Goal: Feedback & Contribution: Contribute content

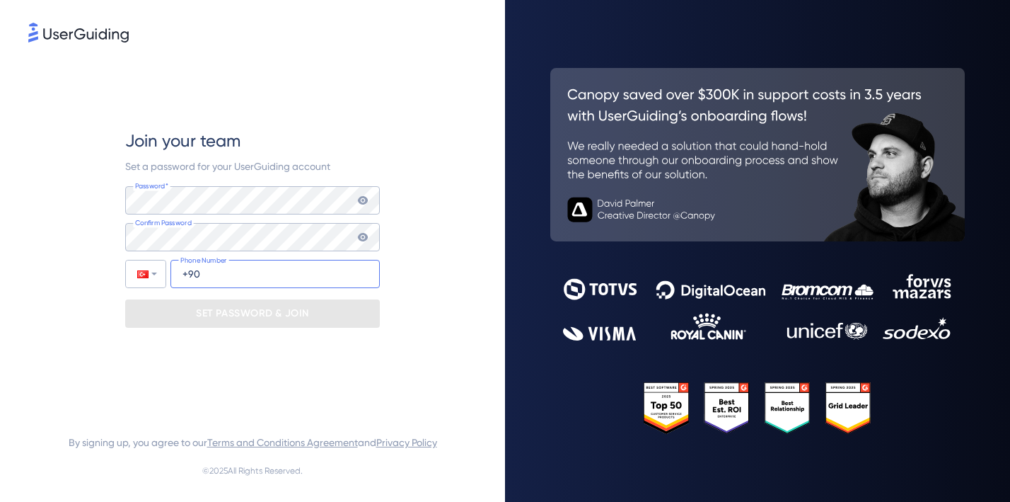
click at [234, 272] on input "+90" at bounding box center [275, 274] width 209 height 28
click at [168, 415] on div "Join your team Set a password for your UserGuiding account Password* Your passw…" at bounding box center [252, 251] width 505 height 502
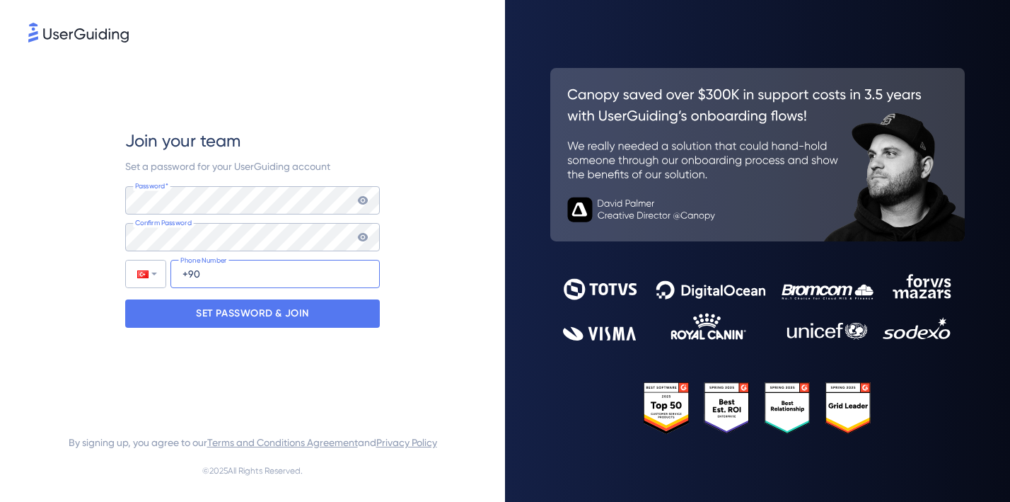
type input "[PHONE_NUMBER]"
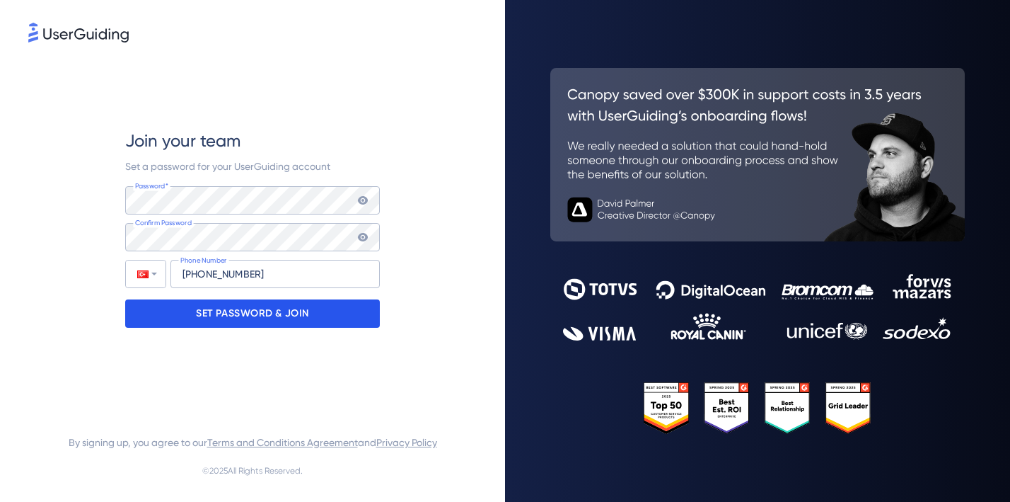
click at [244, 309] on p "SET PASSWORD & JOIN" at bounding box center [252, 313] width 113 height 23
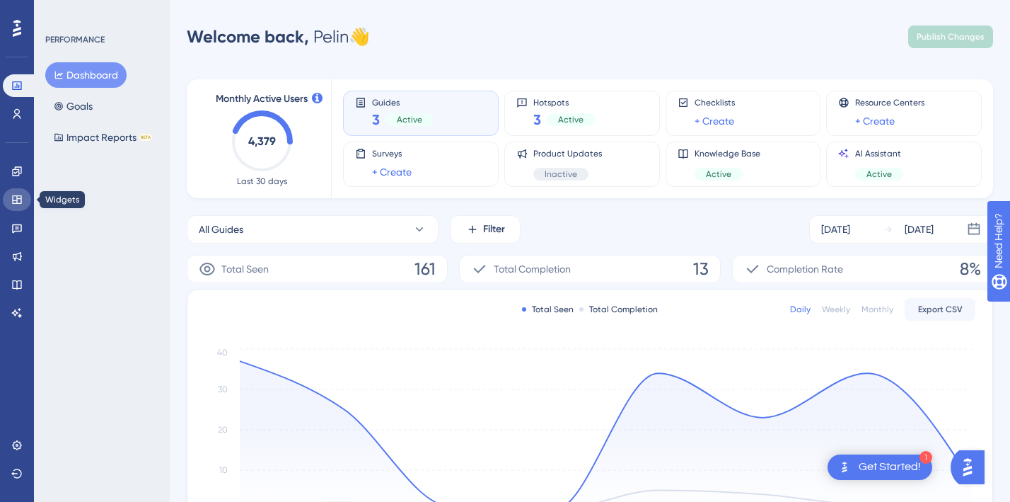
click at [16, 201] on icon at bounding box center [16, 199] width 9 height 8
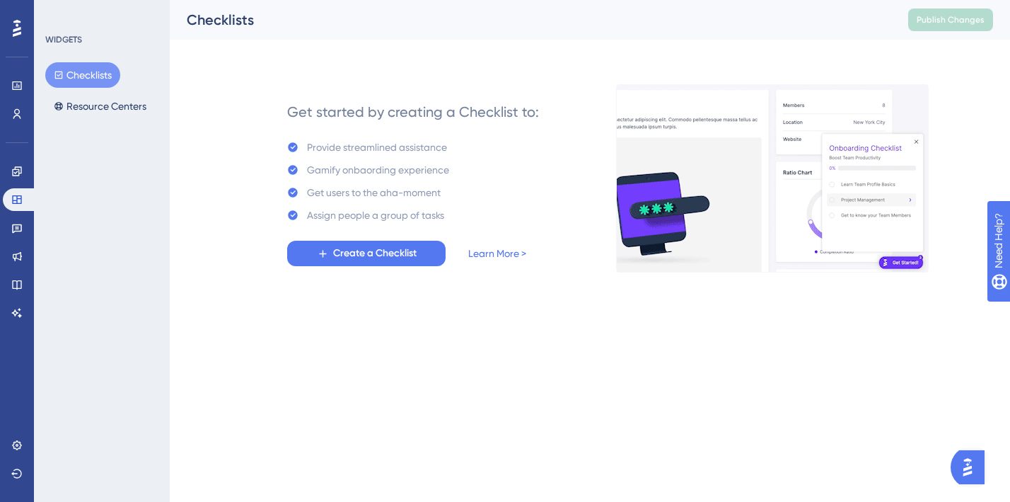
click at [11, 31] on div at bounding box center [17, 28] width 23 height 23
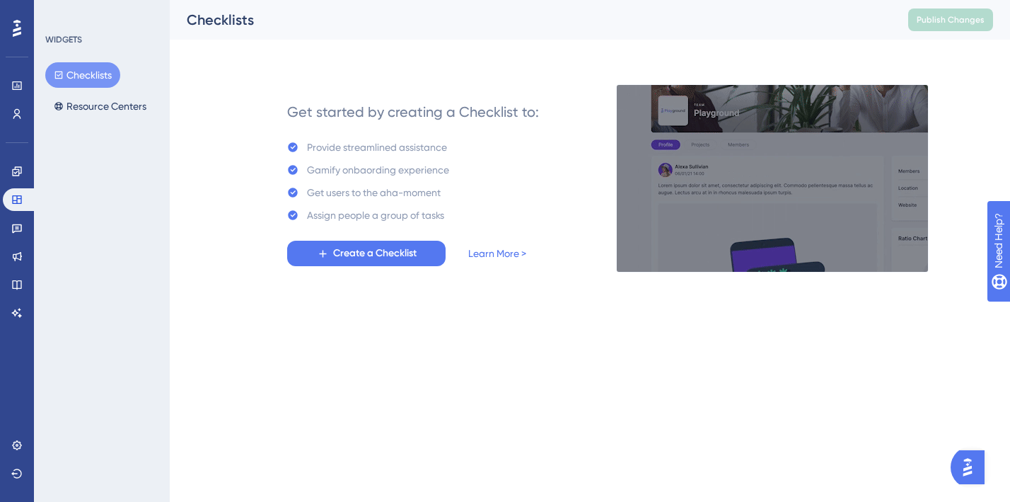
click at [29, 29] on div "Performance Users Engagement Widgets Feedback Product Updates Knowledge Base AI…" at bounding box center [17, 170] width 28 height 307
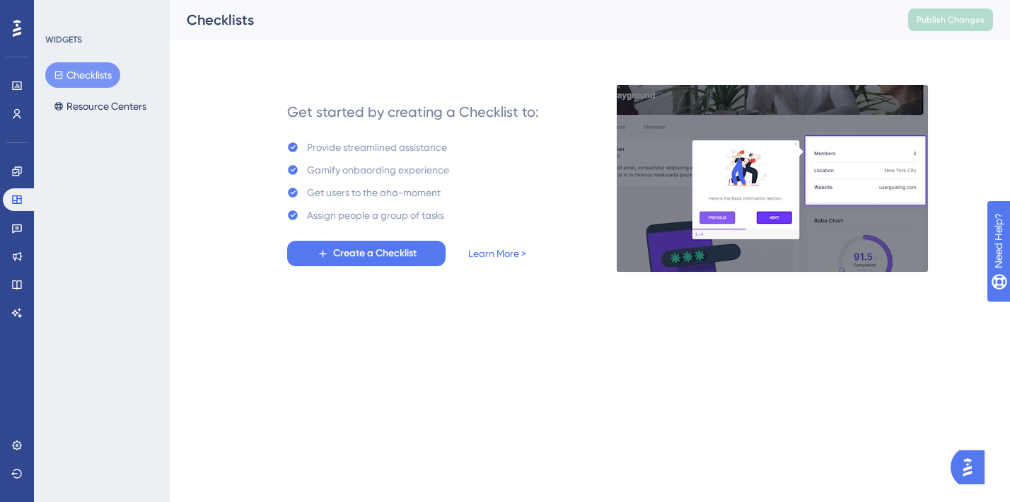
click at [86, 63] on button "Checklists" at bounding box center [82, 74] width 75 height 25
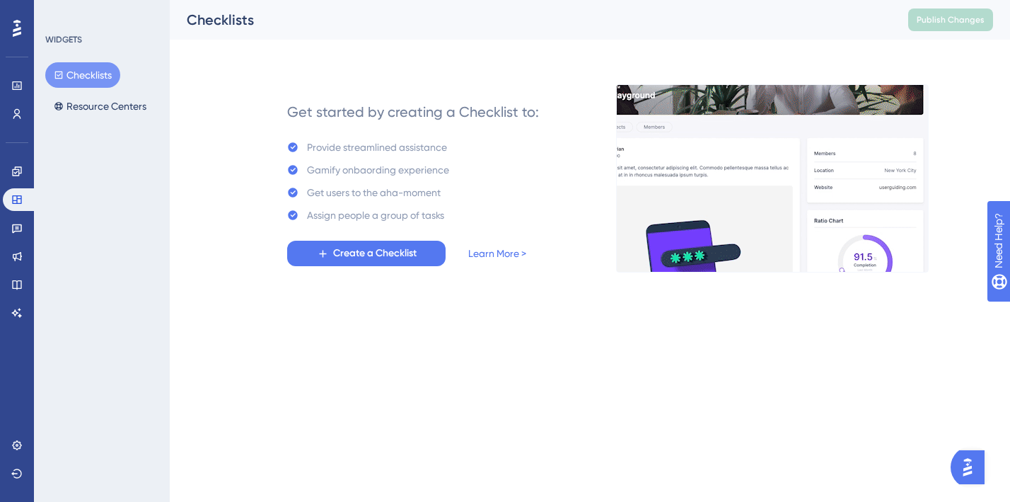
click at [88, 77] on button "Checklists" at bounding box center [82, 74] width 75 height 25
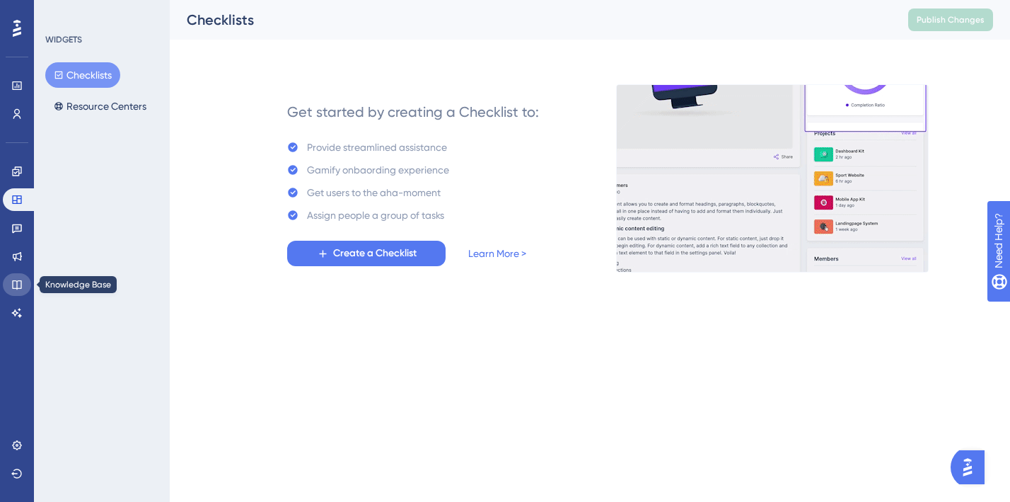
click at [17, 283] on icon at bounding box center [16, 284] width 9 height 9
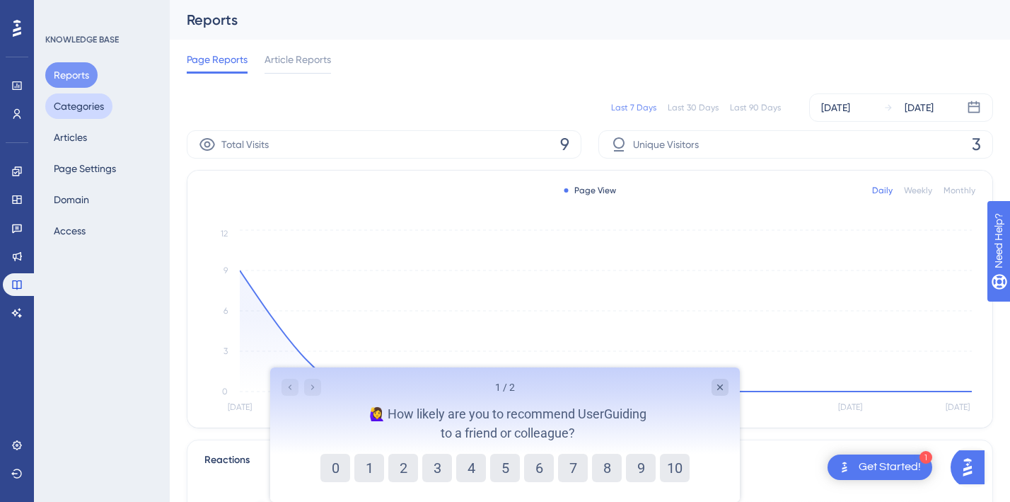
click at [77, 101] on button "Categories" at bounding box center [78, 105] width 67 height 25
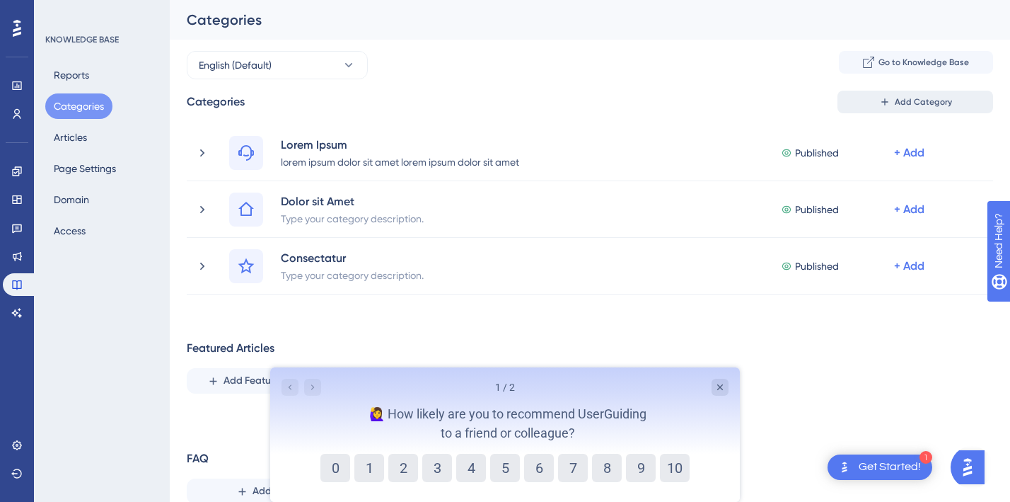
click at [888, 98] on icon at bounding box center [885, 101] width 11 height 11
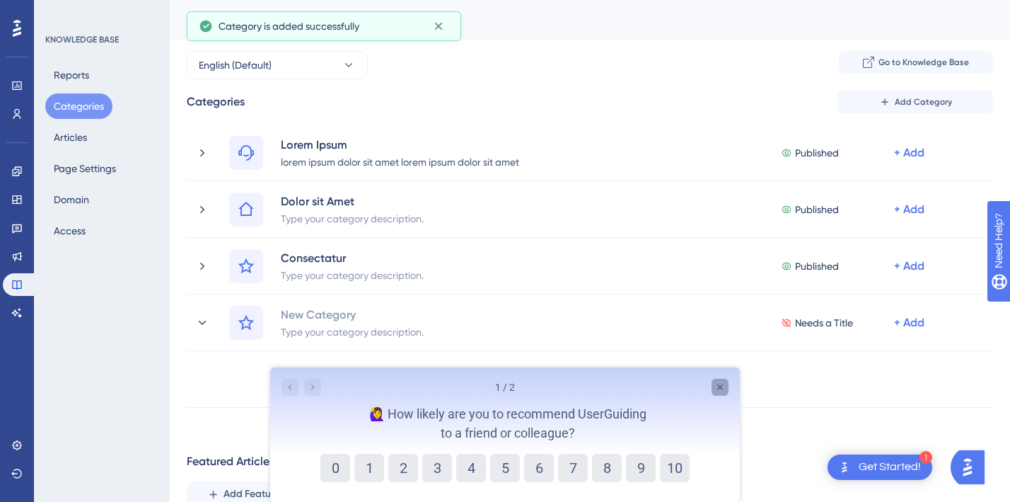
click at [725, 390] on icon "Close survey" at bounding box center [720, 386] width 11 height 11
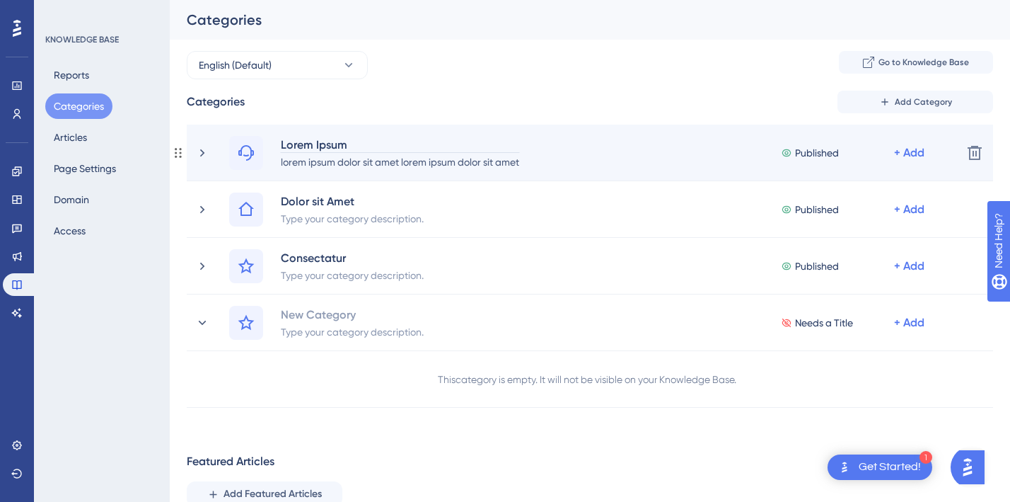
click at [300, 149] on div "Lorem Ipsum" at bounding box center [400, 144] width 240 height 17
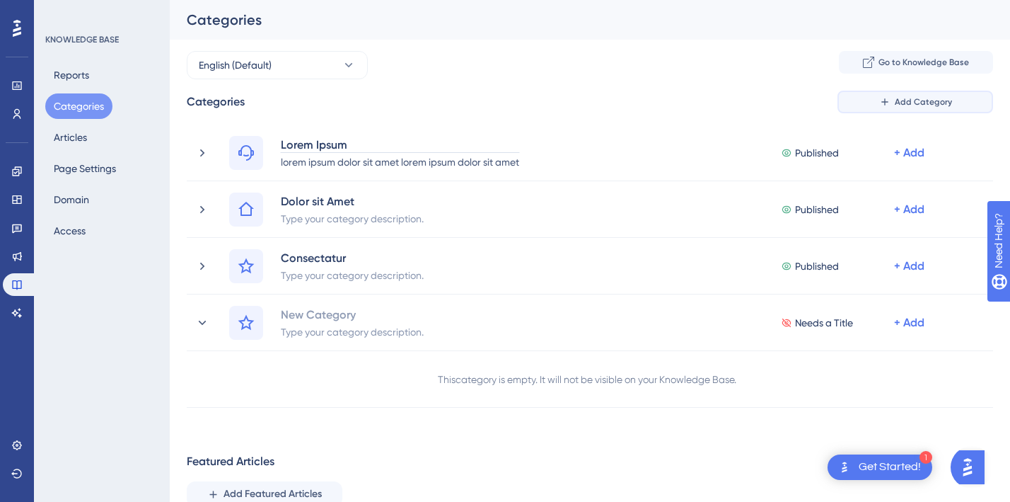
click at [886, 112] on button "Add Category" at bounding box center [916, 102] width 156 height 23
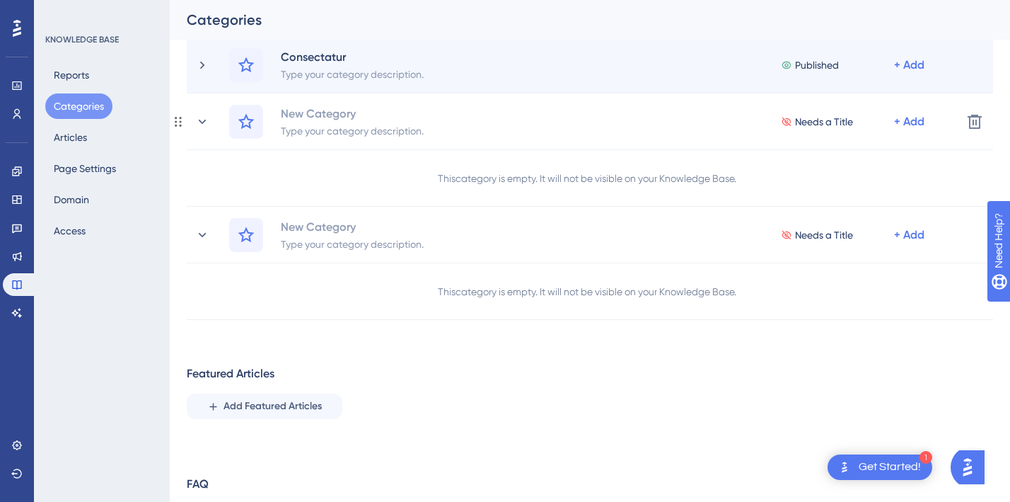
scroll to position [203, 0]
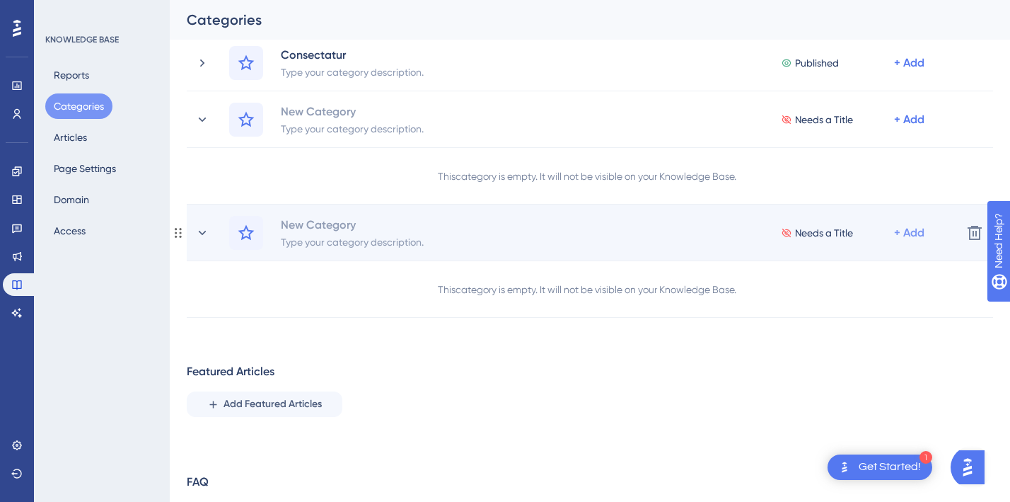
click at [914, 231] on div "+ Add" at bounding box center [909, 232] width 30 height 17
click at [838, 298] on span "Add Articles" at bounding box center [831, 298] width 54 height 17
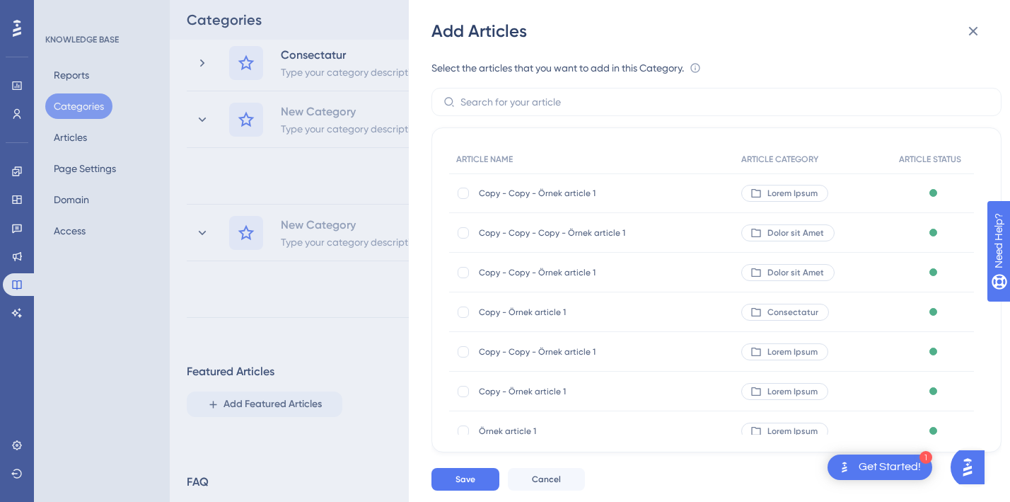
click at [325, 205] on div "Add Articles Select the articles that you want to add in this Category. An arti…" at bounding box center [505, 251] width 1010 height 502
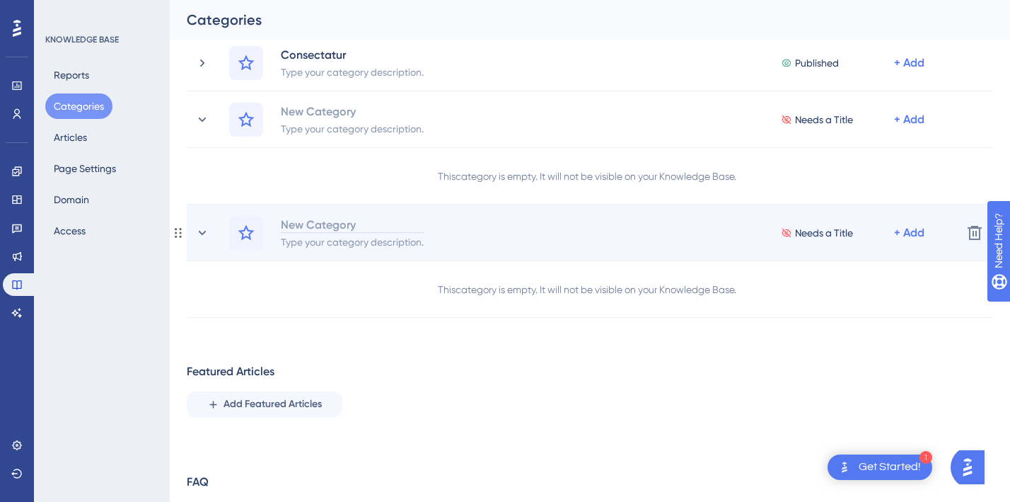
click at [299, 227] on div "New Category" at bounding box center [352, 224] width 144 height 17
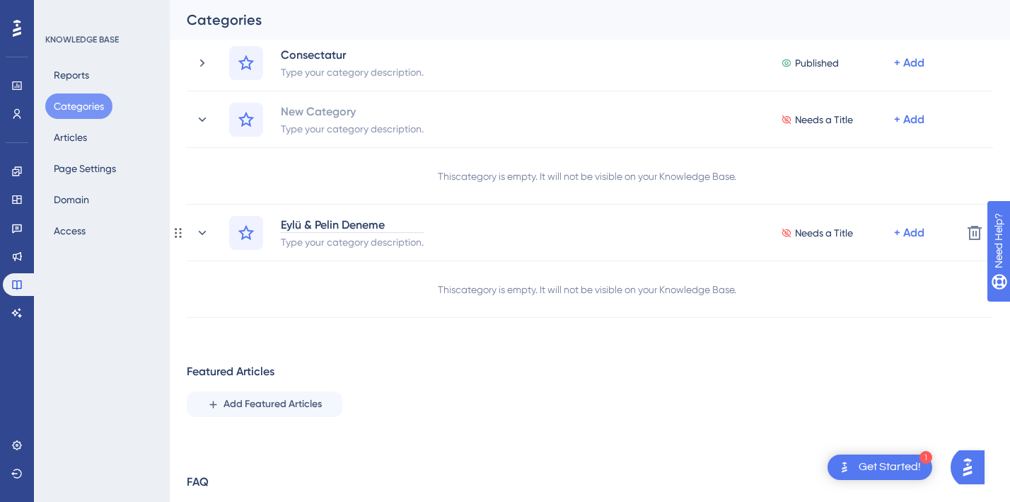
click at [324, 319] on div "Performance Users Engagement Widgets Feedback Product Updates Knowledge Base AI…" at bounding box center [590, 204] width 841 height 713
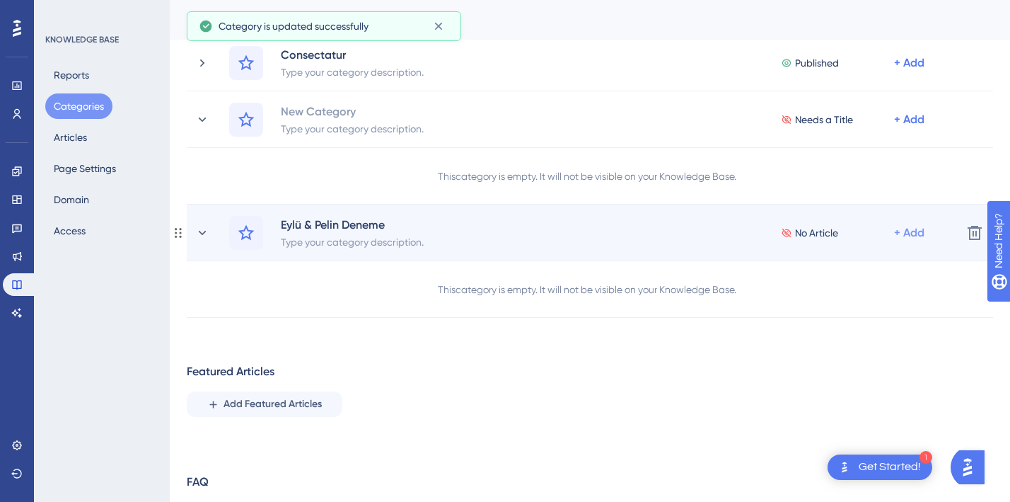
click at [913, 233] on div "+ Add" at bounding box center [909, 232] width 30 height 17
click at [858, 299] on span "Add Articles" at bounding box center [831, 298] width 54 height 17
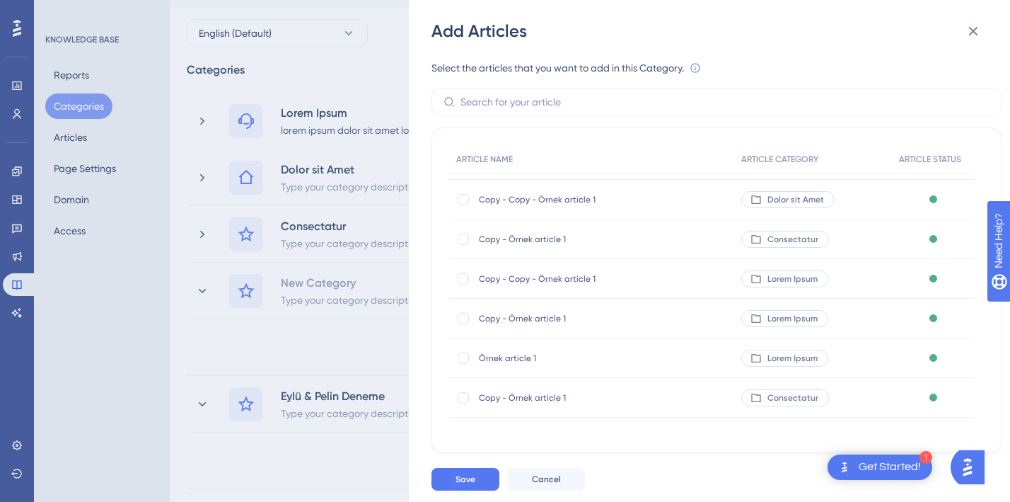
scroll to position [0, 0]
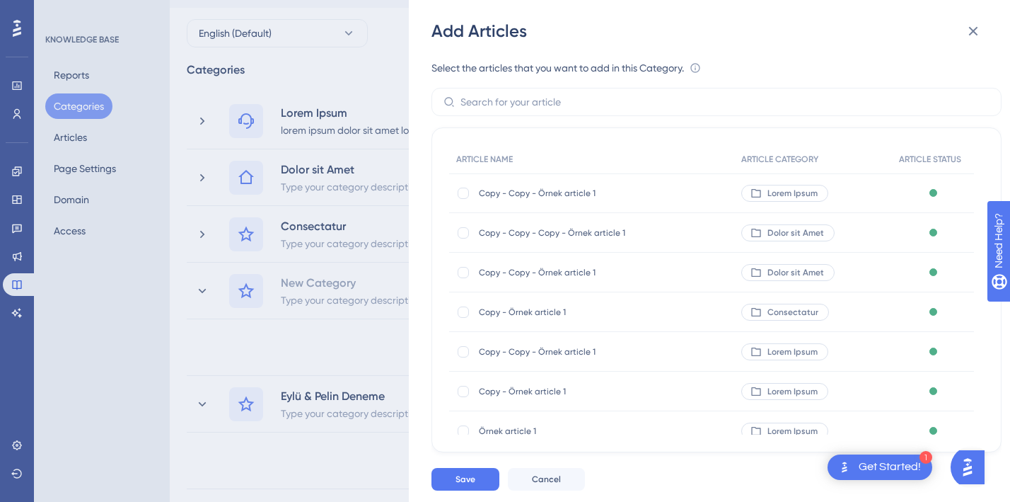
click at [541, 197] on span "Copy - Copy - Örnek article 1" at bounding box center [578, 193] width 198 height 11
click at [462, 198] on div at bounding box center [463, 193] width 11 height 11
click at [779, 185] on div "Lorem Ipsum" at bounding box center [785, 193] width 87 height 17
click at [463, 195] on icon at bounding box center [464, 193] width 6 height 11
checkbox input "false"
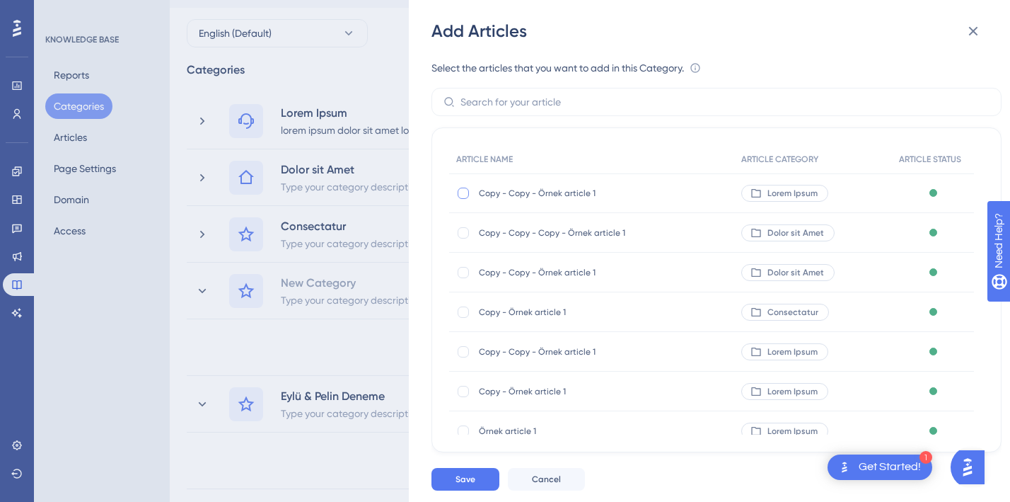
click at [970, 51] on div "Select the articles that you want to add in this Category. An article can only …" at bounding box center [717, 249] width 570 height 414
click at [973, 36] on icon at bounding box center [973, 31] width 17 height 17
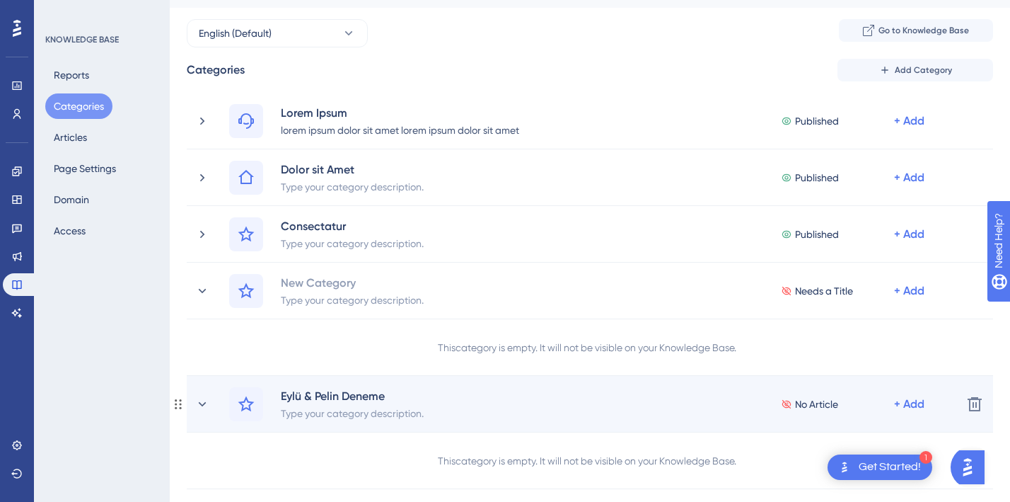
click at [812, 403] on span "No Article" at bounding box center [816, 404] width 43 height 17
click at [789, 403] on icon at bounding box center [786, 404] width 11 height 10
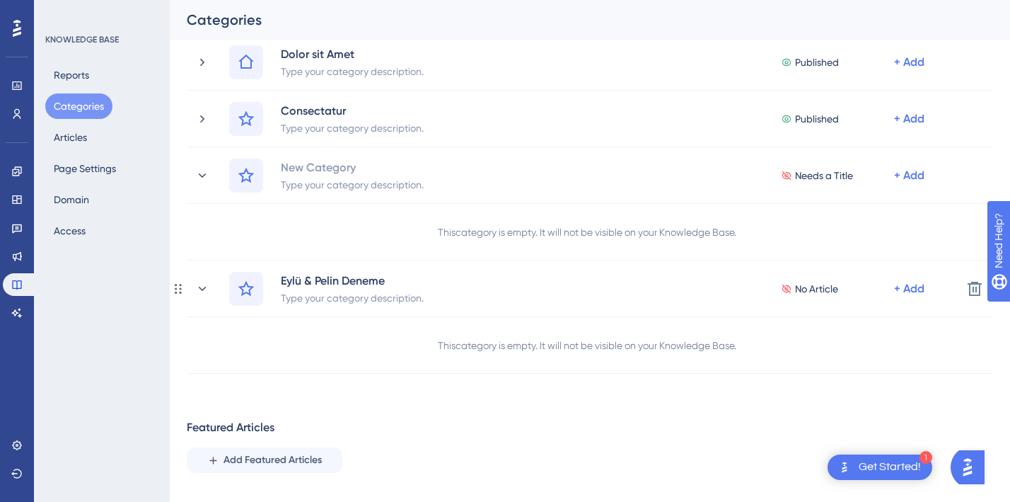
scroll to position [148, 0]
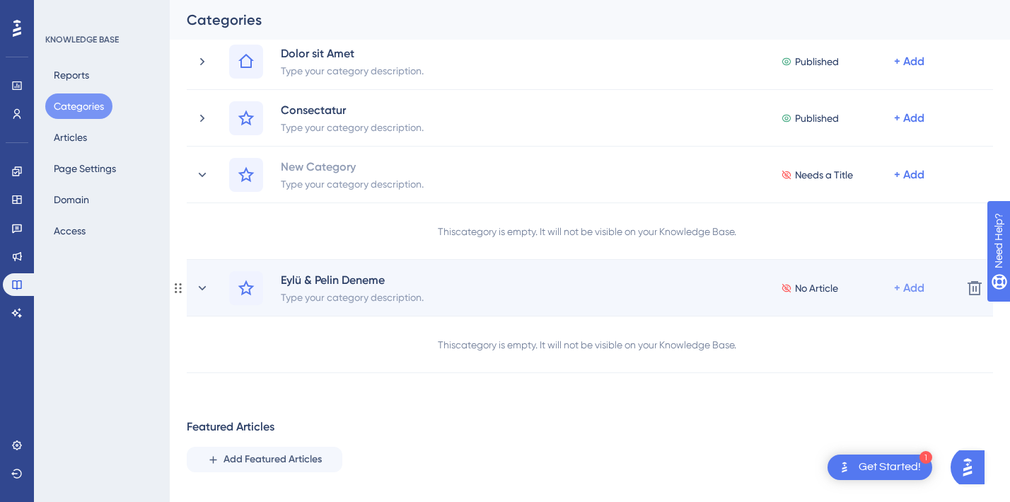
click at [907, 288] on div "+ Add" at bounding box center [909, 288] width 30 height 17
click at [851, 327] on span "Add a Subcategory" at bounding box center [848, 325] width 89 height 17
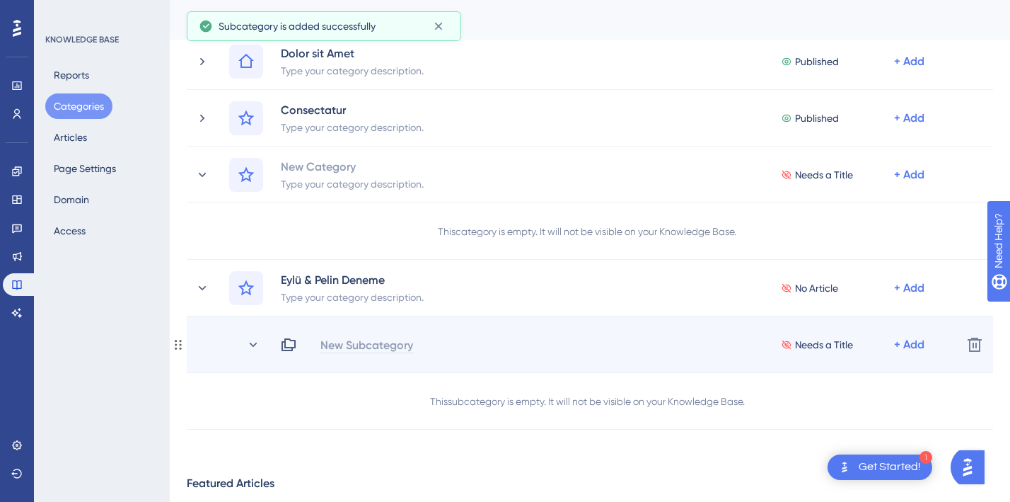
click at [379, 338] on div "New Subcategory" at bounding box center [367, 344] width 94 height 17
click at [305, 335] on div "Needs a Title + Add Delete" at bounding box center [590, 344] width 807 height 57
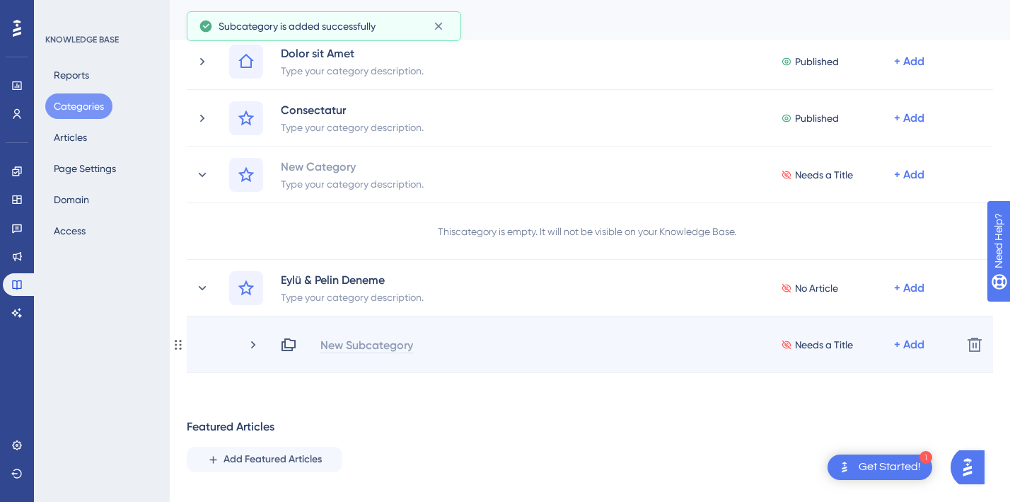
click at [331, 340] on div "New Subcategory" at bounding box center [367, 344] width 94 height 17
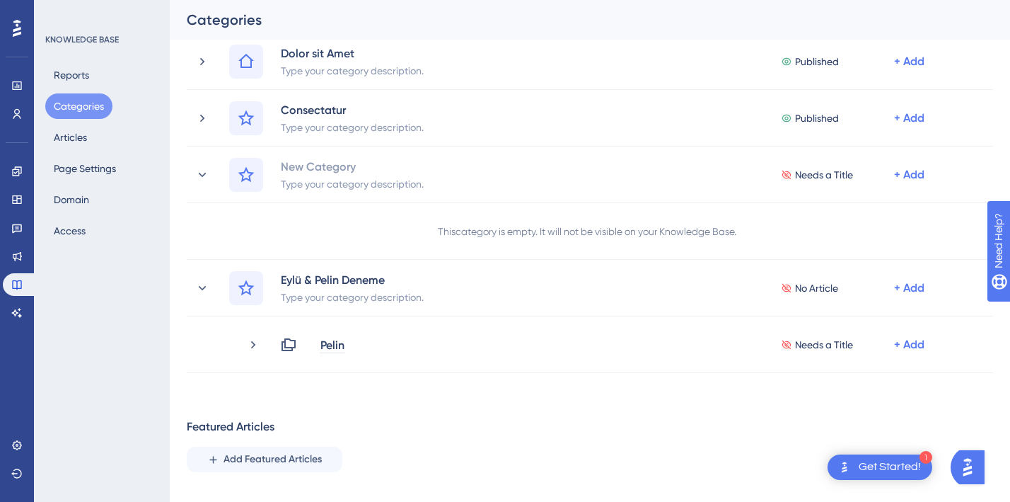
click at [426, 435] on div "Performance Users Engagement Widgets Feedback Product Updates Knowledge Base AI…" at bounding box center [590, 259] width 841 height 713
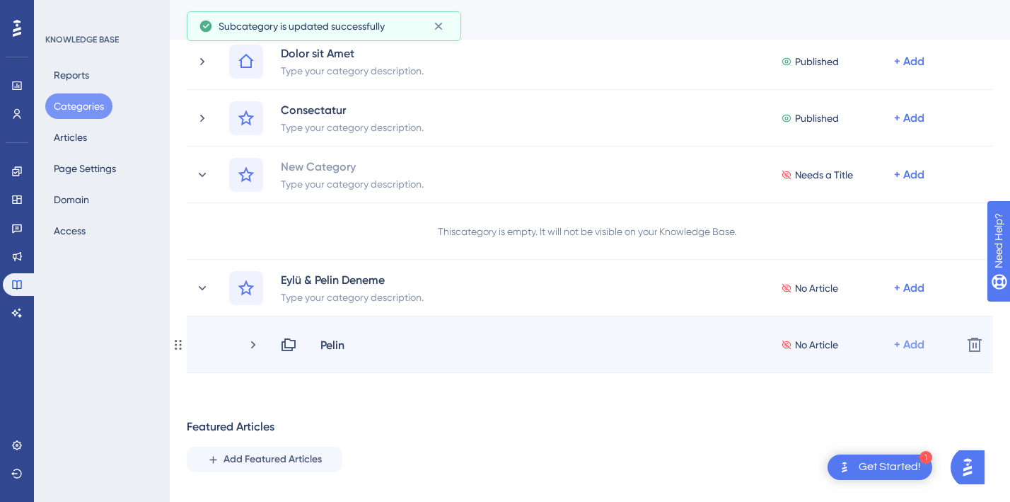
click at [911, 344] on div "+ Add" at bounding box center [909, 344] width 30 height 17
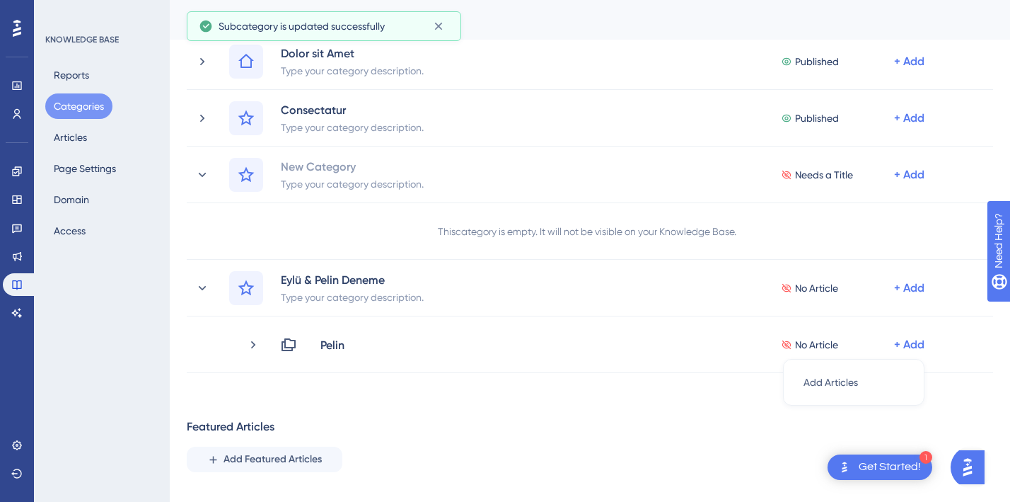
click at [726, 390] on div "Categories Add Category Lorem Ipsum lorem ipsum dolor sit amet lorem ipsum dolo…" at bounding box center [590, 268] width 807 height 651
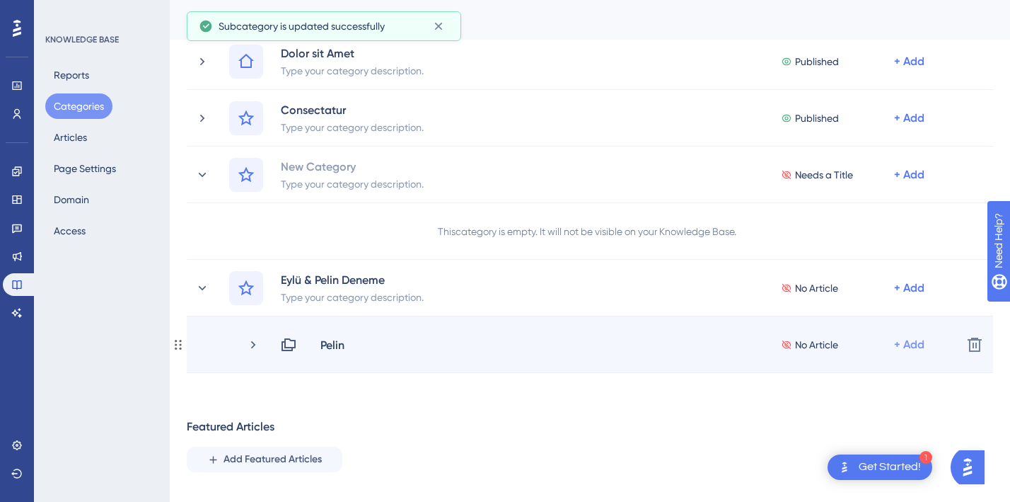
click at [904, 344] on div "+ Add" at bounding box center [909, 344] width 30 height 17
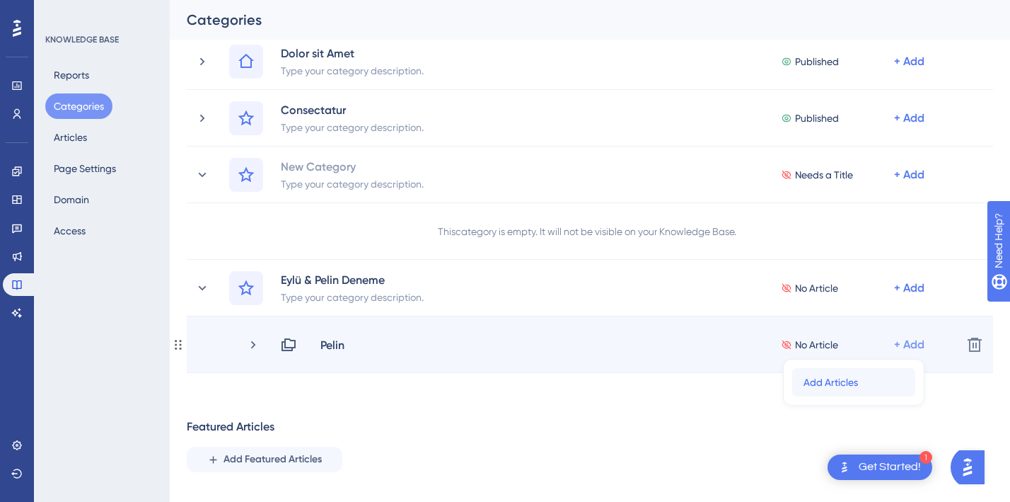
click at [841, 379] on span "Add Articles" at bounding box center [831, 382] width 54 height 17
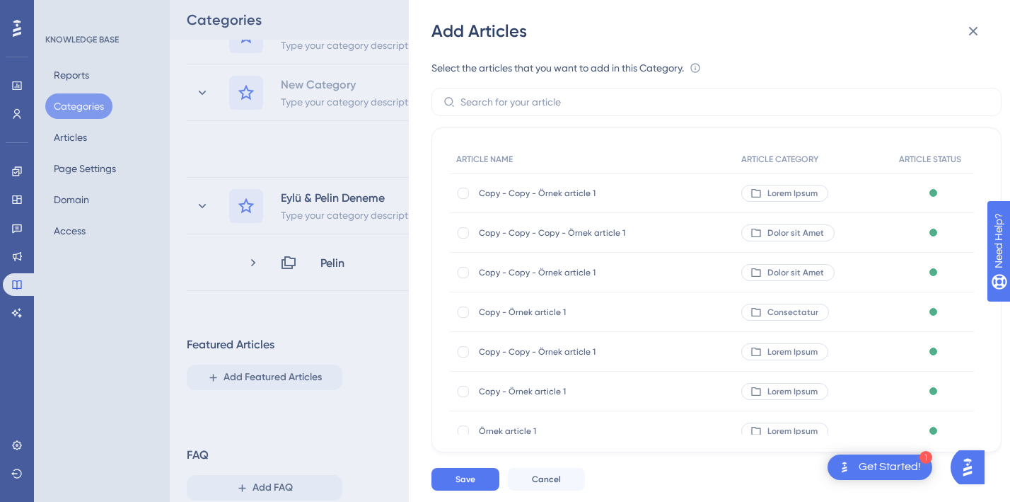
scroll to position [73, 0]
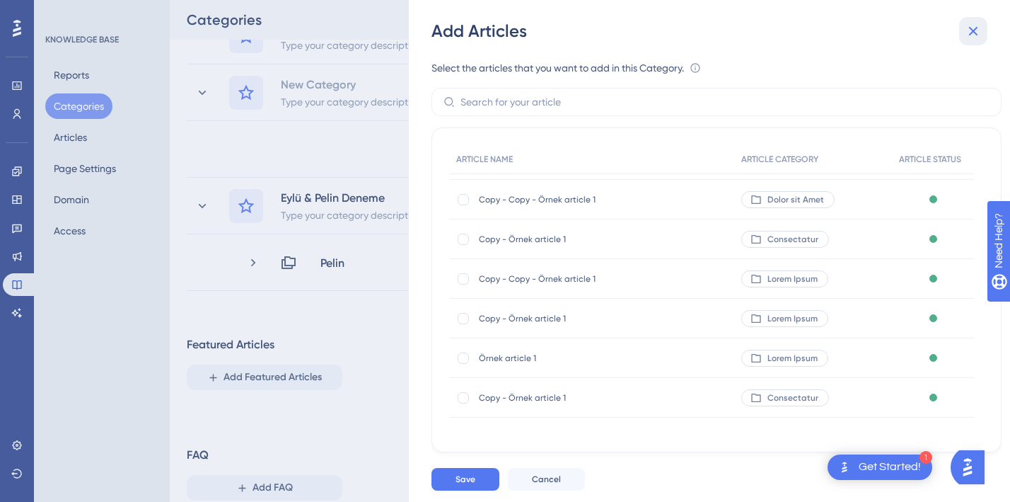
click at [978, 31] on icon at bounding box center [973, 31] width 17 height 17
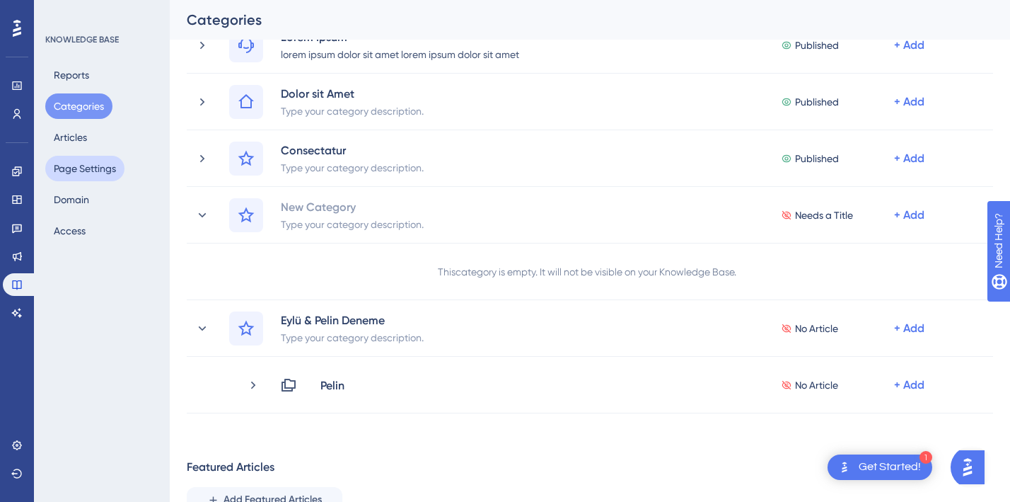
scroll to position [103, 0]
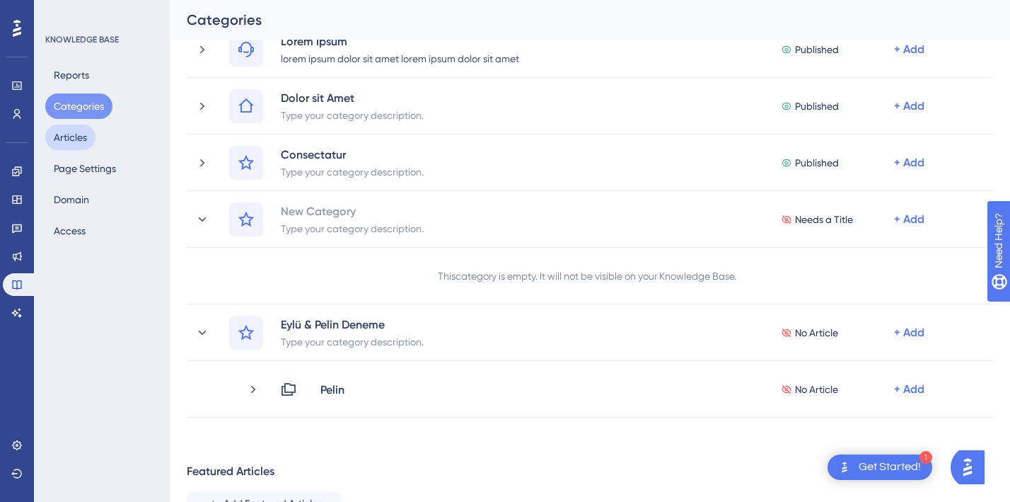
click at [77, 139] on button "Articles" at bounding box center [70, 137] width 50 height 25
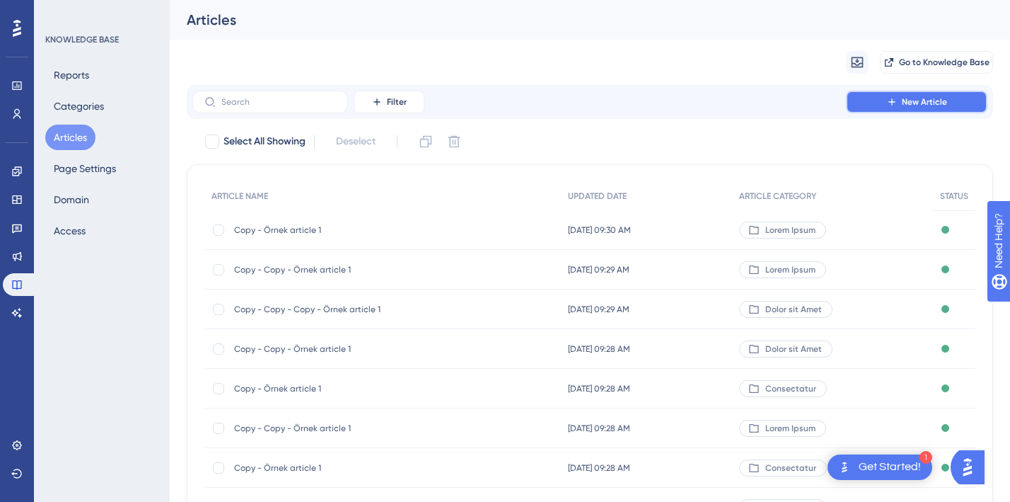
click at [914, 101] on span "New Article" at bounding box center [924, 101] width 45 height 11
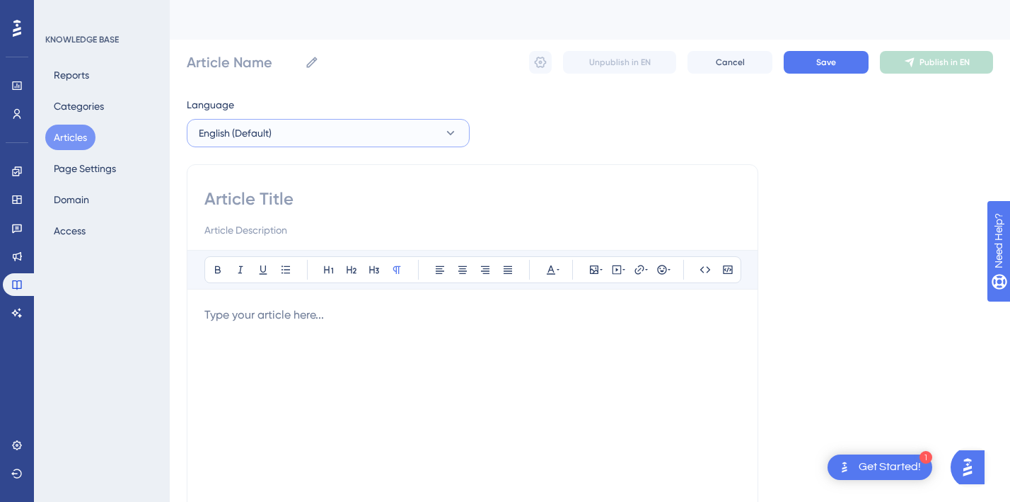
click at [284, 129] on button "English (Default)" at bounding box center [328, 133] width 283 height 28
click at [403, 177] on span "No translation" at bounding box center [408, 176] width 57 height 11
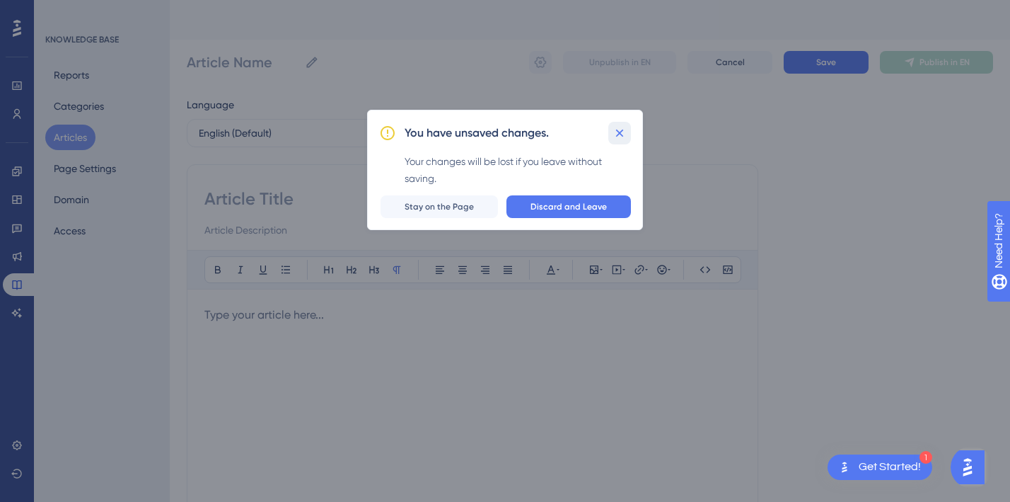
click at [623, 129] on icon at bounding box center [620, 133] width 8 height 8
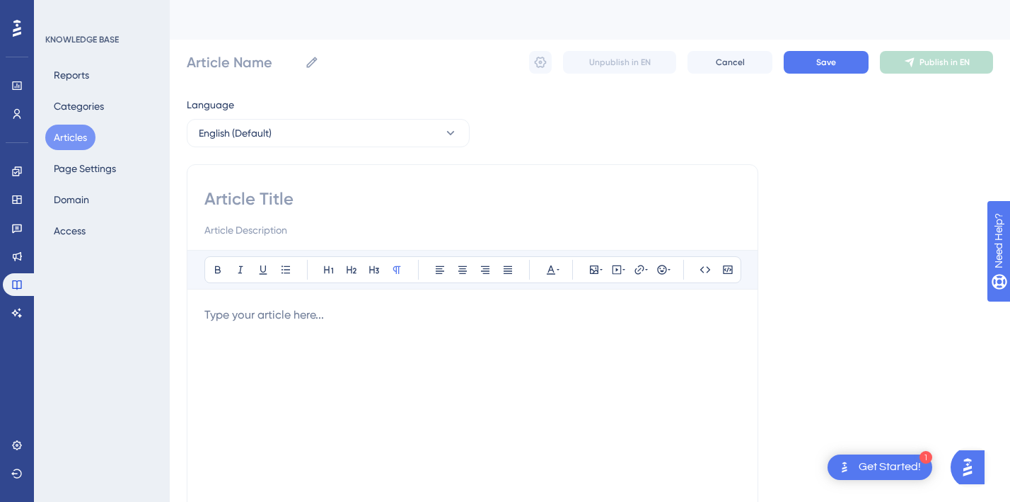
click at [260, 338] on div at bounding box center [472, 461] width 536 height 311
click at [239, 212] on div at bounding box center [472, 213] width 536 height 51
click at [239, 197] on input at bounding box center [472, 199] width 536 height 23
type input "d"
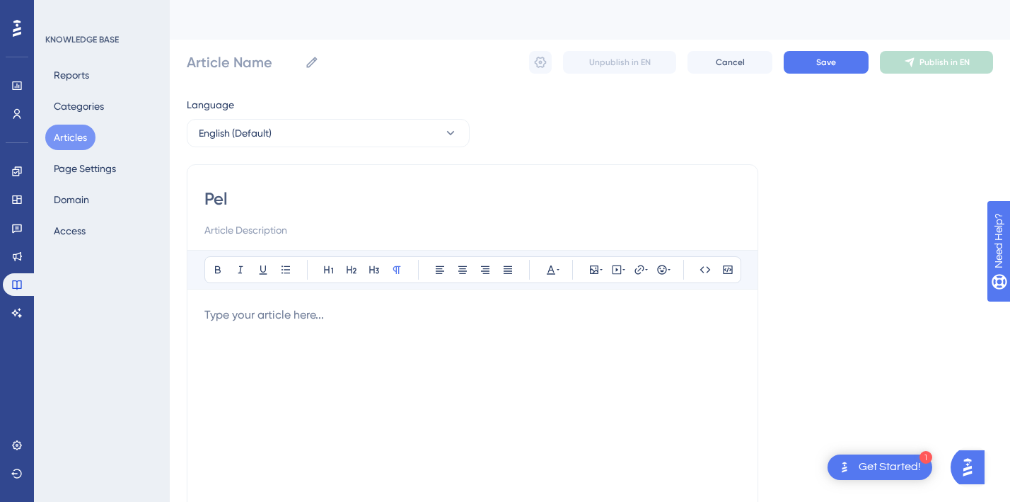
type input "Peli"
type input "P"
type input "İ"
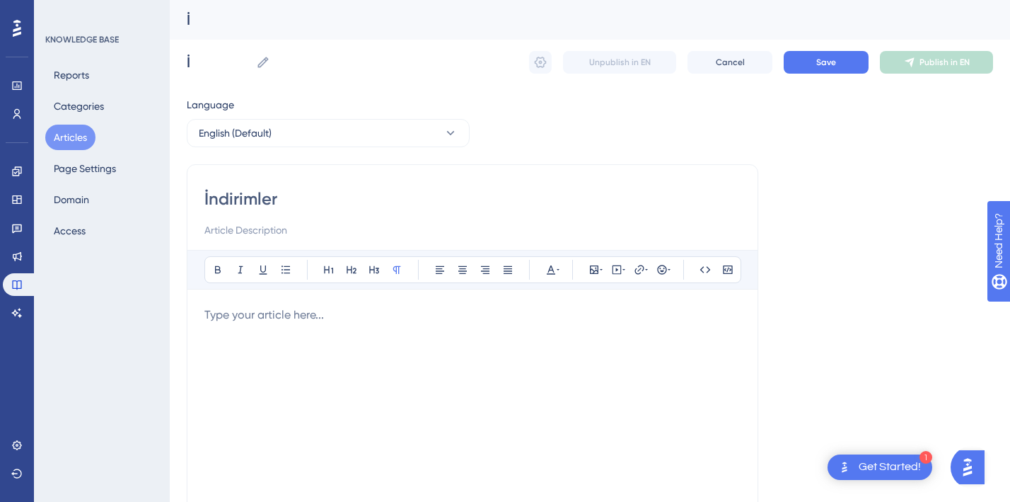
type input "İndirimle"
type input "İ"
click at [429, 232] on input at bounding box center [472, 229] width 536 height 17
click at [271, 209] on input at bounding box center [472, 199] width 536 height 23
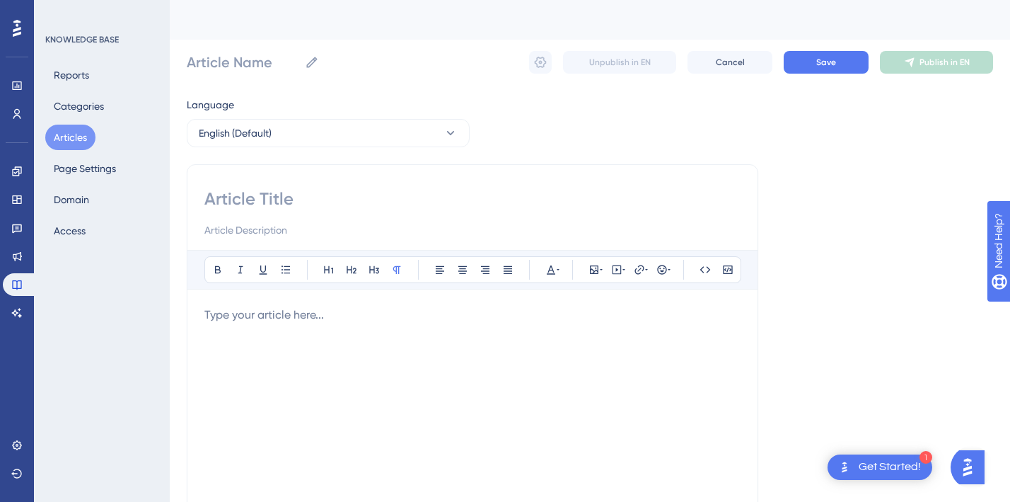
click at [249, 207] on input at bounding box center [472, 199] width 536 height 23
type input "Re"
type input "Refe"
type input "Ref"
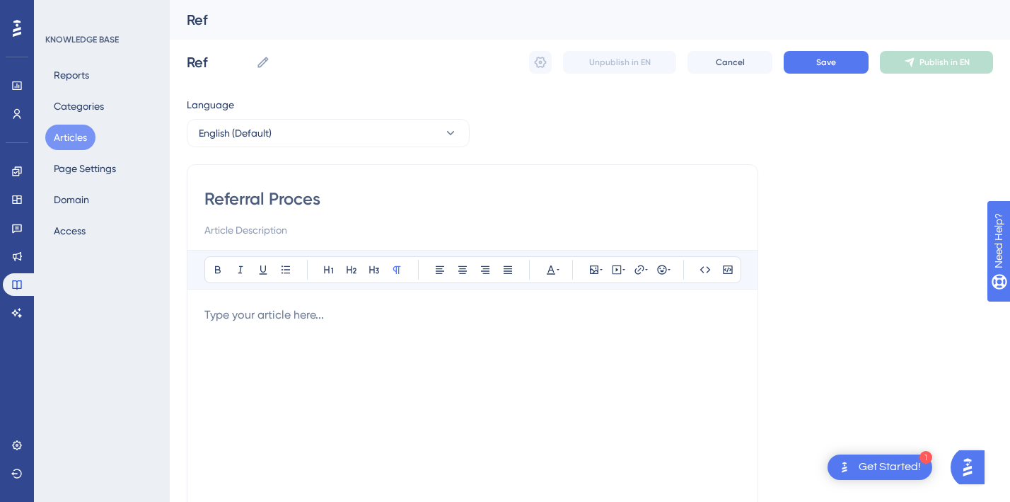
type input "Referral Process"
click at [365, 357] on div at bounding box center [472, 461] width 536 height 311
click at [303, 327] on div at bounding box center [472, 461] width 536 height 311
click at [226, 200] on input "Referral Process" at bounding box center [472, 199] width 536 height 23
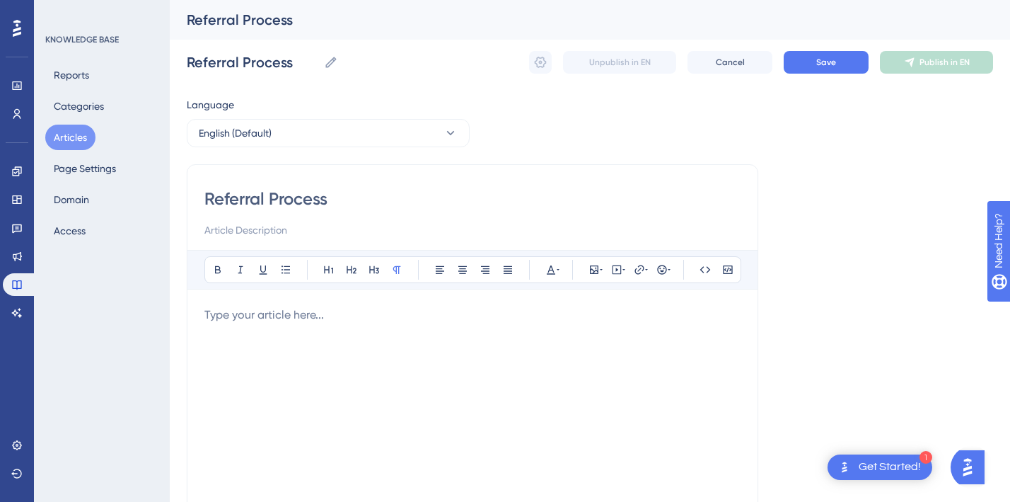
click at [226, 200] on input "Referral Process" at bounding box center [472, 199] width 536 height 23
type input "Ar"
type input "Arka"
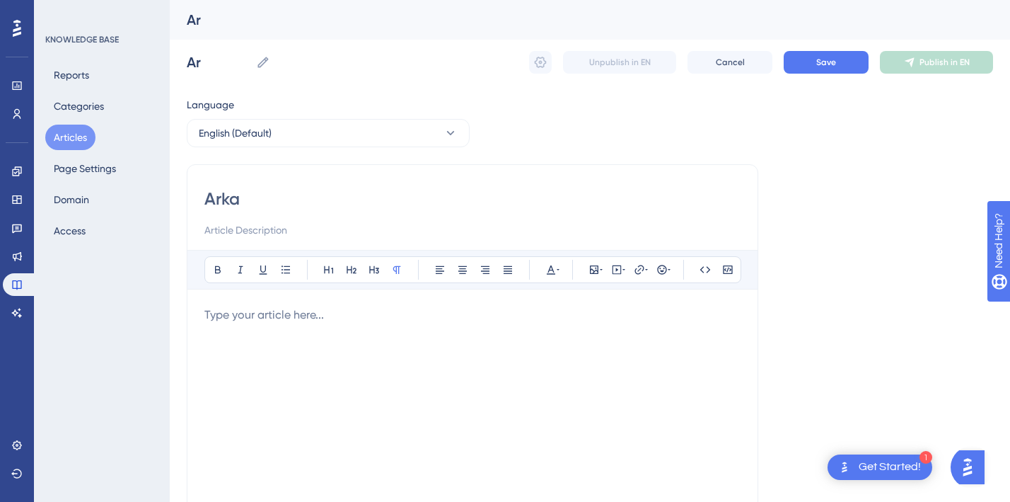
type input "Arka"
type input "Arkadaşını"
type input "Arkadaşını Öner"
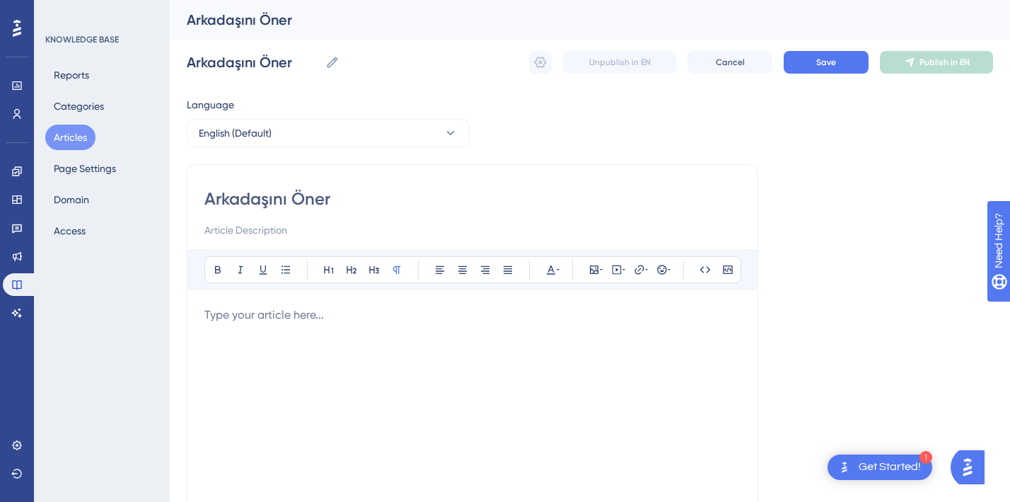
type input "Arkadaşını Öner"
click at [261, 349] on div at bounding box center [472, 461] width 536 height 311
click at [263, 329] on div at bounding box center [472, 461] width 536 height 311
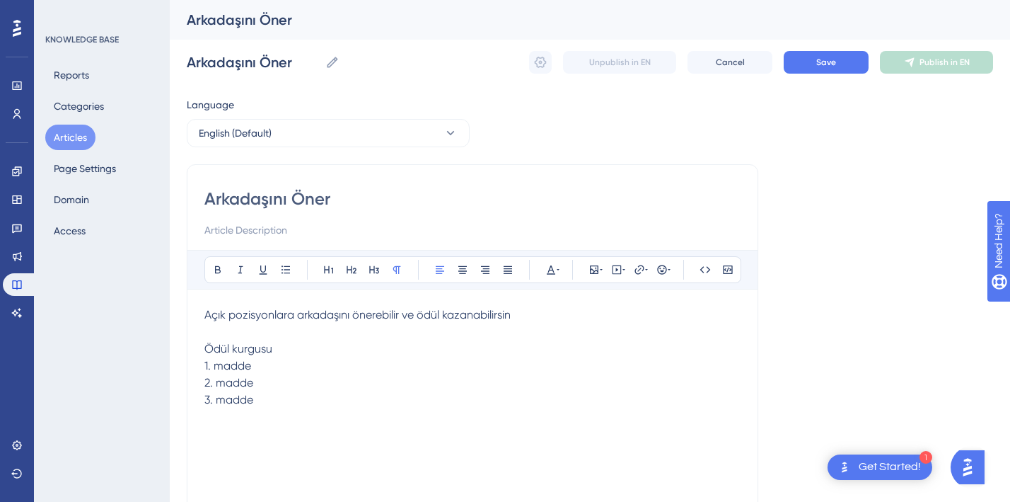
click at [527, 376] on p "2. madde" at bounding box center [472, 382] width 536 height 17
click at [593, 269] on icon at bounding box center [594, 269] width 8 height 8
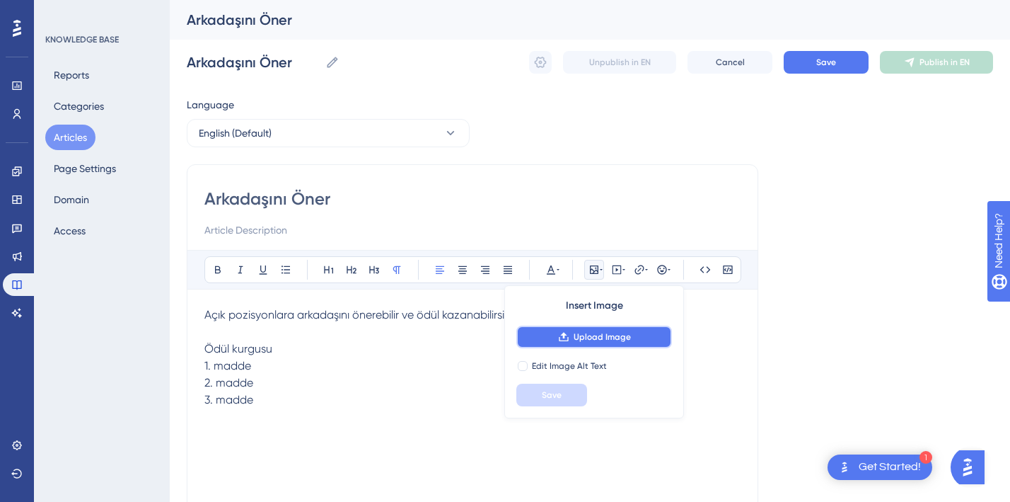
click at [582, 329] on button "Upload Image" at bounding box center [595, 336] width 156 height 23
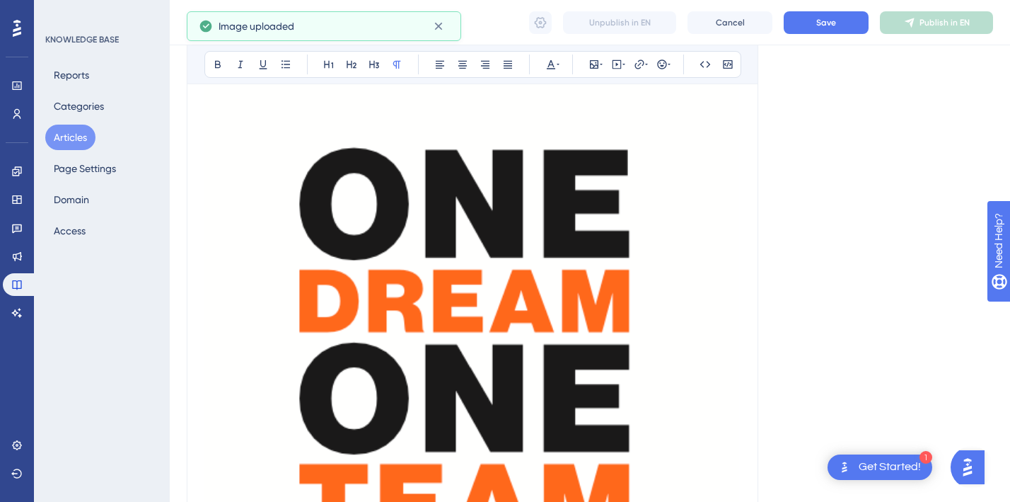
scroll to position [269, 0]
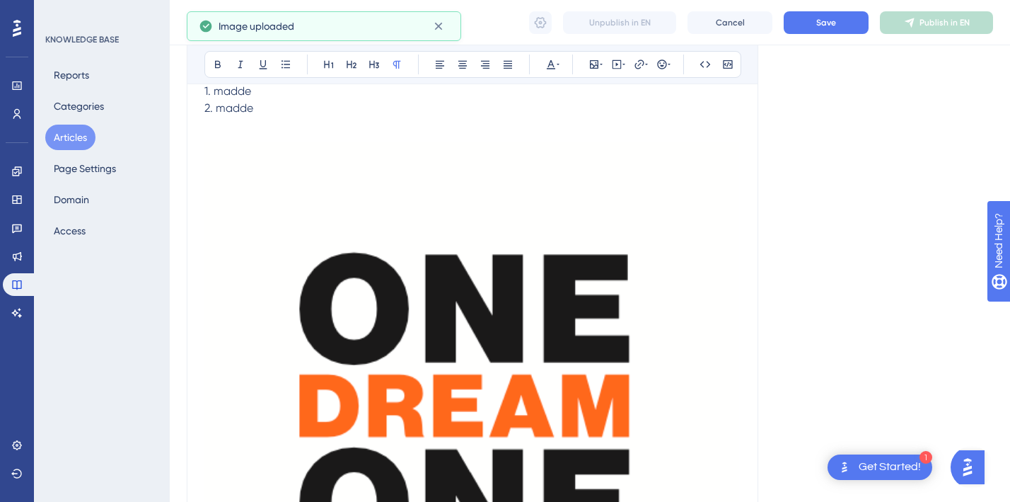
click at [415, 316] on img at bounding box center [472, 431] width 536 height 628
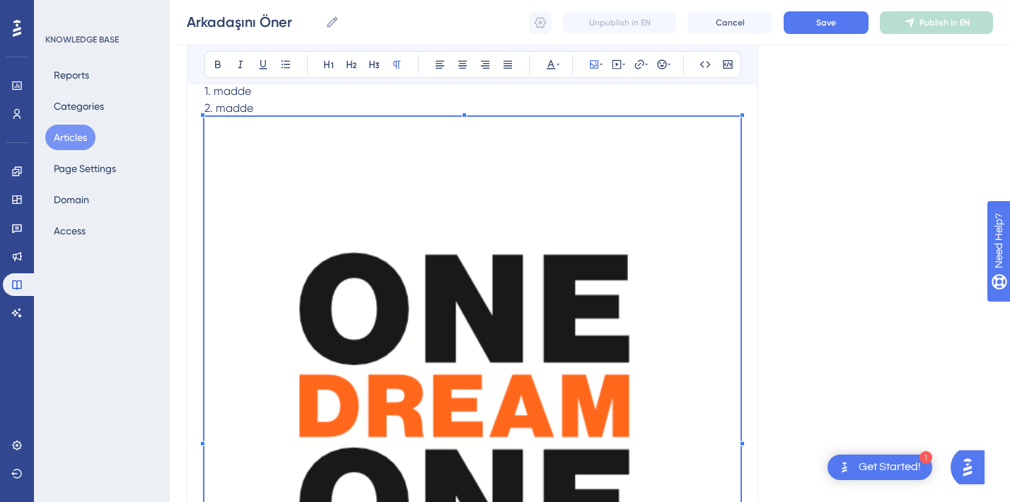
click at [742, 114] on div at bounding box center [742, 115] width 5 height 5
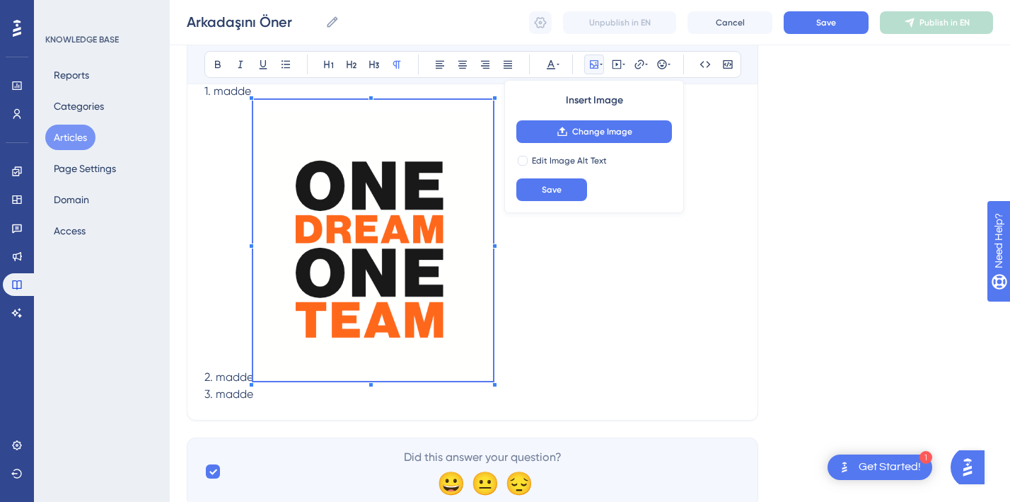
scroll to position [258, 0]
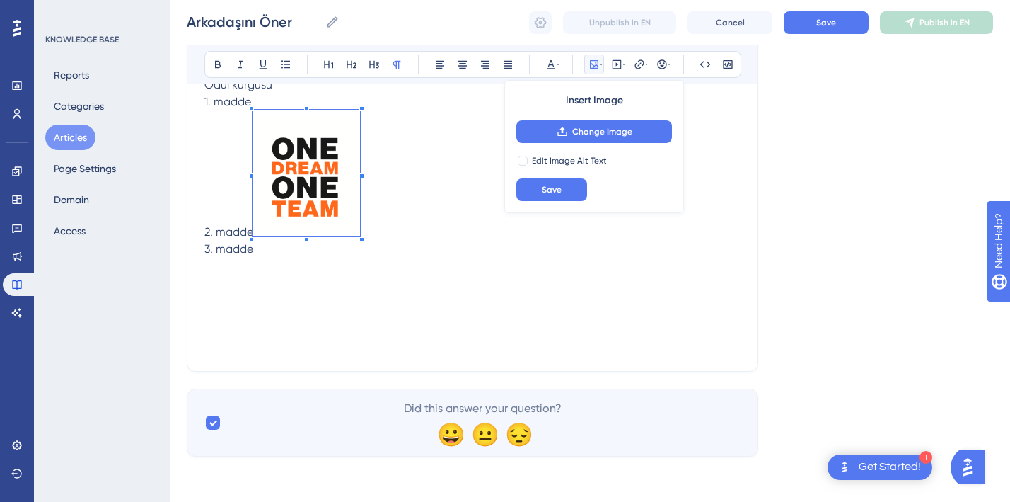
click at [313, 281] on div "Açık pozisyonlara arkadaşını önerebilir ve ödül kazanabilirsin Ödül kurgusu 1. …" at bounding box center [472, 197] width 536 height 311
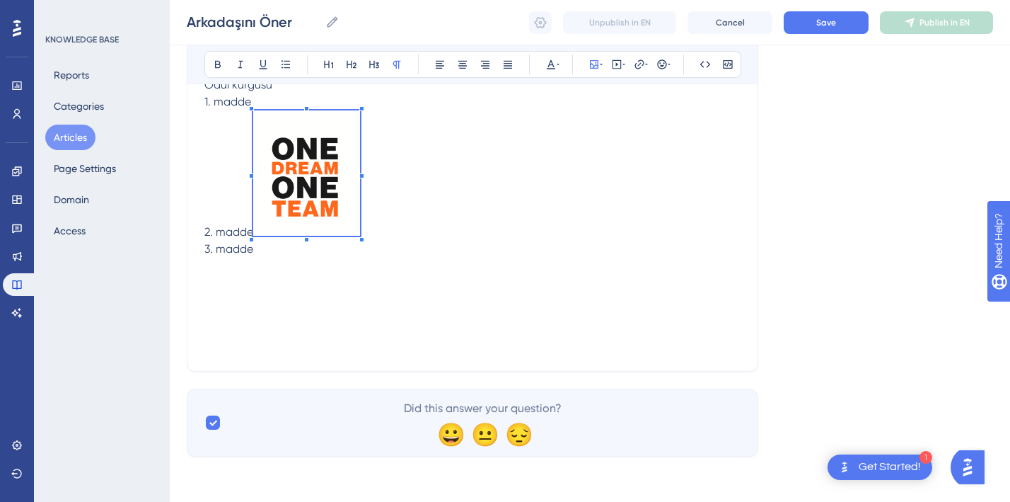
click at [317, 168] on img at bounding box center [306, 172] width 107 height 125
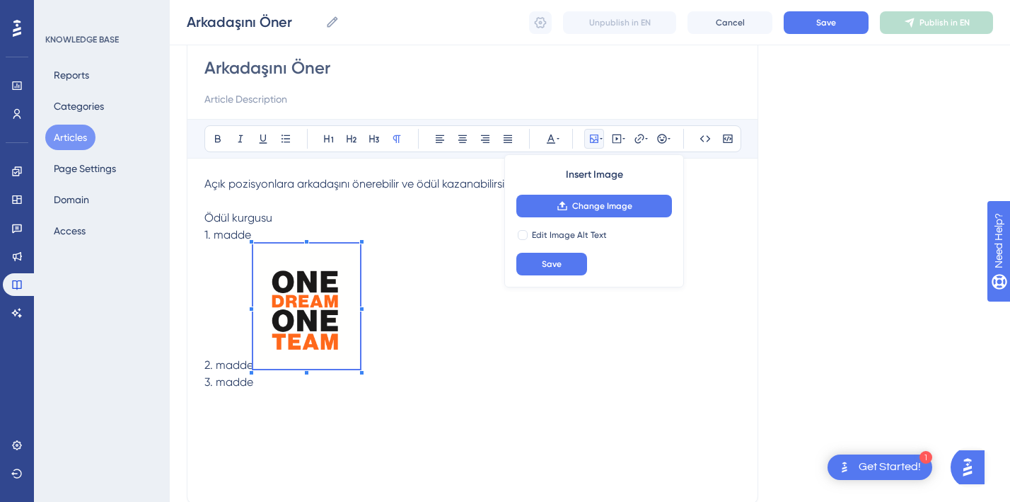
scroll to position [109, 0]
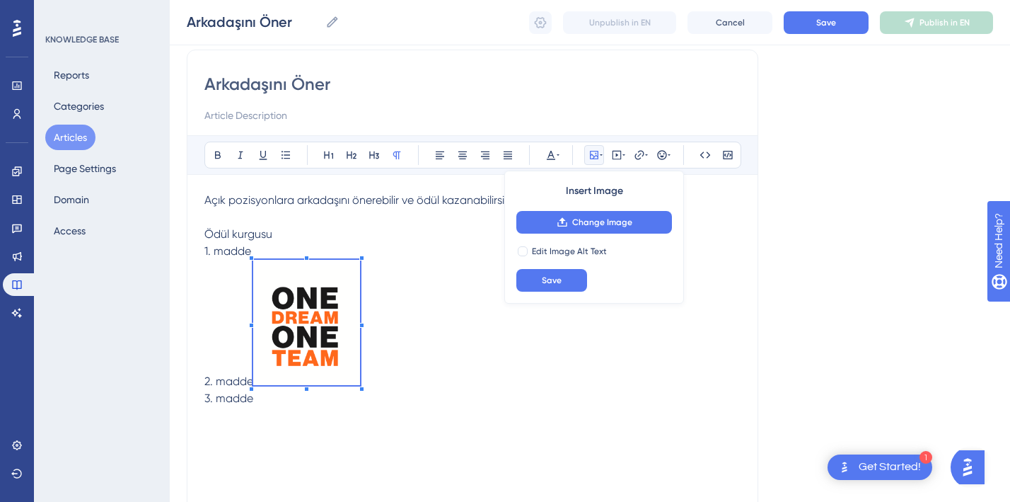
click at [599, 154] on icon at bounding box center [594, 154] width 11 height 11
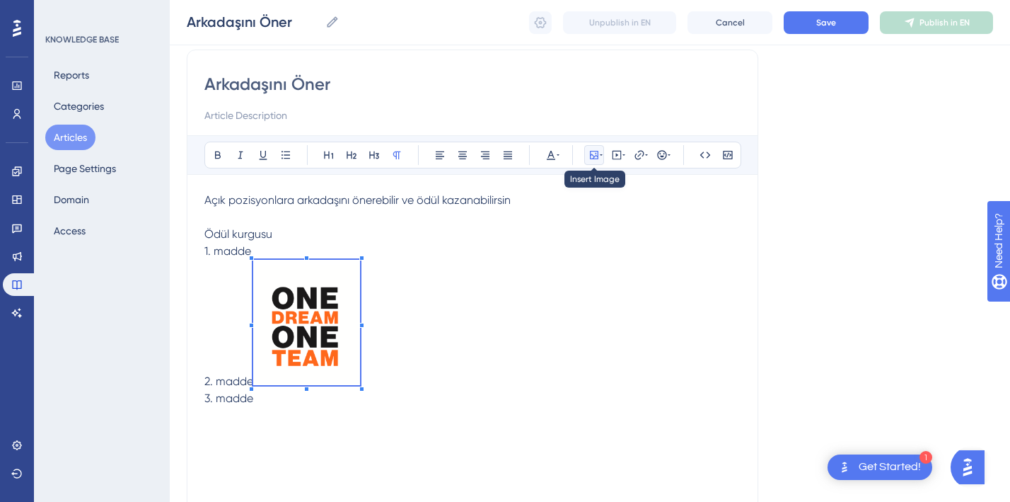
click at [599, 154] on icon at bounding box center [594, 154] width 11 height 11
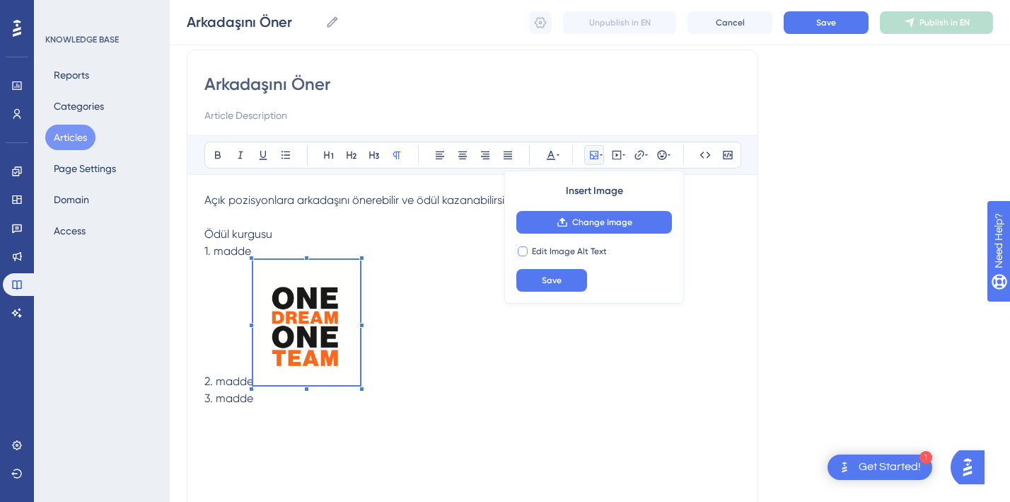
click at [526, 251] on div at bounding box center [523, 251] width 10 height 10
checkbox input "true"
click at [569, 278] on input "text" at bounding box center [595, 280] width 132 height 10
type input "deneme"
click at [554, 318] on span "Save" at bounding box center [552, 314] width 20 height 11
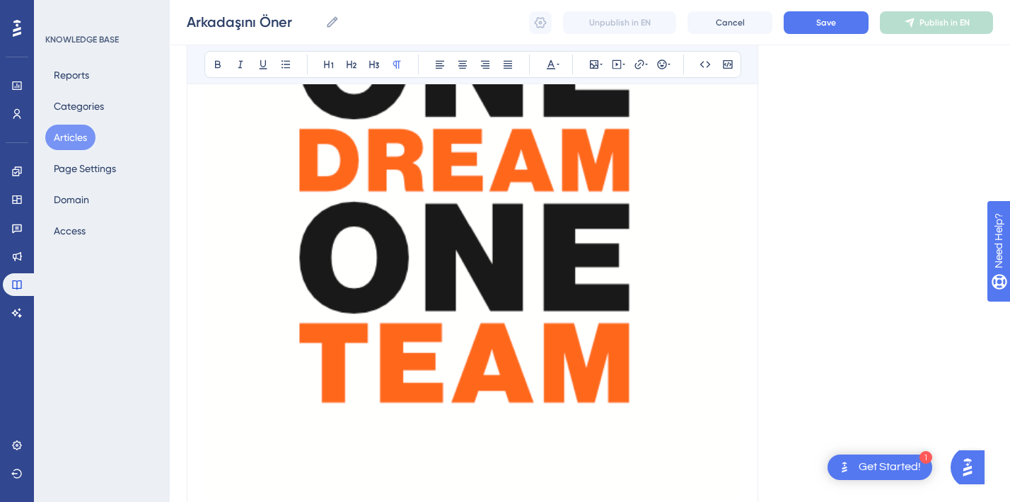
scroll to position [326, 0]
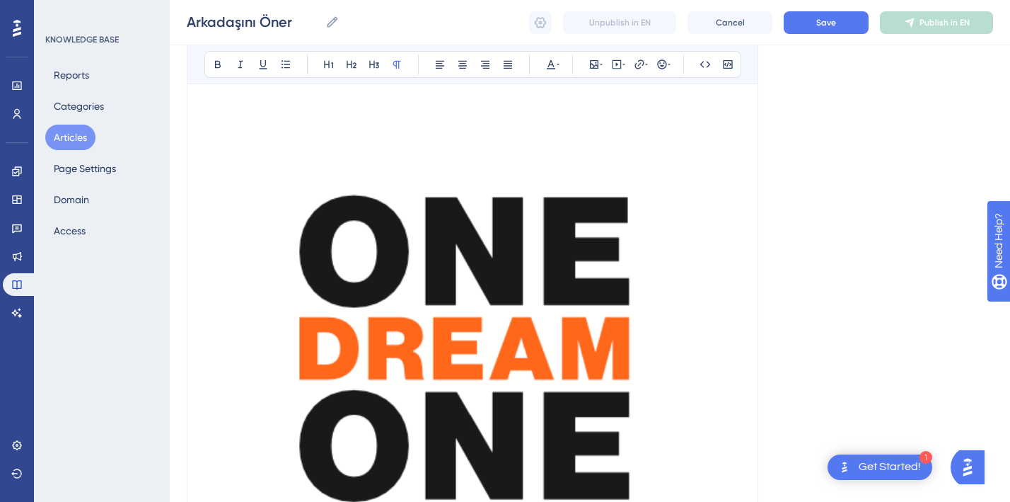
click at [503, 367] on img at bounding box center [472, 373] width 536 height 628
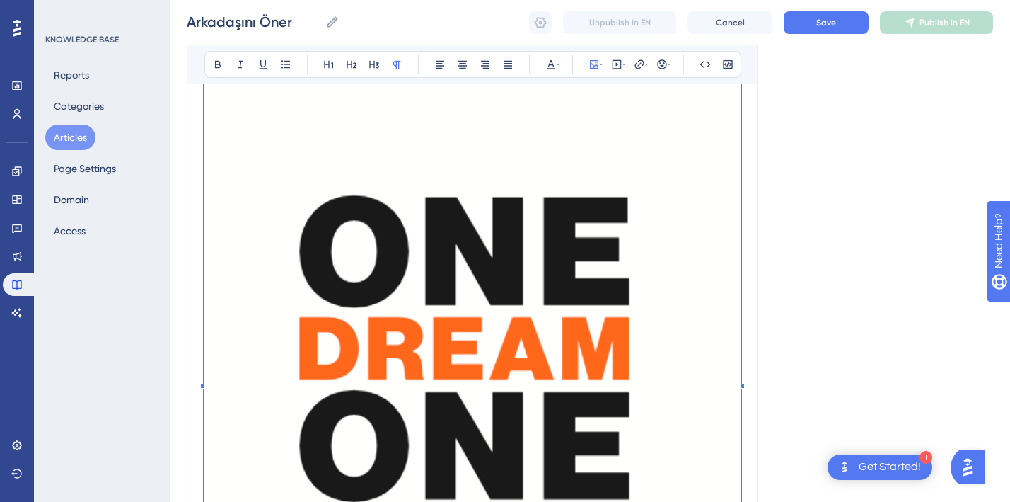
scroll to position [681, 0]
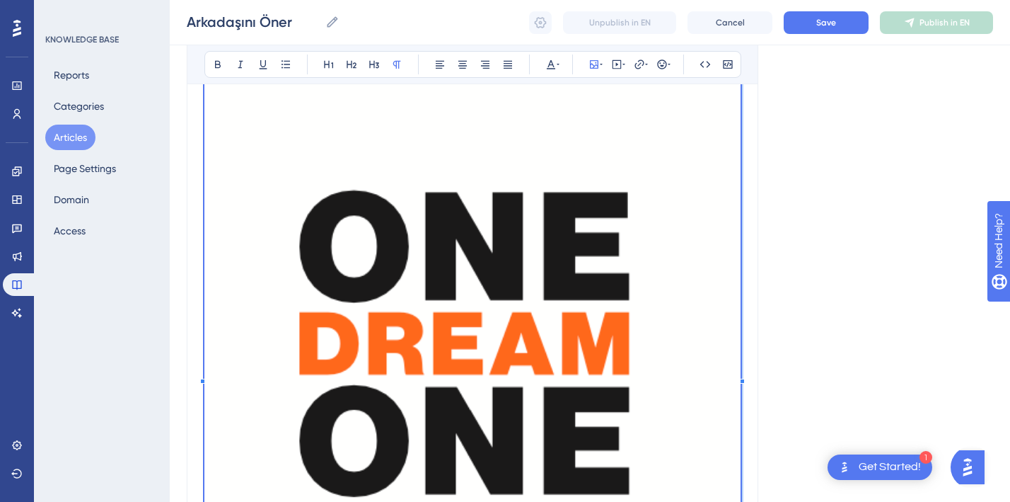
drag, startPoint x: 742, startPoint y: 330, endPoint x: 500, endPoint y: 253, distance: 254.0
click at [507, 244] on div "Arkadaşını Öner Bold Italic Underline Bullet Point Heading 1 Heading 2 Heading …" at bounding box center [473, 274] width 572 height 894
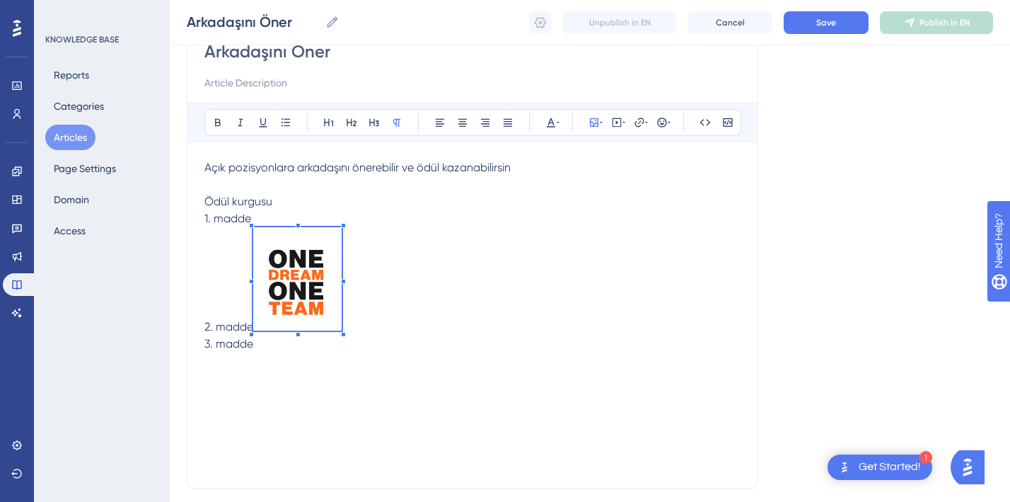
click at [292, 401] on div "Açık pozisyonlara arkadaşını önerebilir ve ödül kazanabilirsin Ödül kurgusu 1. …" at bounding box center [472, 314] width 536 height 311
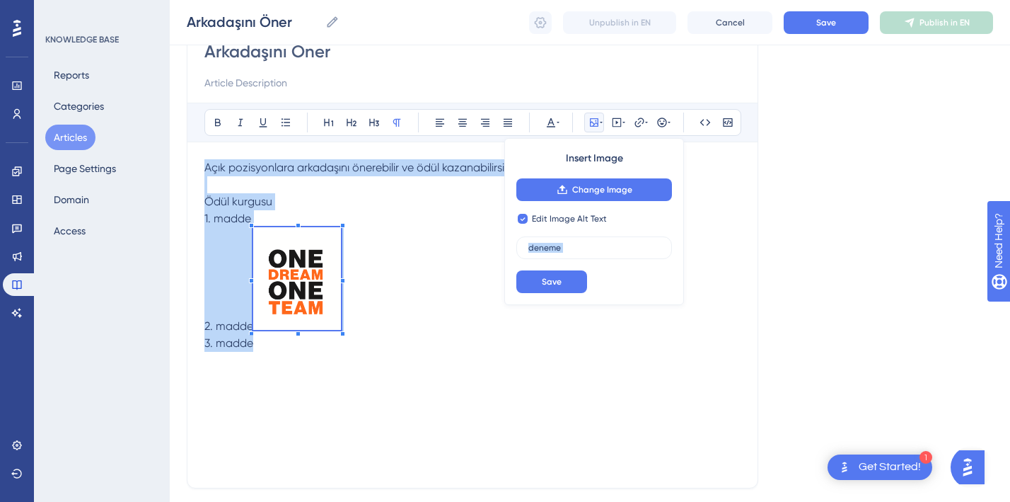
checkbox input "false"
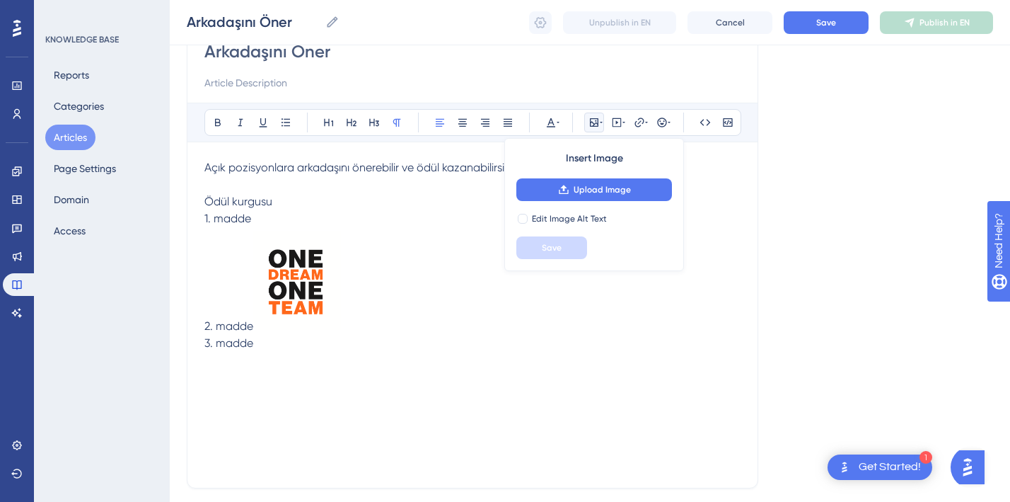
click at [414, 373] on div "Açık pozisyonlara arkadaşını önerebilir ve ödül kazanabilirsin Ödül kurgusu 1. …" at bounding box center [472, 314] width 536 height 311
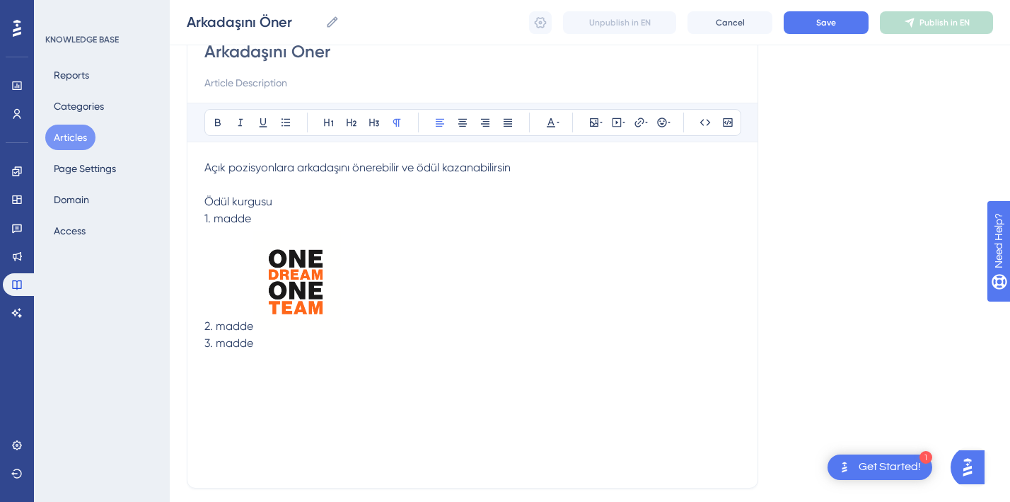
click at [311, 300] on img at bounding box center [297, 278] width 88 height 103
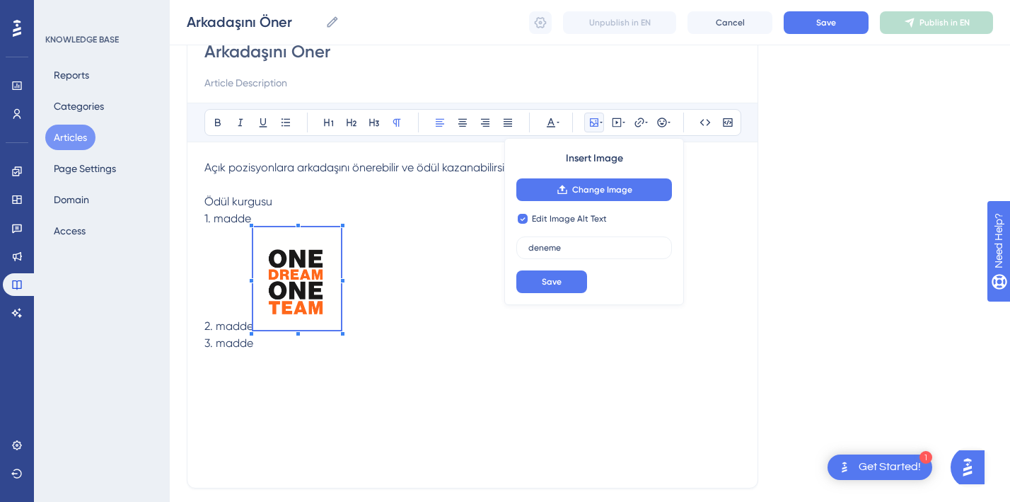
click at [282, 273] on img at bounding box center [297, 278] width 88 height 103
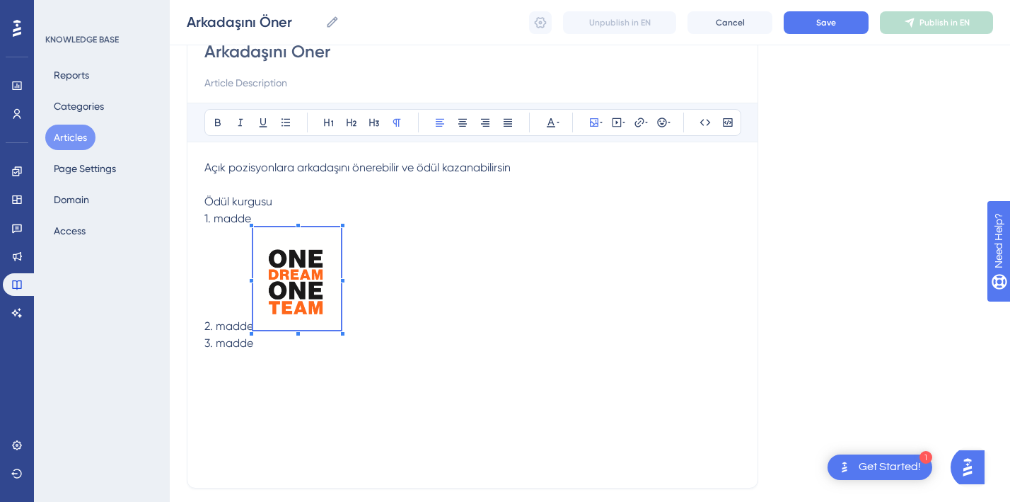
click at [219, 328] on span "2. madde" at bounding box center [228, 325] width 49 height 13
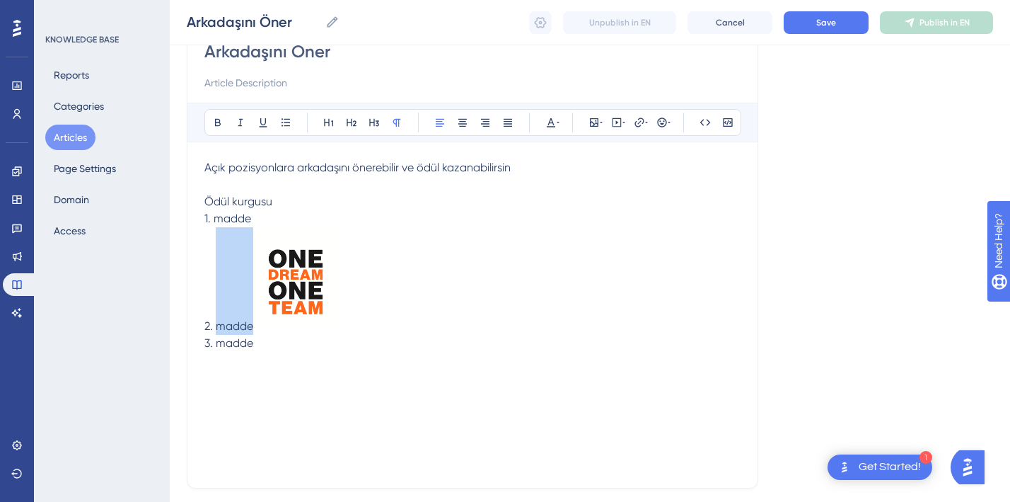
click at [219, 328] on span "2. madde" at bounding box center [228, 325] width 49 height 13
drag, startPoint x: 253, startPoint y: 347, endPoint x: 204, endPoint y: 325, distance: 53.2
click at [204, 325] on div "Açık pozisyonlara arkadaşını önerebilir ve ödül kazanabilirsin Ödül kurgusu 1. …" at bounding box center [472, 314] width 536 height 311
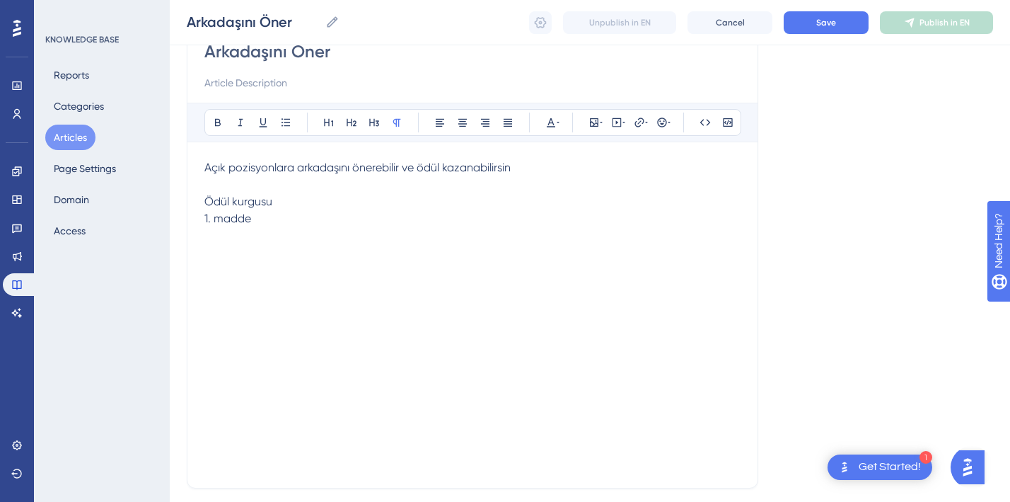
click at [272, 224] on p "1. madde" at bounding box center [472, 218] width 536 height 17
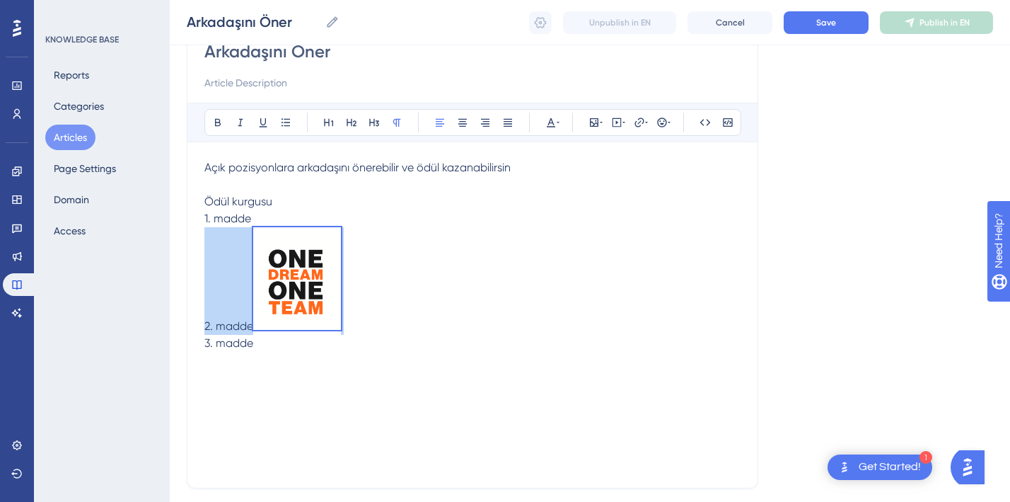
click at [292, 246] on img at bounding box center [297, 278] width 88 height 103
click at [420, 272] on p "2. madde" at bounding box center [472, 281] width 536 height 108
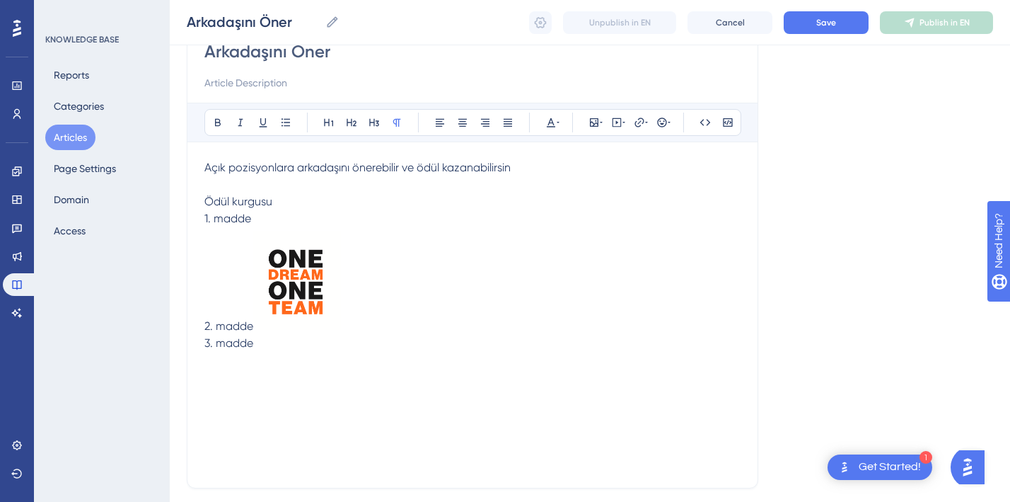
click at [293, 287] on img at bounding box center [297, 278] width 88 height 103
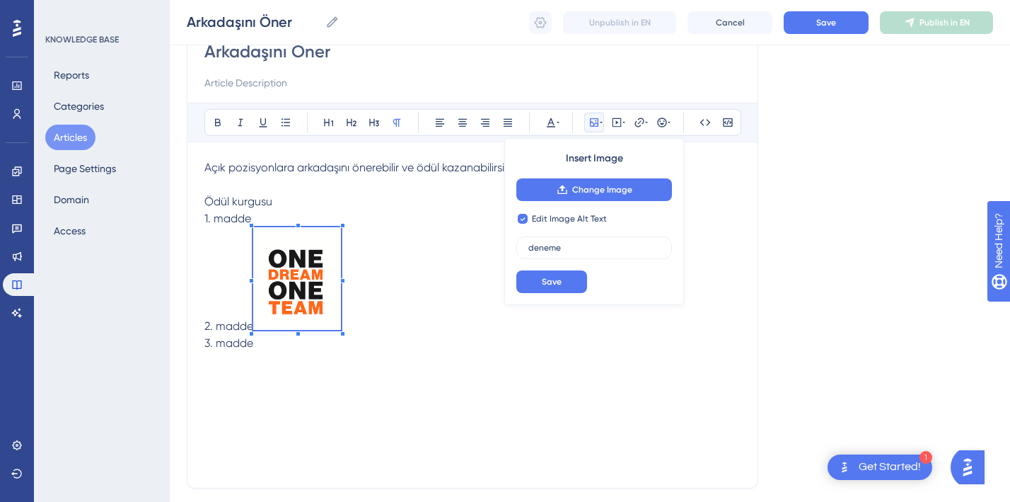
checkbox input "false"
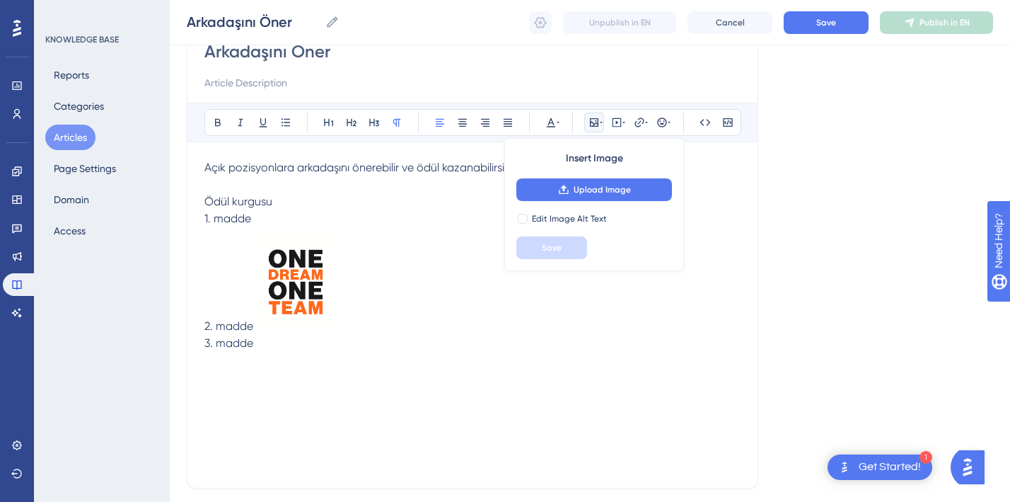
click at [292, 287] on img at bounding box center [297, 278] width 88 height 103
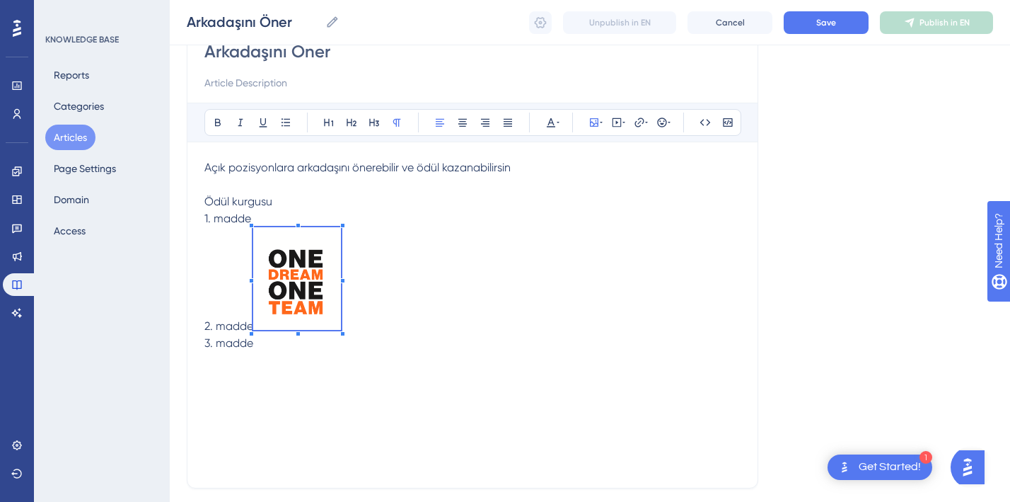
click at [313, 311] on img at bounding box center [297, 278] width 88 height 103
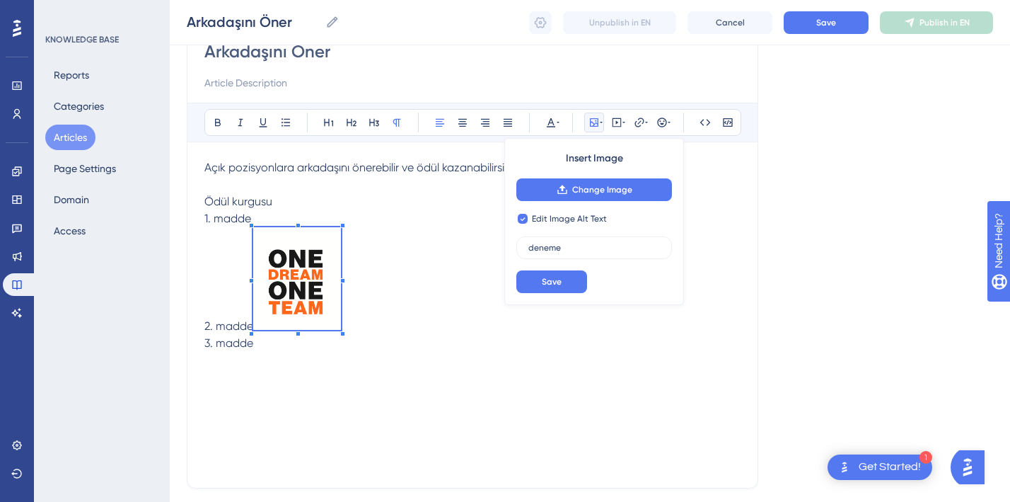
click at [325, 293] on img at bounding box center [297, 278] width 88 height 103
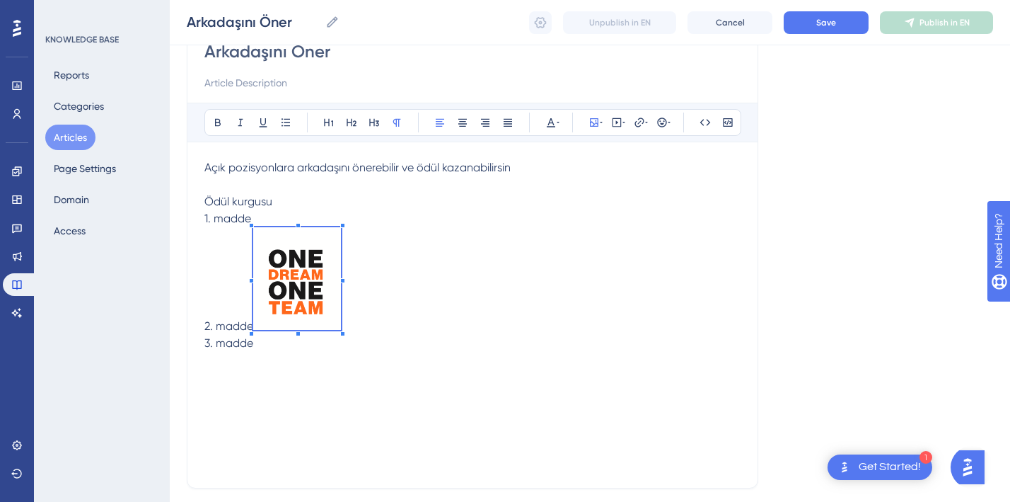
click at [308, 287] on img at bounding box center [297, 278] width 88 height 103
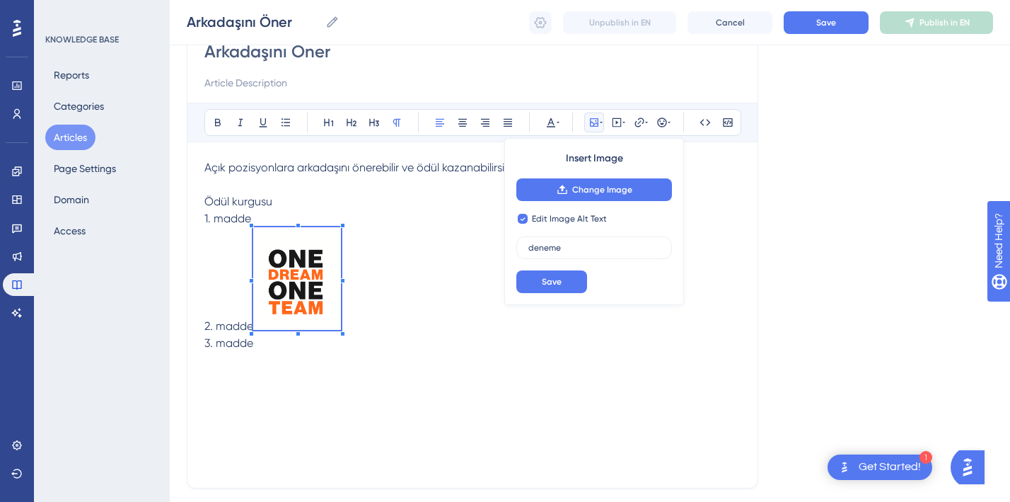
checkbox input "false"
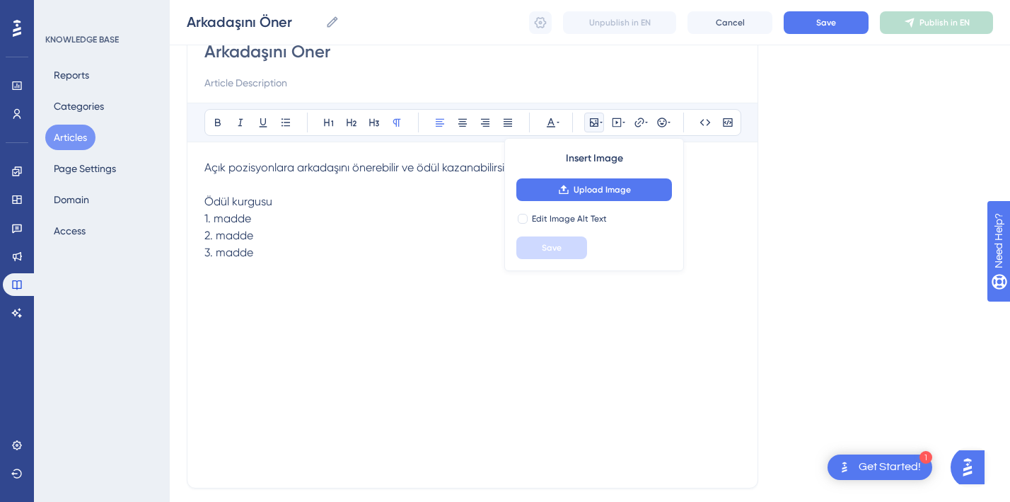
click at [308, 272] on div "Açık pozisyonlara arkadaşını önerebilir ve ödül kazanabilirsin Ödül kurgusu 1. …" at bounding box center [472, 314] width 536 height 311
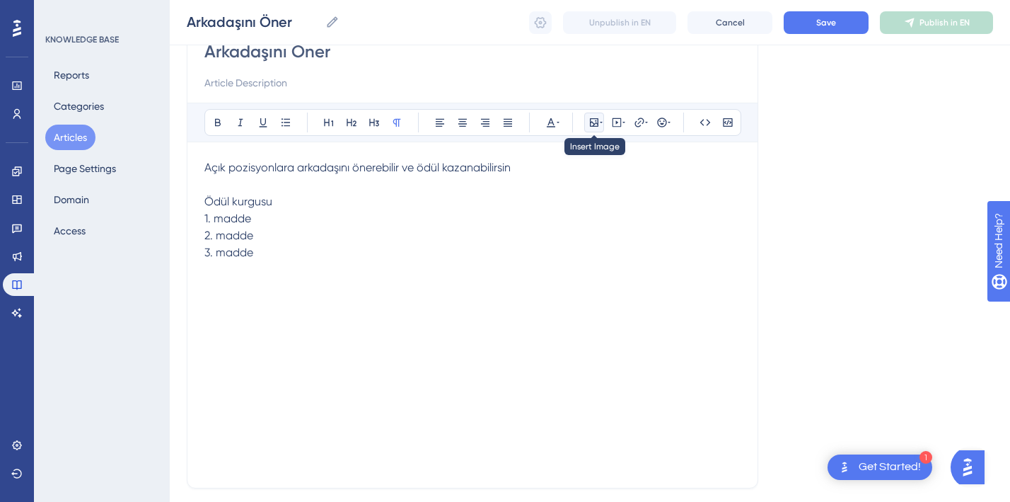
click at [594, 122] on icon at bounding box center [594, 122] width 11 height 11
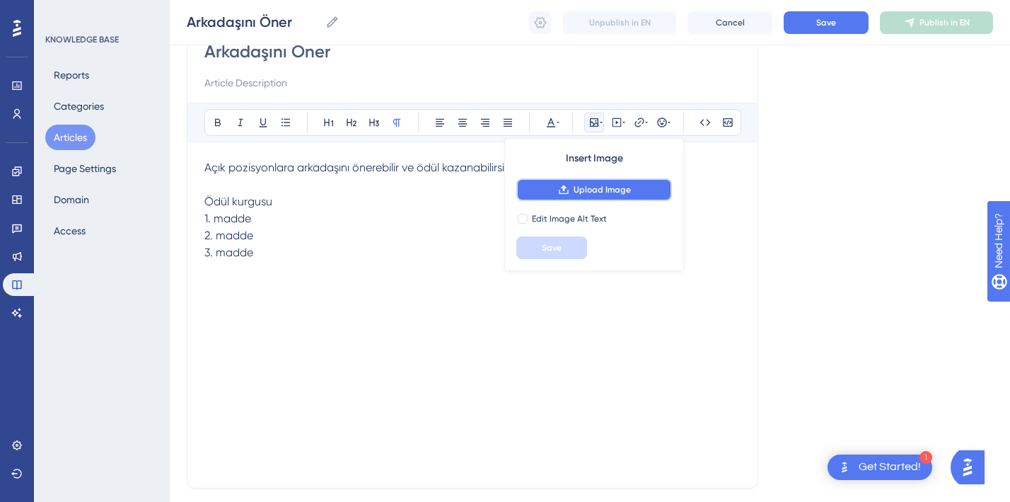
click at [571, 190] on button "Upload Image" at bounding box center [595, 189] width 156 height 23
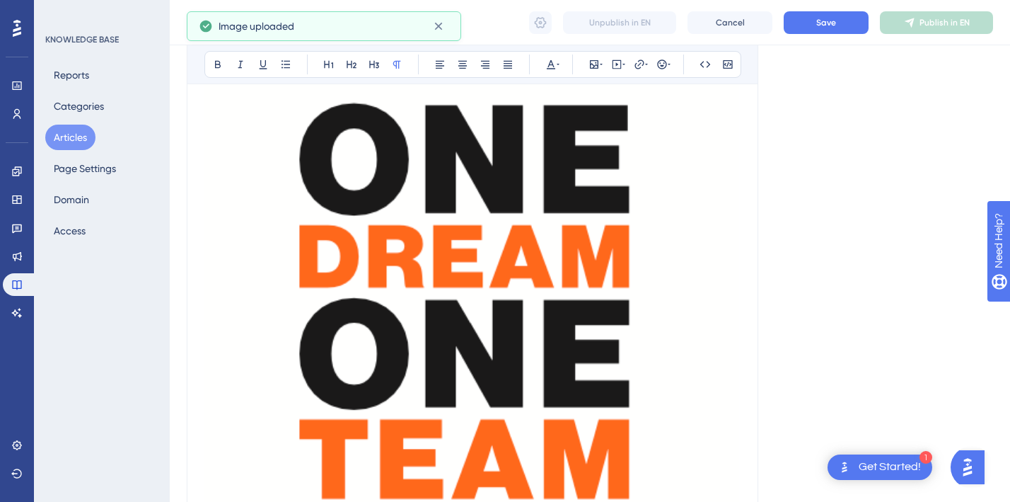
click at [509, 367] on img at bounding box center [472, 281] width 536 height 628
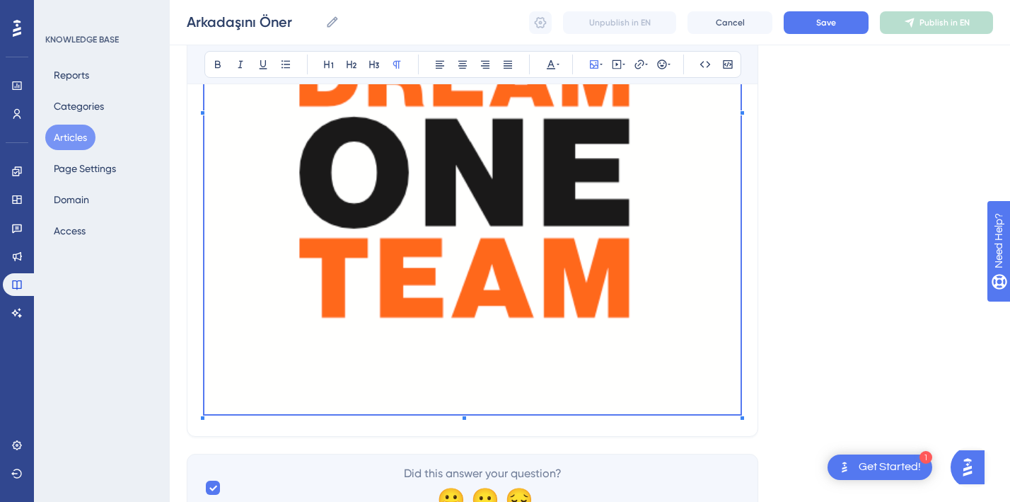
scroll to position [258, 0]
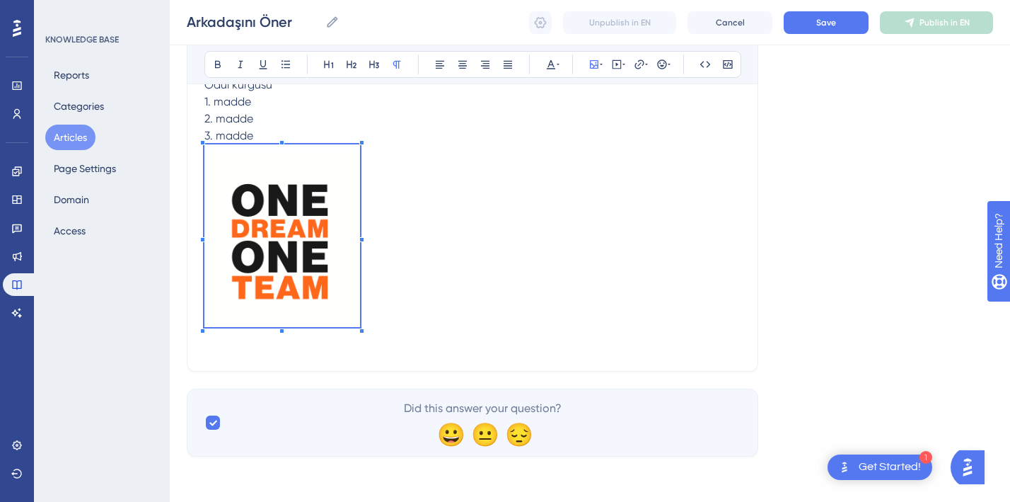
click at [363, 162] on p at bounding box center [472, 238] width 536 height 188
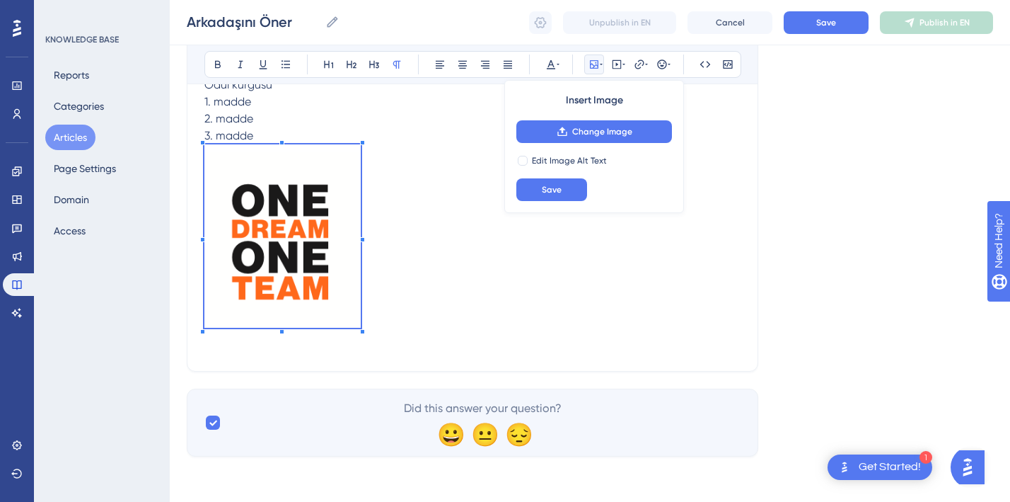
click at [419, 192] on p at bounding box center [472, 238] width 536 height 188
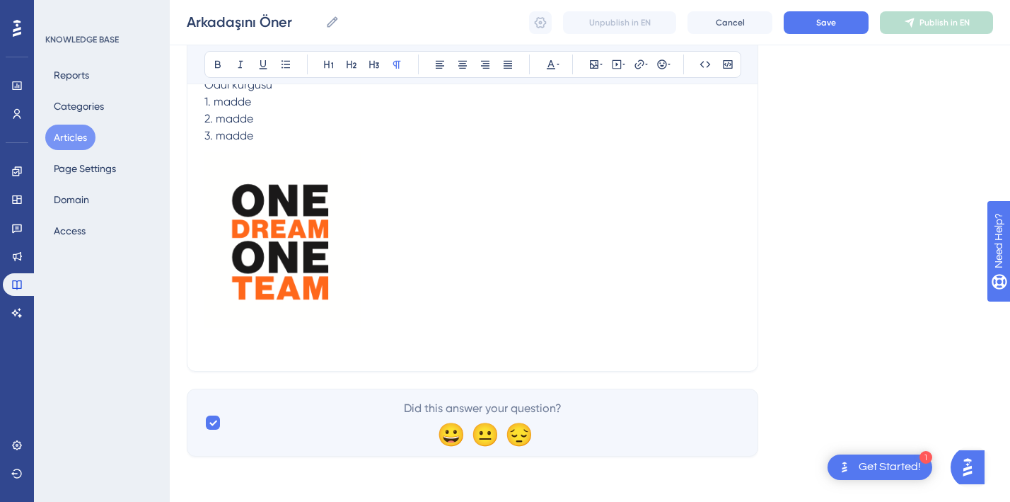
scroll to position [177, 0]
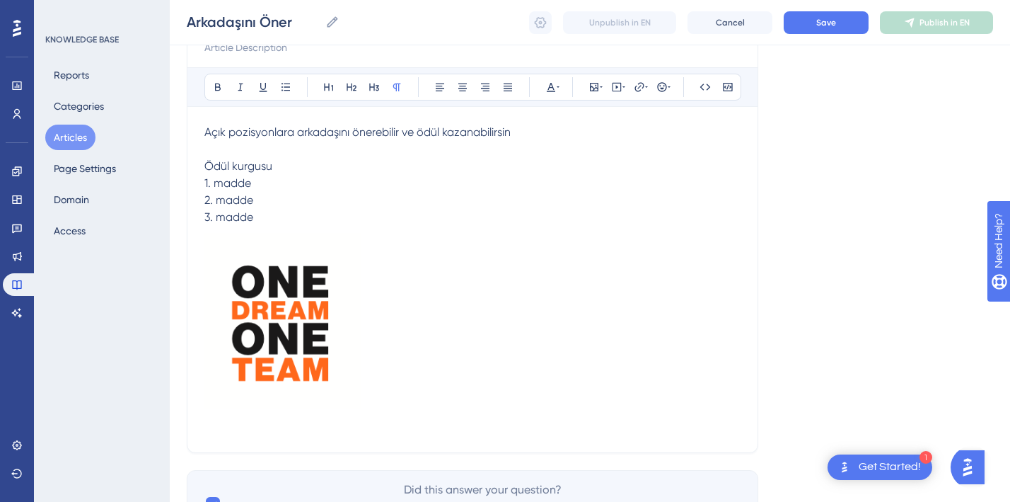
click at [422, 283] on p at bounding box center [472, 320] width 536 height 188
click at [418, 275] on p at bounding box center [472, 320] width 536 height 188
click at [596, 88] on icon at bounding box center [594, 87] width 8 height 8
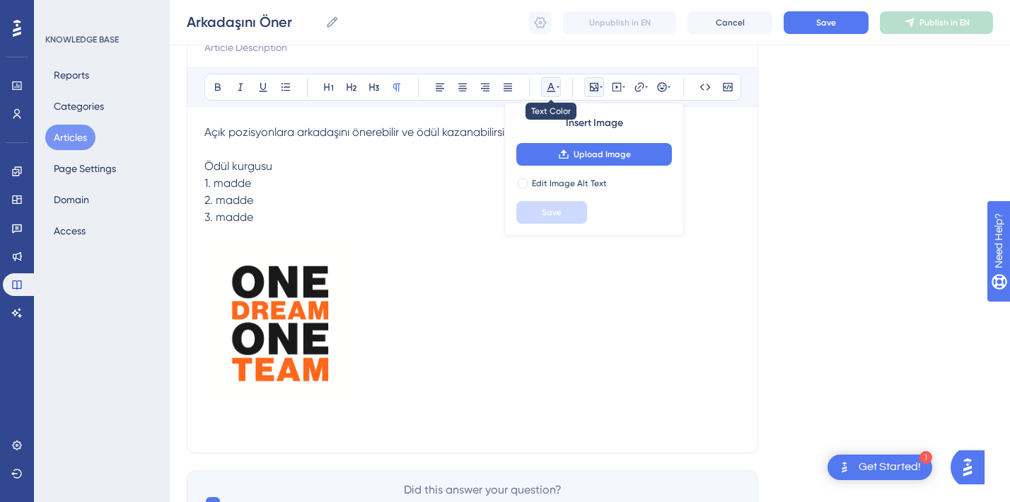
click at [550, 87] on icon at bounding box center [551, 87] width 8 height 9
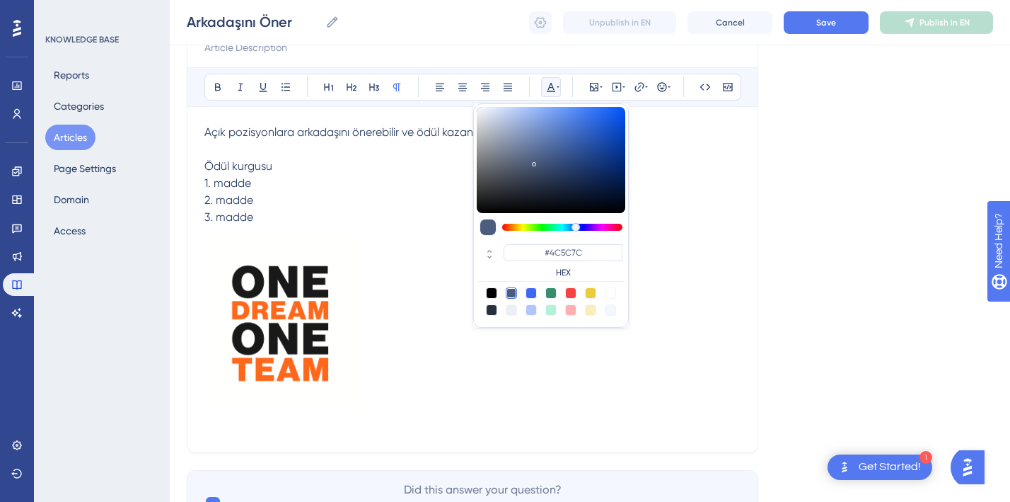
click at [550, 87] on icon at bounding box center [551, 87] width 8 height 9
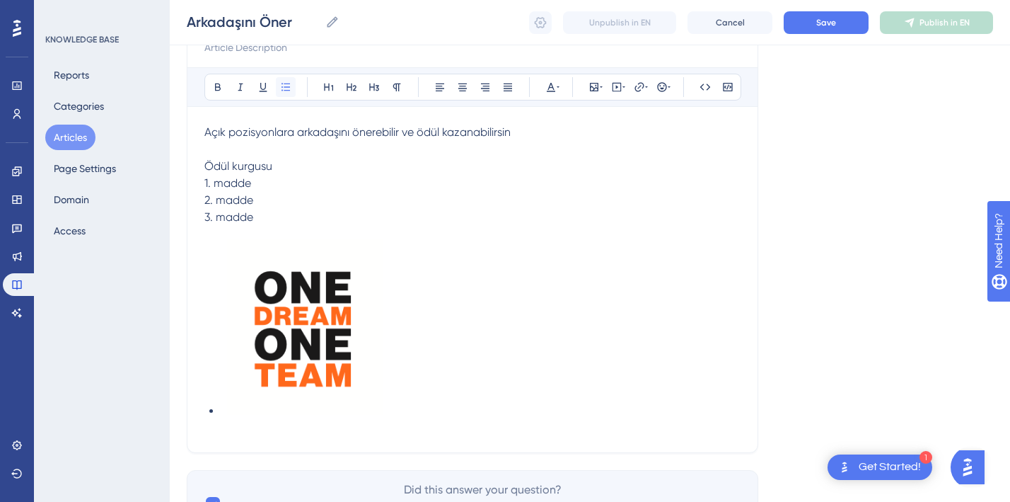
click at [286, 87] on icon at bounding box center [286, 87] width 8 height 8
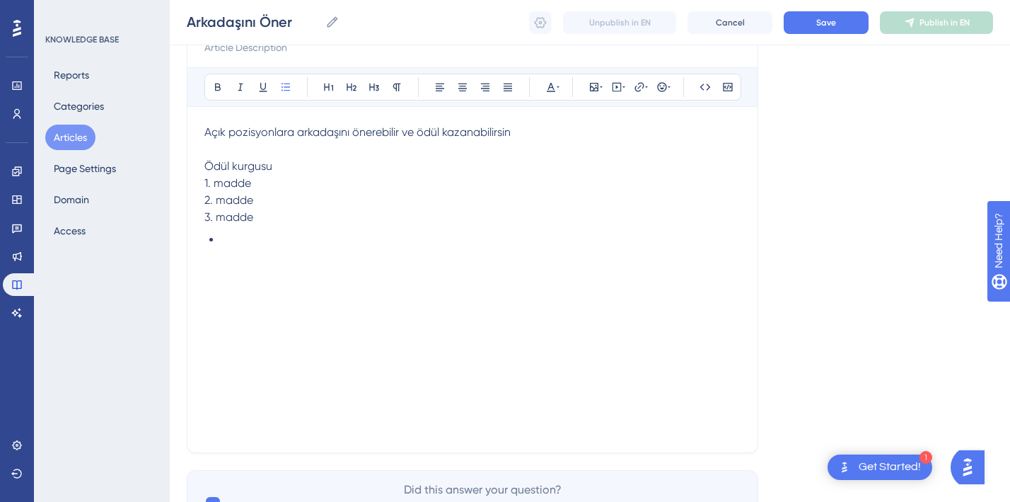
click at [233, 197] on span "2. madde" at bounding box center [228, 199] width 49 height 13
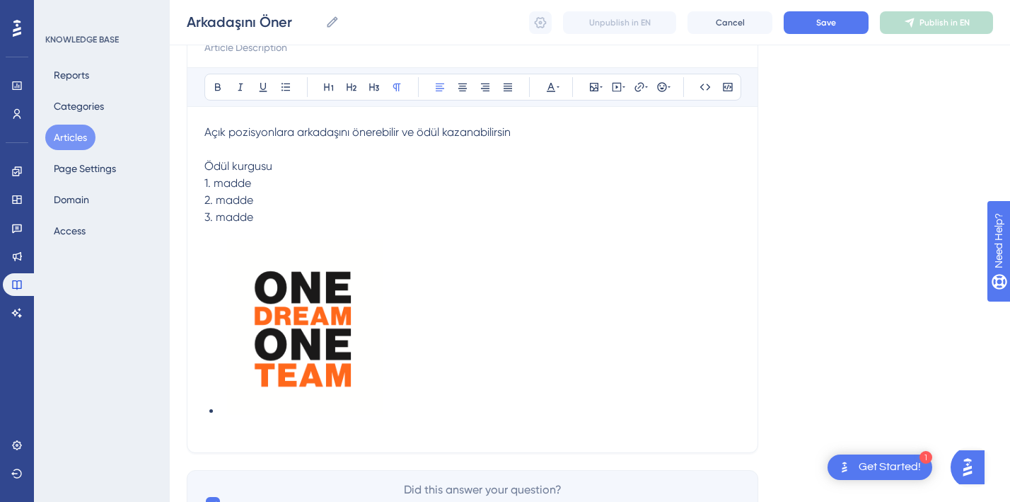
click at [252, 187] on p "1. madde" at bounding box center [472, 183] width 536 height 17
click at [231, 424] on div "Açık pozisyonlara arkadaşını önerebilir ve ödül kazanabilirsin Ödül kurgusu 1. …" at bounding box center [472, 279] width 536 height 311
click at [226, 413] on li at bounding box center [480, 325] width 519 height 188
click at [255, 380] on img at bounding box center [305, 322] width 156 height 183
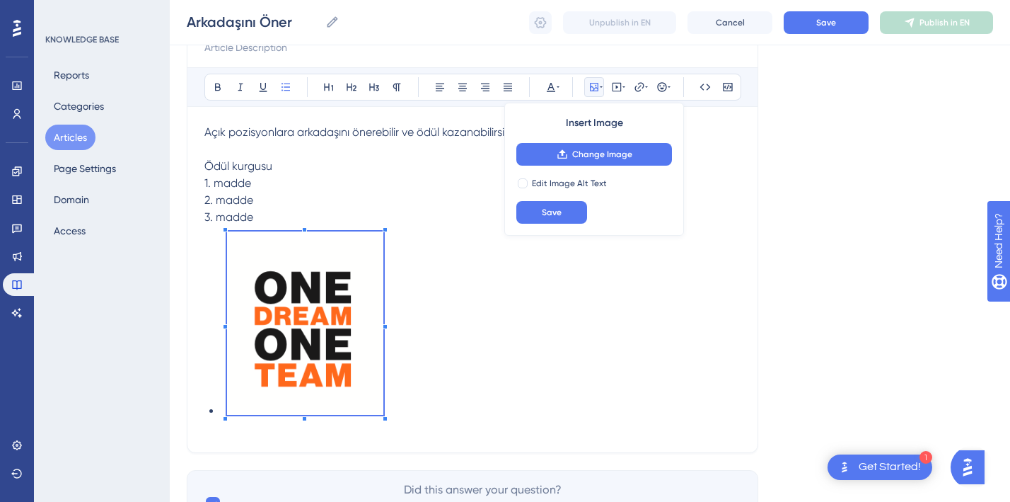
click at [210, 427] on div "Açık pozisyonlara arkadaşını önerebilir ve ödül kazanabilirsin Ödül kurgusu 1. …" at bounding box center [472, 279] width 536 height 311
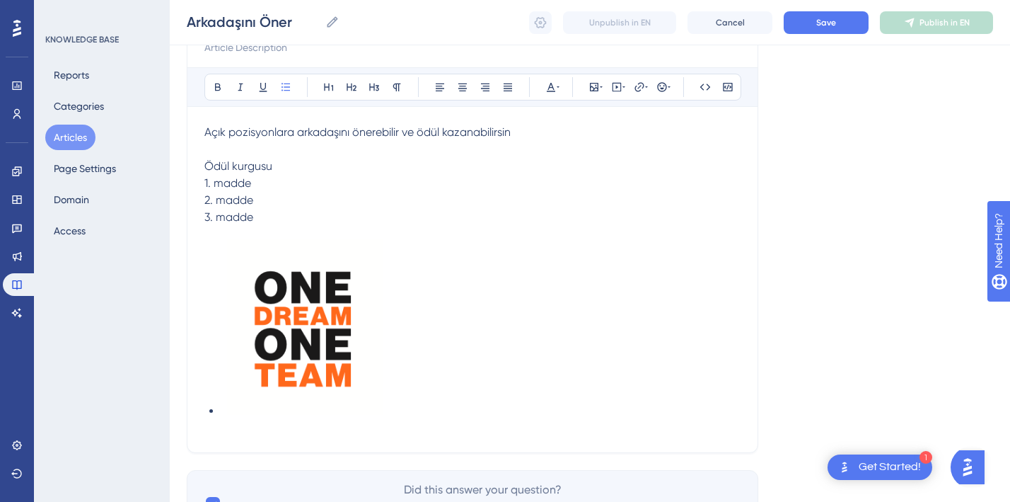
drag, startPoint x: 212, startPoint y: 410, endPoint x: 230, endPoint y: 410, distance: 17.7
click at [230, 410] on li at bounding box center [480, 325] width 519 height 188
drag, startPoint x: 230, startPoint y: 418, endPoint x: 208, endPoint y: 413, distance: 22.7
click at [208, 413] on ul at bounding box center [472, 325] width 536 height 188
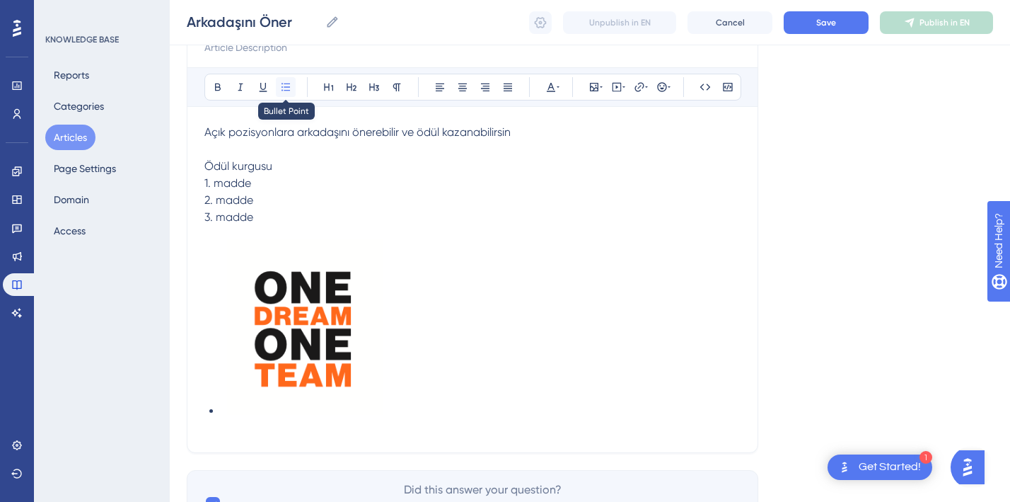
click at [287, 87] on icon at bounding box center [285, 86] width 11 height 11
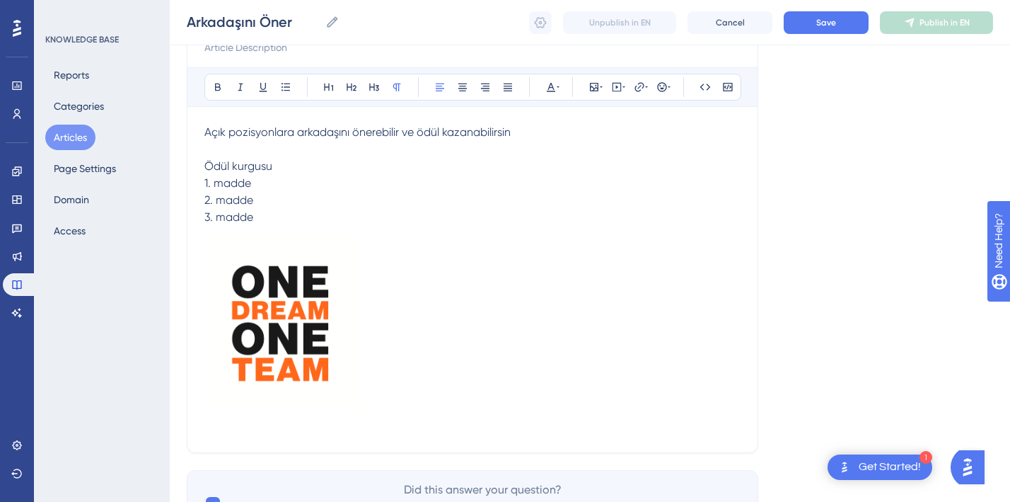
click at [246, 216] on span "3. madde" at bounding box center [228, 216] width 49 height 13
click at [258, 218] on p "3. madde" at bounding box center [472, 217] width 536 height 17
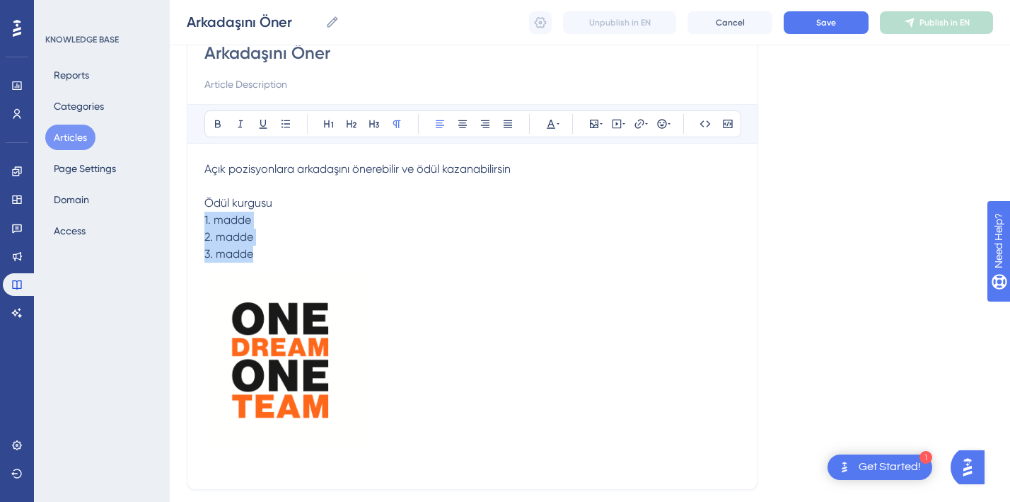
drag, startPoint x: 262, startPoint y: 251, endPoint x: 187, endPoint y: 212, distance: 84.5
click at [187, 212] on div "Arkadaşını Öner Bold Italic Underline Bullet Point Heading 1 Heading 2 Heading …" at bounding box center [473, 253] width 572 height 471
click at [283, 125] on icon at bounding box center [285, 123] width 11 height 11
click at [284, 125] on icon at bounding box center [285, 123] width 11 height 11
click at [464, 124] on icon at bounding box center [462, 123] width 11 height 11
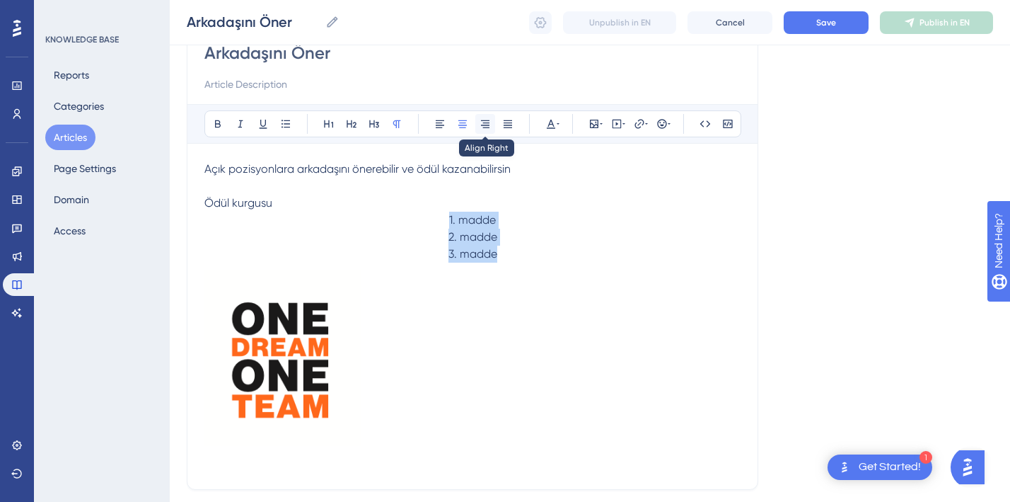
click at [485, 126] on icon at bounding box center [485, 123] width 11 height 11
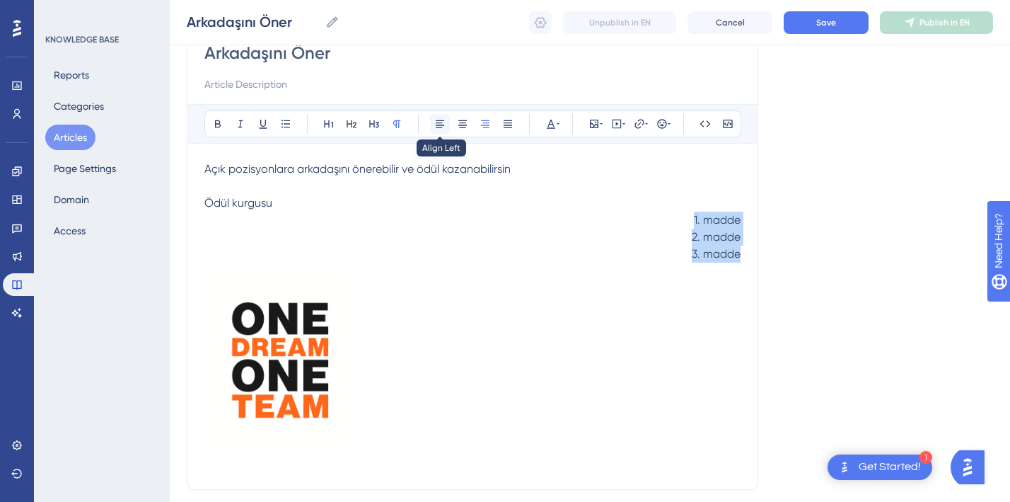
click at [442, 129] on icon at bounding box center [439, 123] width 11 height 11
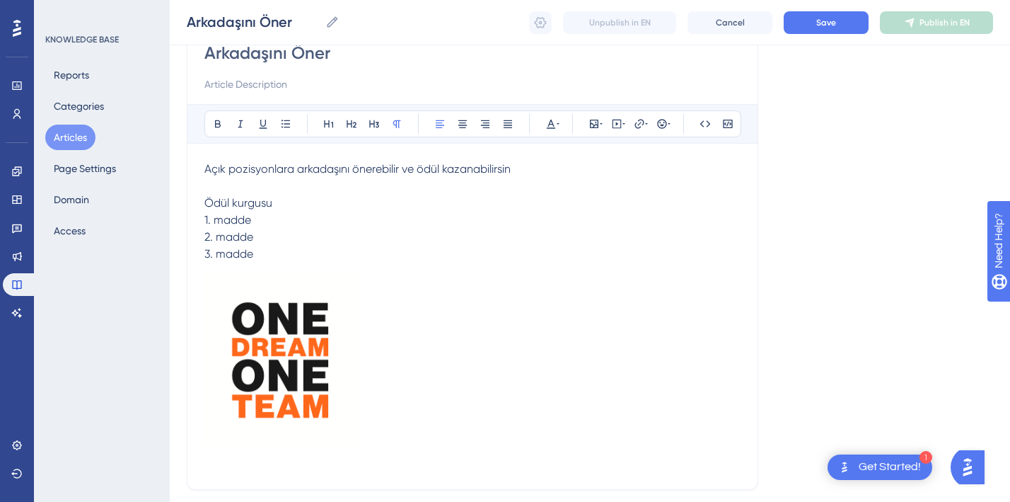
click at [435, 311] on p at bounding box center [472, 357] width 536 height 188
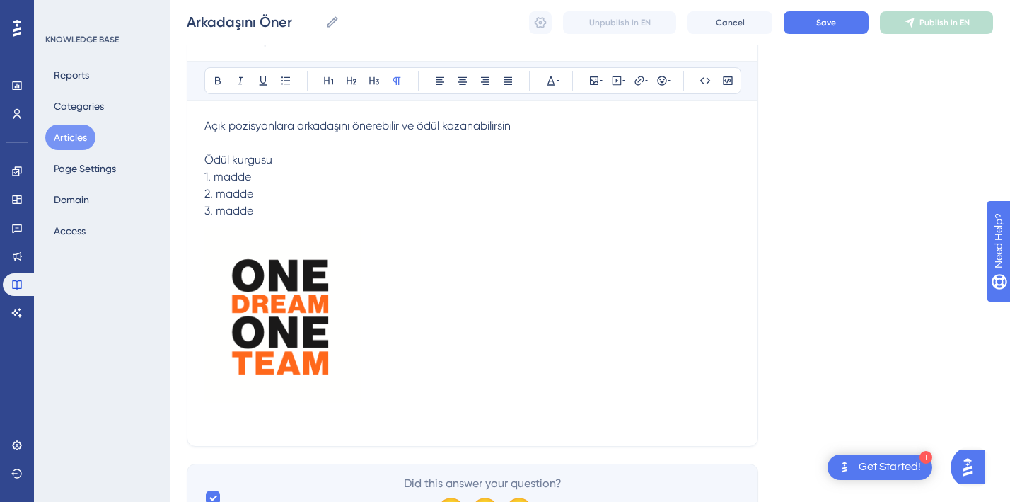
scroll to position [125, 0]
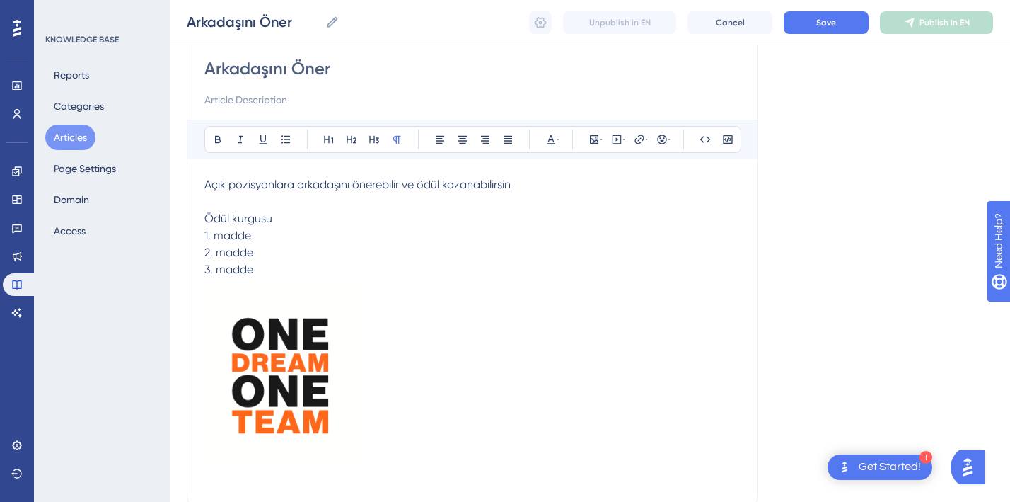
click at [290, 383] on img at bounding box center [282, 369] width 156 height 183
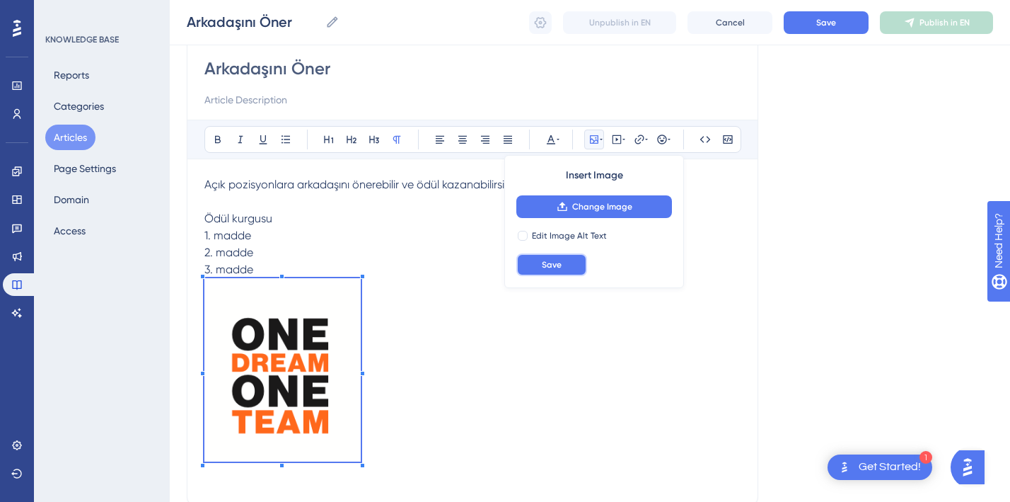
click at [565, 260] on button "Save" at bounding box center [552, 264] width 71 height 23
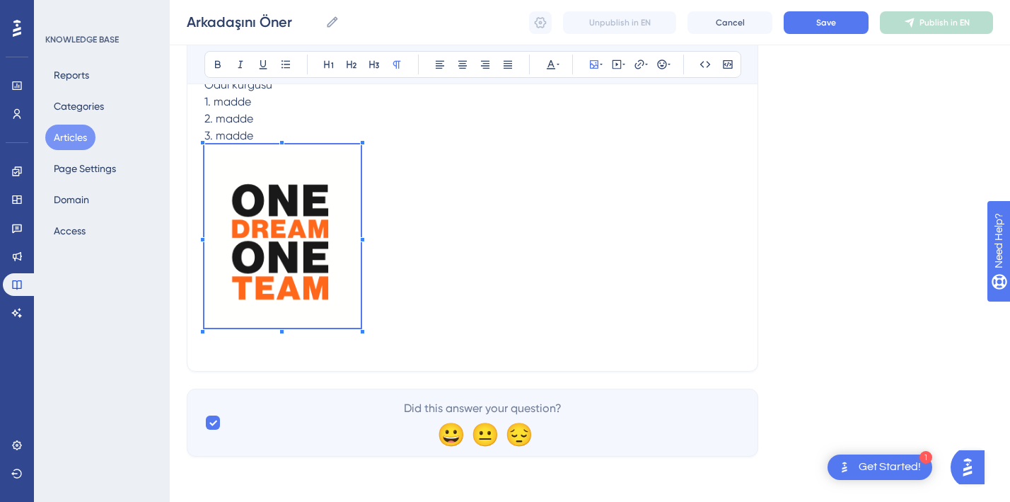
scroll to position [258, 0]
click at [556, 230] on p at bounding box center [472, 238] width 536 height 188
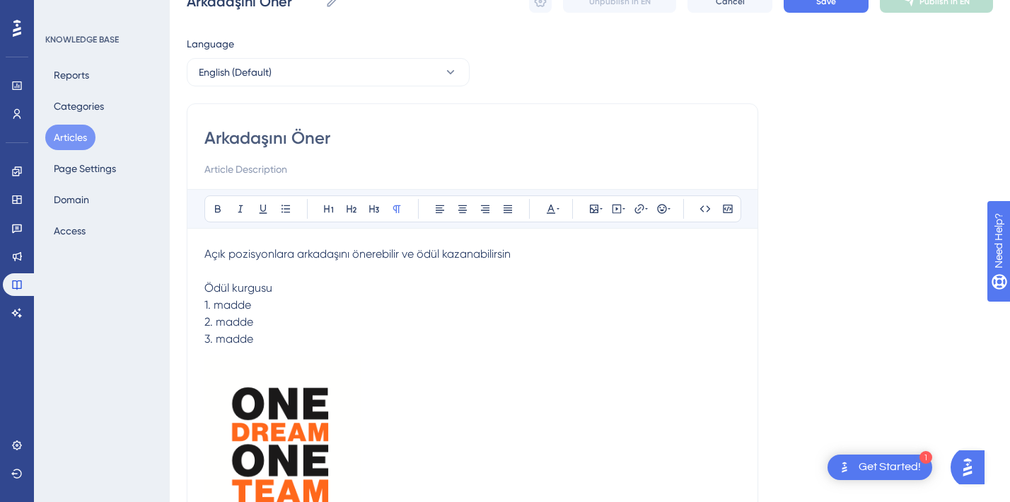
scroll to position [0, 0]
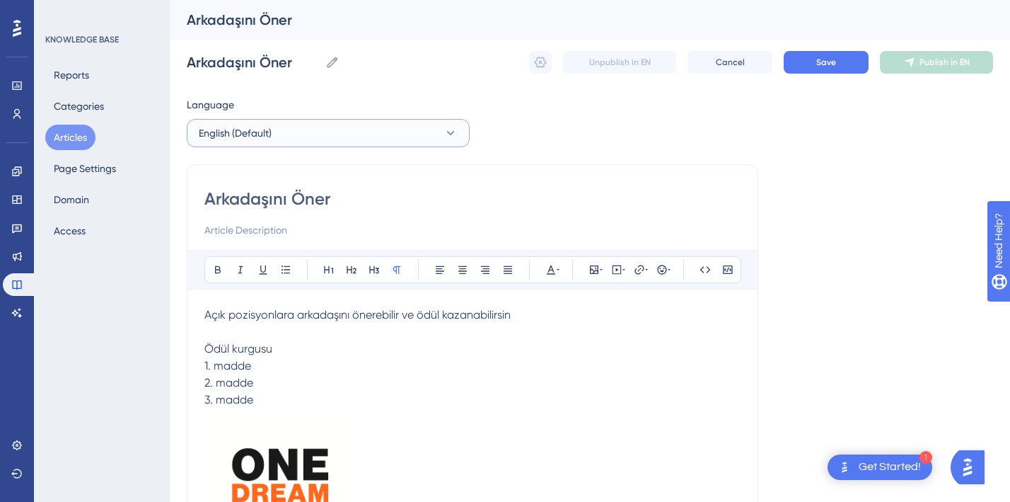
click at [320, 144] on button "English (Default)" at bounding box center [328, 133] width 283 height 28
click at [415, 178] on span "No translation" at bounding box center [408, 176] width 57 height 11
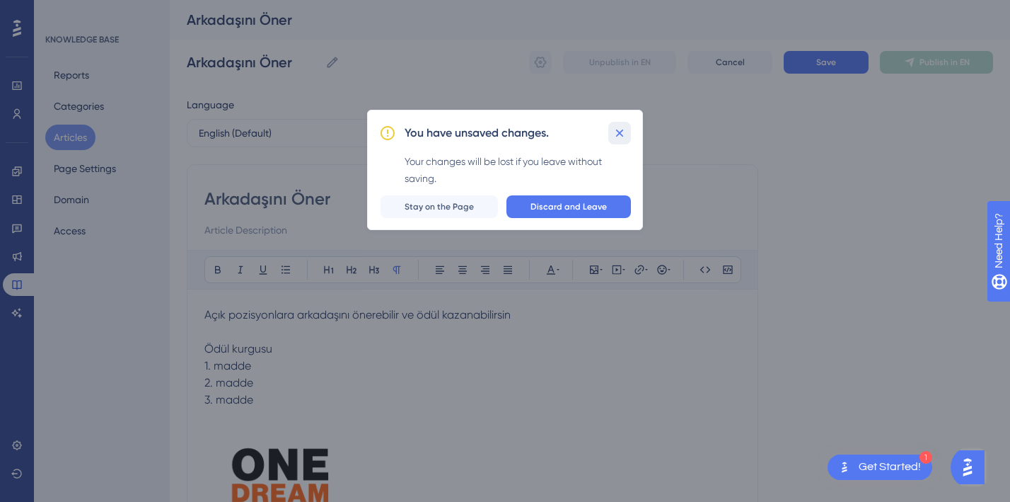
click at [611, 132] on button at bounding box center [620, 133] width 23 height 23
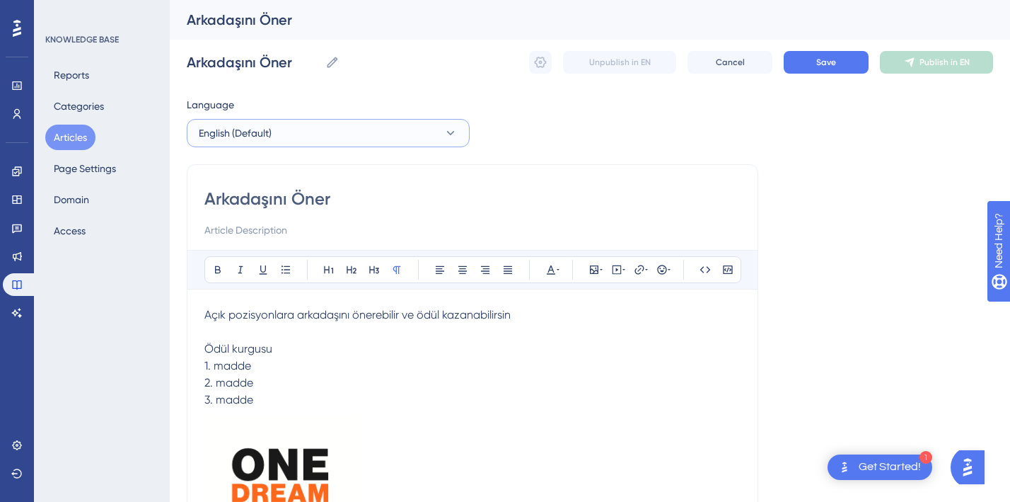
click at [229, 128] on span "English (Default)" at bounding box center [235, 133] width 73 height 17
click at [222, 173] on span "English (Default)" at bounding box center [243, 176] width 73 height 17
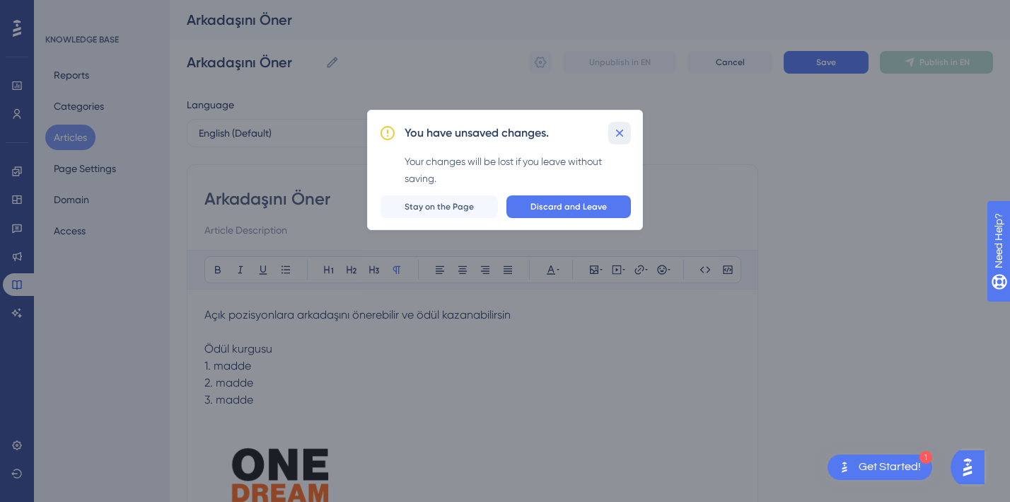
click at [620, 130] on icon at bounding box center [620, 133] width 14 height 14
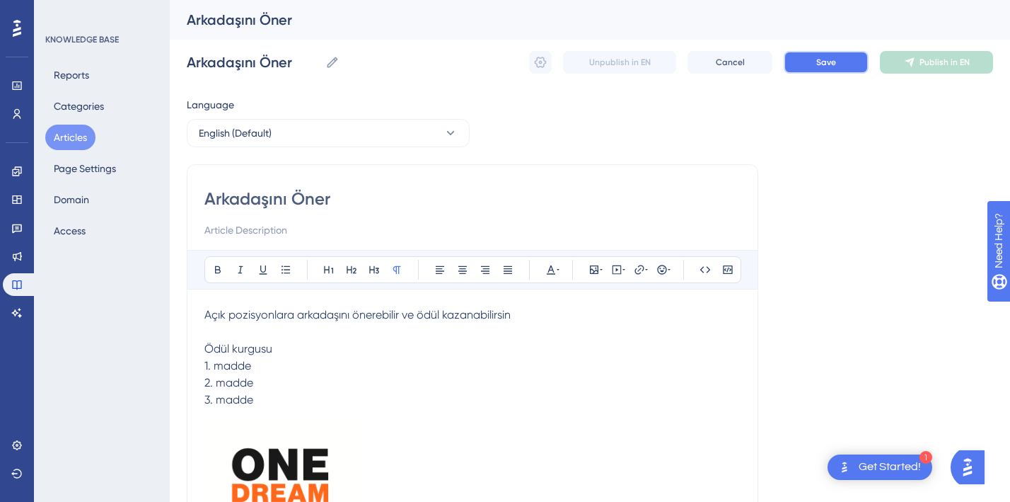
click at [817, 61] on span "Save" at bounding box center [827, 62] width 20 height 11
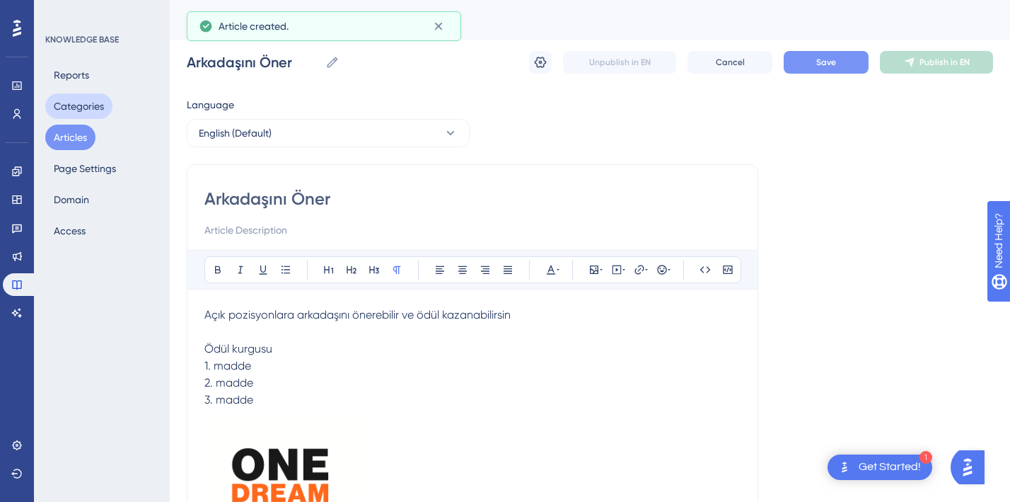
click at [64, 105] on button "Categories" at bounding box center [78, 105] width 67 height 25
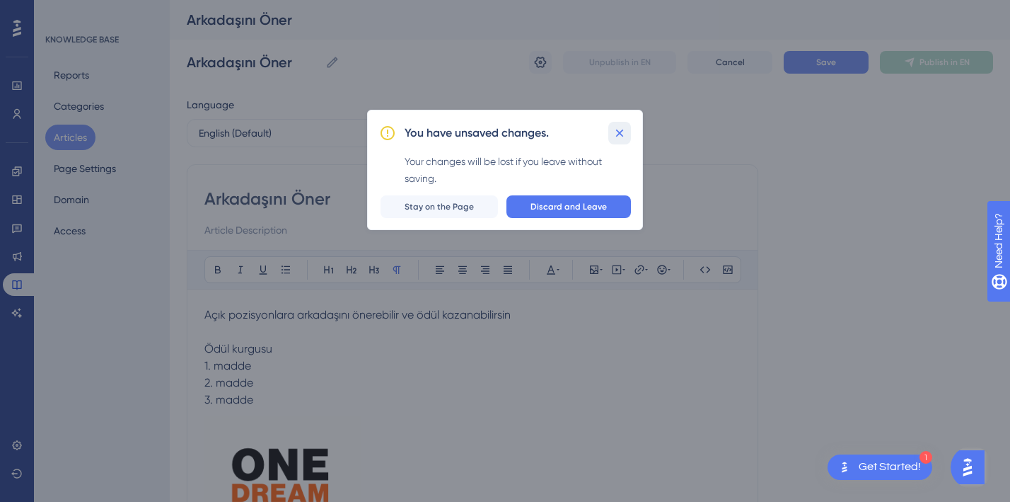
click at [615, 136] on icon at bounding box center [620, 133] width 14 height 14
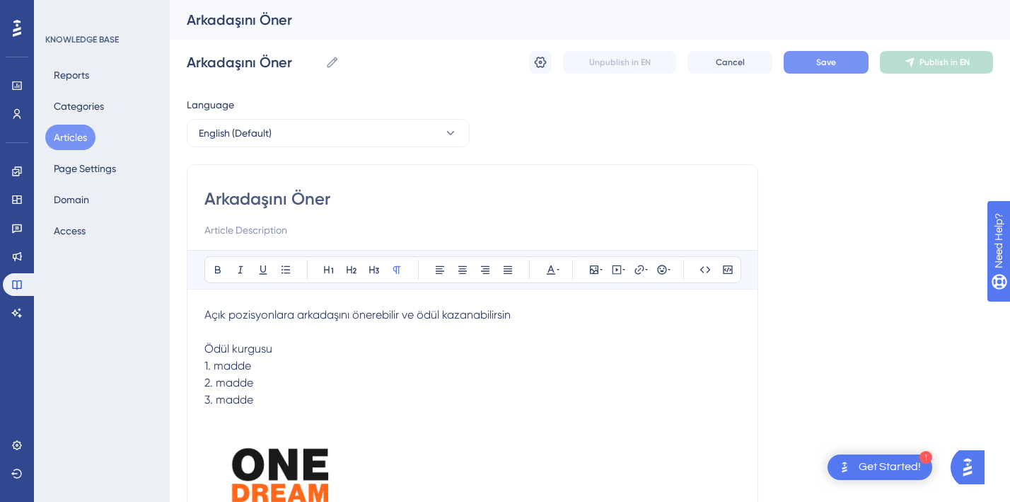
click at [830, 60] on span "Save" at bounding box center [827, 62] width 20 height 11
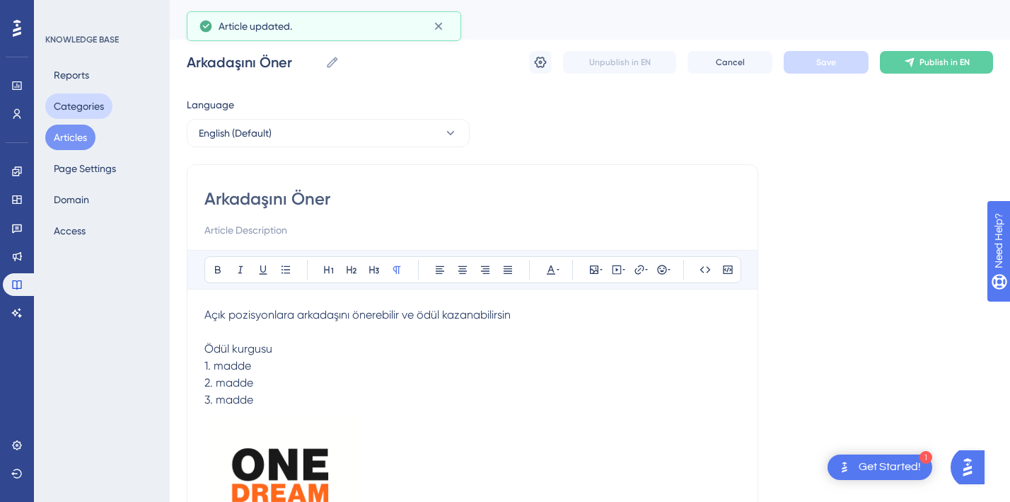
click at [81, 102] on button "Categories" at bounding box center [78, 105] width 67 height 25
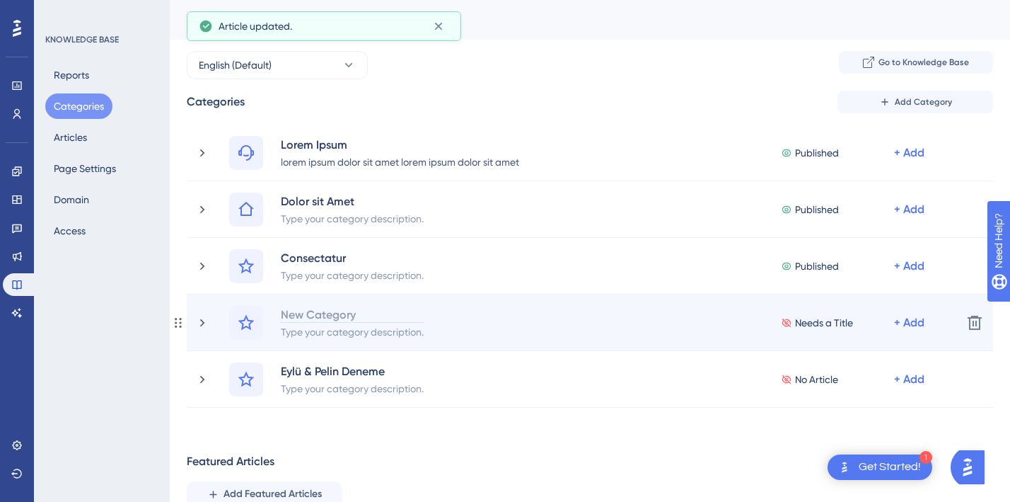
scroll to position [64, 0]
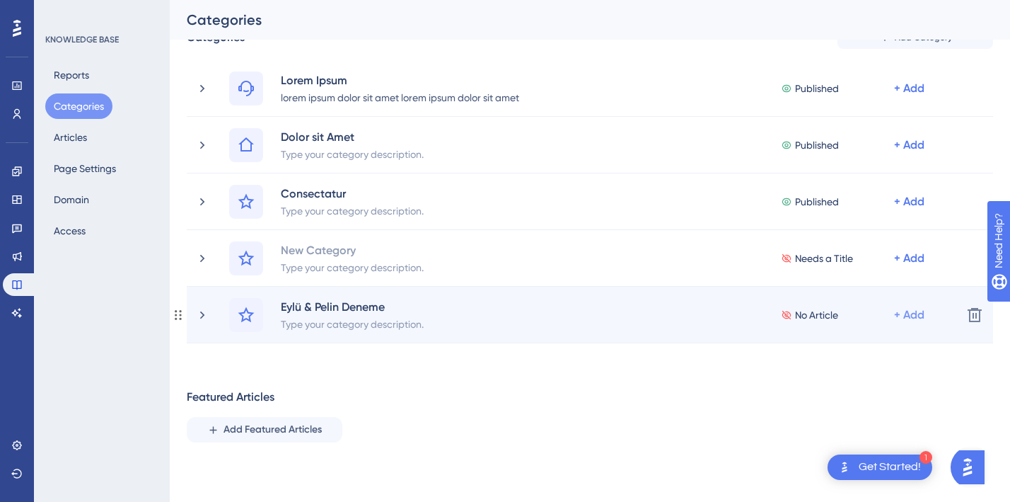
click at [915, 313] on div "+ Add" at bounding box center [909, 314] width 30 height 17
click at [843, 384] on span "Add Articles" at bounding box center [831, 380] width 54 height 17
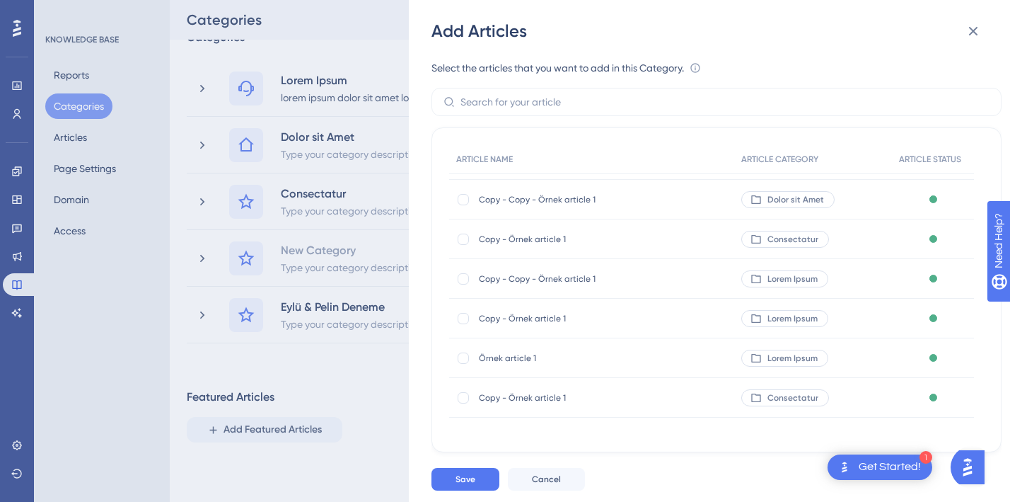
scroll to position [0, 0]
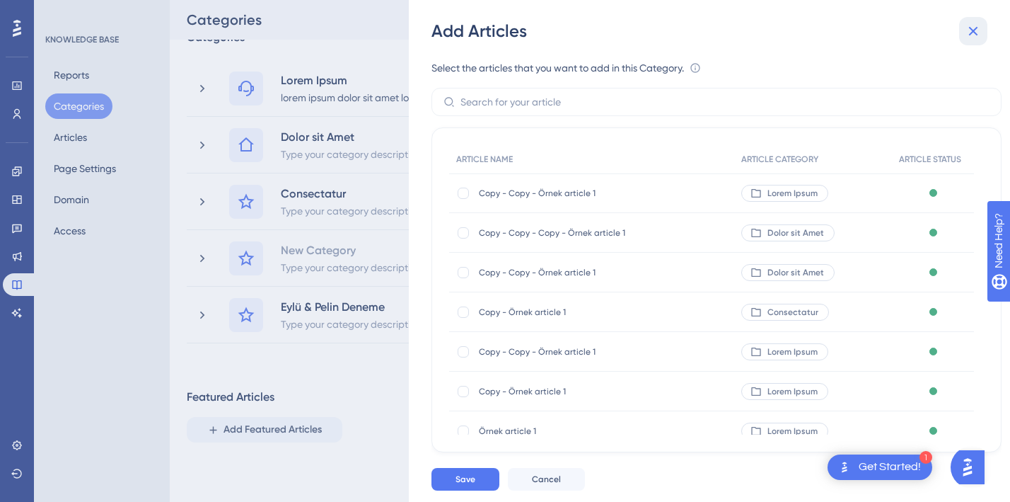
click at [970, 30] on icon at bounding box center [973, 31] width 17 height 17
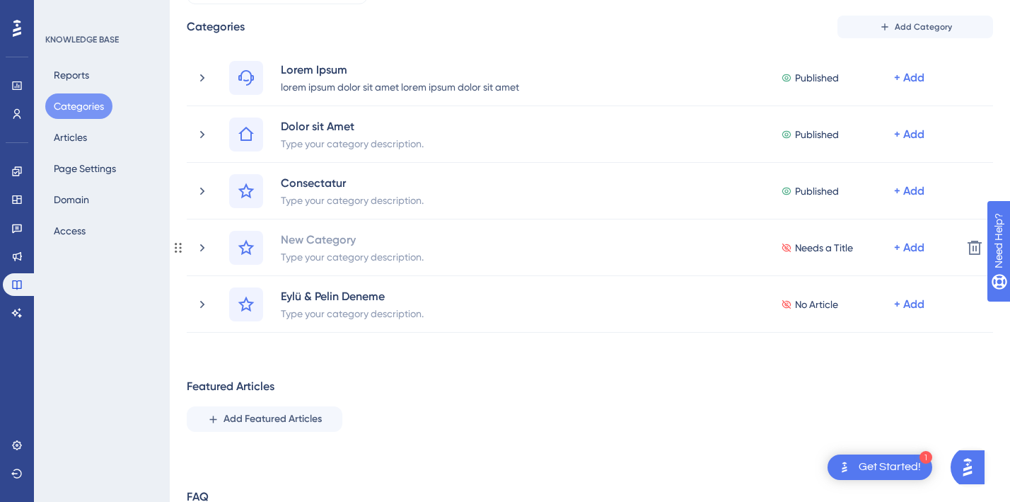
scroll to position [104, 0]
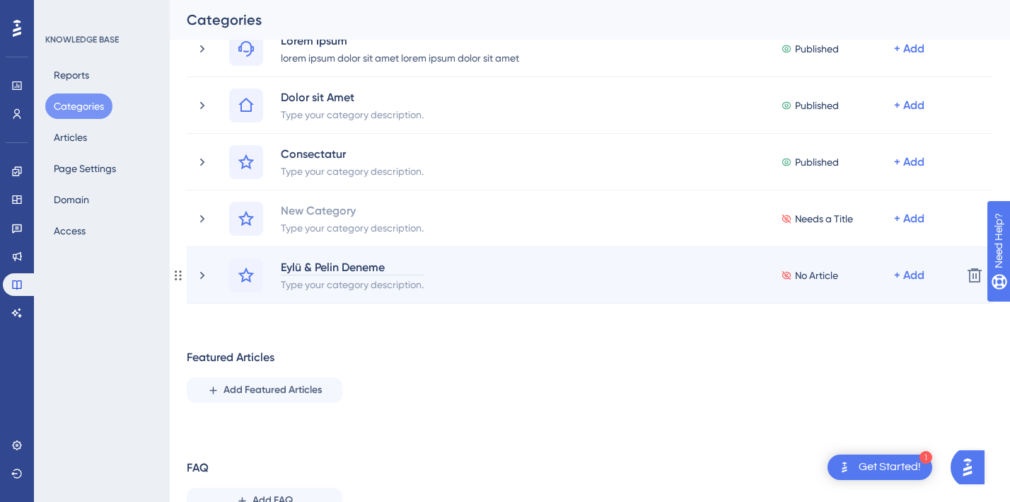
click at [368, 271] on div "Eylü & Pelin Deneme" at bounding box center [352, 266] width 144 height 17
click at [211, 275] on div "Eylü & Pelin Deneme Type your category description. No Article + Add" at bounding box center [573, 275] width 756 height 34
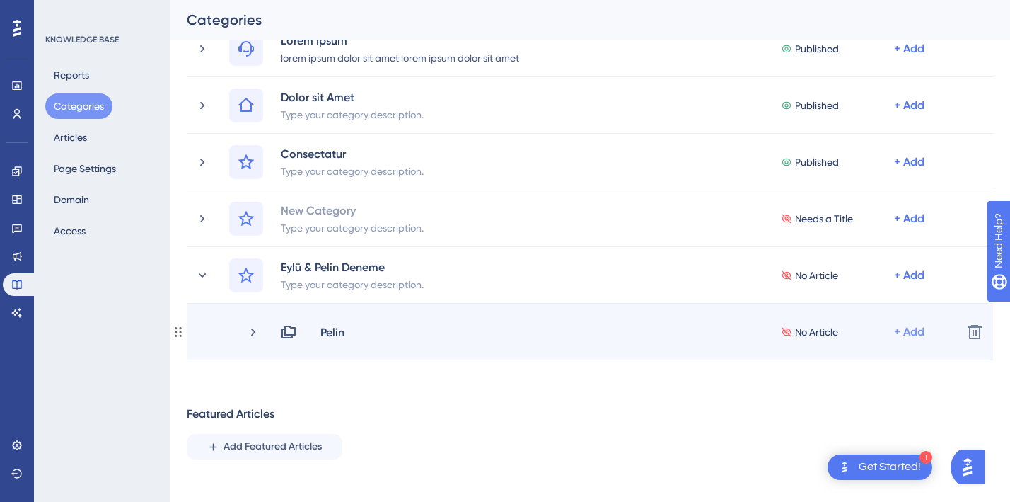
click at [914, 330] on div "+ Add" at bounding box center [909, 331] width 30 height 17
click at [843, 368] on span "Add Articles" at bounding box center [831, 369] width 54 height 17
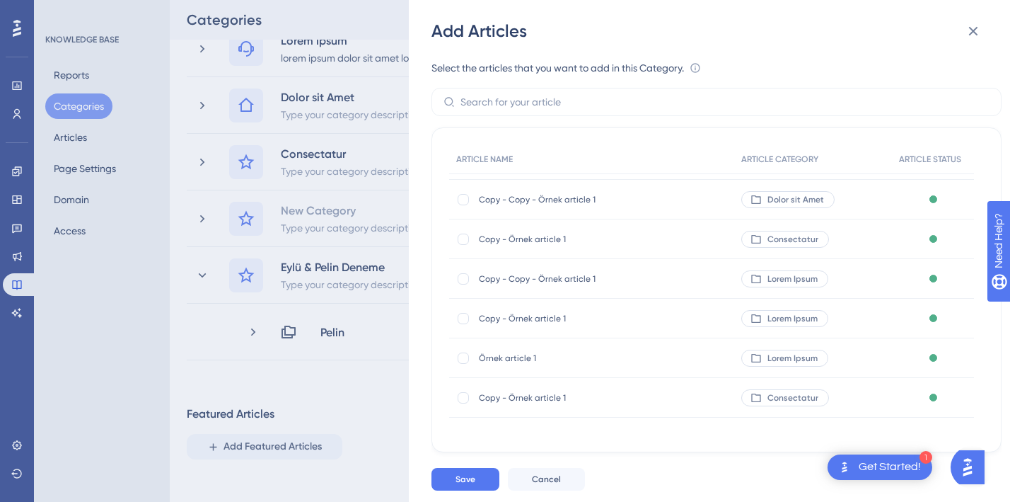
scroll to position [0, 0]
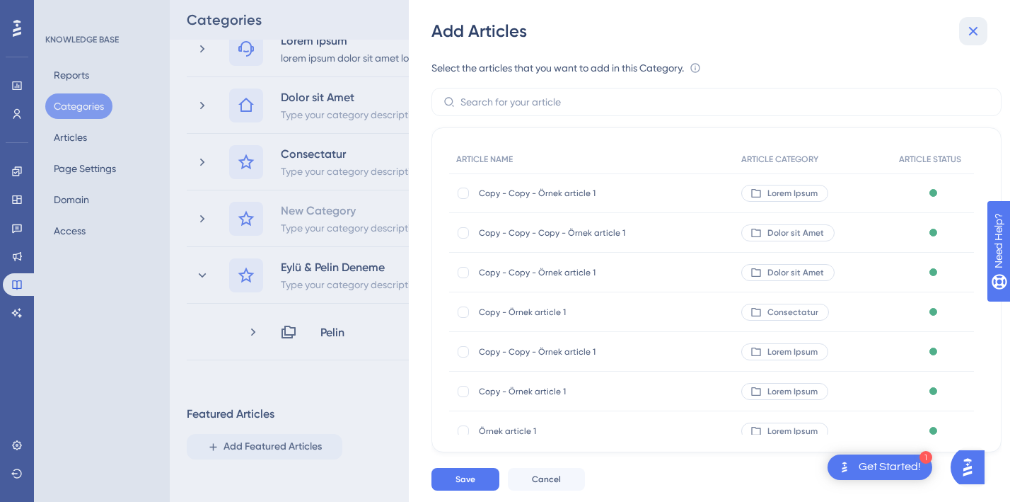
click at [984, 28] on button at bounding box center [974, 31] width 28 height 28
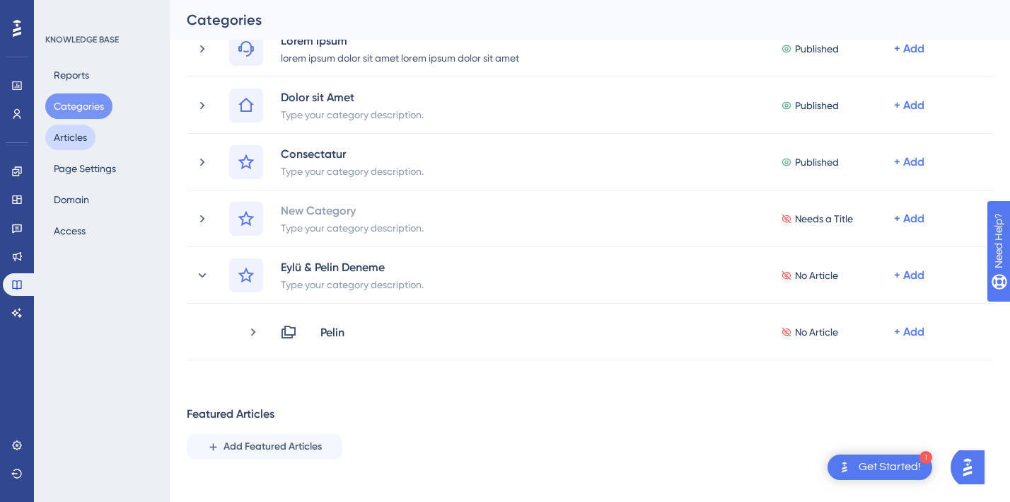
click at [58, 143] on button "Articles" at bounding box center [70, 137] width 50 height 25
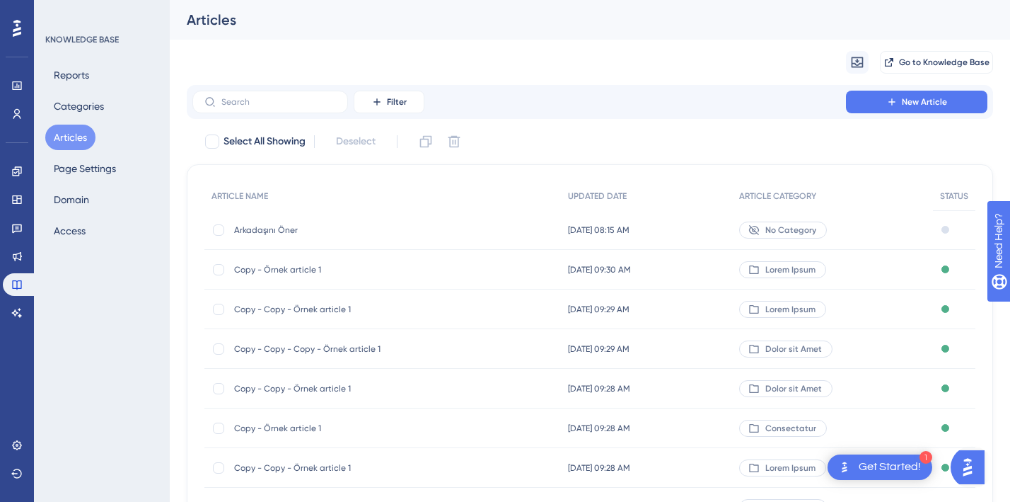
click at [780, 234] on span "No Category" at bounding box center [791, 229] width 51 height 11
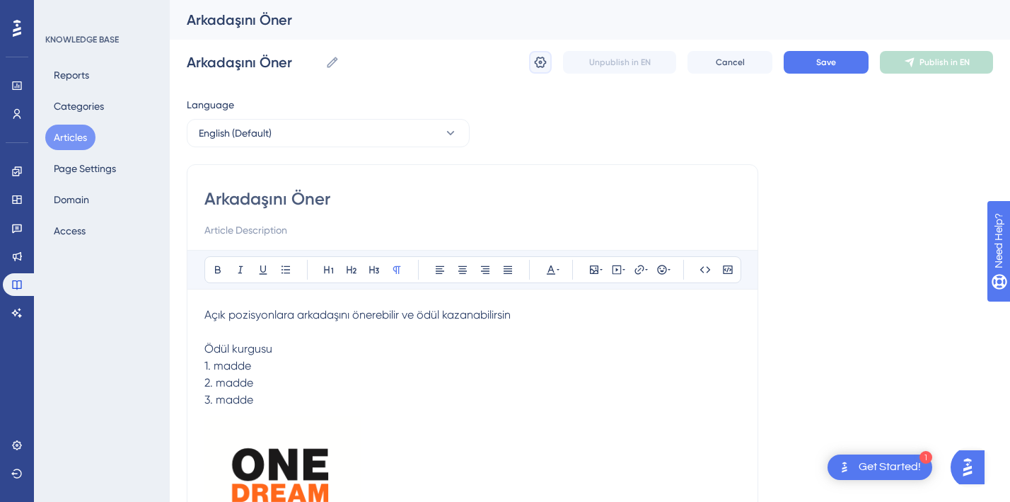
click at [531, 62] on button at bounding box center [540, 62] width 23 height 23
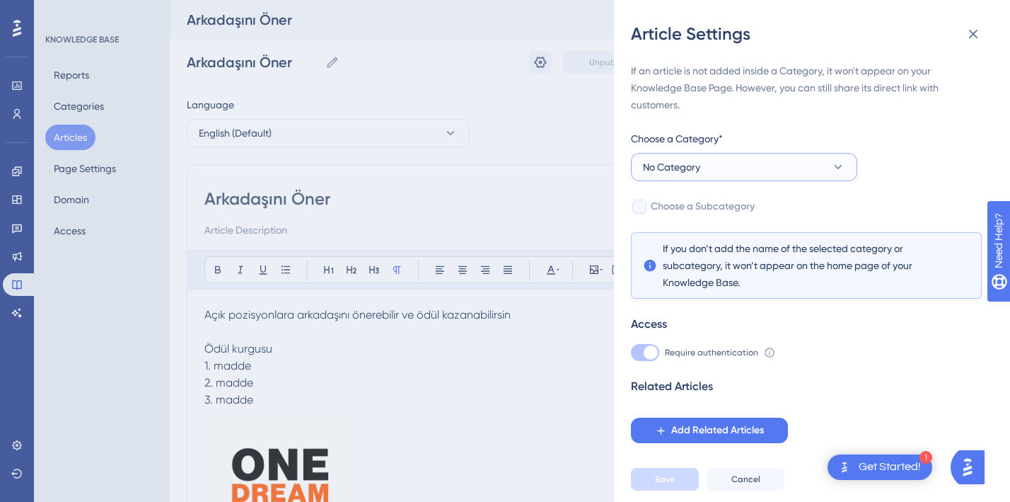
click at [811, 169] on button "No Category" at bounding box center [744, 167] width 226 height 28
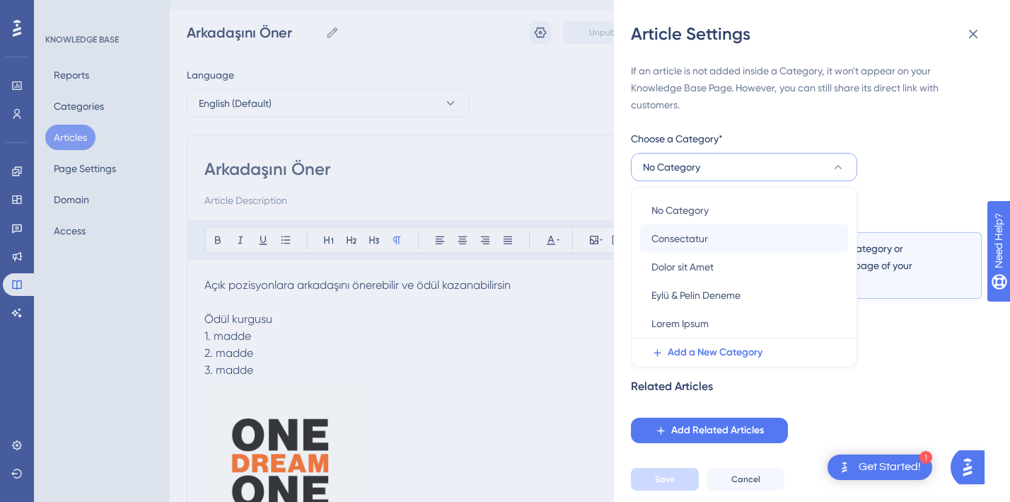
scroll to position [40, 0]
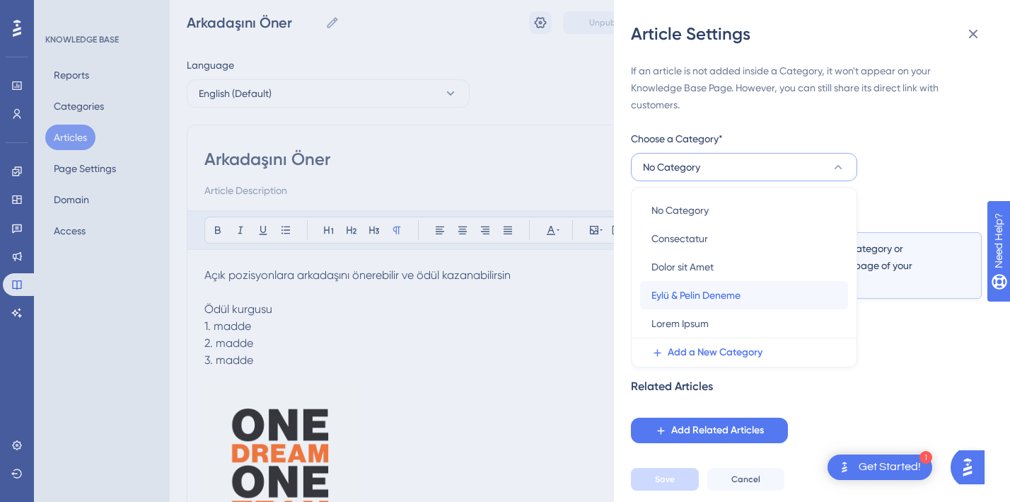
click at [718, 294] on span "Eylü & Pelin Deneme" at bounding box center [696, 295] width 89 height 17
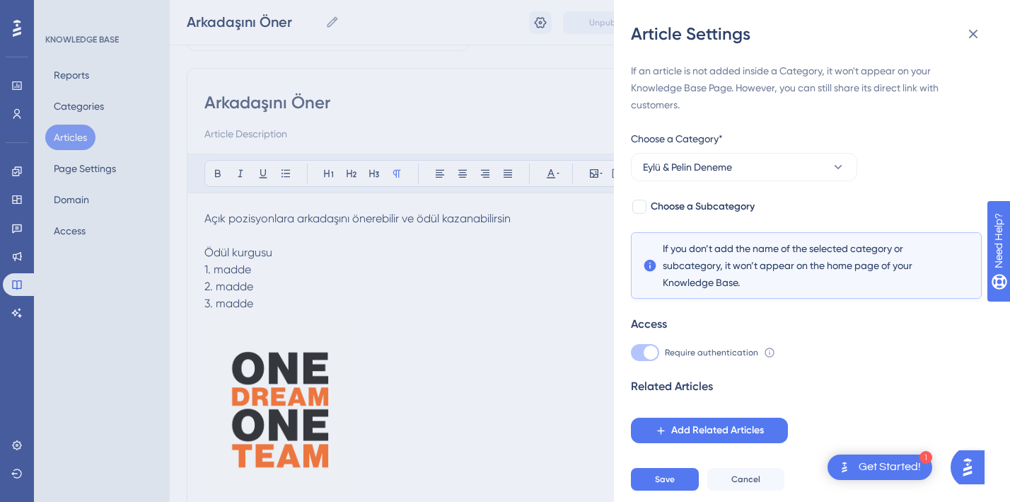
scroll to position [91, 0]
click at [682, 482] on button "Save" at bounding box center [665, 479] width 68 height 23
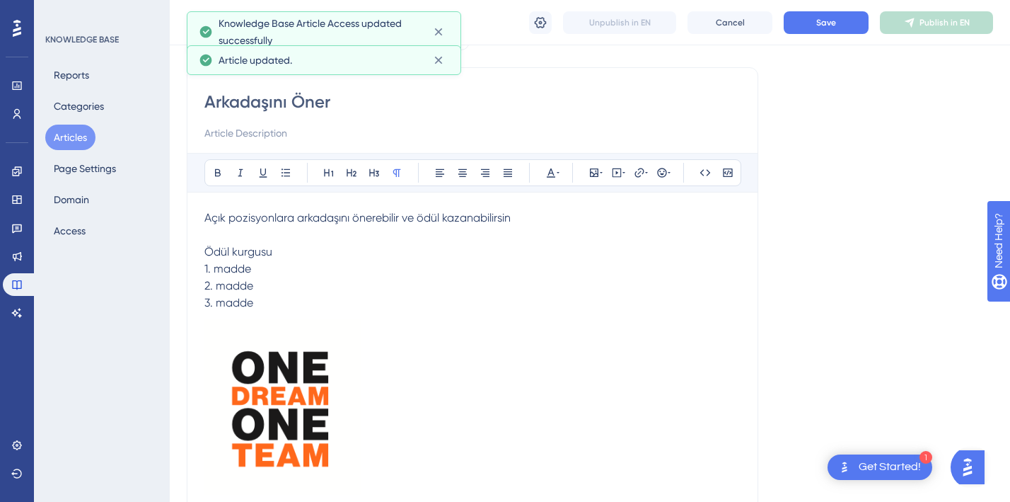
scroll to position [0, 0]
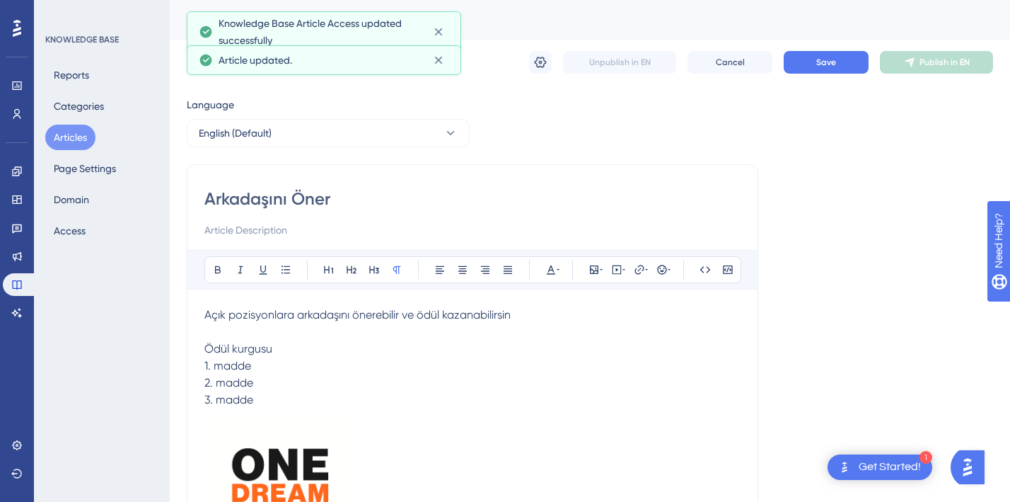
click at [536, 403] on p "3. madde" at bounding box center [472, 399] width 536 height 17
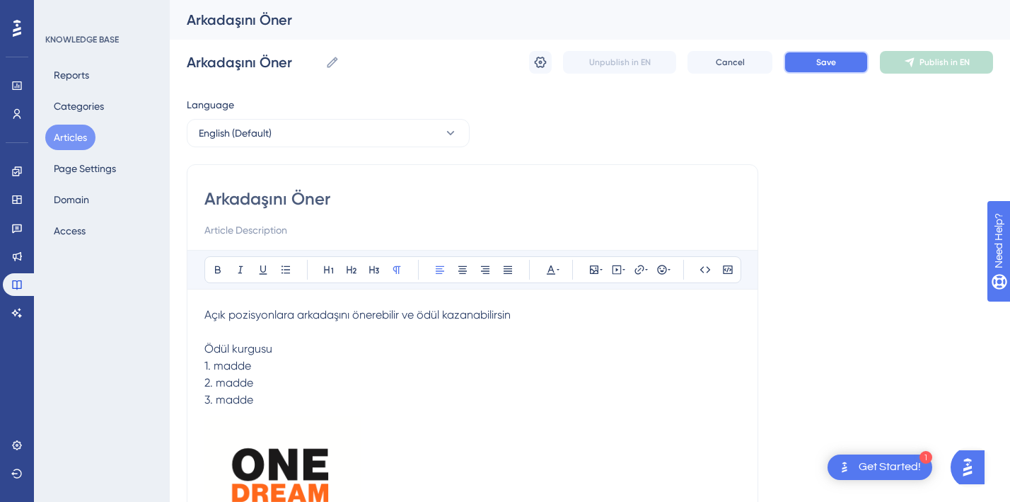
click at [819, 71] on button "Save" at bounding box center [826, 62] width 85 height 23
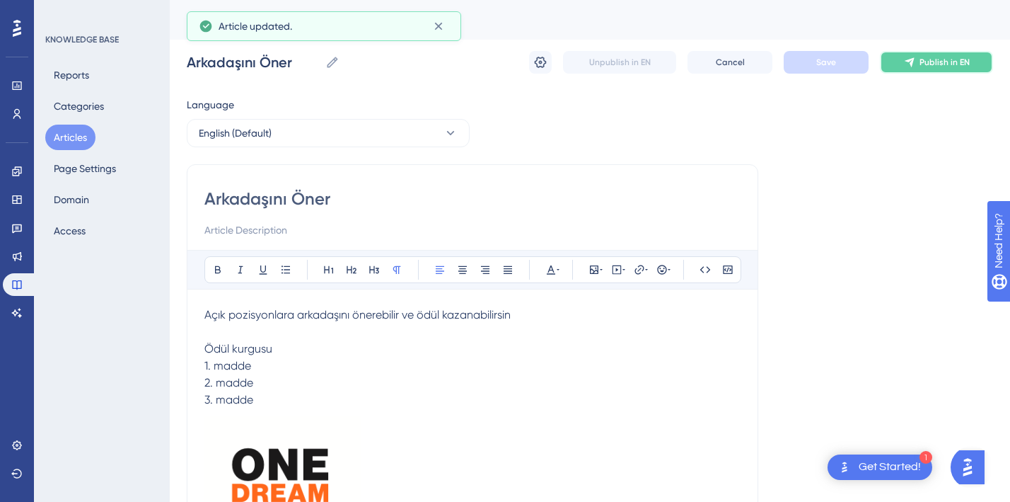
click at [894, 64] on button "Publish in EN" at bounding box center [936, 62] width 113 height 23
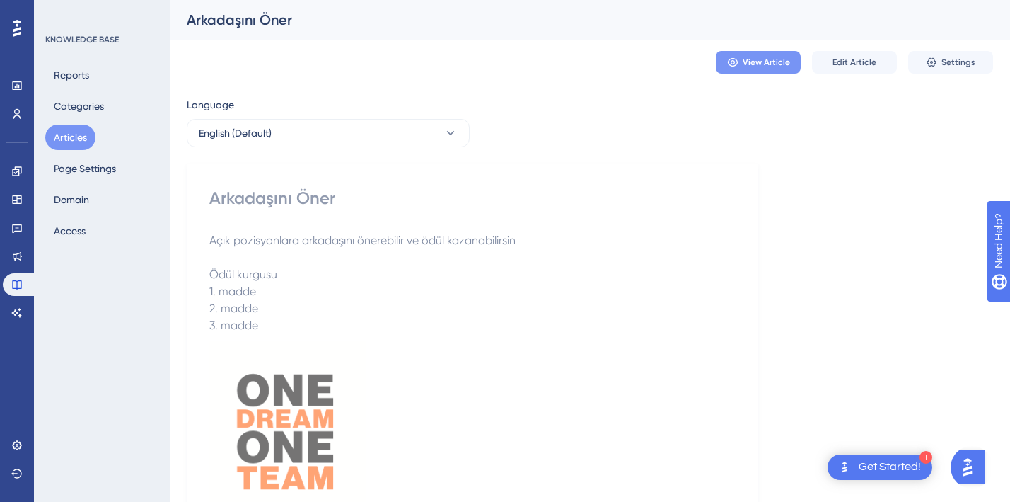
click at [756, 61] on span "View Article" at bounding box center [766, 62] width 47 height 11
click at [390, 284] on div "Açık pozisyonlara arkadaşını önerebilir ve ödül kazanabilirsin Ödül kurgusu 1. …" at bounding box center [472, 402] width 526 height 341
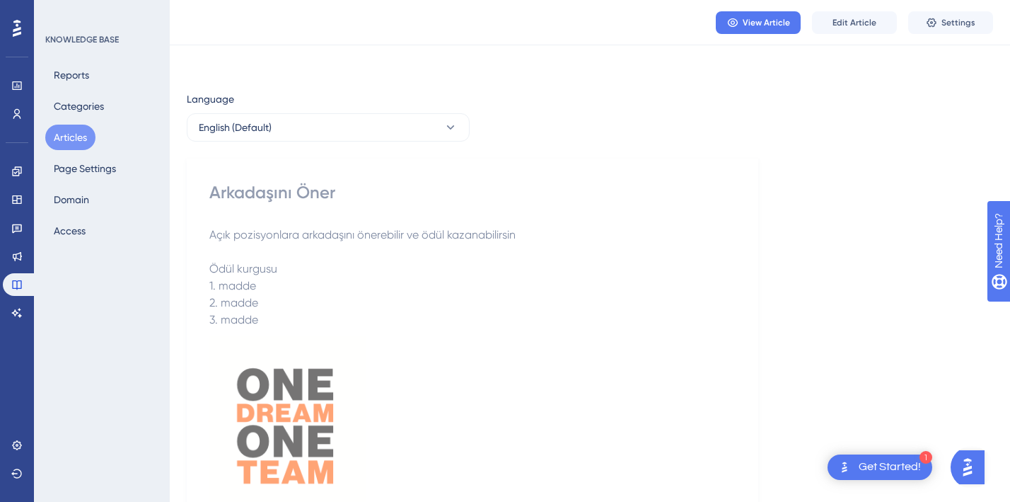
scroll to position [216, 0]
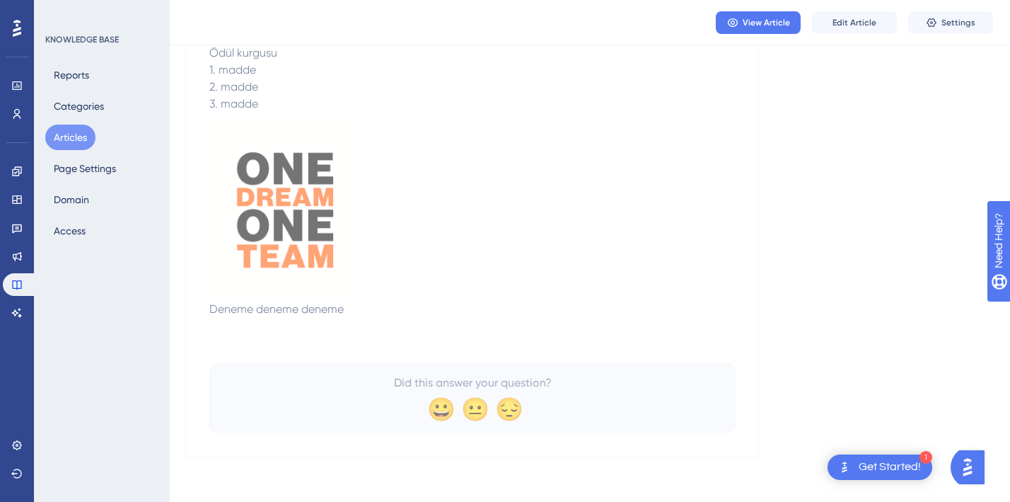
click at [461, 254] on p at bounding box center [472, 207] width 526 height 188
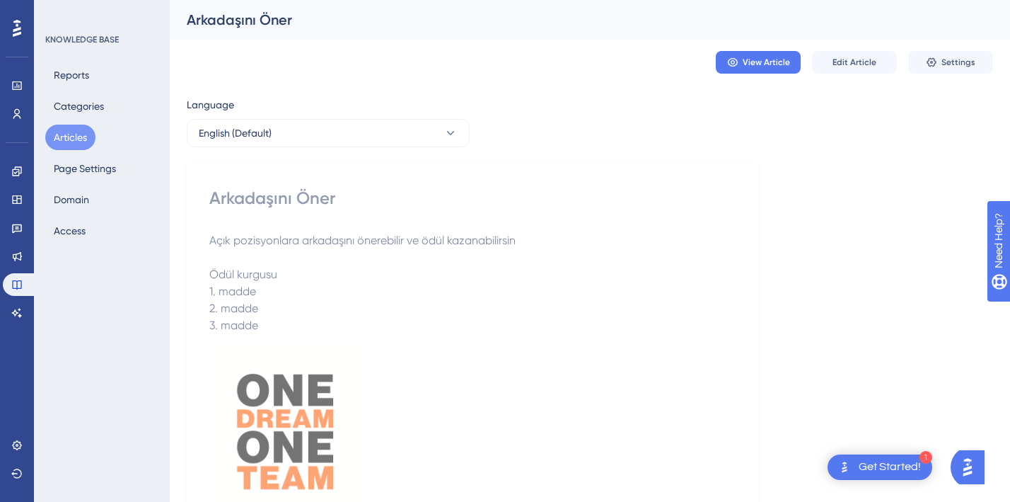
click at [62, 39] on div "KNOWLEDGE BASE" at bounding box center [82, 39] width 74 height 11
click at [21, 281] on icon at bounding box center [16, 284] width 9 height 9
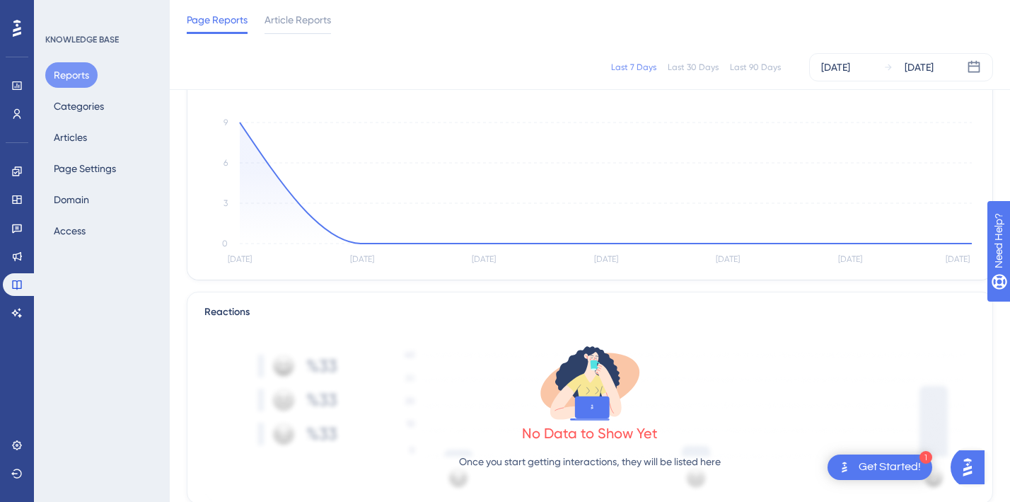
scroll to position [143, 0]
click at [72, 236] on button "Access" at bounding box center [69, 230] width 49 height 25
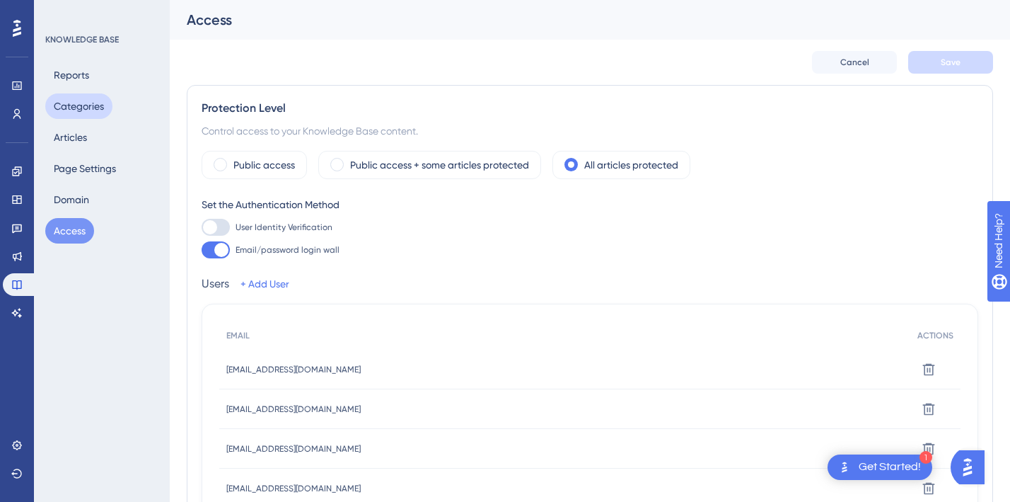
click at [69, 100] on button "Categories" at bounding box center [78, 105] width 67 height 25
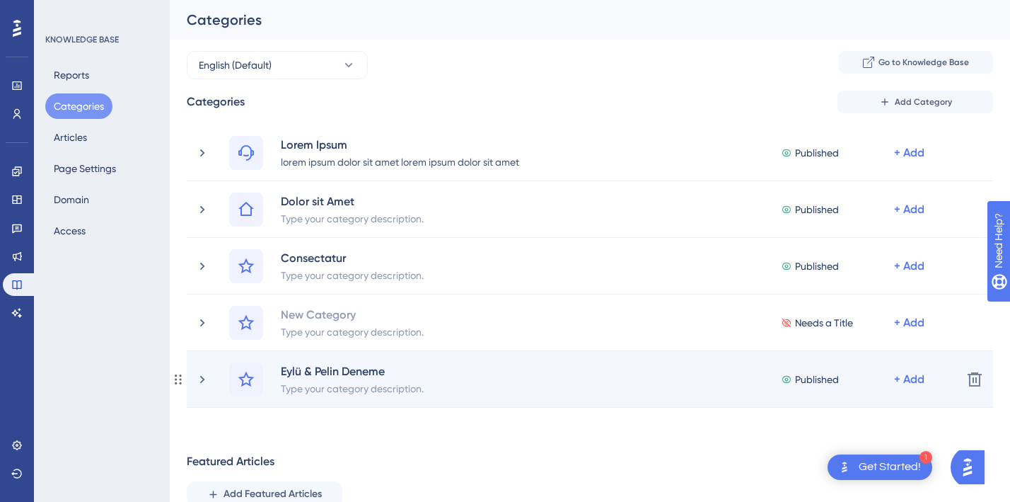
click at [690, 388] on div "Eylü & Pelin Deneme Type your category description. Published + Add" at bounding box center [590, 379] width 722 height 34
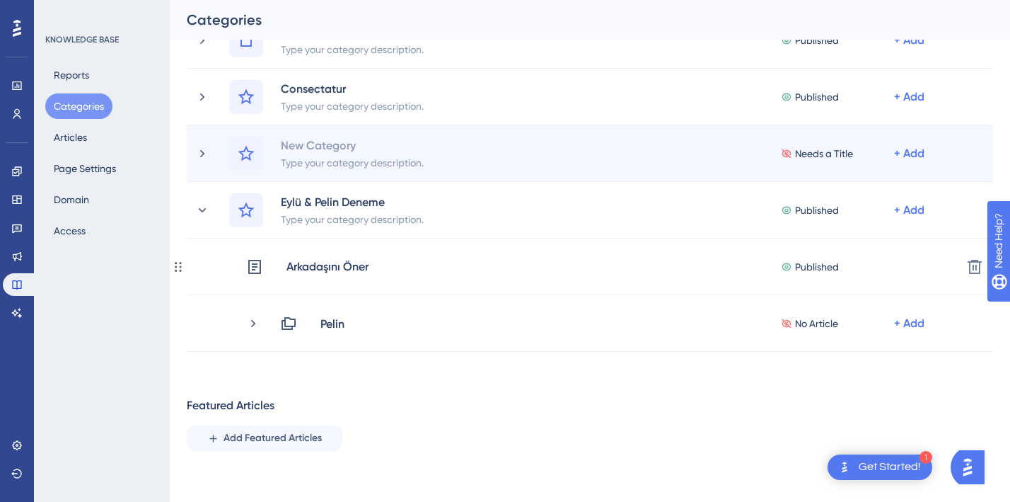
scroll to position [171, 0]
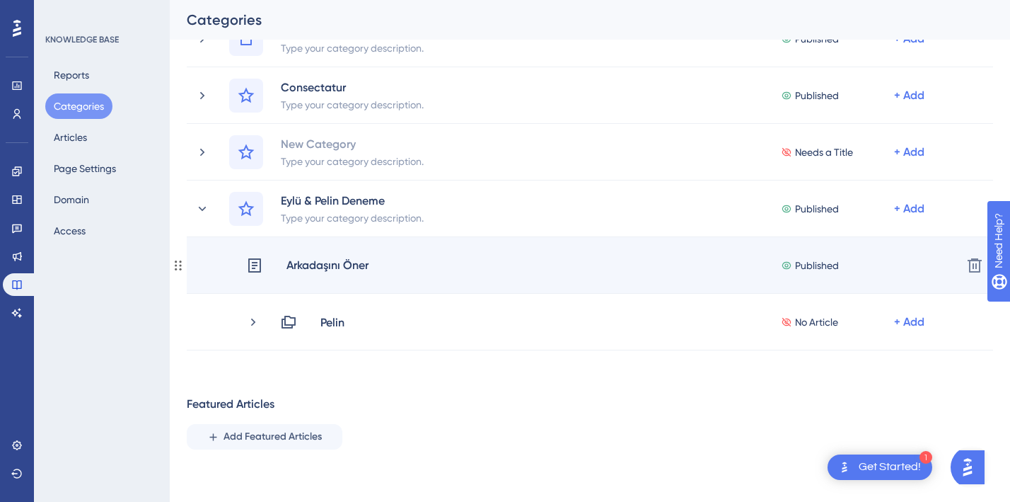
click at [250, 267] on icon at bounding box center [254, 265] width 17 height 17
click at [313, 263] on div "Arkadaşını Öner" at bounding box center [327, 265] width 83 height 18
click at [342, 264] on div "Arkadaşını Öner" at bounding box center [327, 265] width 83 height 18
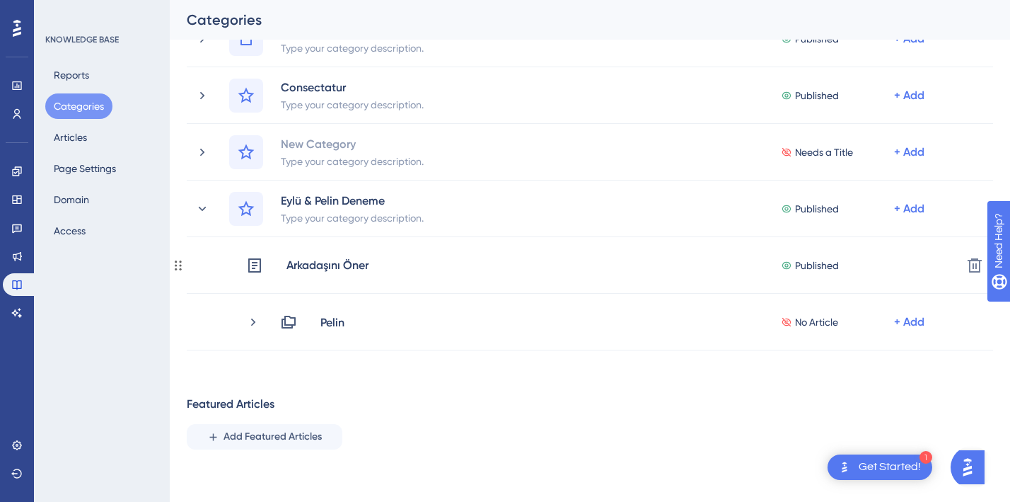
click at [342, 264] on div "Arkadaşını Öner" at bounding box center [327, 265] width 83 height 18
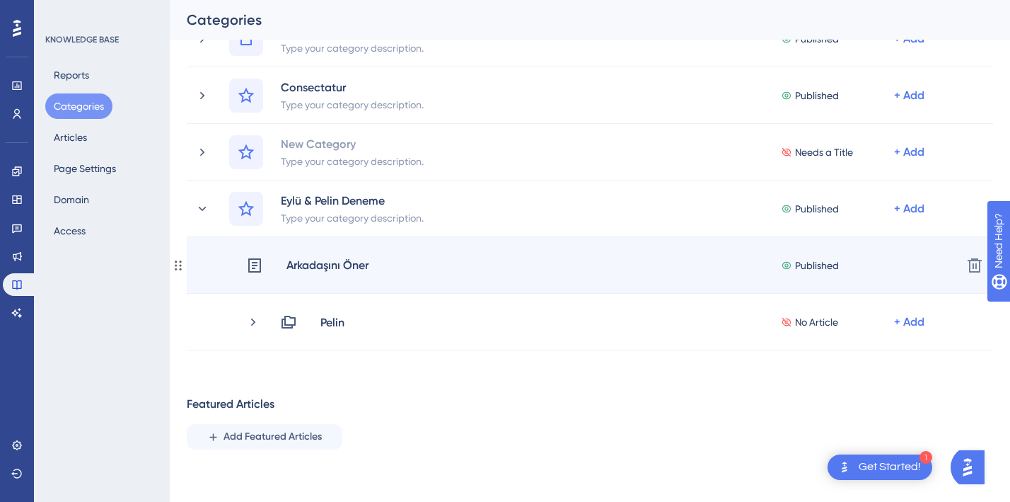
click at [555, 289] on div "Arkadaşını Öner Published + Add Delete" at bounding box center [590, 265] width 807 height 57
click at [812, 258] on span "Published" at bounding box center [817, 265] width 44 height 17
click at [814, 269] on span "Published" at bounding box center [817, 265] width 44 height 17
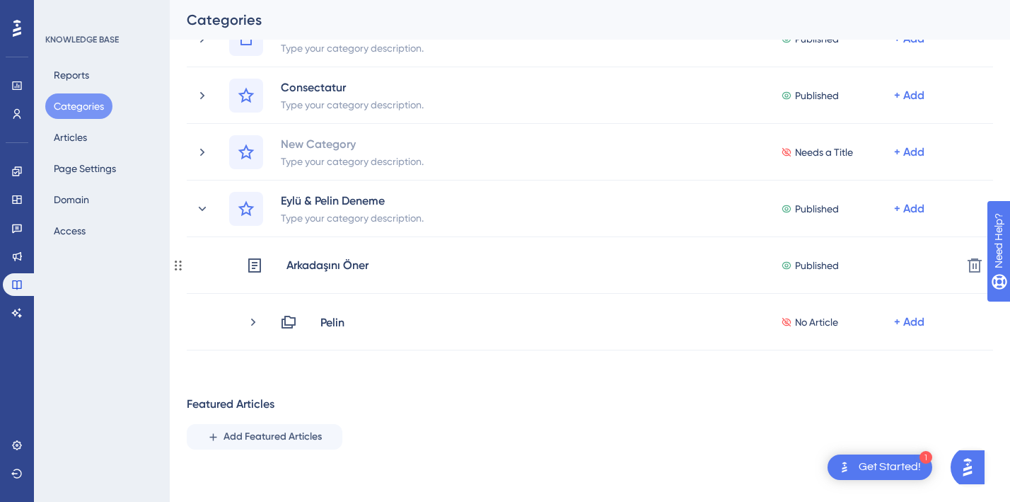
click at [814, 268] on span "Published" at bounding box center [817, 265] width 44 height 17
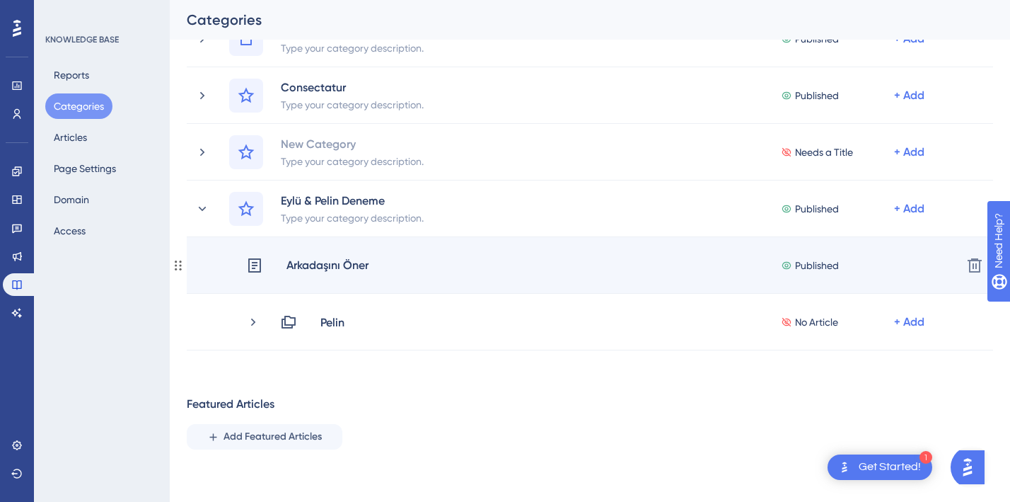
click at [345, 268] on div "Arkadaşını Öner" at bounding box center [327, 265] width 83 height 18
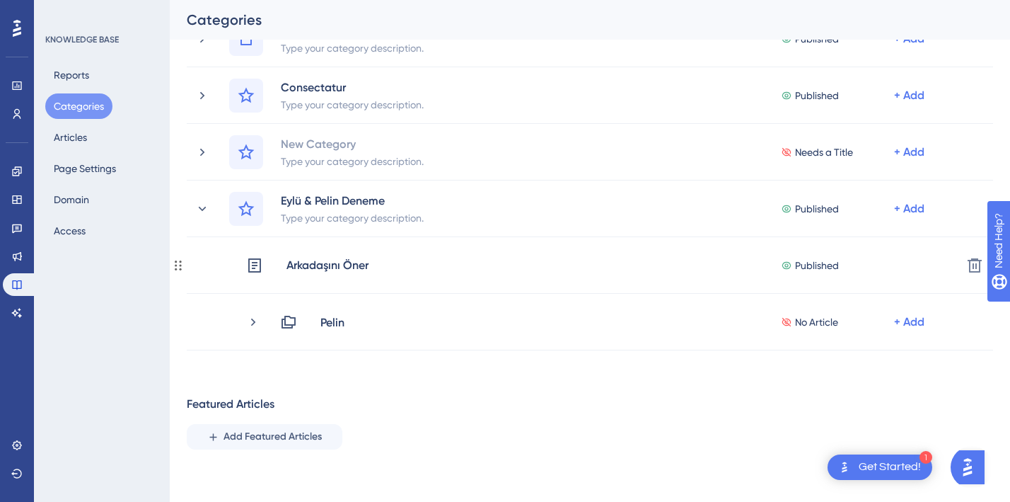
drag, startPoint x: 345, startPoint y: 268, endPoint x: 436, endPoint y: 359, distance: 129.1
click at [699, 409] on div "Categories Add Category Lorem Ipsum lorem ipsum dolor sit amet lorem ipsum dolo…" at bounding box center [590, 245] width 807 height 651
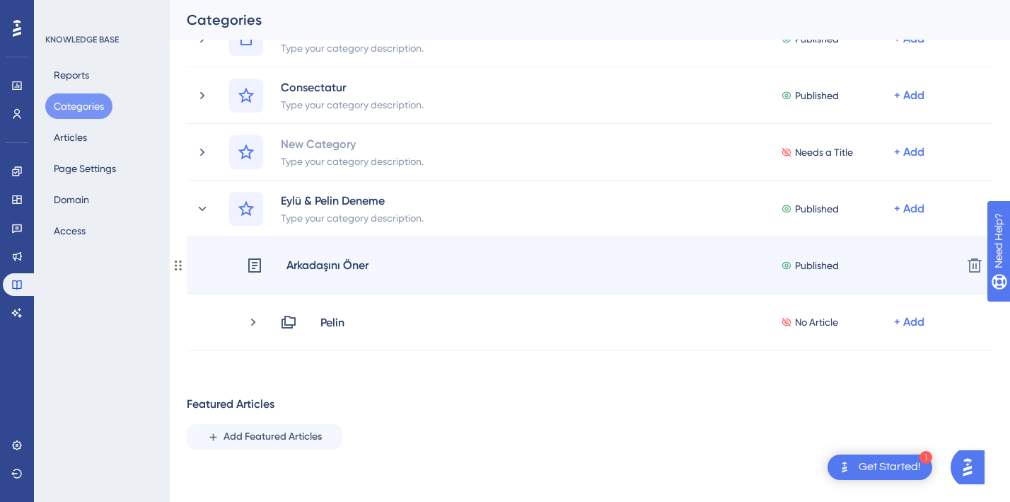
click at [835, 271] on span "Published" at bounding box center [817, 265] width 44 height 17
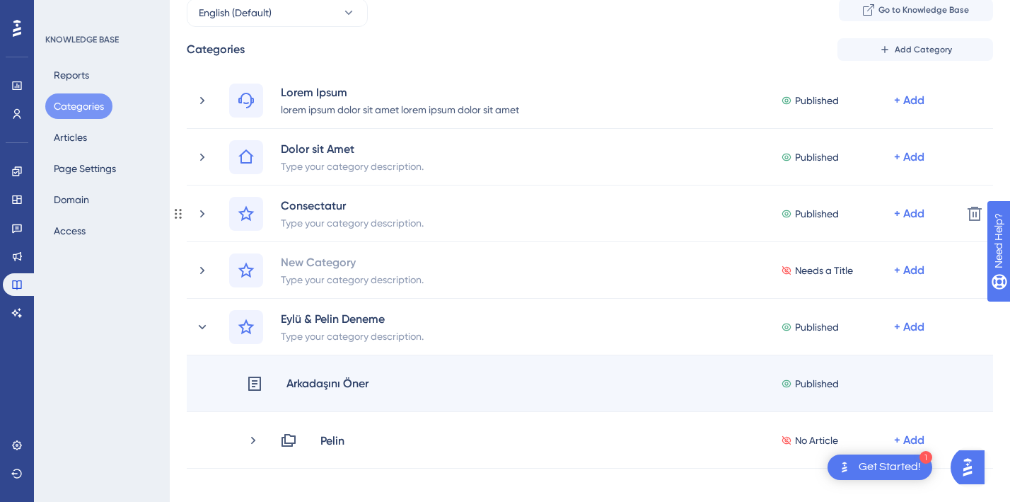
scroll to position [0, 0]
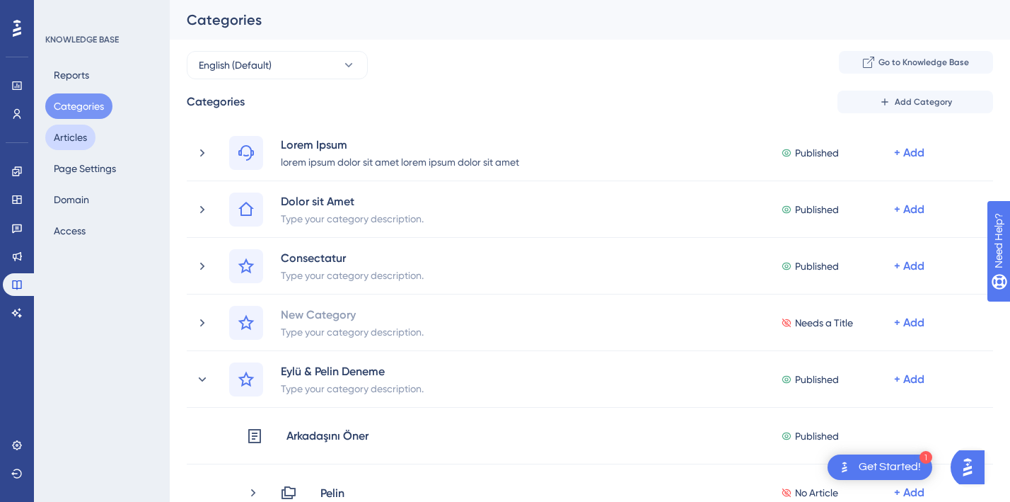
click at [88, 130] on button "Articles" at bounding box center [70, 137] width 50 height 25
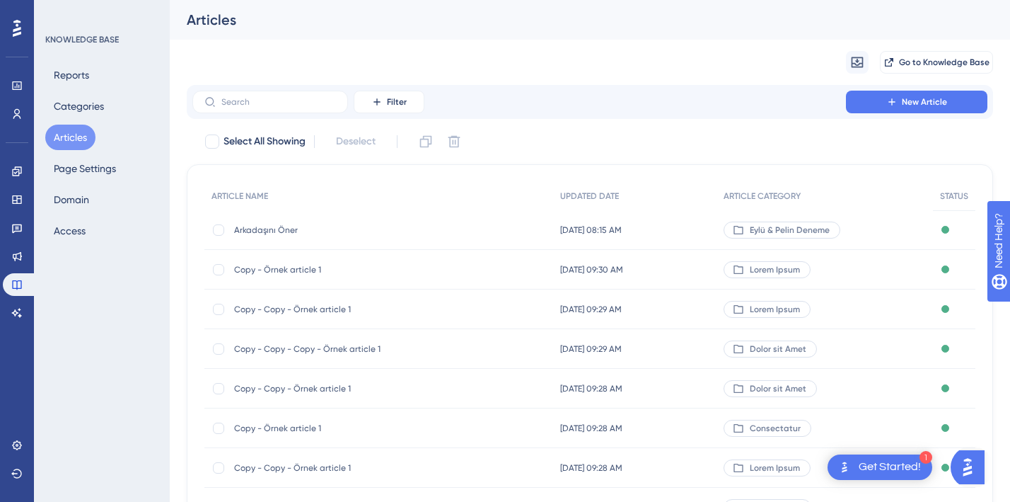
click at [588, 230] on span "Aug 28 2025, 08:15 AM" at bounding box center [591, 229] width 62 height 11
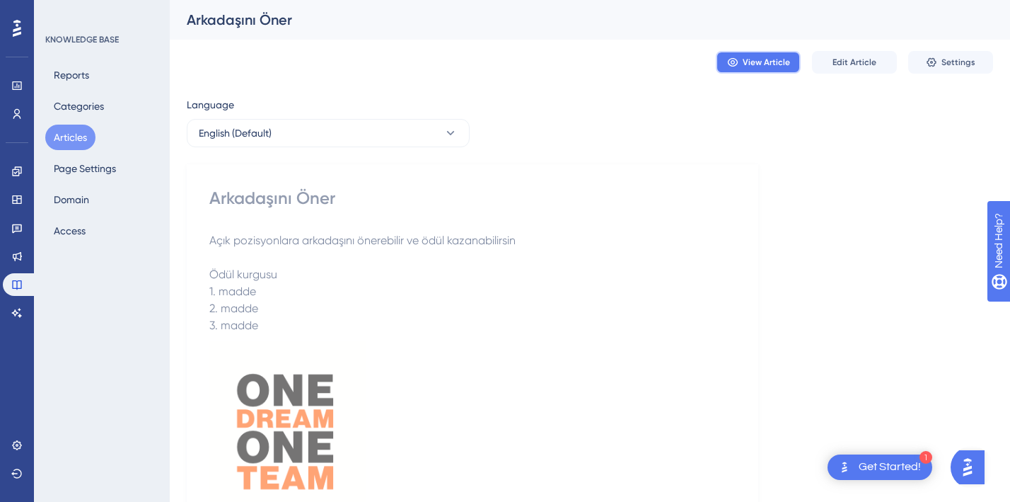
click at [727, 66] on button "View Article" at bounding box center [758, 62] width 85 height 23
click at [490, 238] on span "Açık pozisyonlara arkadaşını önerebilir ve ödül kazanabilirsin" at bounding box center [362, 240] width 306 height 13
click at [958, 62] on span "Settings" at bounding box center [959, 62] width 34 height 11
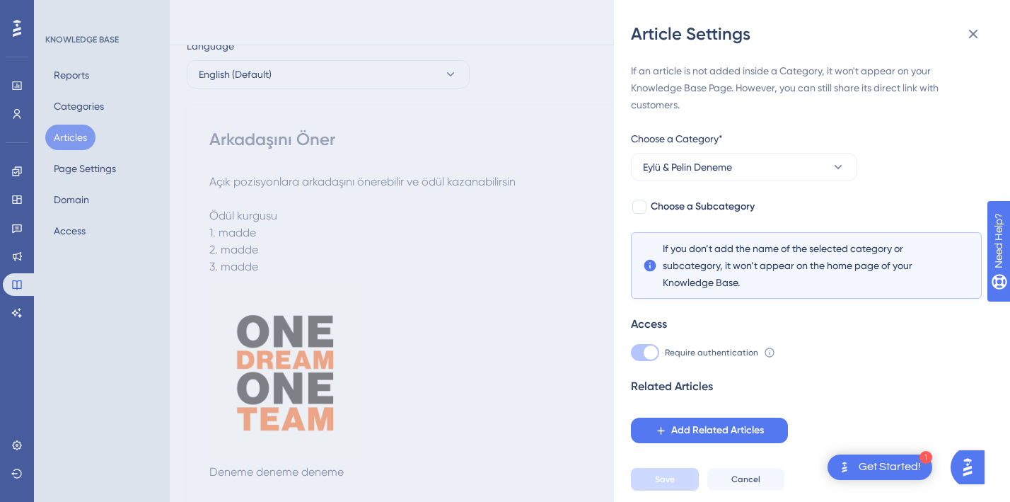
scroll to position [66, 0]
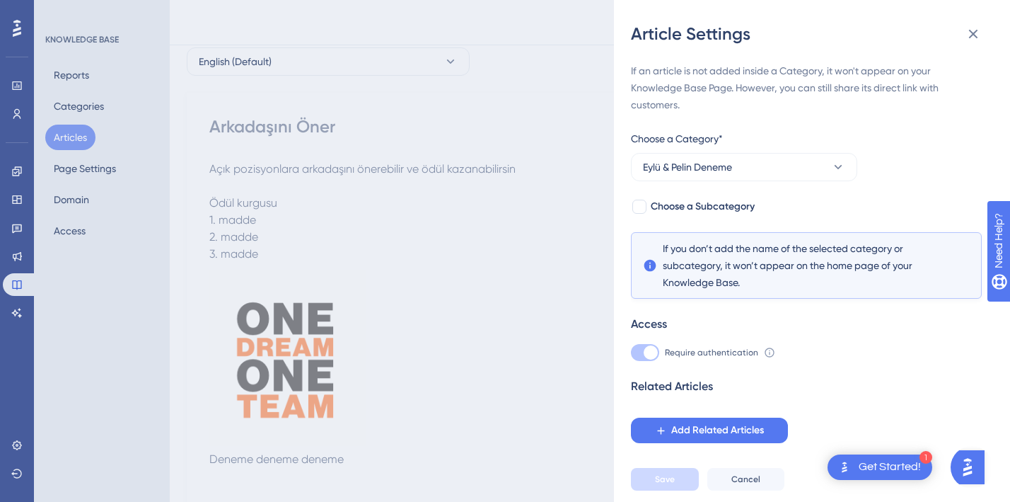
click at [645, 352] on div at bounding box center [651, 352] width 14 height 14
drag, startPoint x: 650, startPoint y: 352, endPoint x: 757, endPoint y: 346, distance: 107.7
click at [757, 346] on div "Require authentication To change this setting you should manage your access pre…" at bounding box center [806, 352] width 351 height 17
click at [730, 277] on span "If you don’t add the name of the selected category or subcategory, it won’t app…" at bounding box center [806, 265] width 287 height 51
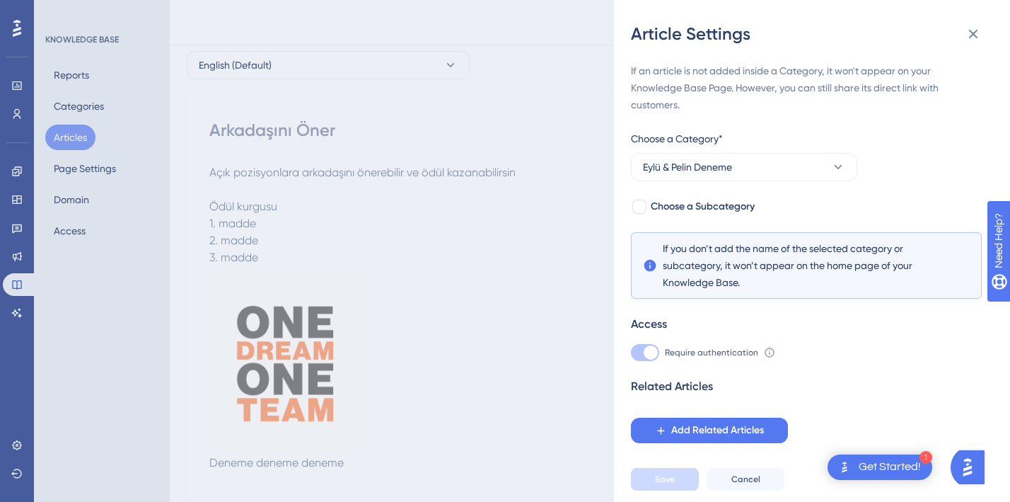
scroll to position [0, 0]
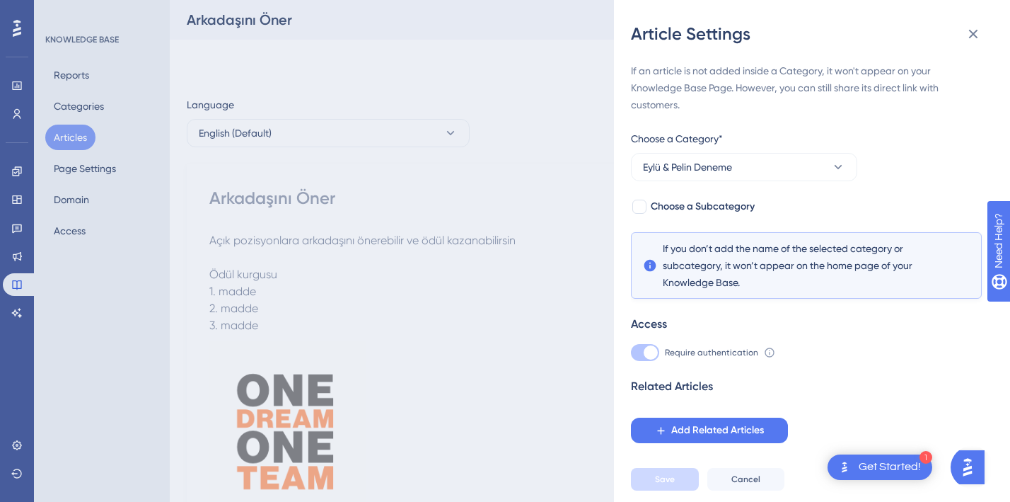
click at [490, 370] on div "Article Settings If an article is not added inside a Category, it won't appear …" at bounding box center [505, 251] width 1010 height 502
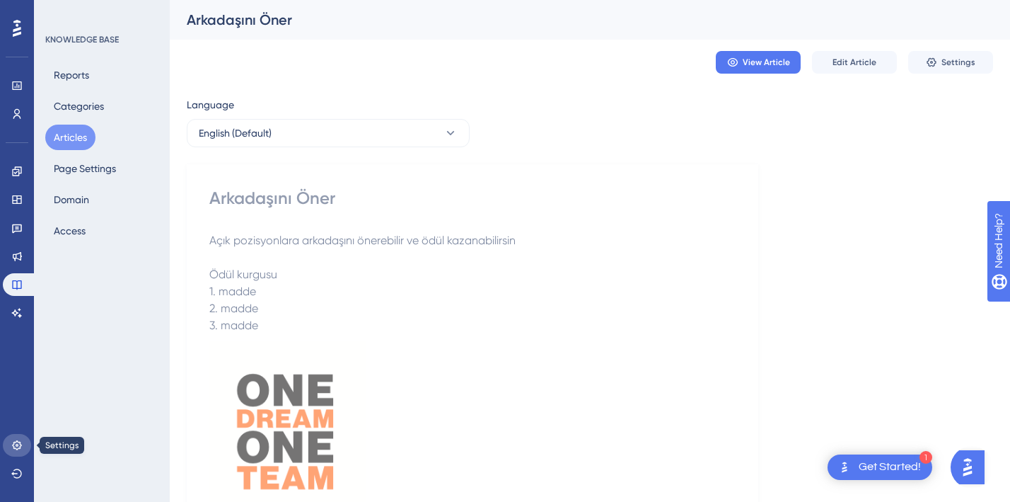
click at [20, 440] on icon at bounding box center [16, 444] width 11 height 11
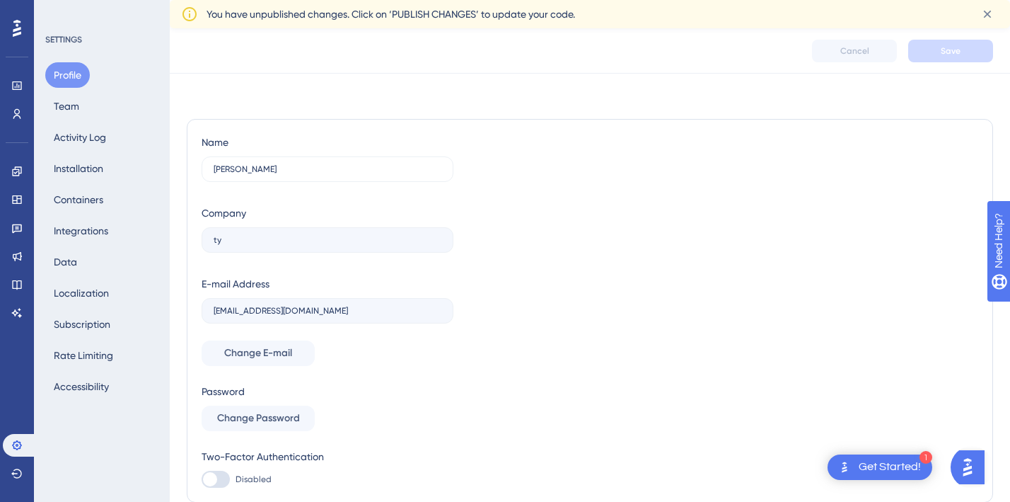
scroll to position [57, 0]
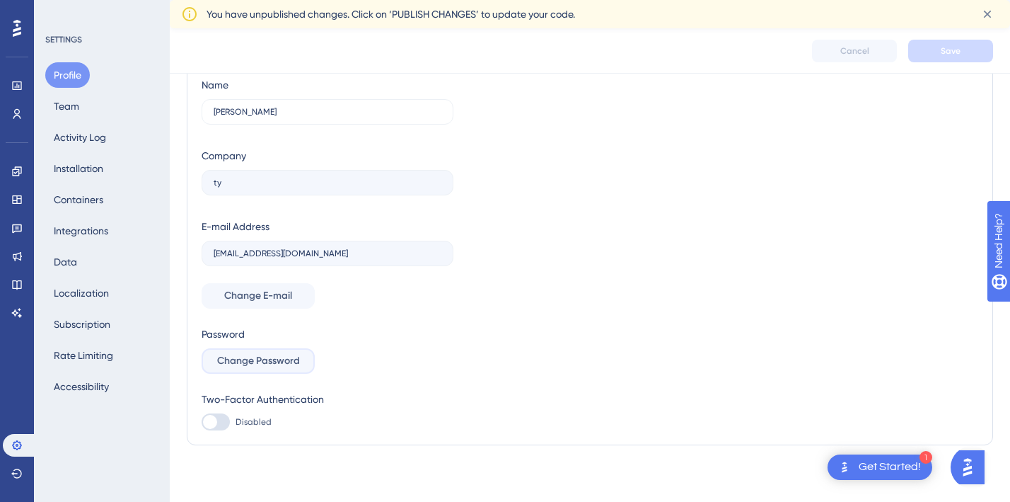
click at [268, 362] on span "Change Password" at bounding box center [258, 360] width 83 height 17
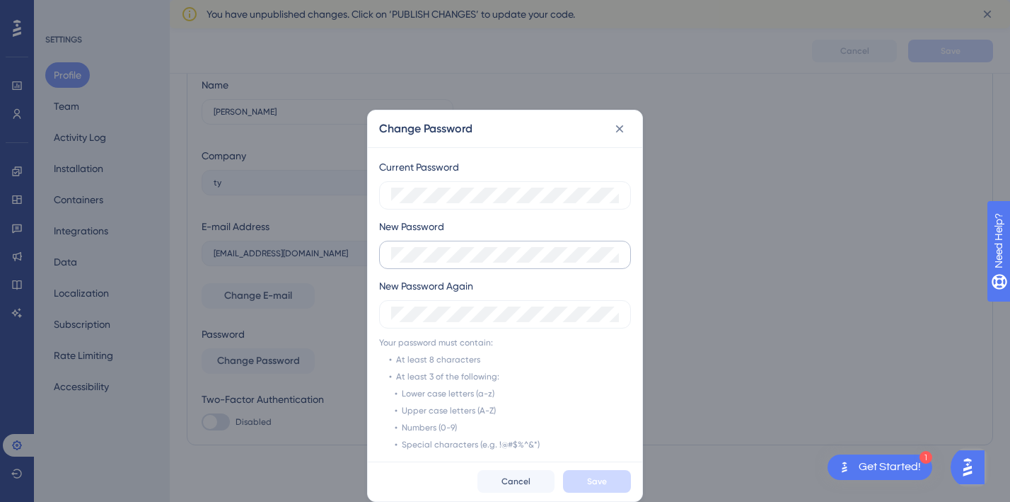
click at [503, 244] on label at bounding box center [505, 255] width 252 height 28
click at [513, 324] on label at bounding box center [505, 314] width 252 height 28
click at [580, 363] on div "Current Password New Password New Password Again Your password must contain: At…" at bounding box center [505, 304] width 275 height 314
click at [606, 484] on span "Save" at bounding box center [597, 481] width 20 height 11
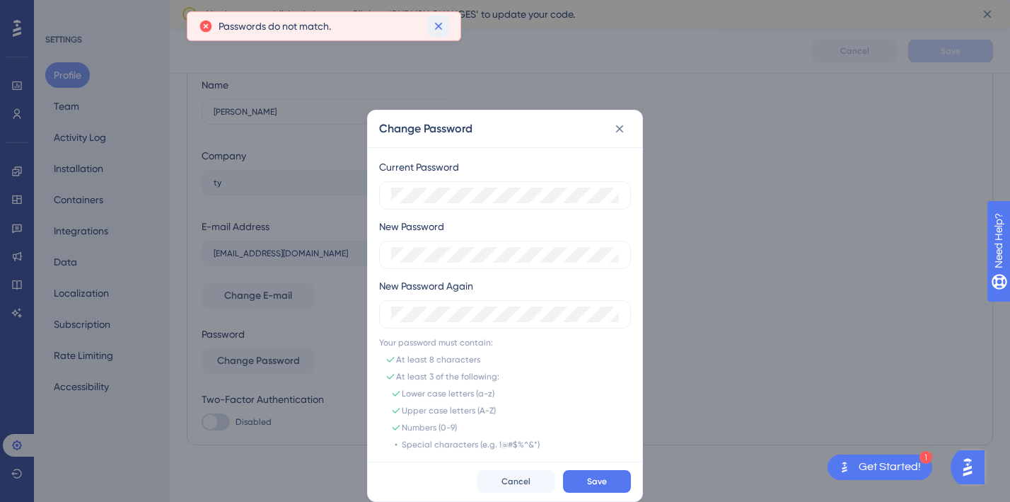
click at [430, 19] on button at bounding box center [438, 26] width 22 height 23
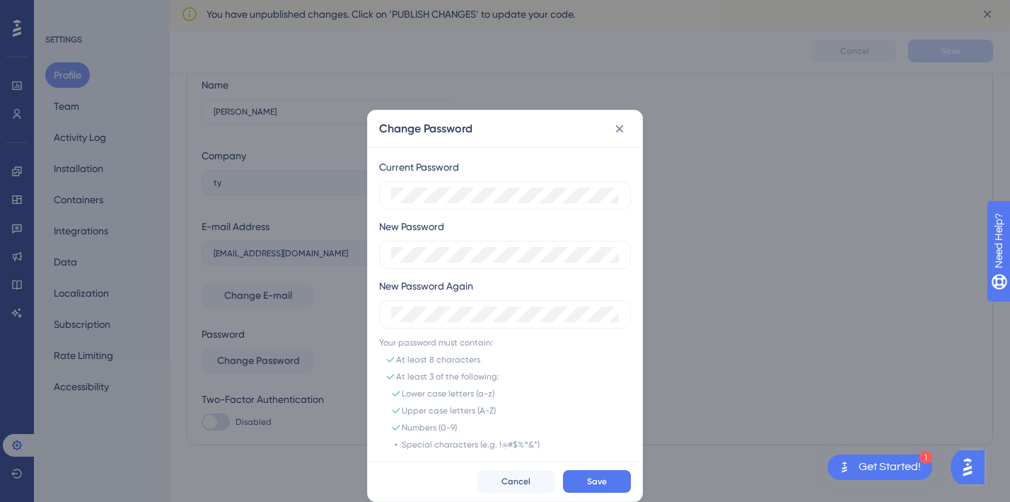
click at [417, 237] on div "New Password" at bounding box center [505, 243] width 252 height 51
click at [468, 323] on label at bounding box center [505, 314] width 252 height 28
click at [595, 478] on span "Save" at bounding box center [597, 481] width 20 height 11
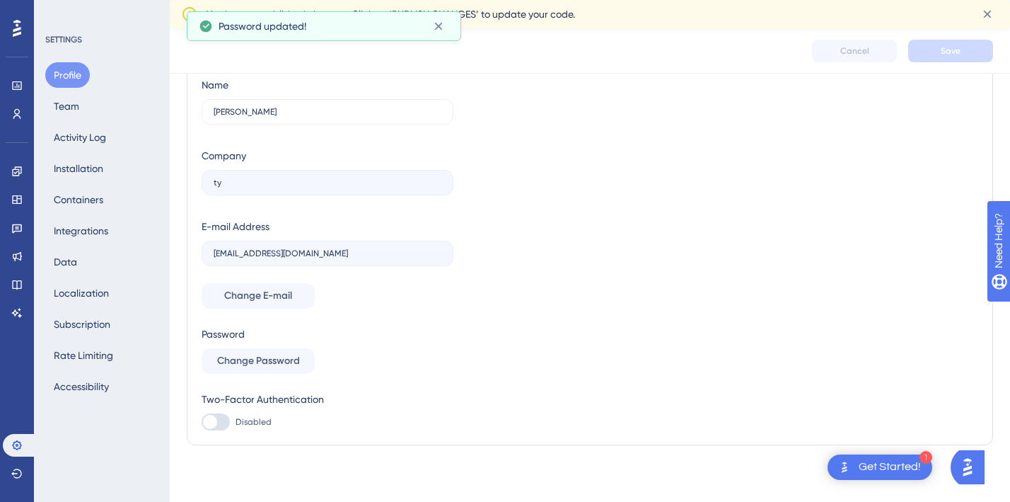
scroll to position [0, 0]
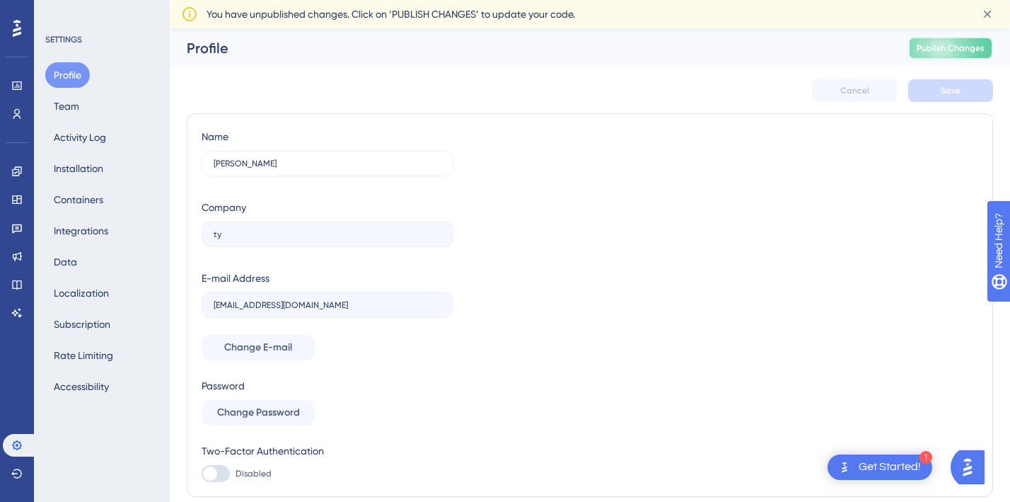
click at [969, 51] on span "Publish Changes" at bounding box center [951, 47] width 68 height 11
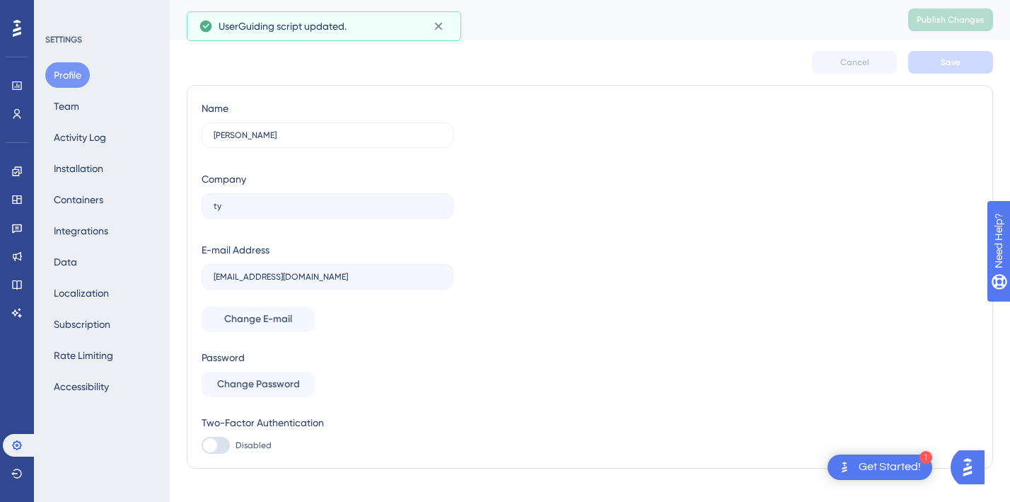
click at [318, 25] on span "UserGuiding script updated." at bounding box center [283, 26] width 128 height 17
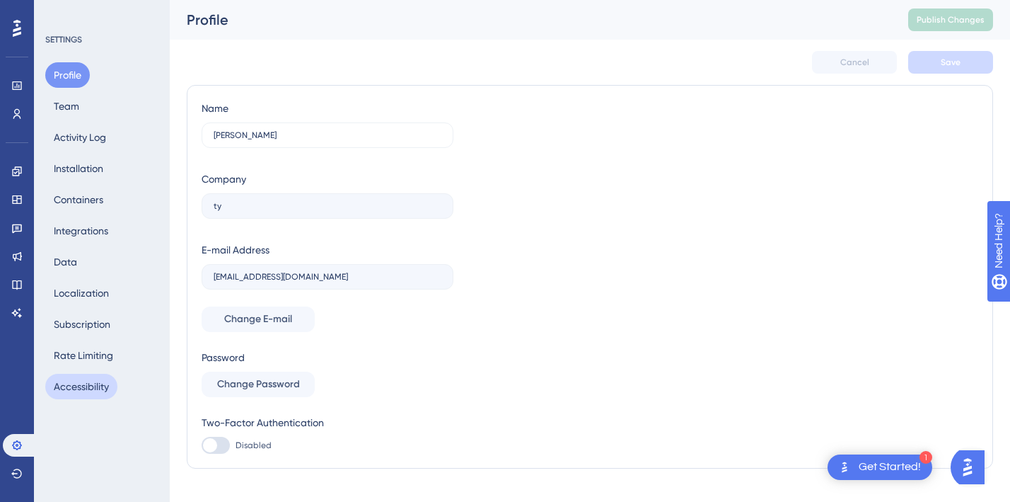
click at [69, 390] on button "Accessibility" at bounding box center [81, 386] width 72 height 25
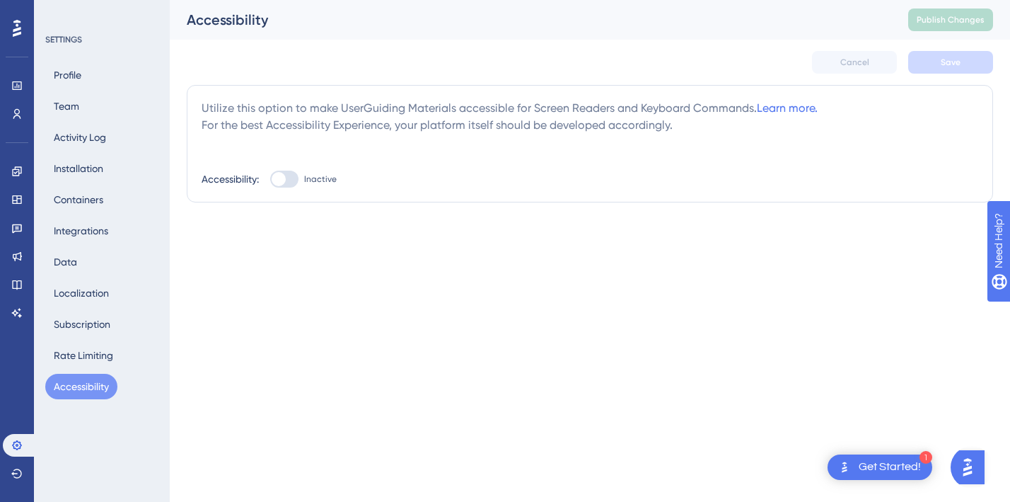
click at [286, 176] on div at bounding box center [284, 179] width 28 height 17
click at [270, 179] on input "Inactive" at bounding box center [270, 179] width 1 height 1
click at [287, 176] on div at bounding box center [290, 179] width 14 height 14
click at [270, 179] on input "Active" at bounding box center [270, 179] width 1 height 1
click at [287, 175] on div at bounding box center [284, 179] width 28 height 17
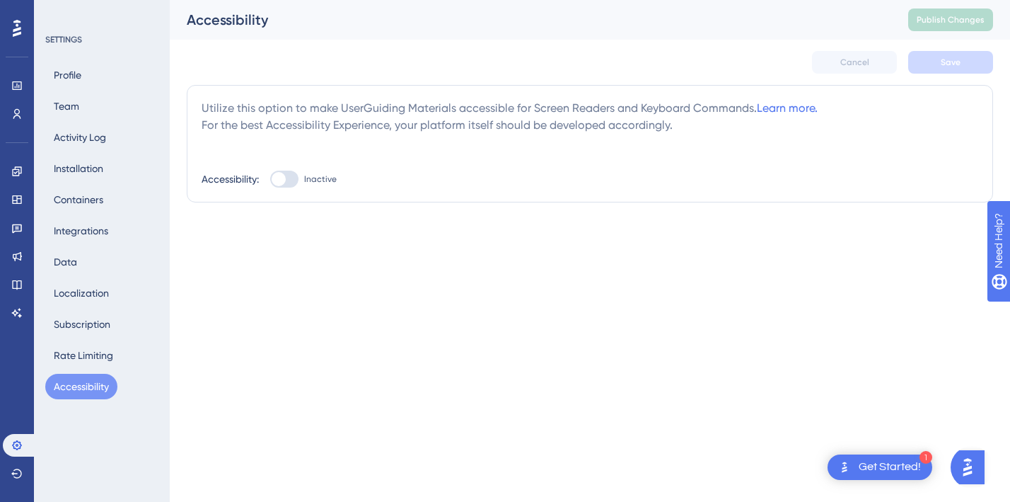
click at [270, 179] on input "Inactive" at bounding box center [270, 179] width 1 height 1
click at [938, 59] on button "Save" at bounding box center [951, 62] width 85 height 23
click at [289, 174] on div at bounding box center [290, 179] width 14 height 14
click at [270, 179] on input "Active" at bounding box center [270, 179] width 1 height 1
checkbox input "false"
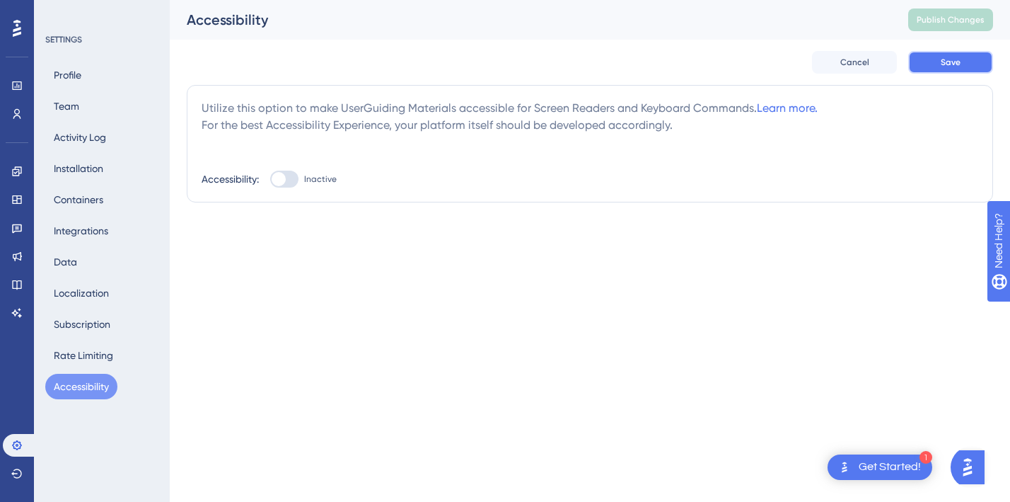
click at [976, 63] on button "Save" at bounding box center [951, 62] width 85 height 23
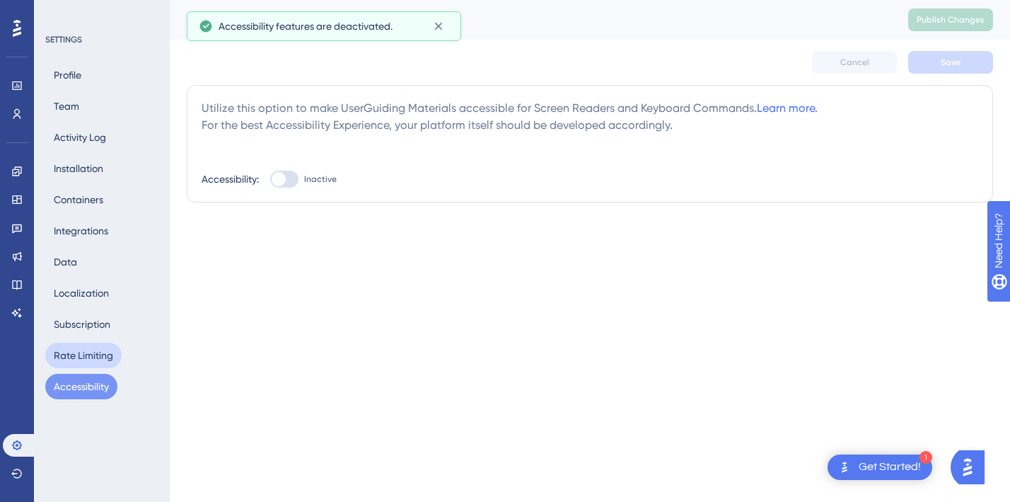
click at [91, 359] on button "Rate Limiting" at bounding box center [83, 354] width 76 height 25
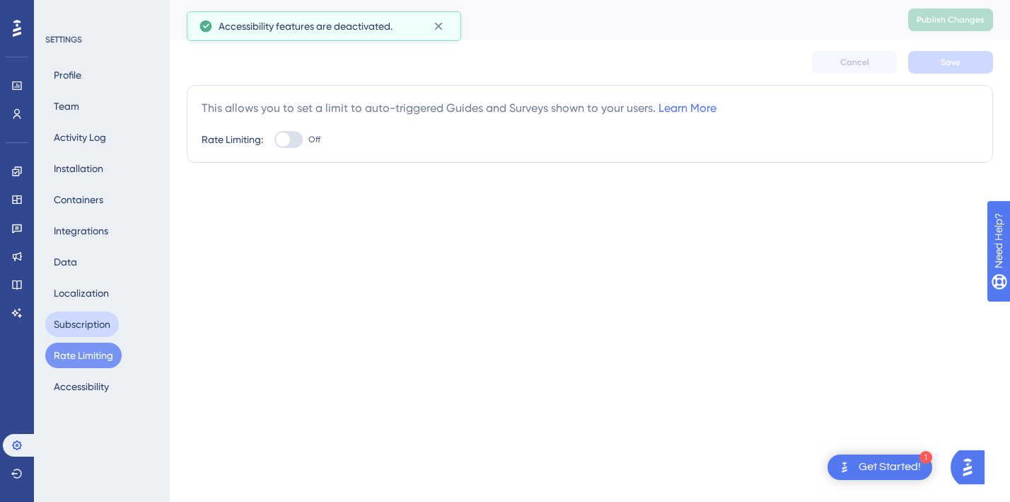
click at [86, 328] on button "Subscription" at bounding box center [82, 323] width 74 height 25
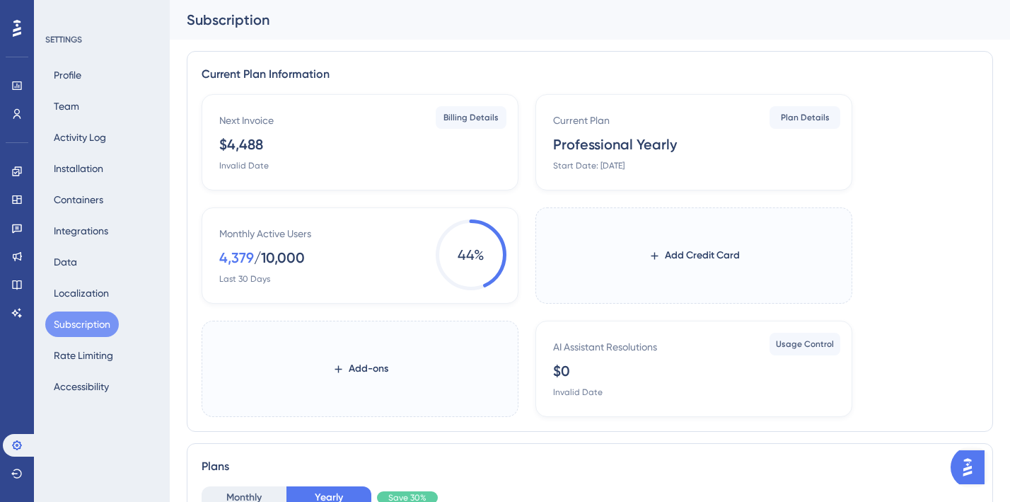
click at [443, 33] on div "Subscription" at bounding box center [590, 20] width 841 height 40
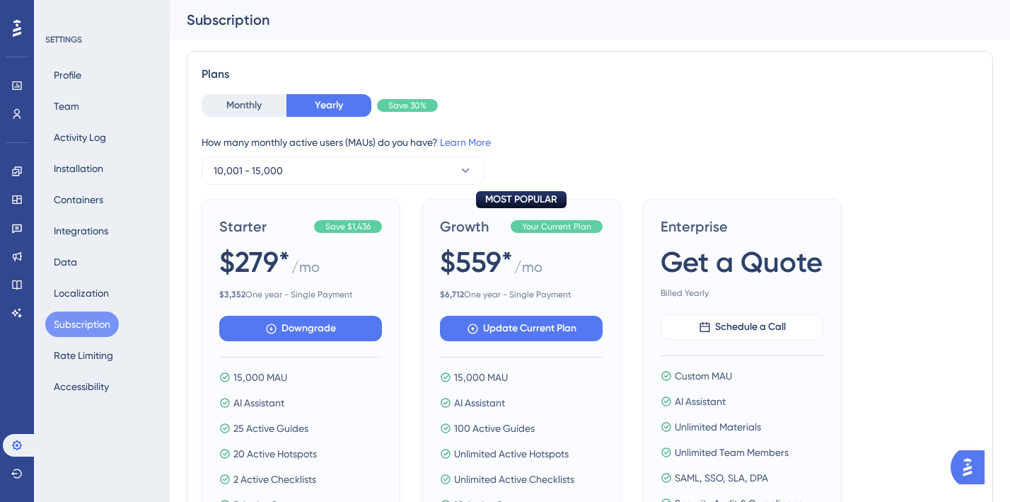
scroll to position [404, 0]
click at [79, 292] on button "Localization" at bounding box center [81, 292] width 72 height 25
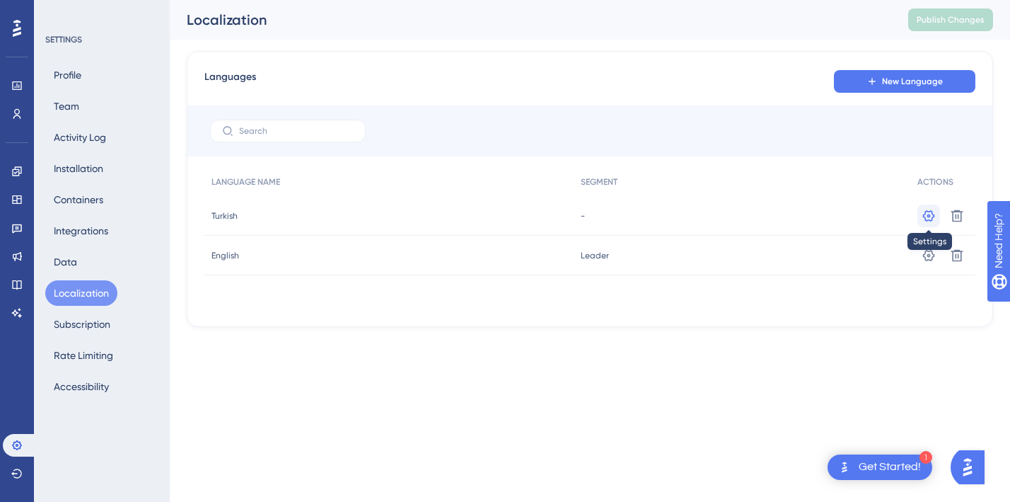
click at [931, 214] on icon at bounding box center [929, 216] width 14 height 14
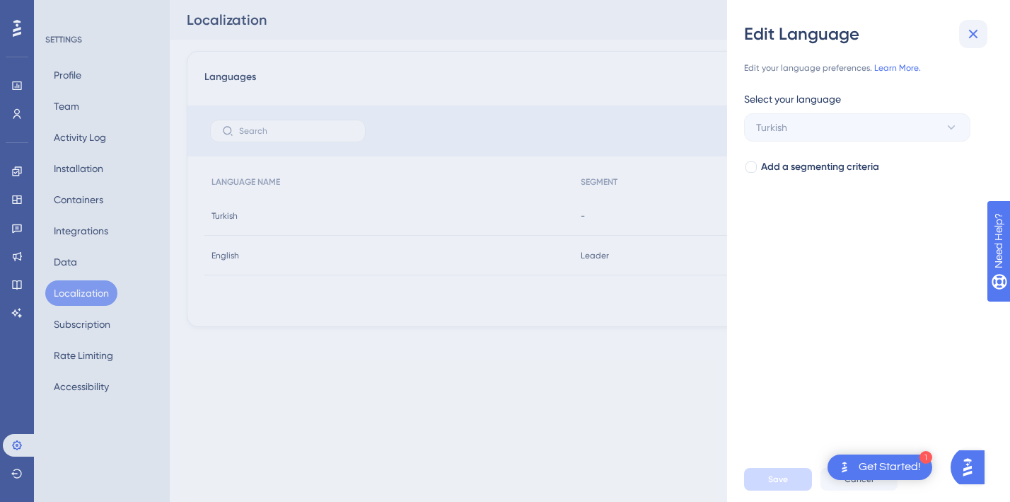
click at [978, 36] on icon at bounding box center [973, 33] width 17 height 17
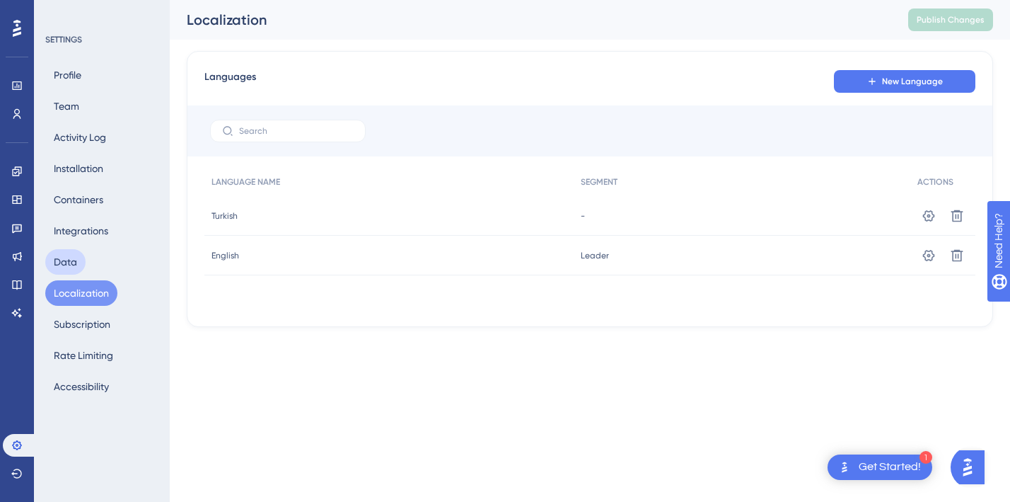
click at [63, 261] on button "Data" at bounding box center [65, 261] width 40 height 25
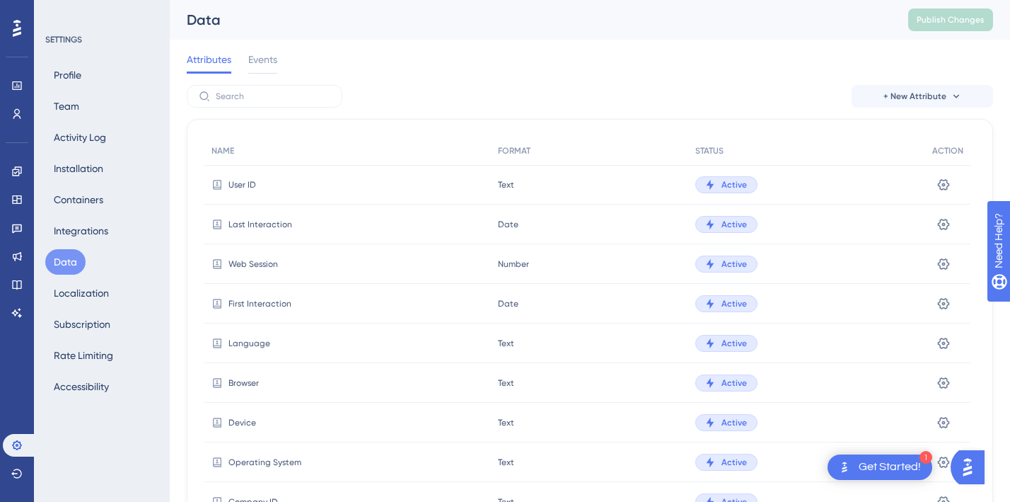
click at [325, 180] on div "User ID" at bounding box center [347, 185] width 287 height 40
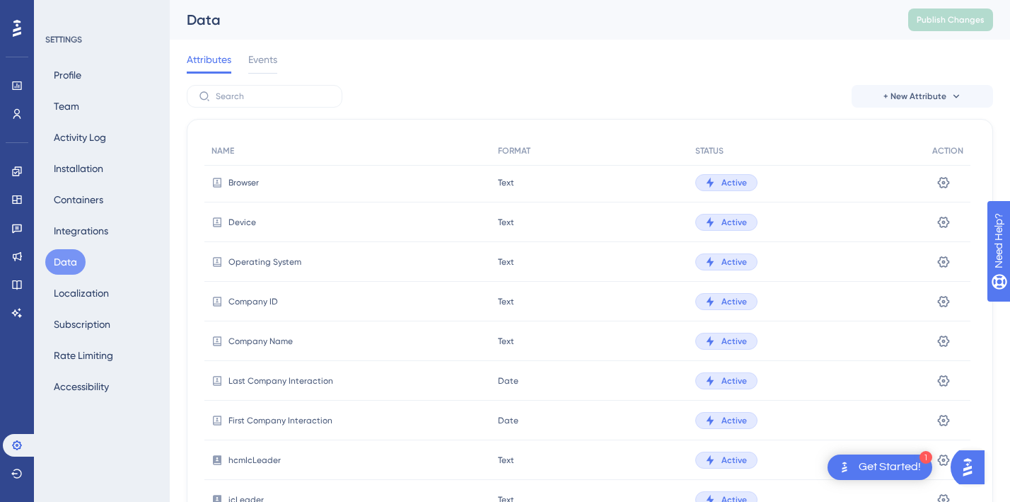
scroll to position [248, 0]
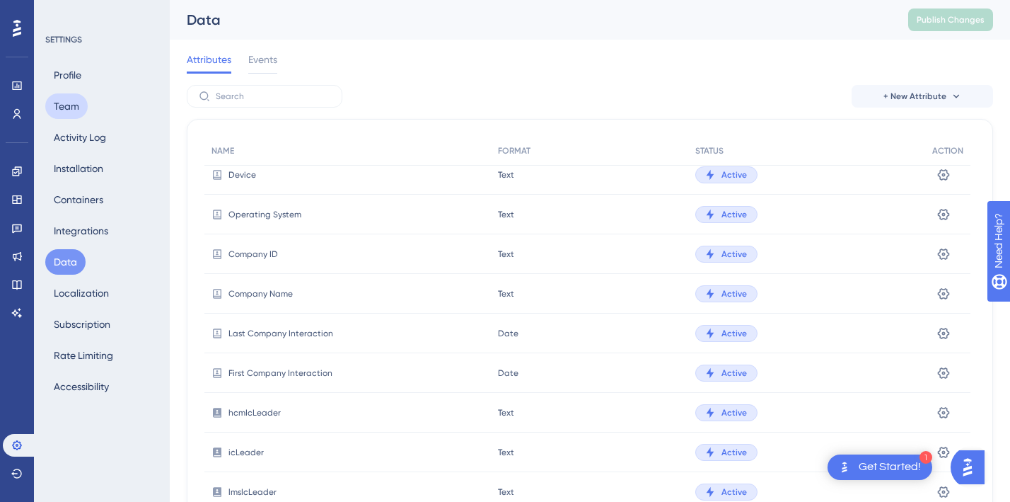
click at [64, 105] on button "Team" at bounding box center [66, 105] width 42 height 25
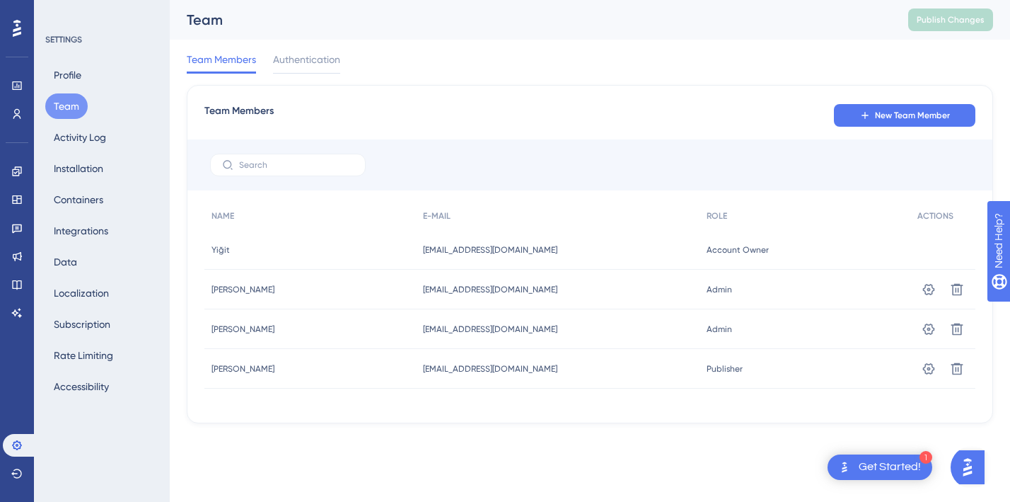
click at [722, 368] on span "Publisher" at bounding box center [725, 368] width 36 height 11
click at [931, 370] on icon at bounding box center [929, 369] width 14 height 14
click at [921, 112] on span "New Team Member" at bounding box center [912, 115] width 75 height 11
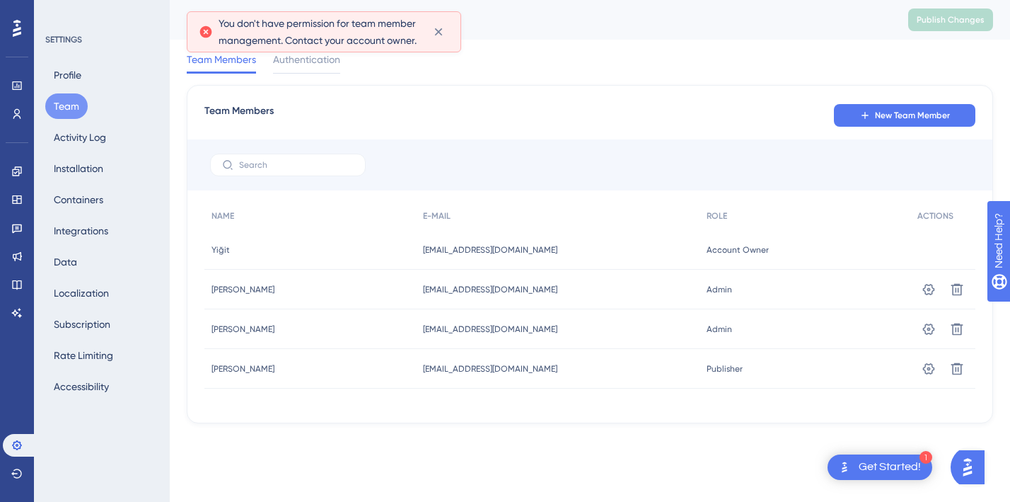
click at [636, 377] on div "pelin.balcioglu@trendyol.com pelin.balcioglu@trendyol.com" at bounding box center [557, 369] width 283 height 40
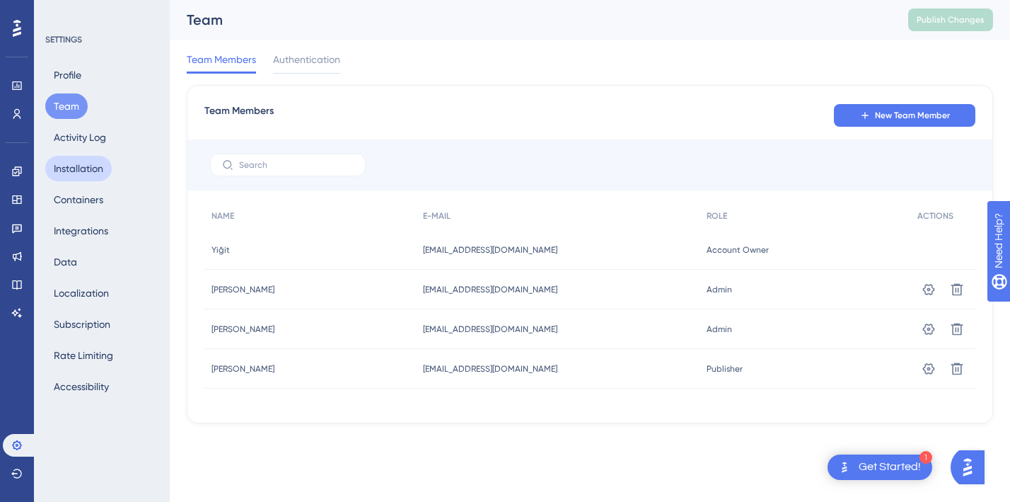
click at [92, 163] on button "Installation" at bounding box center [78, 168] width 67 height 25
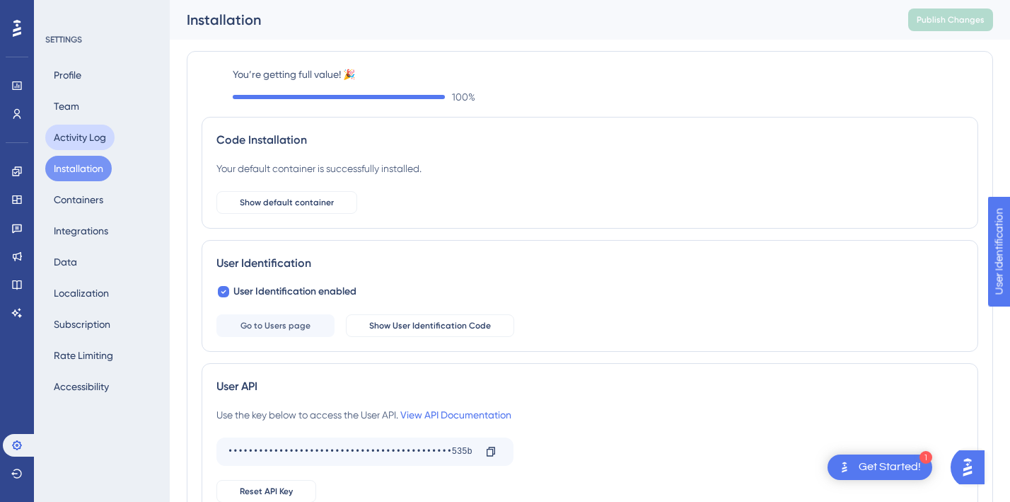
click at [73, 147] on button "Activity Log" at bounding box center [79, 137] width 69 height 25
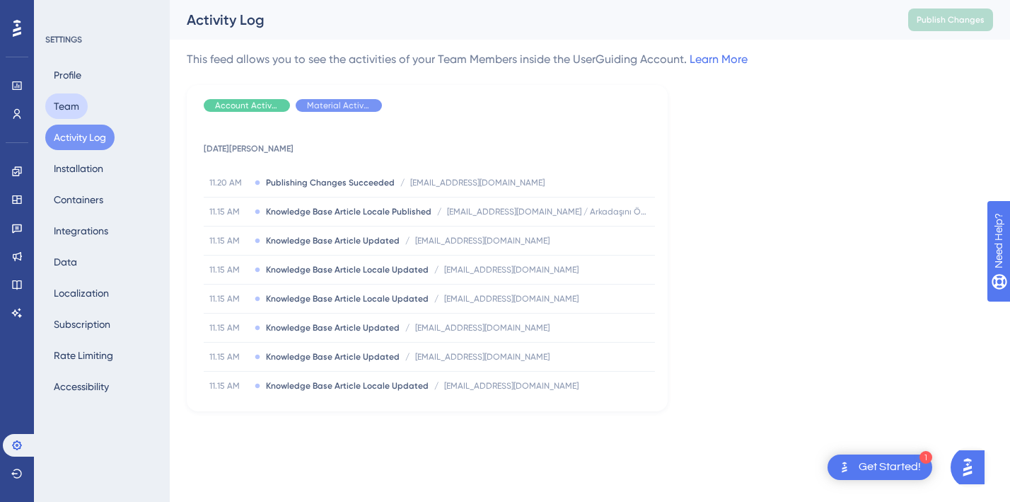
click at [64, 108] on button "Team" at bounding box center [66, 105] width 42 height 25
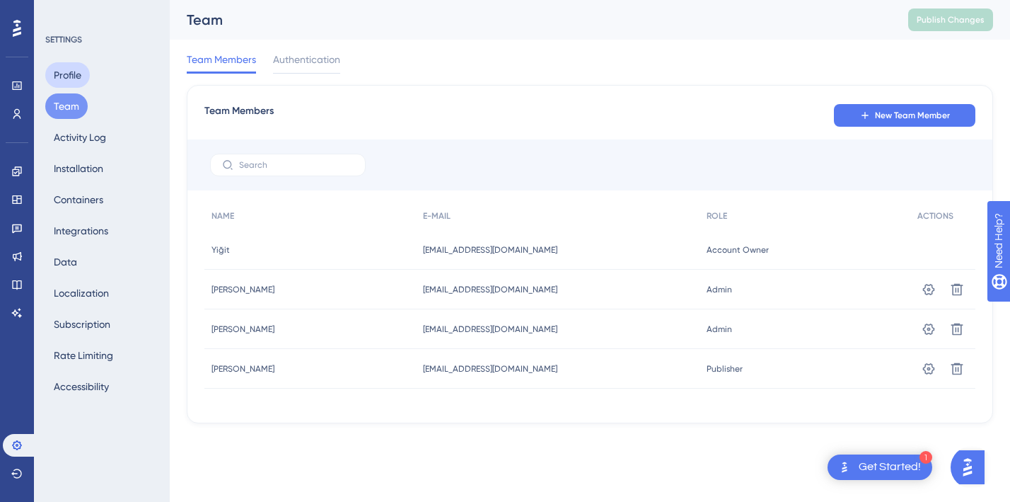
click at [74, 68] on button "Profile" at bounding box center [67, 74] width 45 height 25
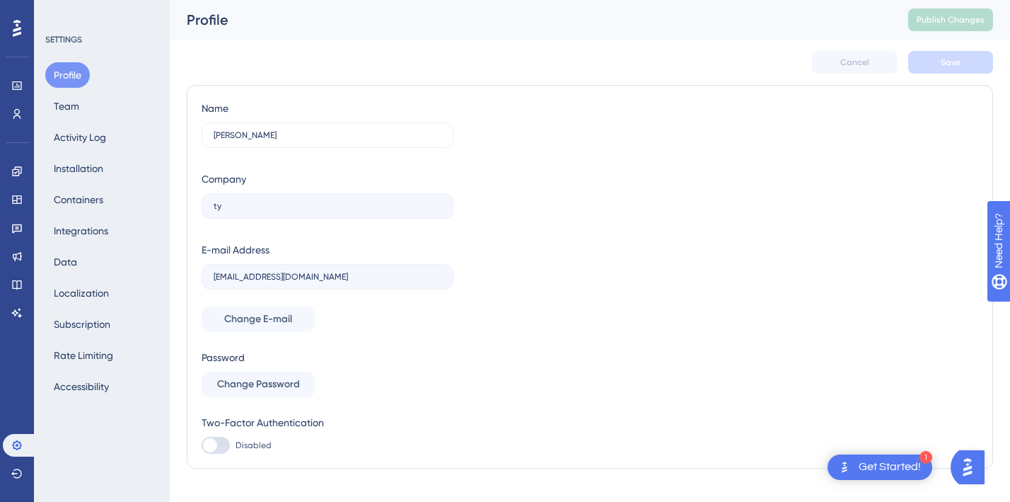
click at [14, 32] on icon at bounding box center [17, 28] width 8 height 18
click at [71, 391] on button "Accessibility" at bounding box center [81, 386] width 72 height 25
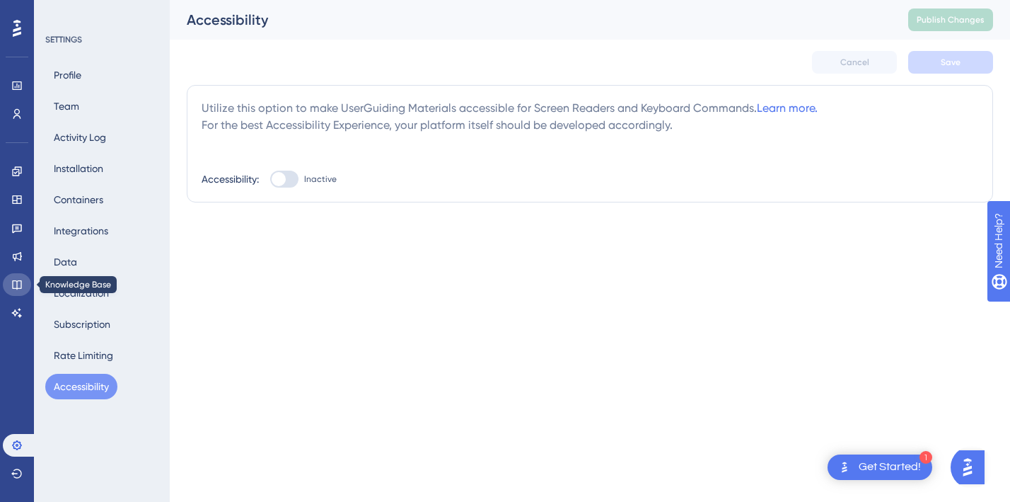
click at [18, 279] on icon at bounding box center [16, 284] width 11 height 11
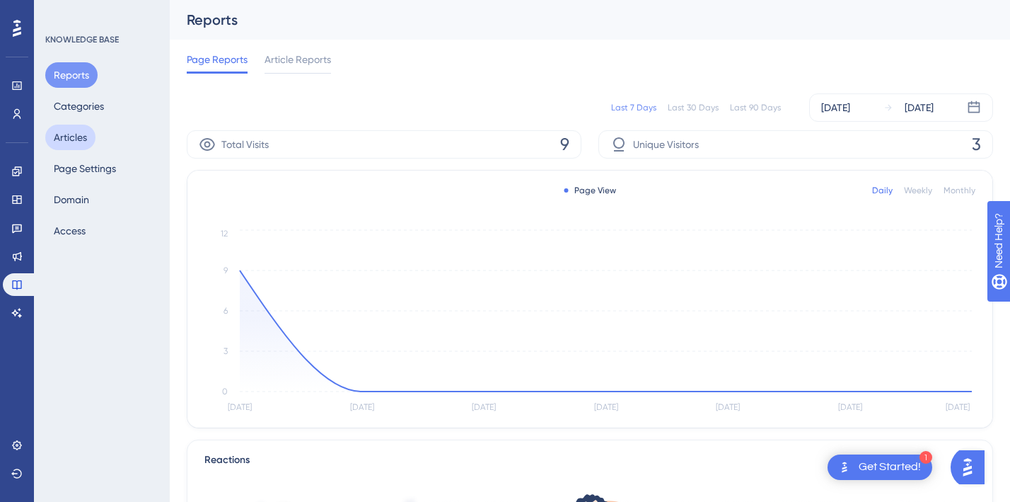
click at [76, 144] on button "Articles" at bounding box center [70, 137] width 50 height 25
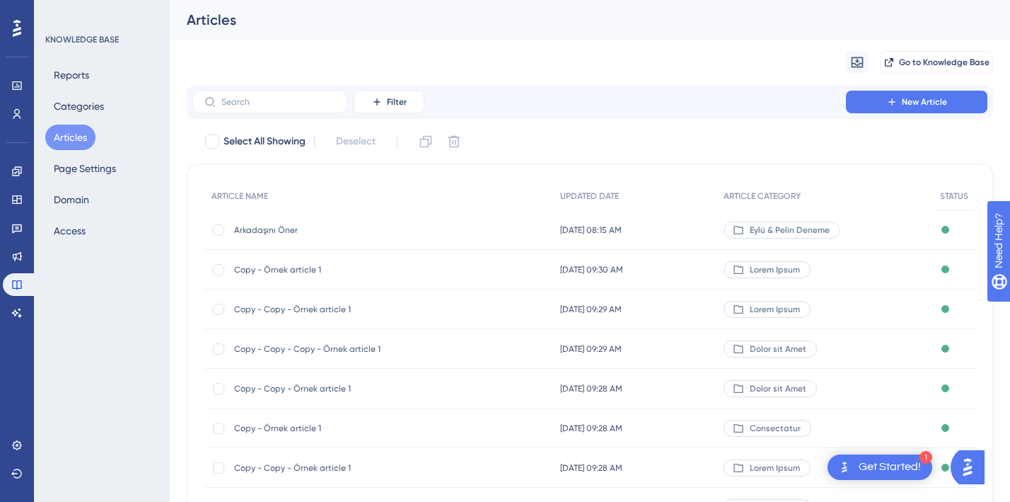
click at [790, 229] on span "Eylü & Pelin Deneme" at bounding box center [790, 229] width 80 height 11
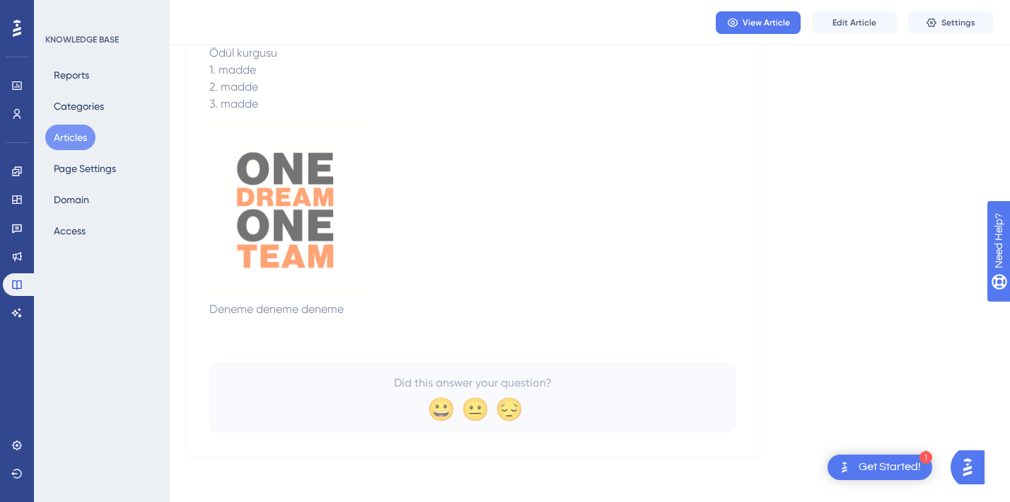
click at [531, 309] on p "Deneme deneme deneme" at bounding box center [472, 309] width 526 height 17
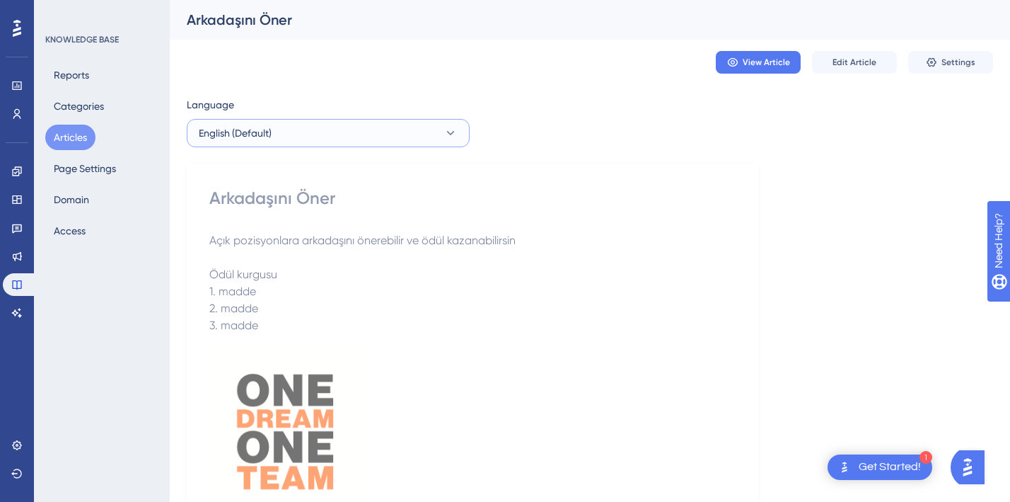
click at [420, 134] on button "English (Default)" at bounding box center [328, 133] width 283 height 28
click at [333, 175] on button "English (Default) English (Default) Published" at bounding box center [328, 176] width 265 height 28
click at [336, 137] on button "English (Default)" at bounding box center [328, 133] width 283 height 28
click at [523, 292] on p "1. madde" at bounding box center [472, 291] width 526 height 17
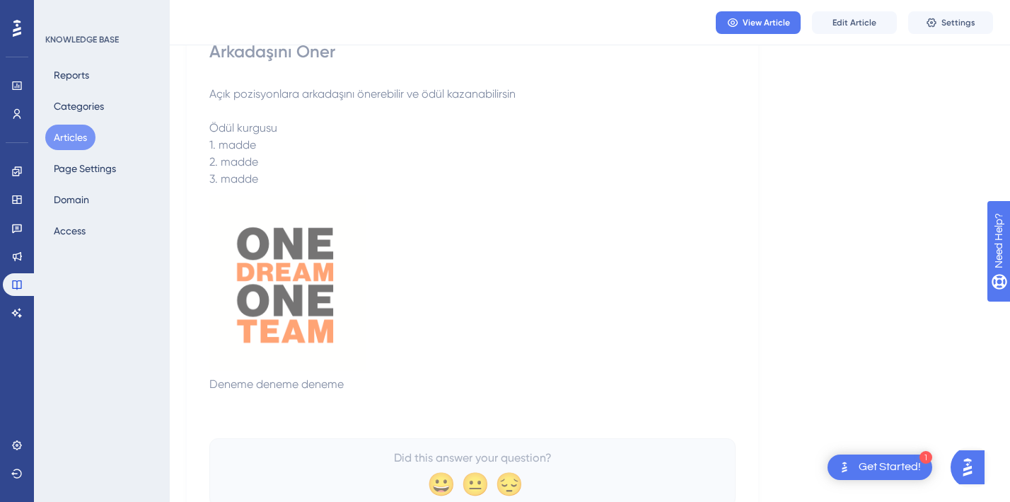
scroll to position [216, 0]
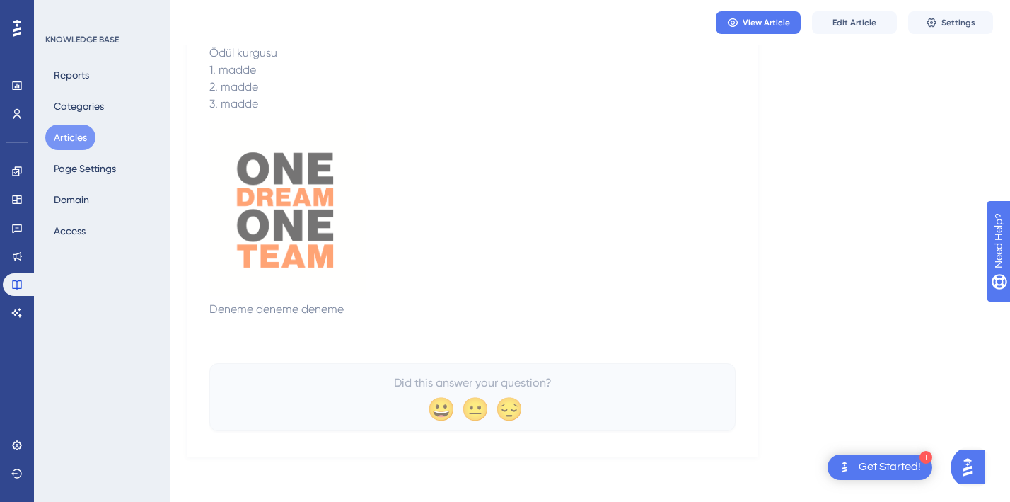
click at [430, 386] on span "Did this answer your question?" at bounding box center [473, 382] width 158 height 17
click at [611, 301] on p "Deneme deneme deneme" at bounding box center [472, 309] width 526 height 17
click at [488, 333] on p at bounding box center [472, 326] width 526 height 17
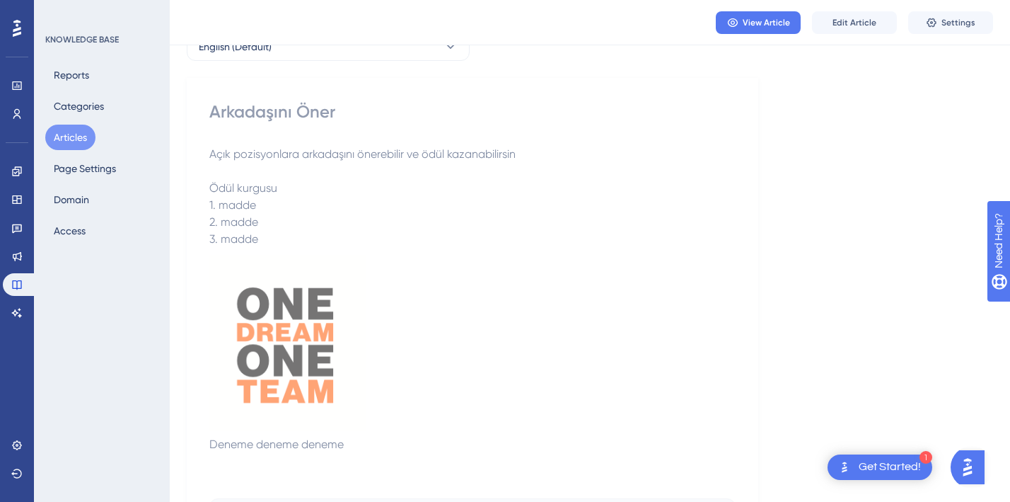
scroll to position [0, 0]
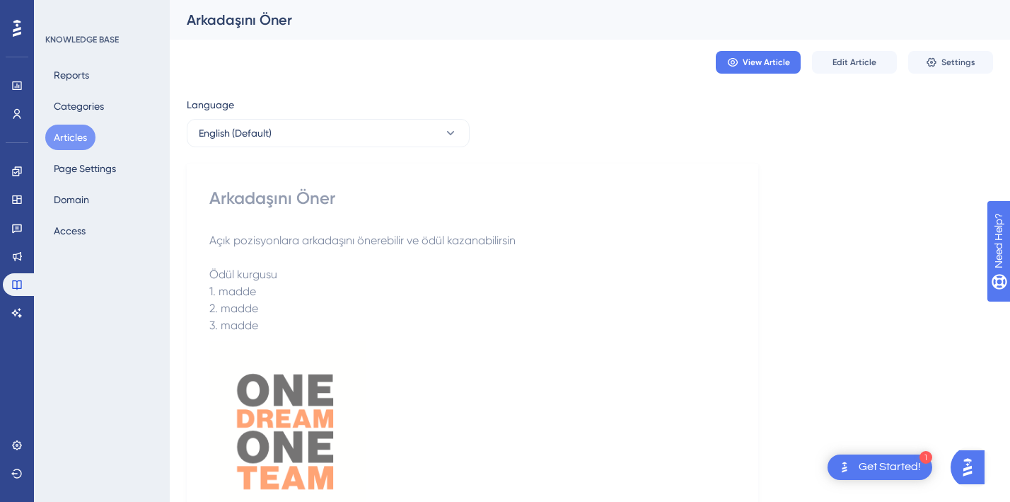
click at [242, 292] on span "1. madde" at bounding box center [232, 290] width 47 height 13
drag, startPoint x: 274, startPoint y: 401, endPoint x: 273, endPoint y: 434, distance: 32.6
click at [273, 434] on img at bounding box center [287, 425] width 156 height 183
click at [463, 405] on p at bounding box center [472, 428] width 526 height 188
click at [755, 56] on button "View Article" at bounding box center [758, 62] width 85 height 23
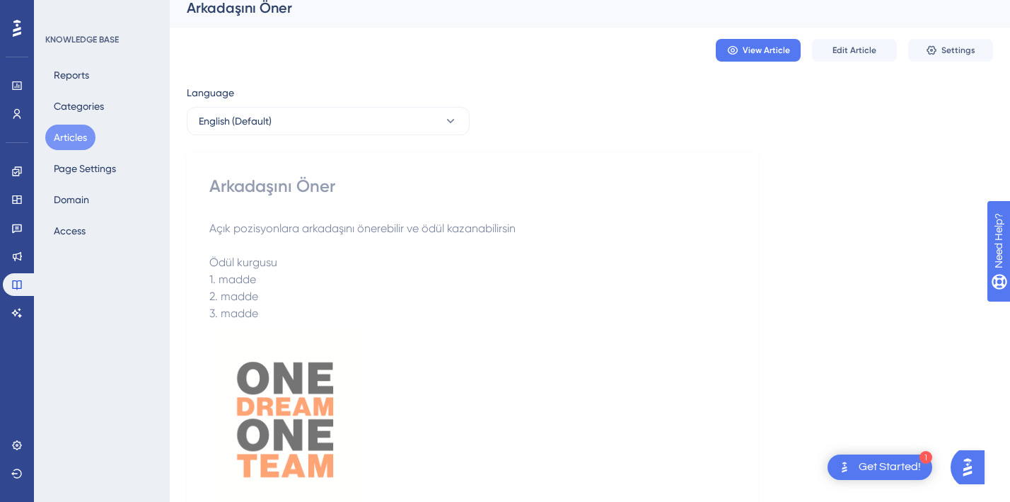
click at [473, 316] on p "3. madde" at bounding box center [472, 313] width 526 height 17
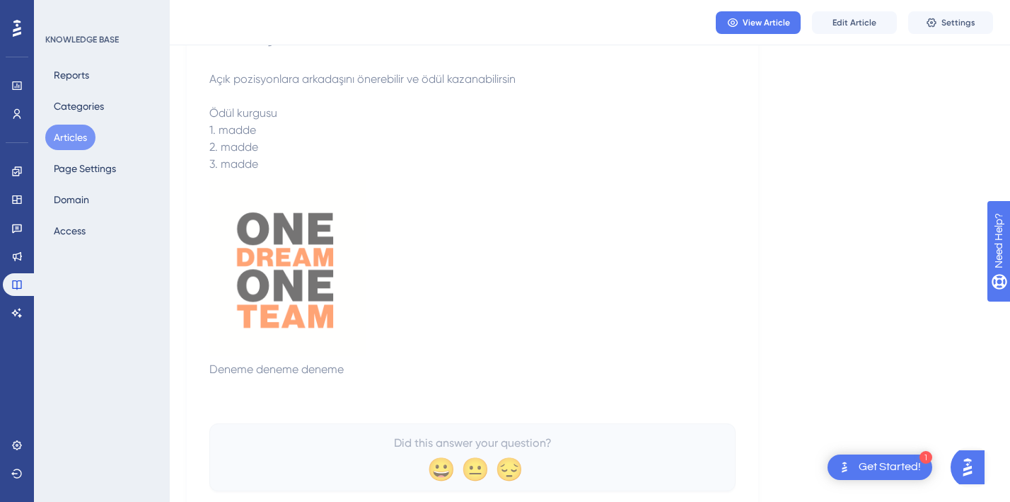
scroll to position [130, 0]
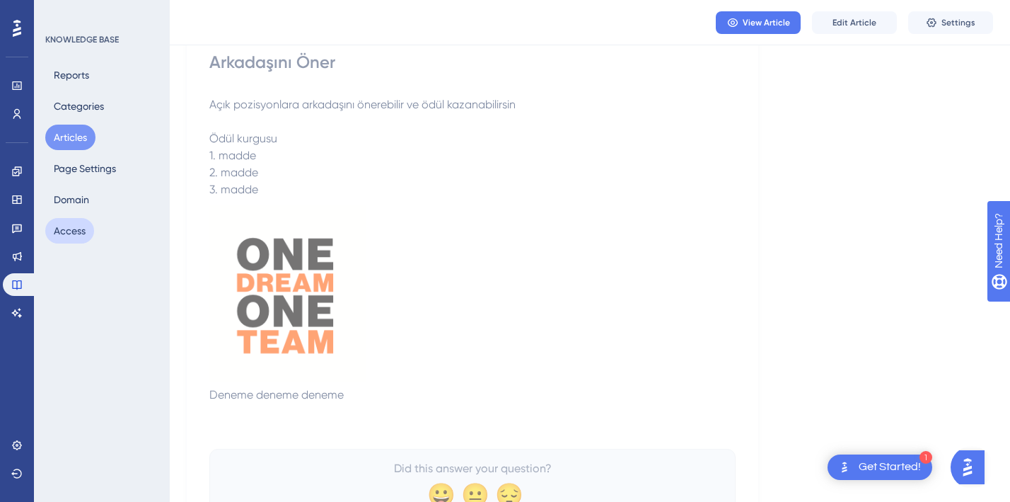
click at [52, 221] on button "Access" at bounding box center [69, 230] width 49 height 25
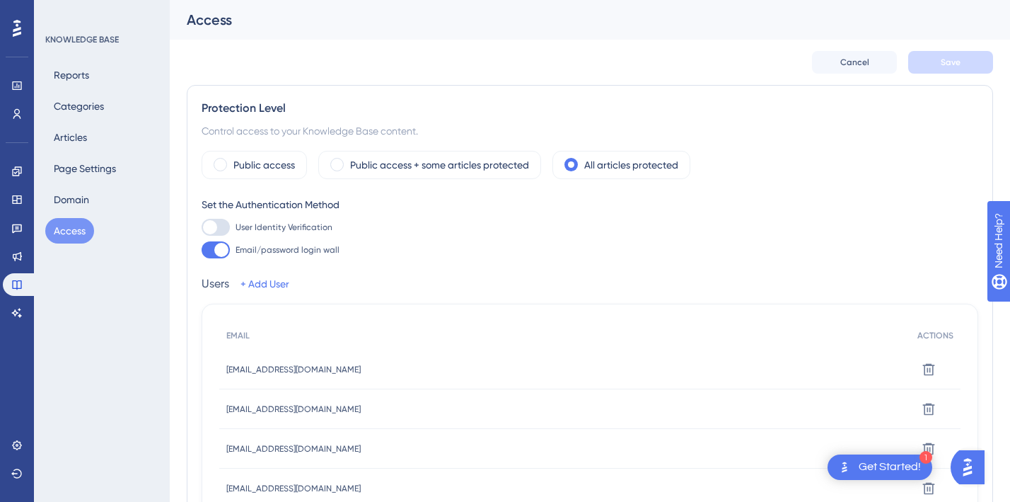
scroll to position [21, 0]
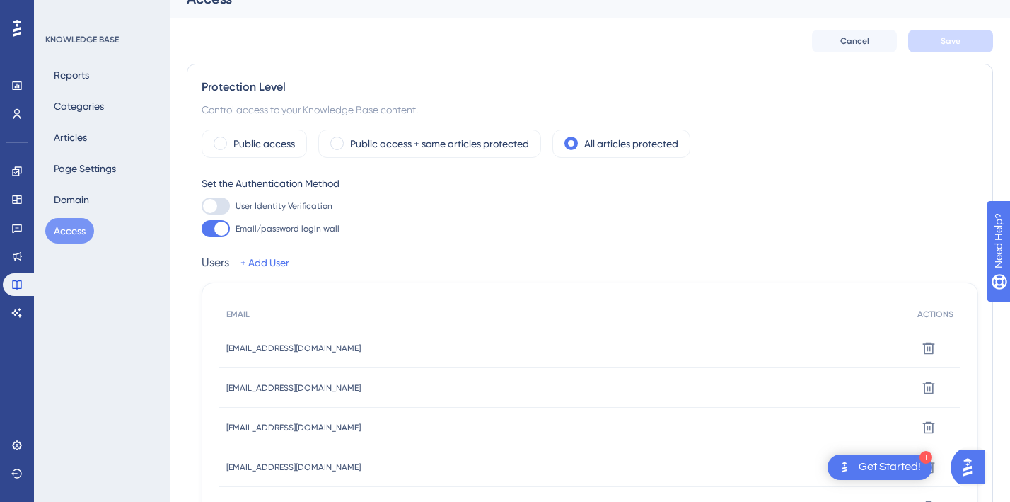
click at [214, 200] on div at bounding box center [210, 206] width 14 height 14
click at [202, 206] on input "User Identity Verification" at bounding box center [201, 206] width 1 height 1
checkbox input "false"
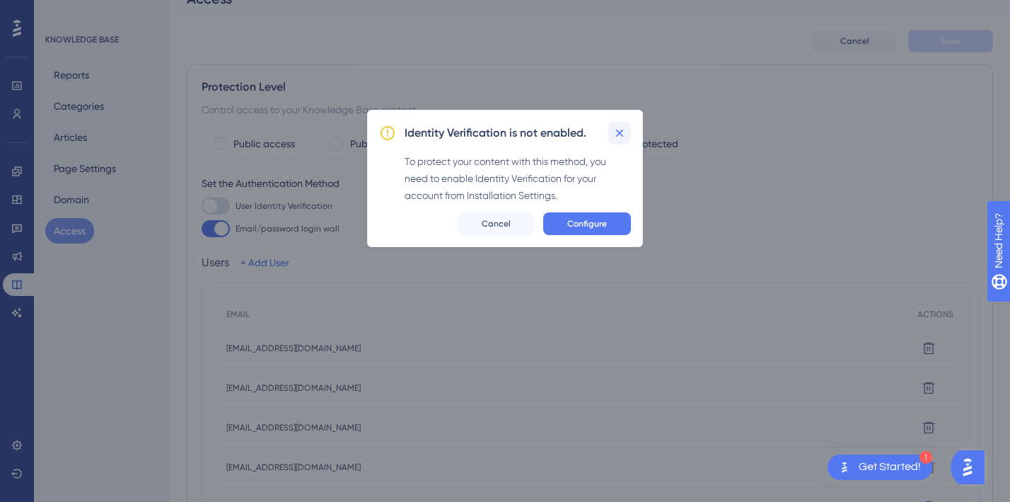
click at [624, 129] on icon at bounding box center [620, 133] width 14 height 14
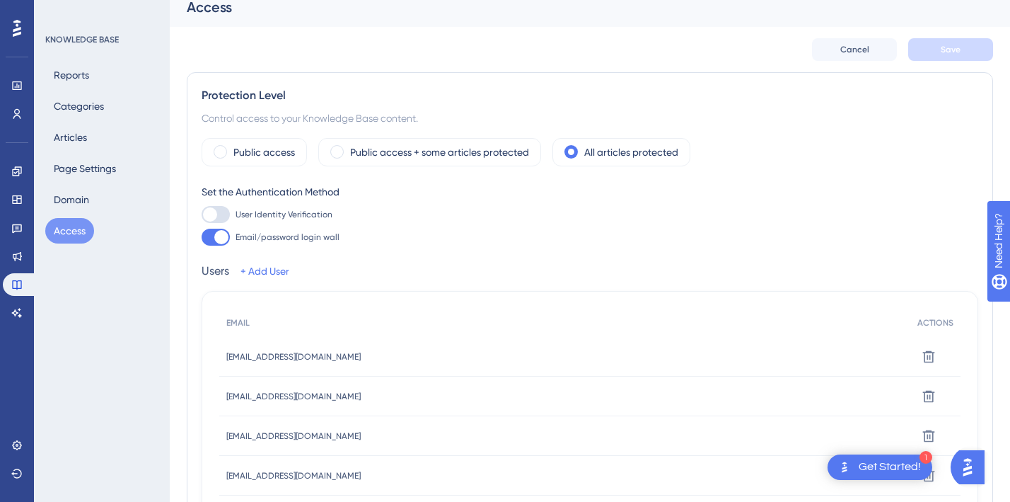
scroll to position [12, 0]
click at [220, 153] on span at bounding box center [220, 152] width 13 height 13
click at [231, 148] on input "radio" at bounding box center [231, 148] width 0 height 0
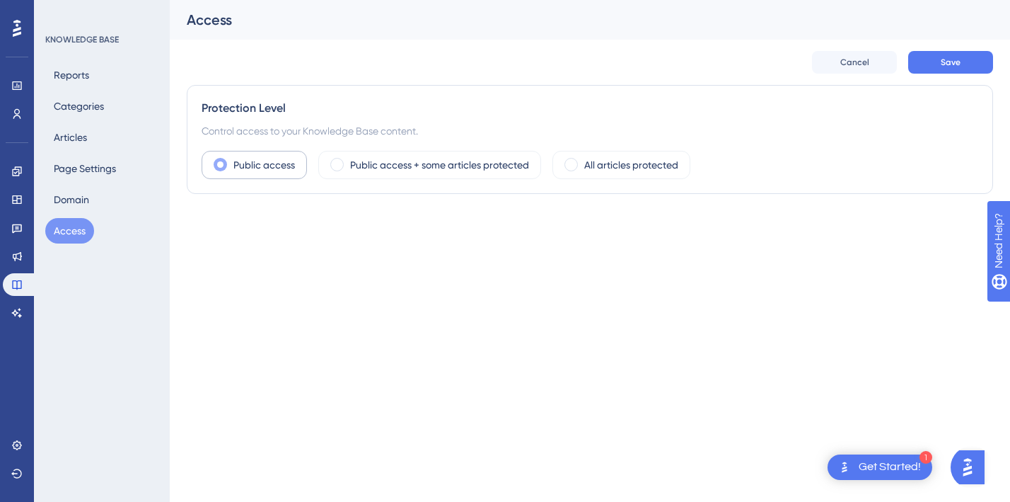
scroll to position [0, 0]
click at [347, 163] on div "Public access + some articles protected" at bounding box center [429, 165] width 223 height 28
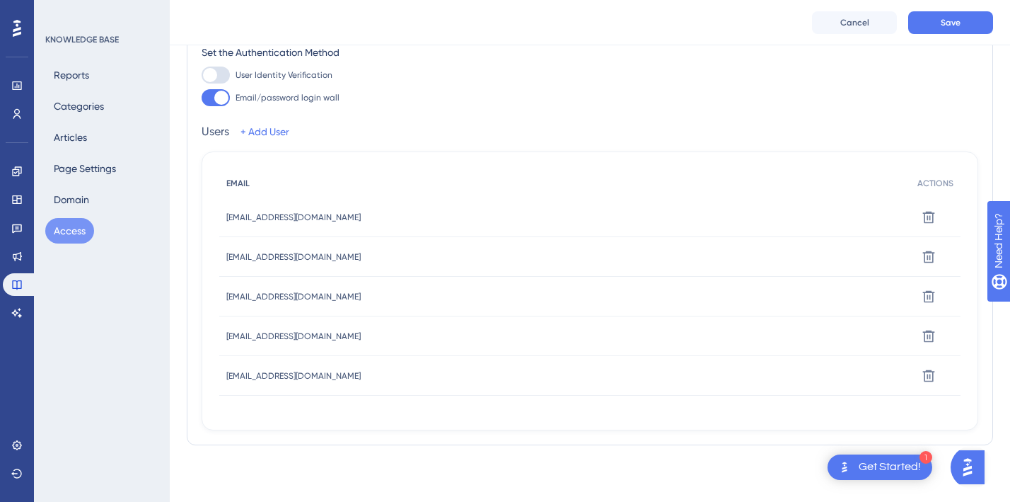
scroll to position [207, 0]
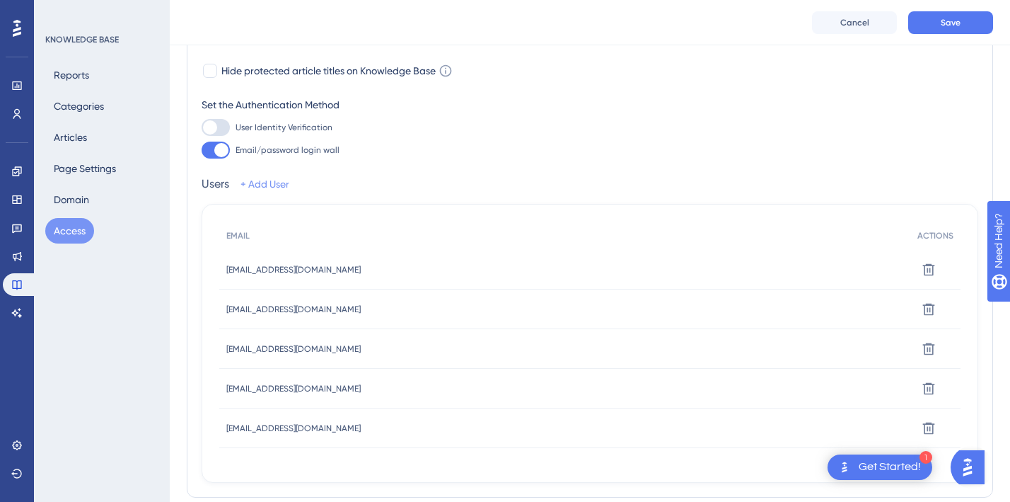
click at [268, 181] on link "+ Add User" at bounding box center [265, 183] width 49 height 17
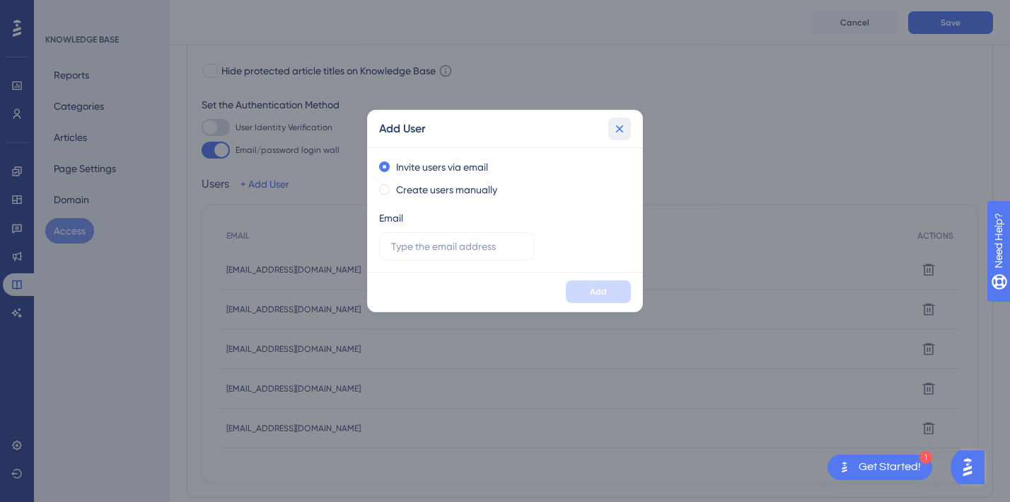
click at [620, 128] on icon at bounding box center [620, 129] width 8 height 8
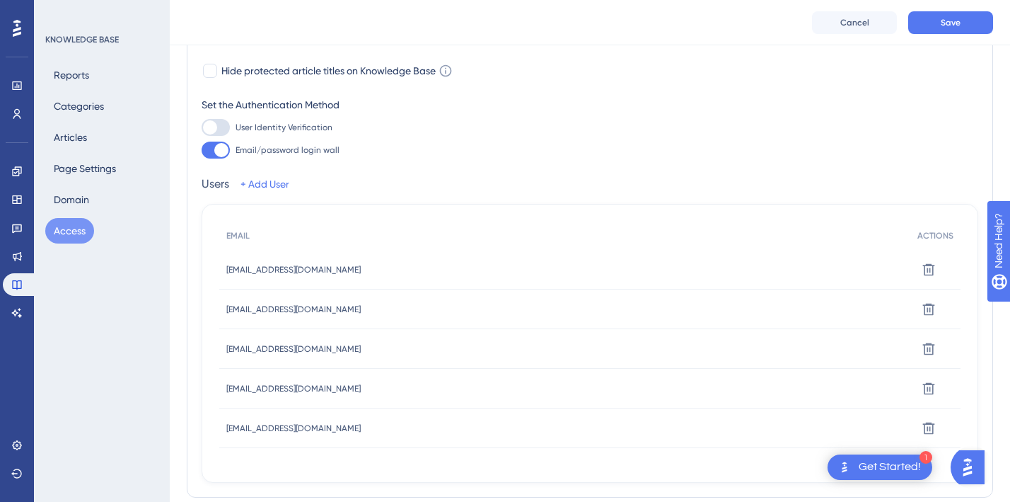
scroll to position [72, 0]
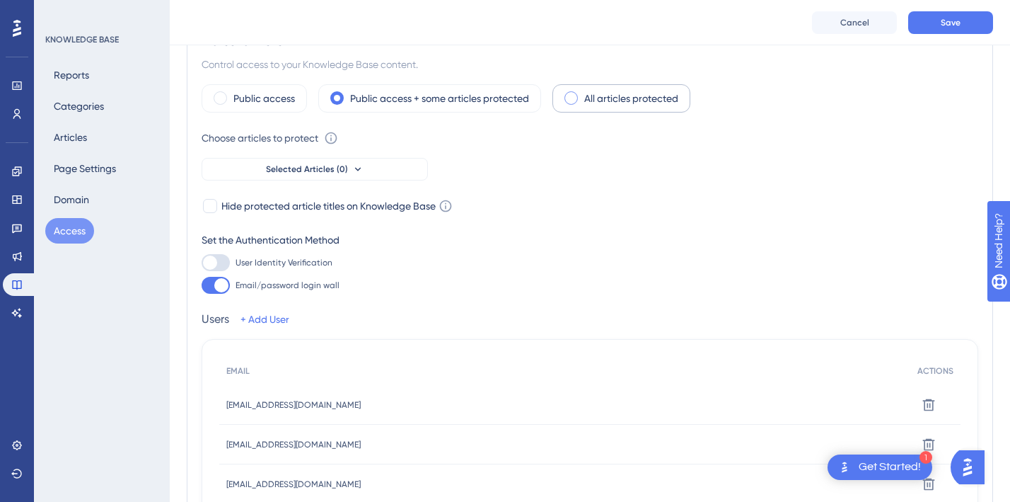
click at [572, 100] on span at bounding box center [571, 97] width 13 height 13
click at [582, 93] on input "radio" at bounding box center [582, 93] width 0 height 0
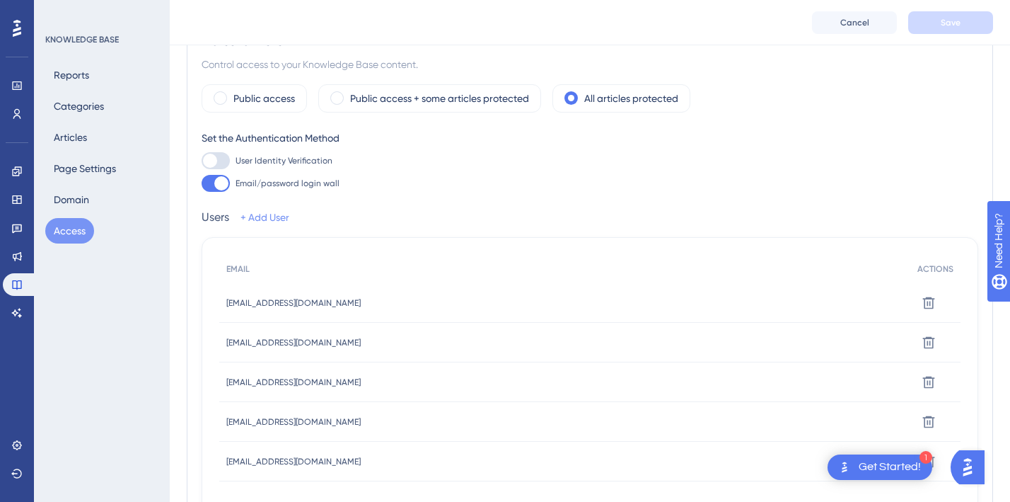
click at [266, 219] on link "+ Add User" at bounding box center [265, 217] width 49 height 17
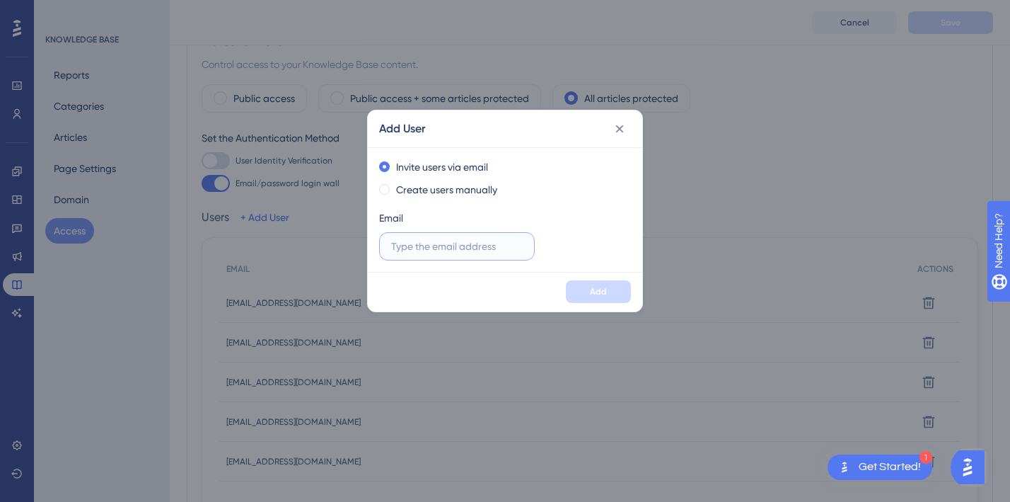
click at [427, 251] on input "text" at bounding box center [457, 246] width 132 height 16
type input "e"
type input "[EMAIL_ADDRESS][DOMAIN_NAME]"
click at [592, 293] on span "Add" at bounding box center [598, 291] width 17 height 11
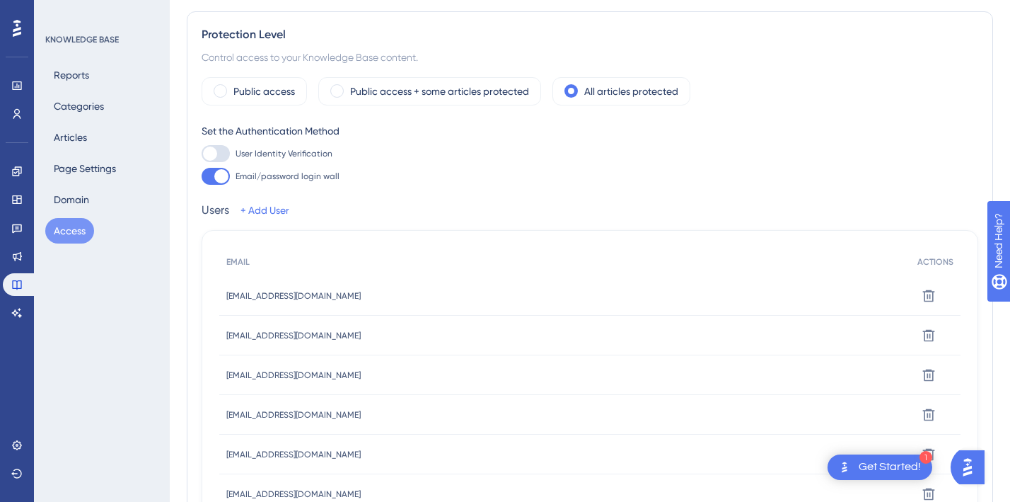
scroll to position [0, 0]
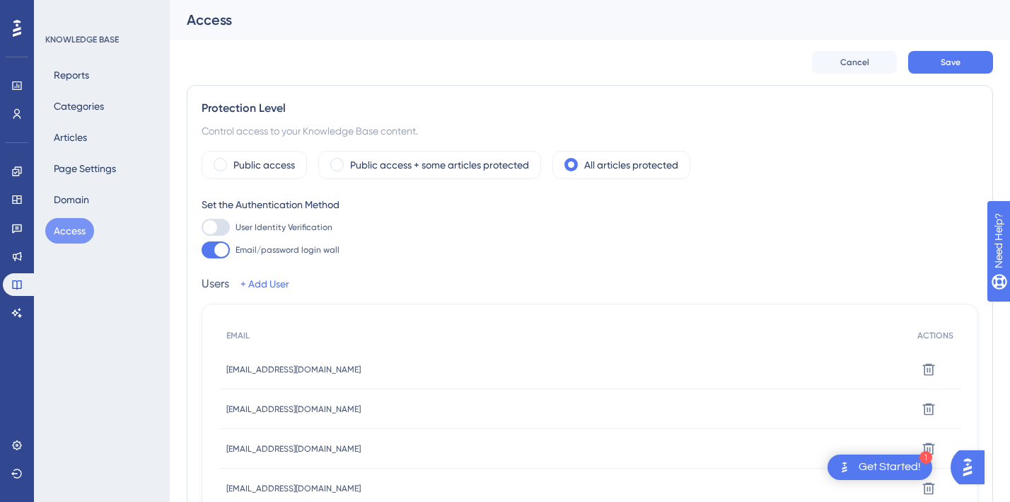
click at [255, 105] on div "Protection Level" at bounding box center [590, 108] width 777 height 17
click at [276, 126] on div "Control access to your Knowledge Base content." at bounding box center [590, 130] width 777 height 17
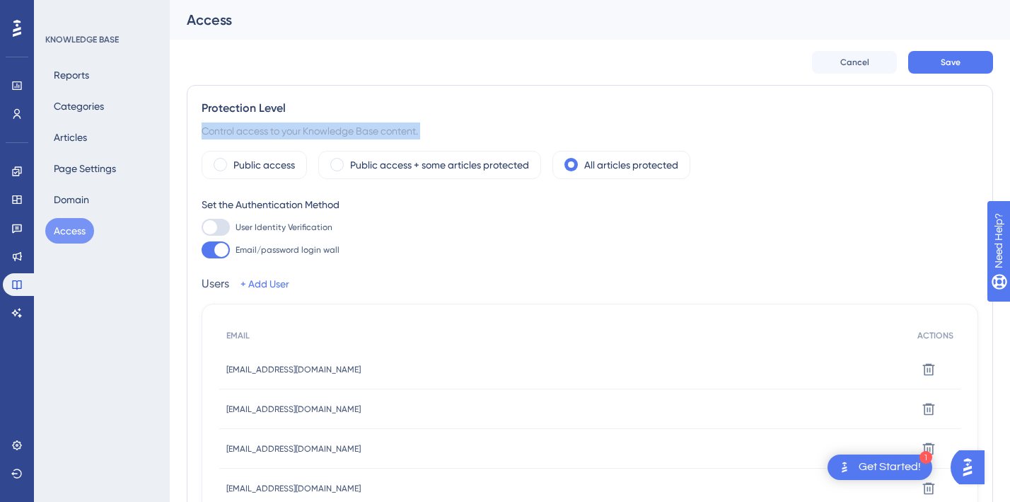
click at [276, 126] on div "Control access to your Knowledge Base content." at bounding box center [590, 130] width 777 height 17
click at [498, 212] on div "Set the Authentication Method" at bounding box center [590, 204] width 777 height 17
click at [244, 106] on div "Protection Level" at bounding box center [590, 108] width 777 height 17
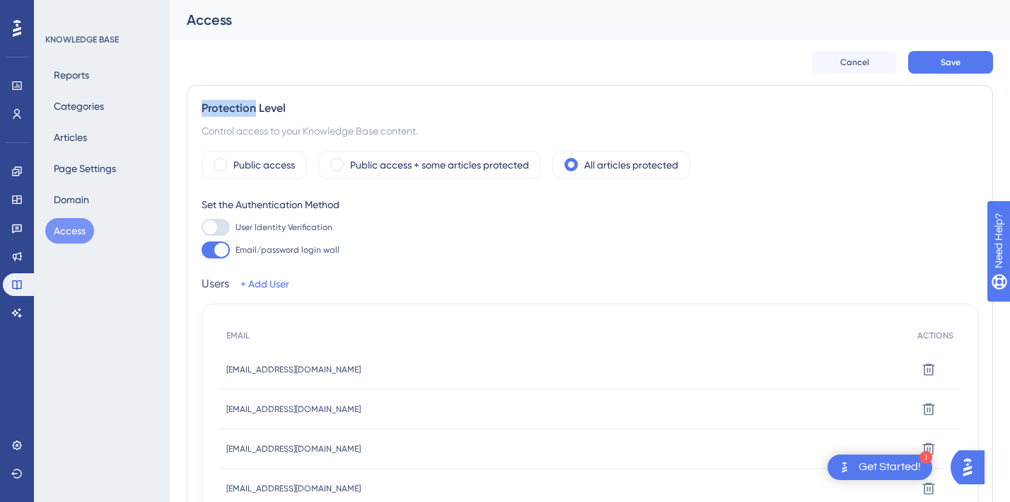
click at [244, 106] on div "Protection Level" at bounding box center [590, 108] width 777 height 17
click at [58, 195] on button "Domain" at bounding box center [71, 199] width 52 height 25
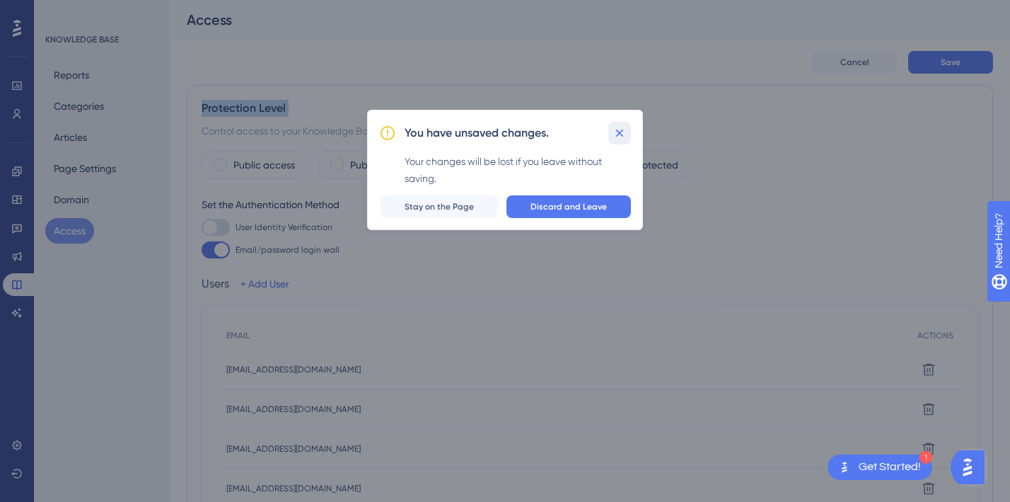
click at [623, 126] on icon at bounding box center [620, 133] width 14 height 14
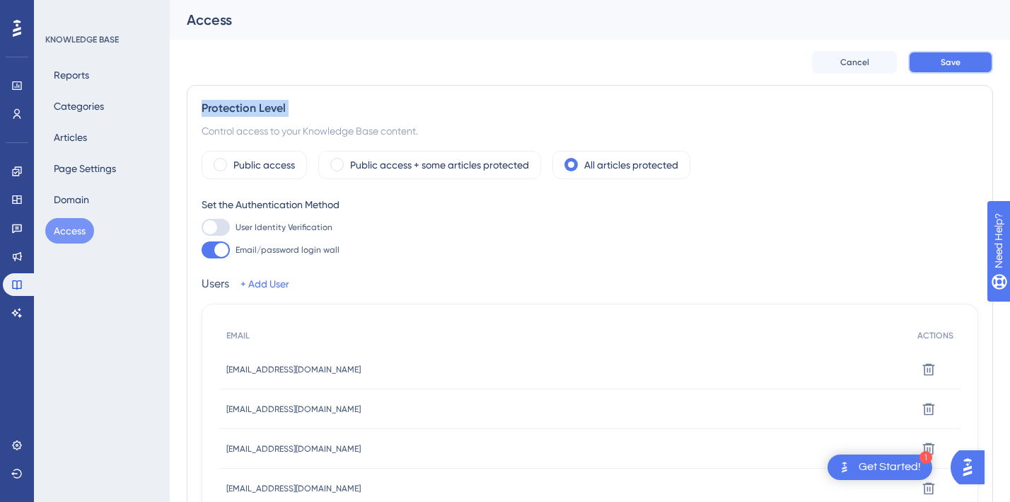
click at [962, 52] on button "Save" at bounding box center [951, 62] width 85 height 23
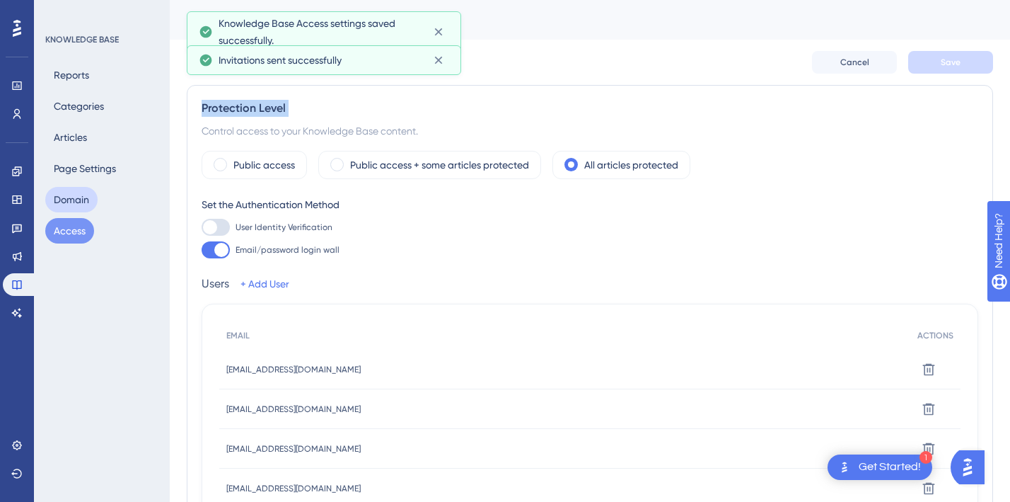
click at [88, 211] on button "Domain" at bounding box center [71, 199] width 52 height 25
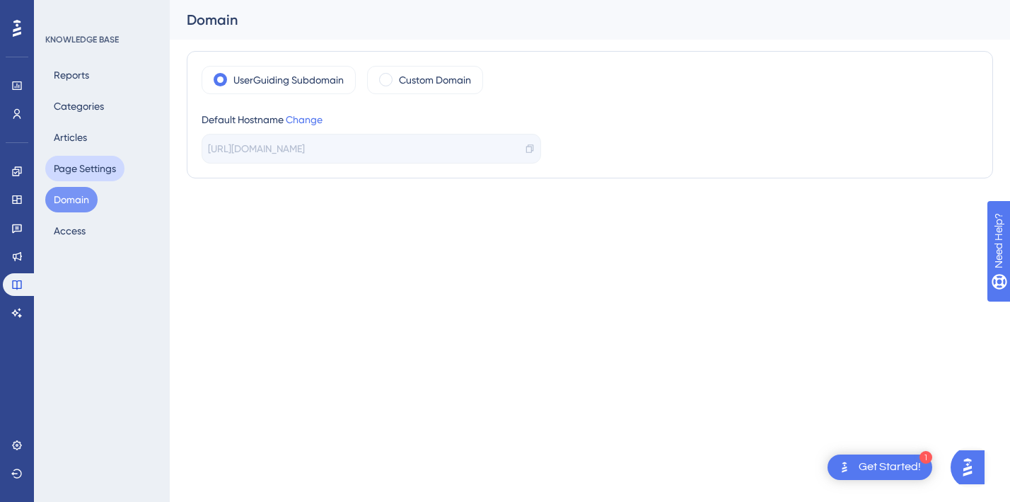
click at [68, 163] on button "Page Settings" at bounding box center [84, 168] width 79 height 25
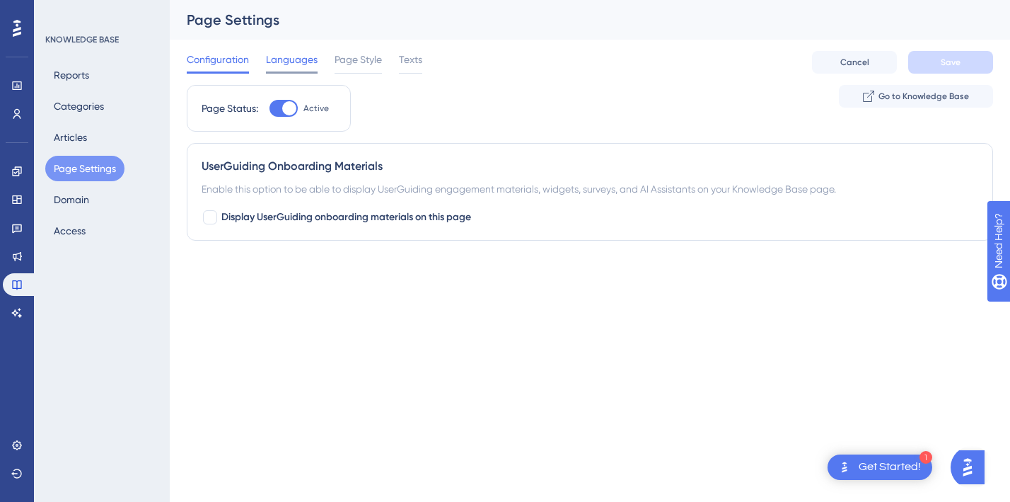
click at [310, 51] on span "Languages" at bounding box center [292, 59] width 52 height 17
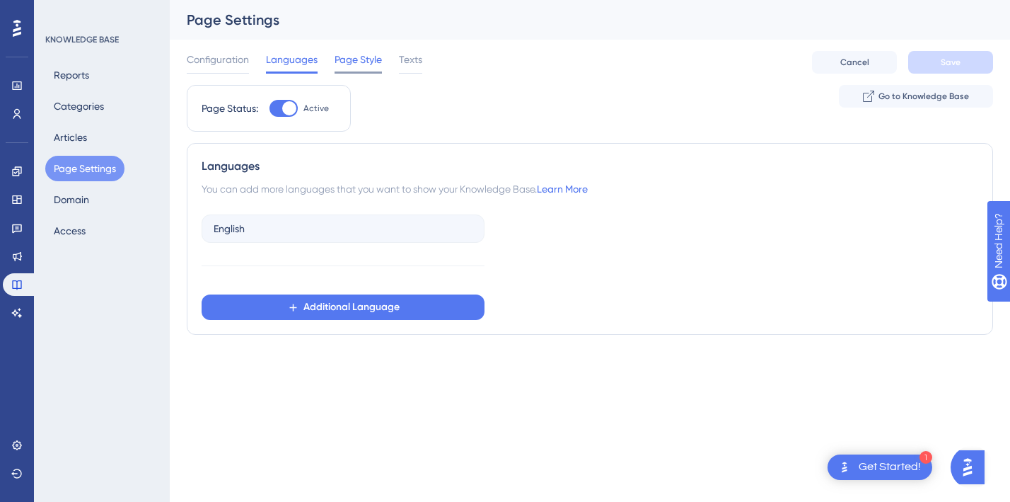
click at [356, 64] on span "Page Style" at bounding box center [358, 59] width 47 height 17
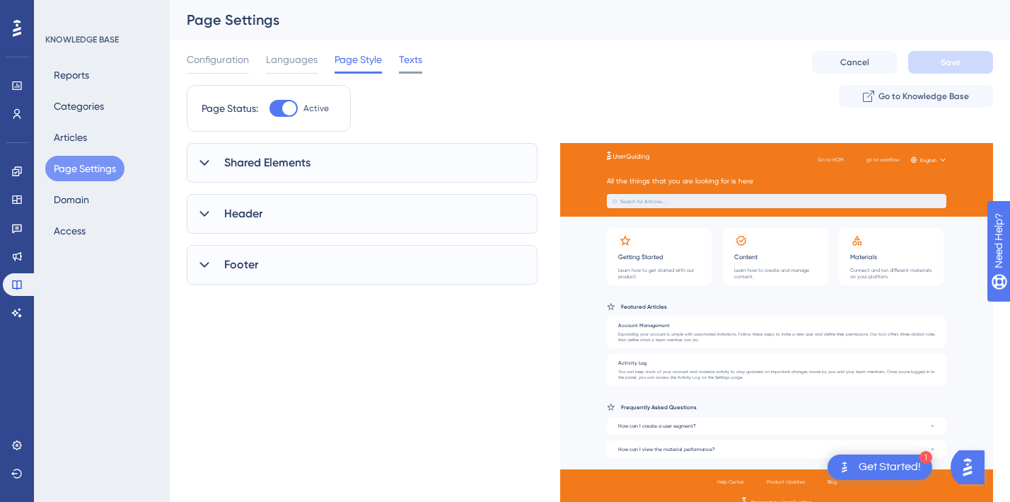
click at [412, 62] on span "Texts" at bounding box center [410, 59] width 23 height 17
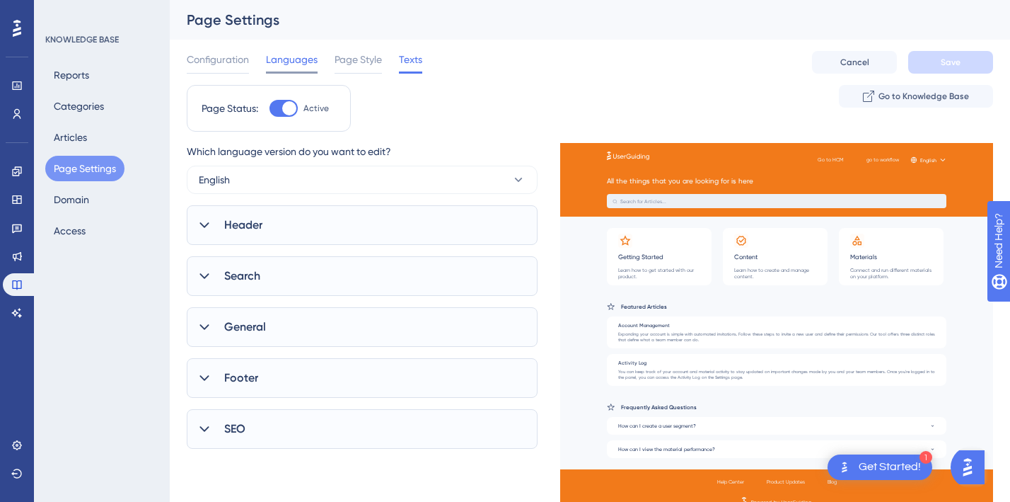
click at [299, 60] on span "Languages" at bounding box center [292, 59] width 52 height 17
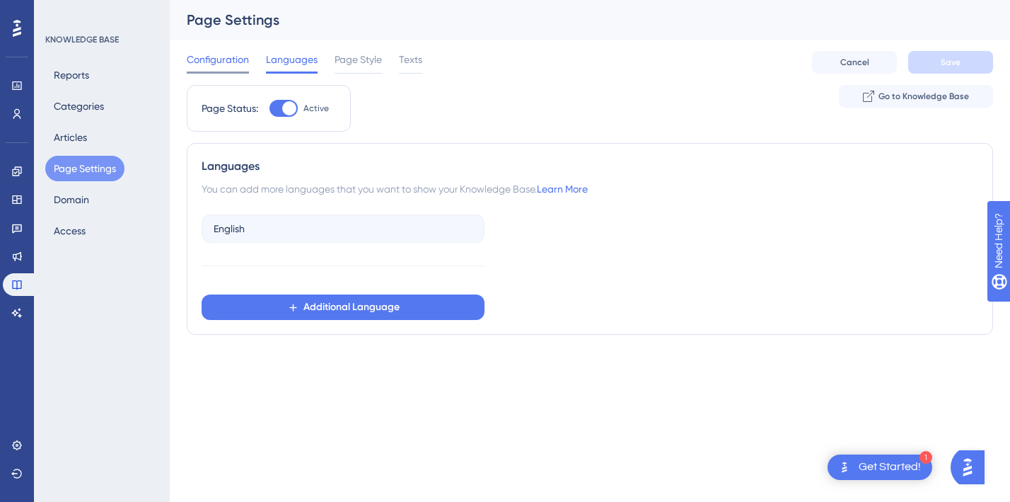
click at [219, 62] on span "Configuration" at bounding box center [218, 59] width 62 height 17
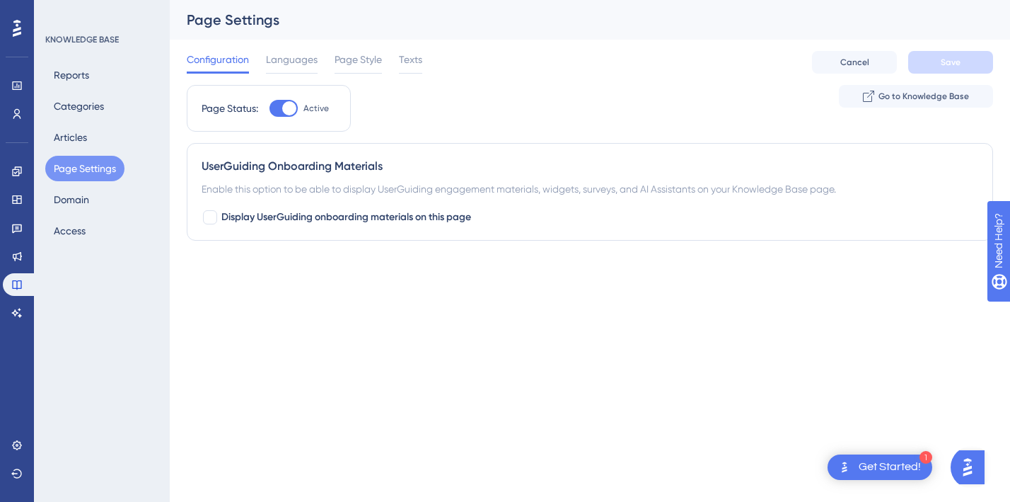
click at [292, 49] on div "Configuration Languages Page Style Texts Cancel Save" at bounding box center [590, 62] width 807 height 45
click at [295, 65] on span "Languages" at bounding box center [292, 59] width 52 height 17
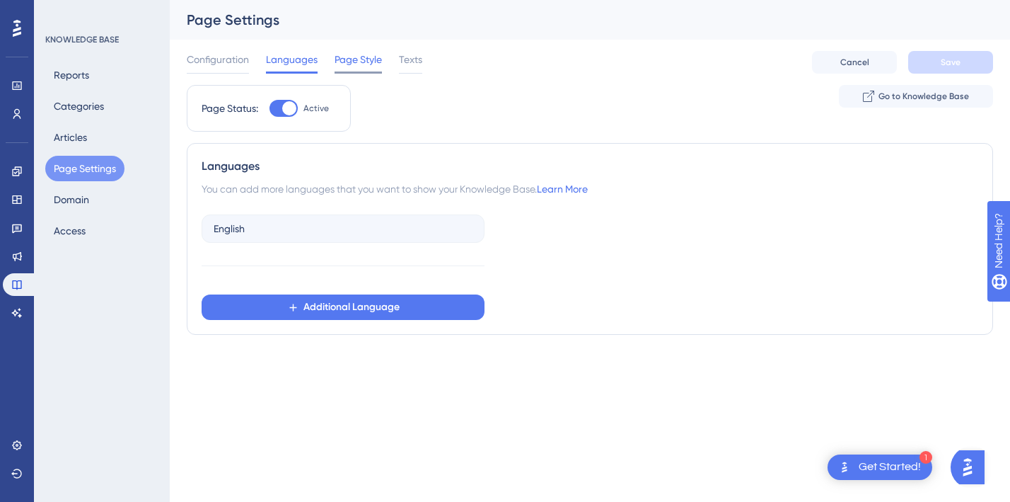
click at [349, 59] on span "Page Style" at bounding box center [358, 59] width 47 height 17
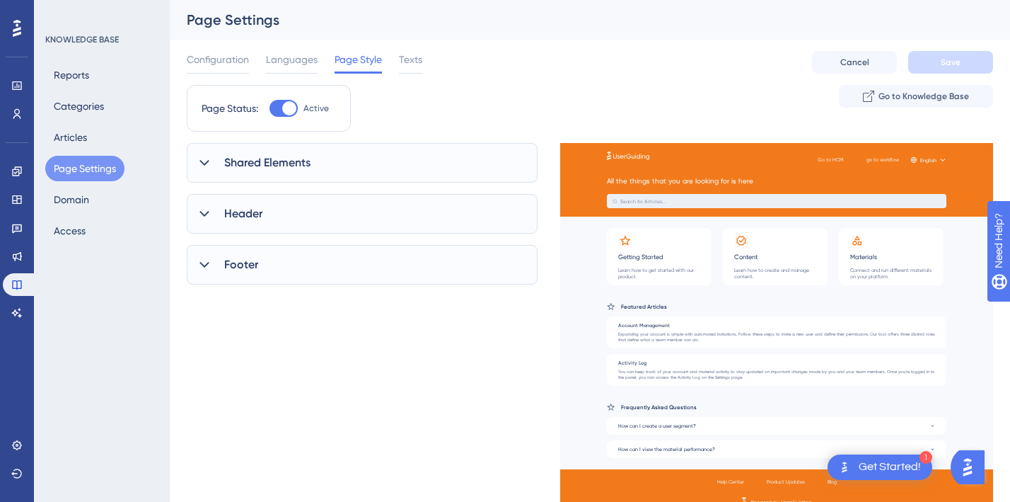
click at [306, 214] on div "Header" at bounding box center [362, 214] width 351 height 40
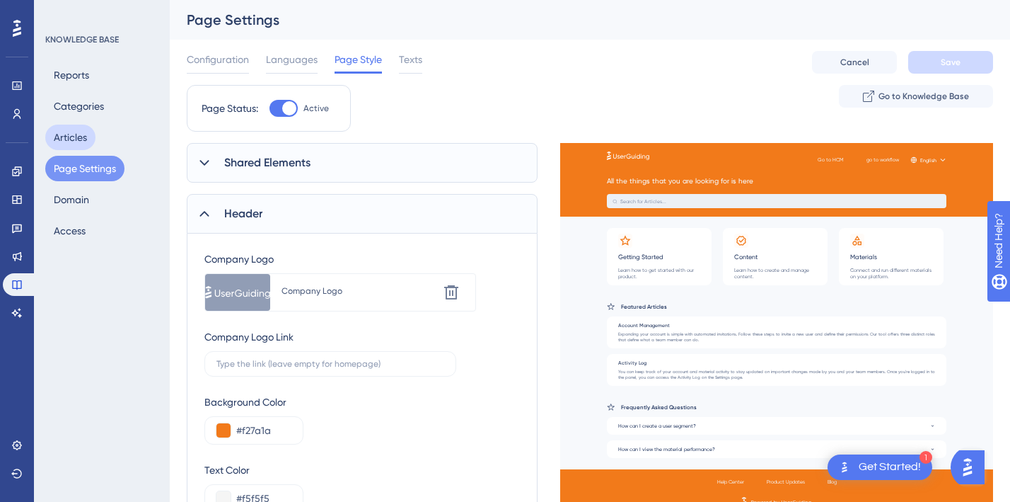
click at [76, 136] on button "Articles" at bounding box center [70, 137] width 50 height 25
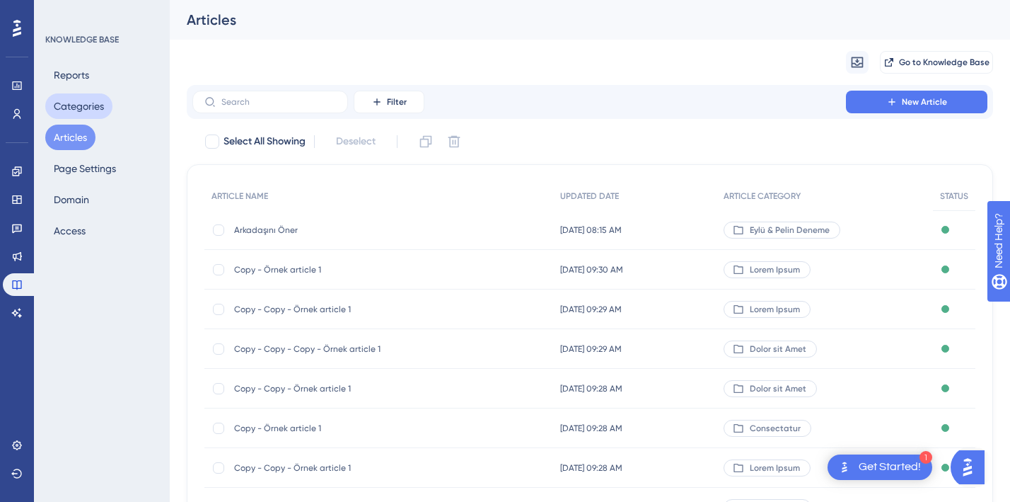
click at [84, 113] on button "Categories" at bounding box center [78, 105] width 67 height 25
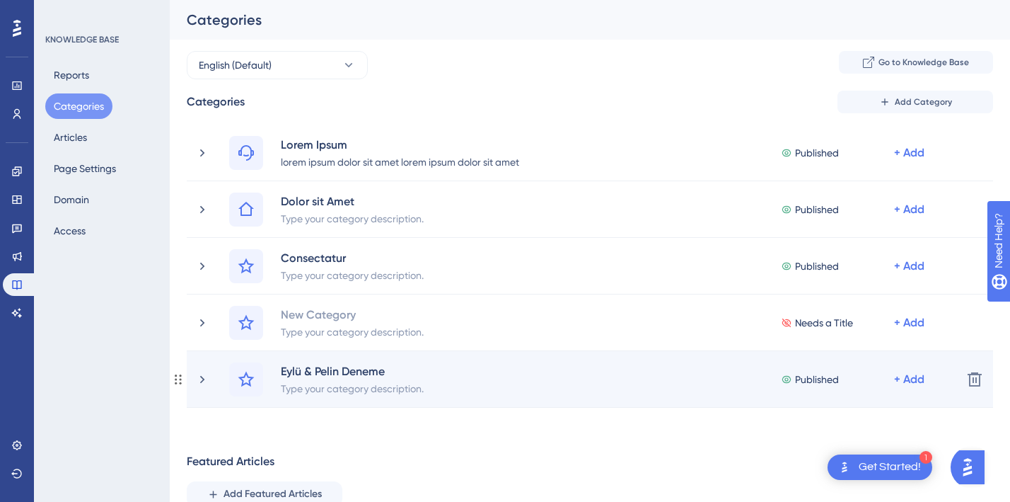
click at [212, 380] on div "Eylü & Pelin Deneme Type your category description. Published + Add" at bounding box center [573, 379] width 756 height 34
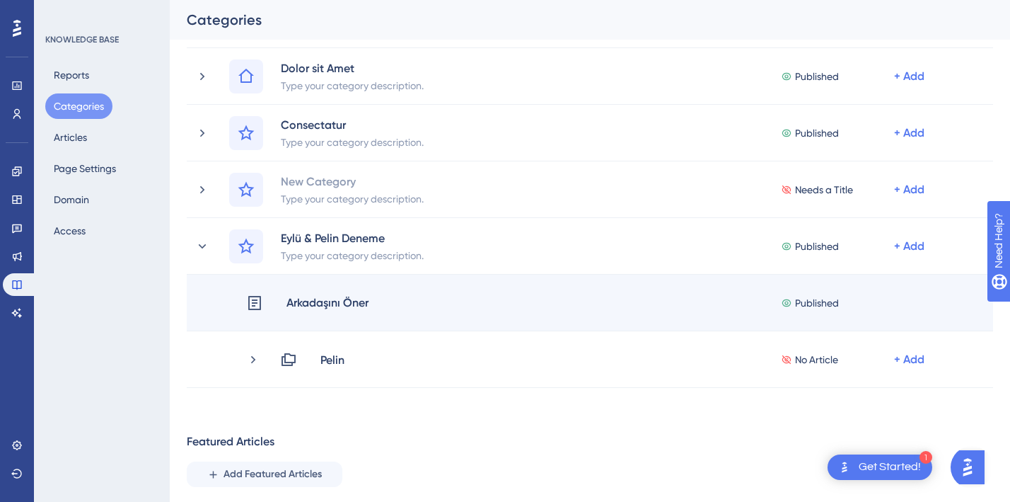
scroll to position [145, 0]
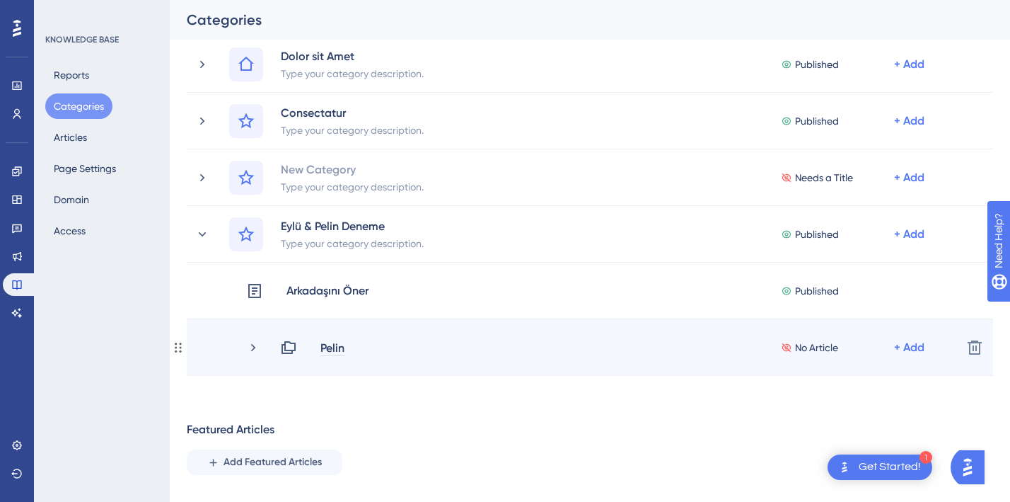
click at [327, 345] on div "Pelin" at bounding box center [332, 347] width 25 height 17
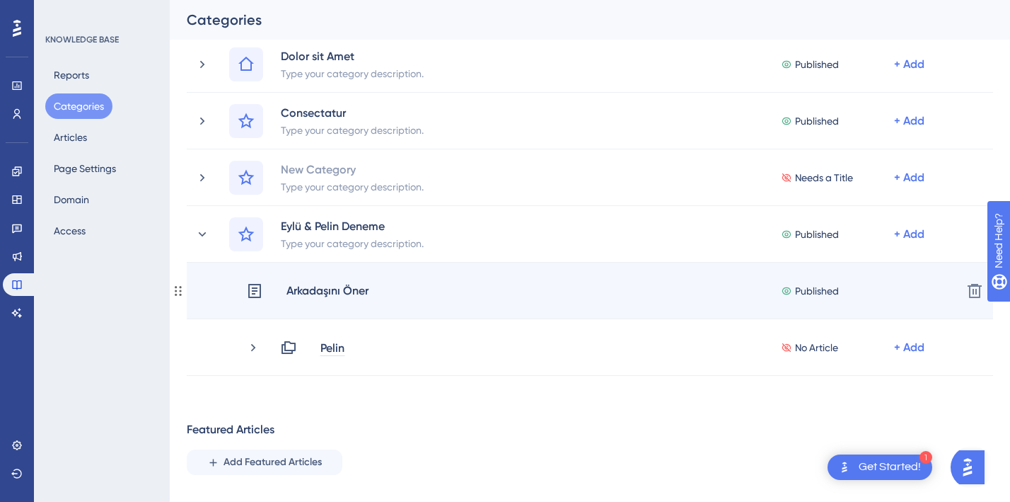
click at [292, 283] on div "Arkadaşını Öner" at bounding box center [327, 291] width 83 height 18
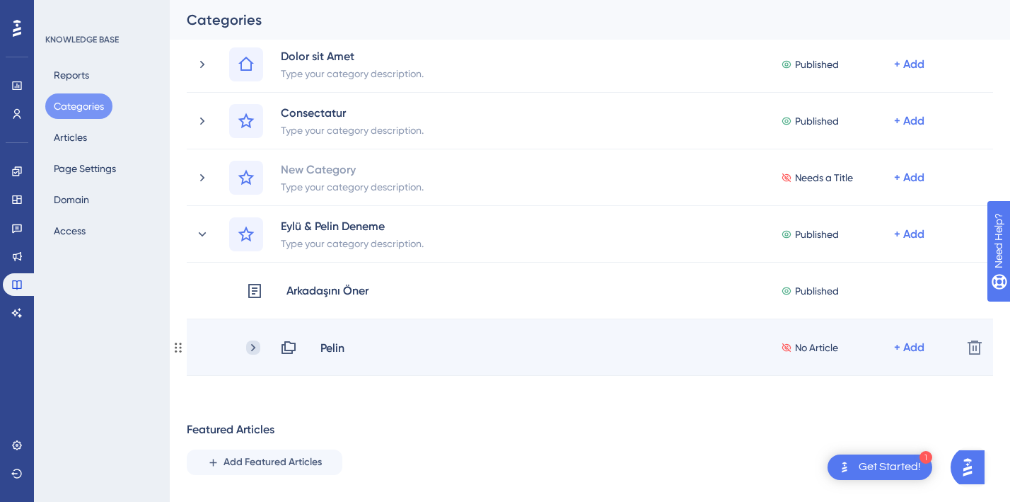
click at [252, 350] on icon at bounding box center [253, 347] width 4 height 8
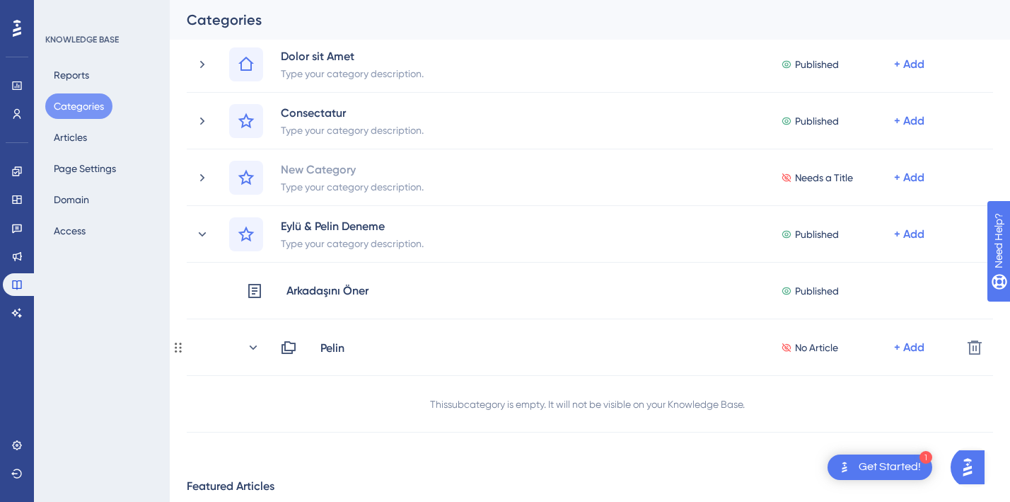
click at [252, 350] on icon at bounding box center [253, 347] width 14 height 14
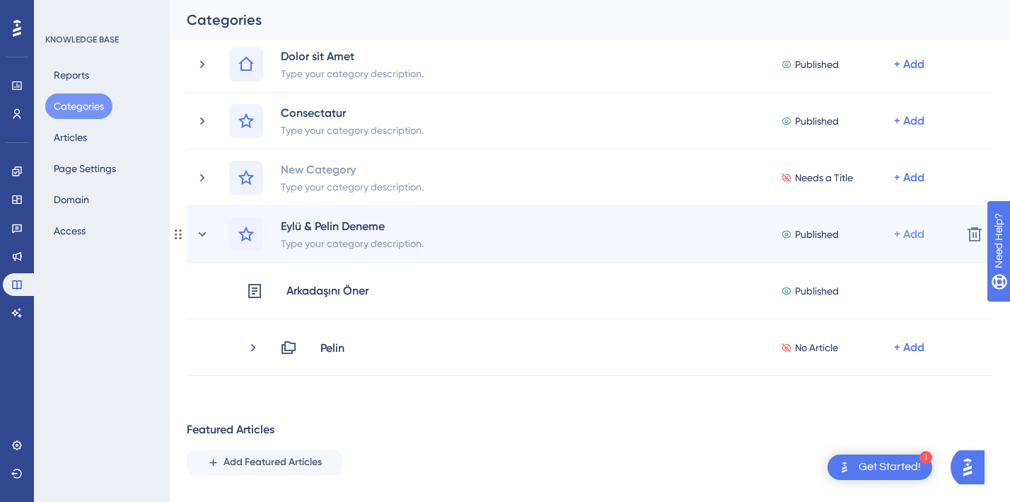
click at [918, 237] on div "+ Add" at bounding box center [909, 234] width 30 height 17
click at [850, 275] on span "Add a Subcategory" at bounding box center [848, 271] width 89 height 17
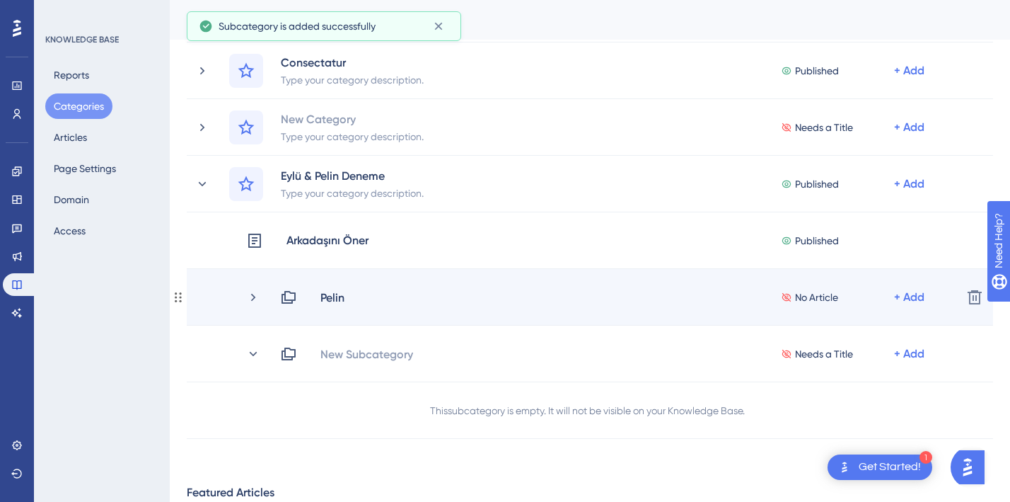
scroll to position [202, 0]
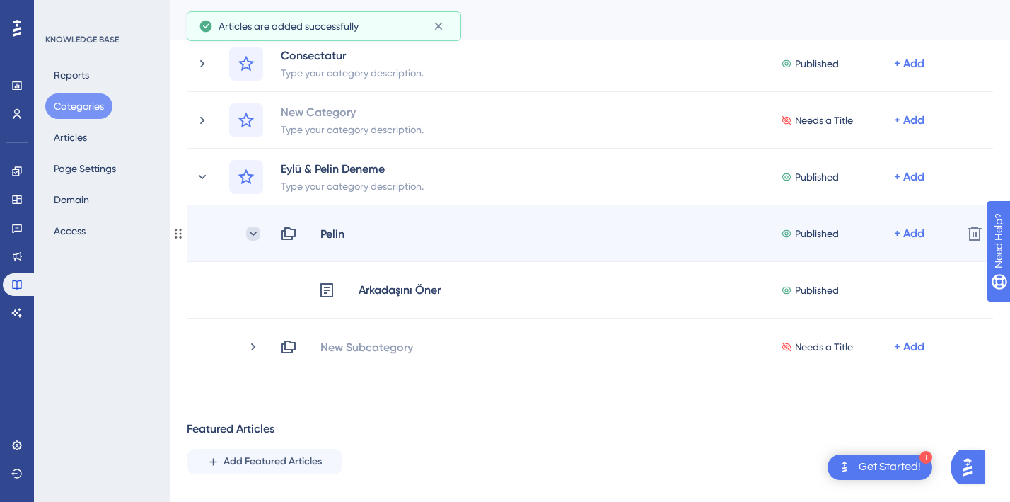
click at [259, 231] on icon at bounding box center [253, 233] width 14 height 14
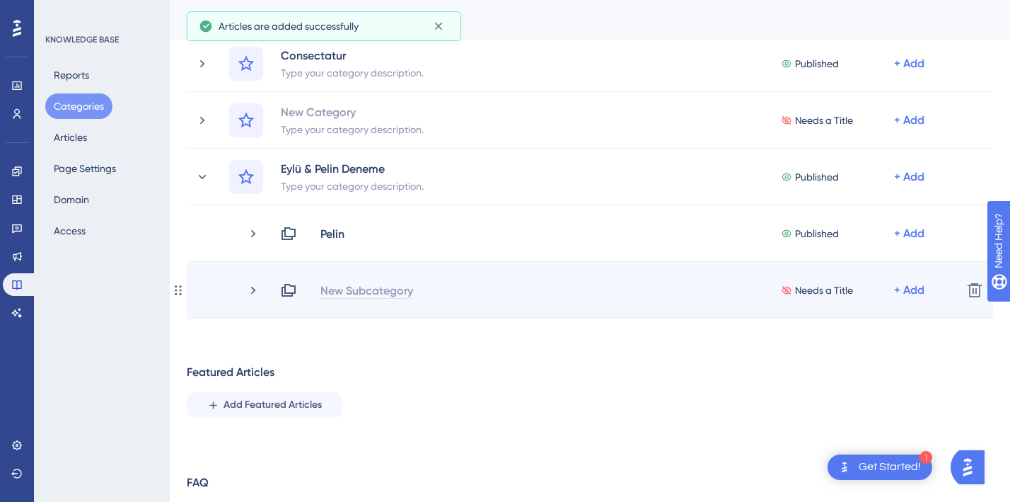
click at [359, 283] on div "New Subcategory" at bounding box center [367, 290] width 94 height 17
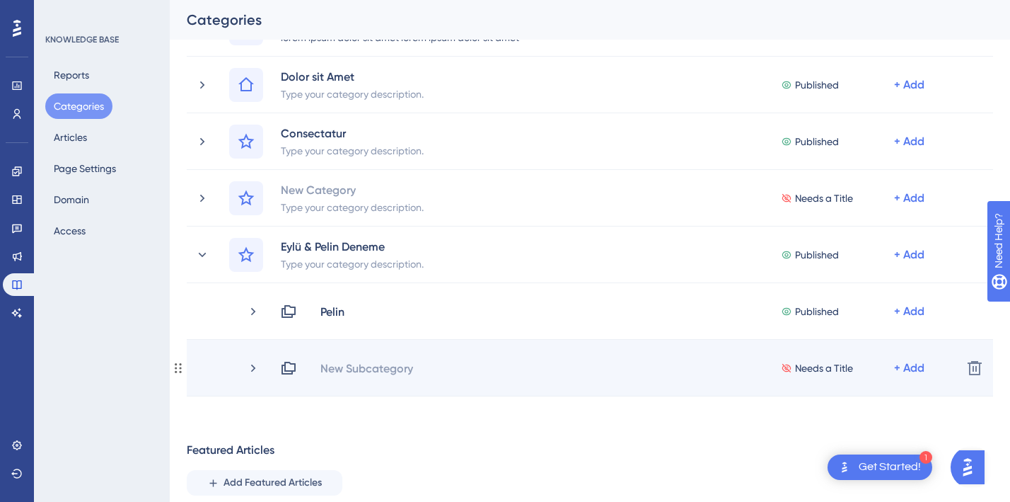
scroll to position [113, 0]
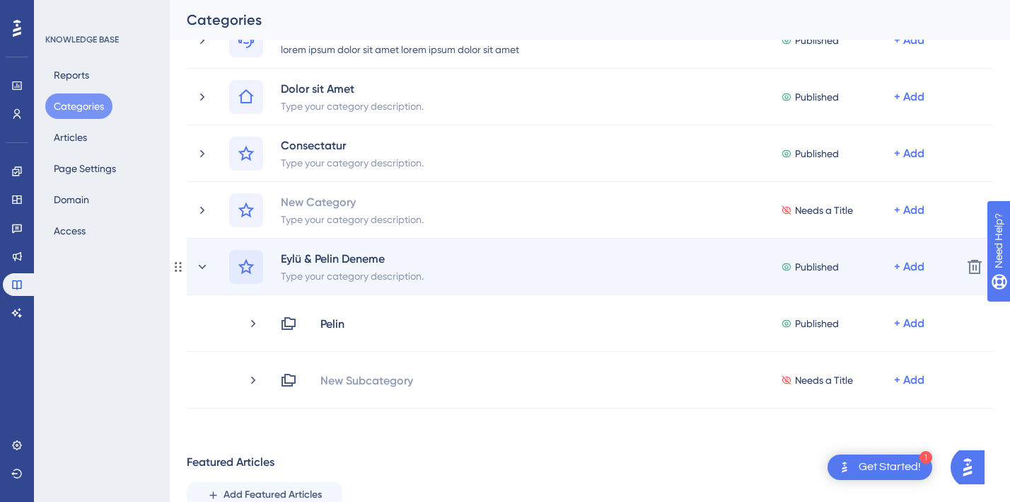
click at [249, 261] on icon at bounding box center [246, 266] width 17 height 17
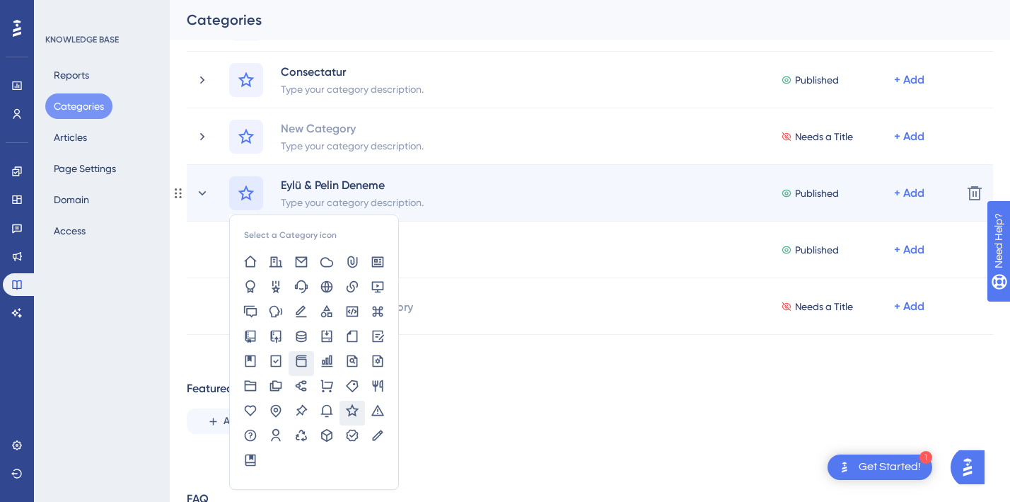
scroll to position [188, 0]
click at [250, 405] on icon at bounding box center [250, 409] width 14 height 14
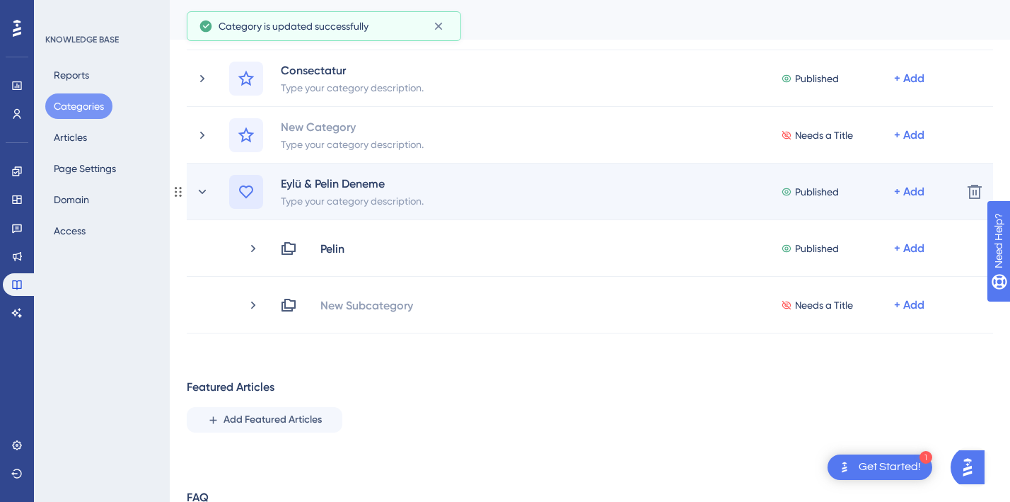
click at [250, 189] on icon at bounding box center [246, 191] width 17 height 17
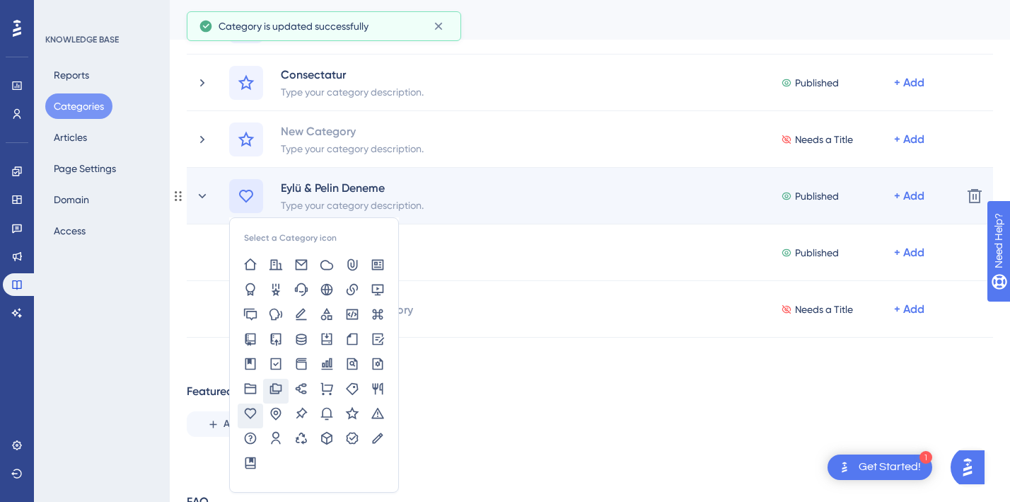
scroll to position [171, 0]
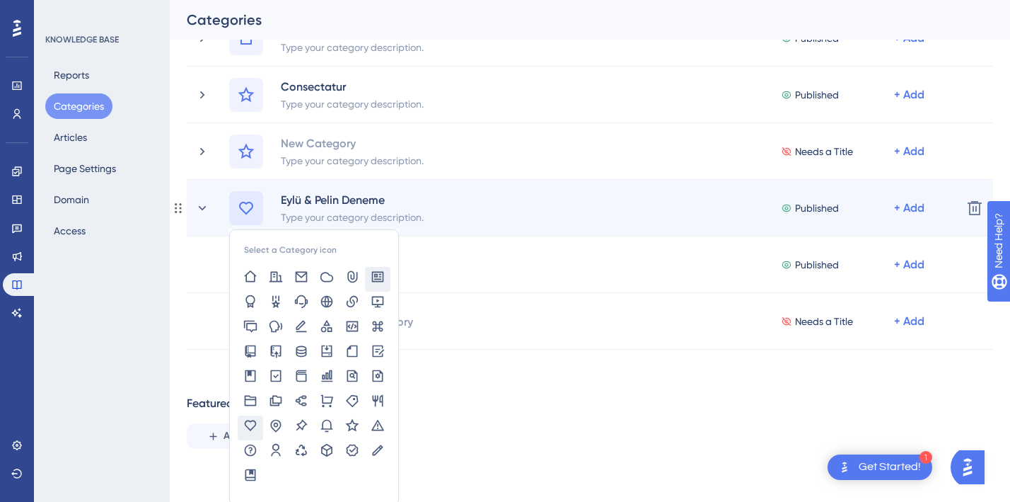
click at [376, 278] on icon at bounding box center [378, 276] width 12 height 11
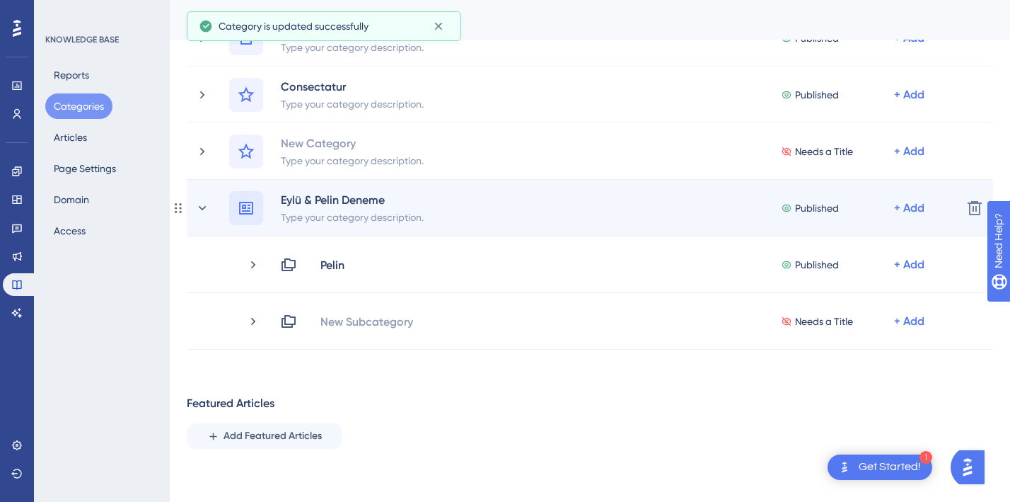
click at [250, 212] on icon at bounding box center [246, 208] width 17 height 17
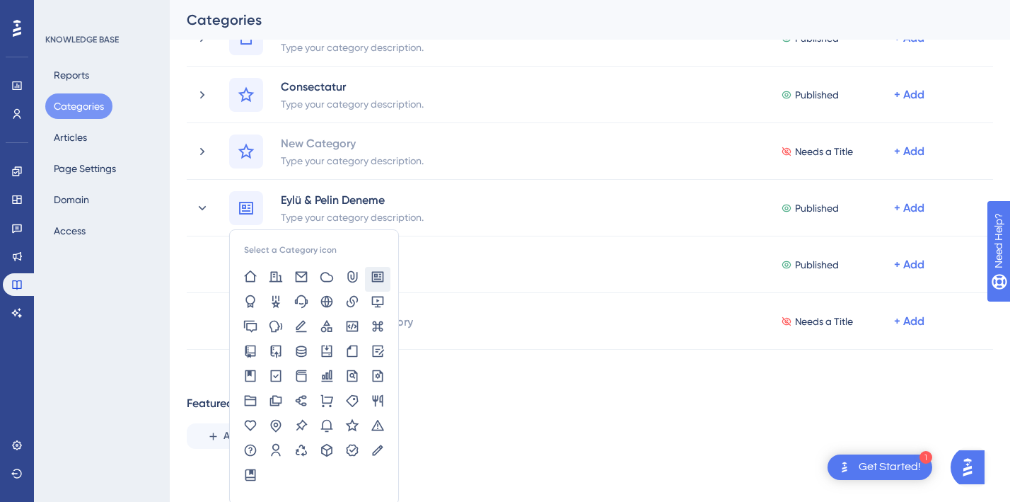
click at [491, 409] on div "Featured Articles Add Featured Articles" at bounding box center [590, 422] width 807 height 54
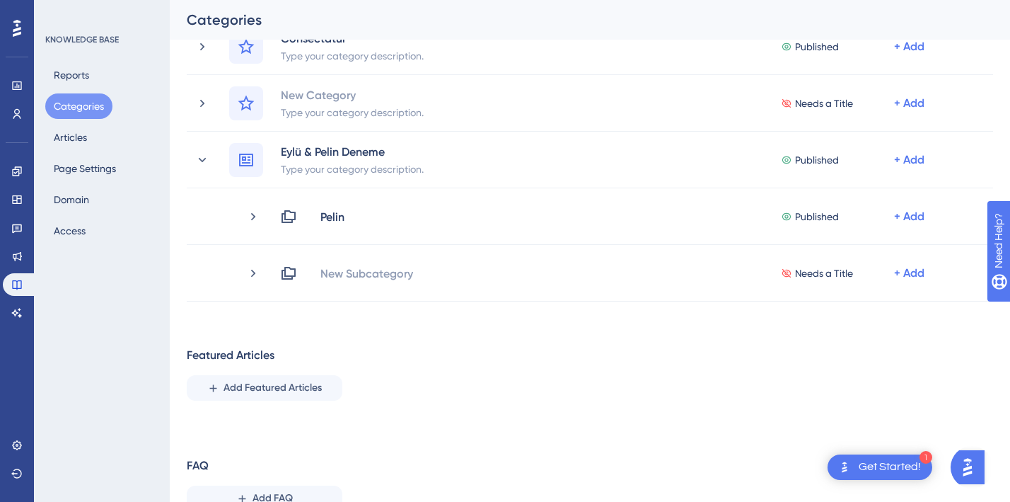
scroll to position [229, 0]
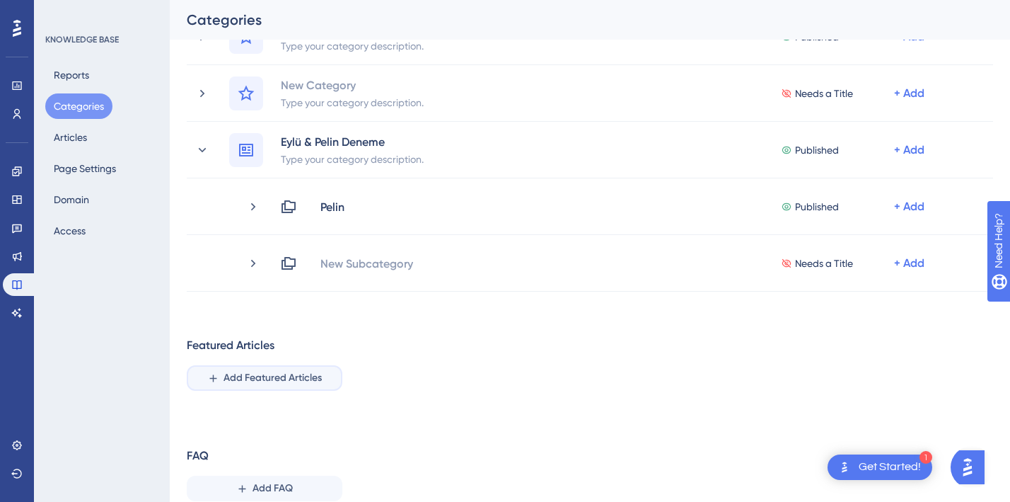
click at [282, 377] on span "Add Featured Articles" at bounding box center [273, 377] width 98 height 17
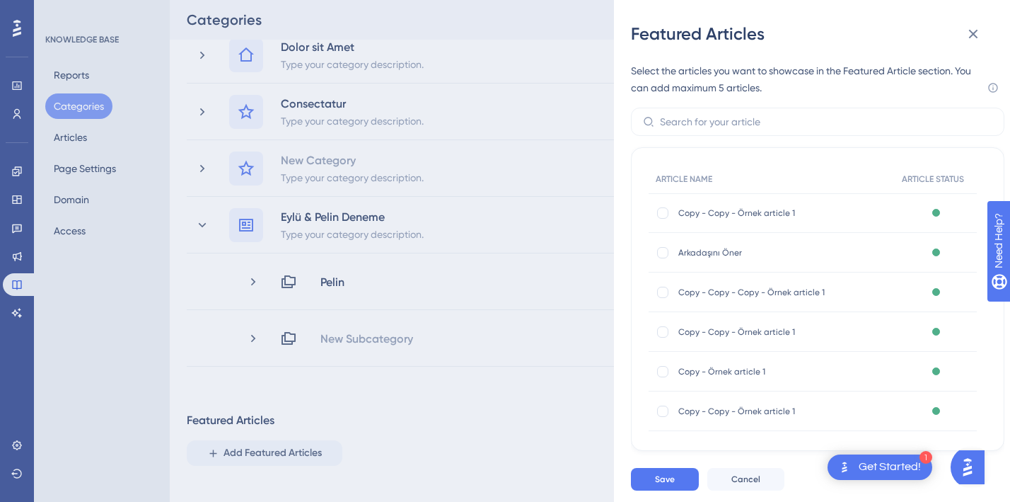
scroll to position [141, 0]
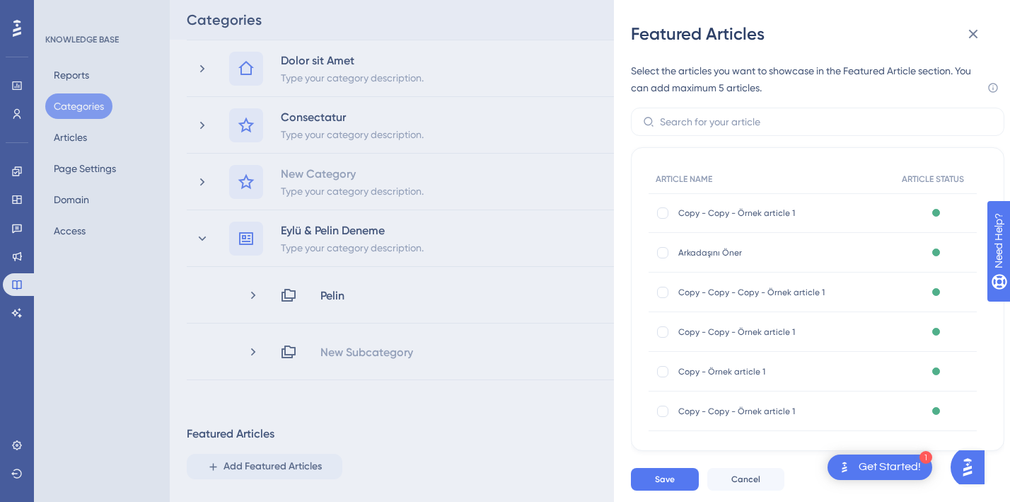
click at [825, 31] on div "Featured Articles" at bounding box center [812, 34] width 362 height 23
click at [966, 30] on icon at bounding box center [973, 33] width 17 height 17
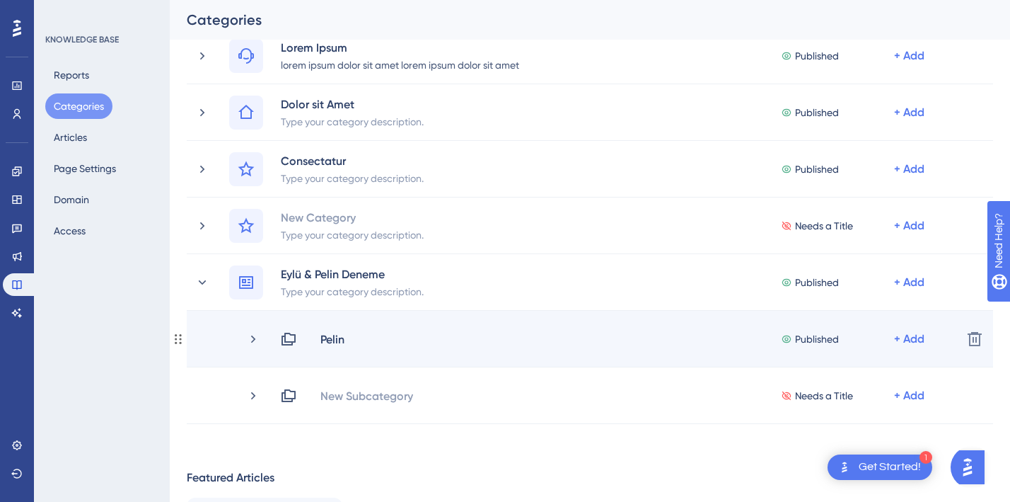
scroll to position [98, 0]
click at [355, 333] on div "Pelin" at bounding box center [338, 337] width 37 height 17
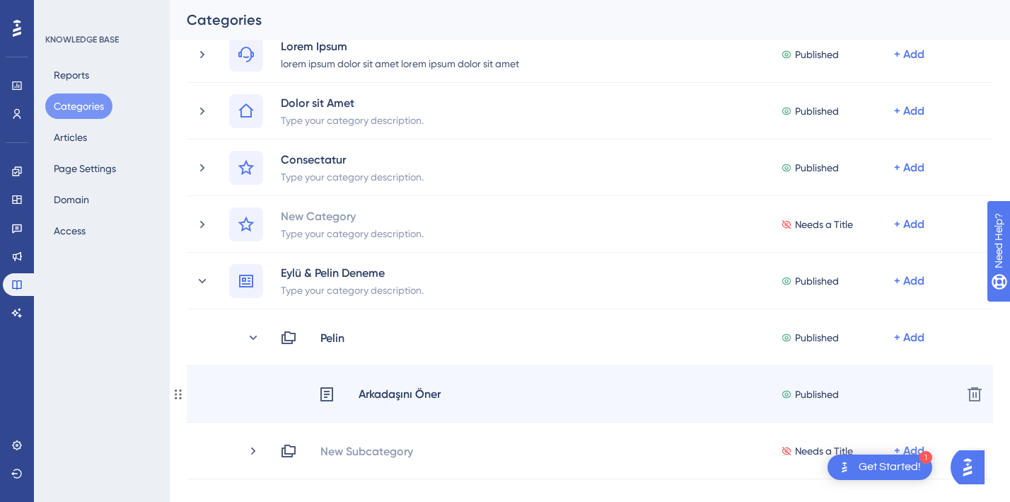
click at [406, 396] on div "Arkadaşını Öner" at bounding box center [399, 394] width 83 height 18
click at [319, 393] on icon at bounding box center [326, 394] width 17 height 17
click at [330, 393] on icon at bounding box center [326, 394] width 17 height 17
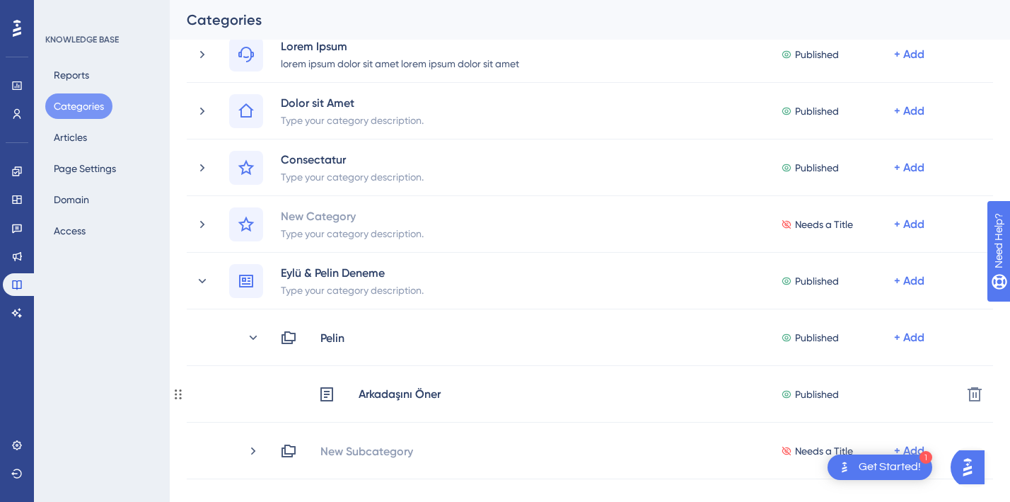
click at [330, 393] on icon at bounding box center [326, 394] width 17 height 17
click at [69, 143] on button "Articles" at bounding box center [70, 137] width 50 height 25
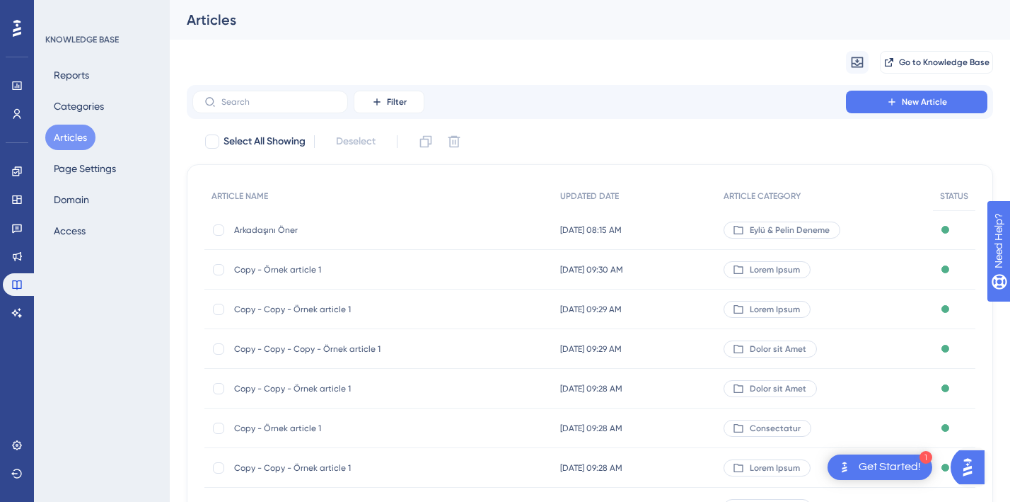
click at [582, 229] on span "Aug 28 2025, 08:15 AM" at bounding box center [591, 229] width 62 height 11
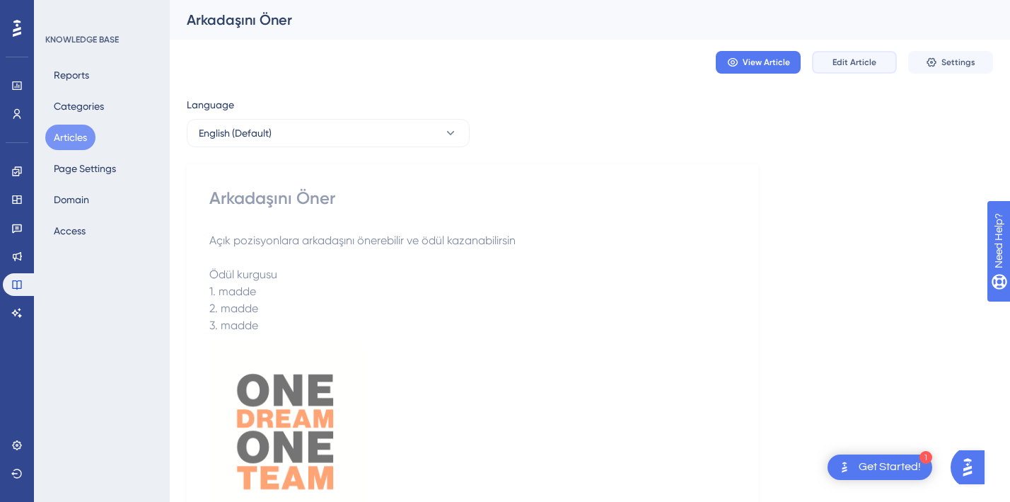
click at [851, 68] on button "Edit Article" at bounding box center [854, 62] width 85 height 23
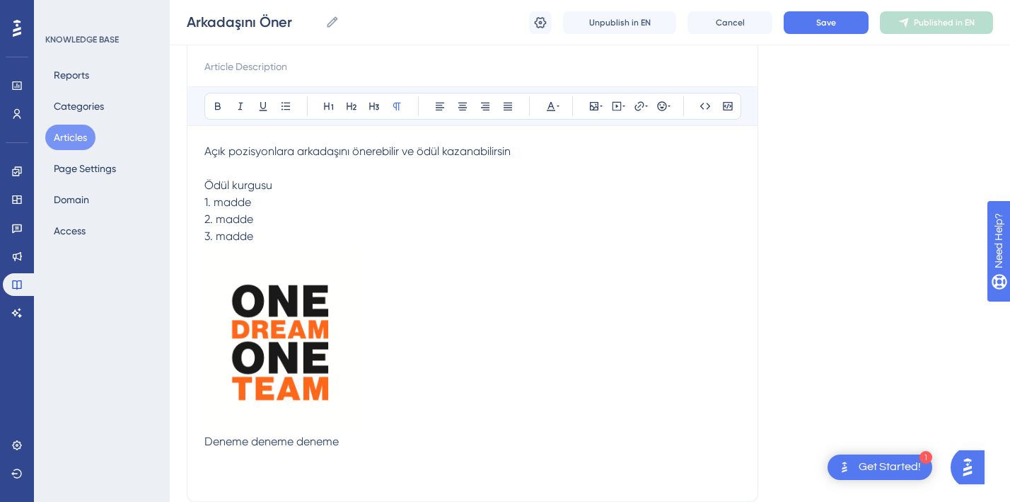
scroll to position [179, 0]
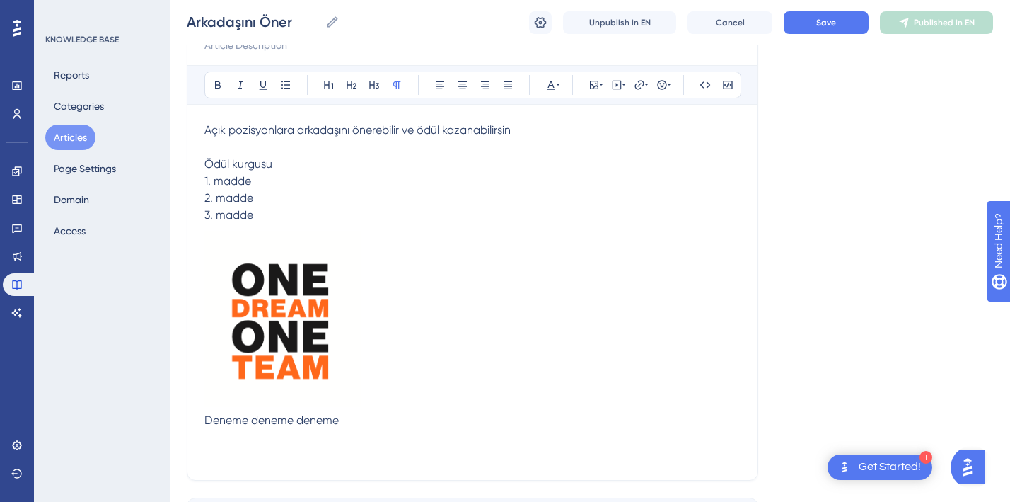
click at [324, 386] on img at bounding box center [282, 315] width 156 height 183
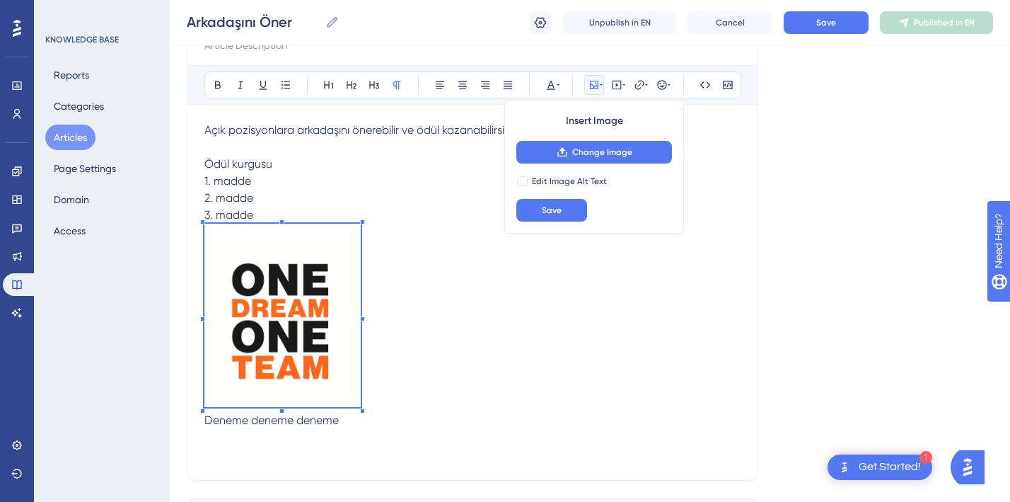
click at [282, 418] on span "Deneme deneme deneme" at bounding box center [271, 419] width 134 height 13
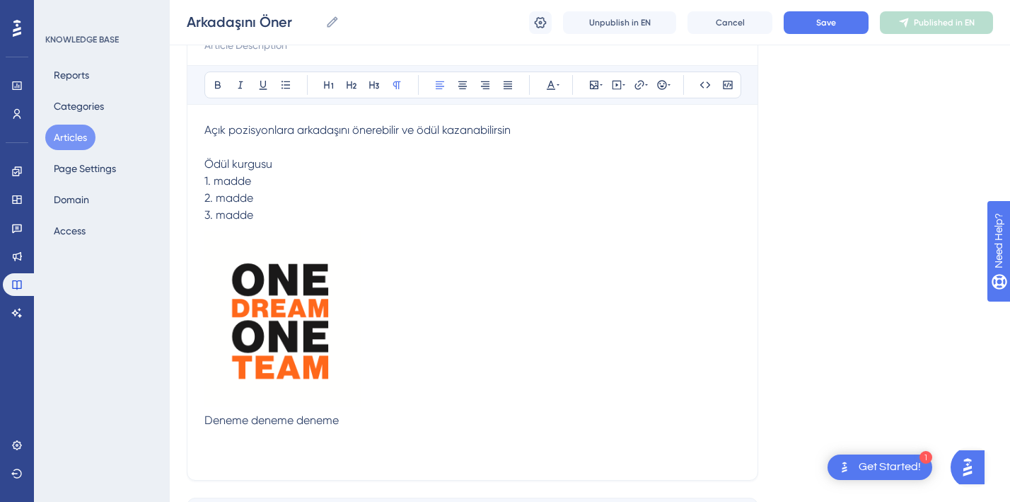
click at [368, 423] on p "Deneme deneme deneme" at bounding box center [472, 420] width 536 height 17
drag, startPoint x: 400, startPoint y: 455, endPoint x: 373, endPoint y: 454, distance: 26.9
click at [373, 454] on p "Nasıl kullanabilirsin izlemek için - link" at bounding box center [472, 454] width 536 height 17
click at [640, 81] on icon at bounding box center [639, 84] width 11 height 11
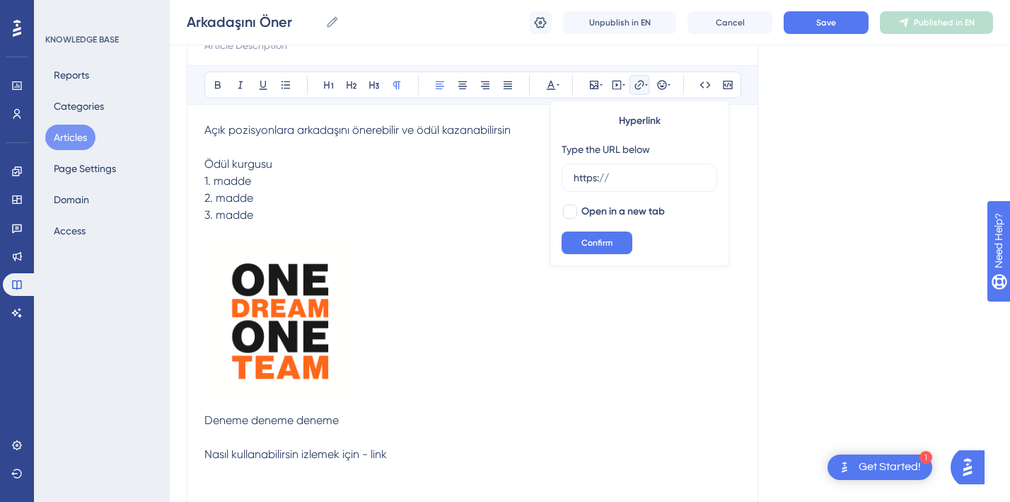
type input "https://https://www.youtube.com/watch?v=XOq43jjnBGA"
click at [598, 176] on input "https://https://www.youtube.com/watch?v=XOq43jjnBGA" at bounding box center [640, 178] width 132 height 16
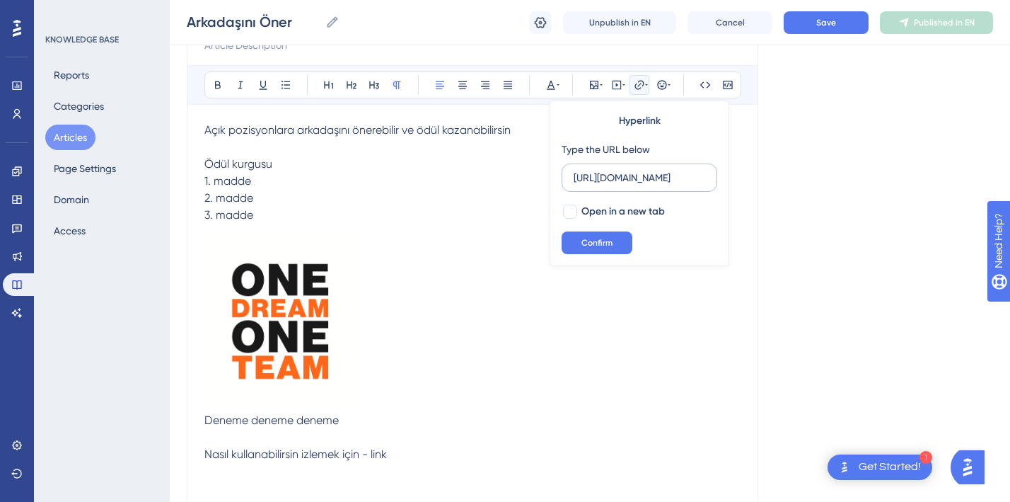
scroll to position [0, 96]
type input "https://www.youtube.com/watch?v=XOq43jjnBGA"
click at [606, 241] on span "Confirm" at bounding box center [597, 242] width 31 height 11
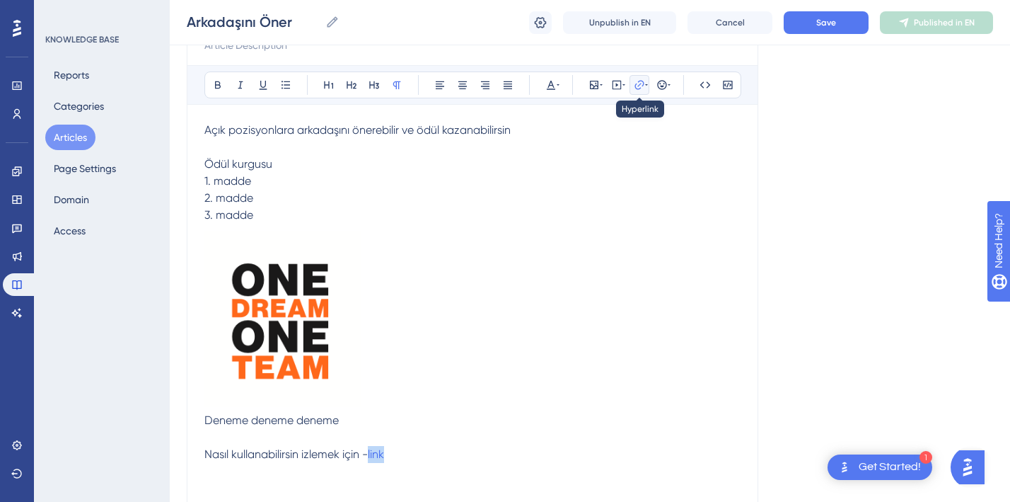
click at [638, 84] on icon at bounding box center [639, 84] width 11 height 11
click at [642, 87] on icon at bounding box center [639, 84] width 11 height 11
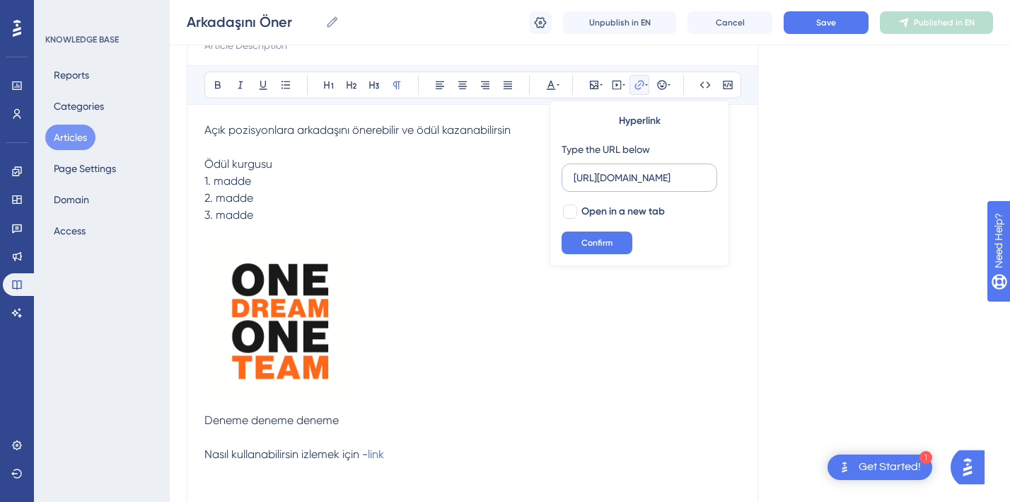
click at [603, 180] on input "https://www.youtube.com/watch?v=XOq43jjnBGA" at bounding box center [640, 178] width 132 height 16
click at [618, 332] on p at bounding box center [472, 318] width 536 height 188
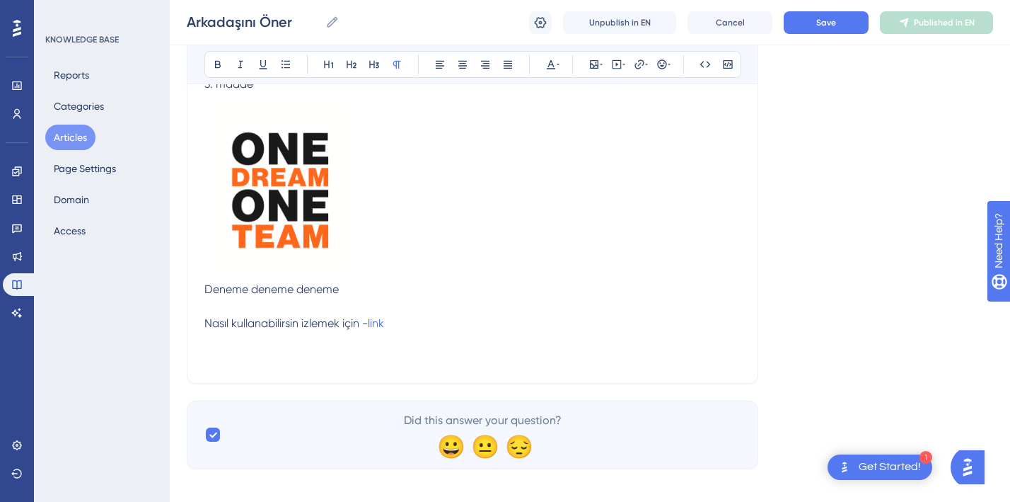
scroll to position [322, 0]
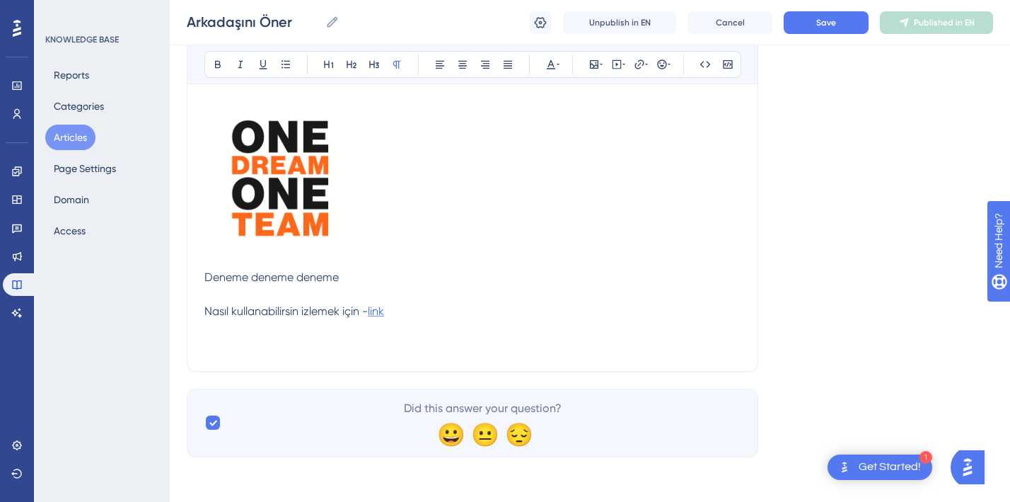
click at [380, 309] on span "link" at bounding box center [376, 310] width 16 height 13
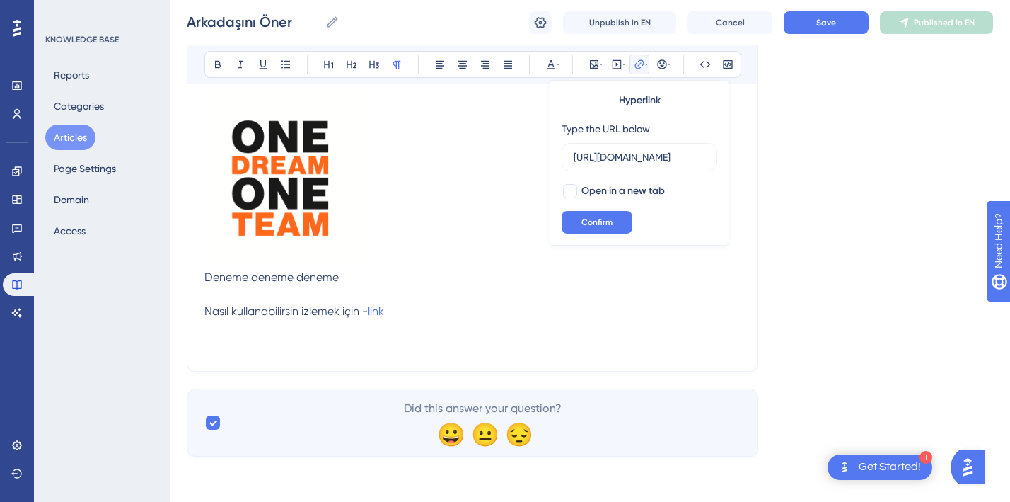
scroll to position [0, 96]
click at [430, 316] on p "Nasıl kullanabilirsin izlemek için - link" at bounding box center [472, 311] width 536 height 17
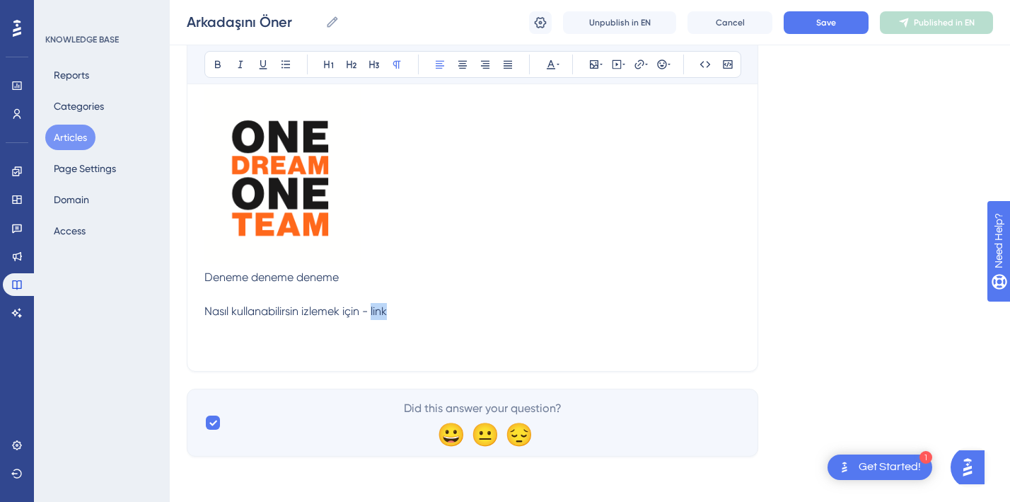
drag, startPoint x: 404, startPoint y: 314, endPoint x: 371, endPoint y: 316, distance: 32.6
click at [371, 316] on p "Nasıl kullanabilirsin izlemek için - link" at bounding box center [472, 311] width 536 height 17
click at [619, 71] on button at bounding box center [617, 64] width 20 height 20
click at [572, 148] on textarea at bounding box center [616, 152] width 215 height 64
paste textarea "https://www.youtube.com/watch?v=XOq43jjnBGA"
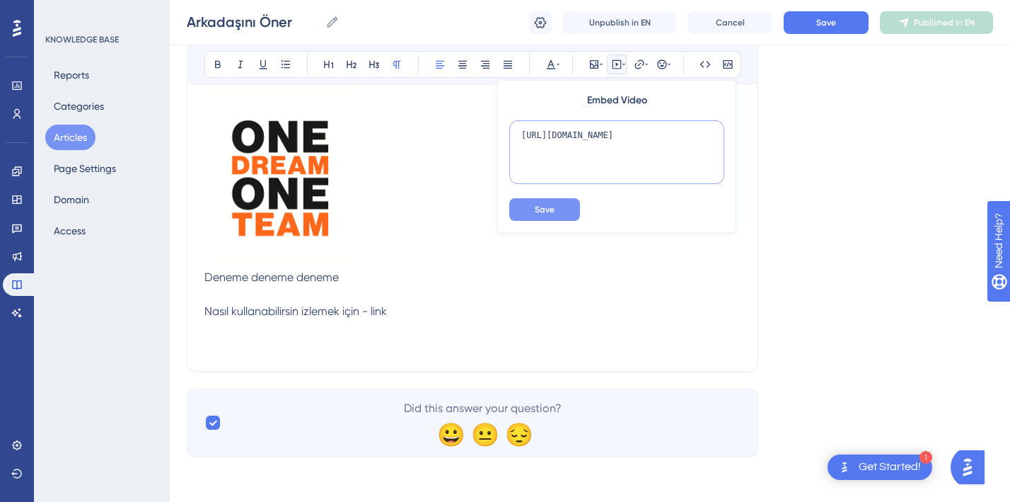
type textarea "https://www.youtube.com/watch?v=XOq43jjnBGA"
click at [556, 206] on button "Save" at bounding box center [544, 209] width 71 height 23
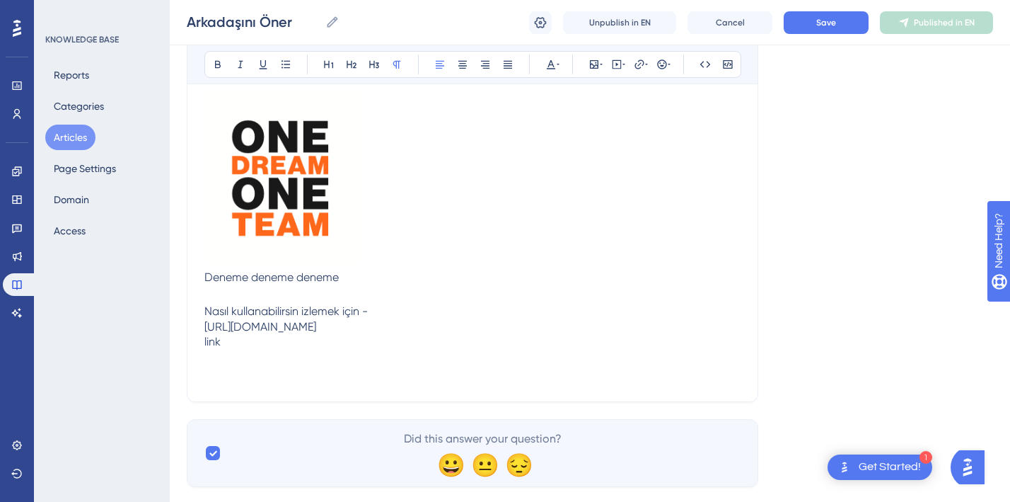
click at [369, 337] on p "link" at bounding box center [472, 341] width 536 height 17
click at [360, 325] on div "https://www.youtube.com/watch?v=XOq43jjnBGA" at bounding box center [472, 326] width 536 height 13
click at [388, 367] on p at bounding box center [472, 375] width 536 height 17
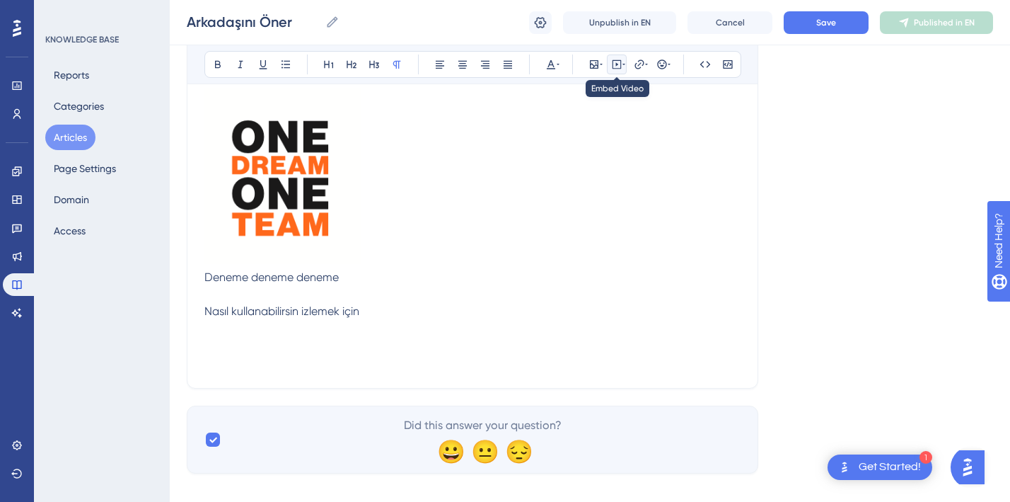
click at [623, 66] on icon at bounding box center [624, 64] width 3 height 11
click at [593, 137] on textarea at bounding box center [616, 152] width 215 height 64
click at [708, 64] on icon at bounding box center [706, 64] width 11 height 6
click at [703, 59] on icon at bounding box center [705, 64] width 11 height 11
click at [611, 64] on icon at bounding box center [616, 64] width 11 height 11
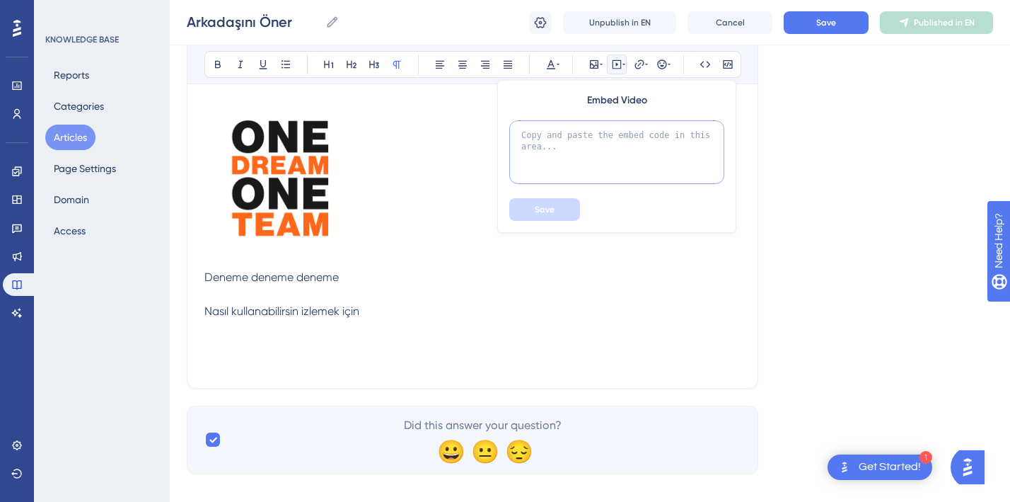
click at [584, 156] on textarea at bounding box center [616, 152] width 215 height 64
paste textarea "<iframe width="1428" height="540" src="https://www.youtube.com/embed/XOq43jjnBG…"
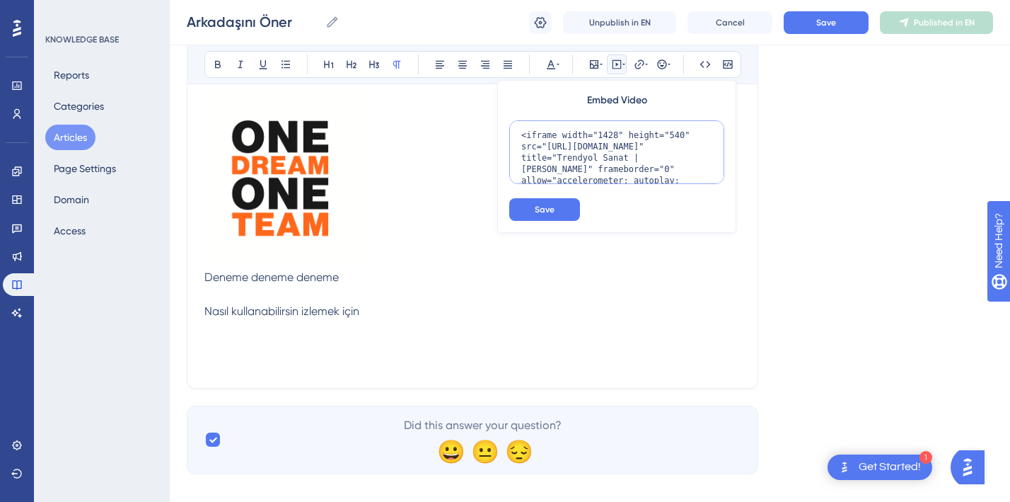
scroll to position [59, 0]
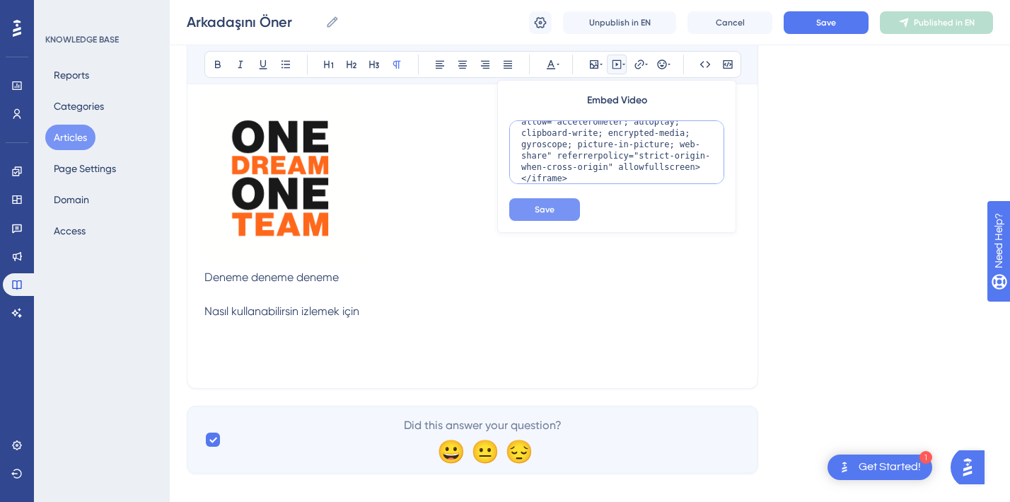
type textarea "<iframe width="1428" height="540" src="https://www.youtube.com/embed/XOq43jjnBG…"
click at [558, 211] on button "Save" at bounding box center [544, 209] width 71 height 23
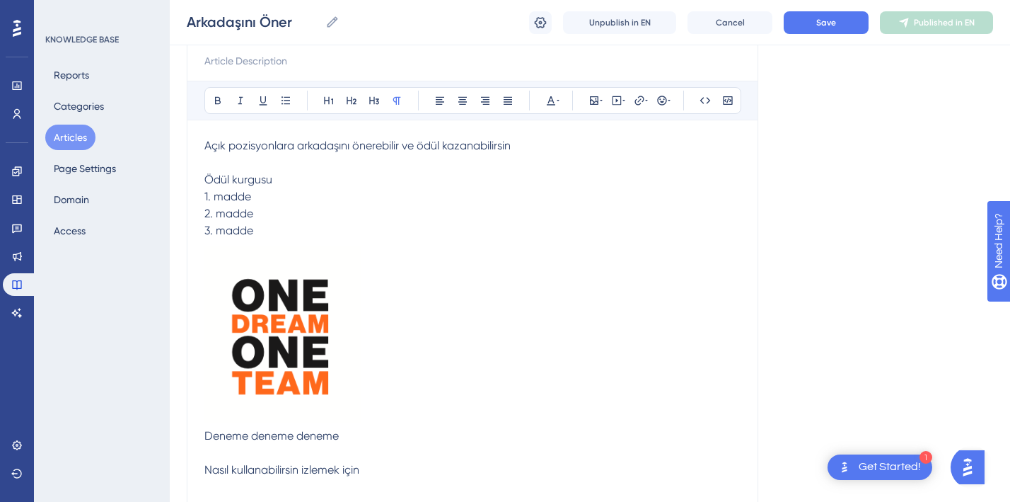
scroll to position [162, 0]
click at [271, 313] on img at bounding box center [282, 332] width 156 height 183
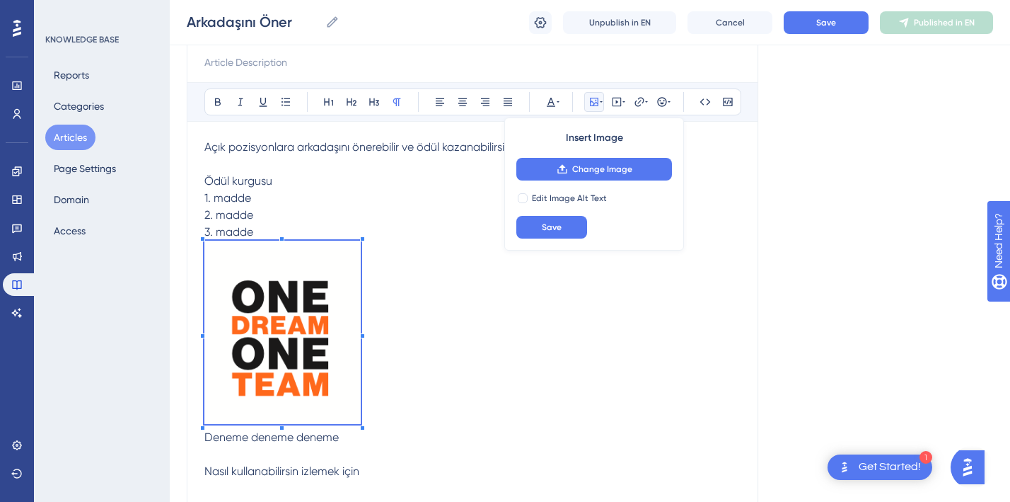
click at [834, 195] on div "Language English (Default) Arkadaşını Öner Bold Italic Underline Bullet Point H…" at bounding box center [590, 482] width 807 height 1107
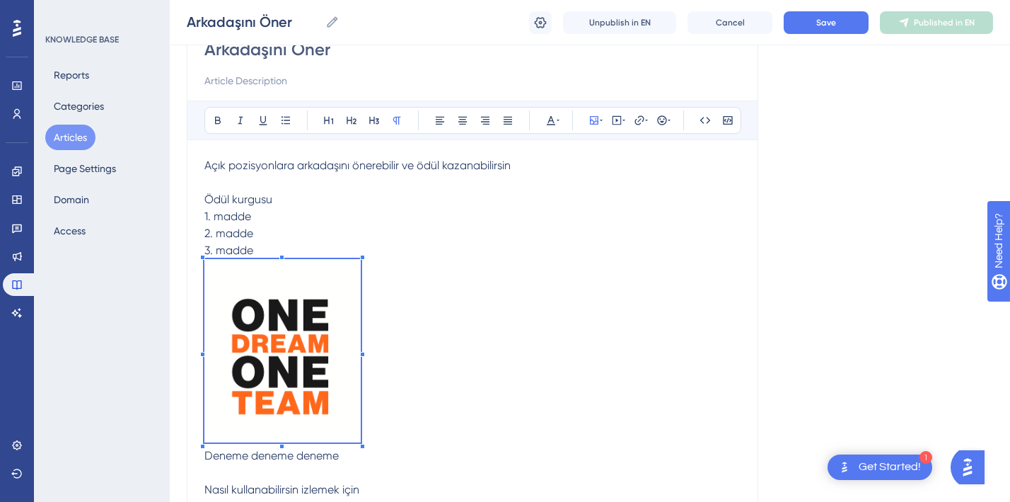
scroll to position [143, 0]
click at [239, 243] on p "3. madde" at bounding box center [472, 251] width 536 height 17
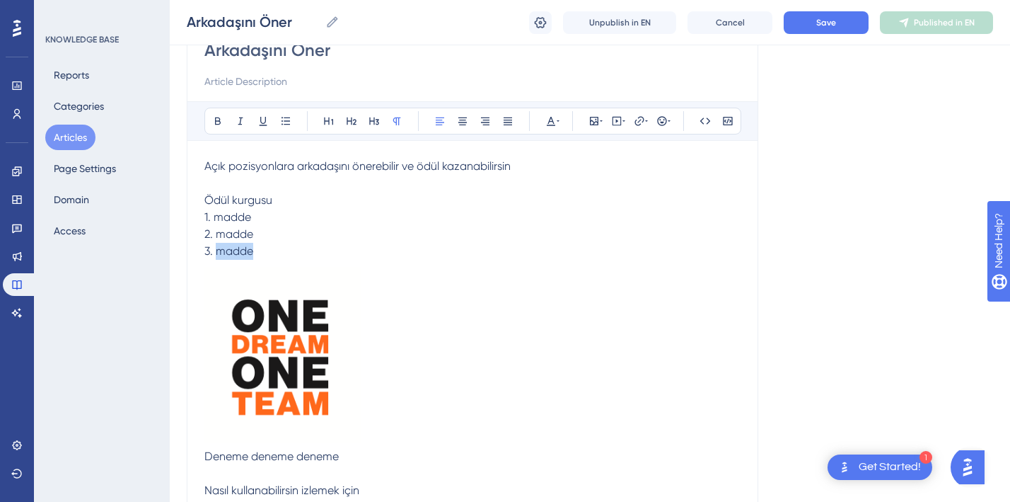
click at [239, 243] on p "3. madde" at bounding box center [472, 251] width 536 height 17
click at [289, 248] on p "3. madde" at bounding box center [472, 251] width 536 height 17
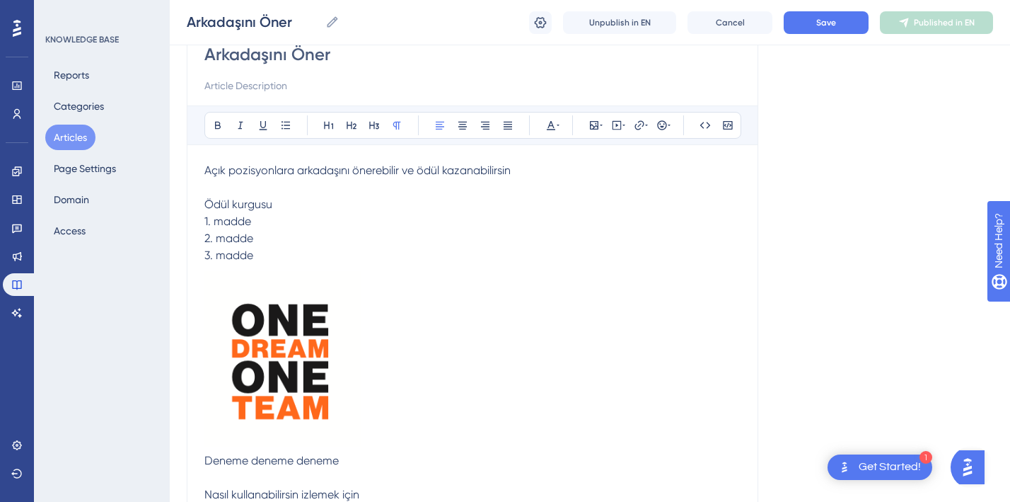
scroll to position [140, 0]
click at [837, 36] on div "Arkadaşını Öner Arkadaşını Öner Unpublish in EN Cancel Save Published in EN" at bounding box center [590, 22] width 841 height 45
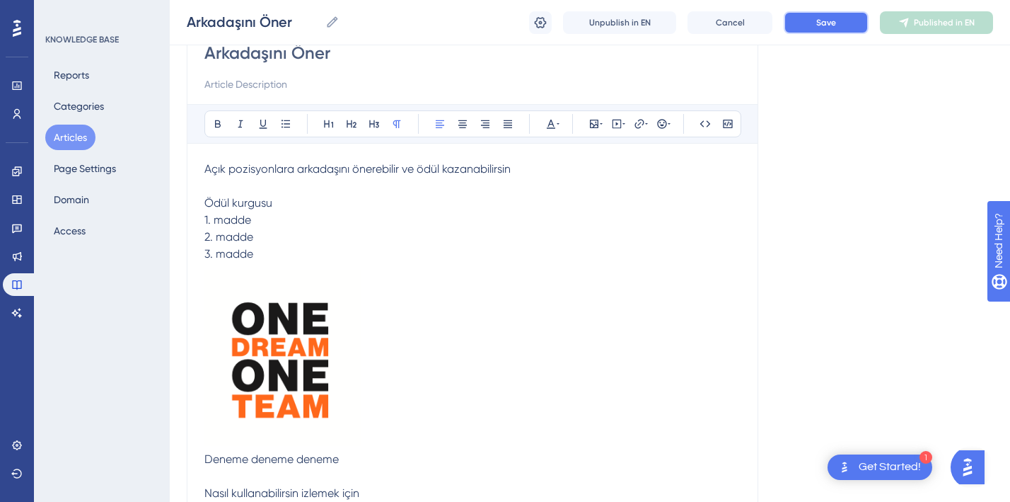
click at [830, 24] on span "Save" at bounding box center [827, 22] width 20 height 11
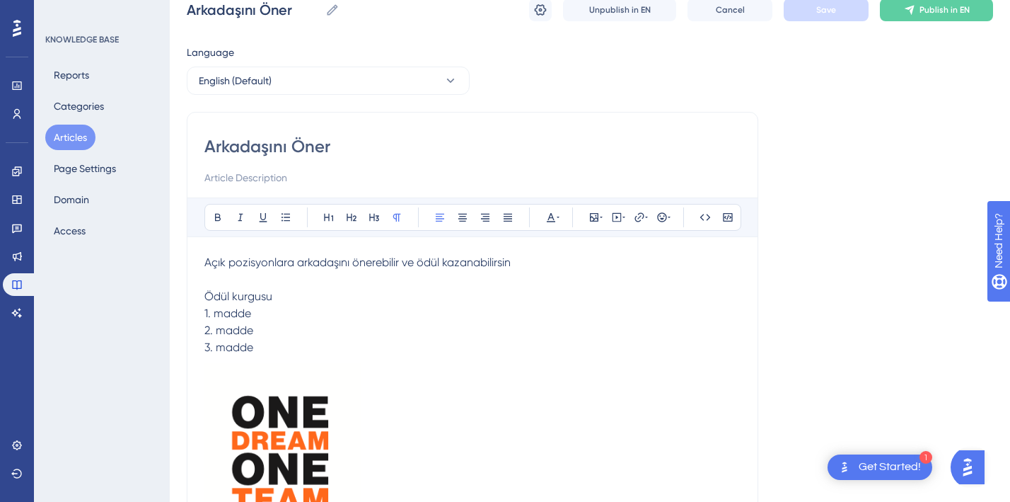
scroll to position [0, 0]
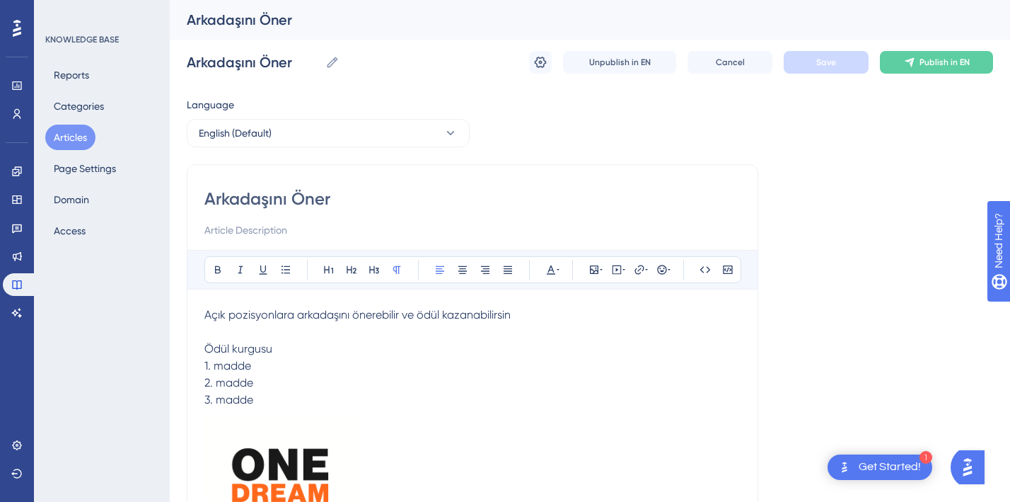
click at [490, 230] on input at bounding box center [472, 229] width 536 height 17
click at [357, 142] on button "English (Default)" at bounding box center [328, 133] width 283 height 28
click at [388, 180] on span "Published with pending draft" at bounding box center [379, 176] width 117 height 11
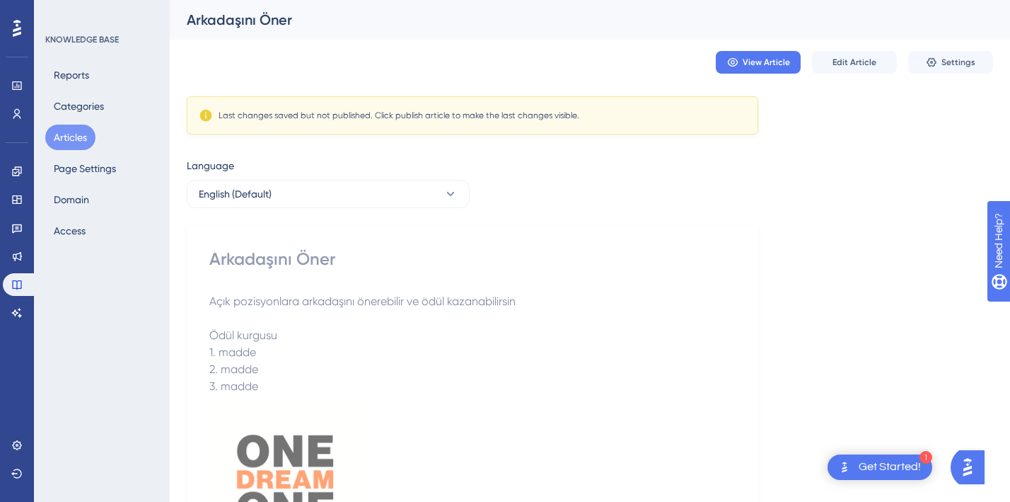
click at [346, 115] on div "Last changes saved but not published. Click publish article to make the last ch…" at bounding box center [399, 115] width 361 height 11
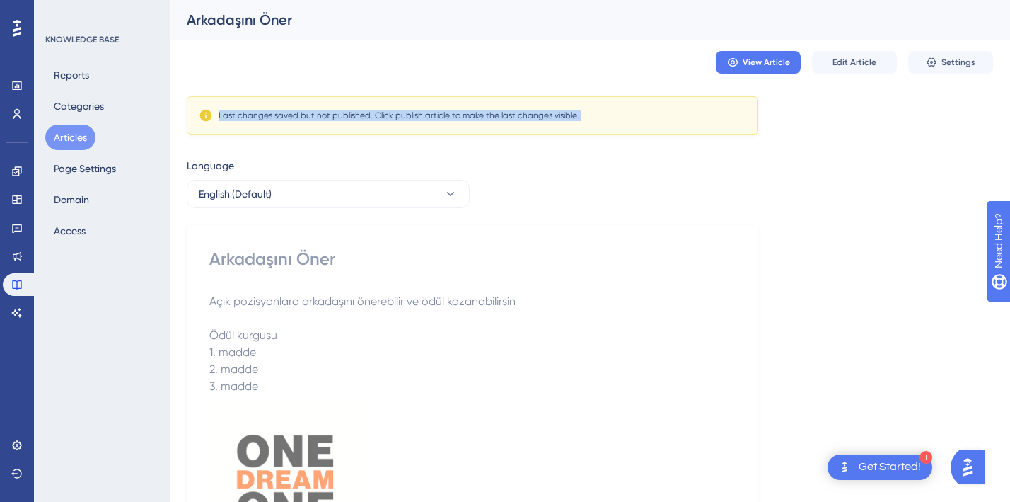
click at [346, 115] on div "Last changes saved but not published. Click publish article to make the last ch…" at bounding box center [399, 115] width 361 height 11
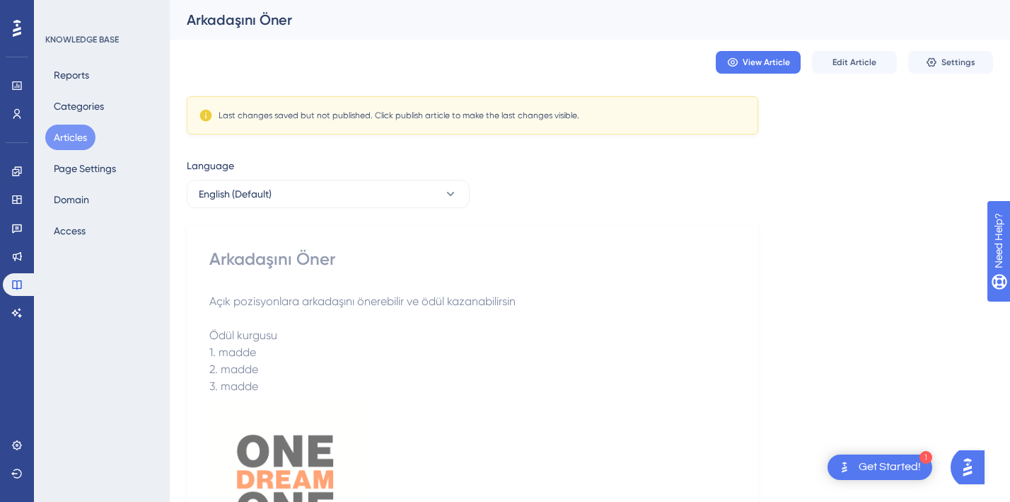
click at [745, 63] on span "View Article" at bounding box center [766, 62] width 47 height 11
click at [858, 53] on button "Edit Article" at bounding box center [854, 62] width 85 height 23
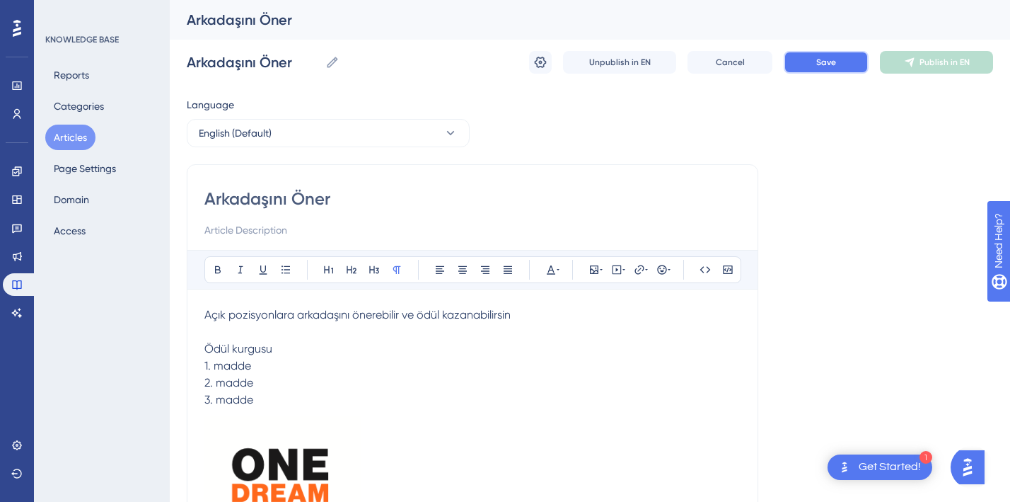
click at [838, 64] on button "Save" at bounding box center [826, 62] width 85 height 23
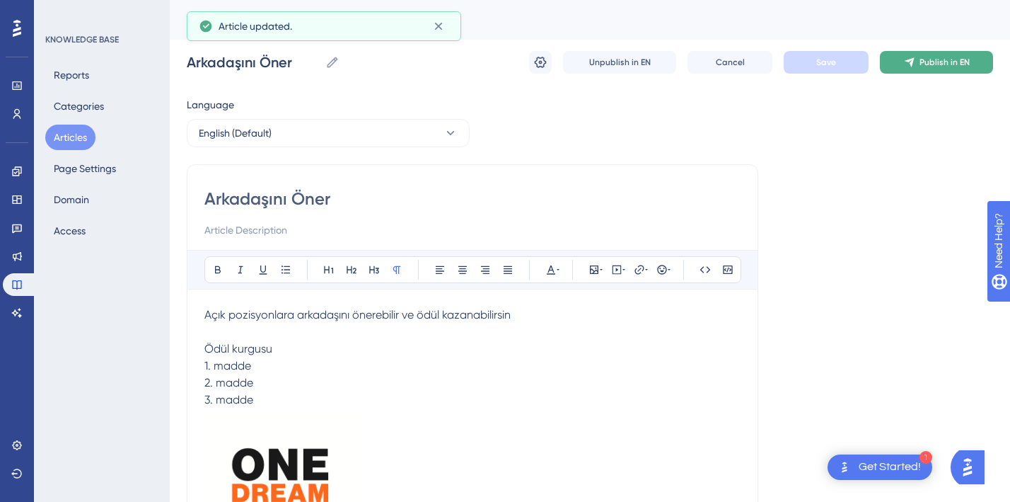
click at [907, 59] on icon at bounding box center [909, 62] width 11 height 11
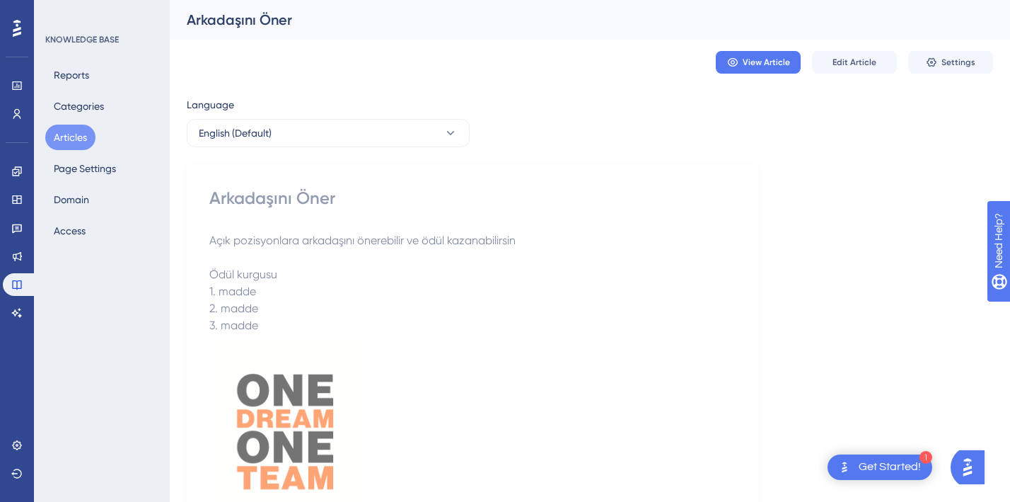
click at [450, 341] on p at bounding box center [472, 428] width 526 height 188
click at [452, 131] on icon at bounding box center [451, 133] width 14 height 14
click at [963, 69] on button "Settings" at bounding box center [951, 62] width 85 height 23
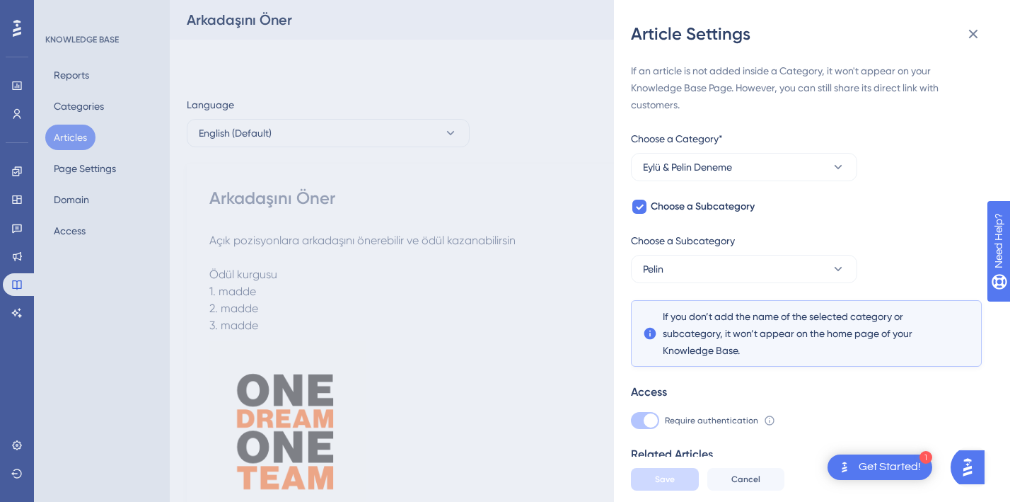
click at [933, 64] on div "If an article is not added inside a Category, it won't appear on your Knowledge…" at bounding box center [806, 87] width 351 height 51
click at [979, 24] on button at bounding box center [974, 34] width 28 height 28
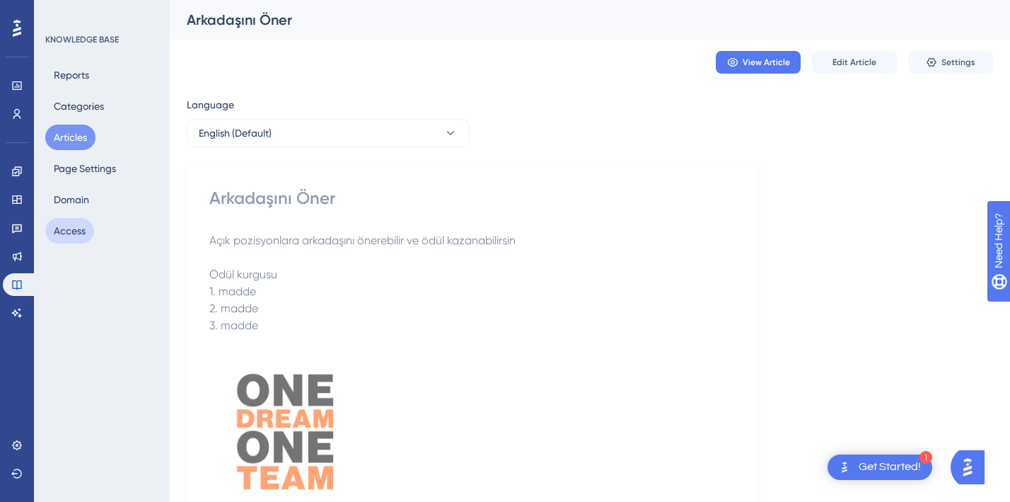
click at [77, 236] on button "Access" at bounding box center [69, 230] width 49 height 25
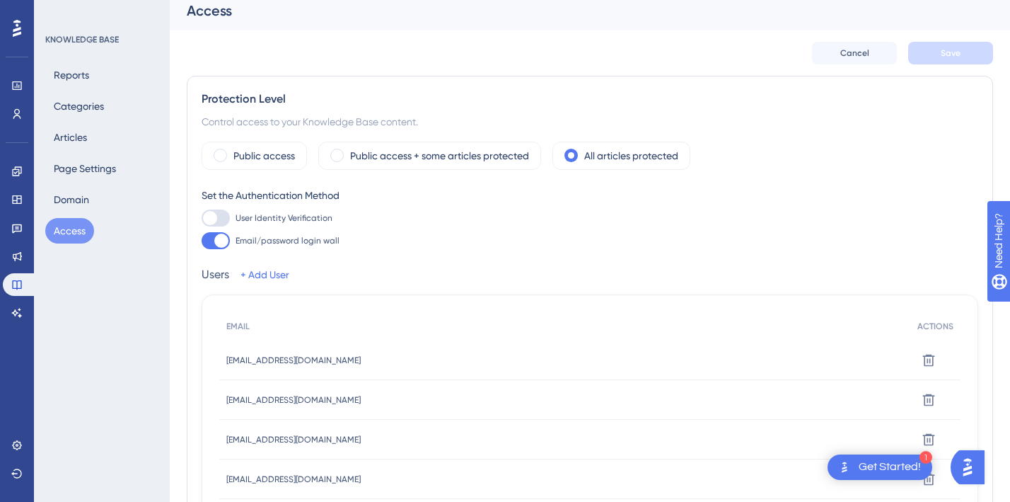
scroll to position [10, 0]
click at [344, 151] on div "Public access + some articles protected" at bounding box center [429, 155] width 223 height 28
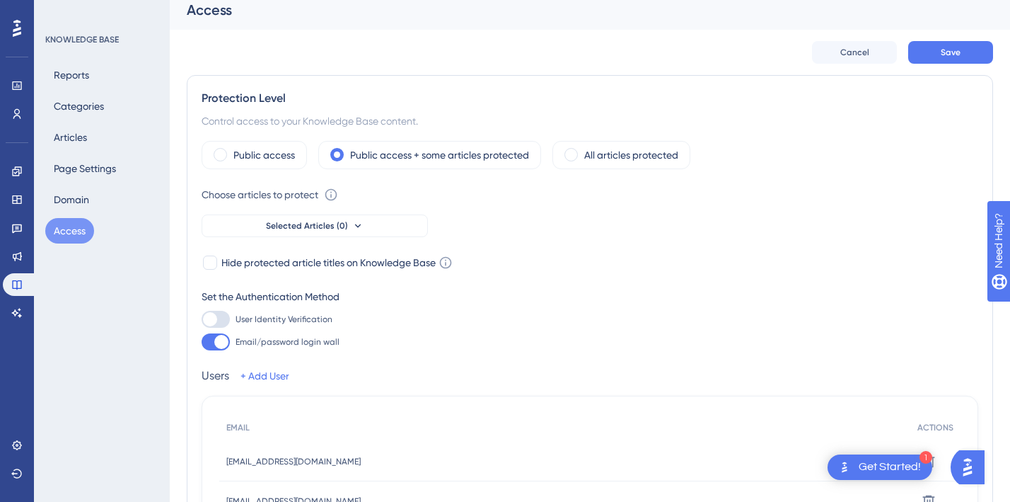
scroll to position [22, 0]
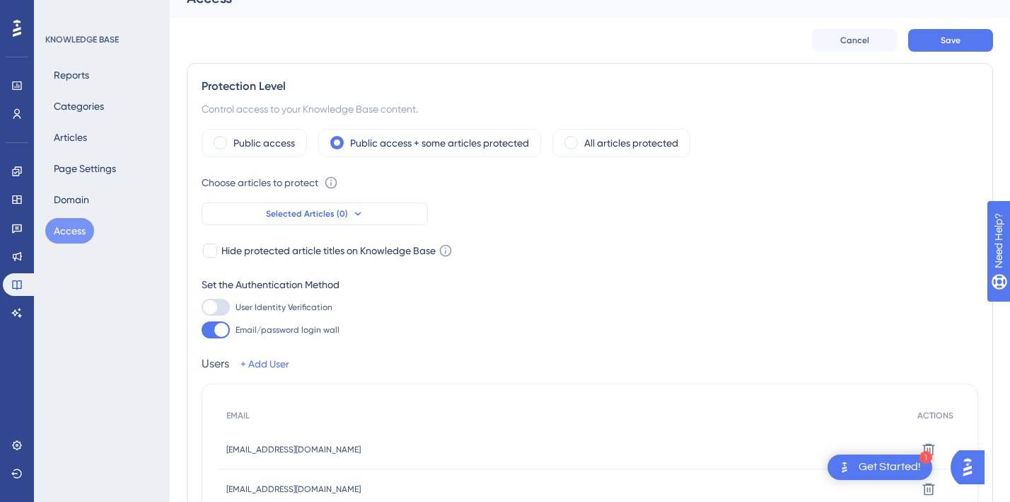
click at [339, 212] on span "Selected Articles (0)" at bounding box center [307, 213] width 82 height 11
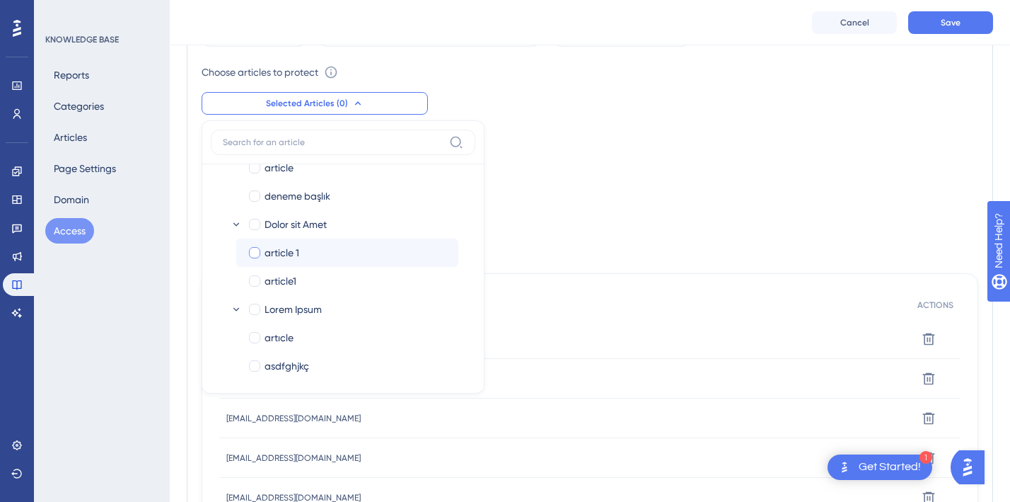
scroll to position [18, 0]
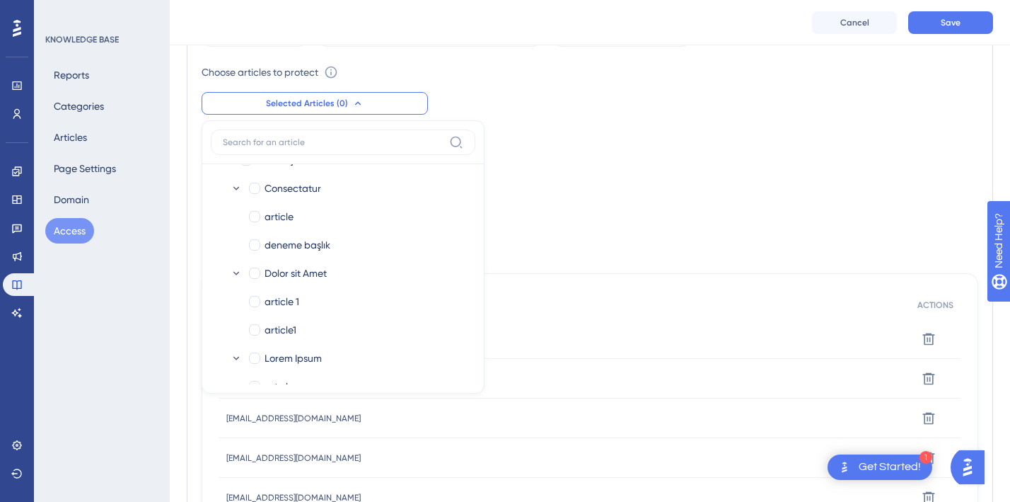
click at [606, 108] on div "Choose articles to protect Select articles to protect with access restrictions.…" at bounding box center [590, 89] width 777 height 51
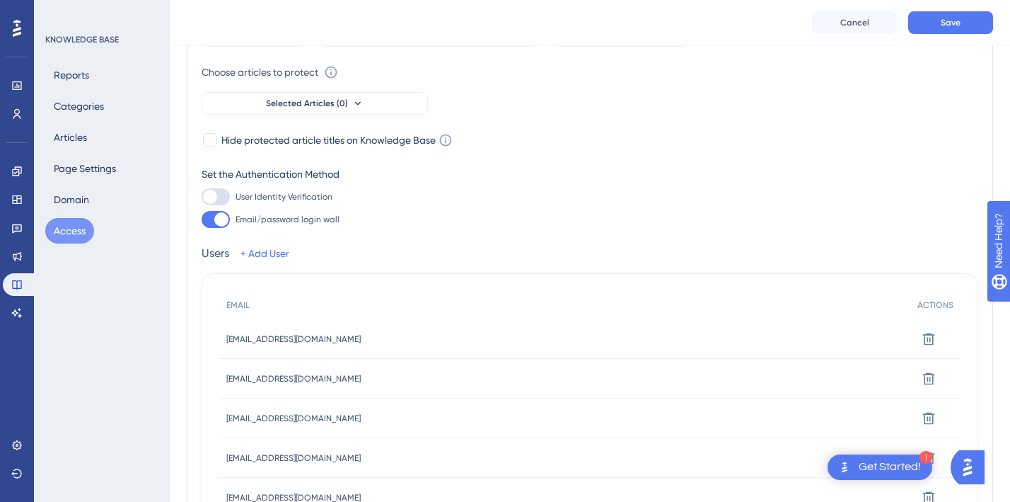
scroll to position [0, 0]
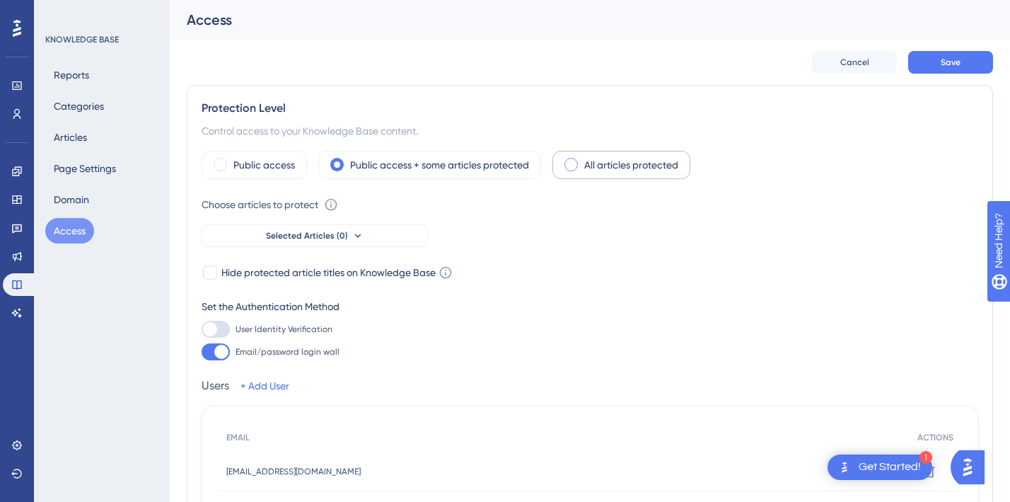
click at [575, 163] on span at bounding box center [571, 164] width 13 height 13
click at [582, 160] on input "radio" at bounding box center [582, 160] width 0 height 0
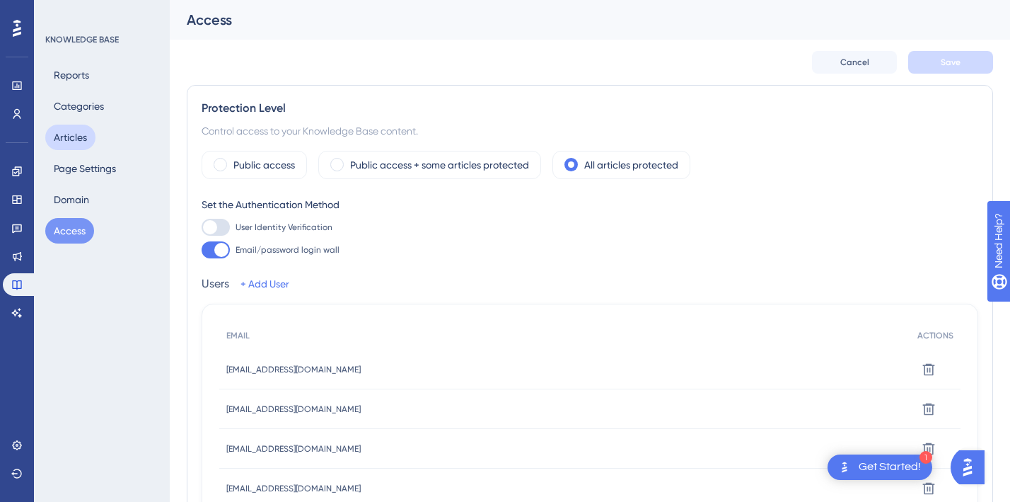
click at [83, 142] on button "Articles" at bounding box center [70, 137] width 50 height 25
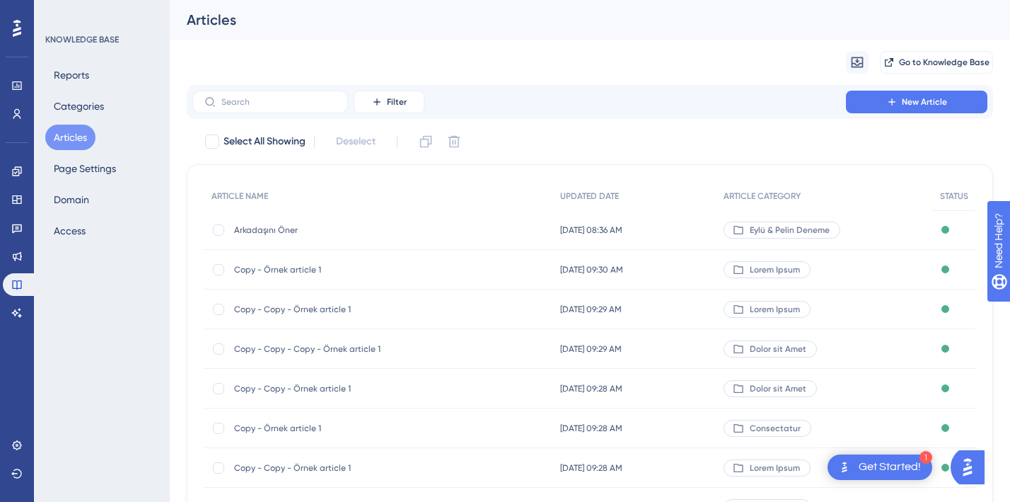
click at [563, 226] on span "Aug 28 2025, 08:36 AM" at bounding box center [591, 229] width 62 height 11
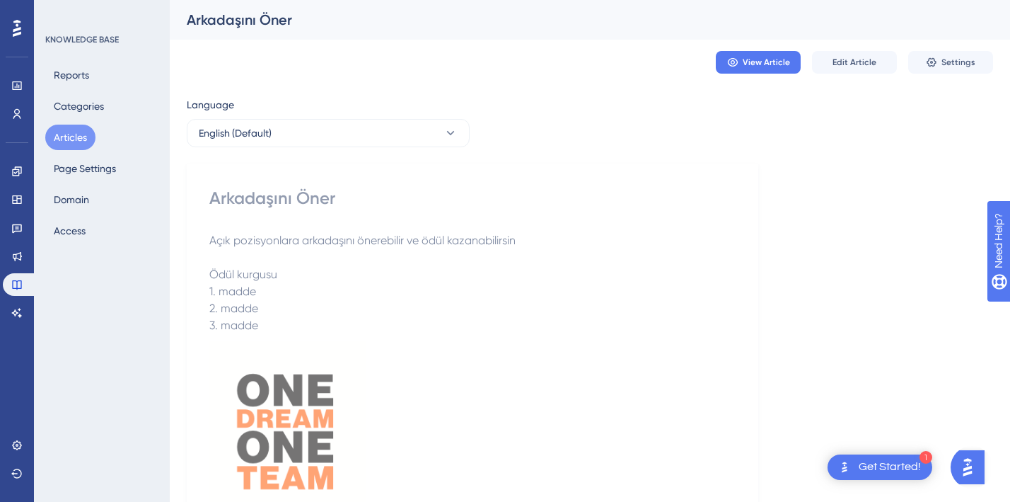
click at [479, 359] on p at bounding box center [472, 428] width 526 height 188
click at [874, 57] on span "Edit Article" at bounding box center [855, 62] width 44 height 11
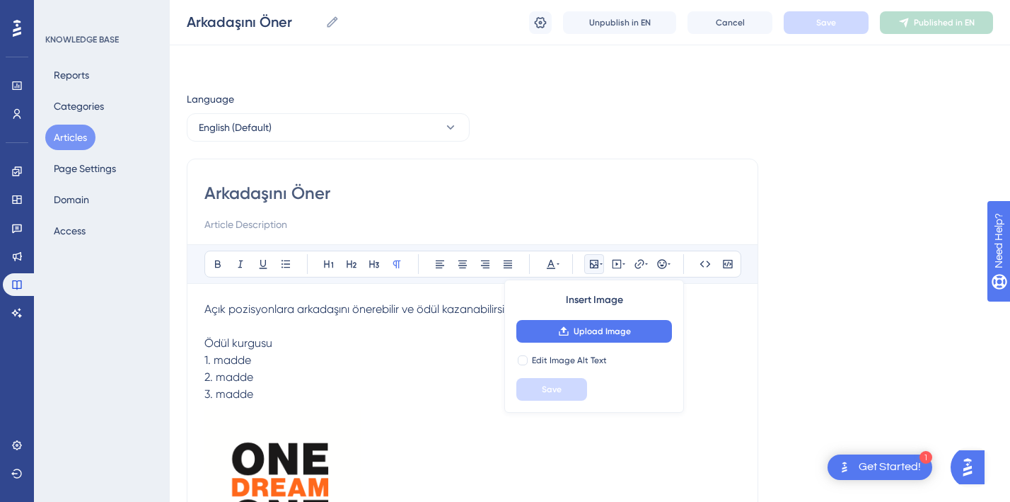
scroll to position [40, 0]
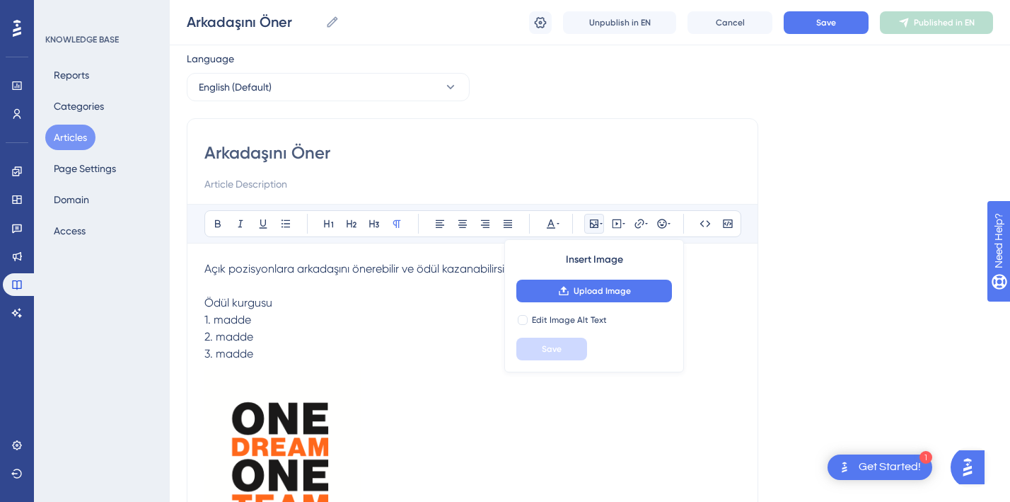
click at [385, 335] on p "2. madde" at bounding box center [472, 336] width 536 height 17
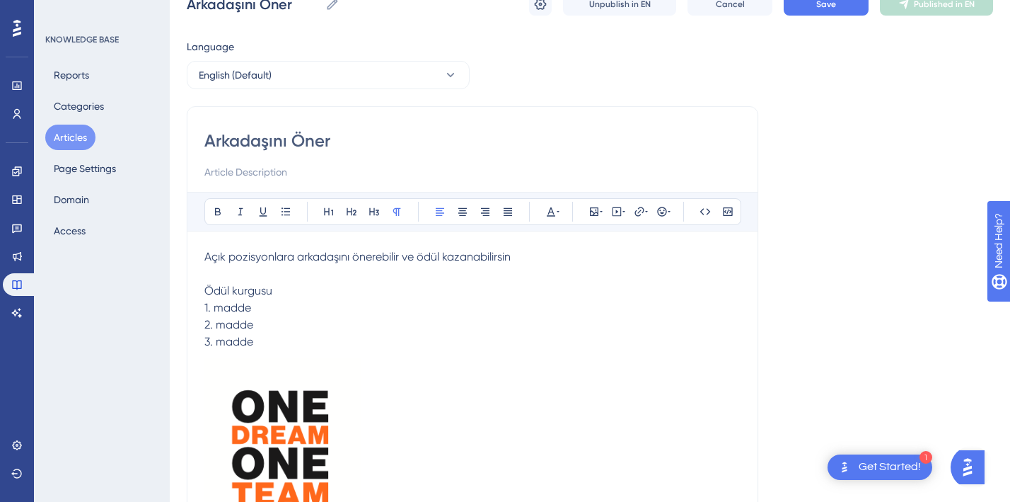
scroll to position [0, 0]
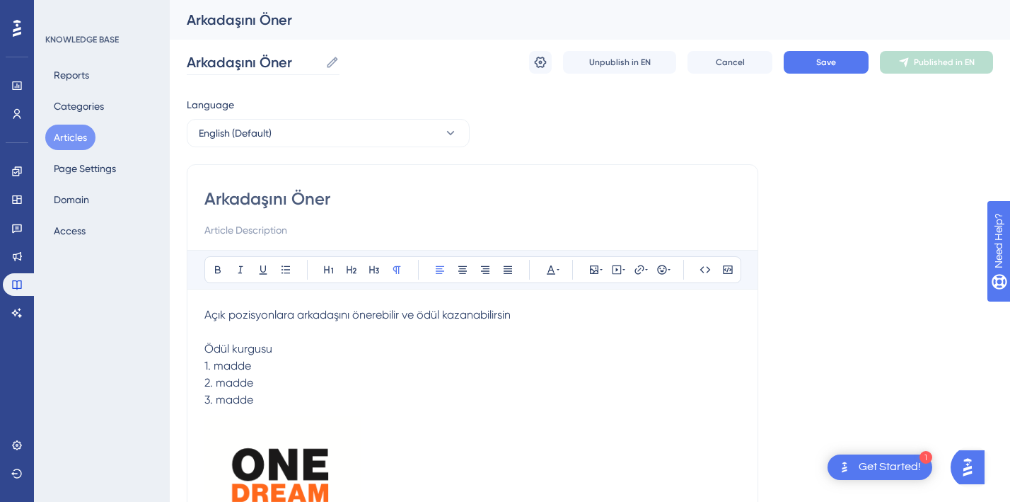
click at [333, 60] on icon at bounding box center [332, 62] width 14 height 14
click at [320, 60] on input "Arkadaşını Öner" at bounding box center [253, 62] width 133 height 20
click at [250, 66] on input "Arkadaşını Öner" at bounding box center [253, 62] width 133 height 20
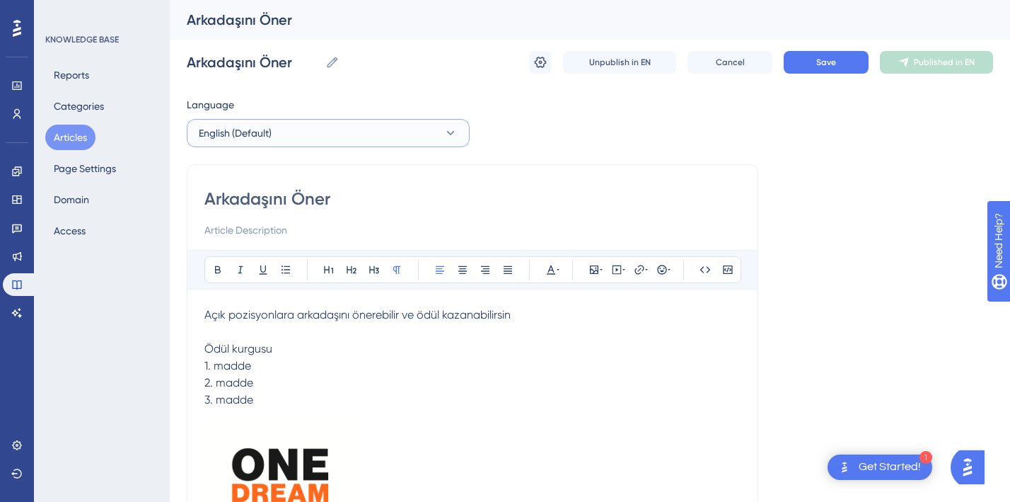
click at [444, 137] on icon at bounding box center [451, 133] width 14 height 14
click at [623, 58] on span "Unpublish in EN" at bounding box center [620, 62] width 62 height 11
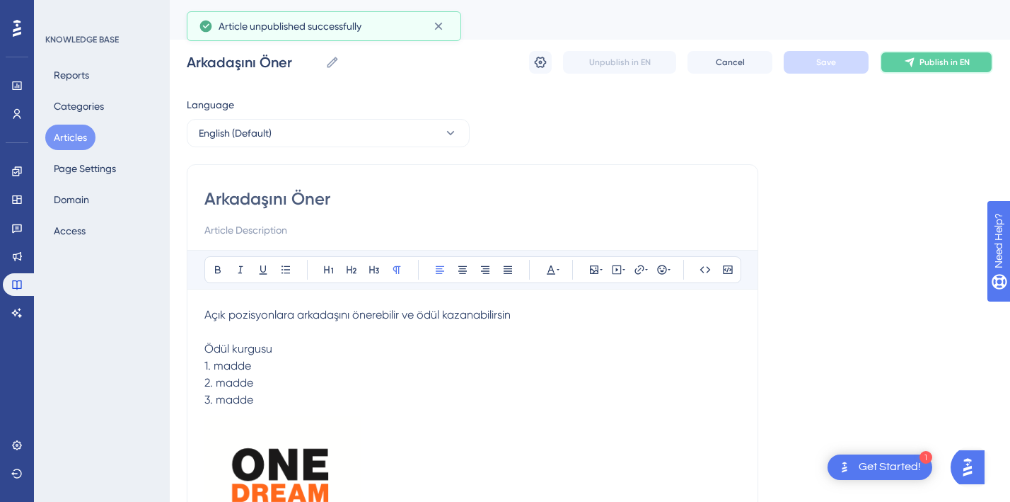
click at [960, 64] on span "Publish in EN" at bounding box center [945, 62] width 50 height 11
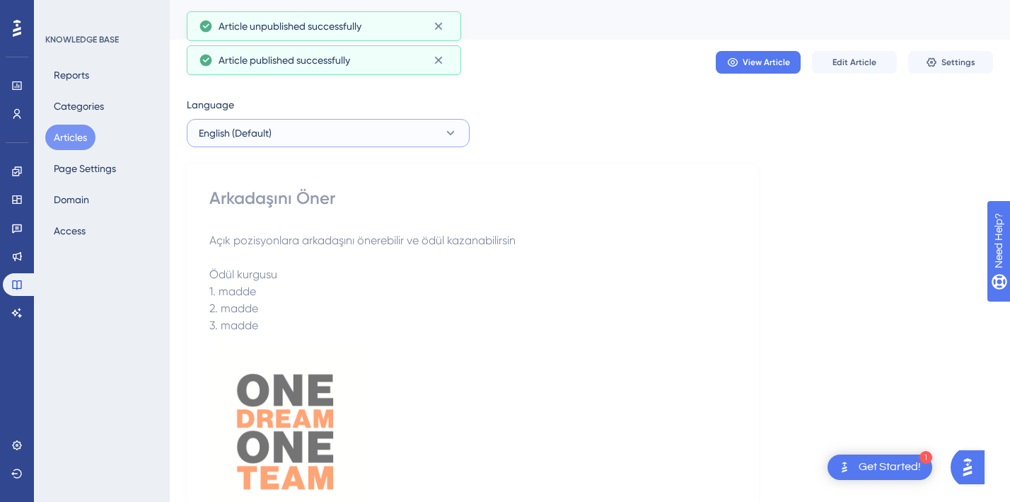
click at [352, 125] on button "English (Default)" at bounding box center [328, 133] width 283 height 28
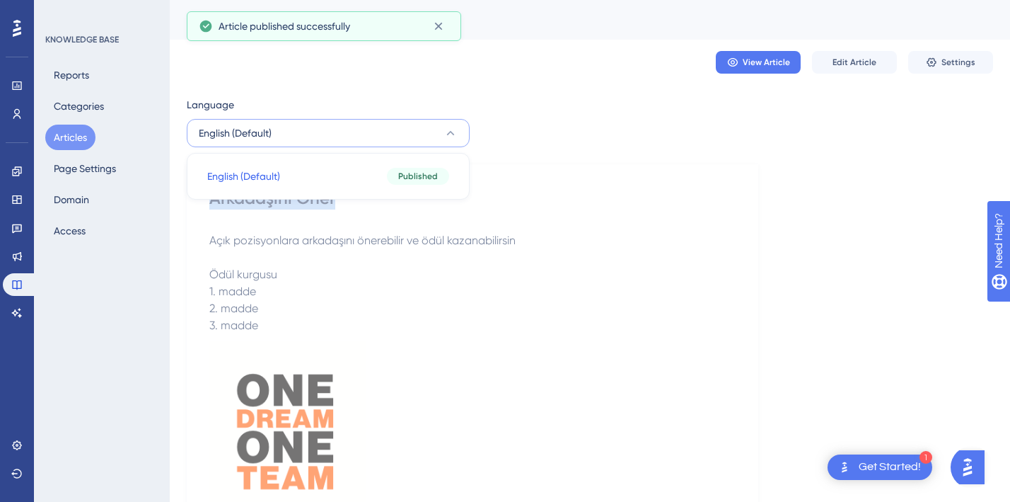
click at [704, 187] on div "Arkadaşını Öner" at bounding box center [472, 198] width 526 height 23
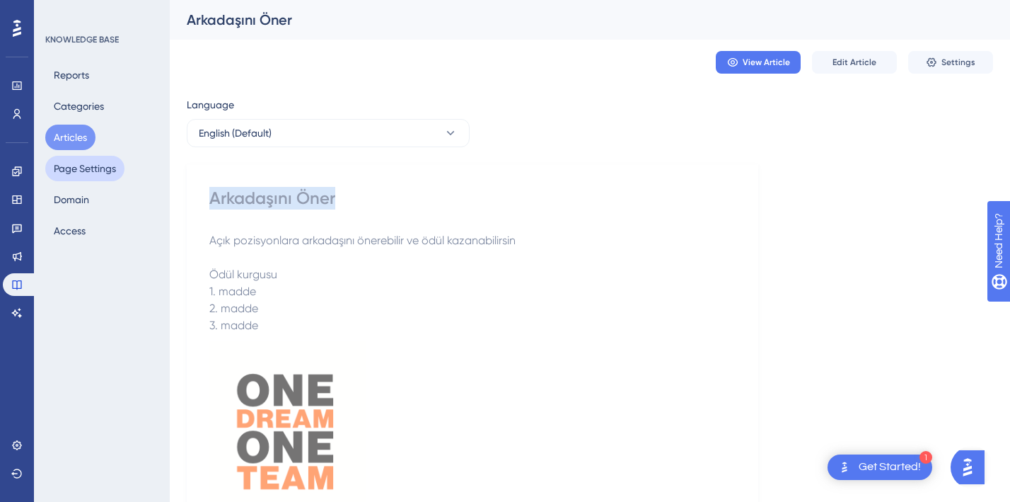
click at [78, 163] on button "Page Settings" at bounding box center [84, 168] width 79 height 25
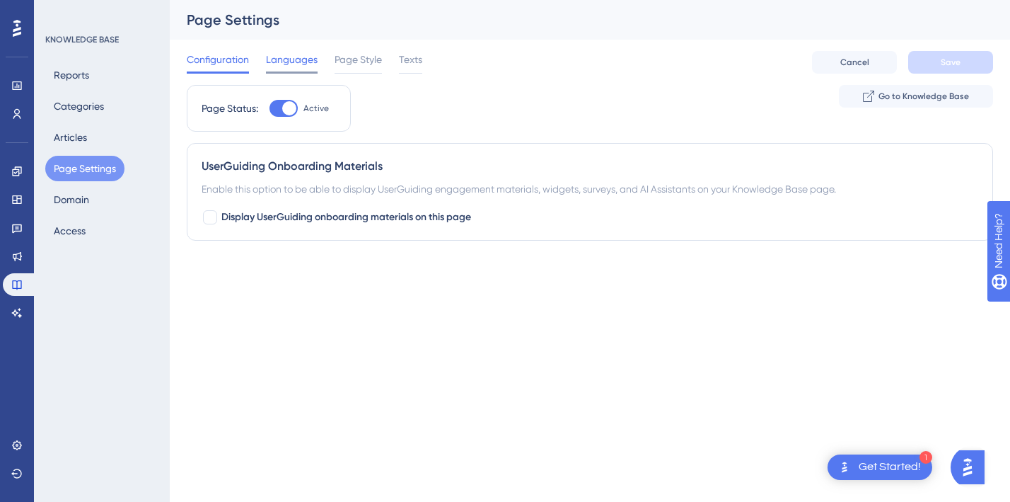
click at [305, 65] on span "Languages" at bounding box center [292, 59] width 52 height 17
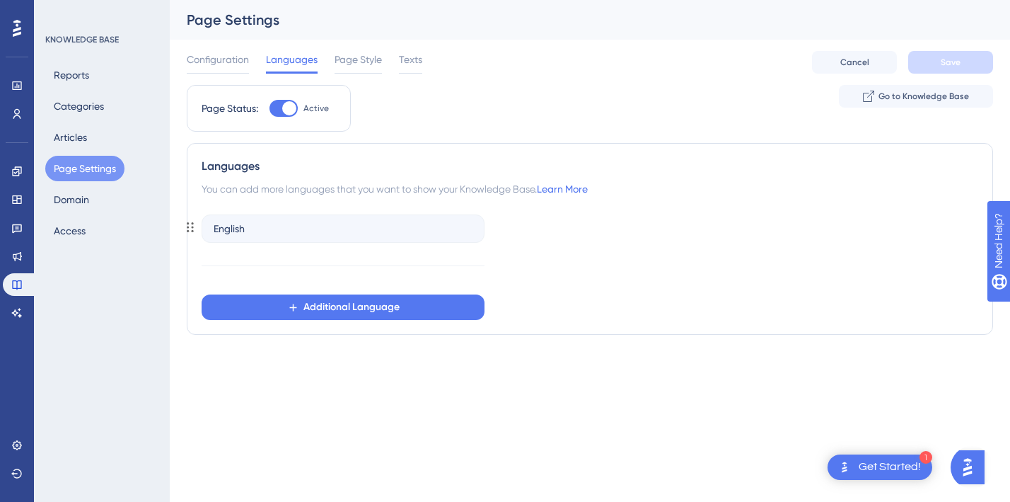
click at [252, 231] on div "English" at bounding box center [343, 228] width 283 height 28
click at [794, 221] on div "English Additional Language" at bounding box center [590, 264] width 777 height 111
click at [361, 303] on span "Additional Language" at bounding box center [352, 307] width 96 height 17
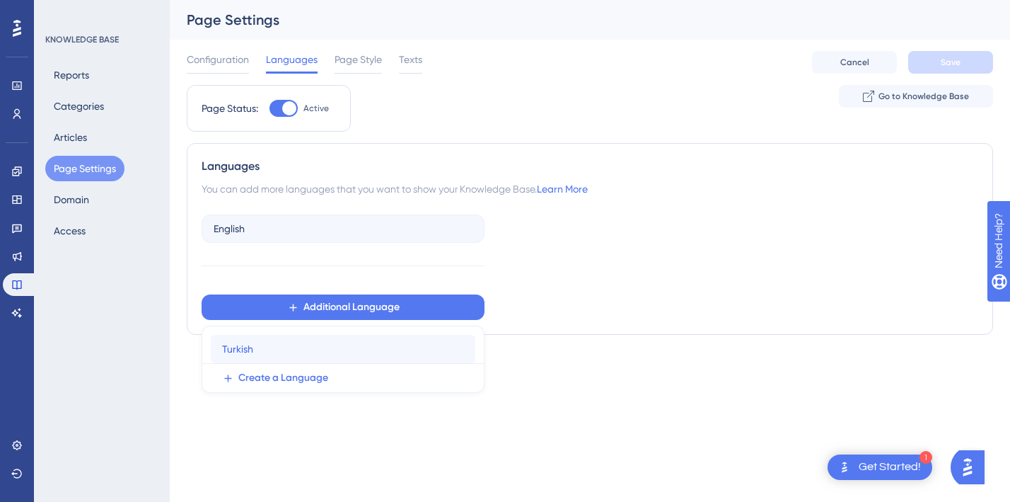
click at [290, 362] on div "Turkish Turkish" at bounding box center [343, 349] width 242 height 28
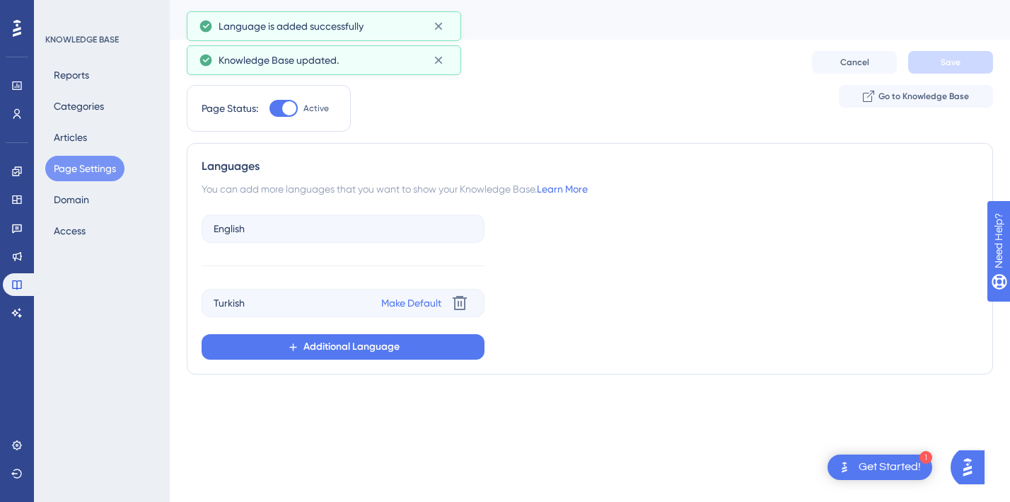
click at [662, 326] on div "English Turkish Make Default Delete Additional Language" at bounding box center [590, 284] width 777 height 151
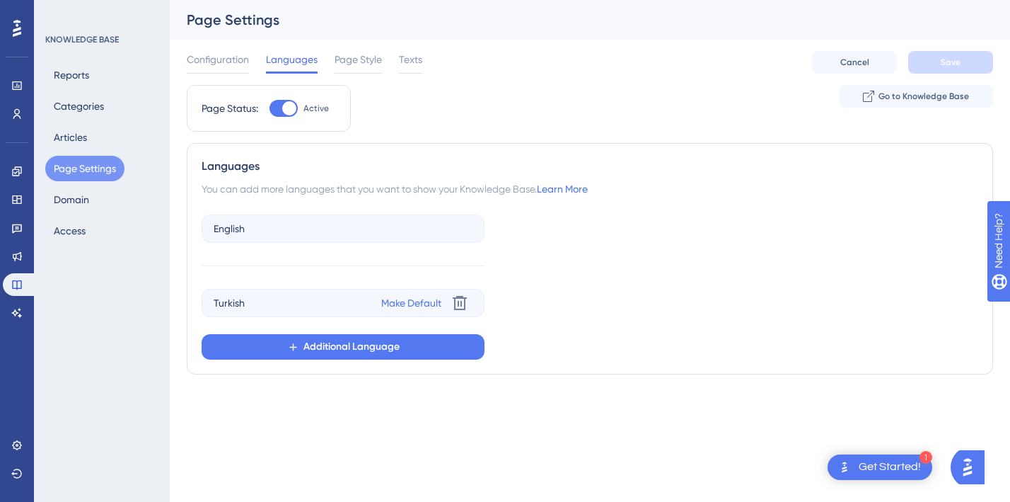
click at [575, 272] on div "English Turkish Make Default Delete Additional Language" at bounding box center [590, 284] width 777 height 151
click at [907, 81] on div "Configuration Languages Page Style Texts Cancel Save" at bounding box center [590, 62] width 807 height 45
click at [775, 217] on div "English Turkish Make Default Delete Additional Language" at bounding box center [590, 284] width 777 height 151
click at [364, 57] on span "Page Style" at bounding box center [358, 59] width 47 height 17
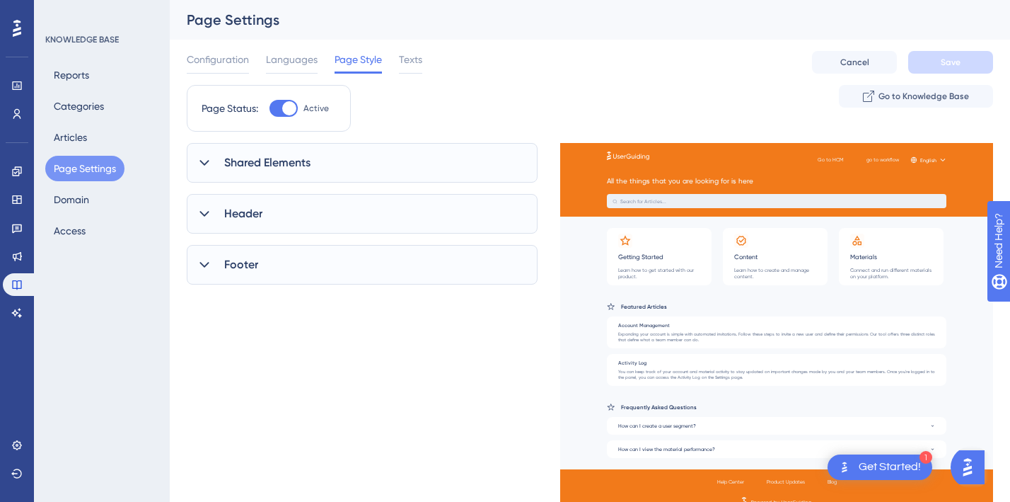
click at [282, 171] on span "Shared Elements" at bounding box center [267, 162] width 86 height 17
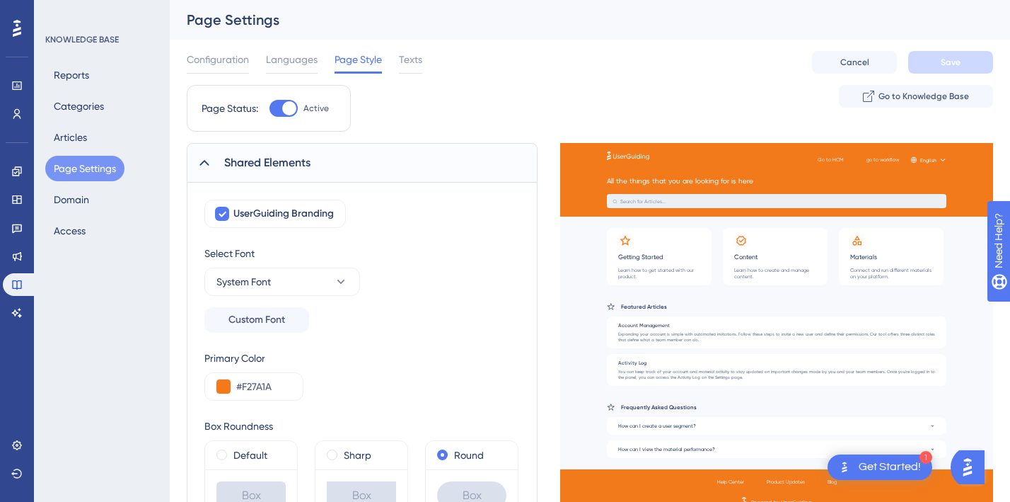
scroll to position [67, 0]
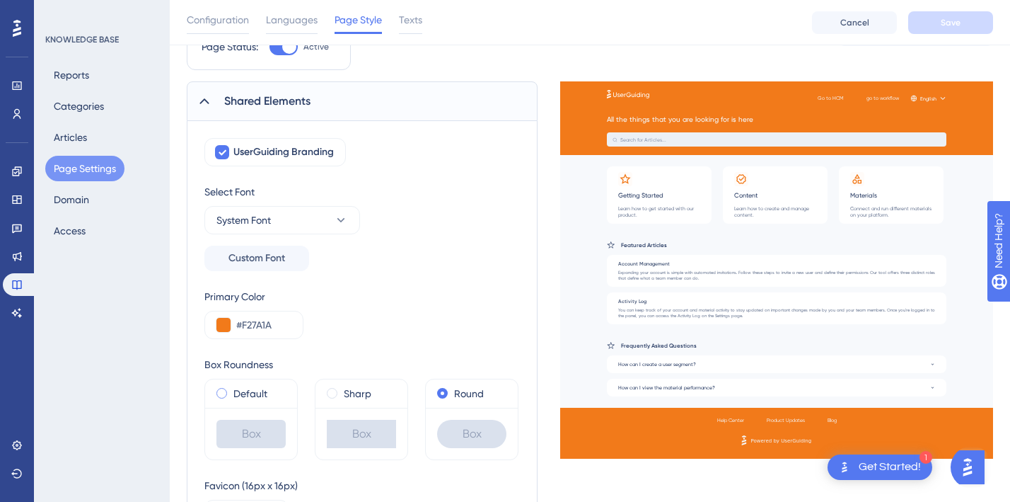
click at [225, 393] on span at bounding box center [222, 393] width 11 height 11
click at [231, 390] on input "radio" at bounding box center [231, 390] width 0 height 0
click at [338, 388] on div "Sharp" at bounding box center [361, 393] width 69 height 17
click at [447, 400] on div "Round" at bounding box center [471, 393] width 69 height 17
click at [342, 399] on div "Sharp" at bounding box center [361, 393] width 69 height 17
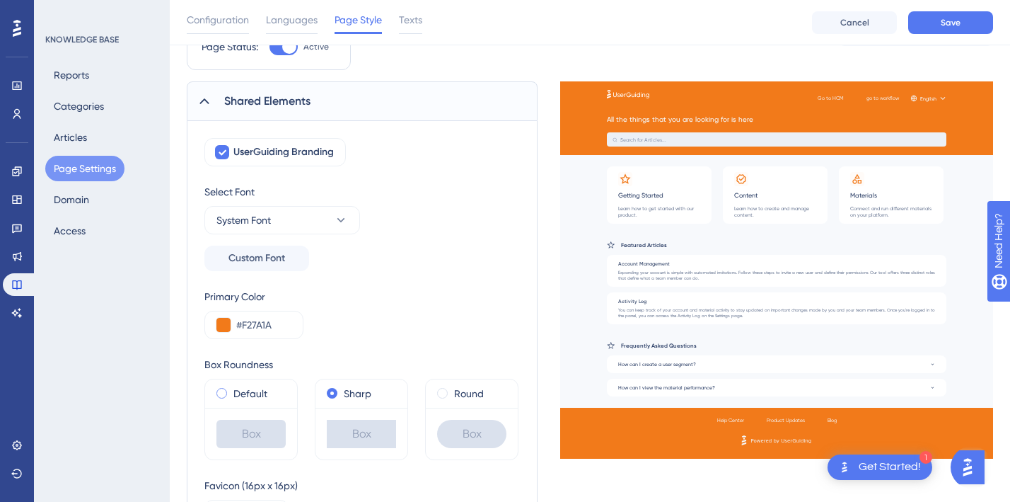
click at [250, 398] on label "Default" at bounding box center [251, 393] width 34 height 17
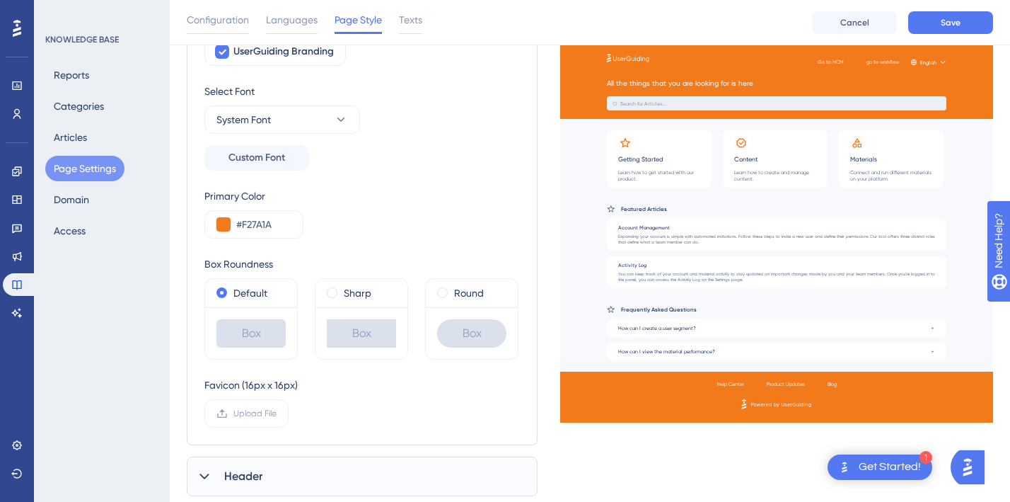
scroll to position [217, 0]
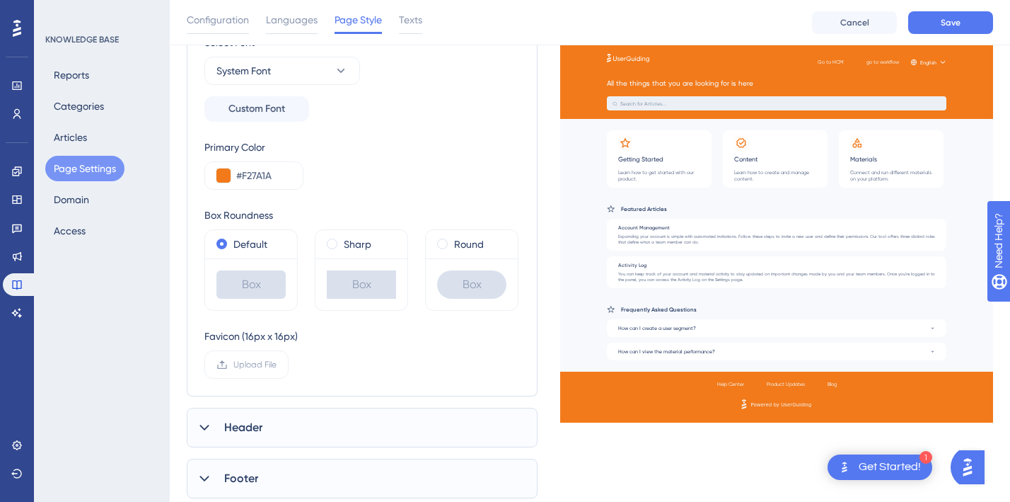
click at [248, 419] on span "Header" at bounding box center [243, 427] width 38 height 17
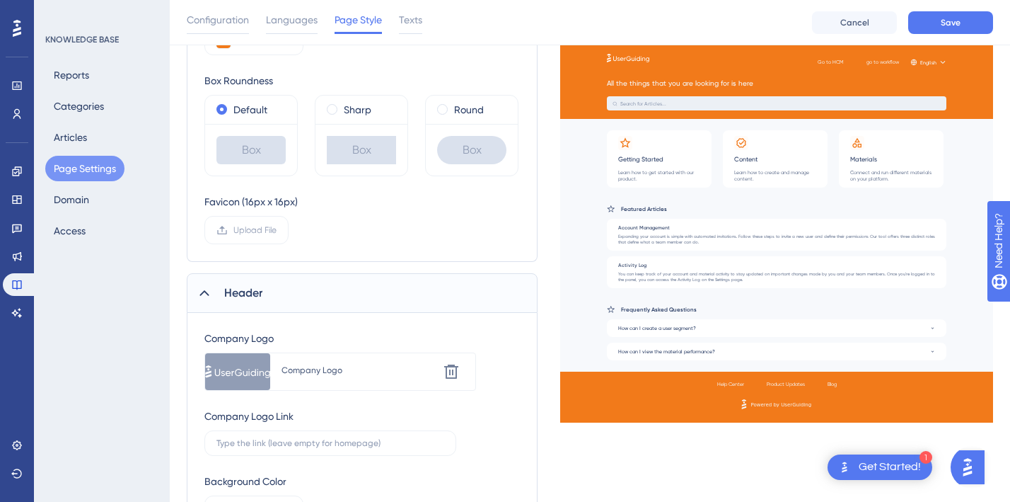
scroll to position [401, 0]
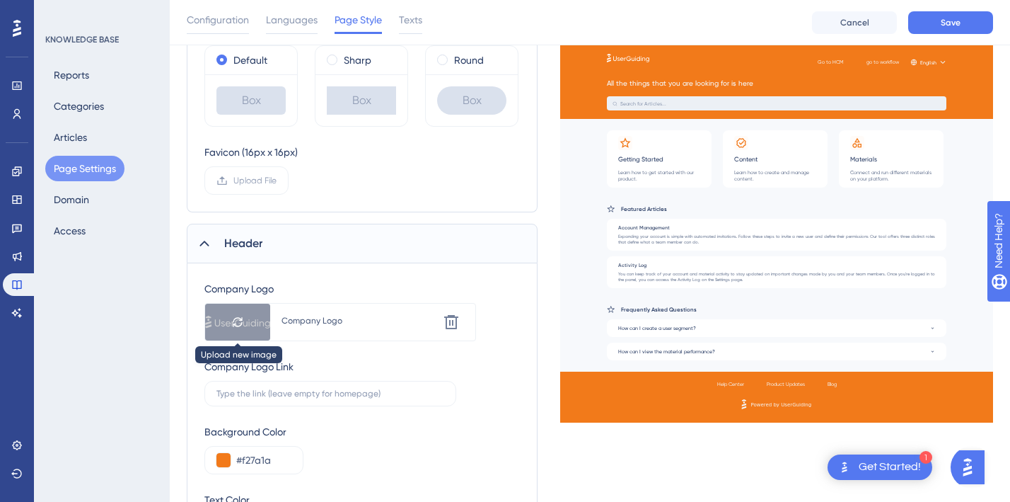
click at [243, 327] on div at bounding box center [237, 322] width 65 height 37
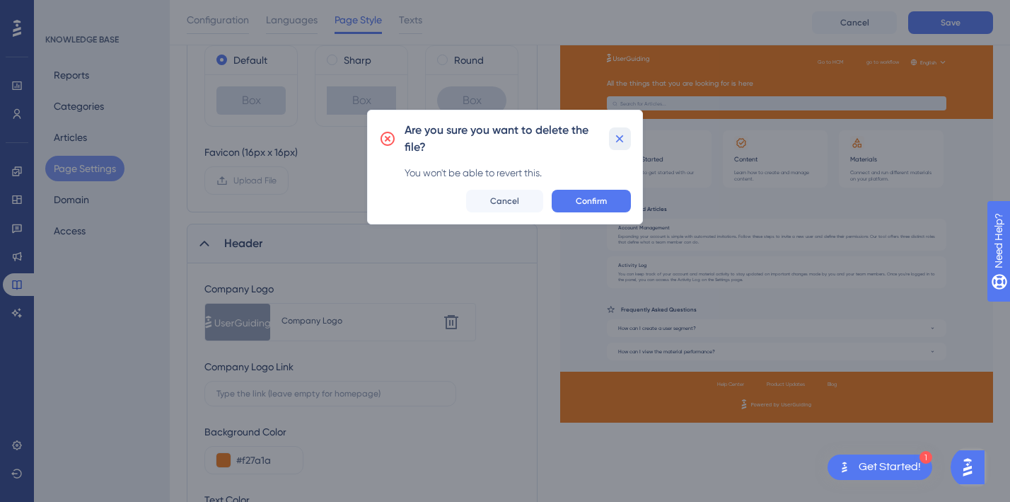
click at [622, 132] on icon at bounding box center [620, 139] width 14 height 14
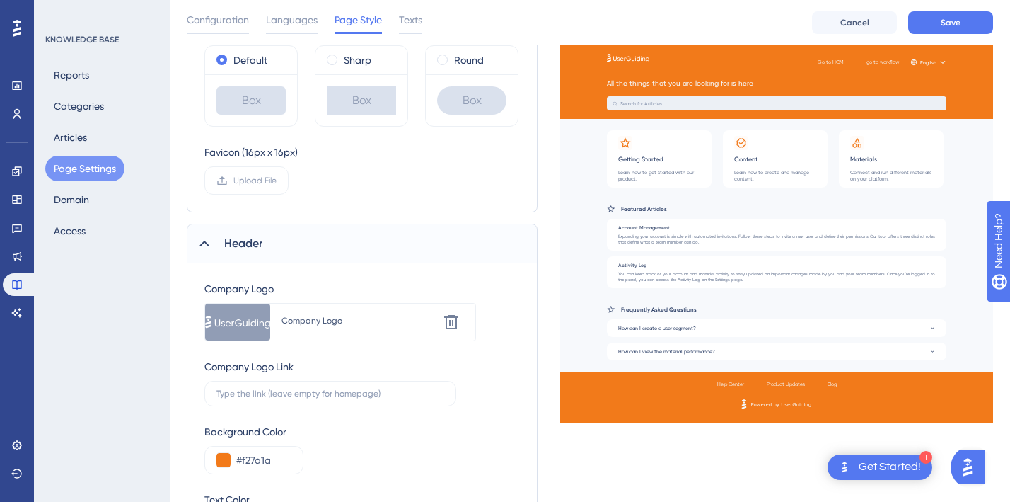
click at [333, 328] on div "Company Logo" at bounding box center [360, 321] width 157 height 25
click at [276, 405] on label at bounding box center [330, 393] width 252 height 25
click at [276, 398] on input "text" at bounding box center [331, 393] width 228 height 10
click at [360, 431] on div "Background Color #f27a1a" at bounding box center [362, 448] width 316 height 51
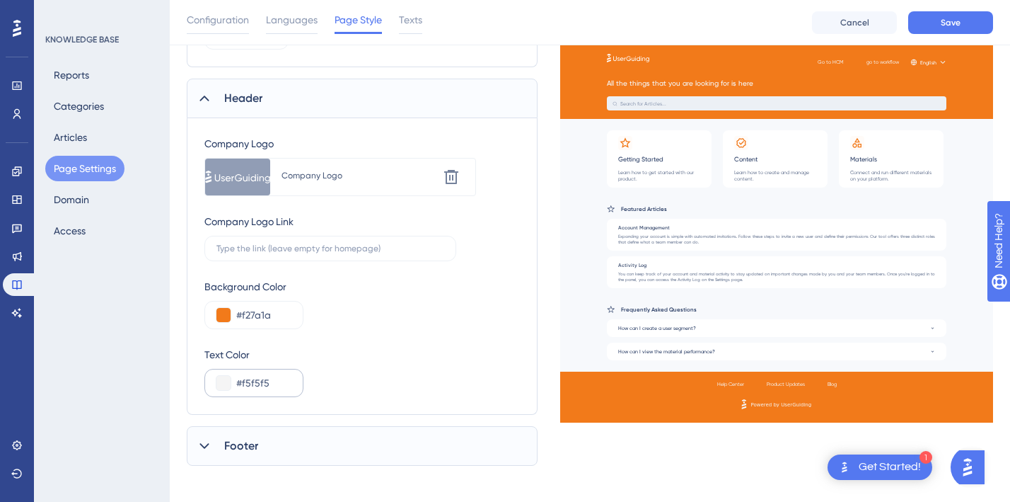
scroll to position [548, 0]
click at [309, 446] on div "Footer" at bounding box center [362, 444] width 351 height 40
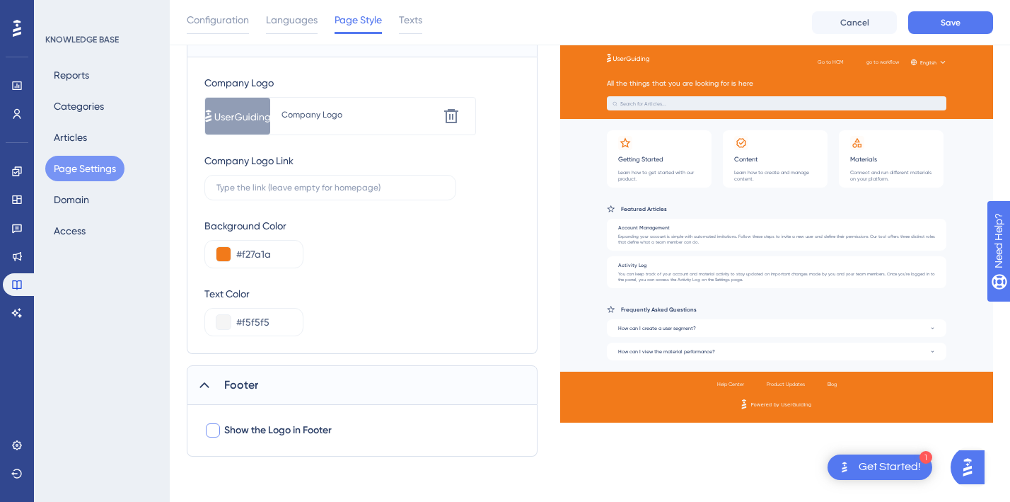
click at [267, 430] on span "Show the Logo in Footer" at bounding box center [278, 430] width 108 height 17
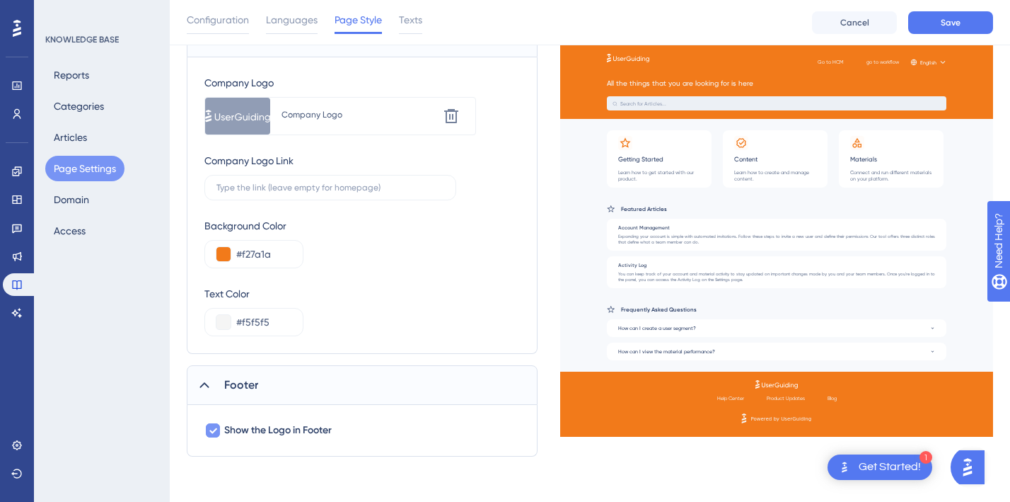
click at [267, 430] on span "Show the Logo in Footer" at bounding box center [278, 430] width 108 height 17
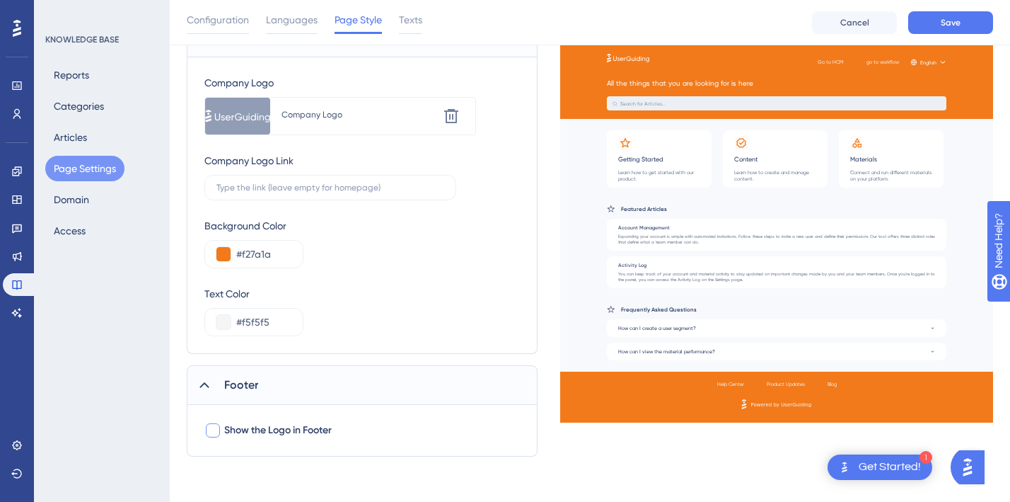
click at [267, 430] on span "Show the Logo in Footer" at bounding box center [278, 430] width 108 height 17
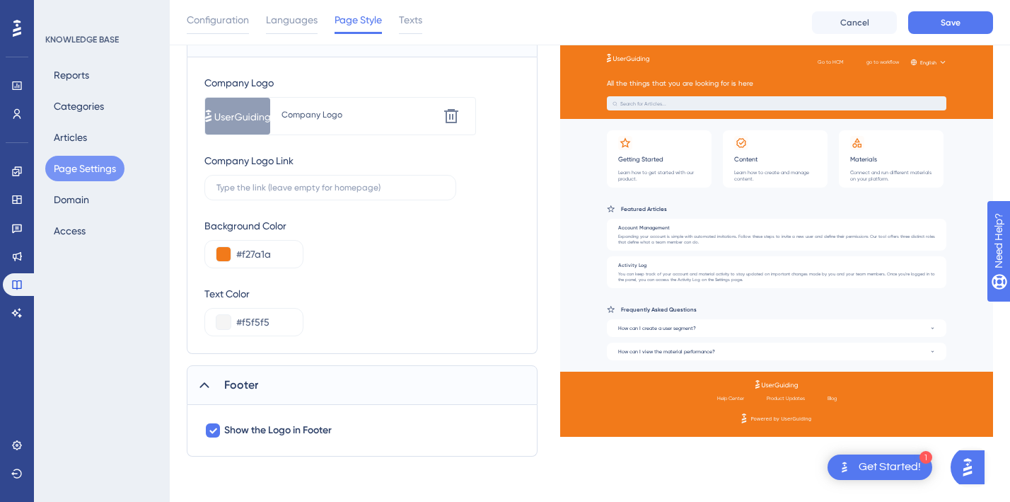
click at [390, 432] on div "Show the Logo in Footer" at bounding box center [362, 430] width 316 height 17
click at [224, 437] on label "Show the Logo in Footer" at bounding box center [267, 430] width 127 height 17
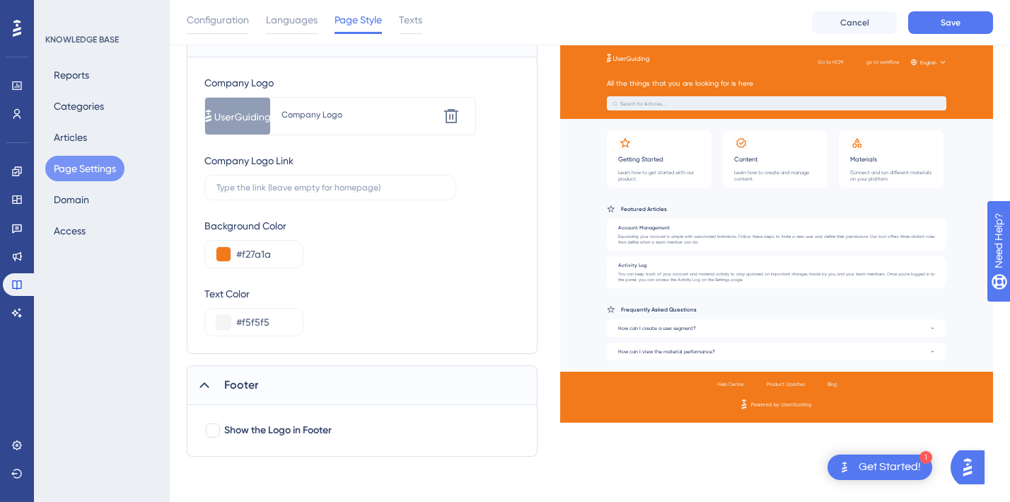
click at [270, 388] on div "Footer" at bounding box center [362, 385] width 351 height 40
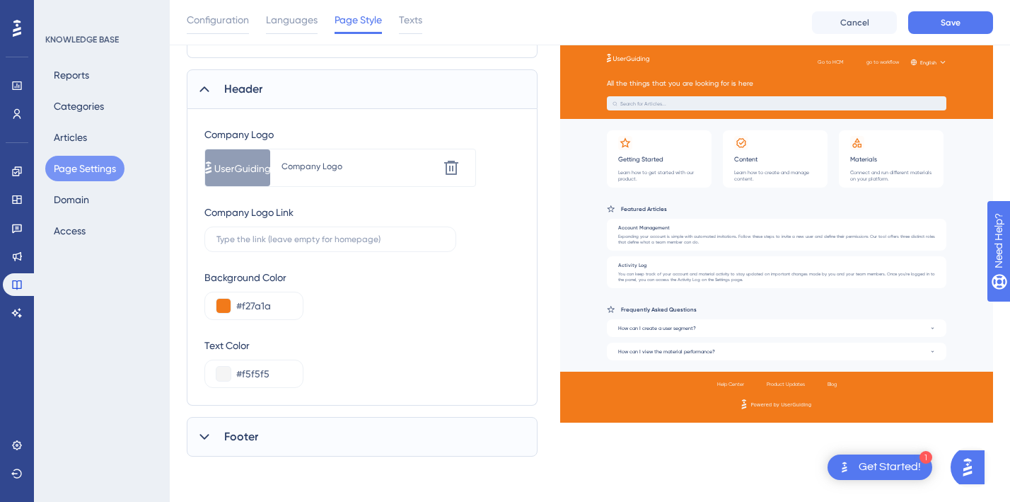
click at [191, 442] on div "Footer" at bounding box center [362, 437] width 351 height 40
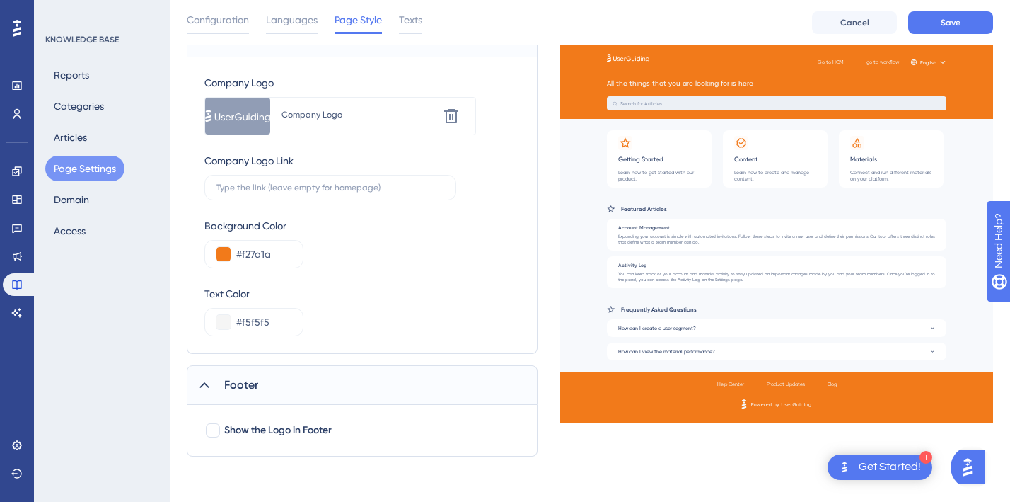
click at [254, 442] on div "Show the Logo in Footer" at bounding box center [362, 431] width 351 height 52
click at [227, 434] on span "Show the Logo in Footer" at bounding box center [278, 430] width 108 height 17
checkbox input "true"
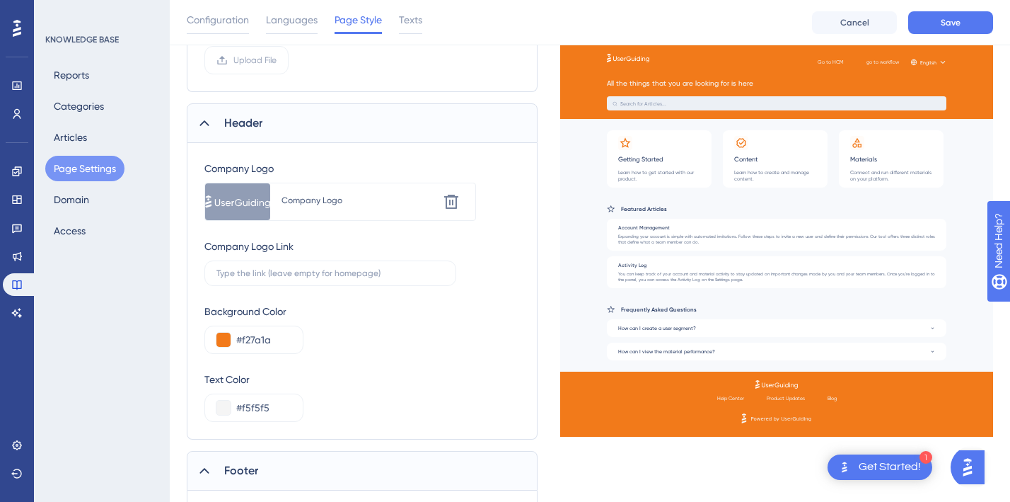
scroll to position [556, 0]
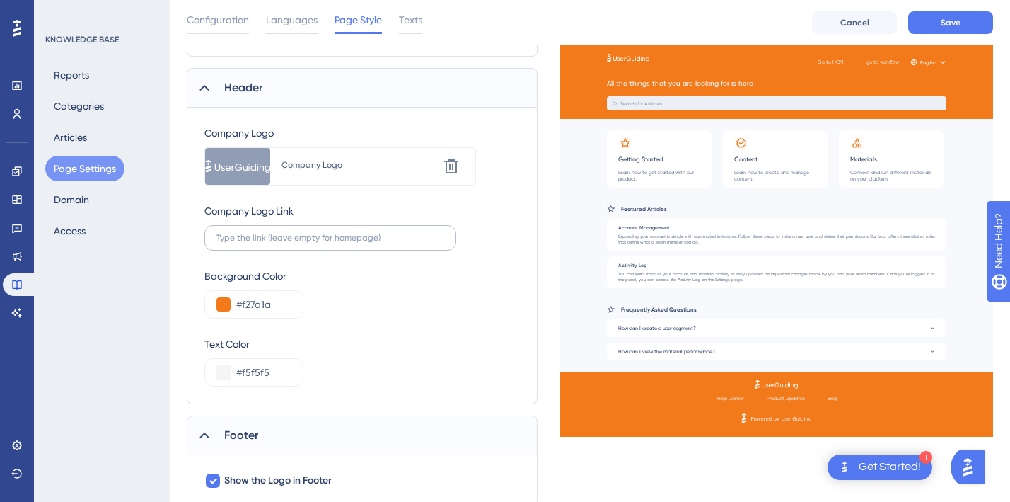
click at [292, 231] on label at bounding box center [330, 237] width 252 height 25
click at [292, 233] on input "text" at bounding box center [331, 238] width 228 height 10
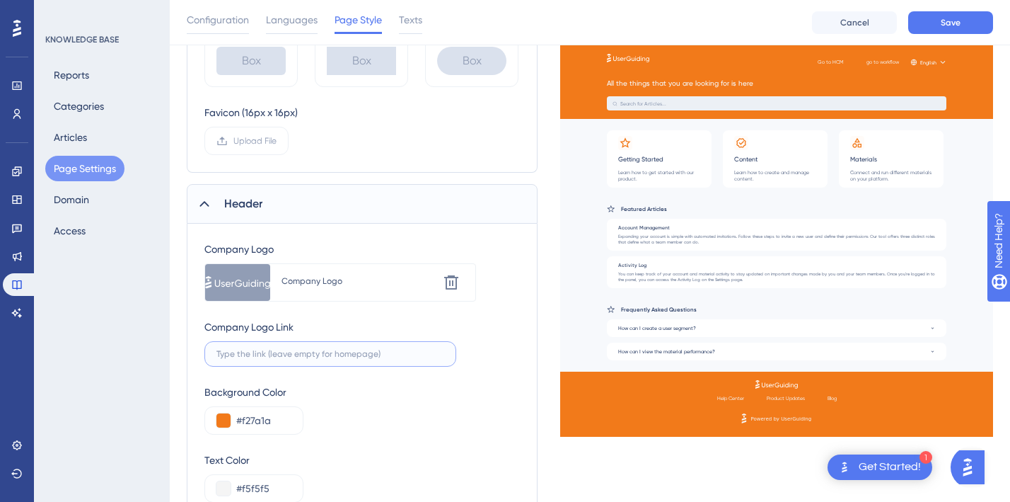
scroll to position [439, 0]
click at [227, 286] on div at bounding box center [237, 283] width 65 height 37
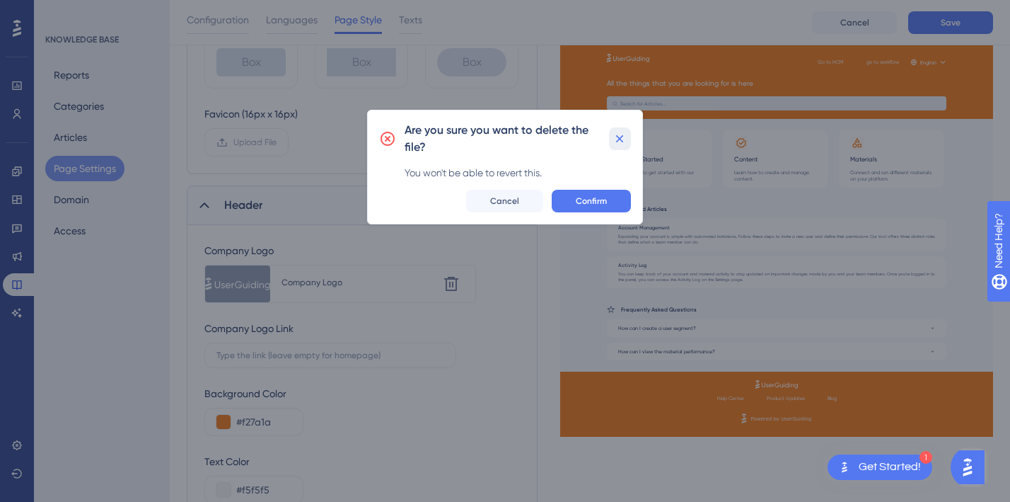
click at [620, 128] on button at bounding box center [620, 138] width 22 height 23
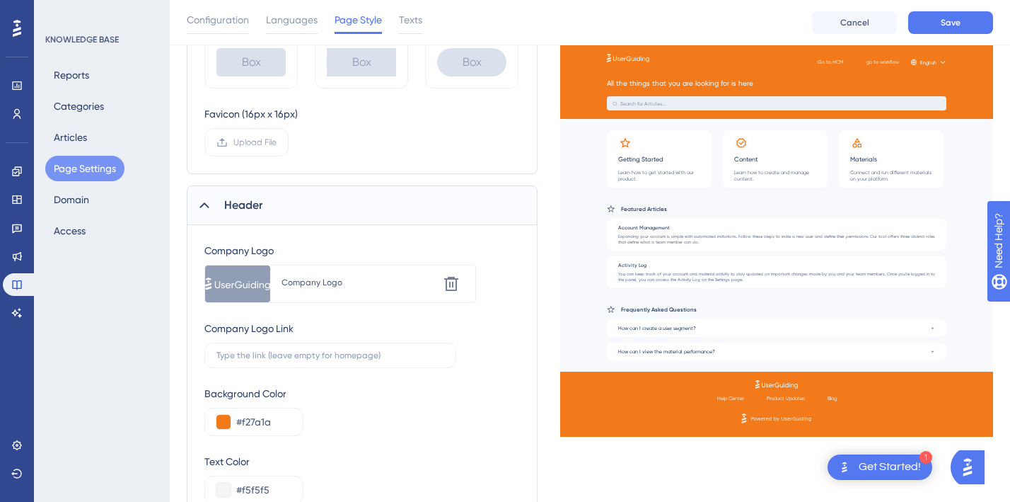
click at [332, 277] on div "Company Logo" at bounding box center [360, 282] width 156 height 11
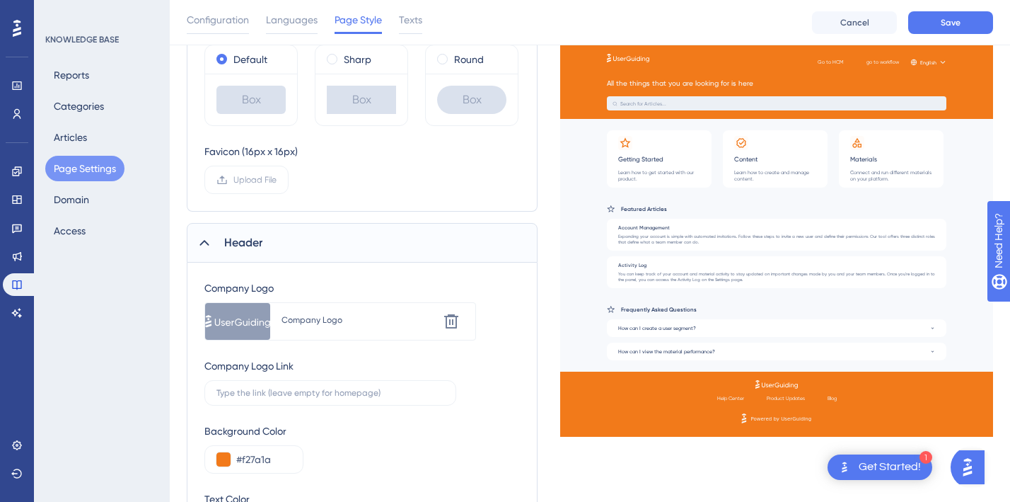
click at [205, 253] on div "Header" at bounding box center [362, 243] width 351 height 40
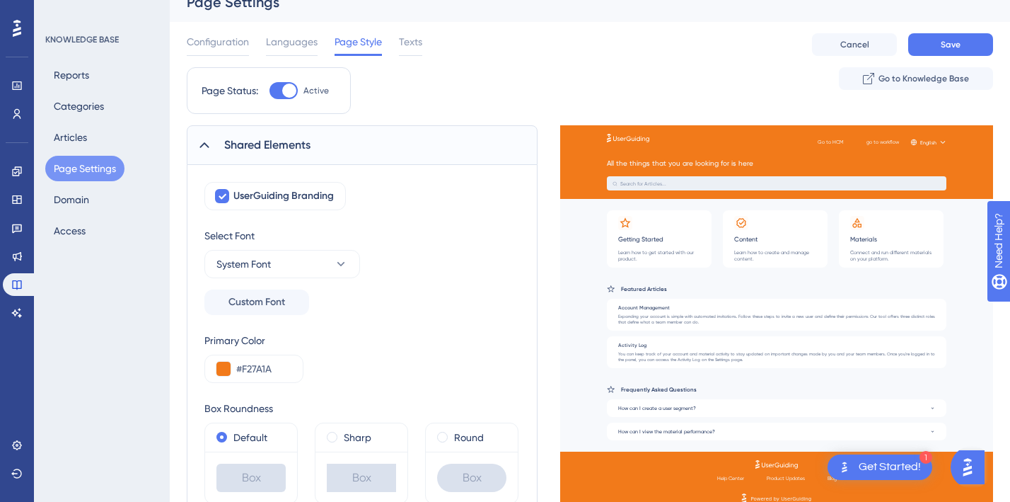
scroll to position [0, 0]
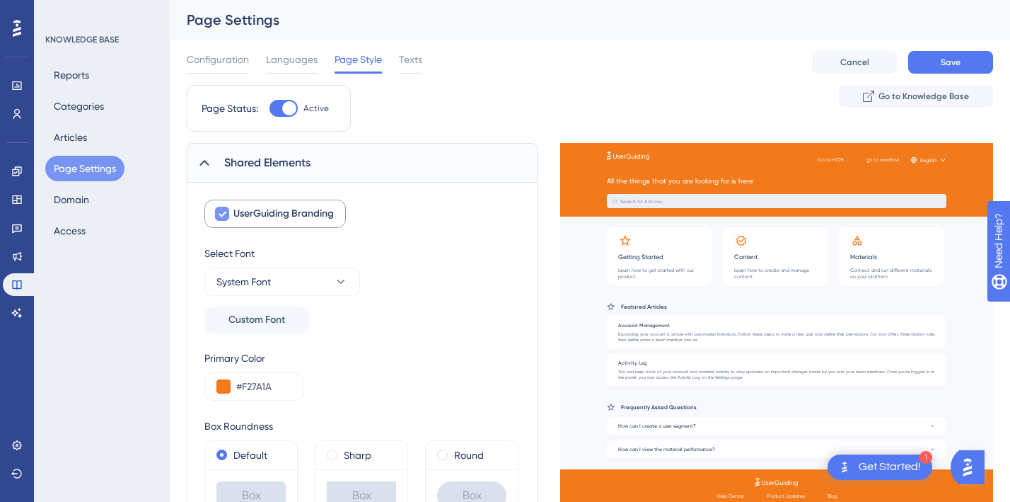
click at [222, 211] on icon at bounding box center [222, 213] width 8 height 11
click at [222, 210] on div at bounding box center [222, 214] width 14 height 14
click at [222, 210] on icon at bounding box center [222, 213] width 8 height 11
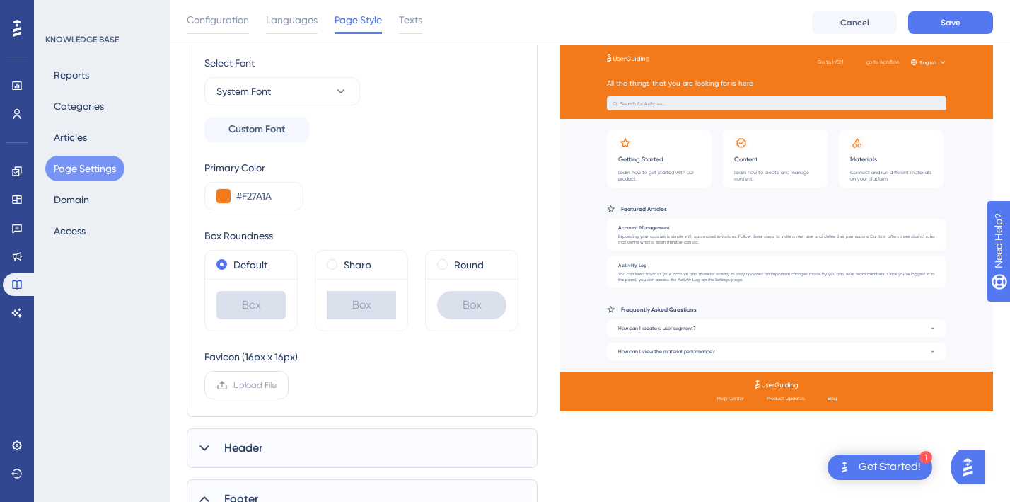
scroll to position [310, 0]
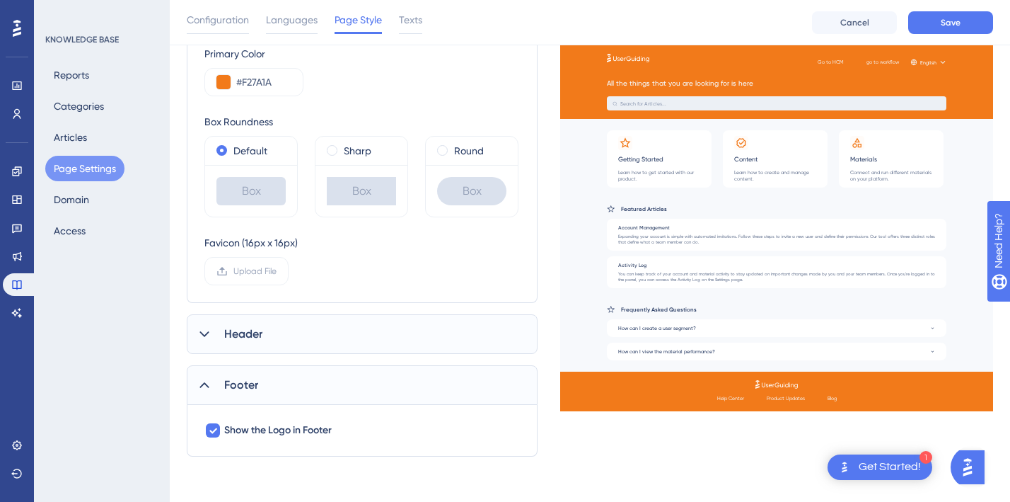
click at [249, 325] on div "Header" at bounding box center [362, 334] width 351 height 40
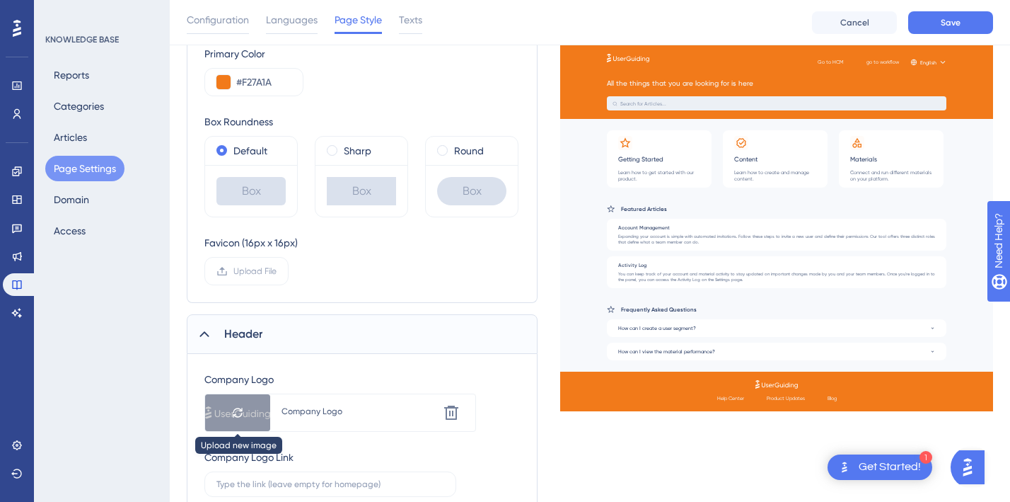
click at [217, 413] on div at bounding box center [237, 412] width 65 height 37
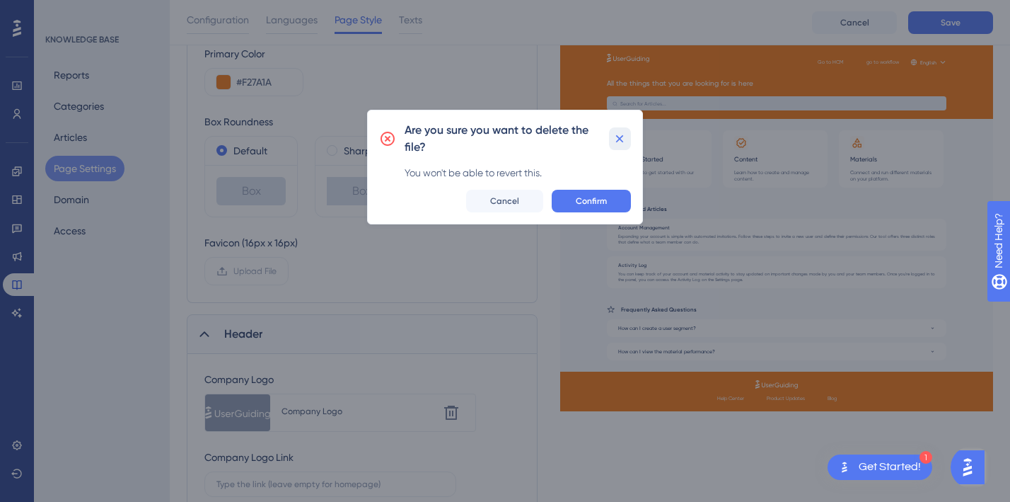
click at [618, 137] on icon at bounding box center [620, 138] width 8 height 8
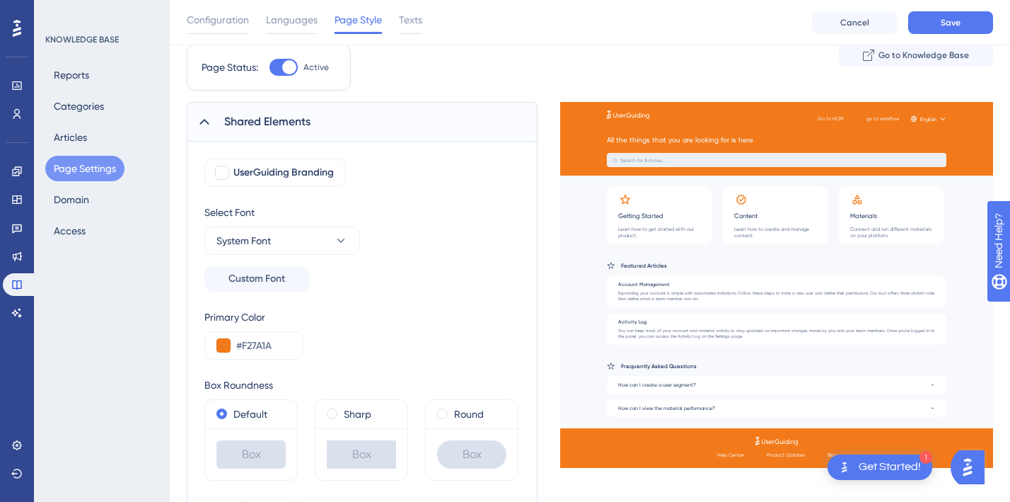
scroll to position [40, 0]
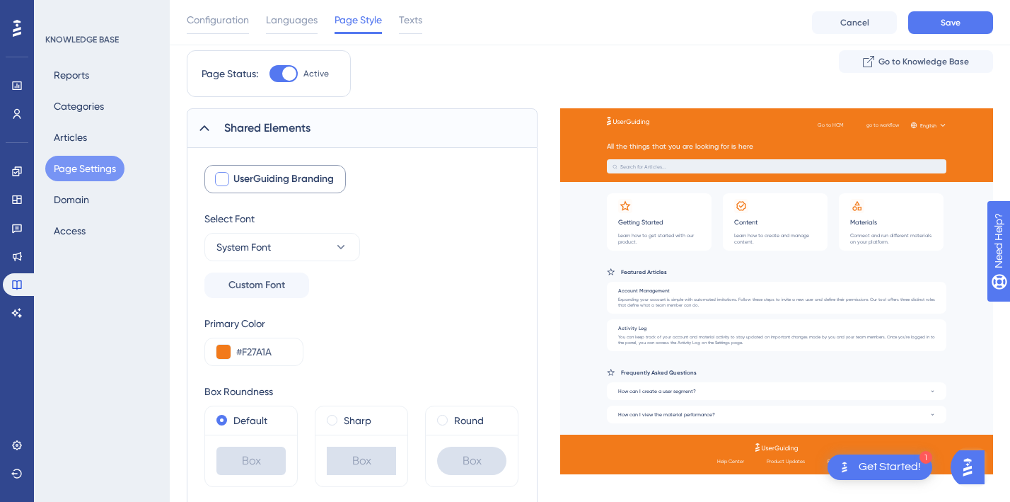
click at [221, 187] on label "UserGuiding Branding" at bounding box center [275, 179] width 142 height 28
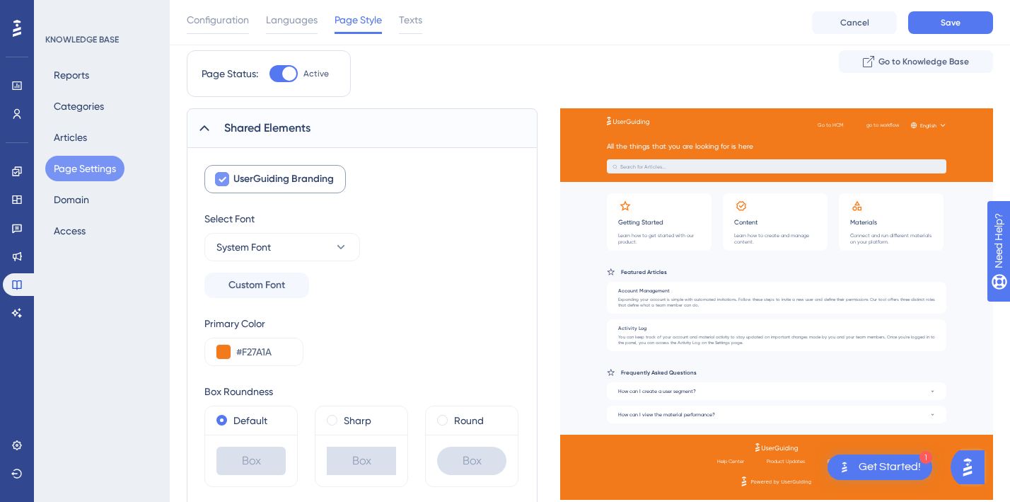
click at [221, 187] on div at bounding box center [222, 179] width 17 height 17
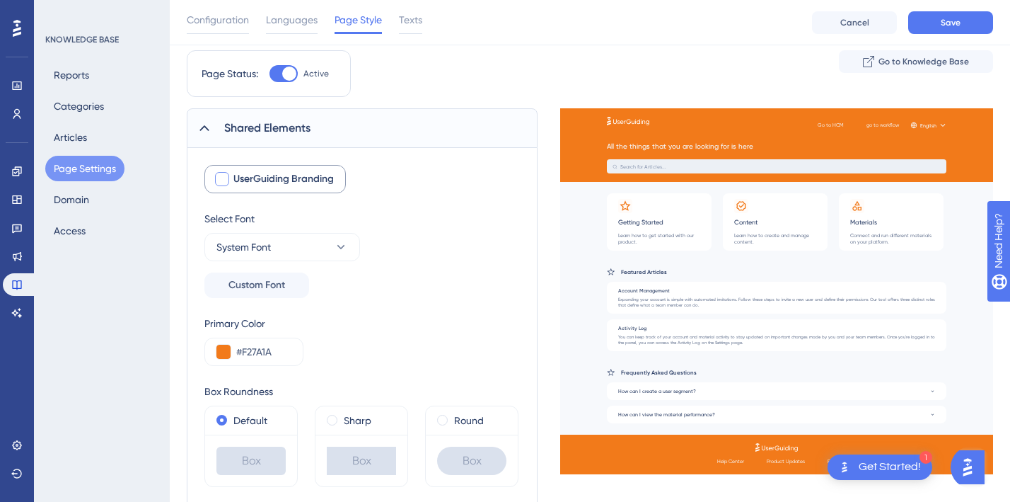
click at [221, 187] on div at bounding box center [222, 179] width 17 height 17
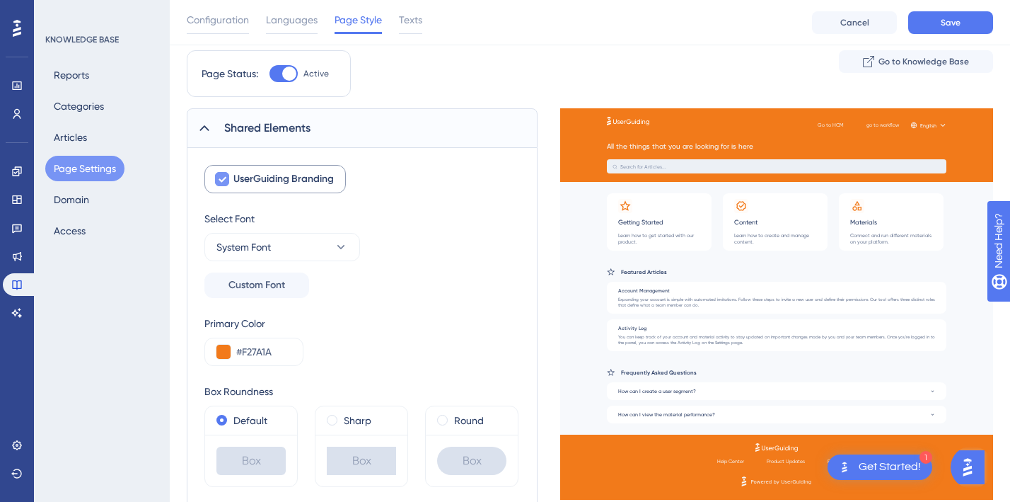
click at [221, 187] on div at bounding box center [222, 179] width 17 height 17
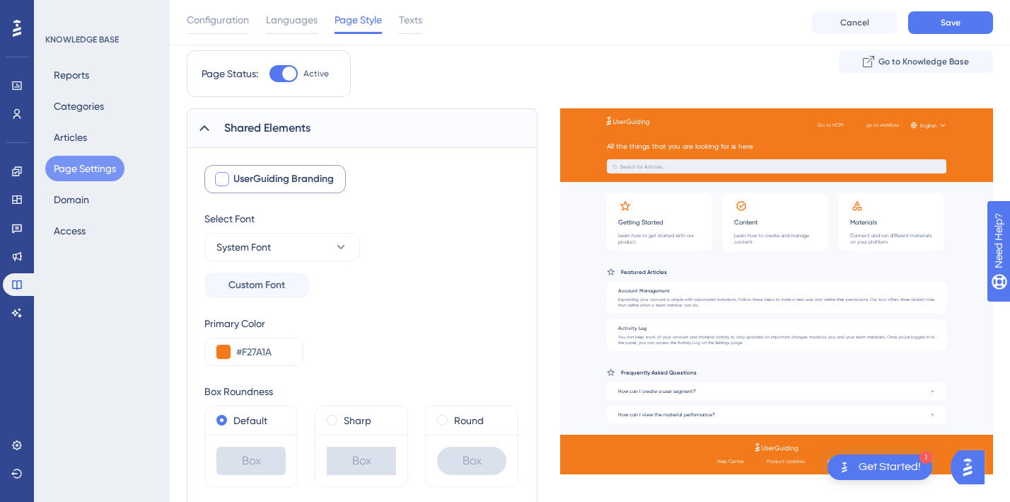
click at [221, 187] on div at bounding box center [222, 179] width 17 height 17
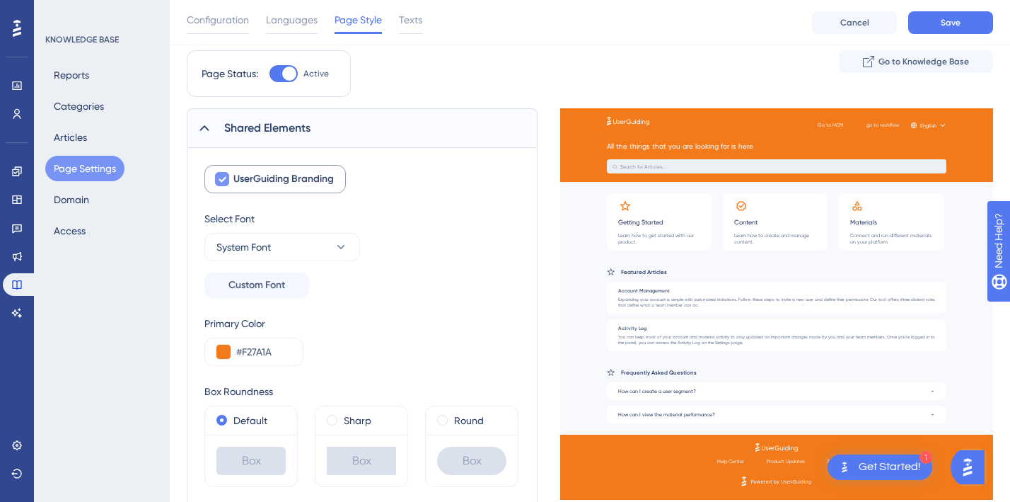
click at [221, 187] on div at bounding box center [222, 179] width 17 height 17
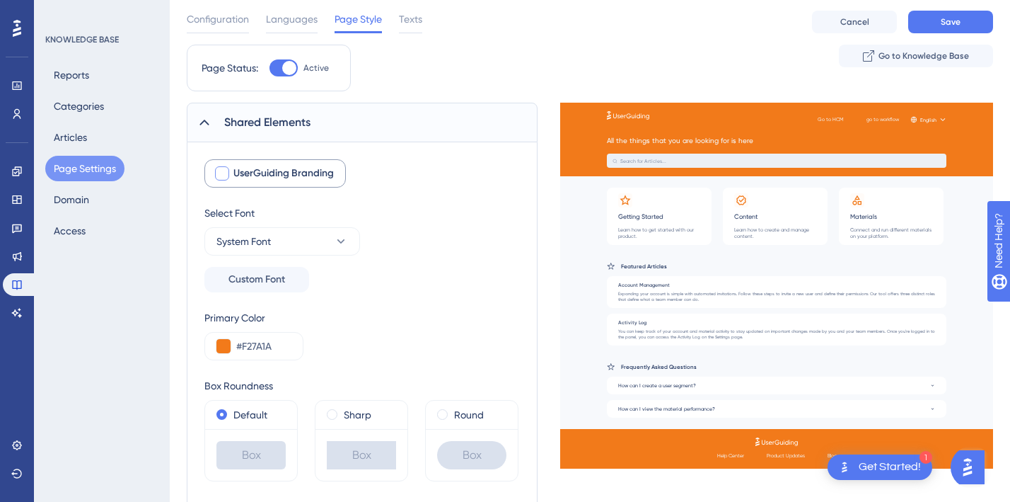
scroll to position [4, 0]
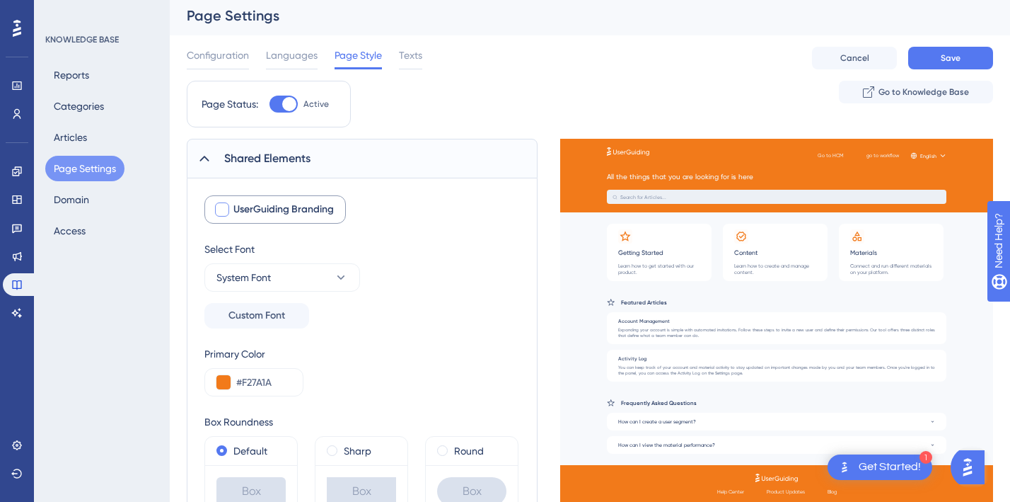
click at [224, 203] on div at bounding box center [222, 209] width 14 height 14
checkbox input "true"
click at [258, 284] on span "System Font" at bounding box center [244, 277] width 54 height 17
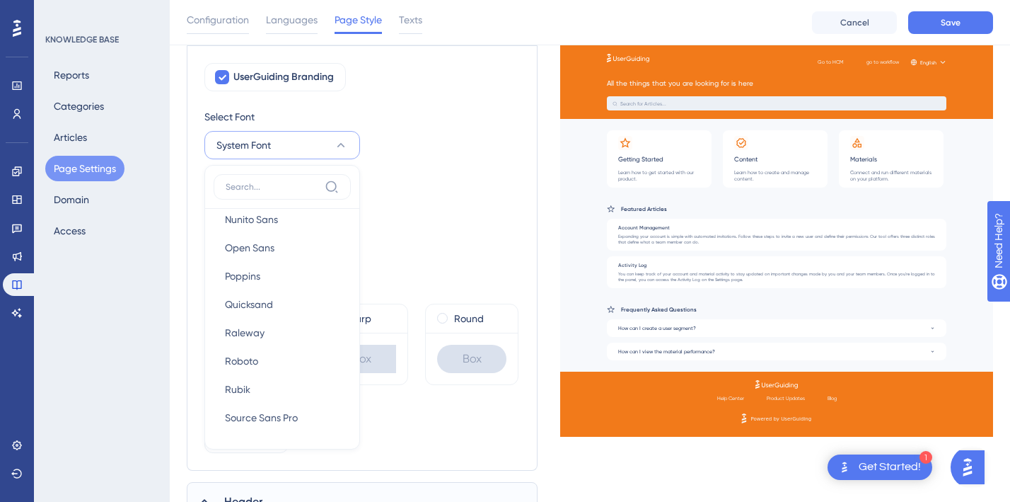
scroll to position [0, 0]
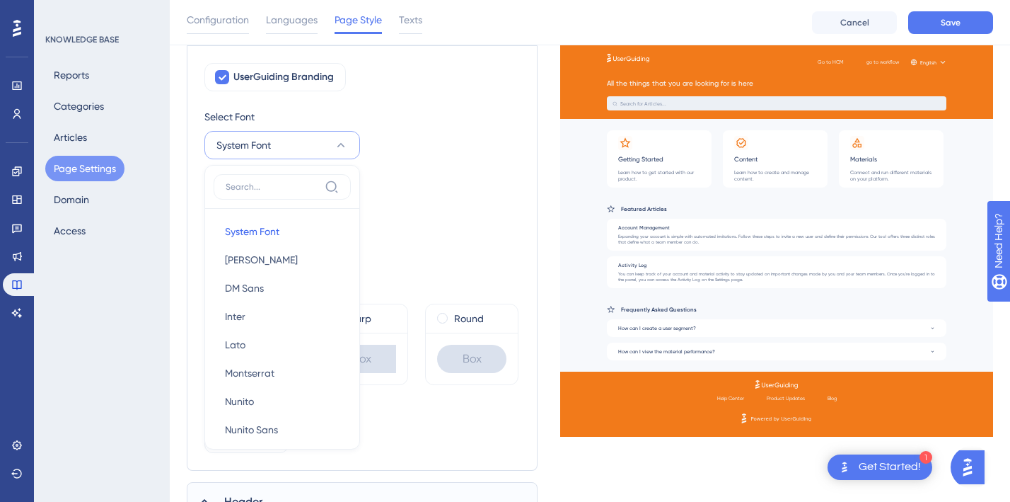
click at [440, 197] on div "UserGuiding Branding Select Font System Font System Font System Font Barlow Bar…" at bounding box center [362, 258] width 316 height 390
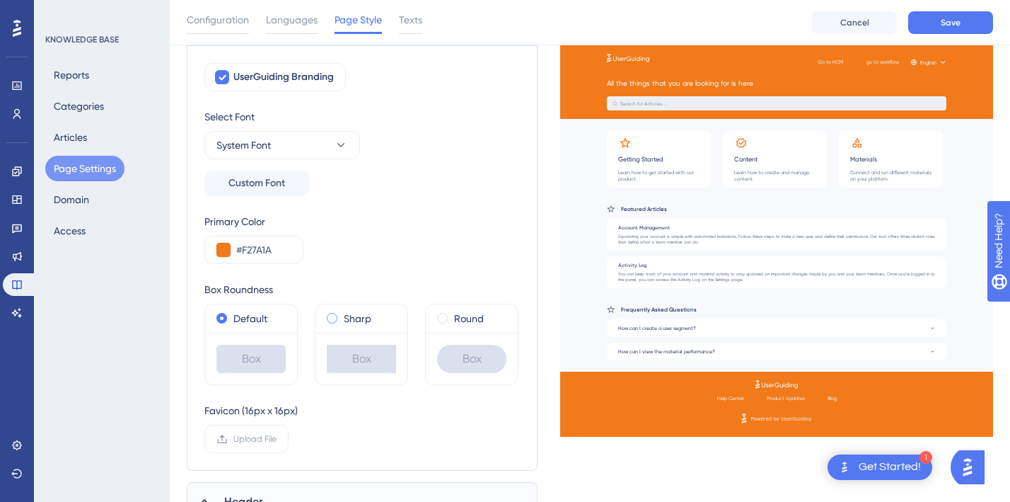
click at [335, 322] on div "Sharp" at bounding box center [361, 318] width 69 height 17
click at [250, 326] on label "Default" at bounding box center [251, 318] width 34 height 17
click at [328, 331] on div "Sharp" at bounding box center [362, 318] width 92 height 28
click at [439, 319] on span at bounding box center [442, 318] width 11 height 11
click at [452, 315] on input "radio" at bounding box center [452, 315] width 0 height 0
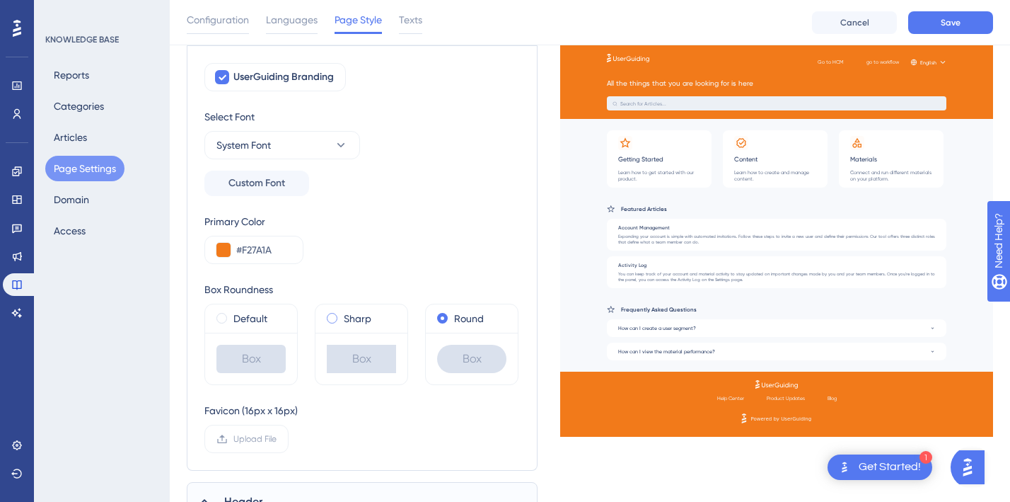
click at [365, 316] on label "Sharp" at bounding box center [358, 318] width 28 height 17
click at [244, 310] on label "Default" at bounding box center [251, 318] width 34 height 17
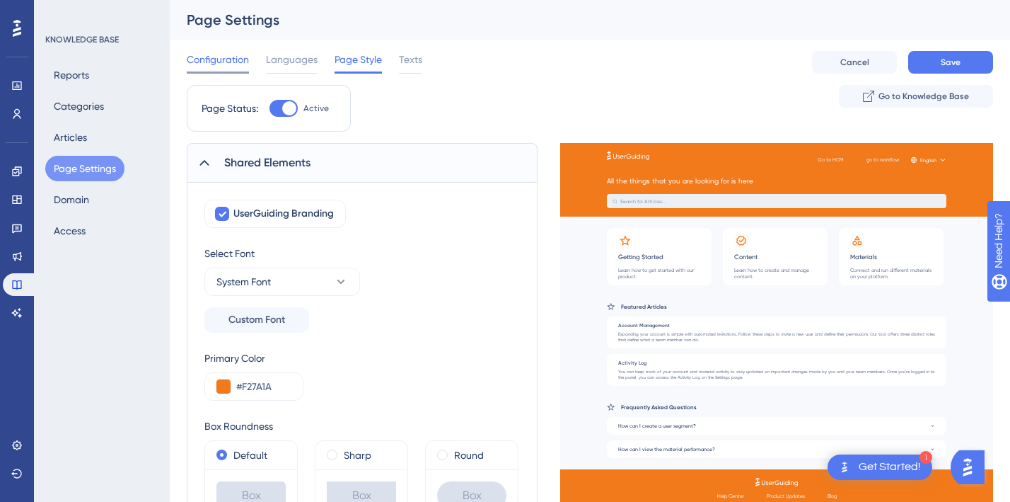
click at [228, 59] on span "Configuration" at bounding box center [218, 59] width 62 height 17
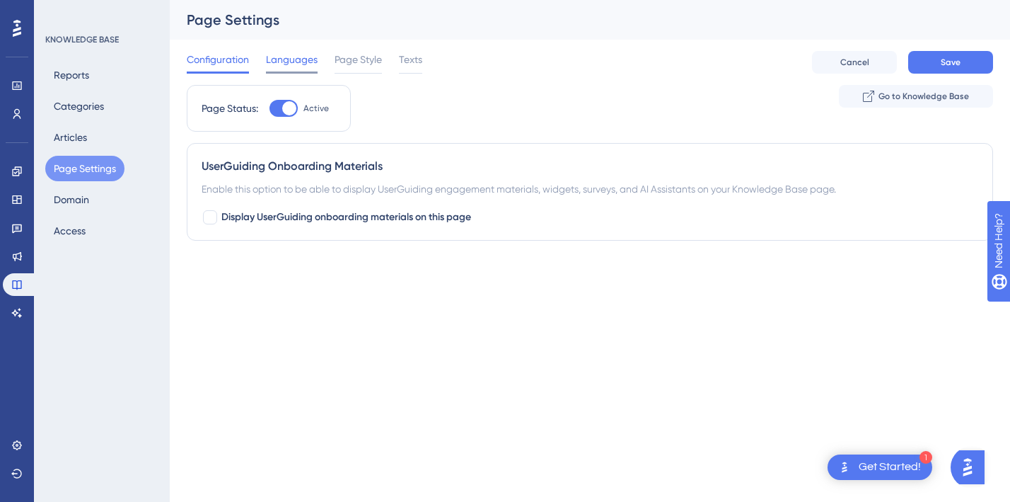
click at [301, 69] on div "Languages" at bounding box center [292, 62] width 52 height 23
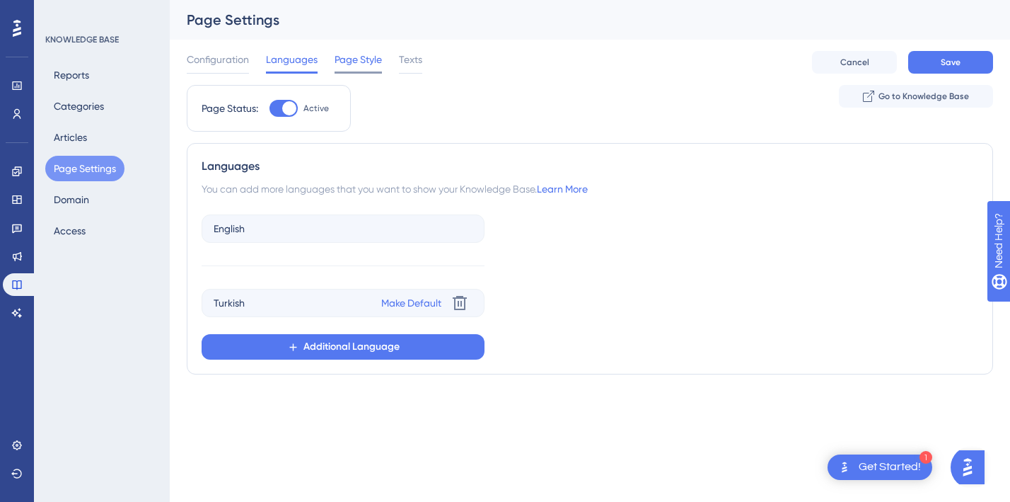
click at [376, 62] on span "Page Style" at bounding box center [358, 59] width 47 height 17
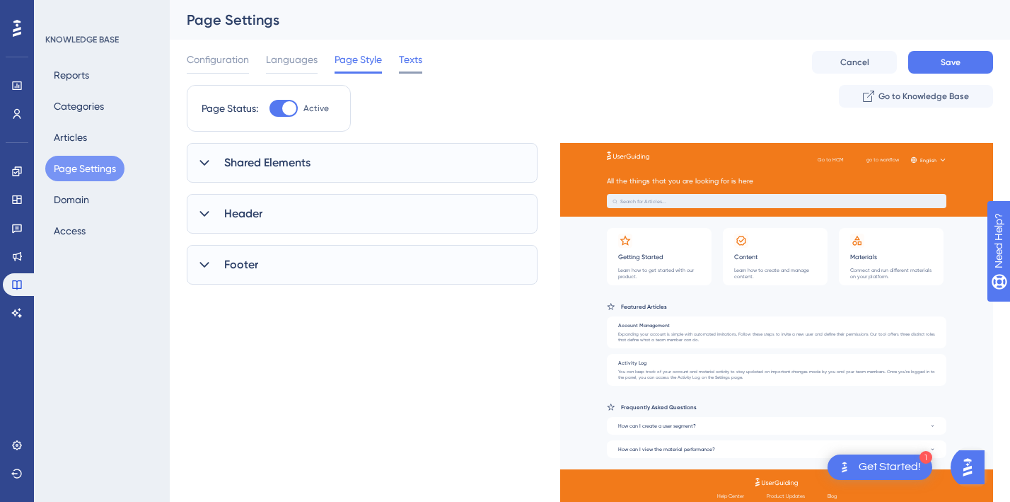
click at [421, 61] on span "Texts" at bounding box center [410, 59] width 23 height 17
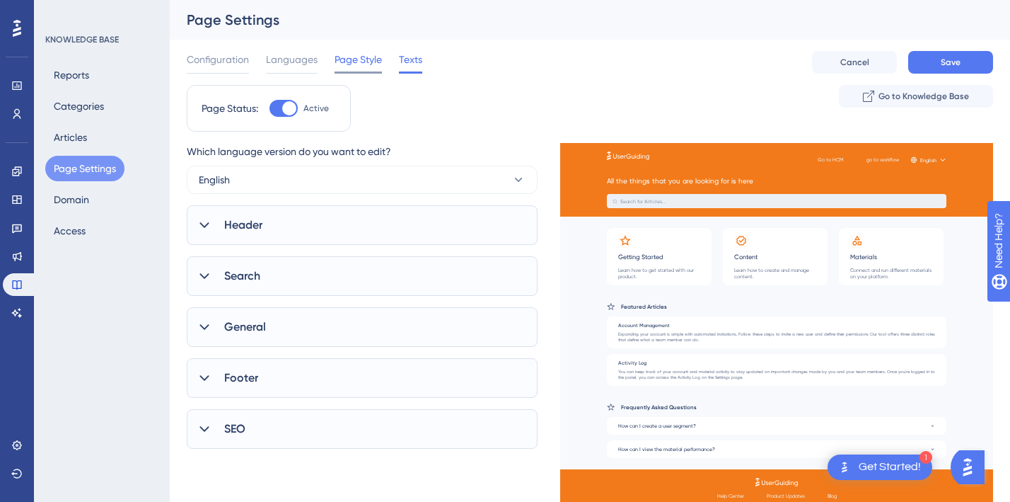
click at [376, 62] on span "Page Style" at bounding box center [358, 59] width 47 height 17
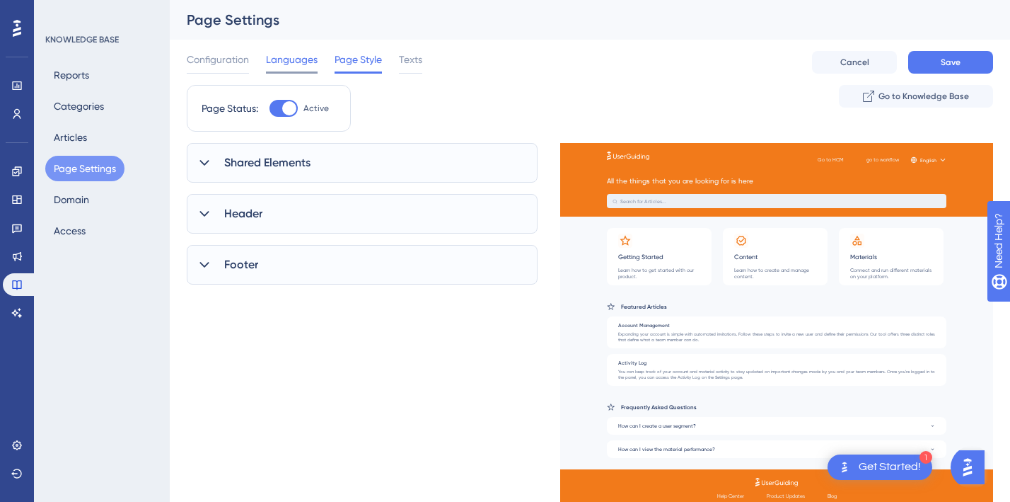
click at [304, 61] on span "Languages" at bounding box center [292, 59] width 52 height 17
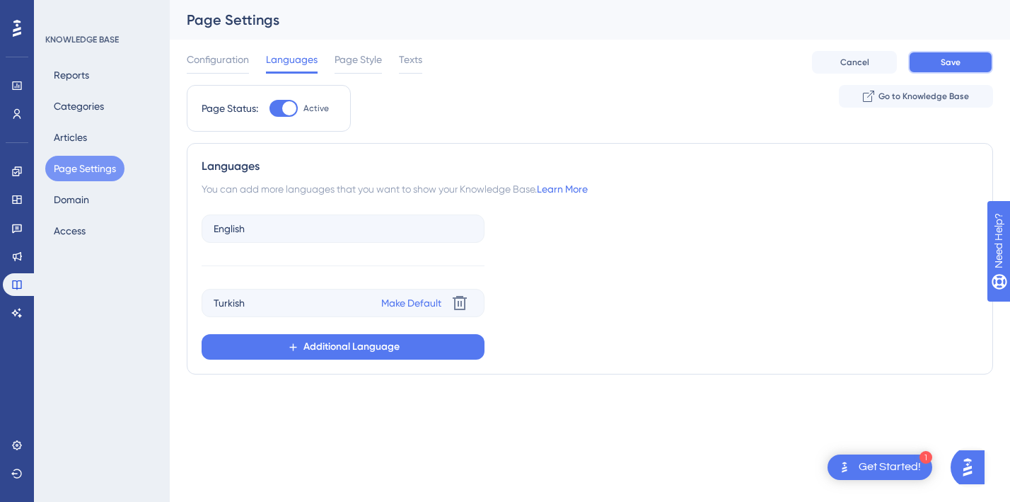
click at [965, 64] on button "Save" at bounding box center [951, 62] width 85 height 23
click at [76, 129] on button "Articles" at bounding box center [70, 137] width 50 height 25
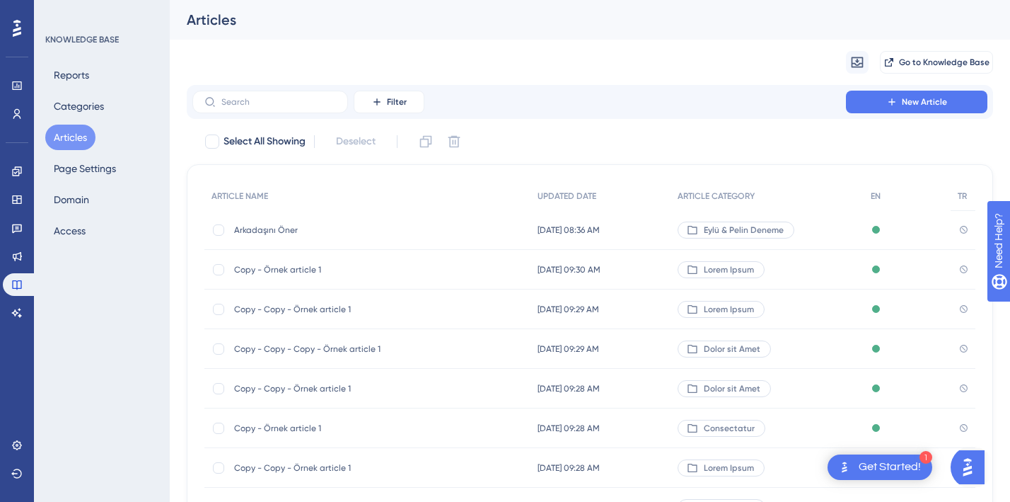
click at [270, 232] on span "Arkadaşını Öner" at bounding box center [347, 229] width 226 height 11
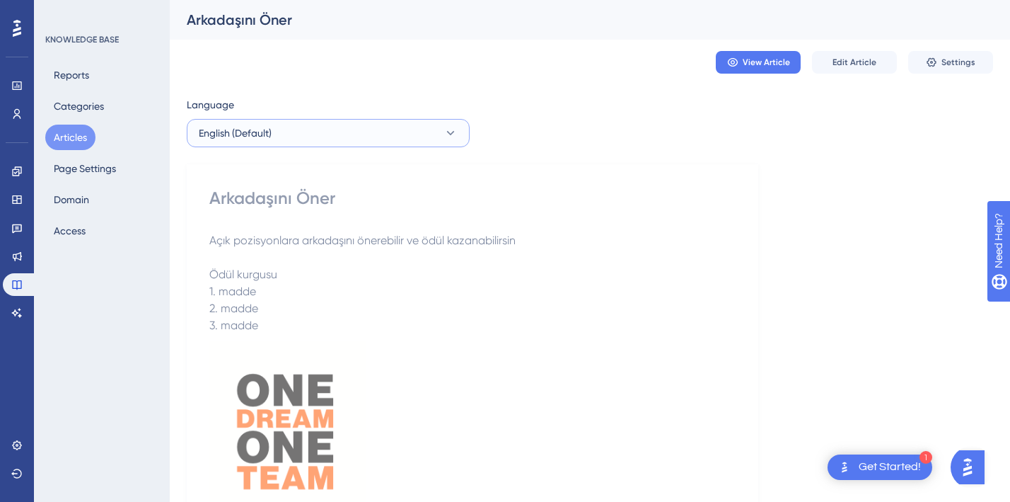
click at [363, 137] on button "English (Default)" at bounding box center [328, 133] width 283 height 28
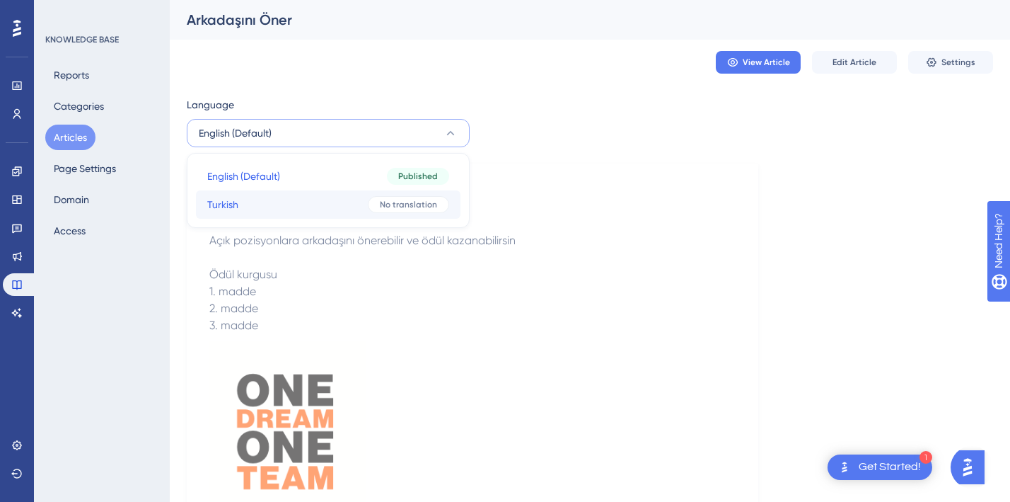
click at [356, 205] on button "Turkish Turkish No translation" at bounding box center [328, 204] width 265 height 28
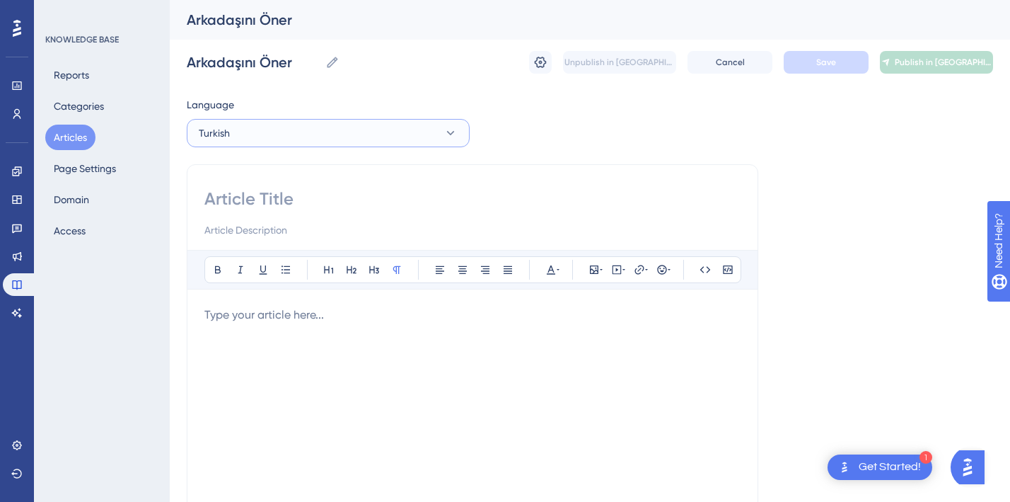
click at [250, 133] on button "Turkish" at bounding box center [328, 133] width 283 height 28
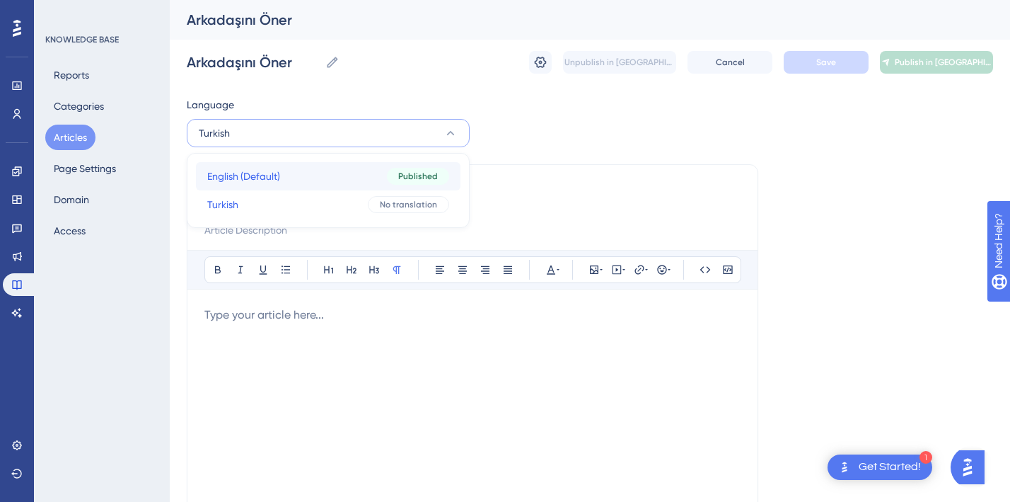
click at [254, 168] on span "English (Default)" at bounding box center [243, 176] width 73 height 17
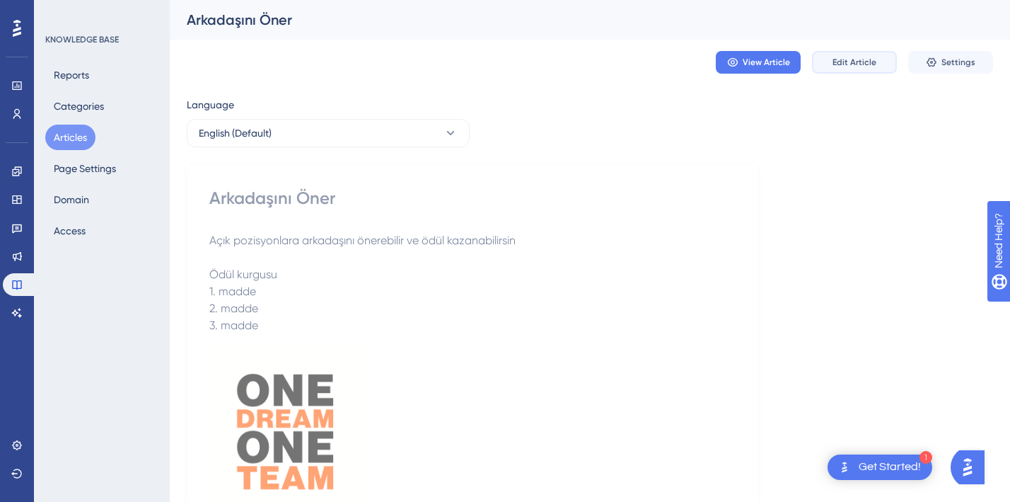
click at [859, 69] on button "Edit Article" at bounding box center [854, 62] width 85 height 23
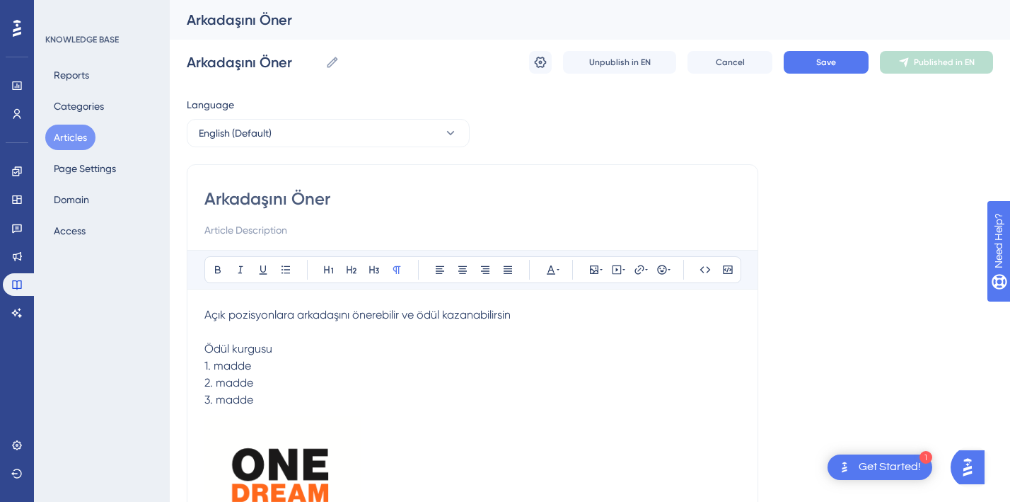
click at [204, 321] on p "Açık pozisyonlara arkadaşını önerebilir ve ödül kazanabilirsin" at bounding box center [472, 314] width 536 height 17
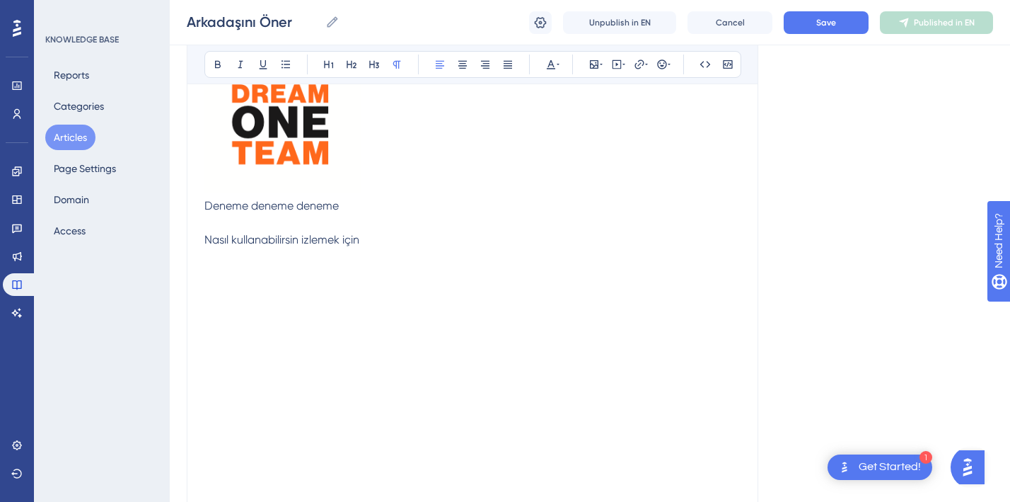
scroll to position [741, 0]
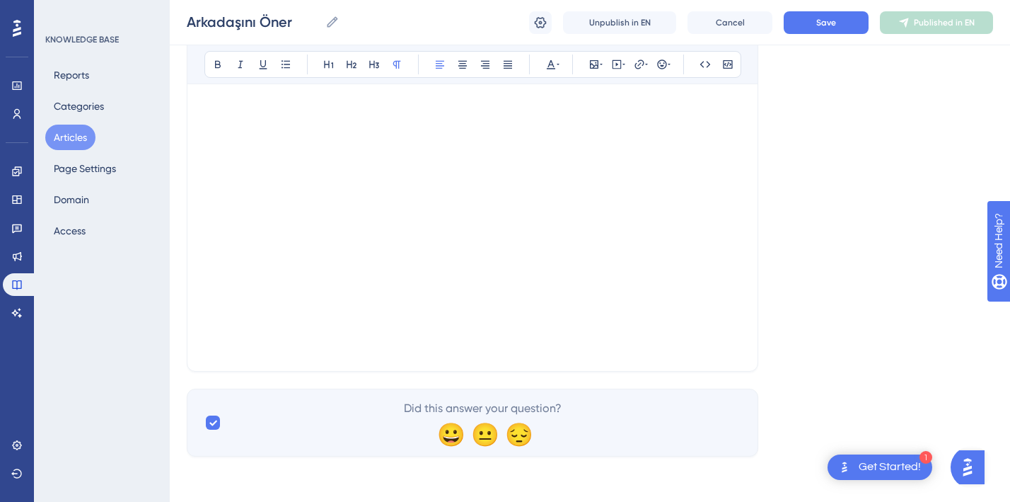
drag, startPoint x: 202, startPoint y: 314, endPoint x: 320, endPoint y: 332, distance: 118.8
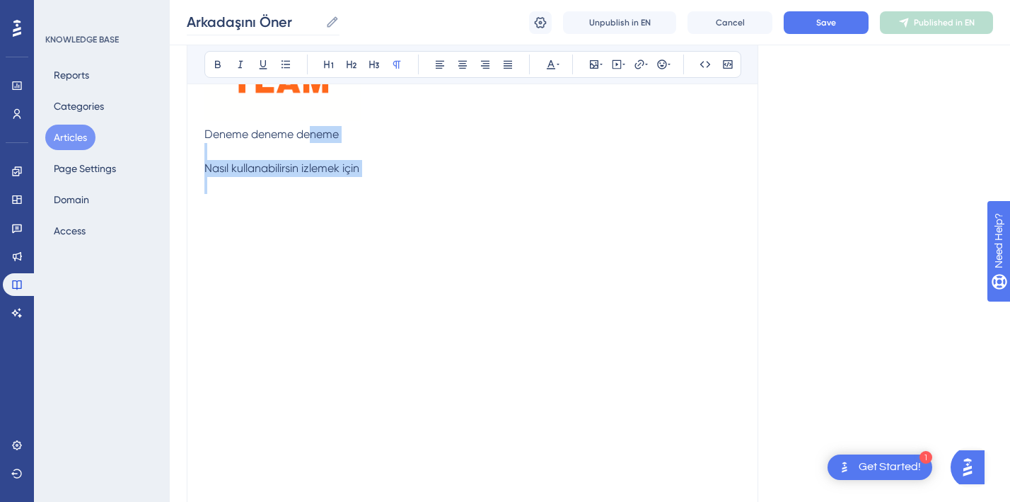
scroll to position [348, 0]
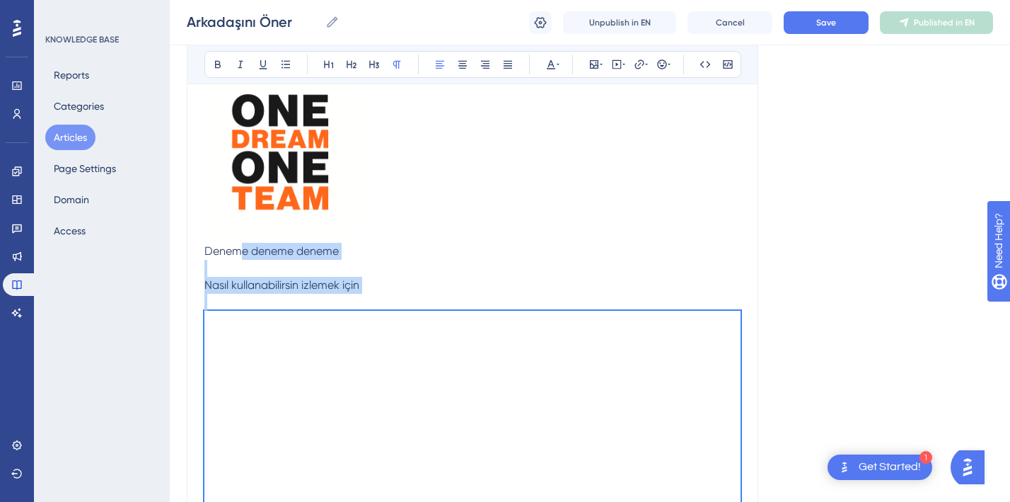
drag, startPoint x: 320, startPoint y: 332, endPoint x: 240, endPoint y: 107, distance: 238.8
click at [240, 107] on div "Açık pozisyonlara arkadaşını önerebilir ve ödül kazanabilirsin Ödül kurgusu 1. …" at bounding box center [472, 350] width 536 height 794
click at [401, 200] on p at bounding box center [472, 148] width 536 height 188
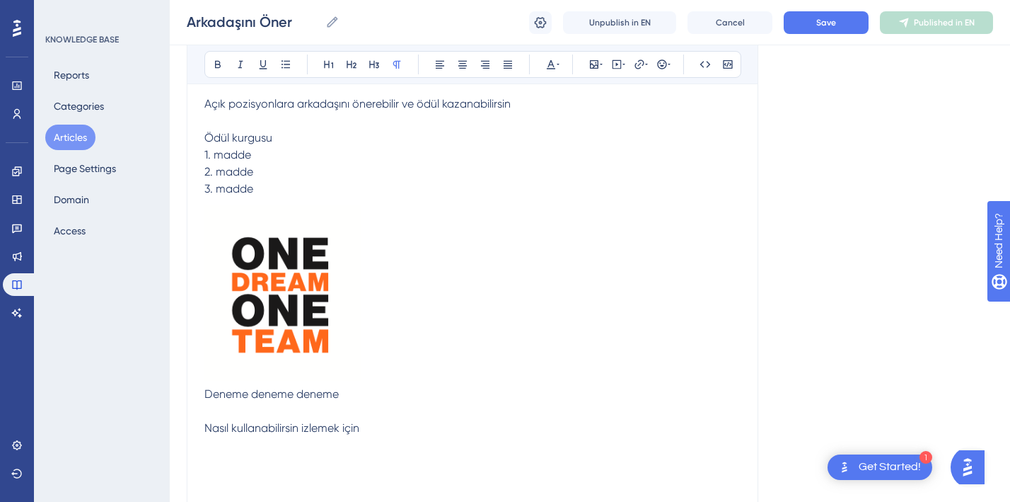
scroll to position [479, 0]
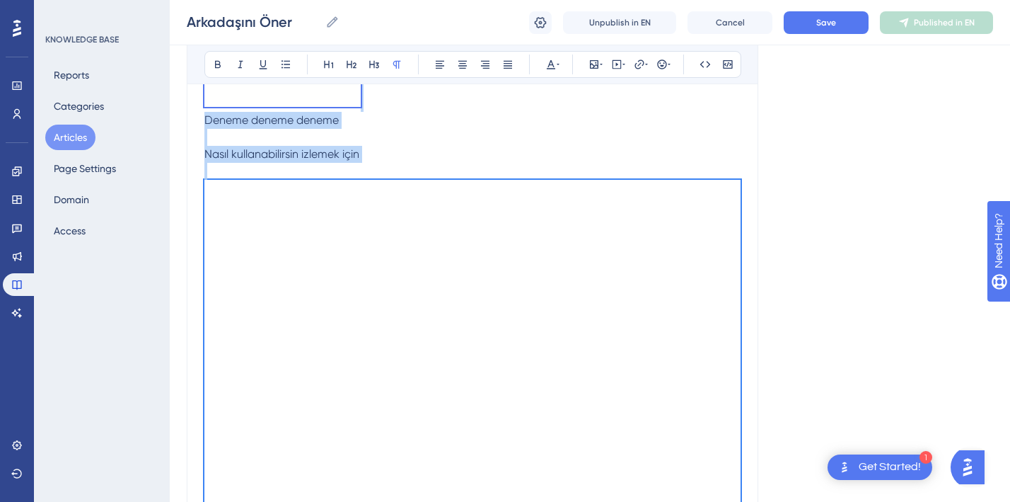
drag, startPoint x: 321, startPoint y: 325, endPoint x: 197, endPoint y: 68, distance: 285.5
click at [204, 68] on div "Bold Italic Underline Bullet Point Heading 1 Heading 2 Heading 3 Normal Align L…" at bounding box center [472, 190] width 536 height 851
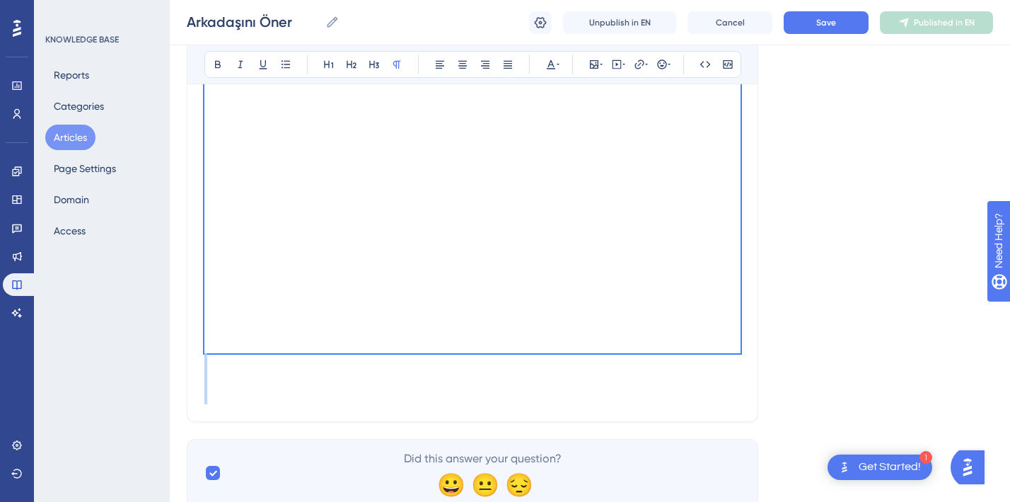
scroll to position [0, 0]
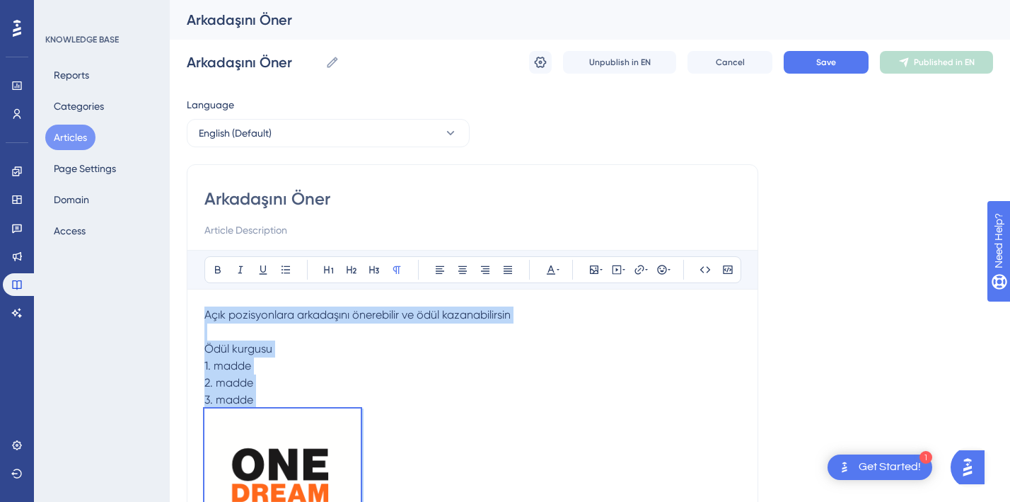
copy div "Açık pozisyonlara arkadaşını önerebilir ve ödül kazanabilirsin Ödül kurgusu 1. …"
click at [287, 139] on button "English (Default)" at bounding box center [328, 133] width 283 height 28
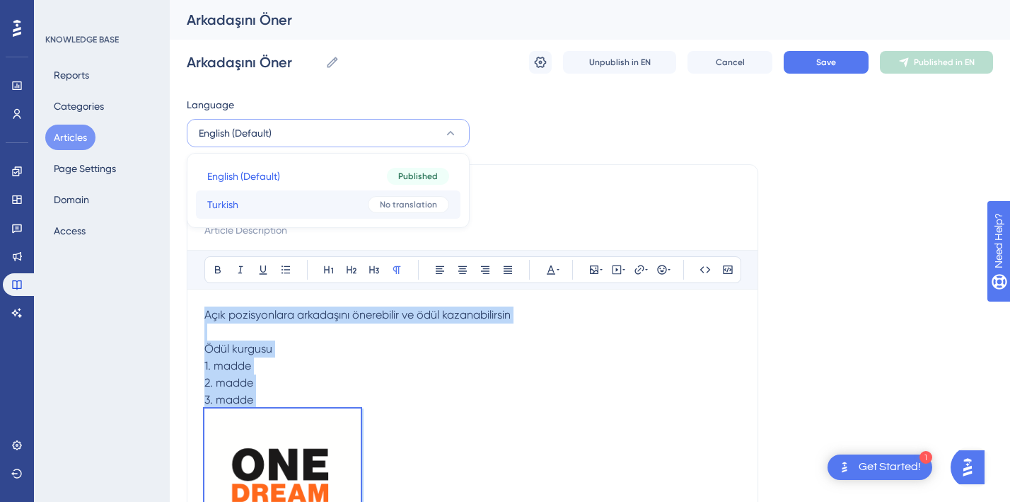
click at [273, 206] on button "Turkish Turkish No translation" at bounding box center [328, 204] width 265 height 28
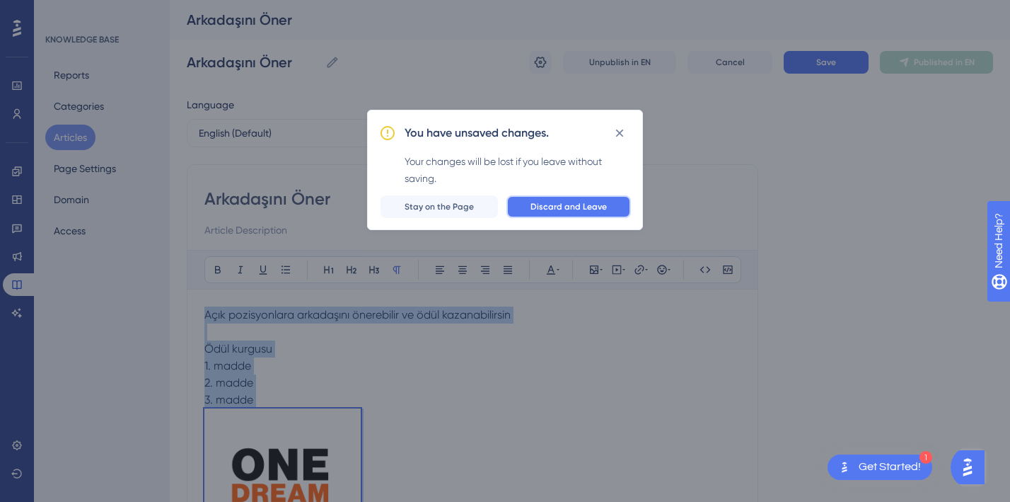
click at [546, 204] on span "Discard and Leave" at bounding box center [569, 206] width 76 height 11
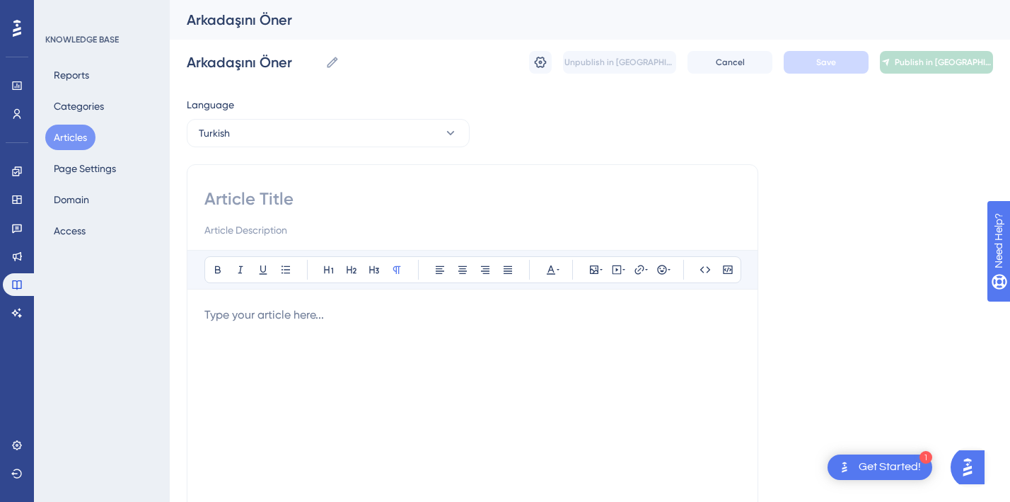
click at [309, 333] on div at bounding box center [472, 461] width 536 height 311
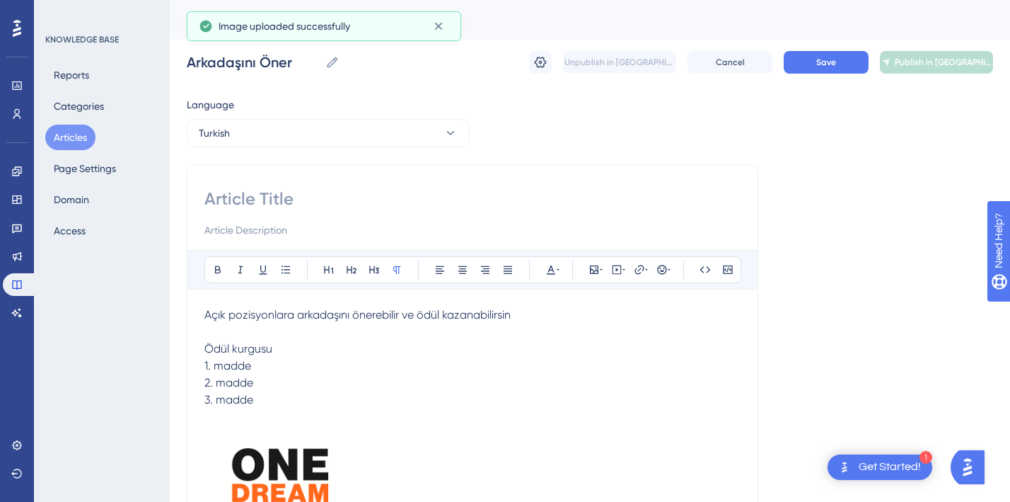
click at [275, 222] on input at bounding box center [472, 229] width 536 height 17
click at [254, 200] on input at bounding box center [472, 199] width 536 height 23
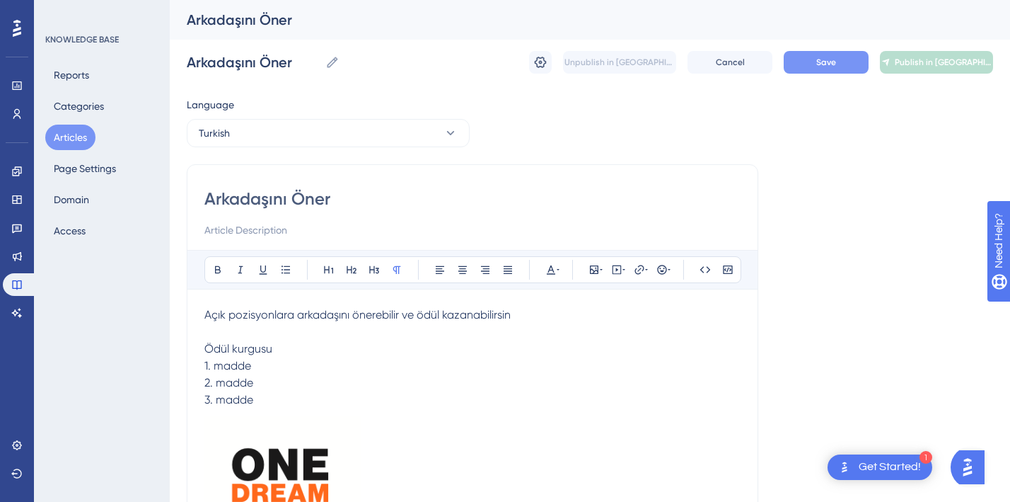
type input "Arkadaşını Öner"
click at [821, 52] on button "Save" at bounding box center [826, 62] width 85 height 23
click at [826, 64] on span "Save" at bounding box center [827, 62] width 20 height 11
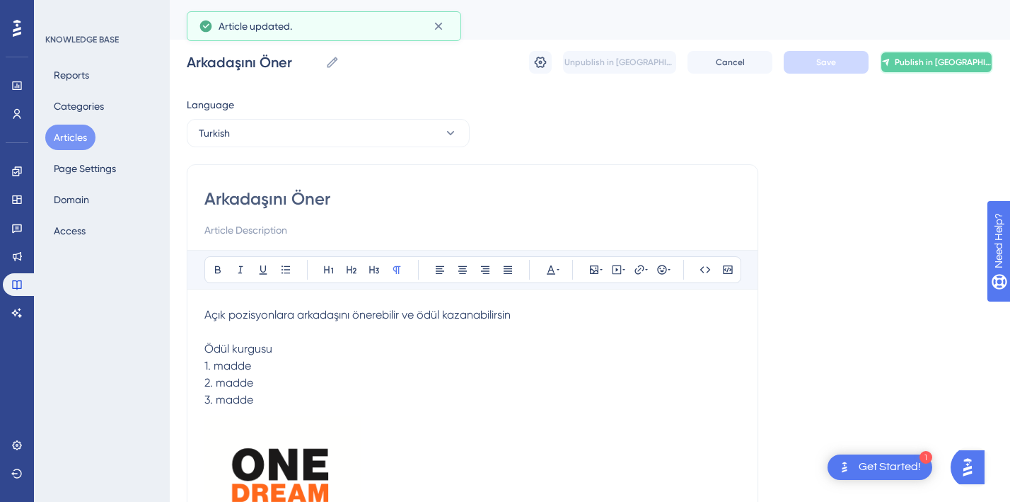
click at [930, 57] on span "Publish in [GEOGRAPHIC_DATA]" at bounding box center [944, 62] width 98 height 11
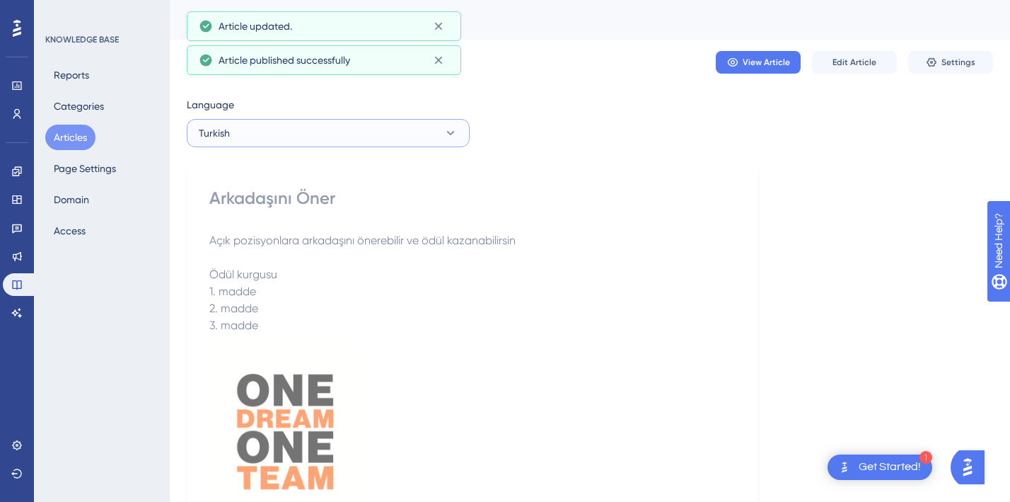
click at [245, 126] on button "Turkish" at bounding box center [328, 133] width 283 height 28
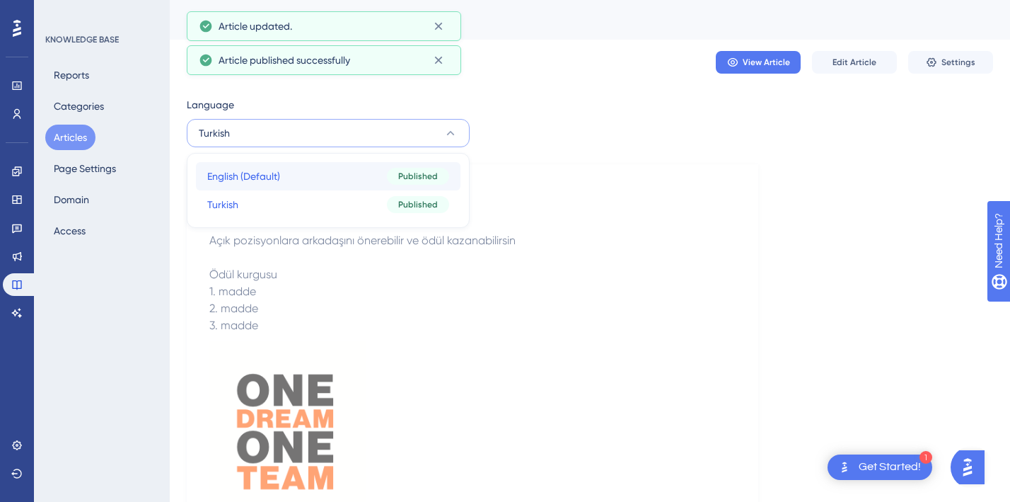
click at [254, 169] on span "English (Default)" at bounding box center [243, 176] width 73 height 17
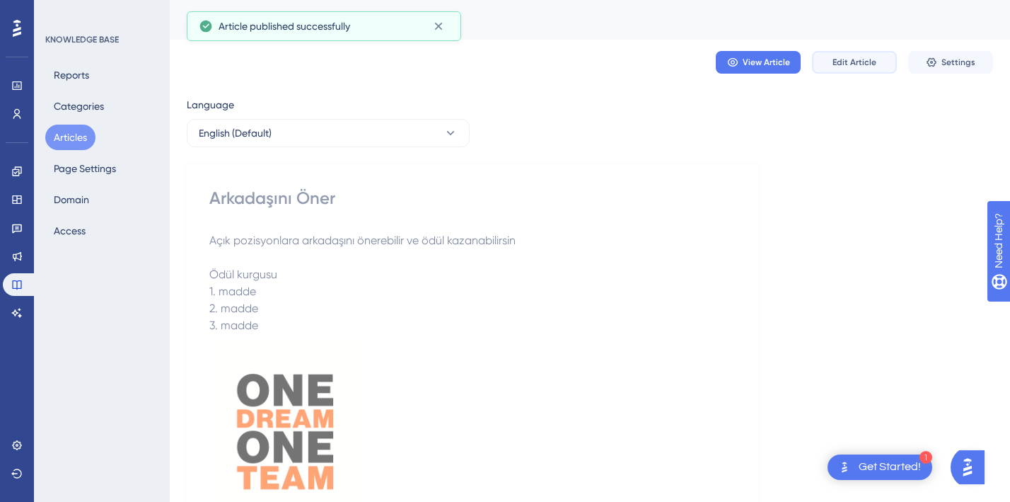
click at [865, 63] on span "Edit Article" at bounding box center [855, 62] width 44 height 11
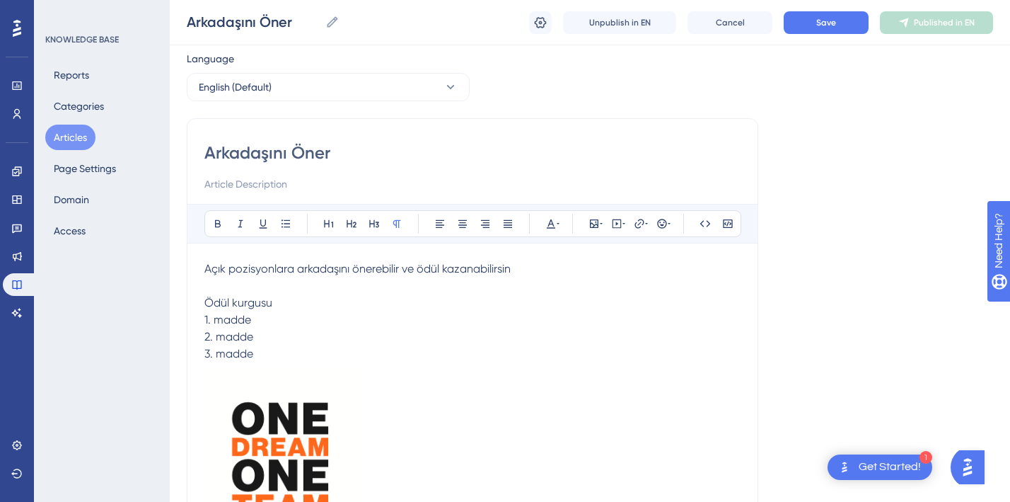
click at [254, 144] on input "Arkadaşını Öner" at bounding box center [472, 153] width 536 height 23
type input "Refer"
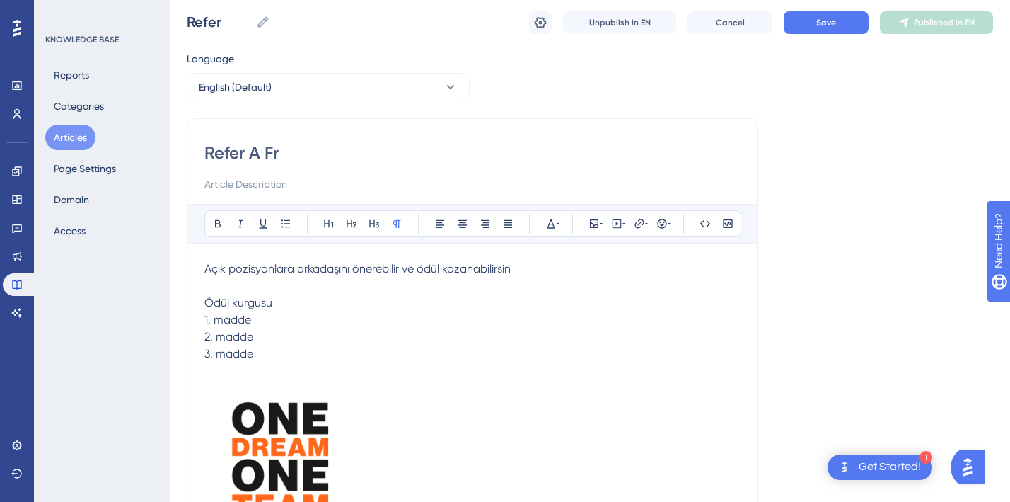
type input "Refer A Fri"
type input "Refer A Friend"
click at [255, 151] on input "Refer A Friend" at bounding box center [472, 153] width 536 height 23
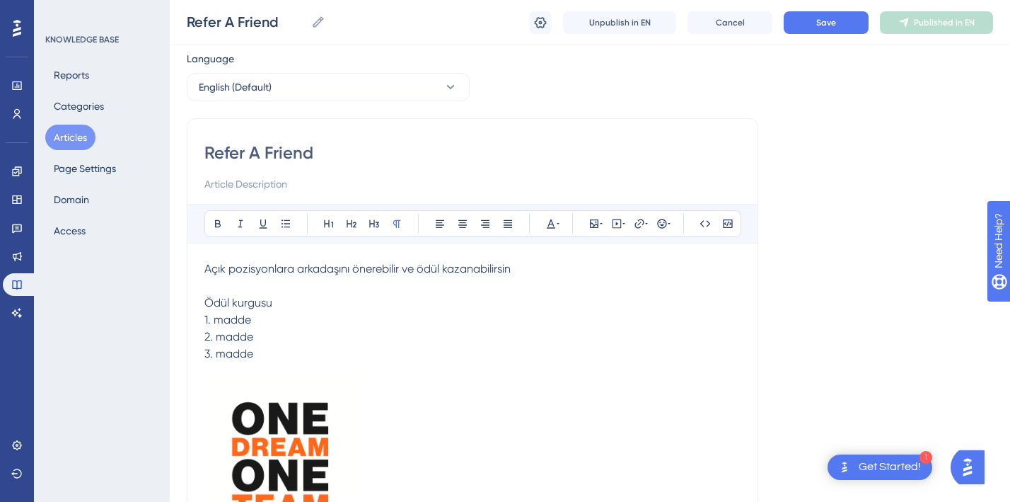
type input "Refer Friend"
type input "Refer a Friend"
click at [381, 146] on input "Refer a Friend" at bounding box center [472, 153] width 536 height 23
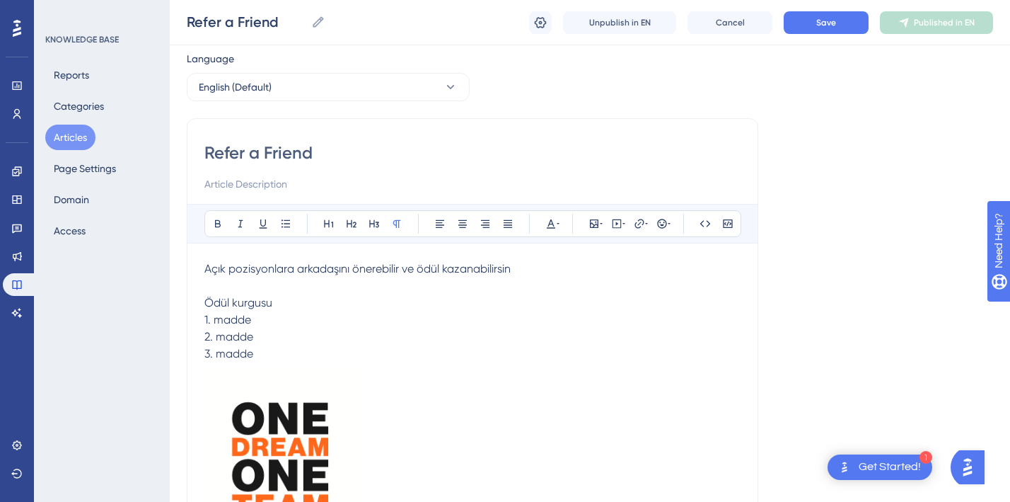
click at [259, 158] on input "Refer a Friend" at bounding box center [472, 153] width 536 height 23
type input "Refer A Friend"
type input "Refer s Friend"
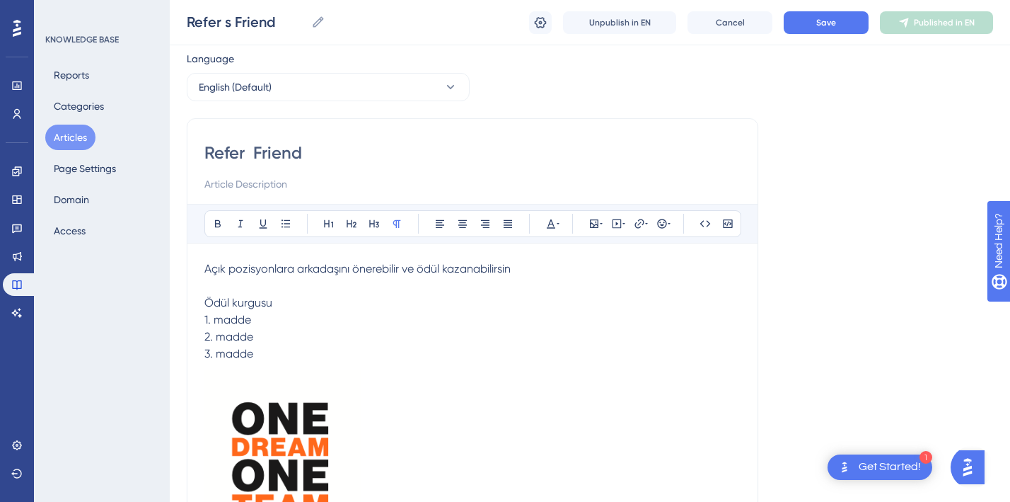
type input "Refer a Friend"
click at [835, 11] on button "Save" at bounding box center [826, 22] width 85 height 23
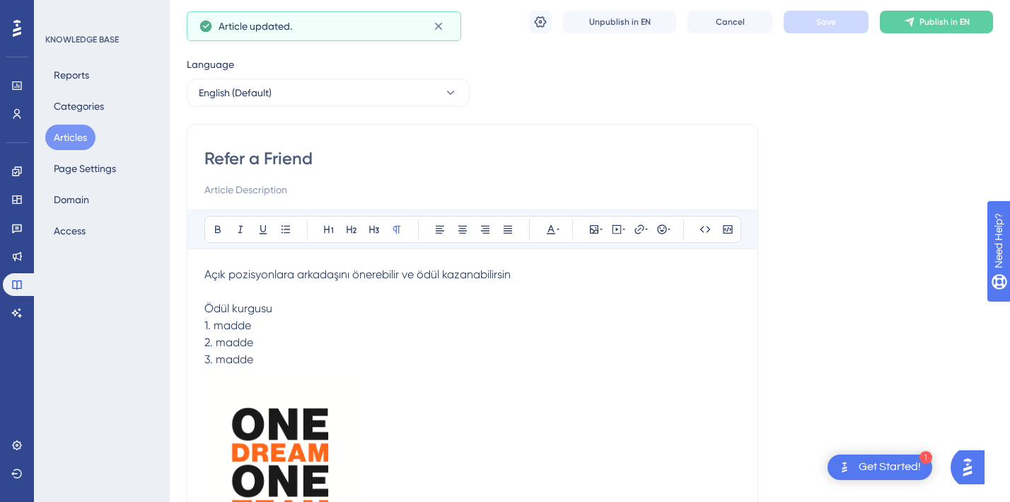
scroll to position [0, 0]
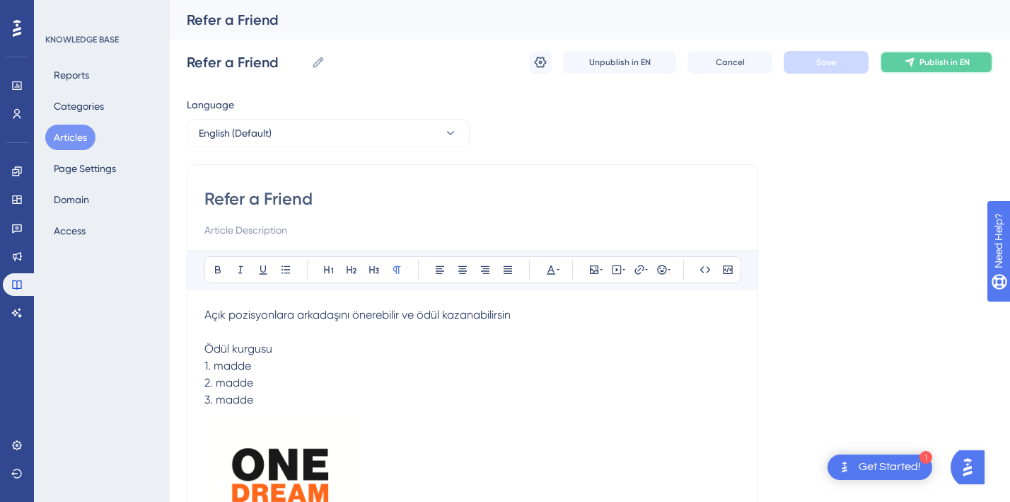
click at [935, 69] on button "Publish in EN" at bounding box center [936, 62] width 113 height 23
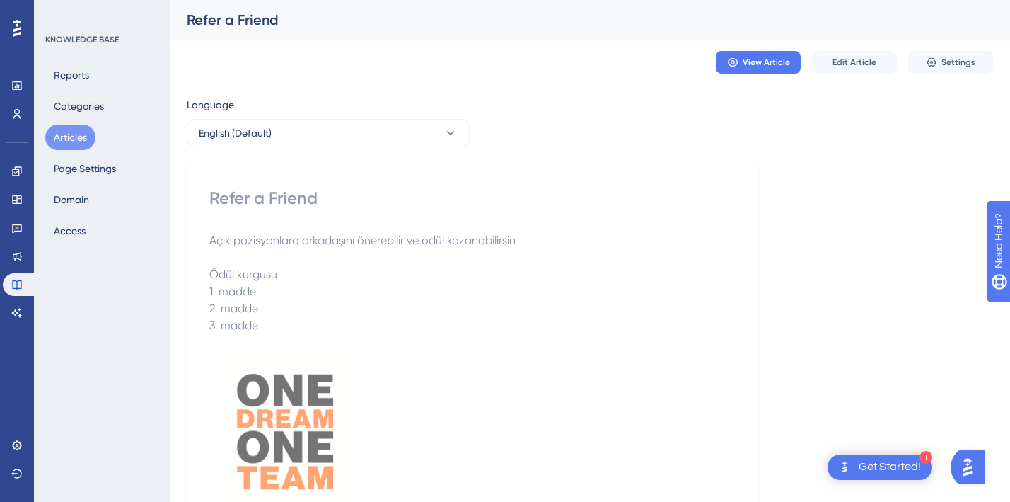
click at [540, 269] on p "Ödül kurgusu" at bounding box center [472, 274] width 526 height 17
click at [314, 117] on div "Language" at bounding box center [328, 107] width 283 height 23
click at [309, 127] on button "English (Default)" at bounding box center [328, 133] width 283 height 28
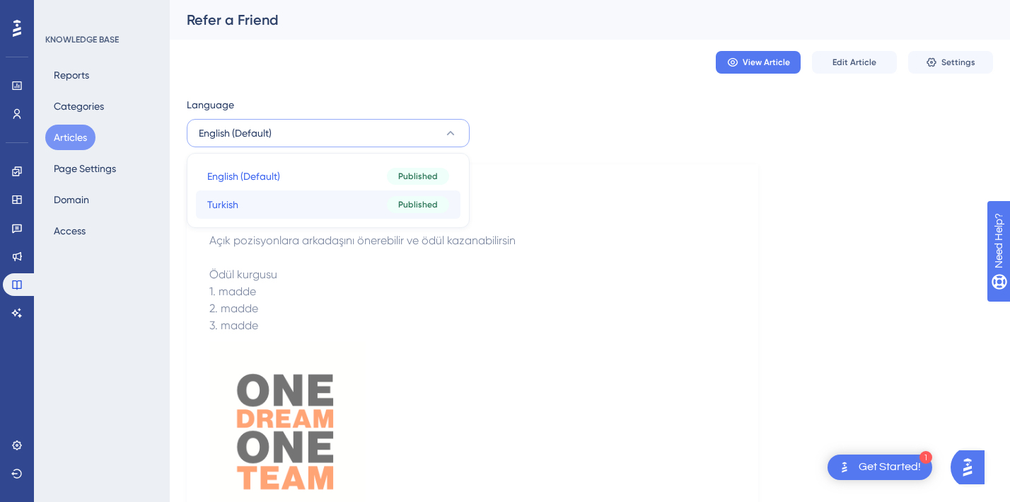
click at [224, 205] on span "Turkish" at bounding box center [222, 204] width 31 height 17
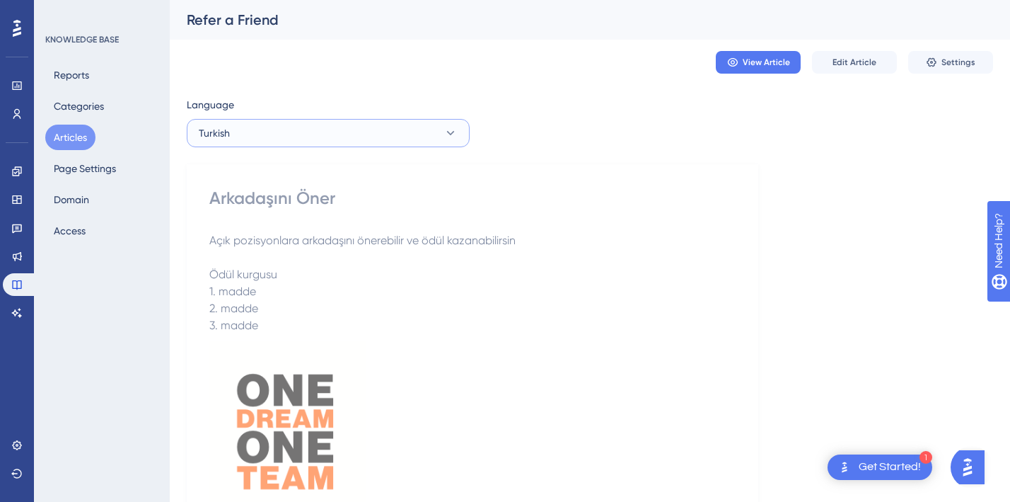
click at [355, 129] on button "Turkish" at bounding box center [328, 133] width 283 height 28
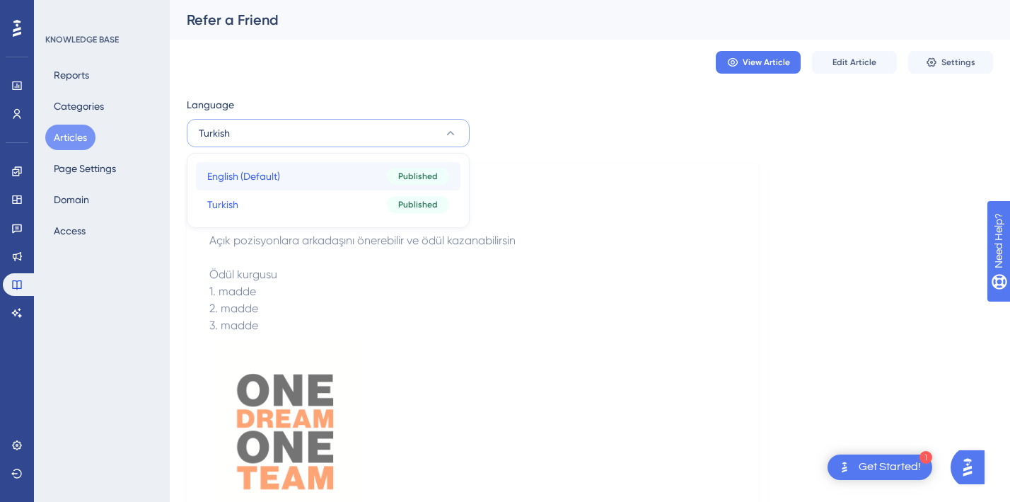
click at [342, 162] on button "English (Default) English (Default) Published" at bounding box center [328, 176] width 265 height 28
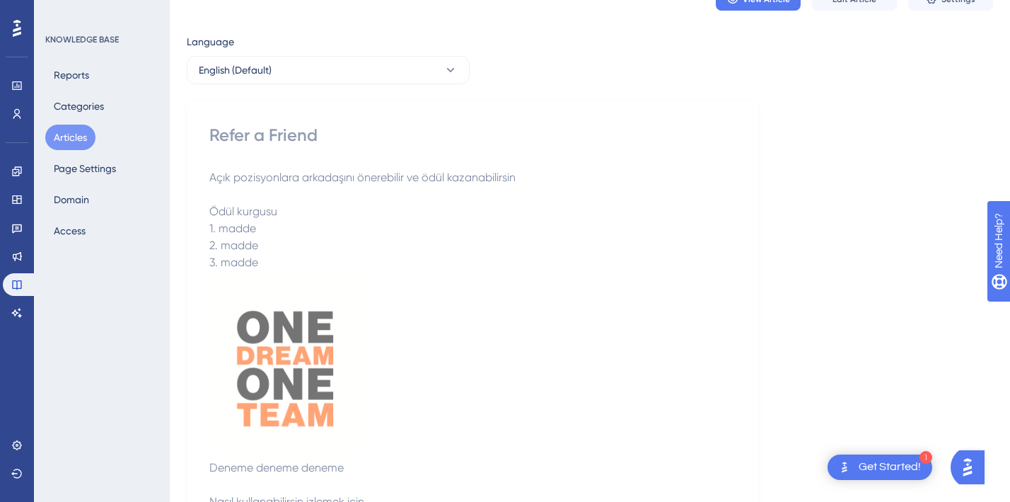
scroll to position [74, 0]
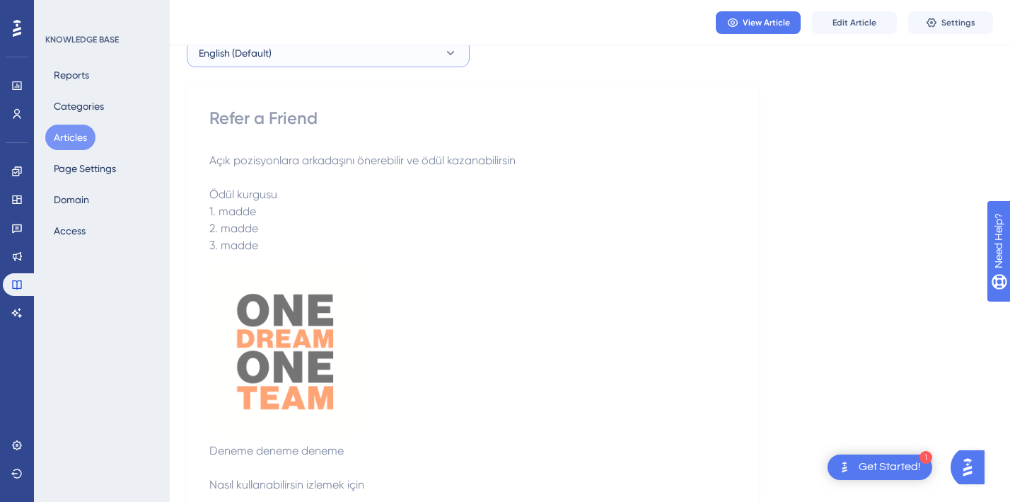
click at [258, 59] on span "English (Default)" at bounding box center [235, 53] width 73 height 17
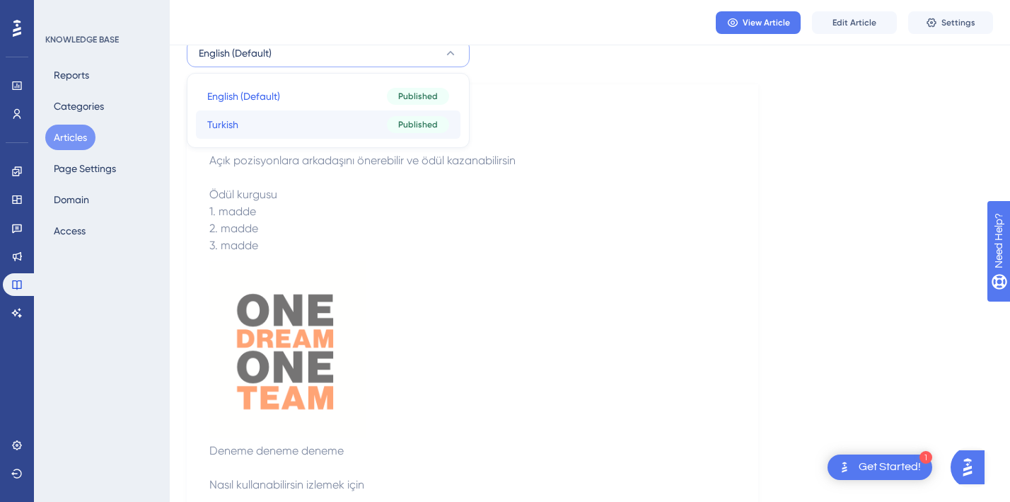
click at [251, 117] on button "Turkish Turkish Published" at bounding box center [328, 124] width 265 height 28
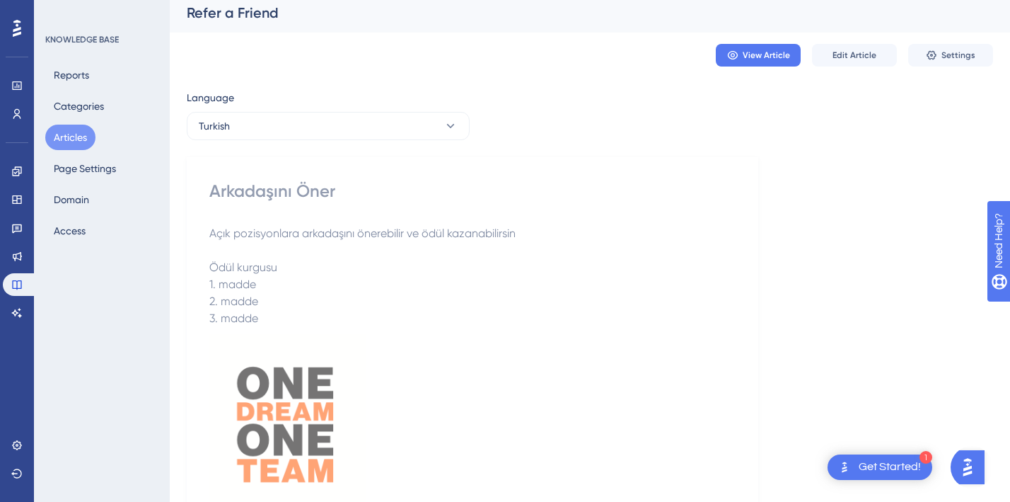
scroll to position [0, 0]
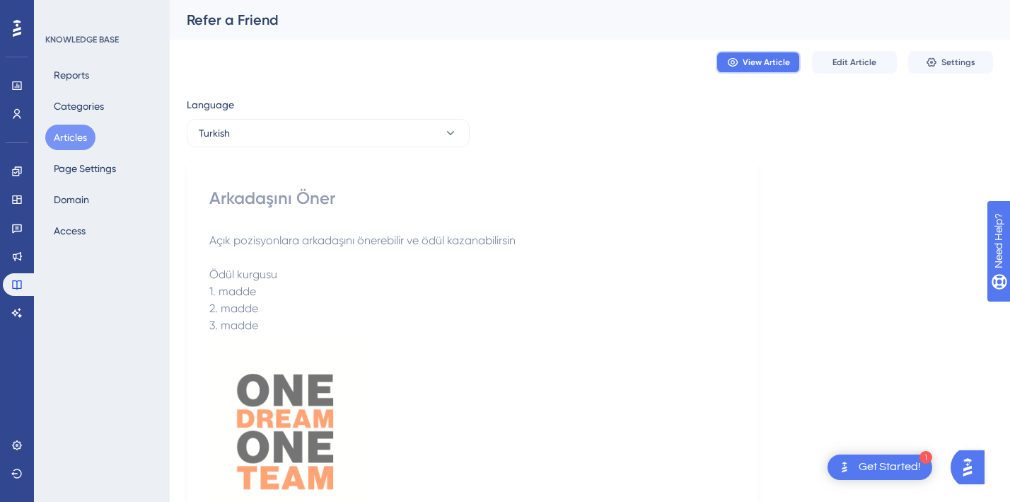
drag, startPoint x: 773, startPoint y: 58, endPoint x: 631, endPoint y: 54, distance: 142.3
click at [631, 54] on div "View Article Edit Article Settings" at bounding box center [590, 62] width 807 height 45
click at [868, 59] on span "Edit Article" at bounding box center [855, 62] width 44 height 11
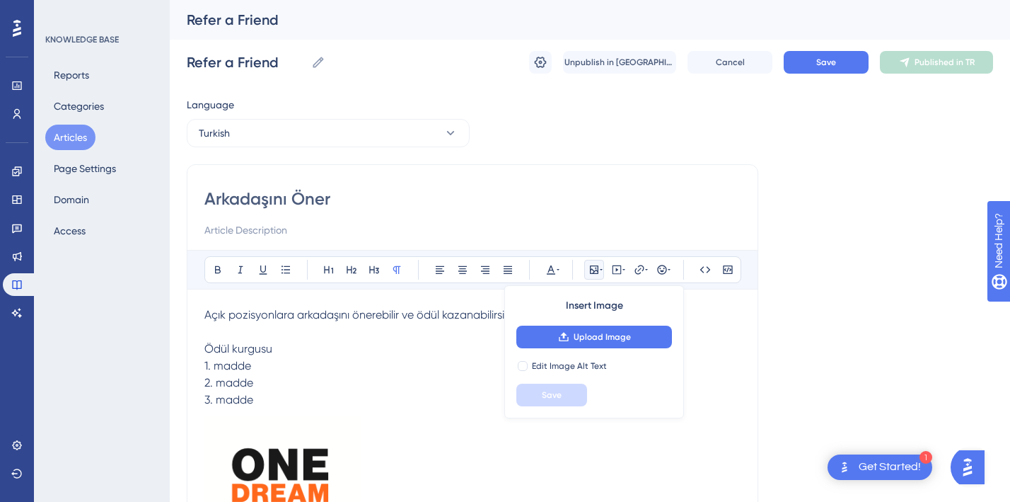
click at [920, 154] on div "Language Turkish Arkadaşını Öner Bold Italic Underline Bullet Point Heading 1 H…" at bounding box center [590, 457] width 807 height 722
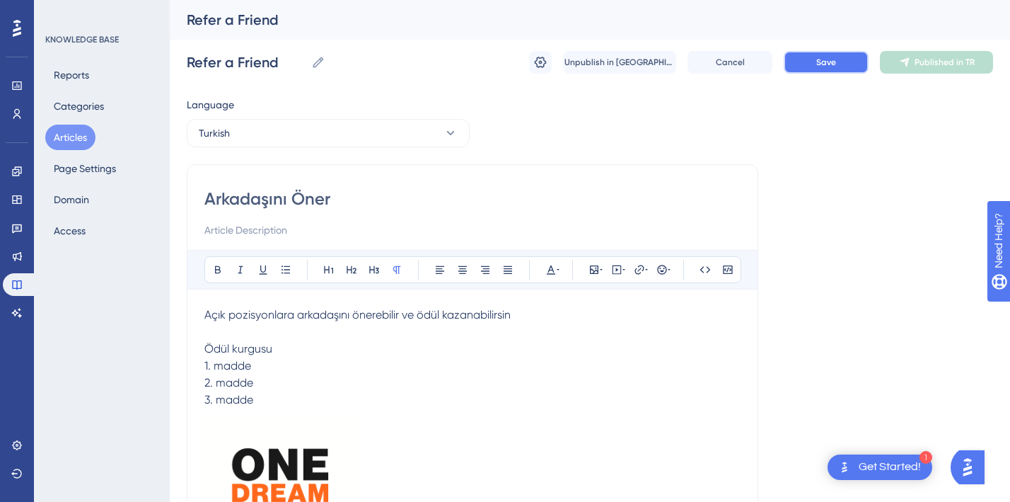
click at [817, 64] on span "Save" at bounding box center [827, 62] width 20 height 11
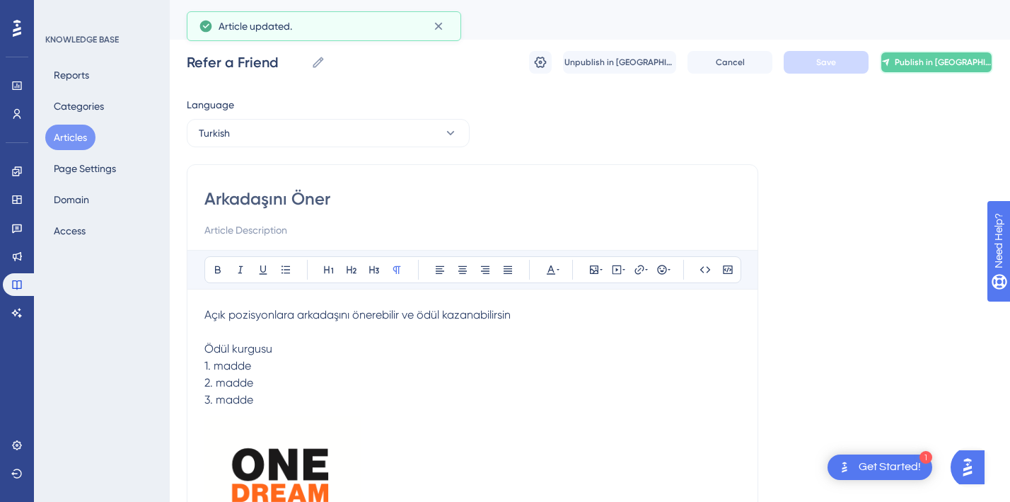
click at [928, 70] on button "Publish in [GEOGRAPHIC_DATA]" at bounding box center [936, 62] width 113 height 23
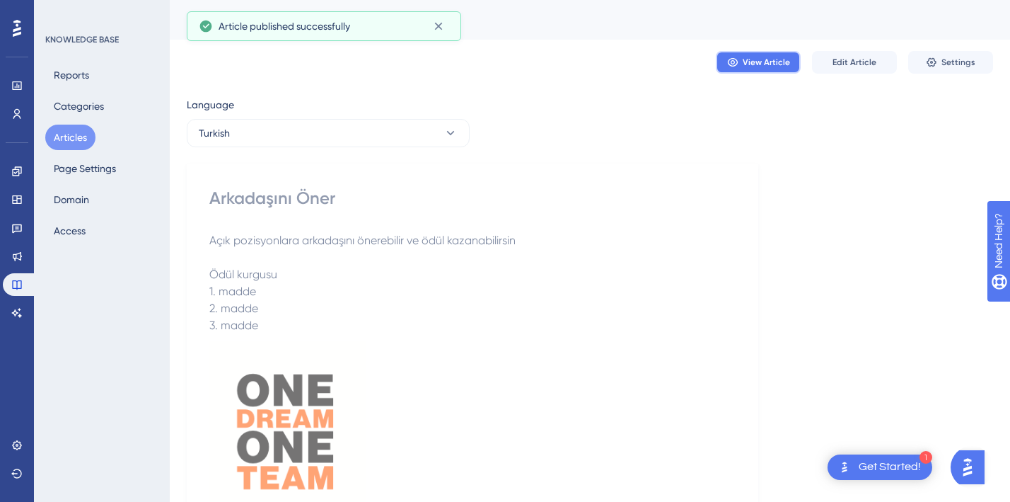
click at [755, 61] on span "View Article" at bounding box center [766, 62] width 47 height 11
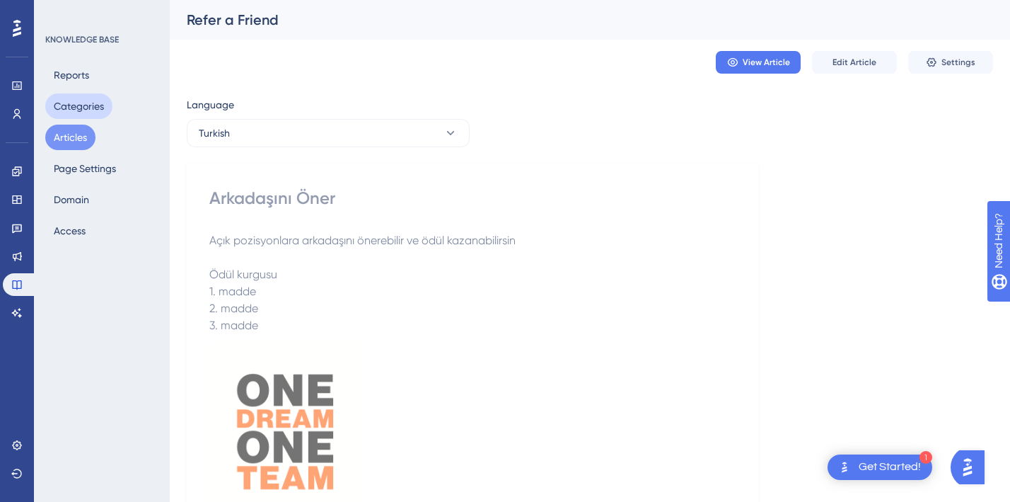
click at [79, 111] on button "Categories" at bounding box center [78, 105] width 67 height 25
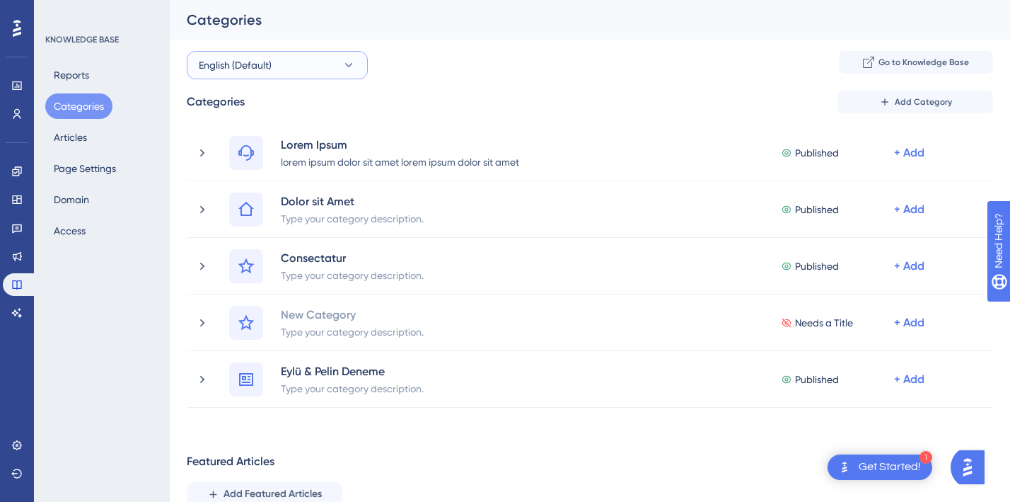
click at [347, 58] on icon at bounding box center [349, 65] width 14 height 14
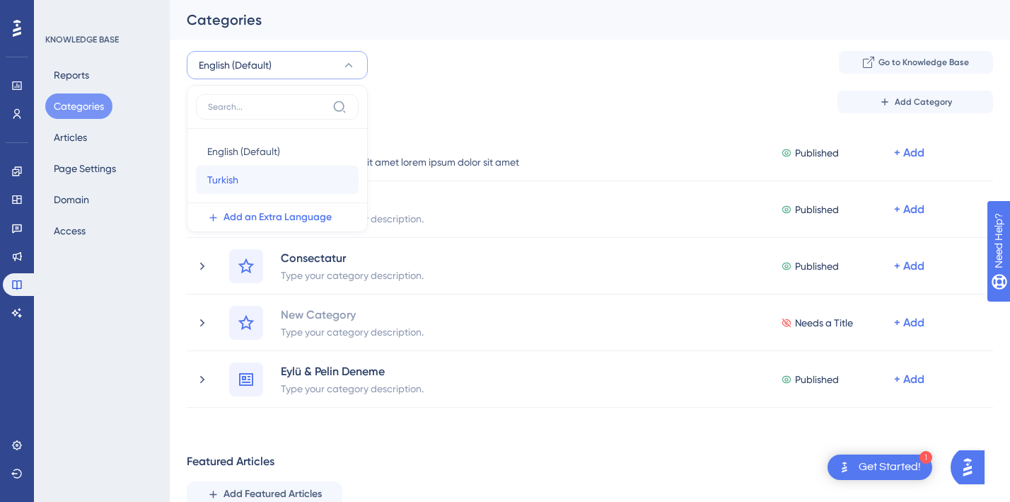
click at [230, 175] on span "Turkish" at bounding box center [222, 179] width 31 height 17
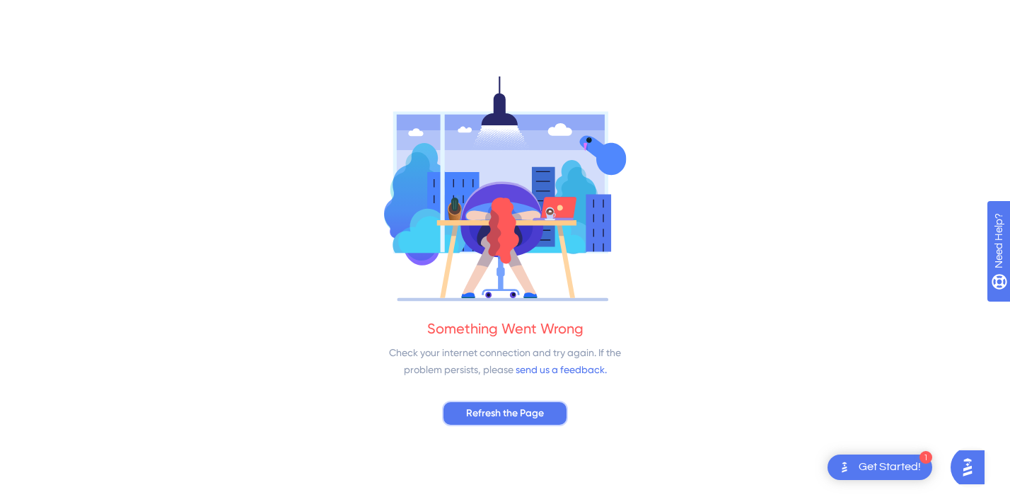
click at [503, 411] on span "Refresh the Page" at bounding box center [505, 413] width 78 height 17
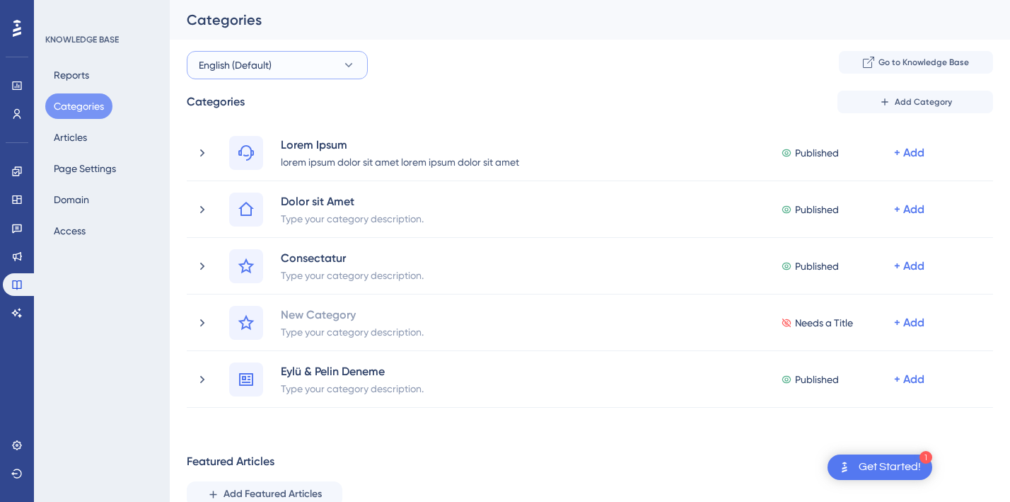
click at [236, 59] on span "English (Default)" at bounding box center [235, 65] width 73 height 17
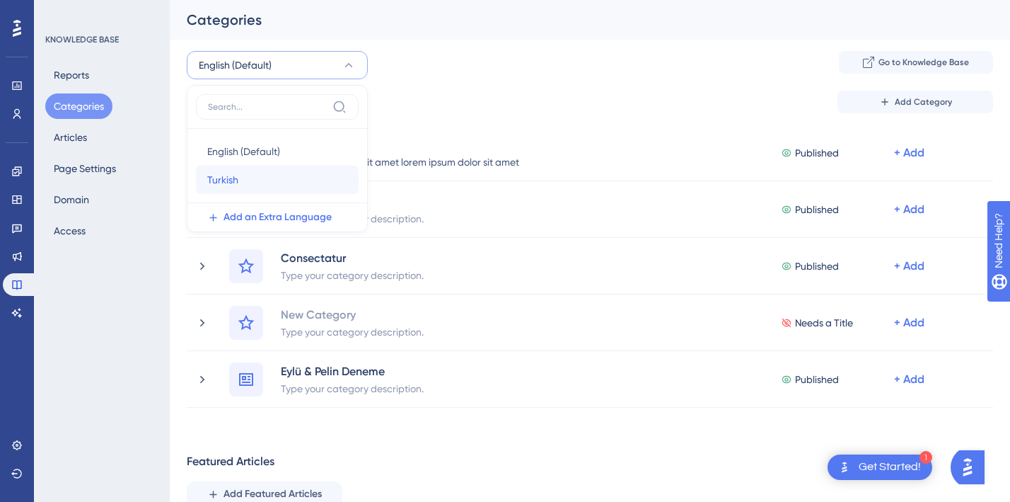
click at [219, 169] on div "Turkish Turkish" at bounding box center [277, 180] width 140 height 28
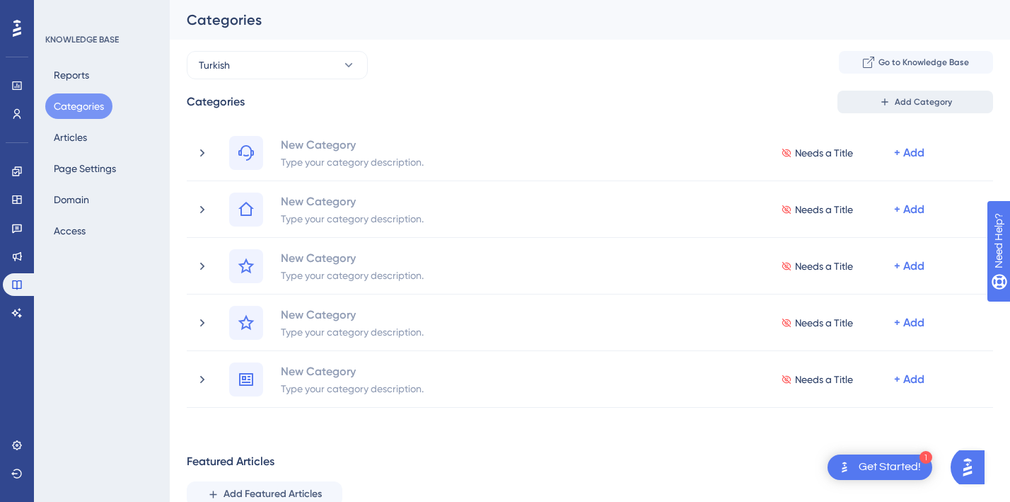
click at [906, 91] on button "Add Category" at bounding box center [916, 102] width 156 height 23
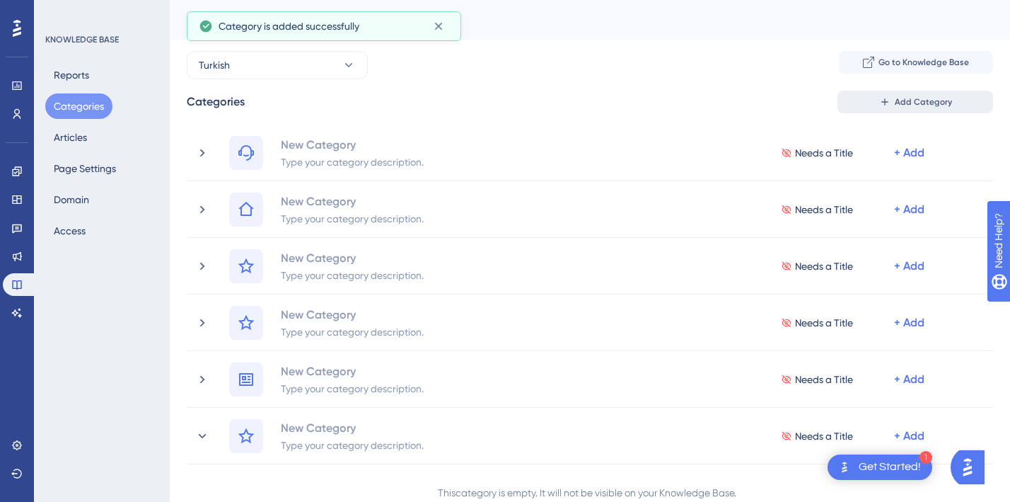
click at [927, 92] on button "Add Category" at bounding box center [916, 102] width 156 height 23
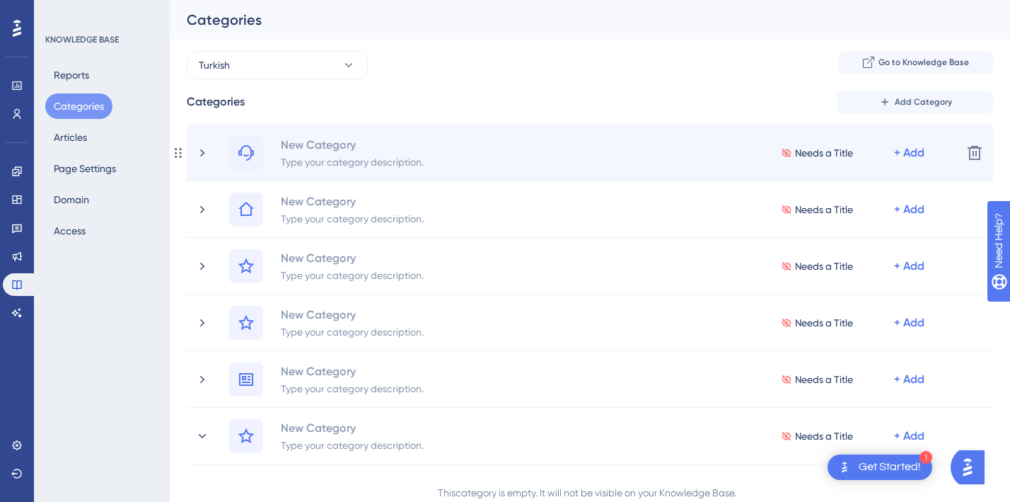
click at [819, 156] on span "Needs a Title" at bounding box center [824, 152] width 58 height 17
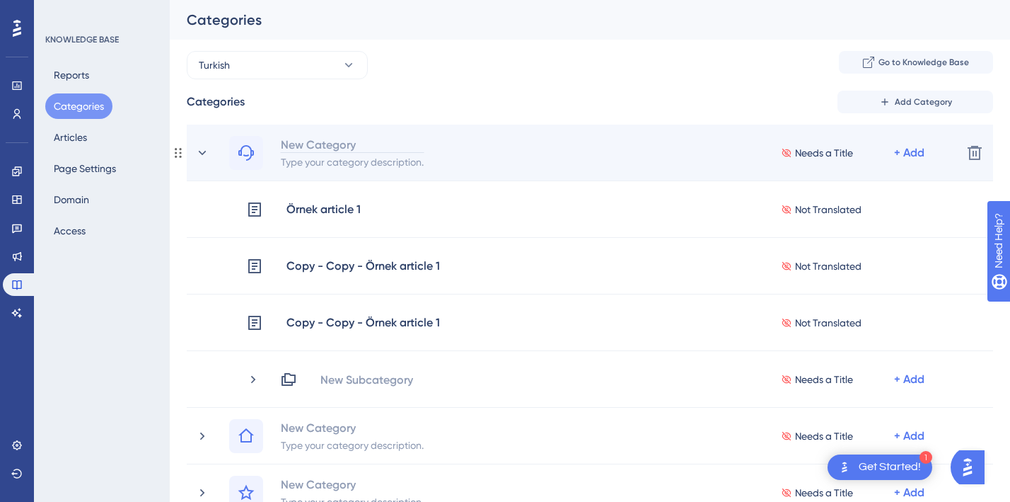
click at [311, 151] on div "New Category" at bounding box center [352, 144] width 144 height 17
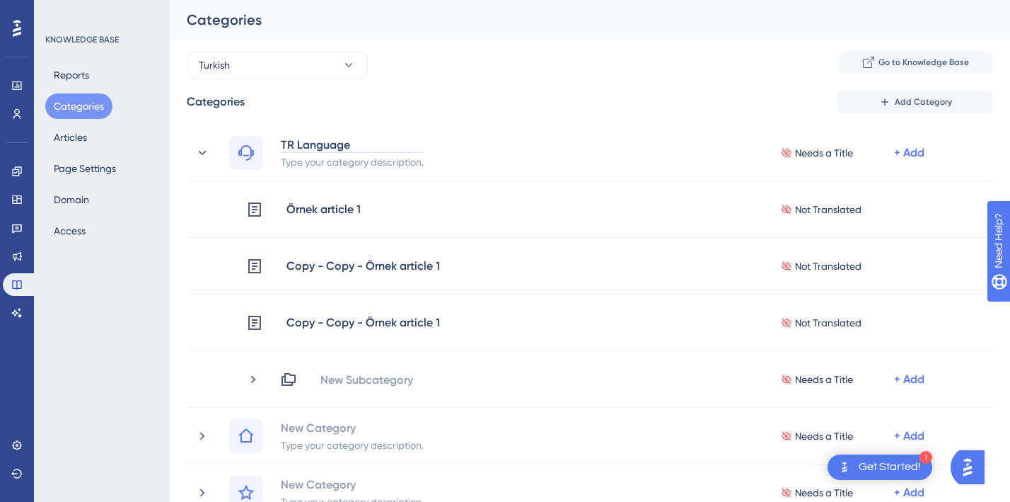
click at [0, 0] on div "Performance Users Engagement Widgets Feedback Product Updates Knowledge Base AI…" at bounding box center [0, 0] width 0 height 0
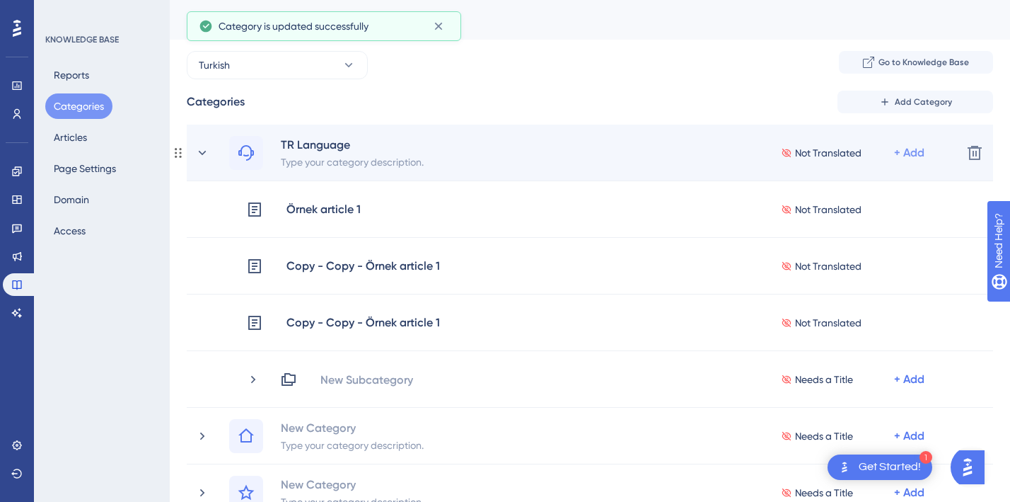
click at [917, 156] on div "+ Add" at bounding box center [909, 152] width 30 height 17
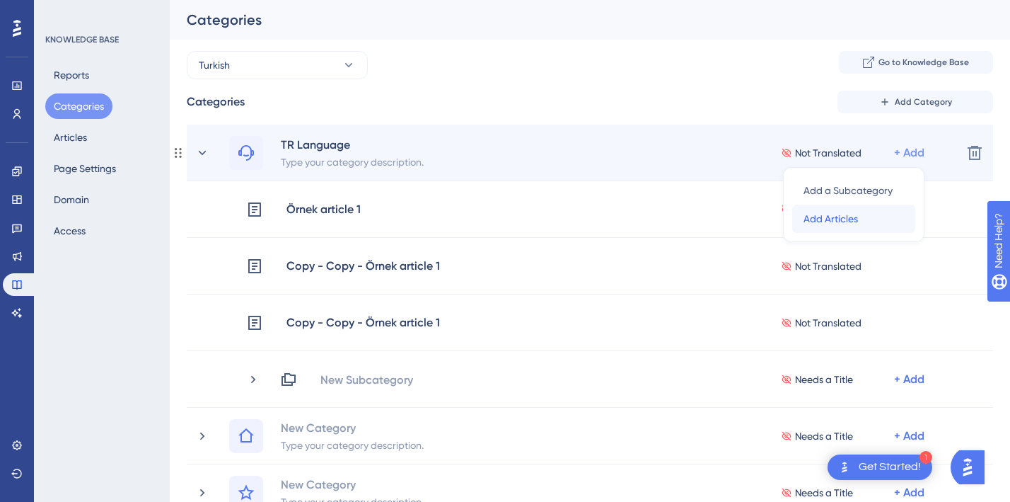
click at [847, 216] on span "Add Articles" at bounding box center [831, 218] width 54 height 17
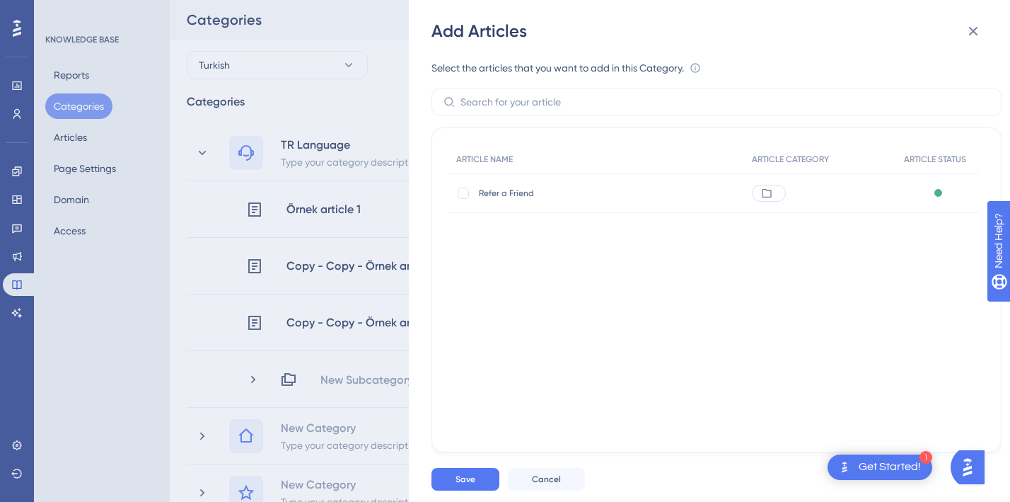
click at [518, 191] on span "Refer a Friend" at bounding box center [578, 193] width 198 height 11
click at [468, 194] on div at bounding box center [463, 193] width 11 height 11
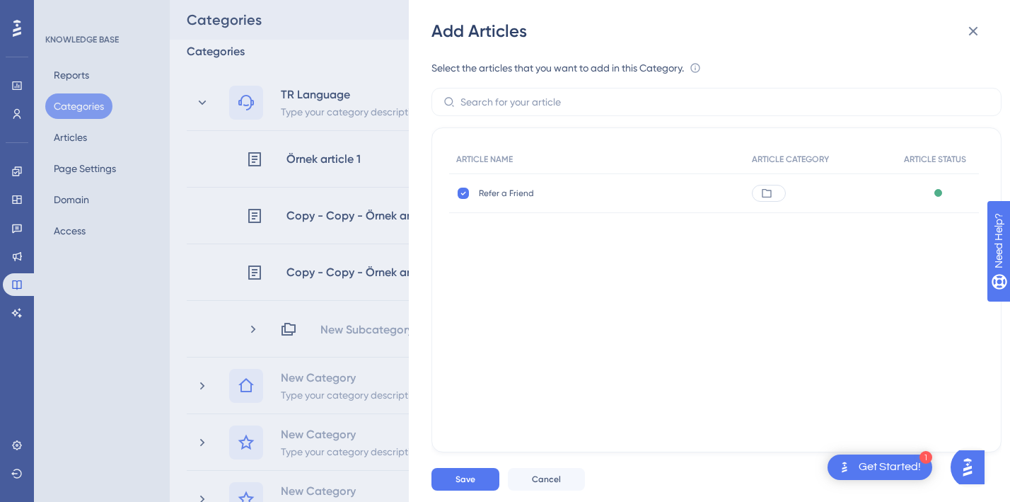
scroll to position [48, 0]
click at [772, 195] on div at bounding box center [768, 193] width 14 height 11
click at [462, 196] on icon at bounding box center [464, 193] width 6 height 11
click at [483, 196] on span "Refer a Friend" at bounding box center [578, 193] width 198 height 11
click at [457, 192] on div at bounding box center [463, 193] width 14 height 14
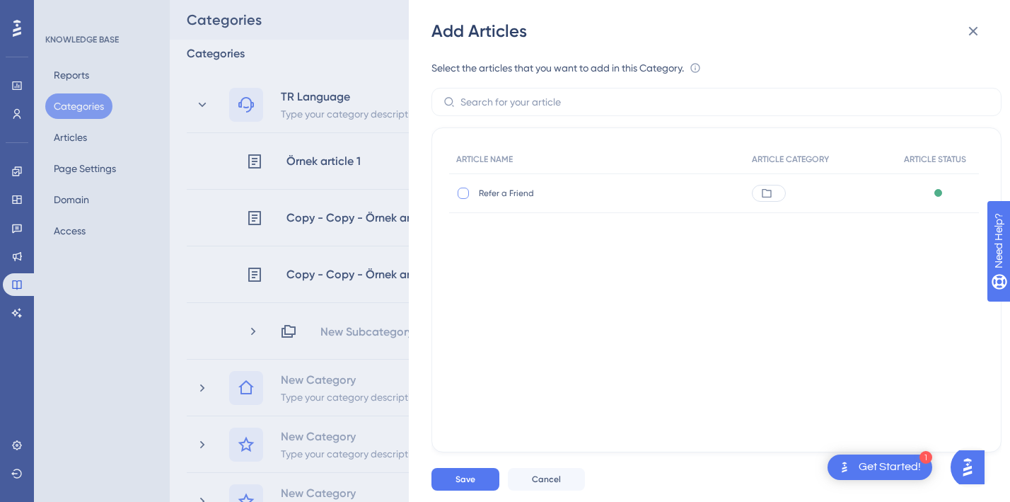
checkbox input "true"
click at [765, 189] on icon at bounding box center [766, 193] width 9 height 8
click at [467, 473] on span "Save" at bounding box center [466, 478] width 20 height 11
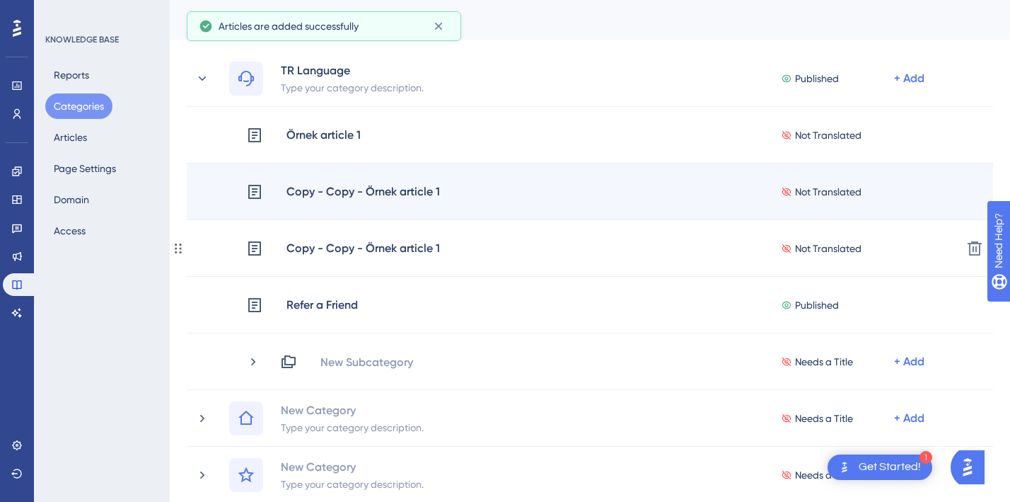
scroll to position [67, 0]
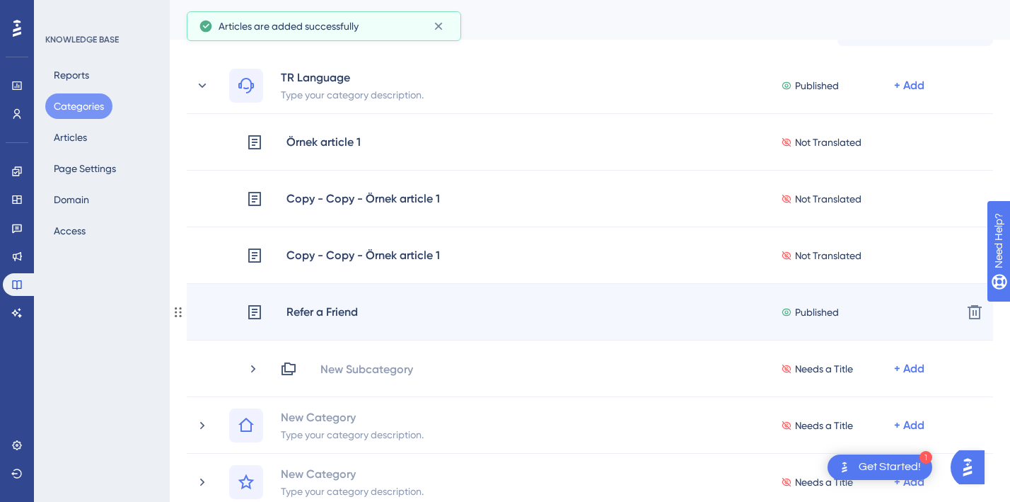
click at [326, 310] on div "Refer a Friend" at bounding box center [322, 312] width 73 height 18
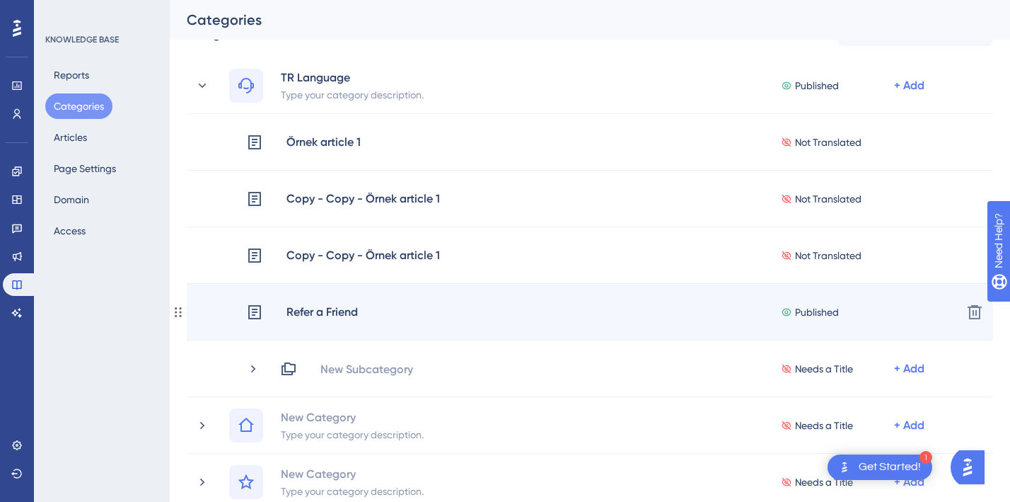
scroll to position [0, 0]
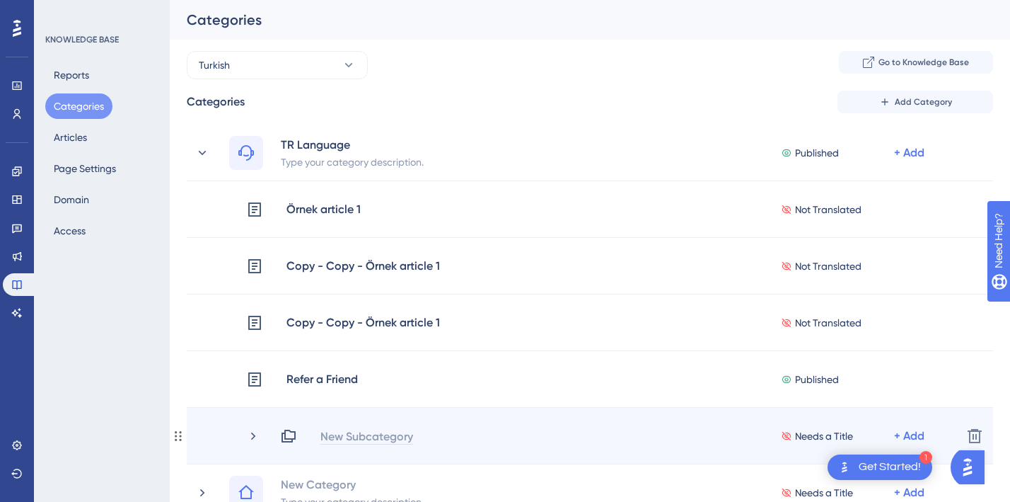
click at [336, 435] on div "New Subcategory" at bounding box center [367, 435] width 94 height 17
click at [252, 438] on icon at bounding box center [253, 436] width 4 height 8
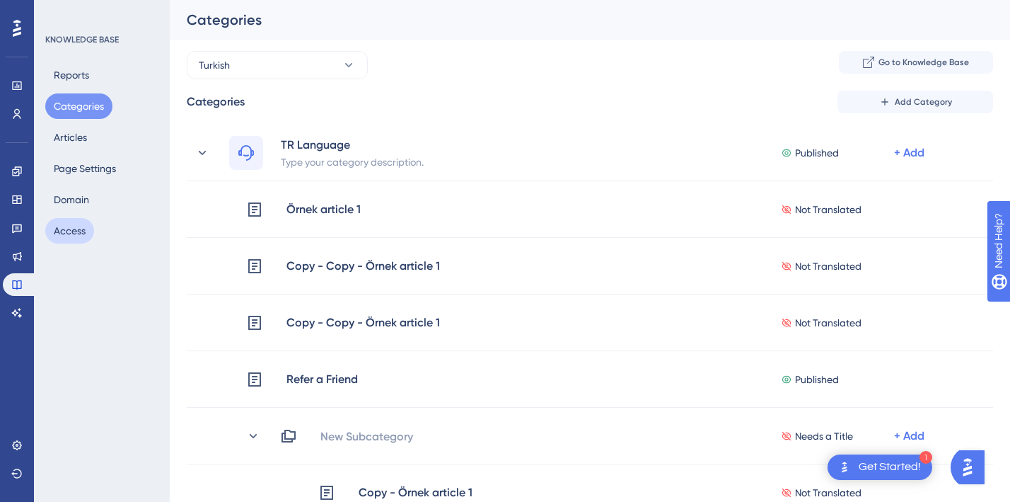
click at [62, 236] on button "Access" at bounding box center [69, 230] width 49 height 25
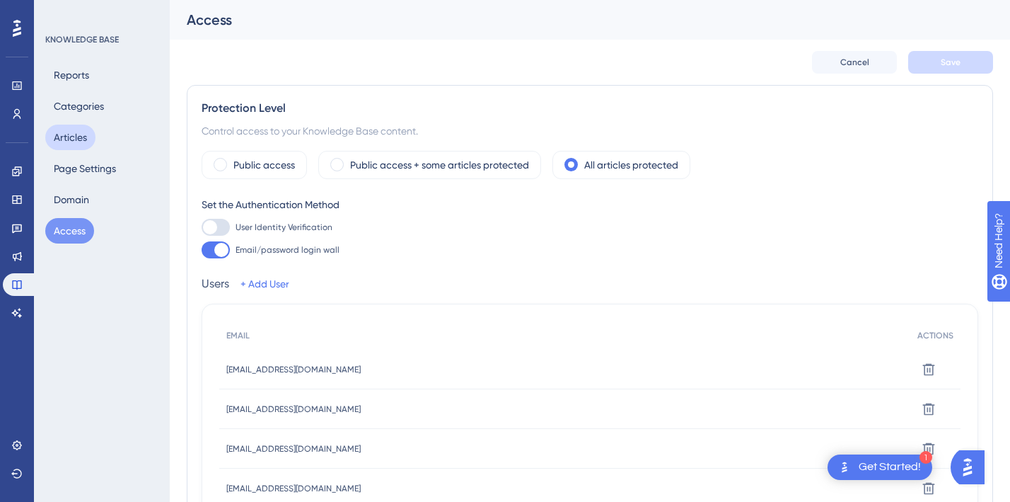
click at [69, 134] on button "Articles" at bounding box center [70, 137] width 50 height 25
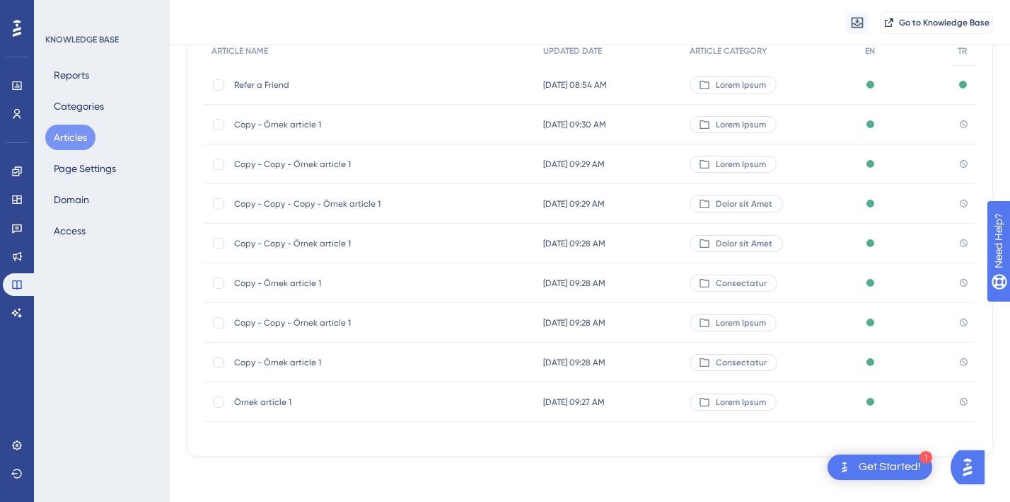
scroll to position [50, 0]
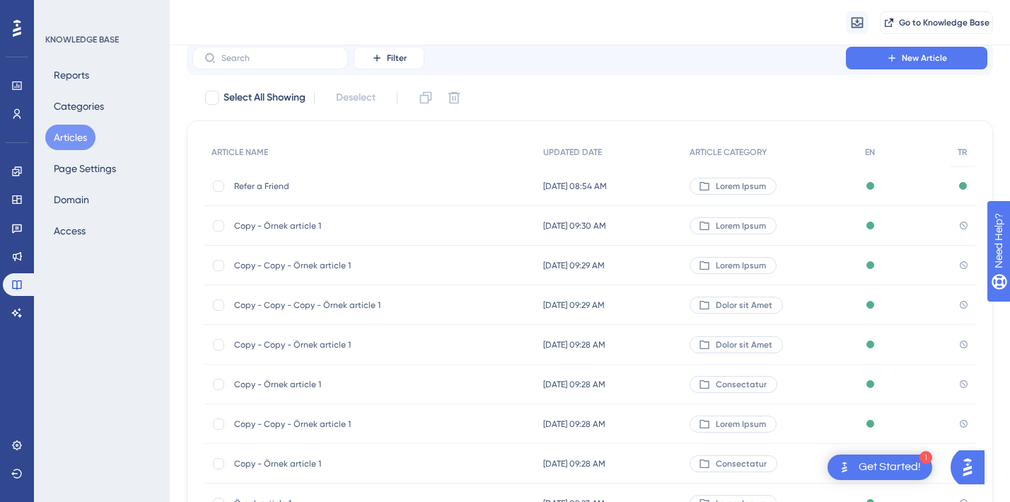
click at [299, 182] on span "Refer a Friend" at bounding box center [347, 185] width 226 height 11
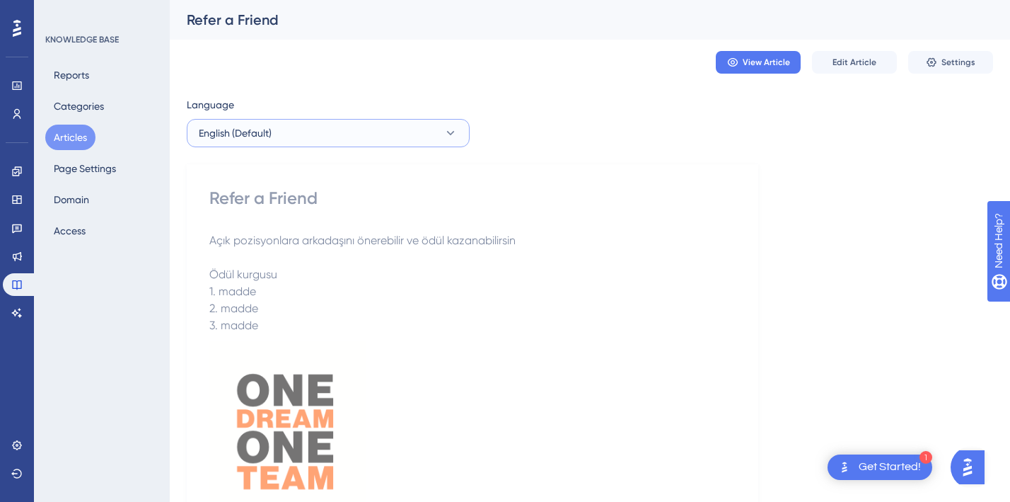
click at [259, 136] on span "English (Default)" at bounding box center [235, 133] width 73 height 17
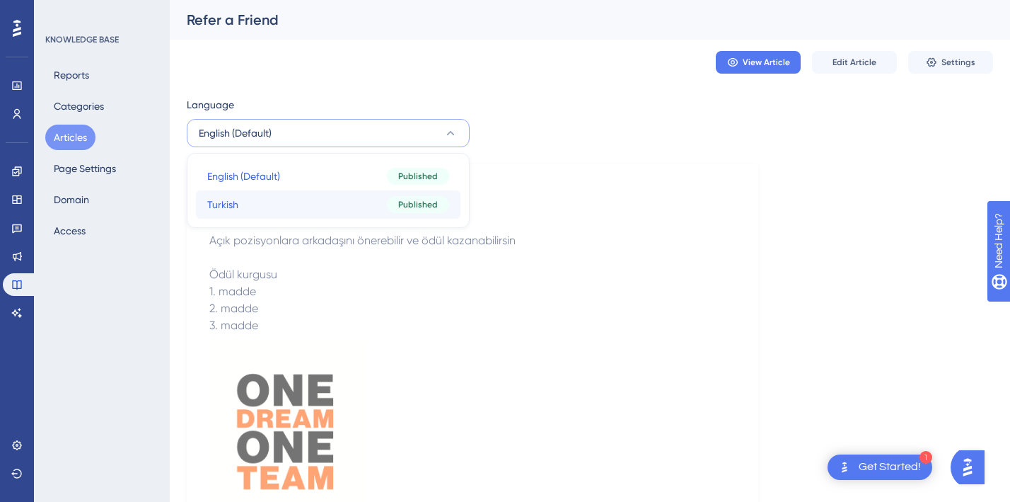
click at [259, 201] on button "Turkish Turkish Published" at bounding box center [328, 204] width 265 height 28
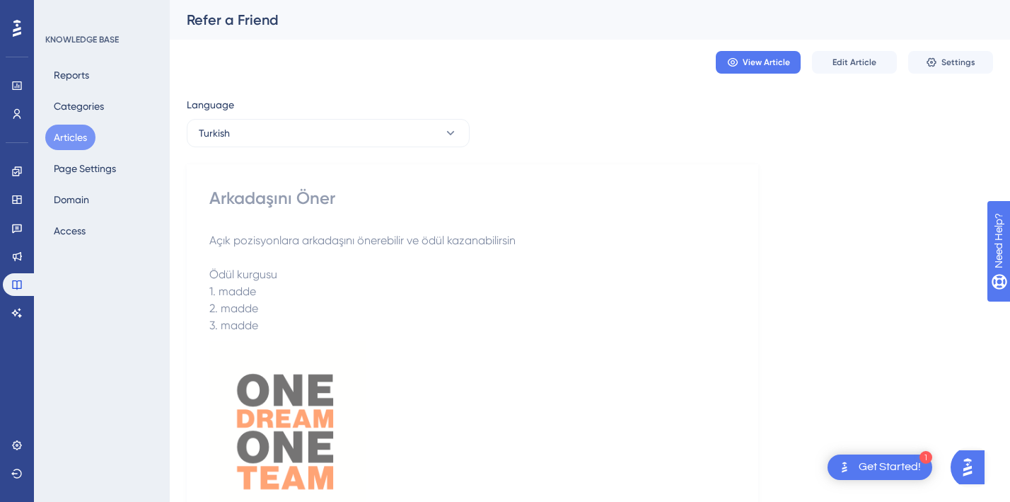
click at [341, 285] on p "1. madde" at bounding box center [472, 291] width 526 height 17
click at [456, 129] on icon at bounding box center [451, 133] width 14 height 14
click at [387, 160] on div "English (Default) English (Default) Published Turkish Turkish Published" at bounding box center [328, 190] width 283 height 75
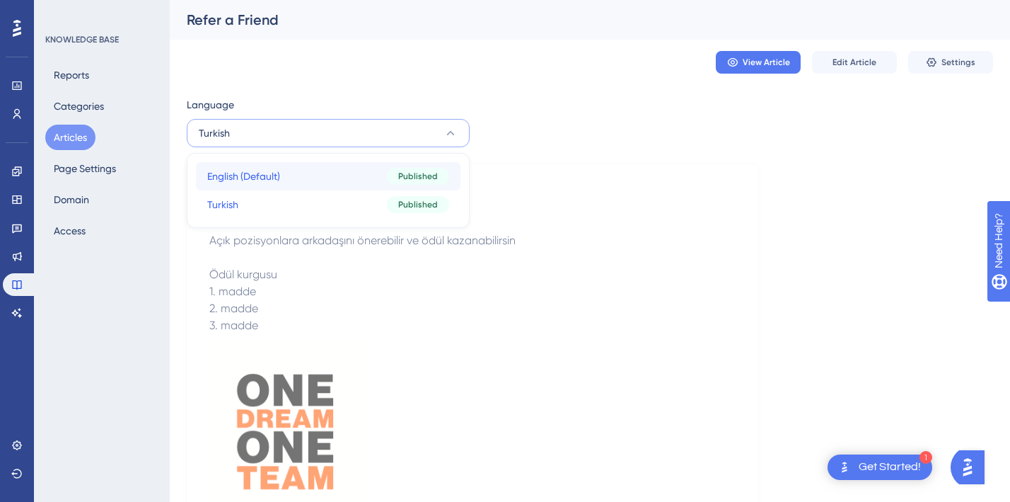
click at [379, 168] on button "English (Default) English (Default) Published" at bounding box center [328, 176] width 265 height 28
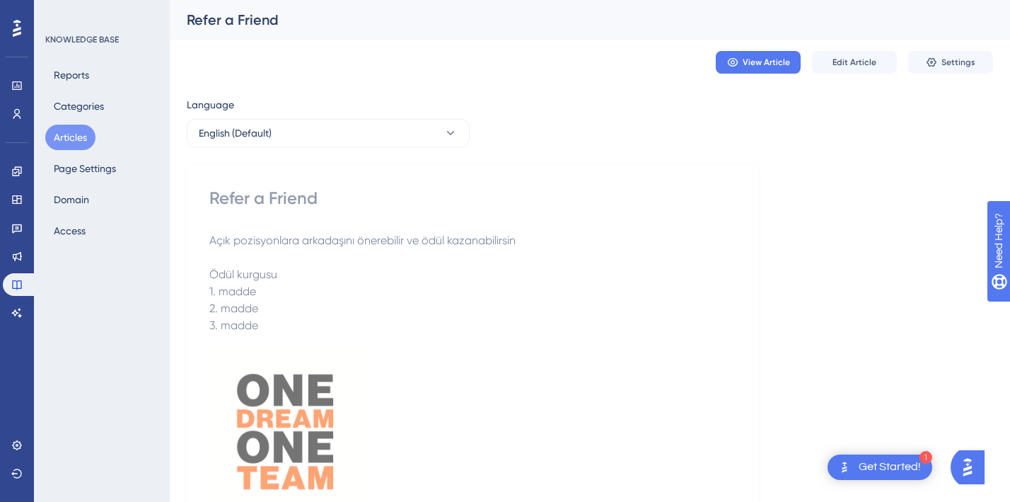
click at [676, 204] on div "Refer a Friend" at bounding box center [472, 198] width 526 height 23
click at [956, 57] on span "Settings" at bounding box center [959, 62] width 34 height 11
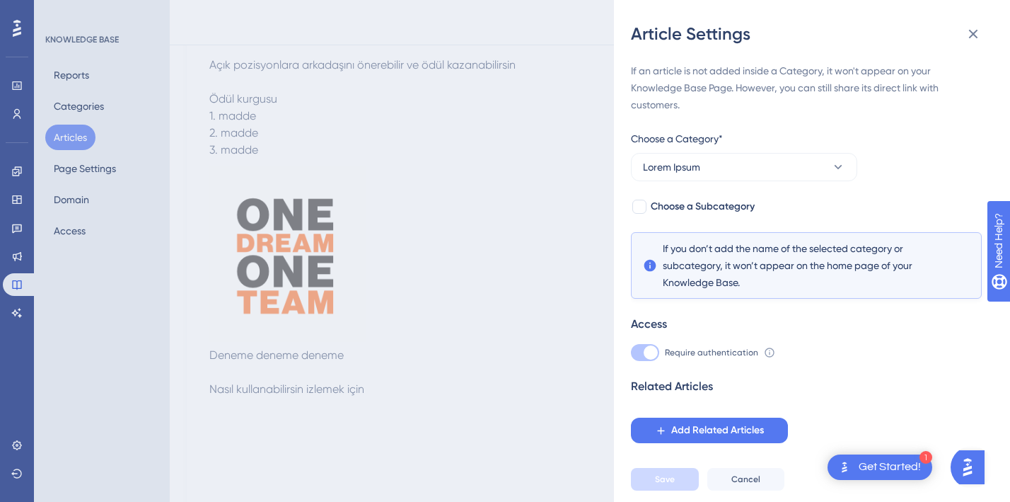
scroll to position [171, 0]
click at [793, 175] on button "Lorem Ipsum" at bounding box center [744, 167] width 226 height 28
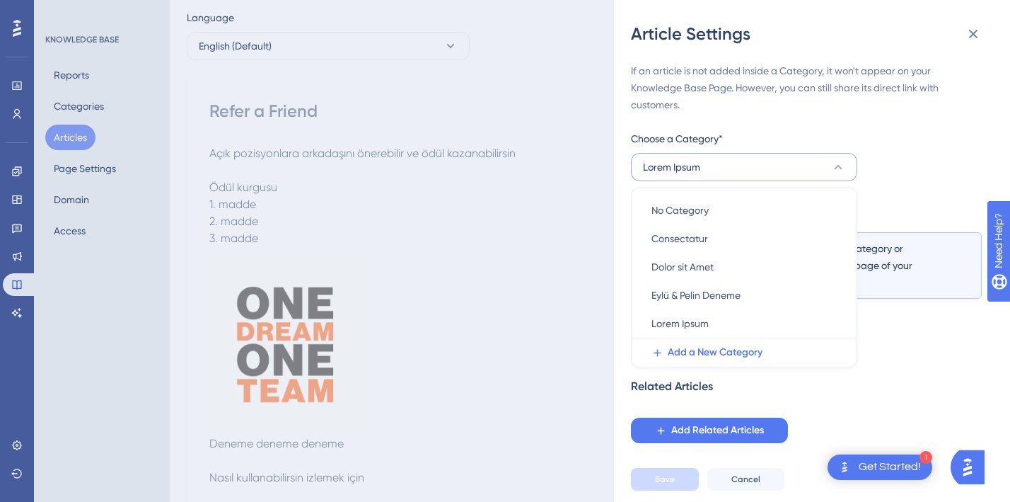
scroll to position [21, 0]
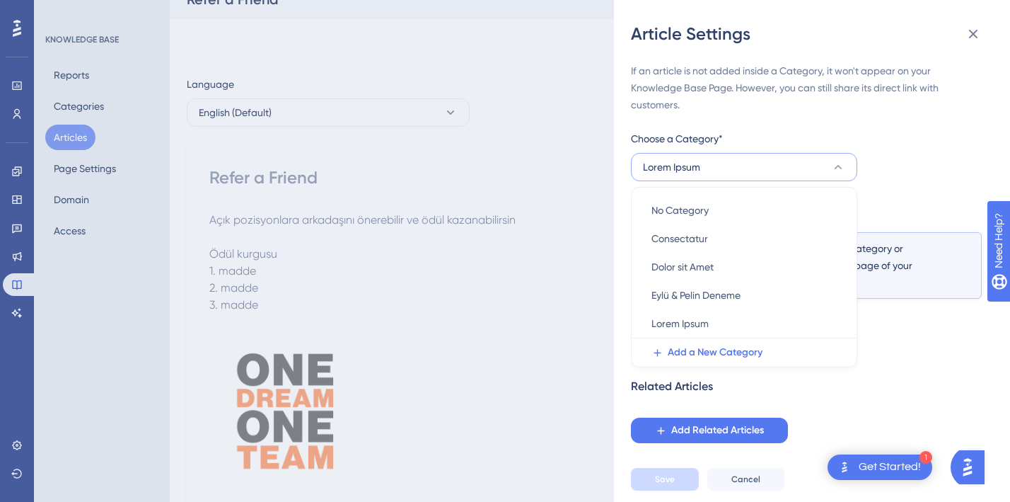
click at [917, 127] on div "If an article is not added inside a Category, it won't appear on your Knowledge…" at bounding box center [806, 252] width 351 height 381
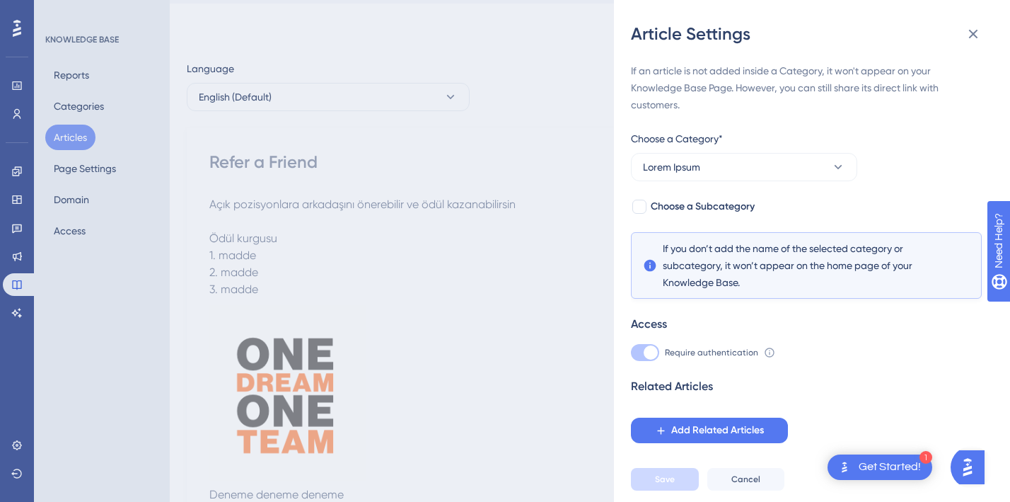
scroll to position [0, 0]
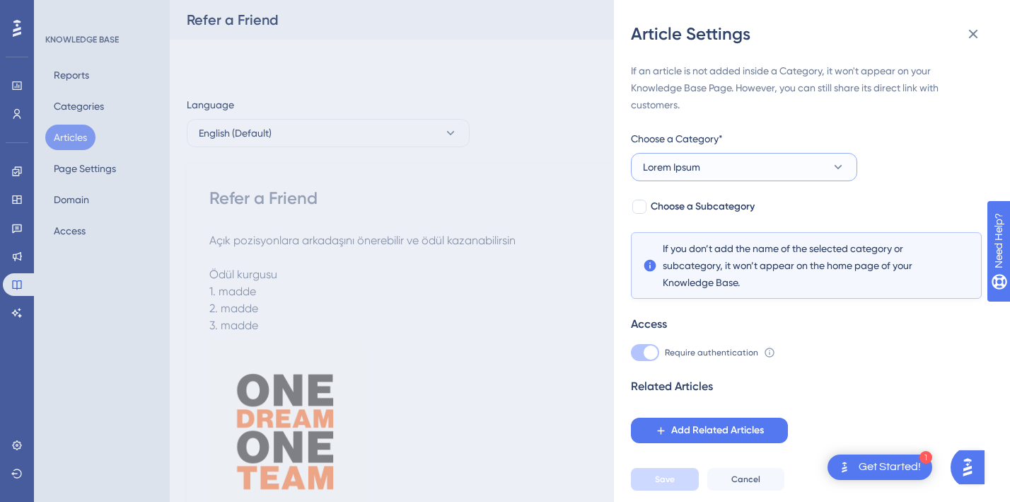
click at [756, 165] on button "Lorem Ipsum" at bounding box center [744, 167] width 226 height 28
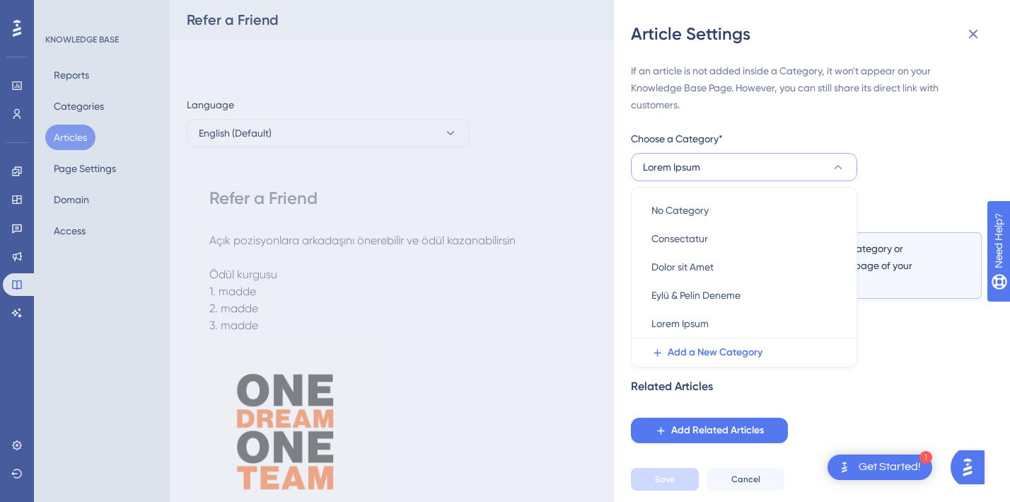
click at [0, 0] on div "Article Settings If an article is not added inside a Category, it won't appear …" at bounding box center [0, 0] width 0 height 0
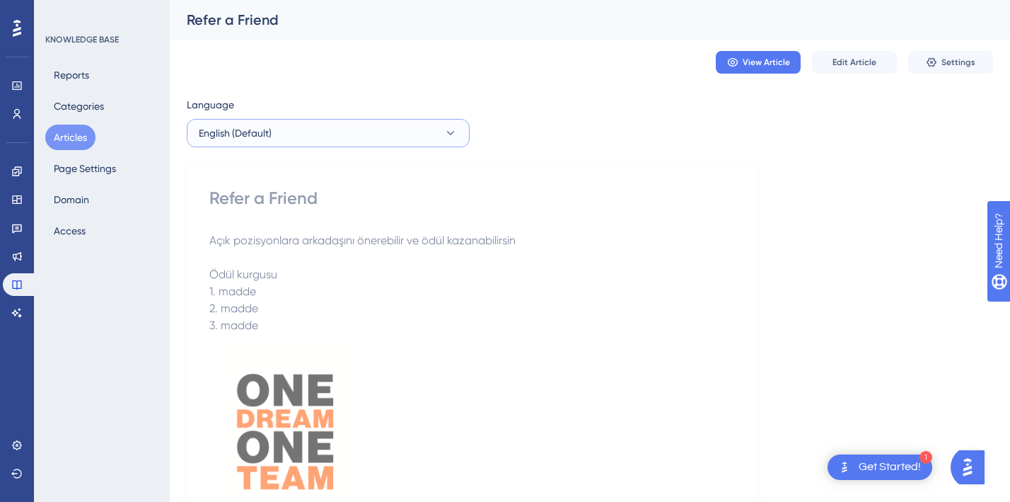
click at [448, 130] on icon at bounding box center [451, 133] width 14 height 14
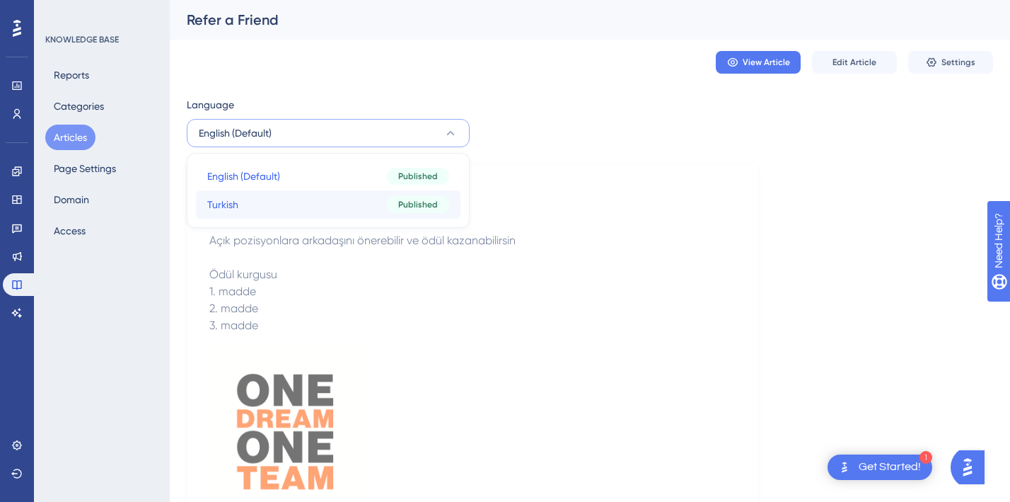
click at [295, 209] on button "Turkish Turkish Published" at bounding box center [328, 204] width 265 height 28
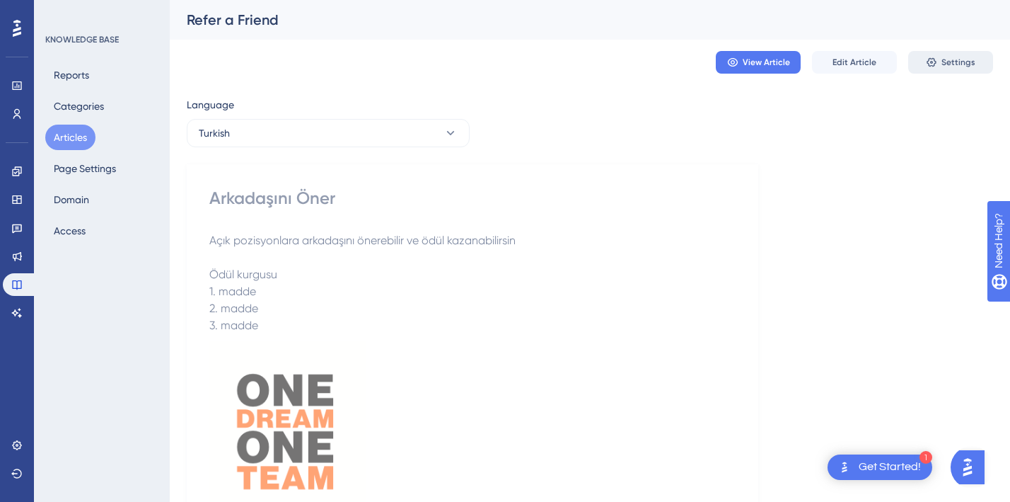
click at [958, 60] on span "Settings" at bounding box center [959, 62] width 34 height 11
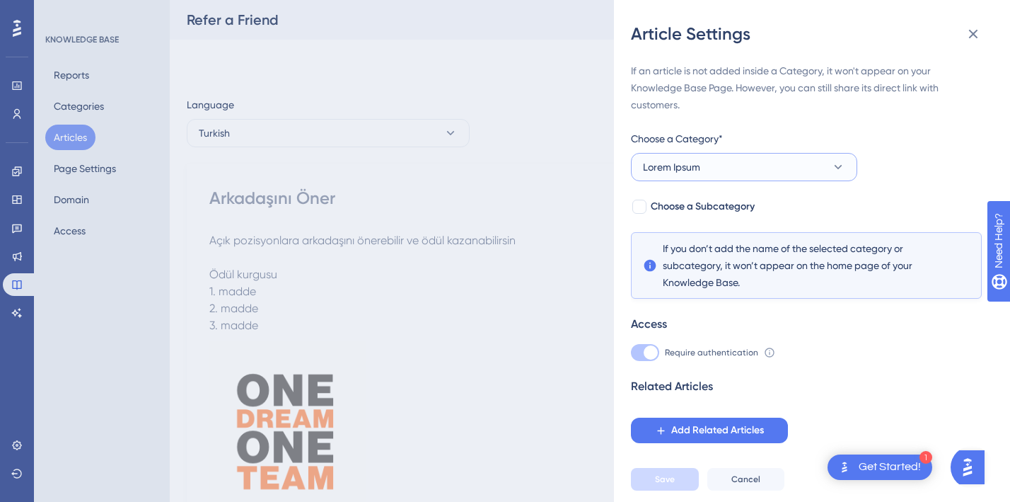
click at [692, 175] on span "Lorem Ipsum" at bounding box center [671, 167] width 57 height 17
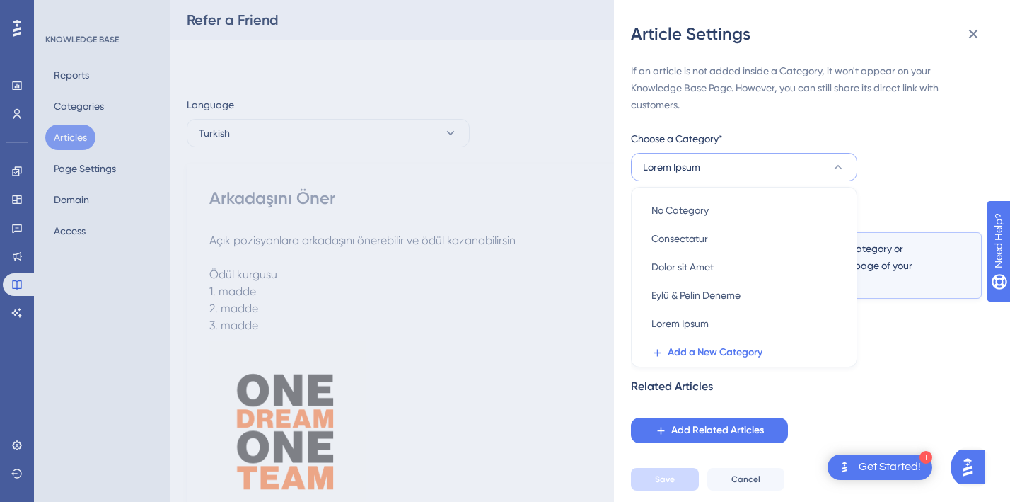
click at [907, 342] on div "Access Require authentication To change this setting you should manage your acc…" at bounding box center [806, 338] width 351 height 45
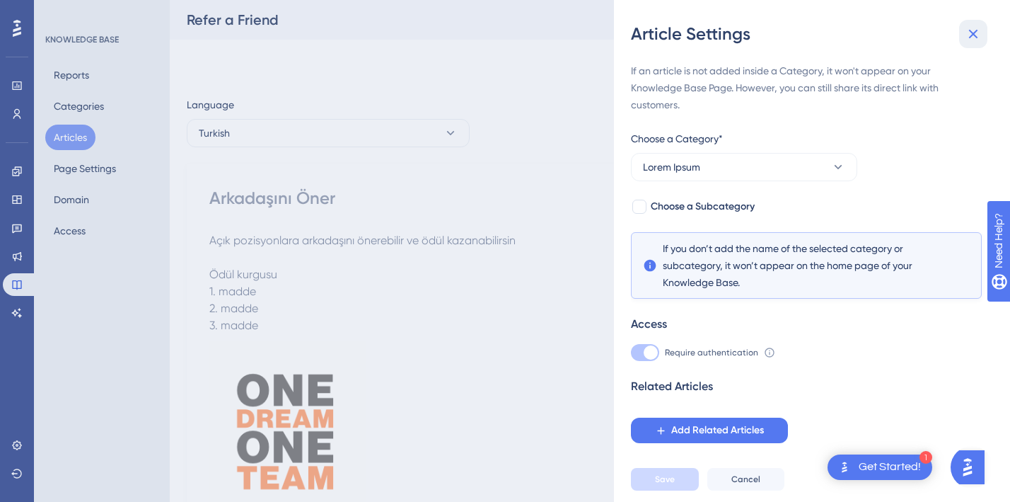
click at [977, 26] on icon at bounding box center [973, 33] width 17 height 17
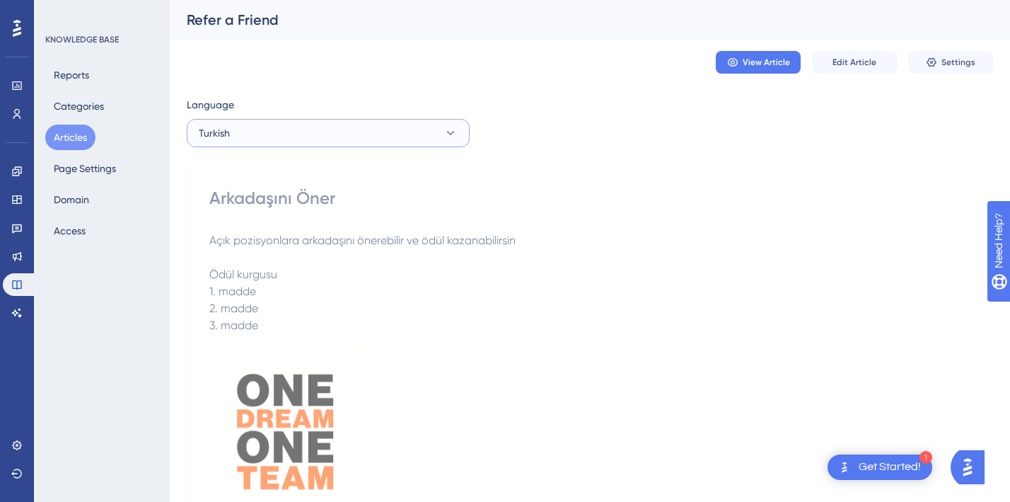
click at [267, 127] on button "Turkish" at bounding box center [328, 133] width 283 height 28
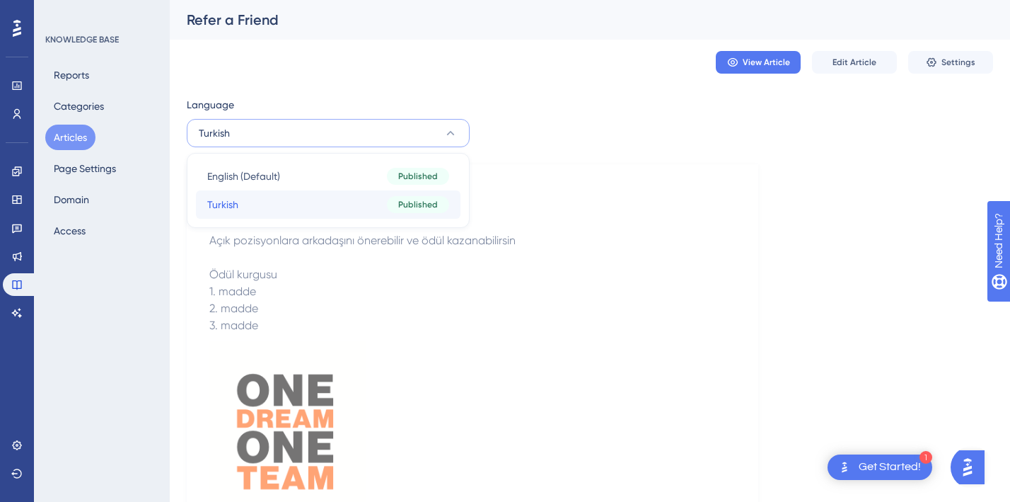
click at [247, 207] on button "Turkish Turkish Published" at bounding box center [328, 204] width 265 height 28
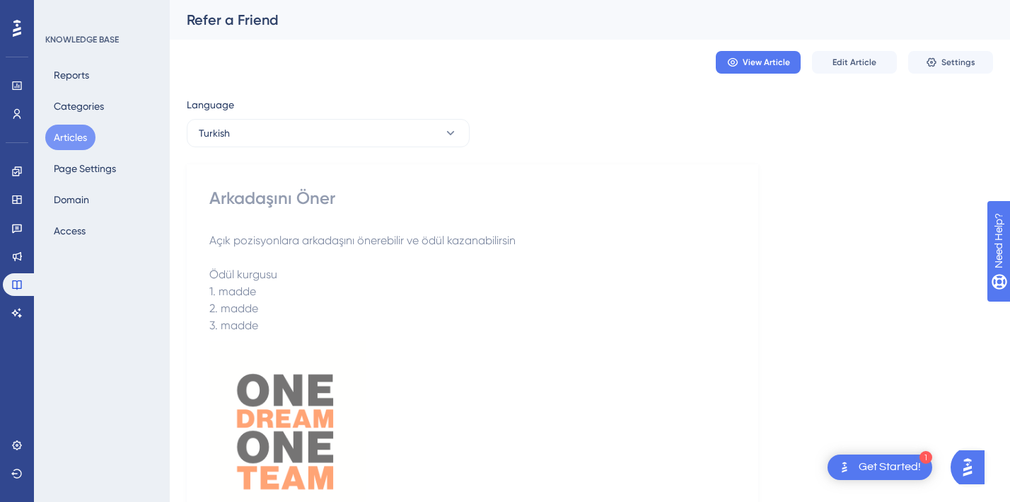
click at [636, 263] on p at bounding box center [472, 257] width 526 height 17
click at [846, 59] on span "Edit Article" at bounding box center [855, 62] width 44 height 11
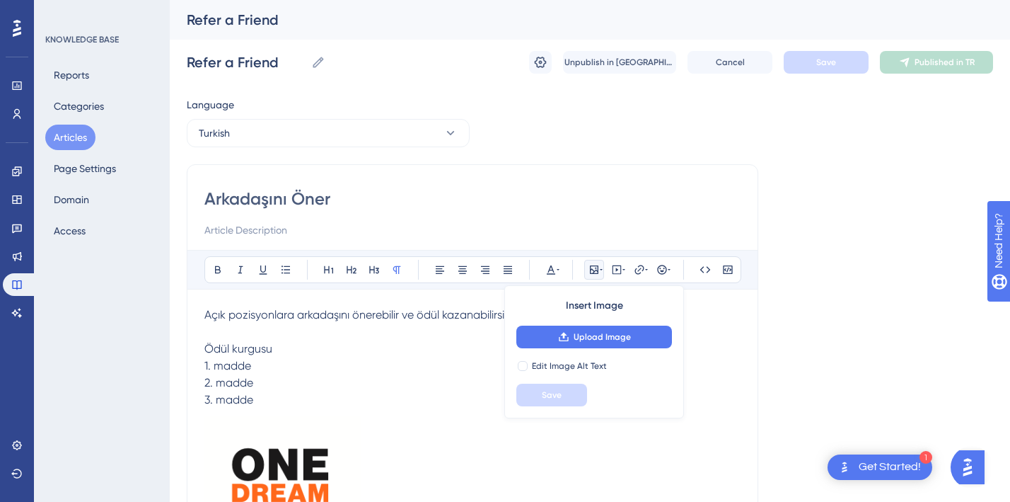
scroll to position [40, 0]
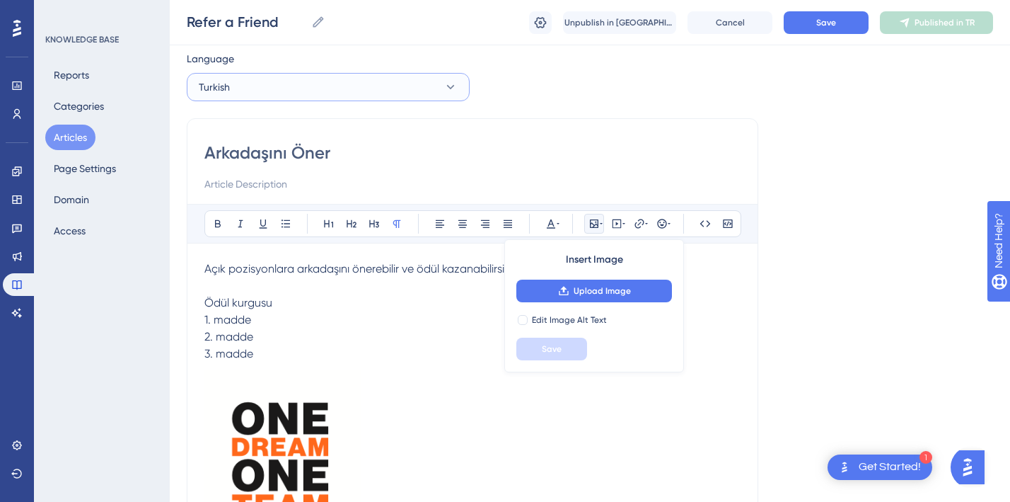
click at [251, 91] on button "Turkish" at bounding box center [328, 87] width 283 height 28
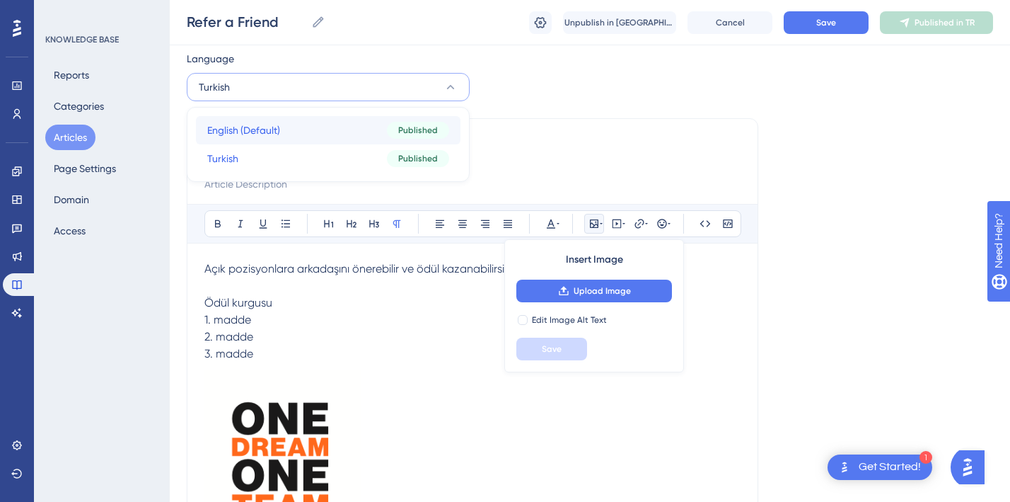
click at [251, 133] on span "English (Default)" at bounding box center [243, 130] width 73 height 17
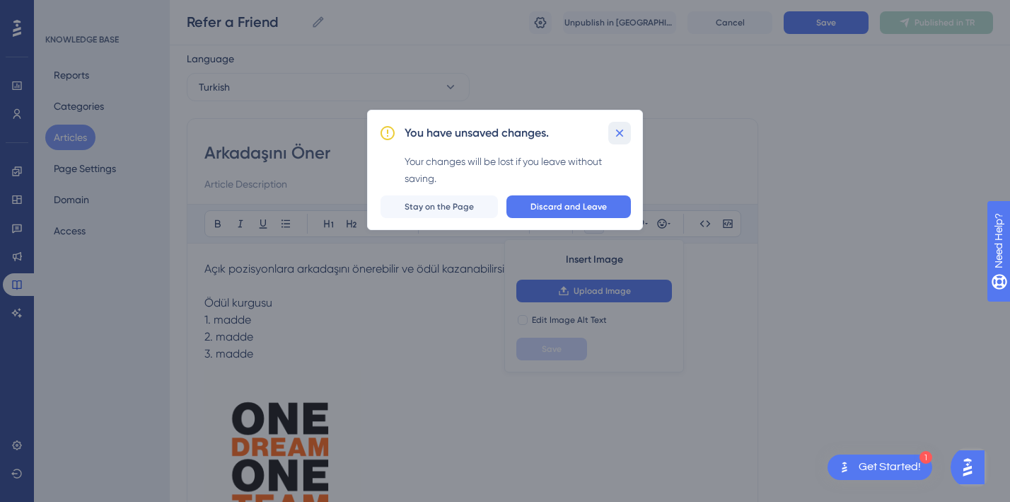
click at [618, 130] on icon at bounding box center [620, 133] width 14 height 14
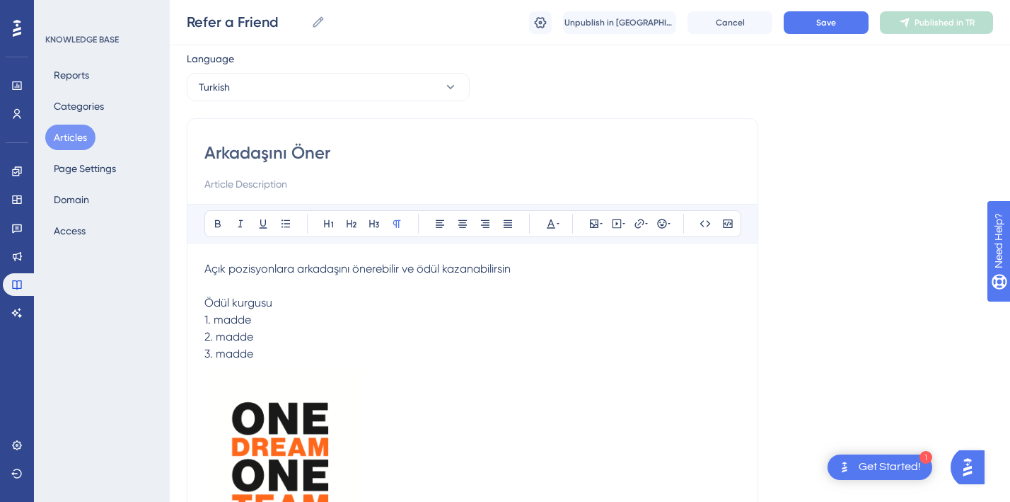
click at [458, 359] on p "3. madde" at bounding box center [472, 353] width 536 height 17
click at [302, 162] on input "Arkadaşını Öner" at bounding box center [472, 153] width 536 height 23
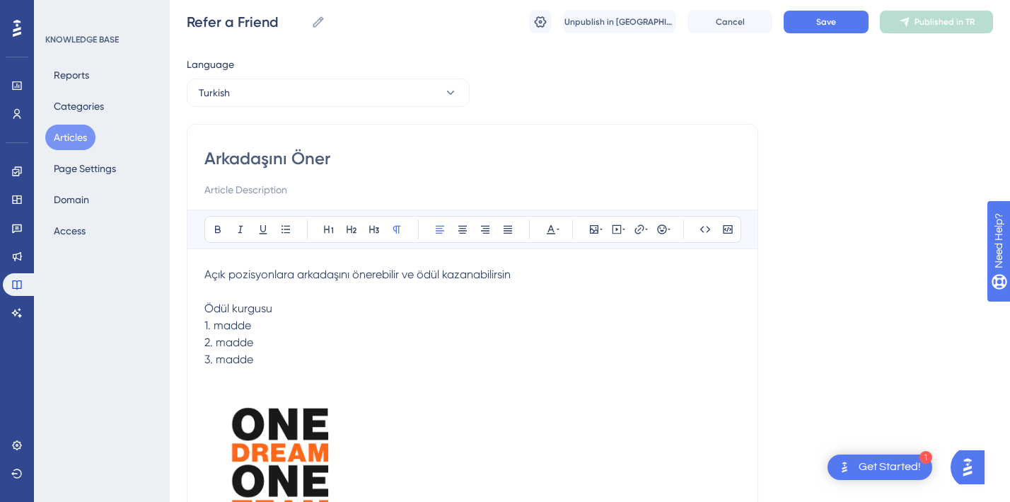
scroll to position [0, 0]
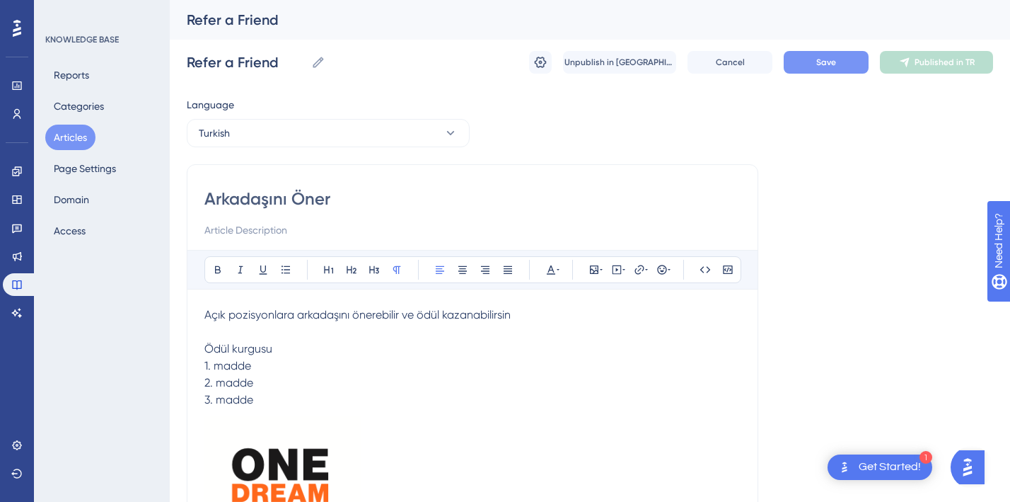
click at [840, 62] on button "Save" at bounding box center [826, 62] width 85 height 23
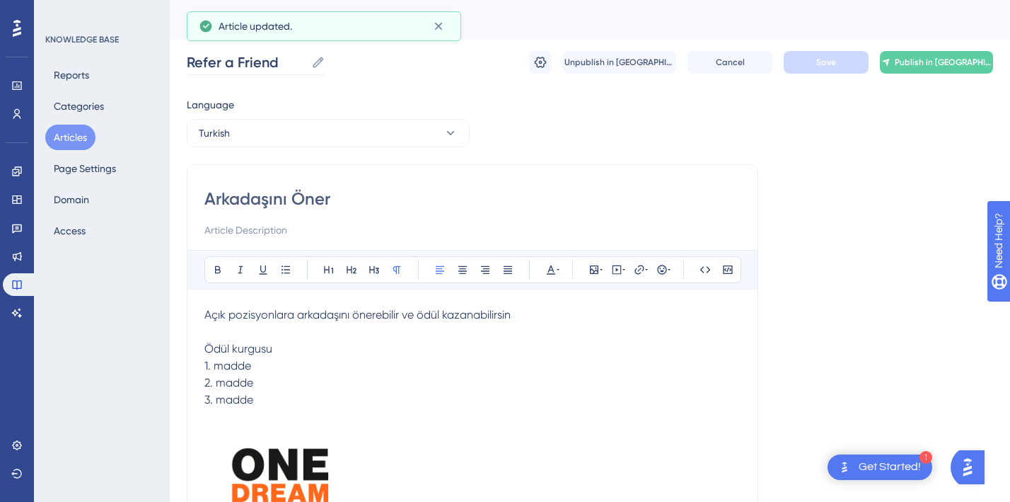
click at [234, 73] on label "Refer a Friend Refer a Friend" at bounding box center [256, 62] width 139 height 25
click at [234, 72] on input "Refer a Friend" at bounding box center [246, 62] width 119 height 20
click at [234, 59] on input "Refer a Friend" at bounding box center [246, 62] width 119 height 20
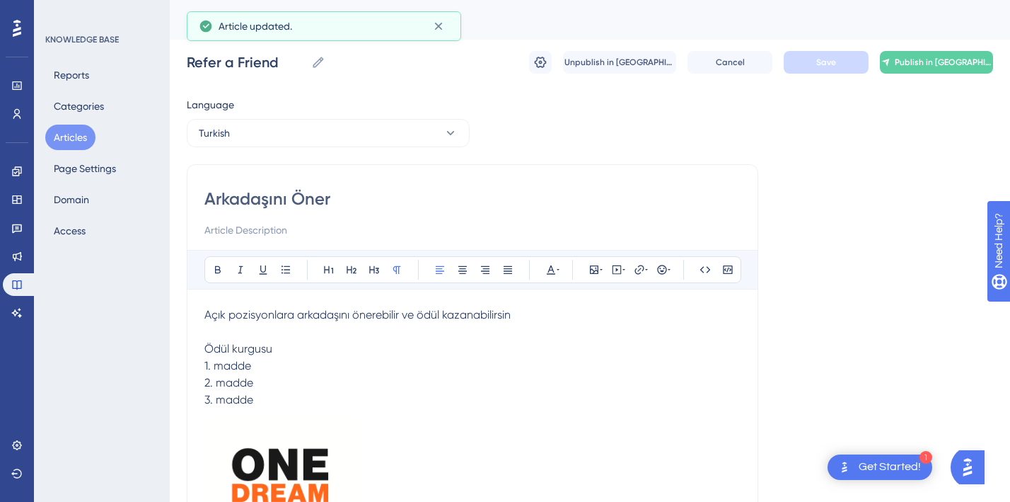
click at [236, 181] on div "Arkadaşını Öner Bold Italic Underline Bullet Point Heading 1 Heading 2 Heading …" at bounding box center [473, 448] width 572 height 569
click at [236, 194] on input "Arkadaşını Öner" at bounding box center [472, 199] width 536 height 23
click at [219, 55] on input "Refer a Friend" at bounding box center [246, 62] width 119 height 20
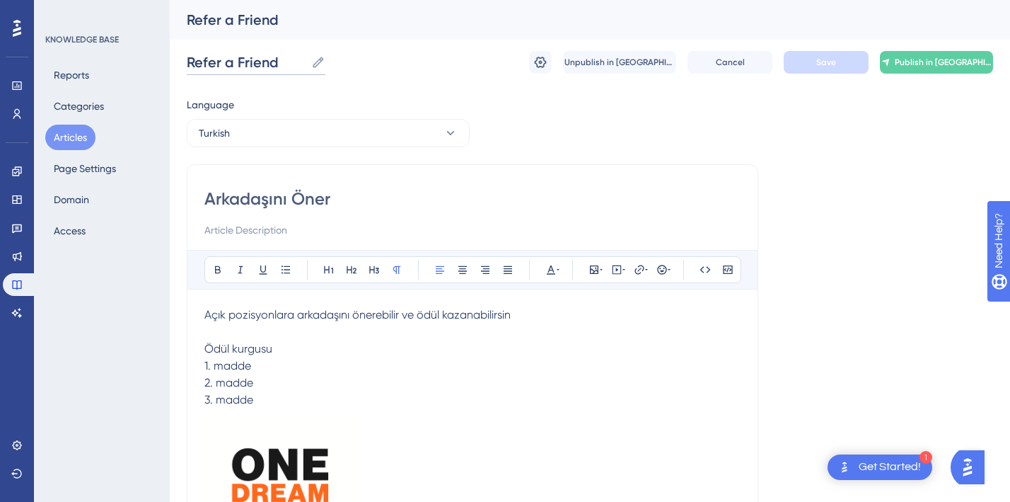
click at [219, 55] on input "Refer a Friend" at bounding box center [246, 62] width 119 height 20
paste input "Arkadaşını Öner"
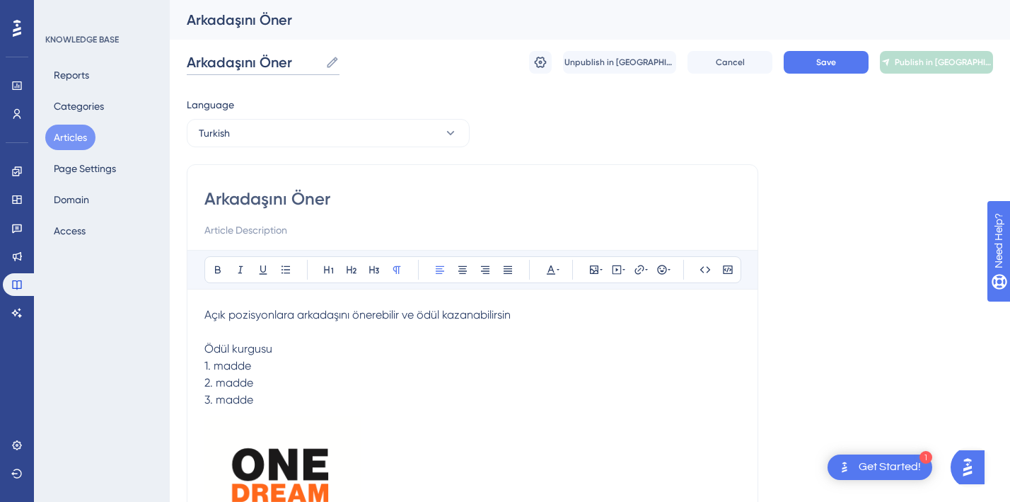
type input "Arkadaşını Öner"
click at [0, 0] on div "Performance Users Engagement Widgets Feedback Product Updates Knowledge Base AI…" at bounding box center [0, 0] width 0 height 0
click at [815, 64] on button "Save" at bounding box center [826, 62] width 85 height 23
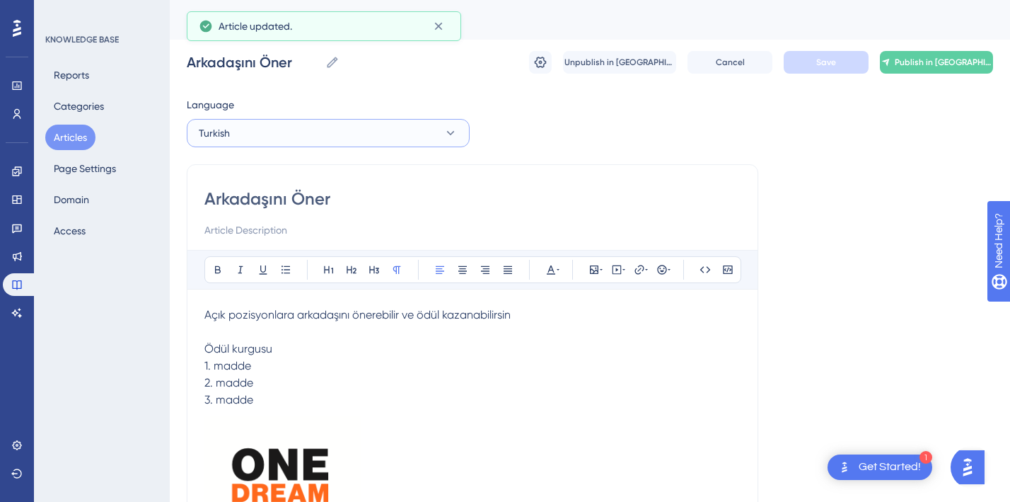
click at [253, 134] on button "Turkish" at bounding box center [328, 133] width 283 height 28
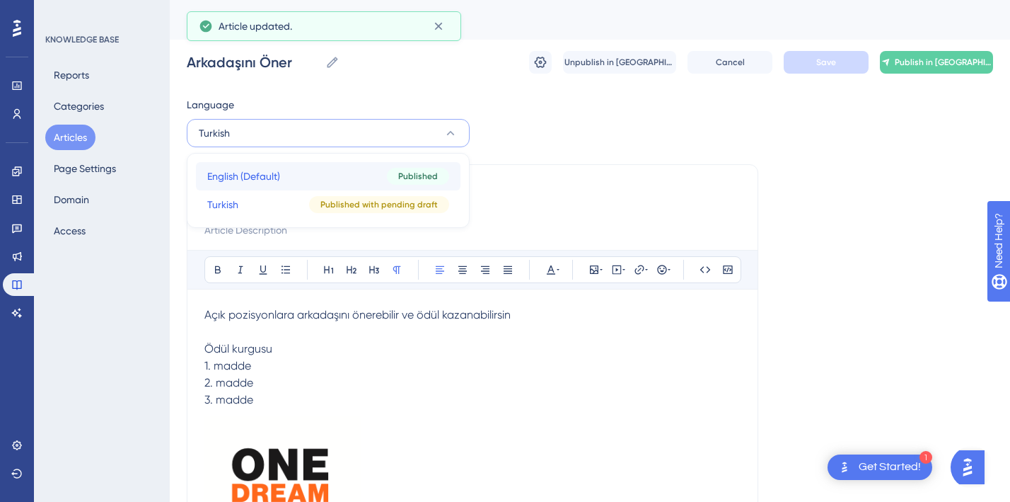
click at [247, 172] on span "English (Default)" at bounding box center [243, 176] width 73 height 17
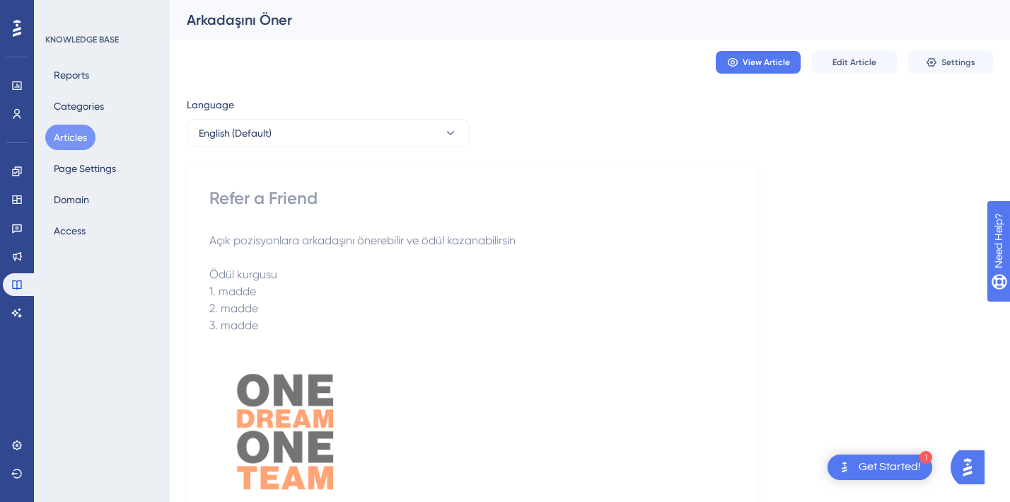
click at [0, 0] on div "Arkadaşını Öner" at bounding box center [0, 0] width 0 height 0
click at [302, 74] on div "View Article Edit Article Settings" at bounding box center [590, 62] width 807 height 45
click at [0, 0] on div "Arkadaşını Öner" at bounding box center [0, 0] width 0 height 0
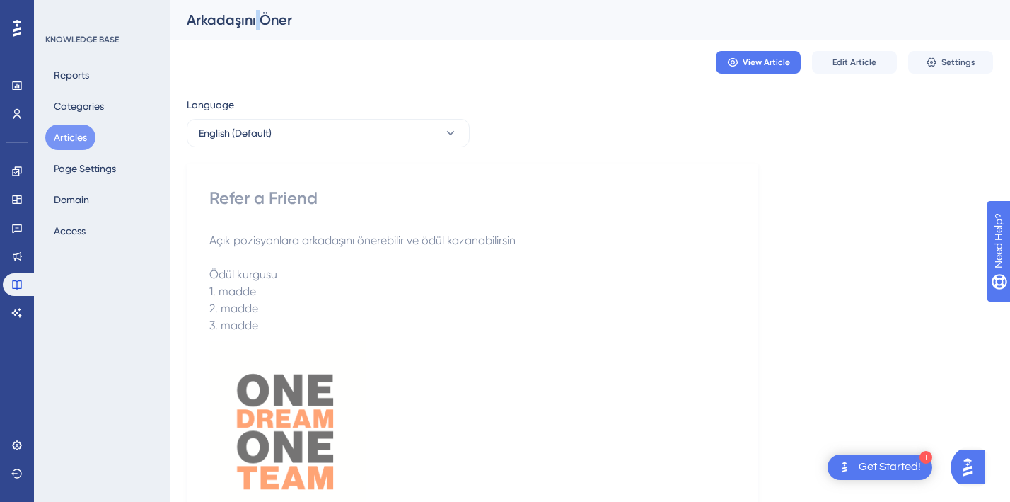
click at [0, 0] on div "Arkadaşını Öner" at bounding box center [0, 0] width 0 height 0
click at [243, 134] on span "English (Default)" at bounding box center [235, 133] width 73 height 17
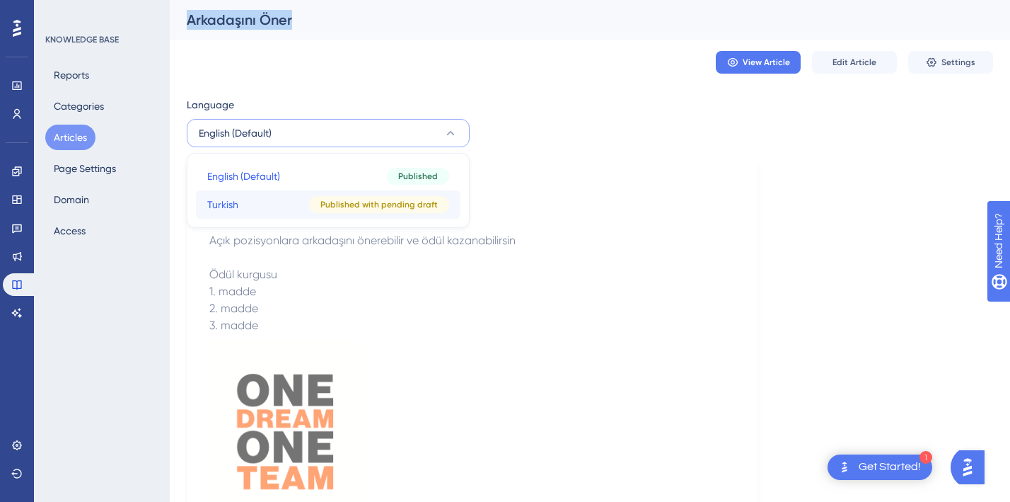
click at [245, 197] on button "Turkish Turkish Published with pending draft" at bounding box center [328, 204] width 265 height 28
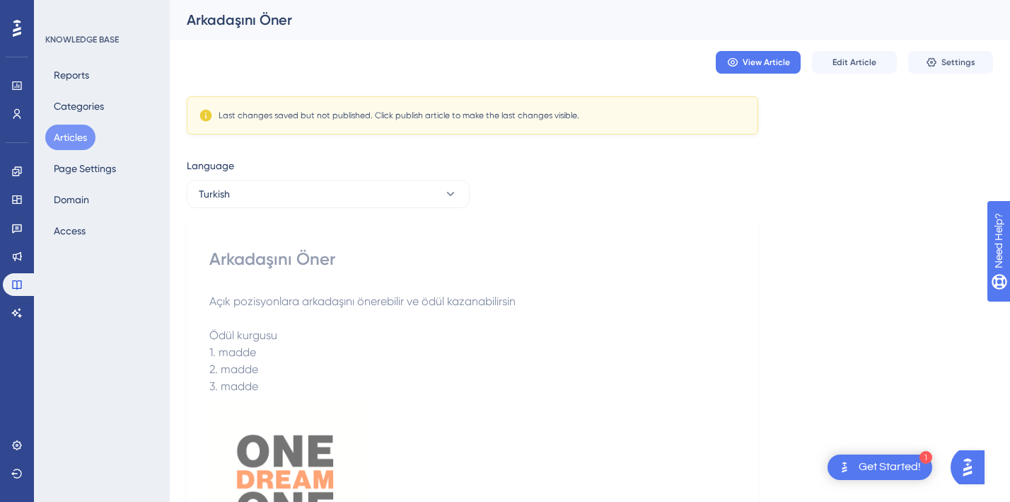
click at [0, 0] on div "Arkadaşını Öner" at bounding box center [0, 0] width 0 height 0
click at [768, 58] on span "View Article" at bounding box center [766, 62] width 47 height 11
click at [311, 124] on div "Last changes saved but not published. Click publish article to make the last ch…" at bounding box center [473, 115] width 572 height 38
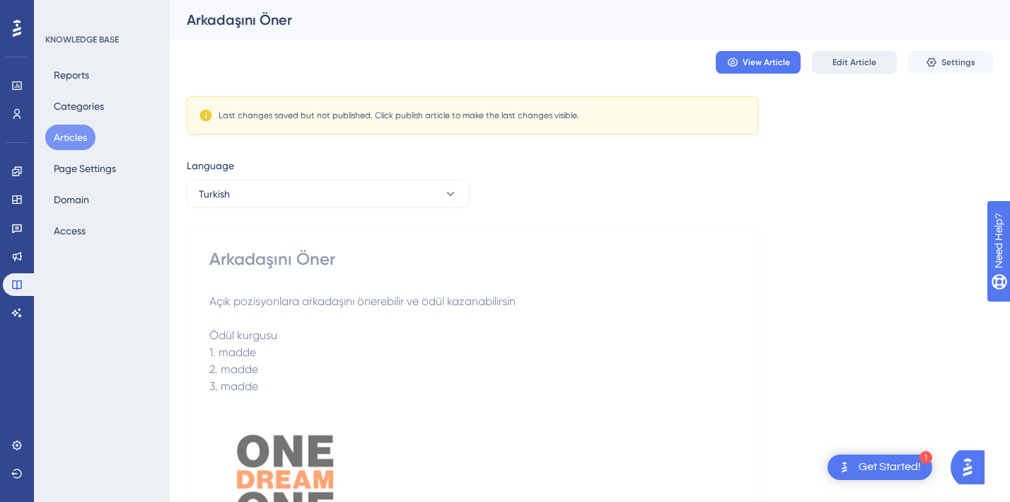
click at [844, 57] on span "Edit Article" at bounding box center [855, 62] width 44 height 11
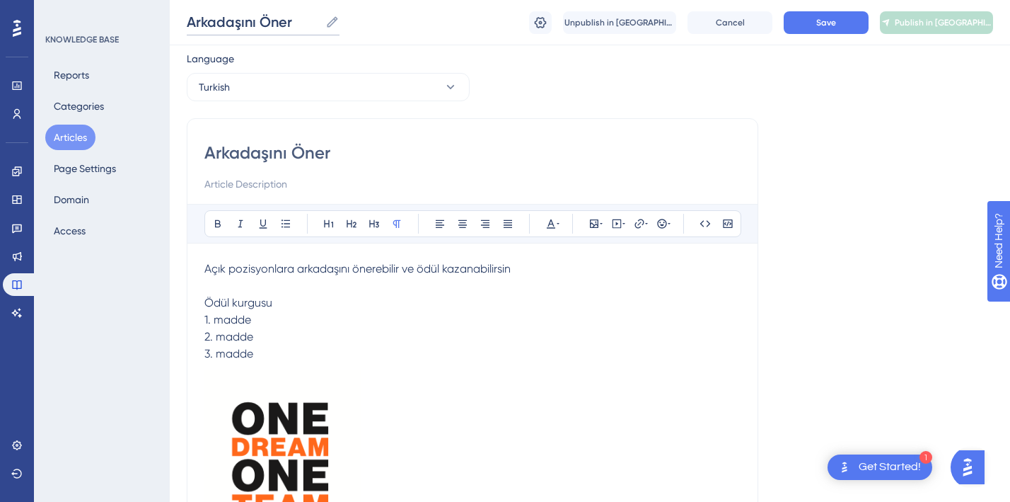
click at [246, 21] on input "Arkadaşını Öner" at bounding box center [253, 22] width 133 height 20
type input "Refer a Friend"
click at [817, 24] on span "Save" at bounding box center [827, 22] width 20 height 11
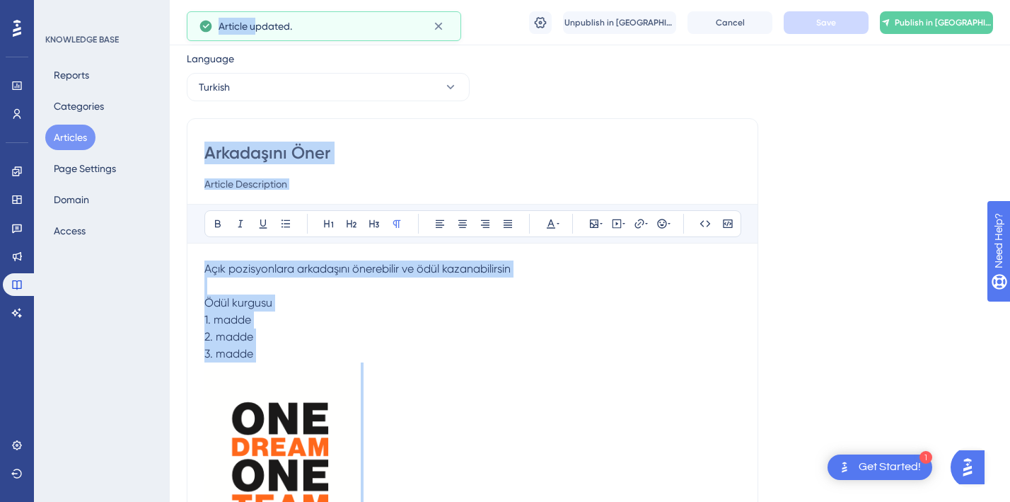
drag, startPoint x: 253, startPoint y: 25, endPoint x: 258, endPoint y: 103, distance: 77.3
click at [437, 29] on icon at bounding box center [439, 26] width 14 height 14
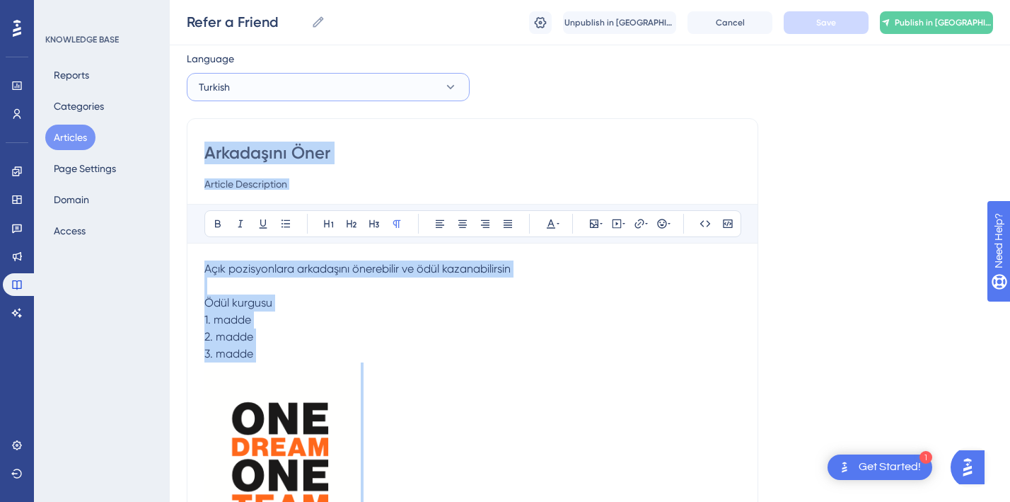
click at [243, 85] on button "Turkish" at bounding box center [328, 87] width 283 height 28
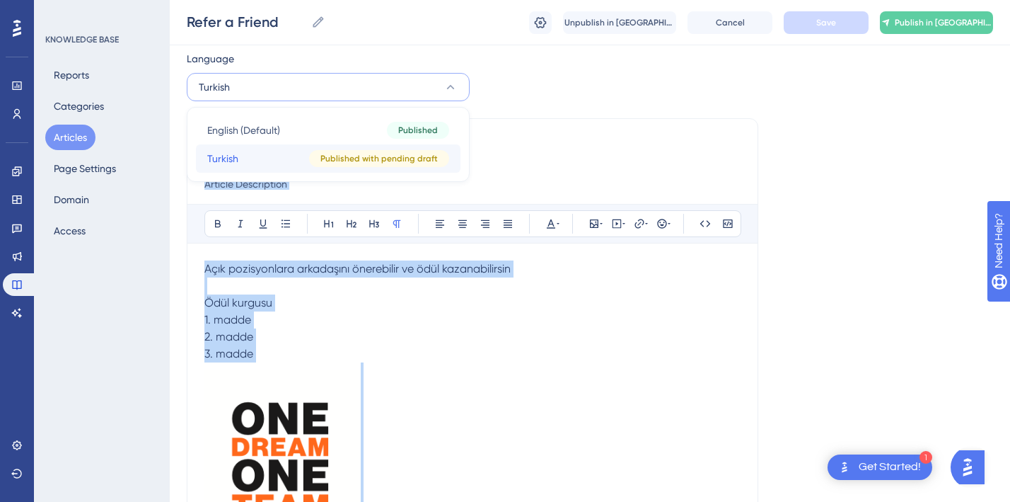
click at [287, 163] on button "Turkish Turkish Published with pending draft" at bounding box center [328, 158] width 265 height 28
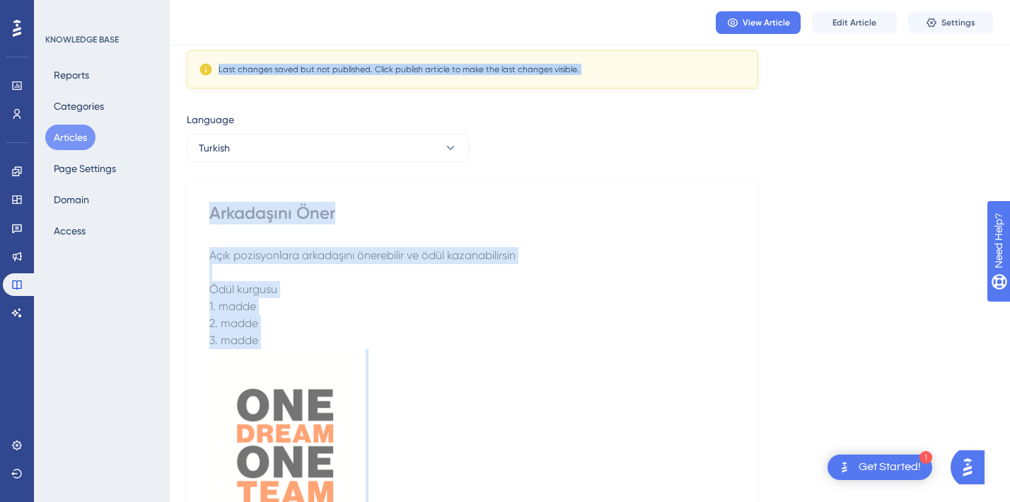
scroll to position [0, 0]
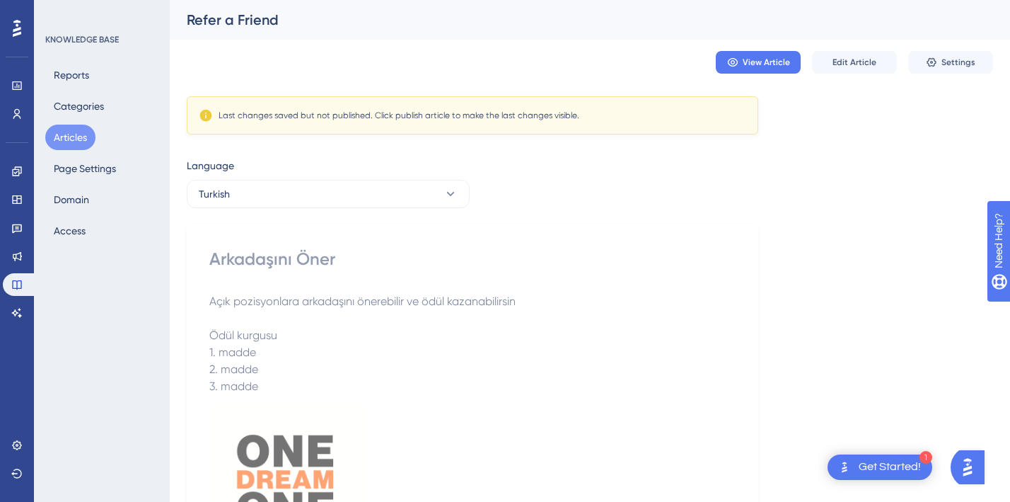
click at [594, 161] on div "Language Turkish Arkadaşını Öner Açık pozisyonlara arkadaşını önerebilir ve ödü…" at bounding box center [590, 482] width 807 height 650
click at [777, 59] on span "View Article" at bounding box center [766, 62] width 47 height 11
click at [861, 61] on span "Edit Article" at bounding box center [855, 62] width 44 height 11
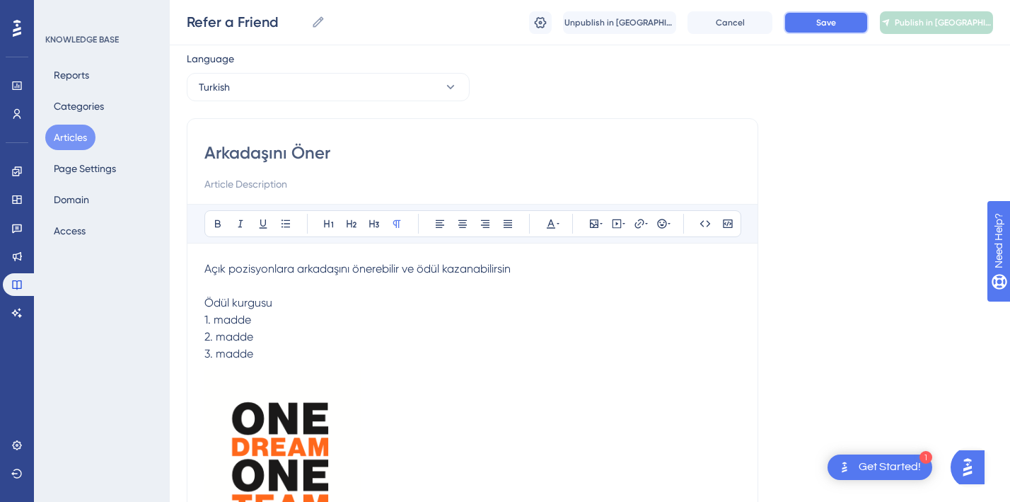
click at [826, 24] on span "Save" at bounding box center [827, 22] width 20 height 11
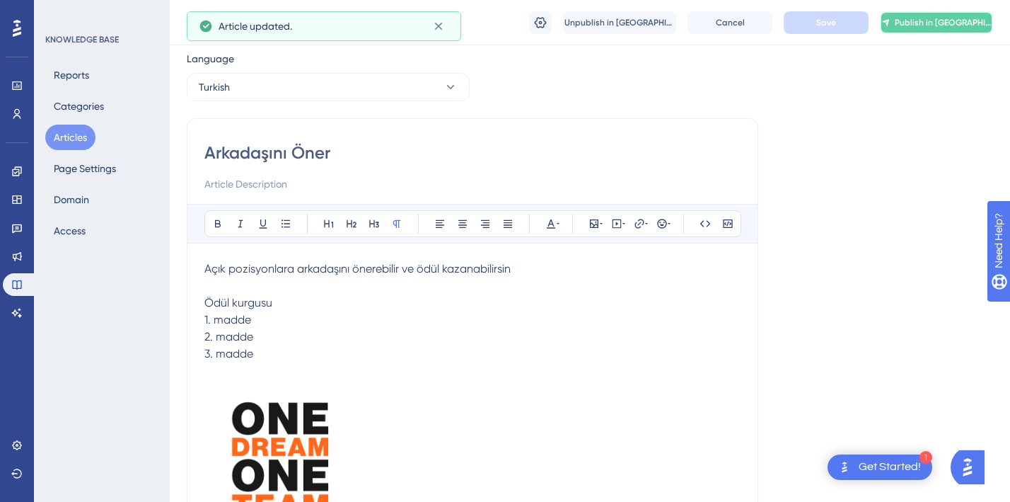
click at [967, 30] on button "Publish in [GEOGRAPHIC_DATA]" at bounding box center [936, 22] width 113 height 23
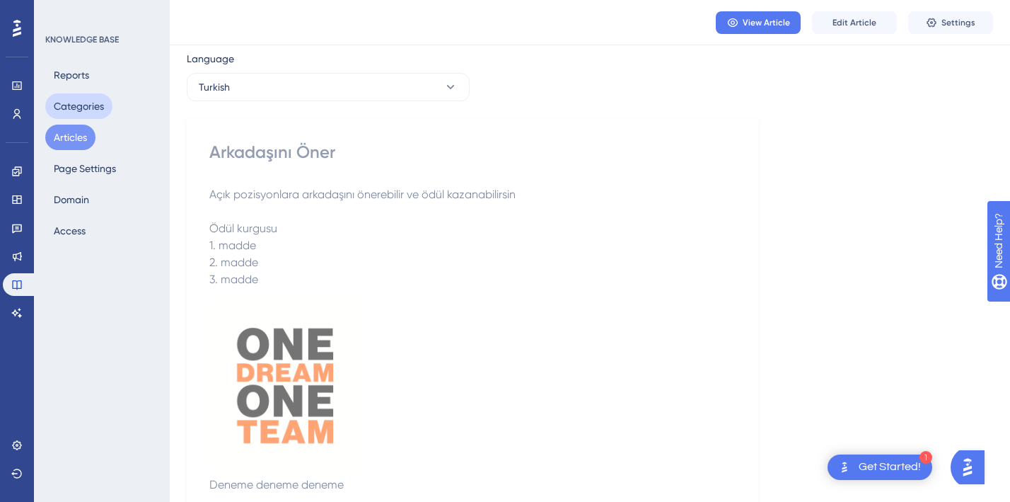
click at [89, 103] on button "Categories" at bounding box center [78, 105] width 67 height 25
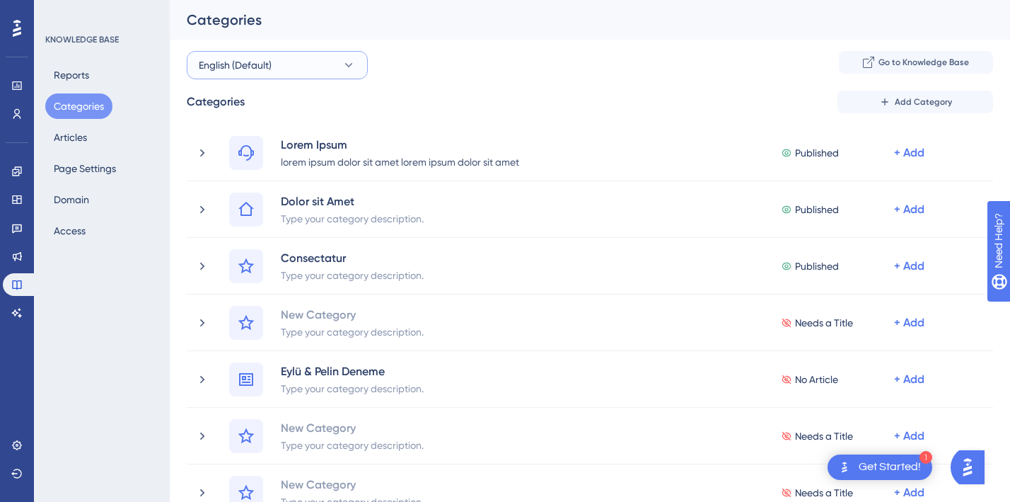
click at [313, 67] on button "English (Default)" at bounding box center [277, 65] width 181 height 28
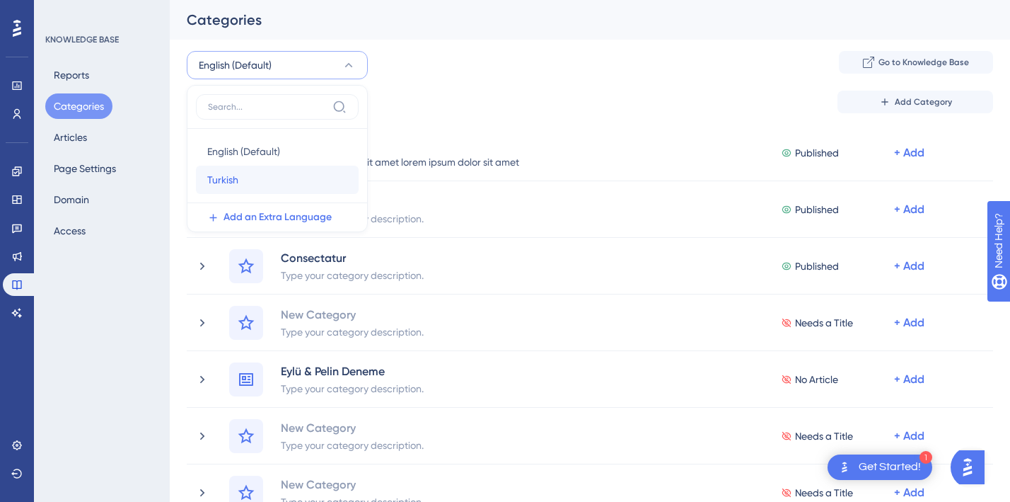
click at [260, 173] on div "Turkish Turkish" at bounding box center [277, 180] width 140 height 28
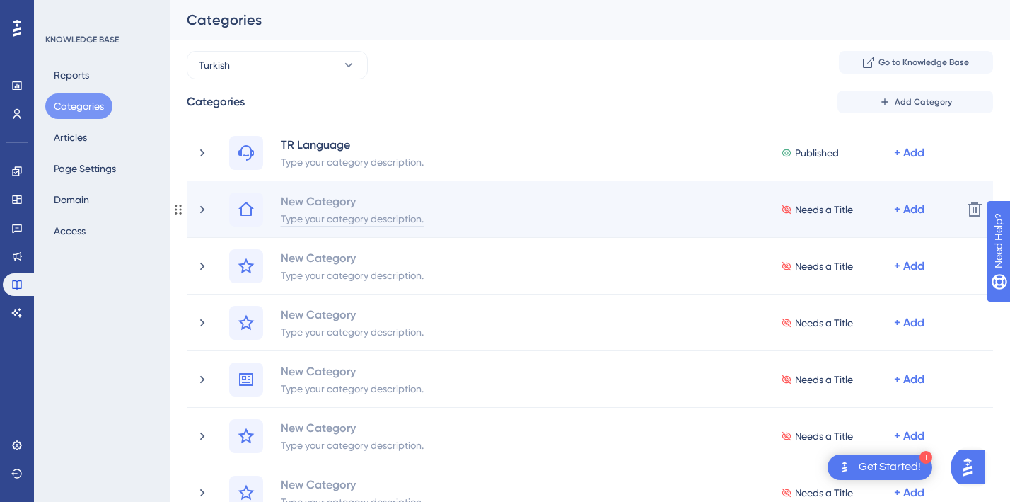
click at [297, 213] on div "Type your category description." at bounding box center [352, 217] width 144 height 17
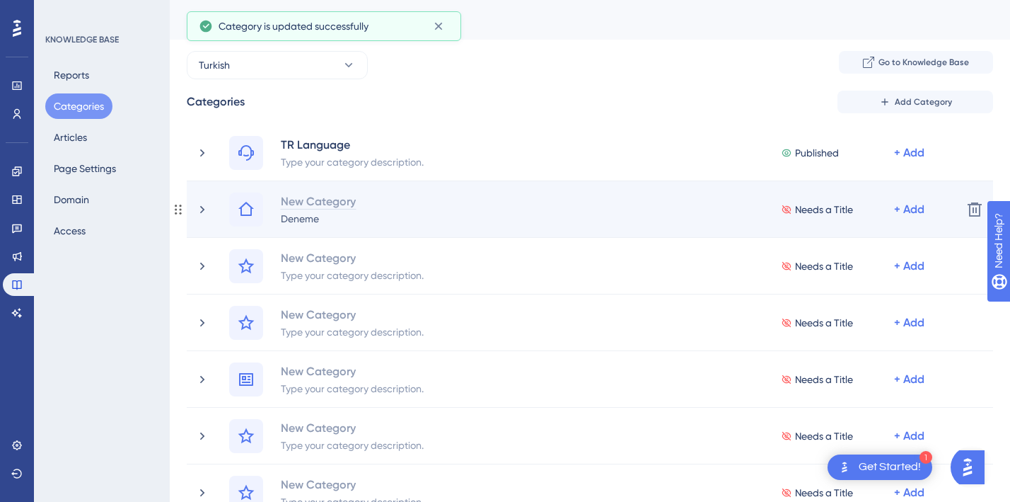
click at [307, 207] on div "New Category" at bounding box center [318, 200] width 76 height 17
click at [824, 211] on span "Not Translated" at bounding box center [828, 209] width 67 height 17
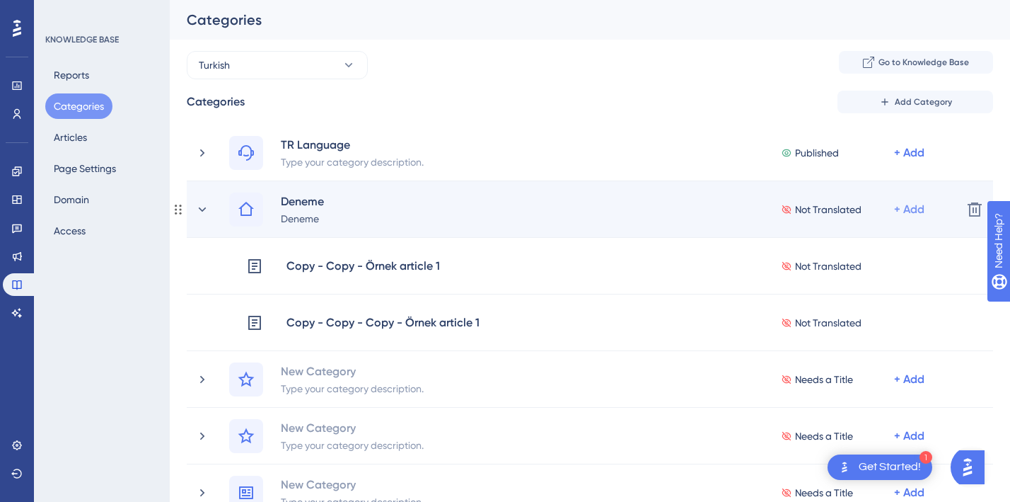
click at [925, 202] on div "+ Add" at bounding box center [911, 209] width 34 height 17
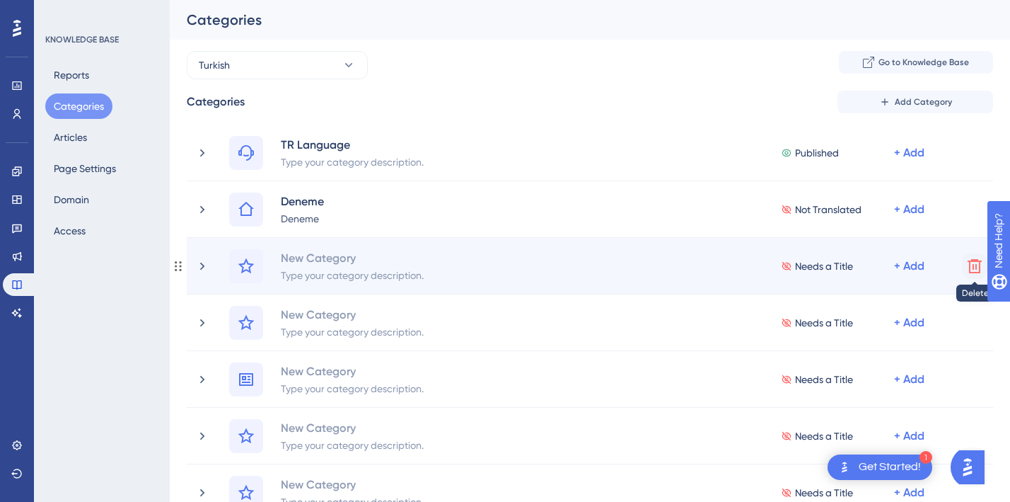
click at [977, 264] on icon at bounding box center [975, 266] width 17 height 17
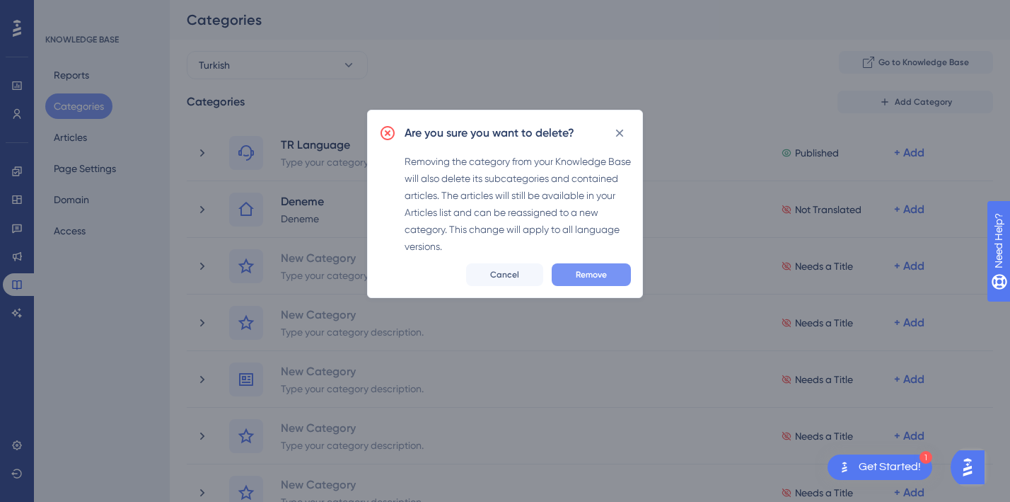
click at [583, 272] on span "Remove" at bounding box center [591, 274] width 31 height 11
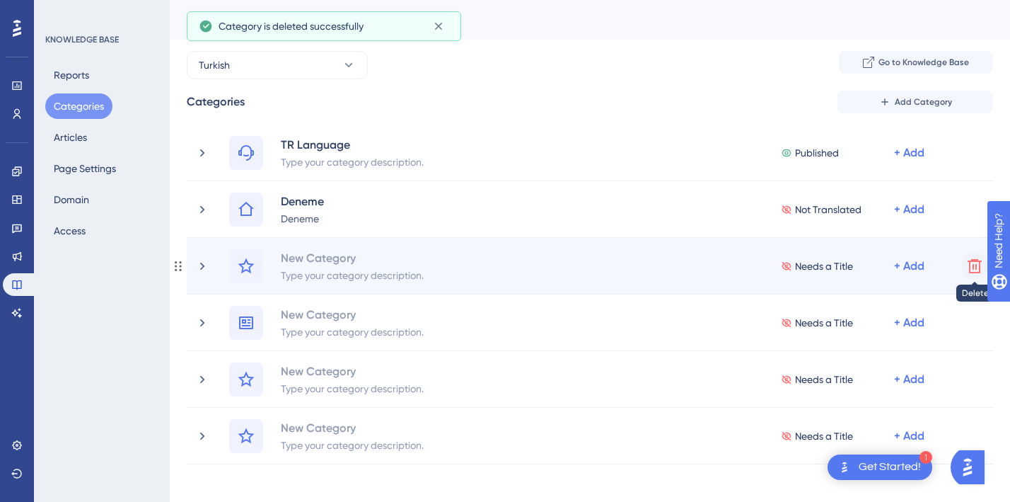
click at [975, 270] on icon at bounding box center [975, 266] width 17 height 17
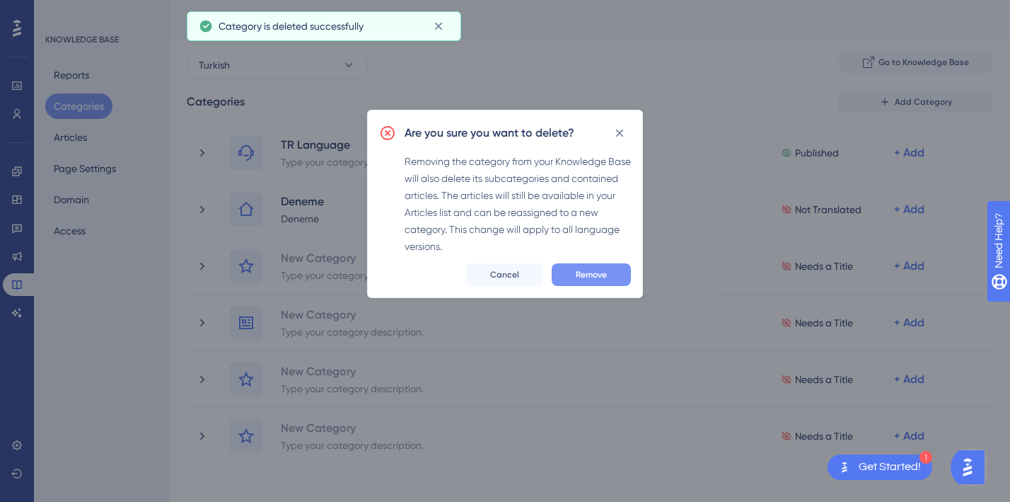
click at [599, 275] on span "Remove" at bounding box center [591, 274] width 31 height 11
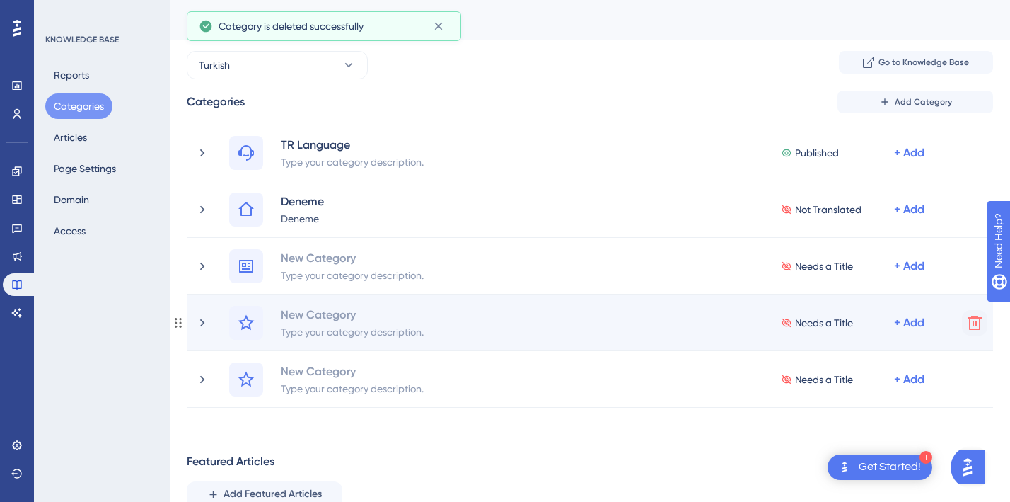
click at [976, 327] on icon at bounding box center [975, 322] width 17 height 17
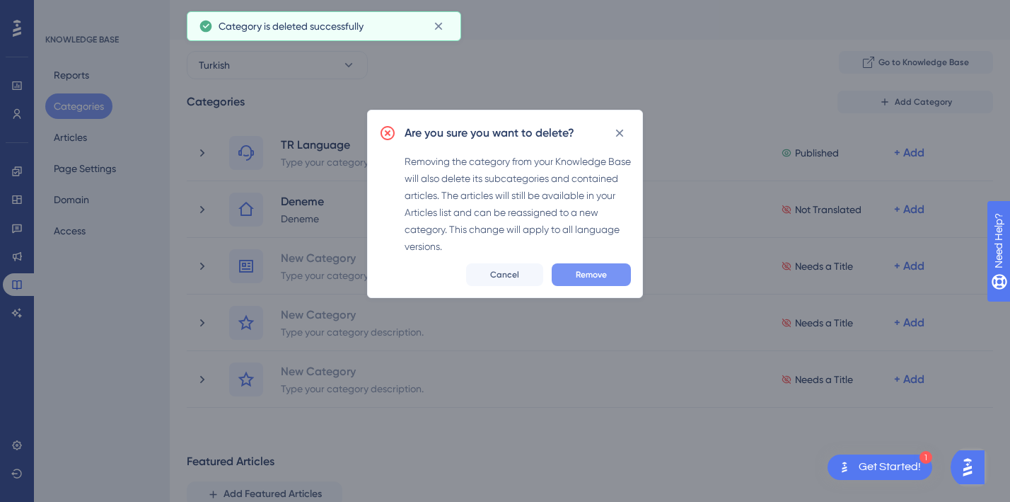
click at [599, 270] on span "Remove" at bounding box center [591, 274] width 31 height 11
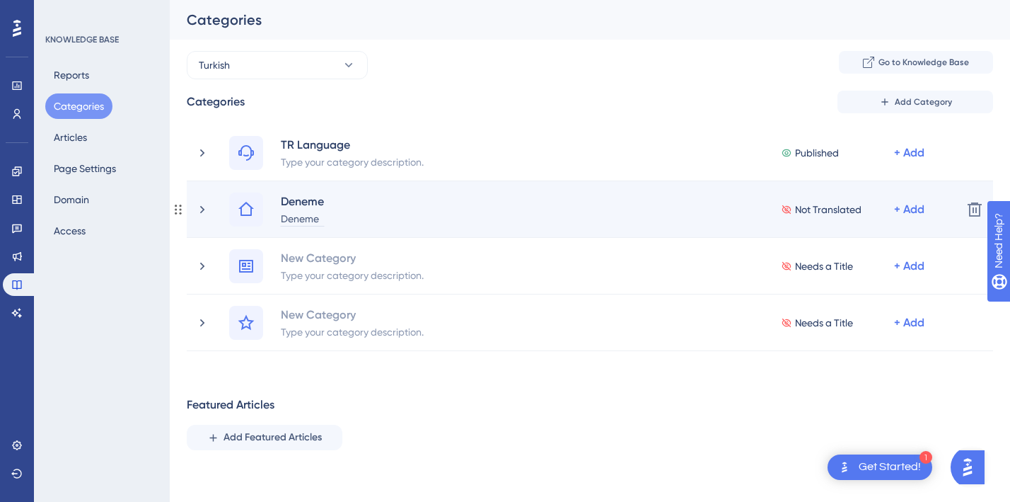
click at [305, 211] on div "Deneme" at bounding box center [302, 217] width 45 height 17
click at [201, 206] on icon at bounding box center [202, 209] width 4 height 8
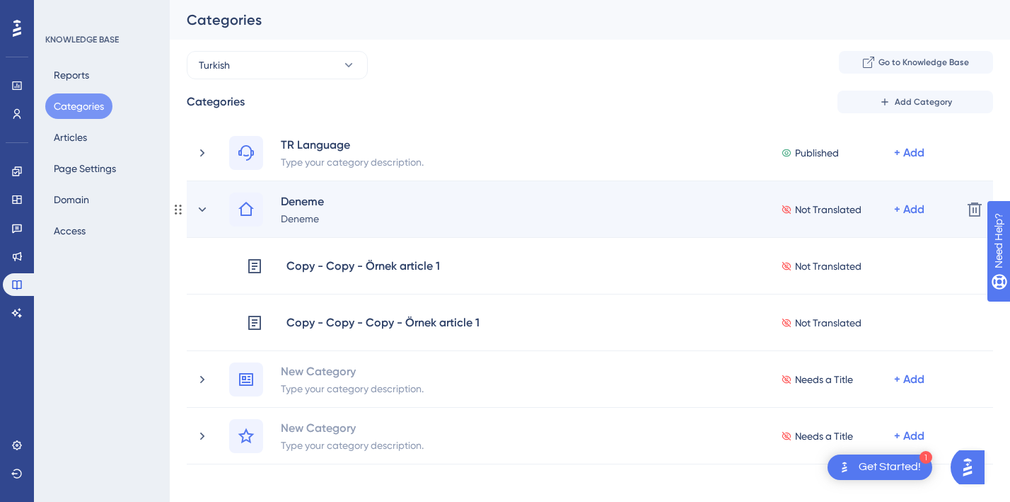
click at [809, 201] on span "Not Translated" at bounding box center [828, 209] width 67 height 17
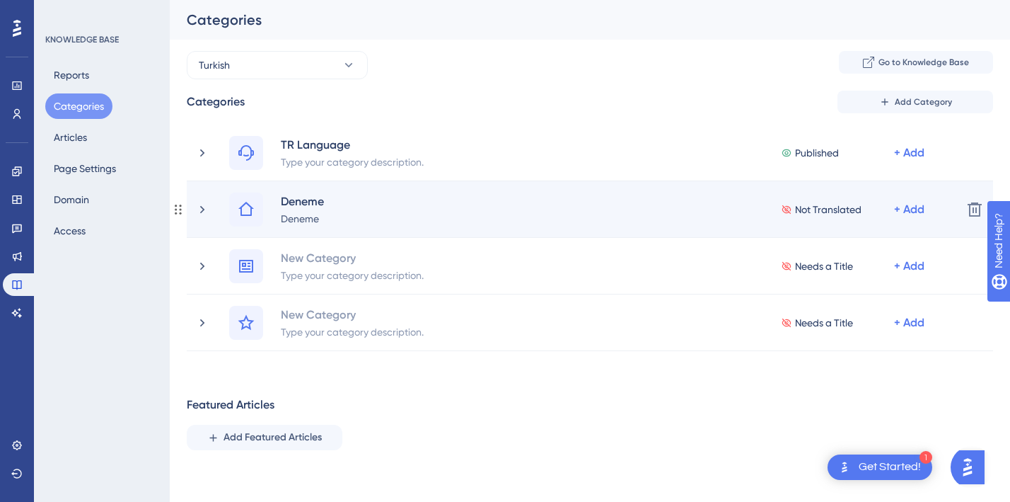
click at [809, 206] on span "Not Translated" at bounding box center [828, 209] width 67 height 17
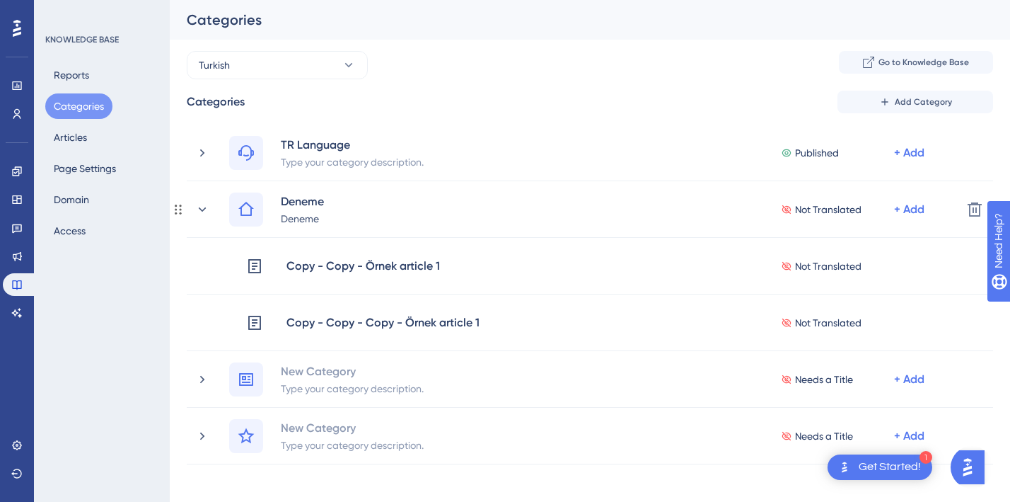
click at [809, 206] on span "Not Translated" at bounding box center [828, 209] width 67 height 17
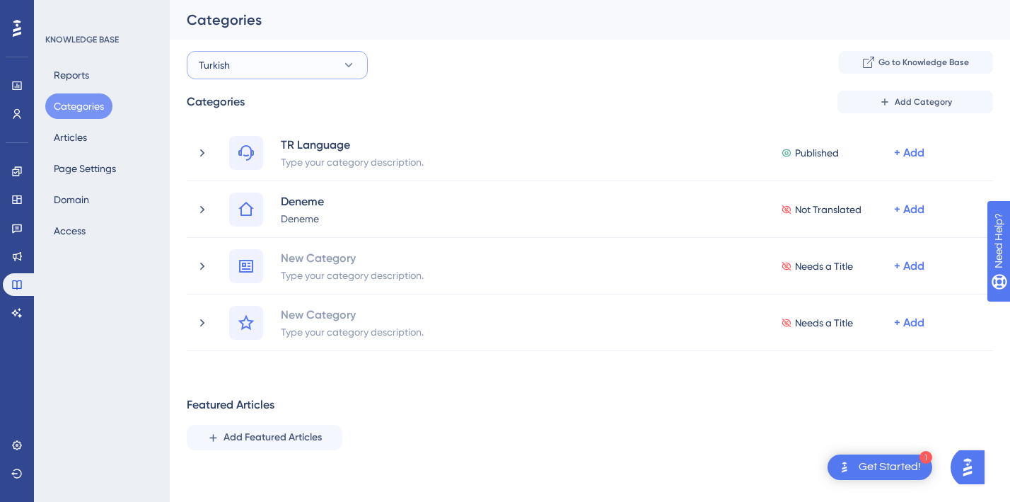
click at [337, 61] on button "Turkish" at bounding box center [277, 65] width 181 height 28
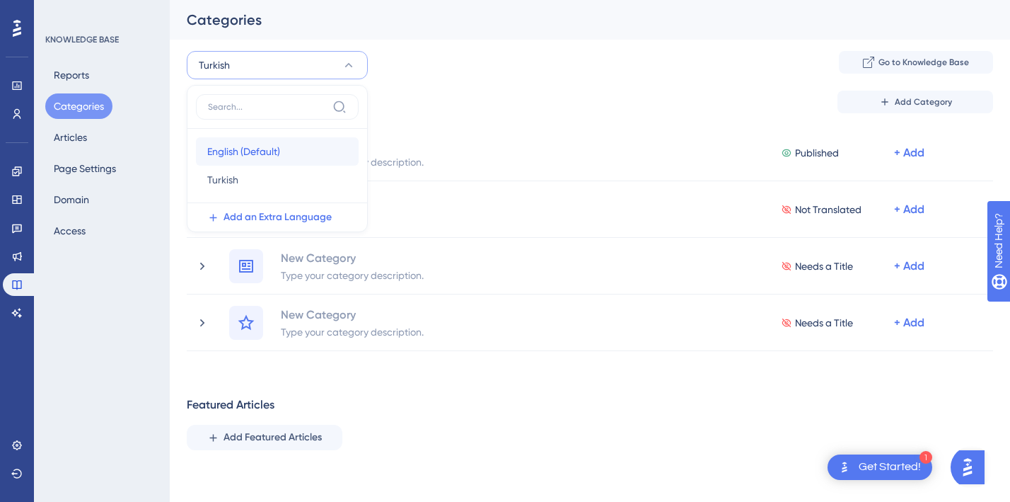
click at [262, 146] on span "English (Default)" at bounding box center [243, 151] width 73 height 17
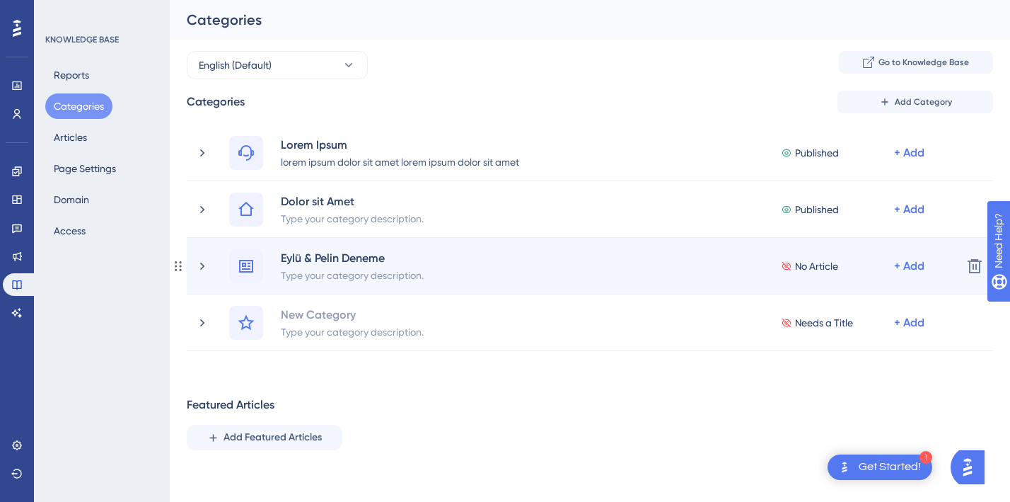
click at [814, 263] on span "No Article" at bounding box center [816, 266] width 43 height 17
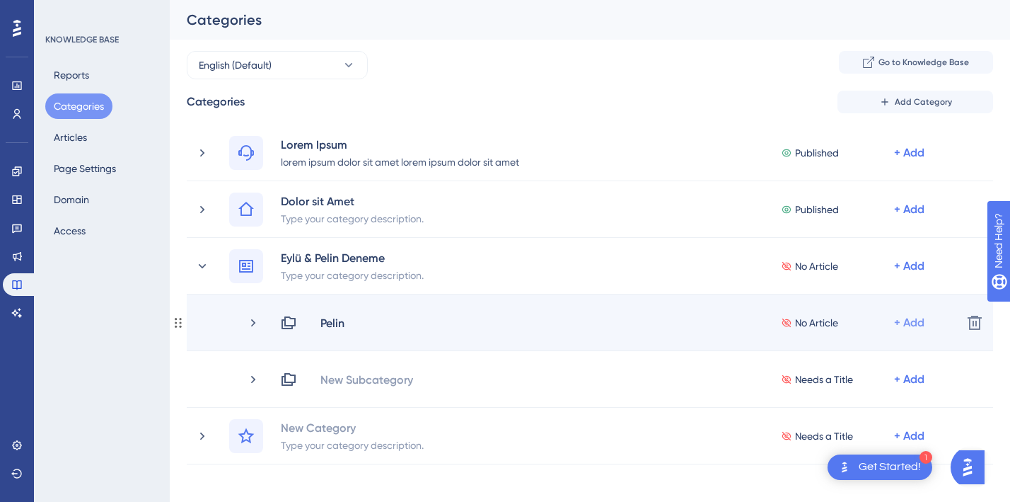
click at [913, 323] on div "+ Add" at bounding box center [909, 322] width 30 height 17
click at [837, 355] on span "Add Articles" at bounding box center [831, 360] width 54 height 17
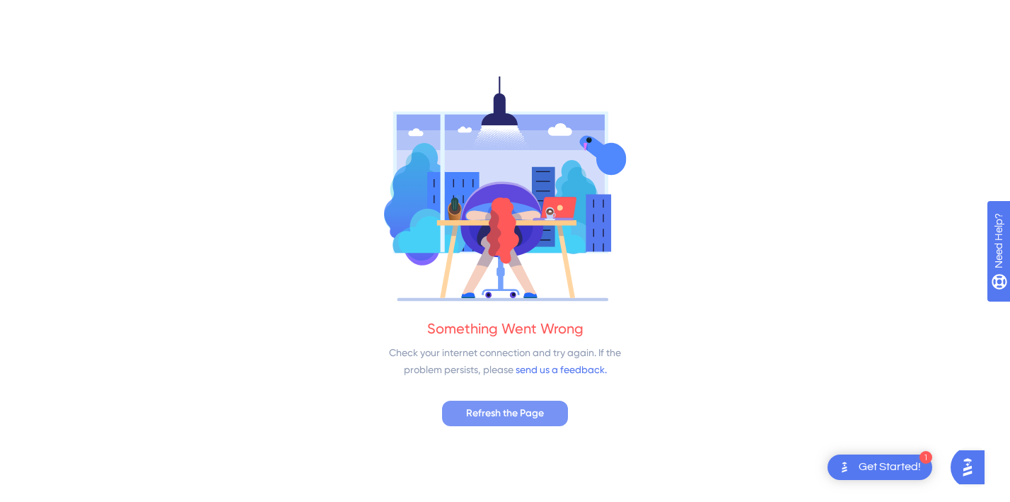
click at [536, 404] on button "Refresh the Page" at bounding box center [505, 413] width 126 height 25
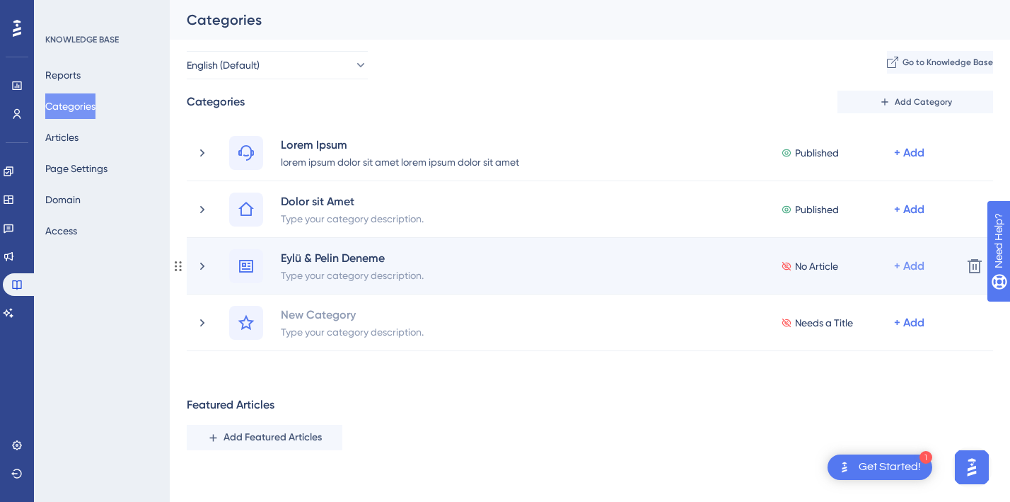
click at [902, 263] on div "+ Add" at bounding box center [909, 266] width 30 height 17
click at [828, 329] on span "Add Articles" at bounding box center [831, 331] width 54 height 17
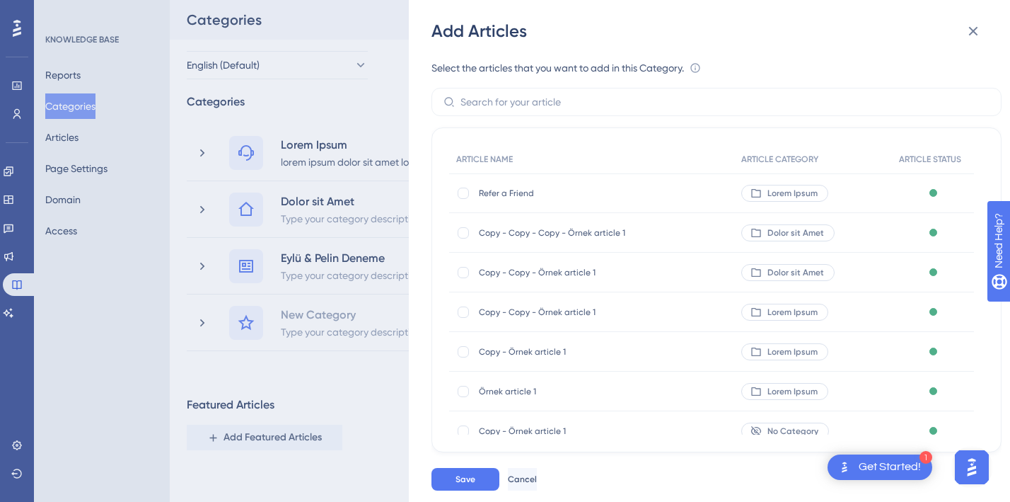
click at [539, 191] on span "Refer a Friend" at bounding box center [578, 193] width 198 height 11
click at [461, 192] on div at bounding box center [463, 193] width 11 height 11
checkbox input "true"
click at [466, 486] on button "Save" at bounding box center [466, 479] width 68 height 23
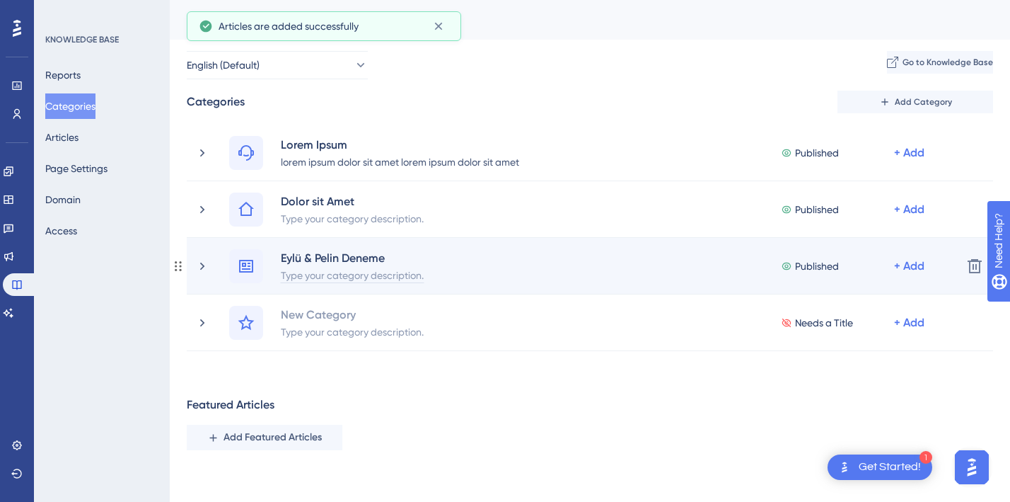
click at [355, 267] on div "Type your category description." at bounding box center [352, 274] width 144 height 17
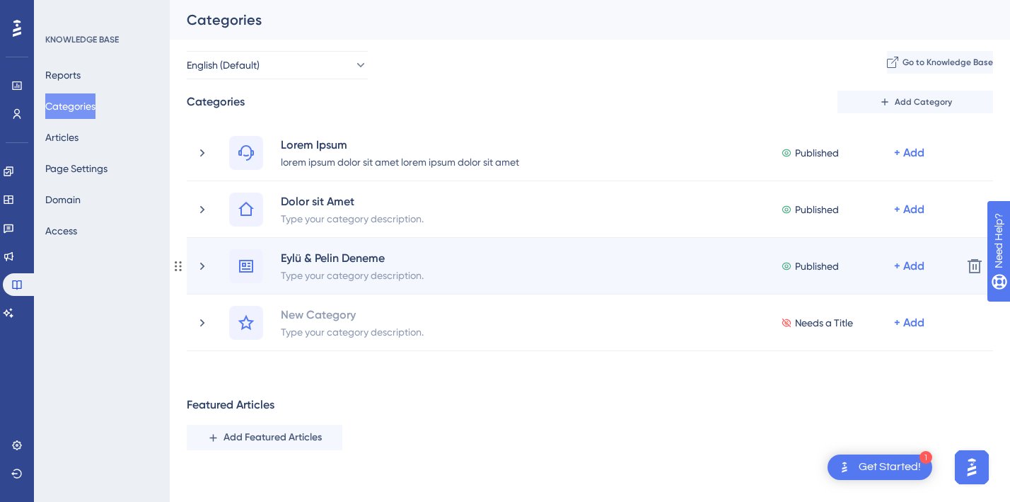
click at [210, 259] on div "Eylü & Pelin Deneme Type your category description. Published + Add" at bounding box center [573, 266] width 756 height 34
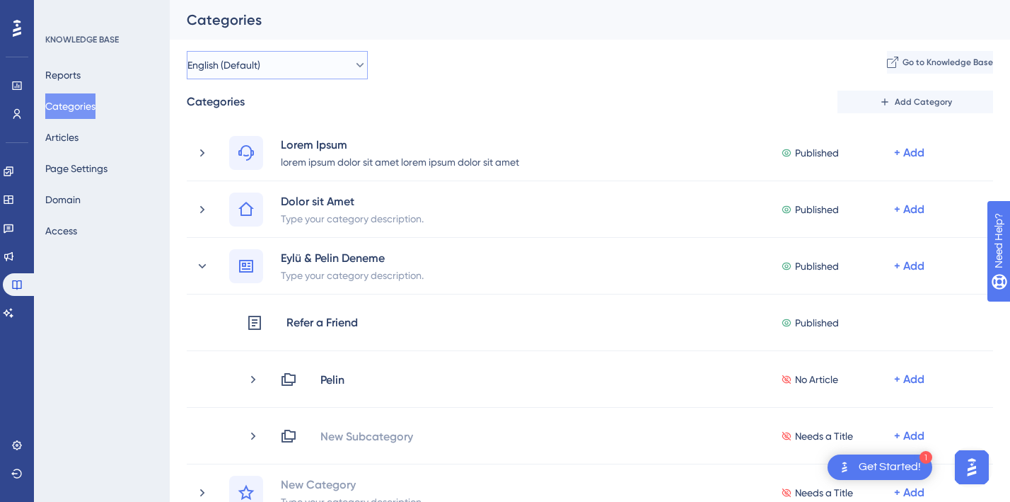
click at [289, 59] on button "English (Default)" at bounding box center [277, 65] width 181 height 28
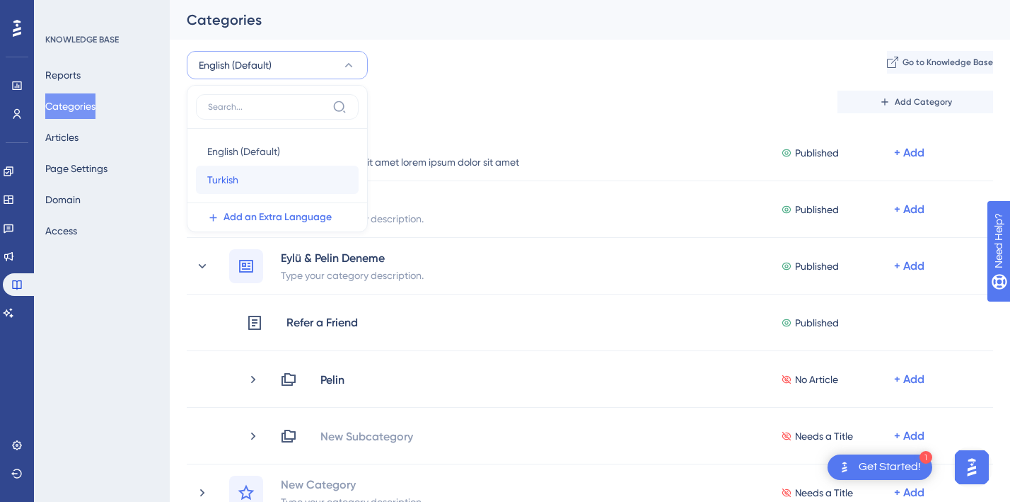
click at [241, 178] on div "Turkish Turkish" at bounding box center [277, 180] width 140 height 28
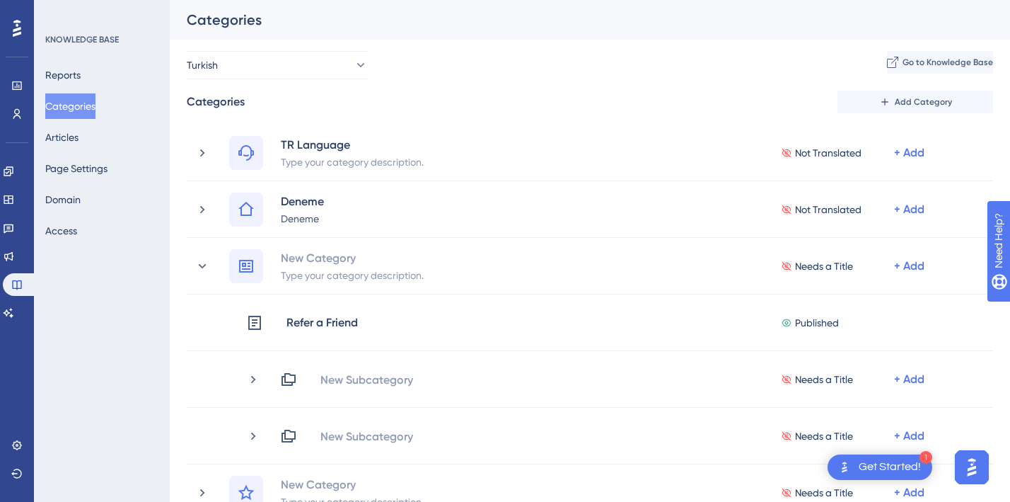
click at [395, 120] on div "Categories Add Category TR Language Type your category description. Not Transla…" at bounding box center [590, 306] width 807 height 430
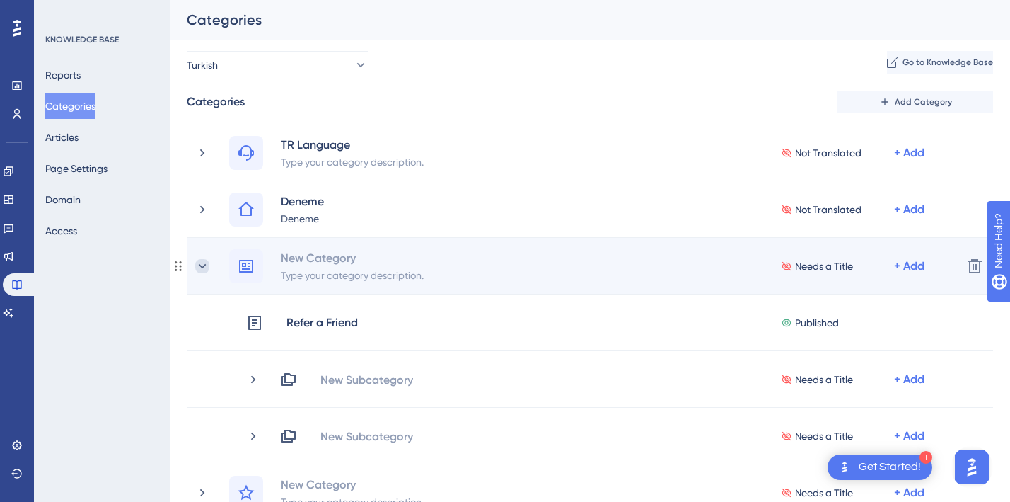
click at [204, 263] on icon at bounding box center [202, 266] width 14 height 14
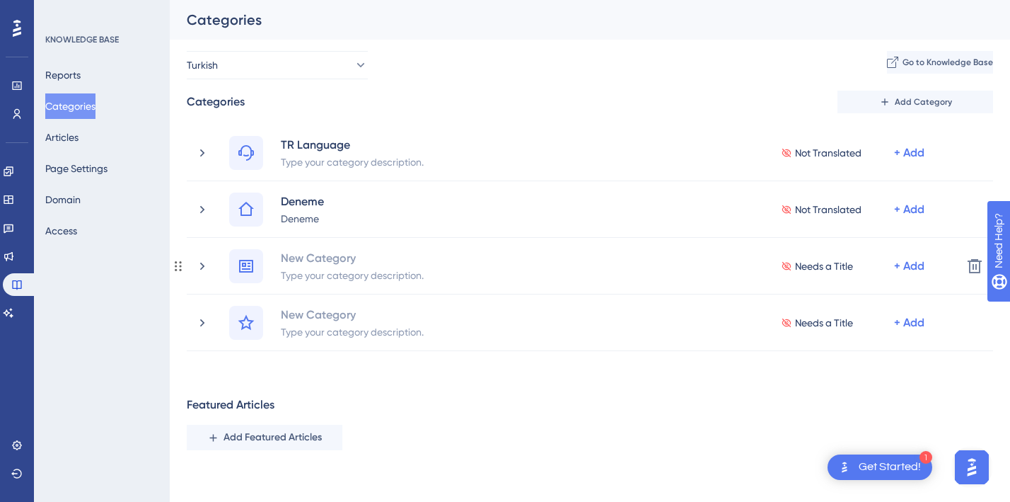
click at [204, 263] on icon at bounding box center [202, 266] width 14 height 14
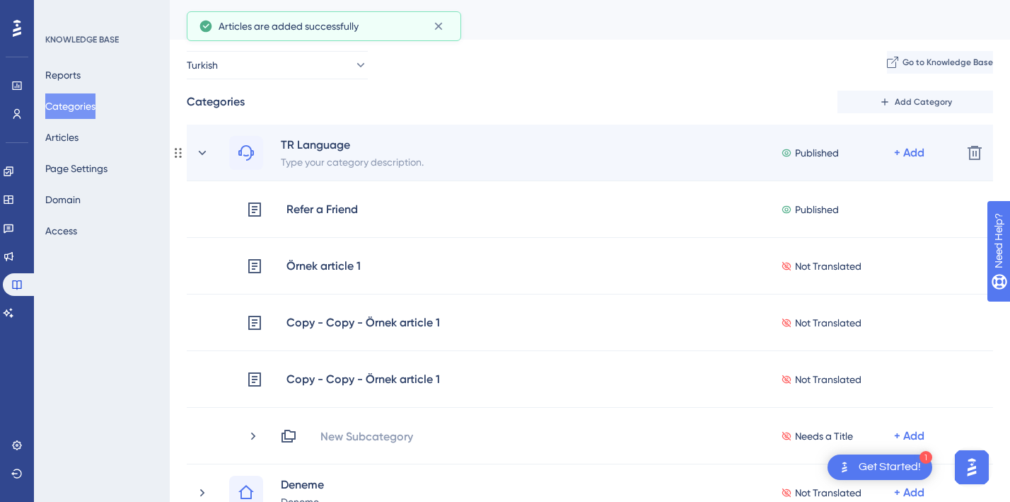
click at [212, 148] on div "TR Language Type your category description. Published + Add" at bounding box center [573, 153] width 756 height 34
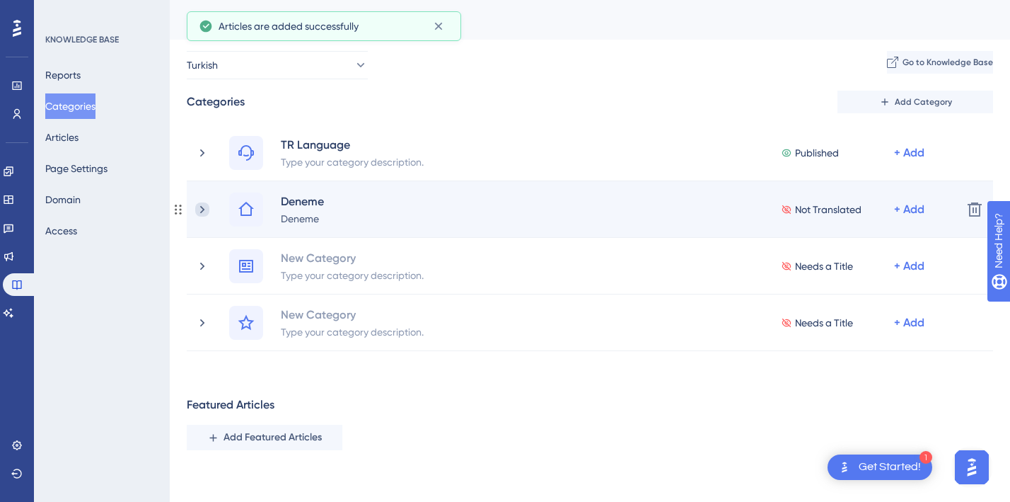
click at [197, 209] on icon at bounding box center [202, 209] width 14 height 14
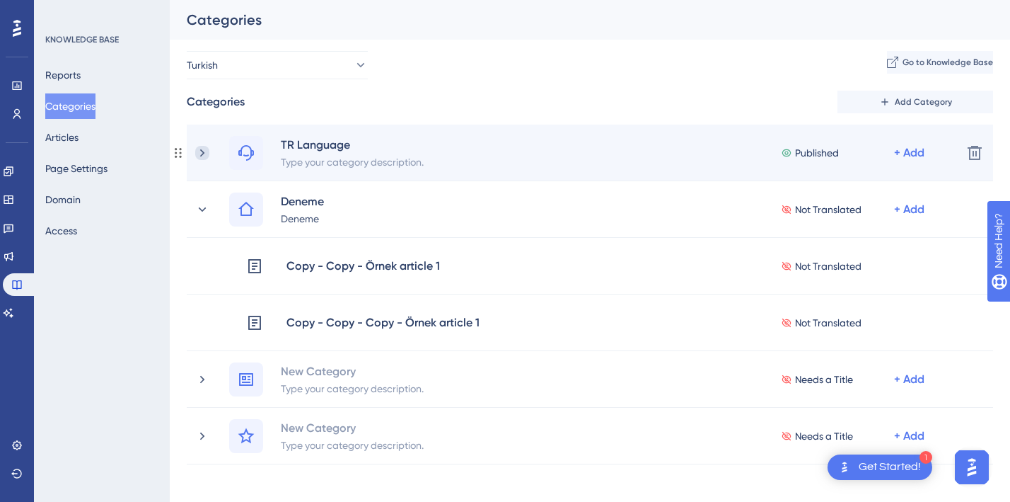
click at [202, 151] on icon at bounding box center [202, 153] width 14 height 14
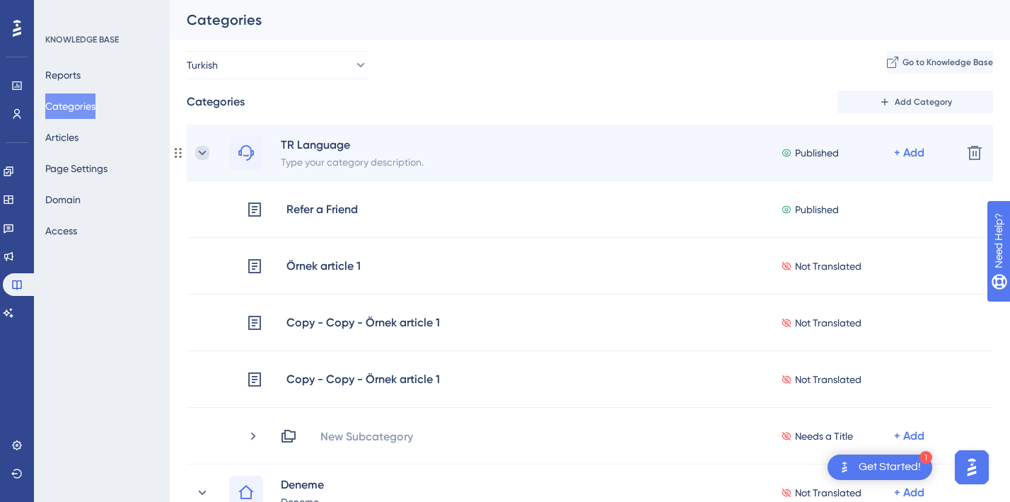
click at [201, 153] on icon at bounding box center [203, 152] width 8 height 4
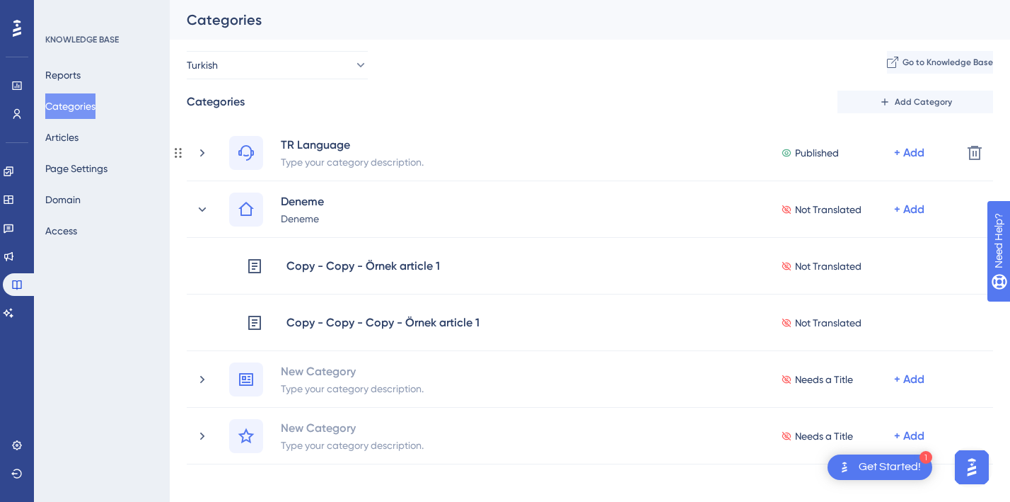
click at [201, 153] on icon at bounding box center [202, 153] width 14 height 14
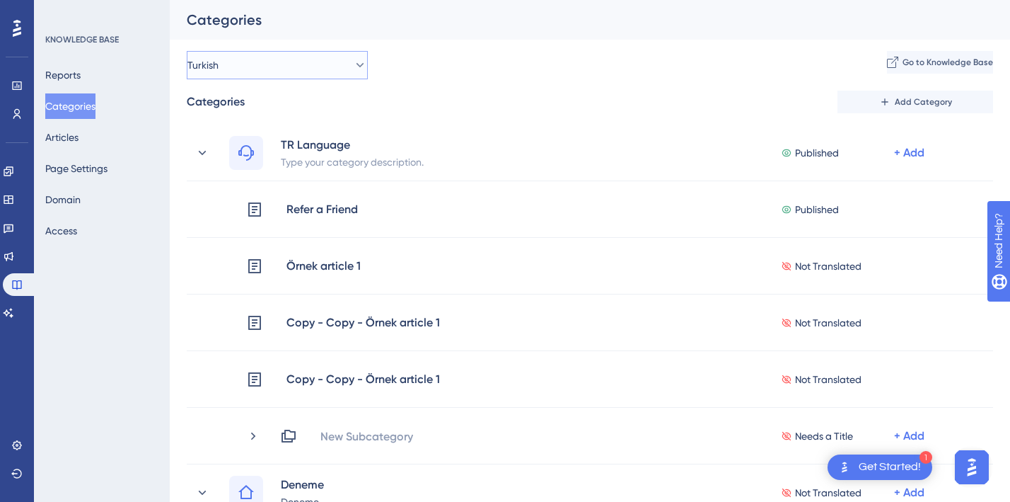
click at [219, 59] on span "Turkish" at bounding box center [203, 65] width 31 height 17
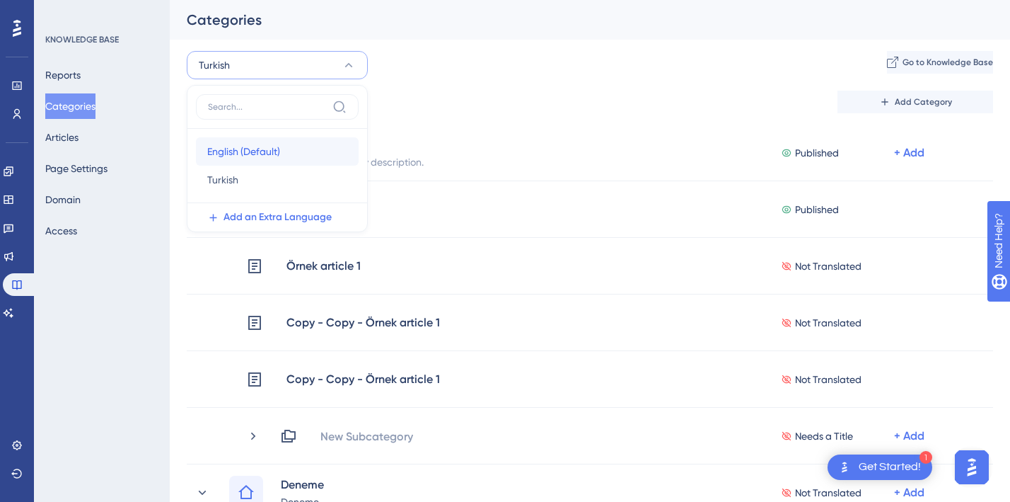
click at [238, 149] on span "English (Default)" at bounding box center [243, 151] width 73 height 17
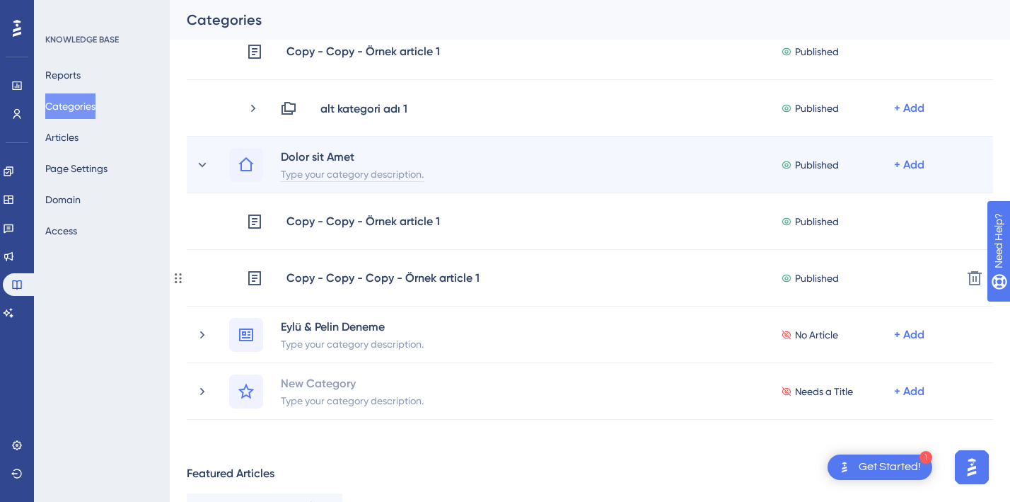
scroll to position [339, 0]
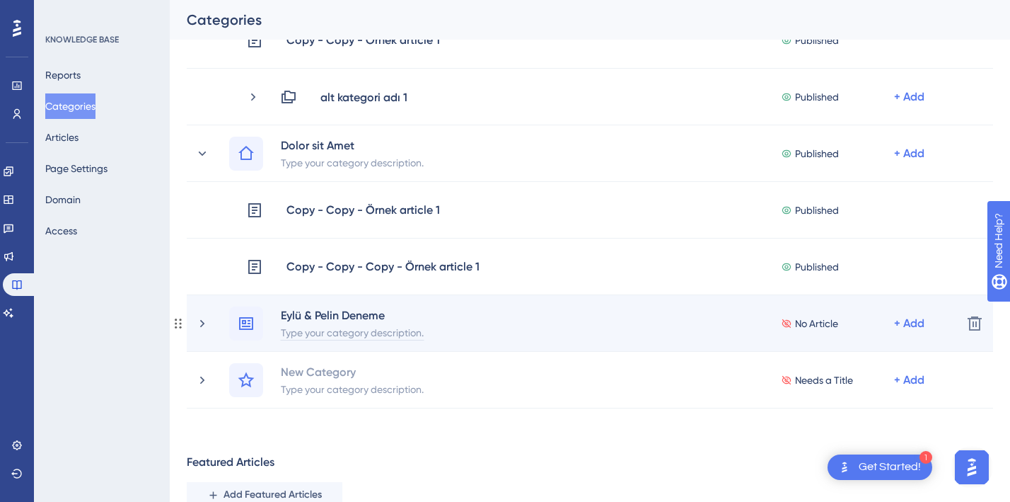
click at [318, 327] on div "Type your category description." at bounding box center [352, 331] width 144 height 17
click at [213, 321] on div "Eylü & Pelin Deneme No Article + Add" at bounding box center [573, 323] width 756 height 34
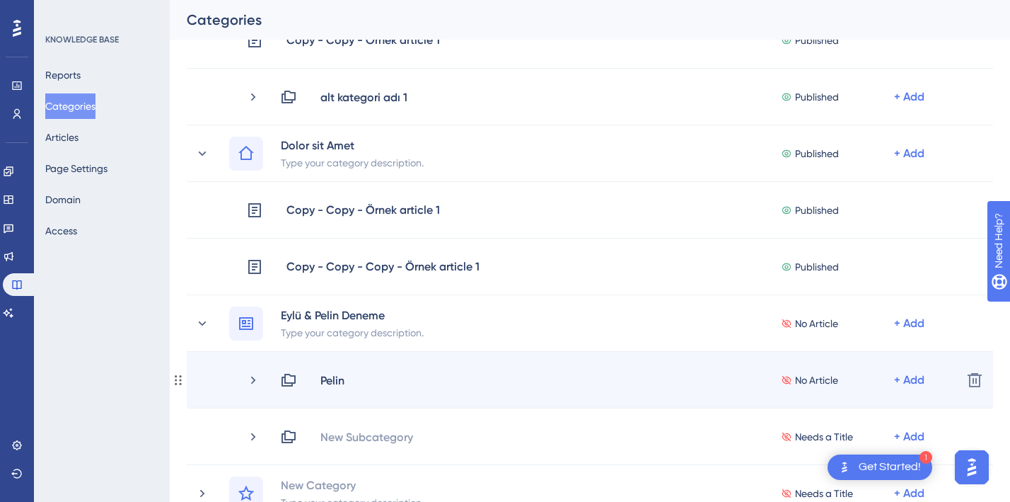
click at [350, 371] on div "Pelin" at bounding box center [338, 379] width 37 height 17
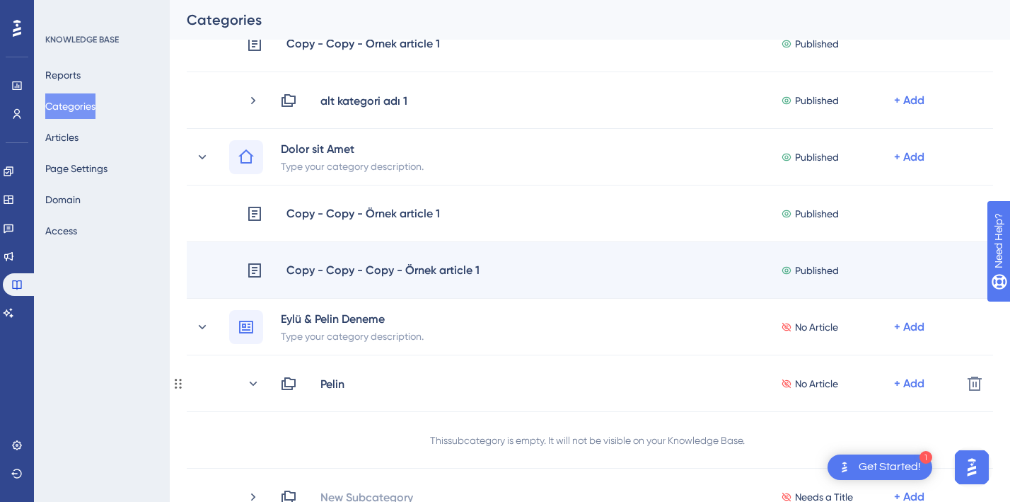
scroll to position [337, 0]
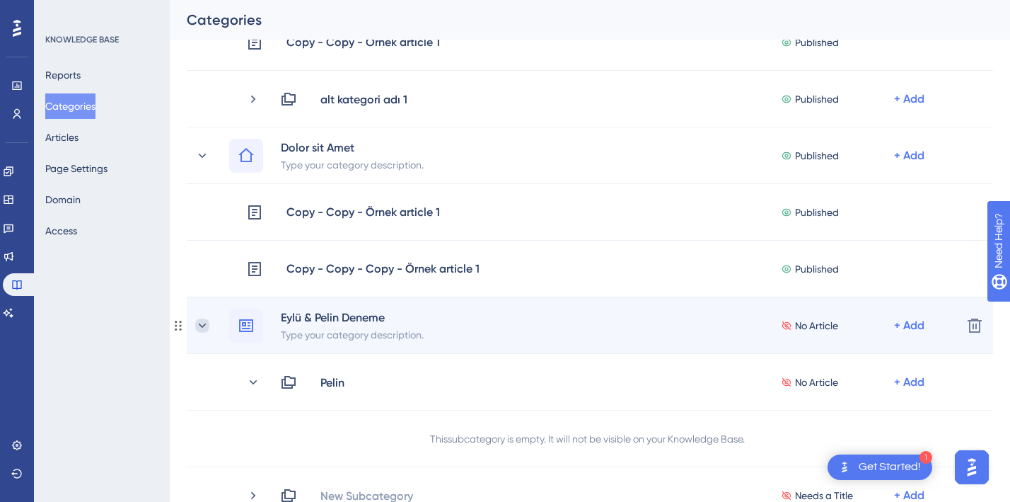
click at [204, 324] on icon at bounding box center [203, 325] width 8 height 4
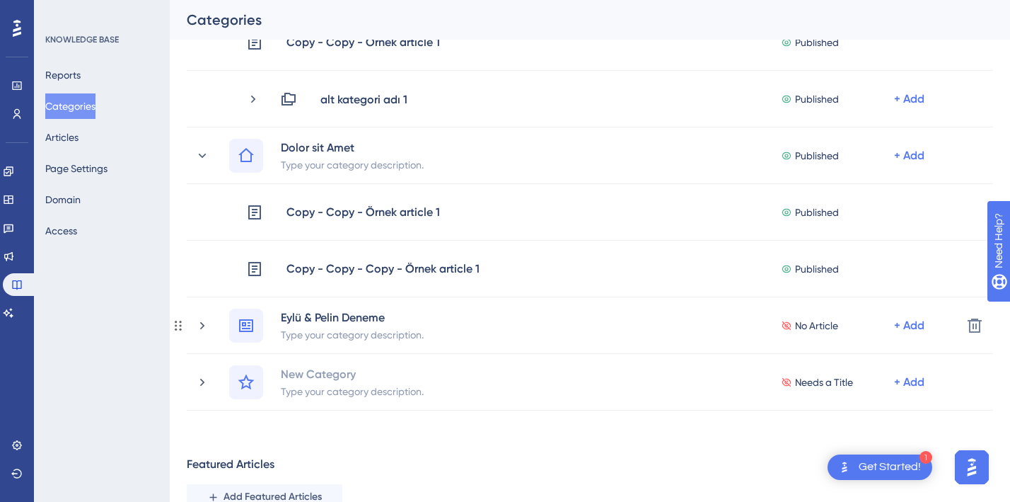
click at [204, 324] on icon at bounding box center [202, 325] width 14 height 14
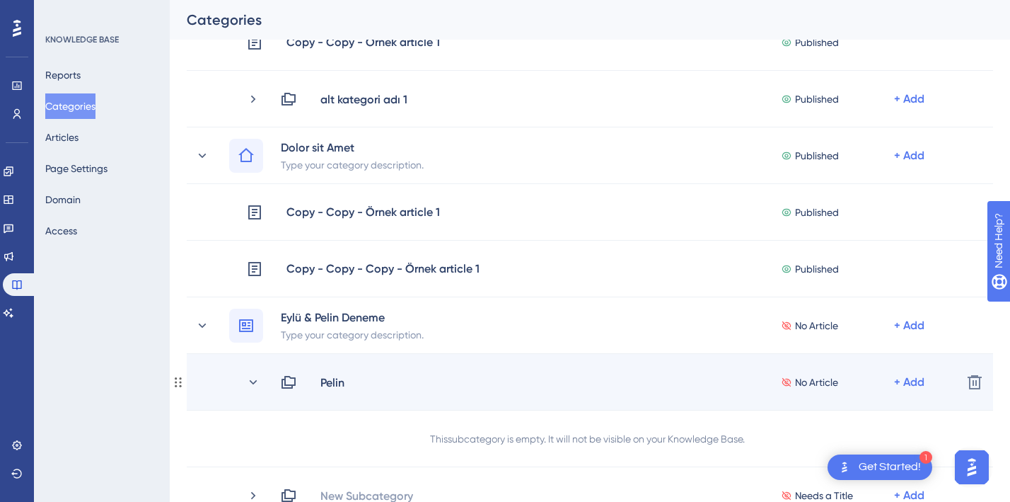
click at [242, 381] on div "Pelin No Article + Add" at bounding box center [573, 382] width 756 height 17
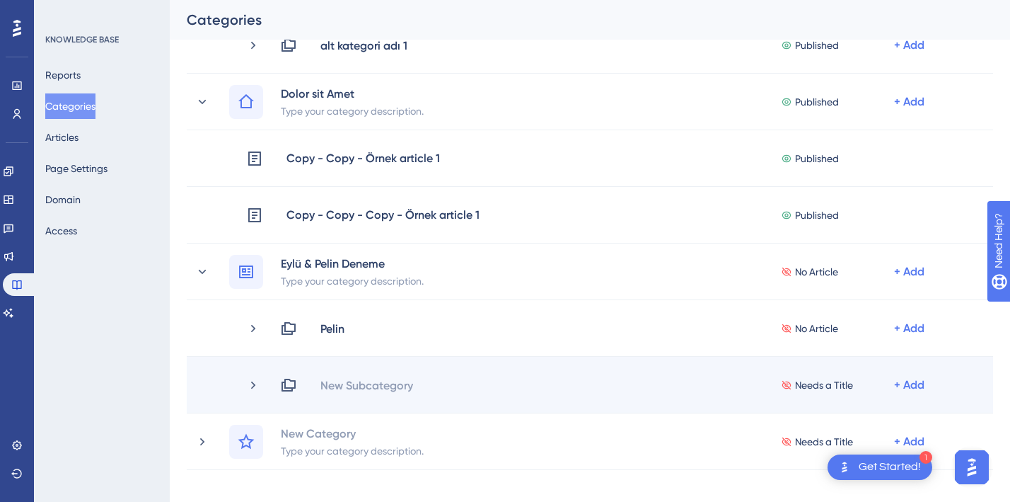
scroll to position [390, 0]
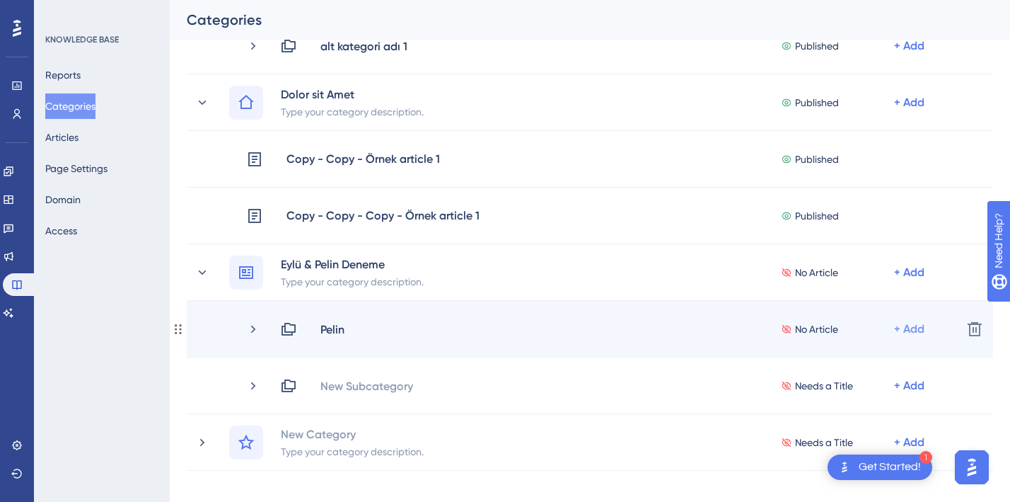
click at [923, 333] on div "+ Add" at bounding box center [909, 329] width 30 height 17
click at [855, 355] on div "Add Articles Add Articles" at bounding box center [854, 366] width 100 height 28
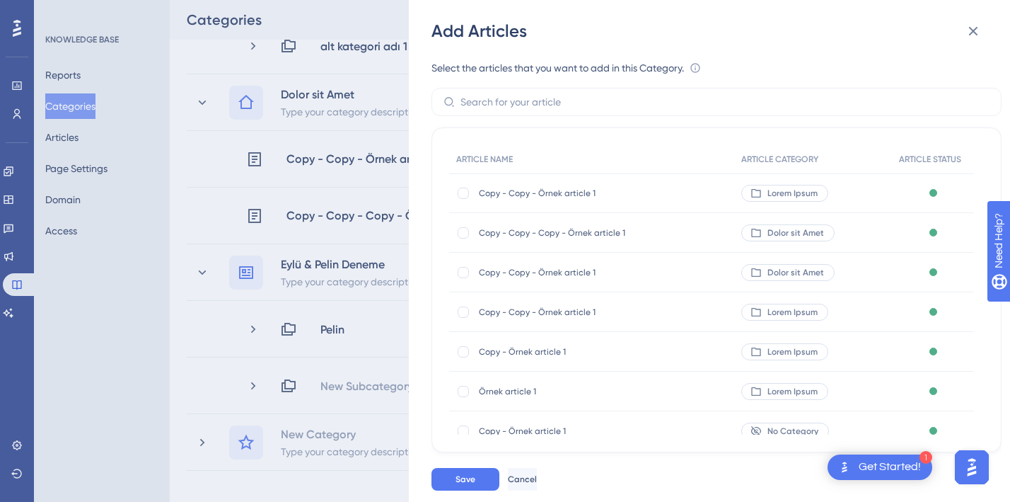
scroll to position [113, 0]
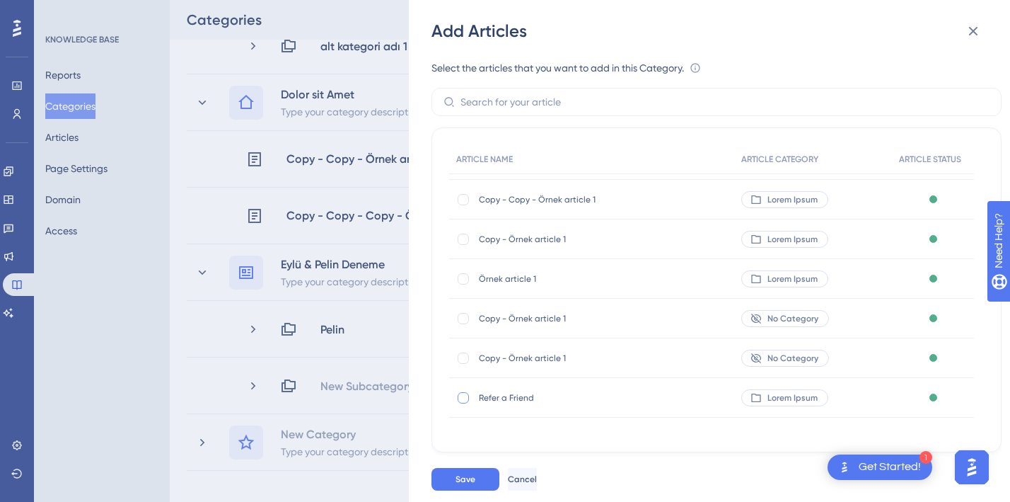
click at [464, 396] on div at bounding box center [463, 397] width 11 height 11
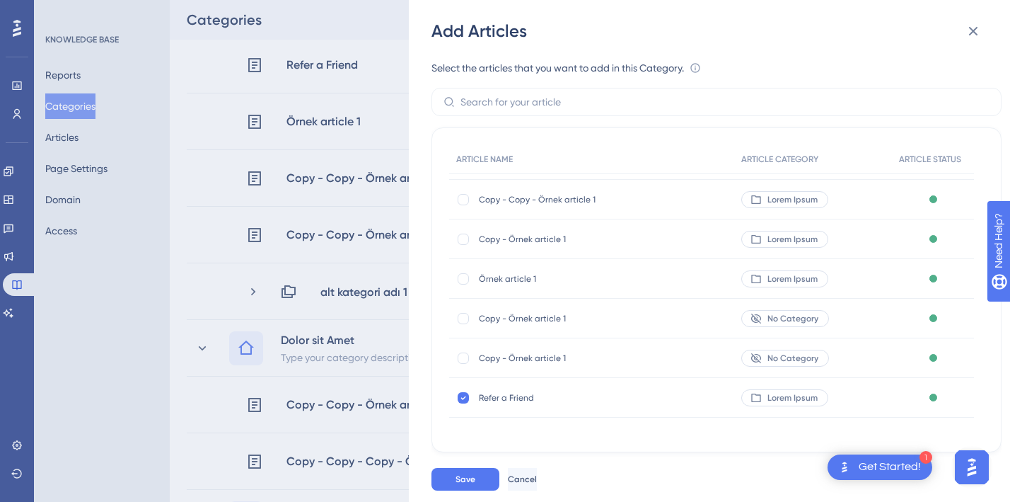
scroll to position [0, 0]
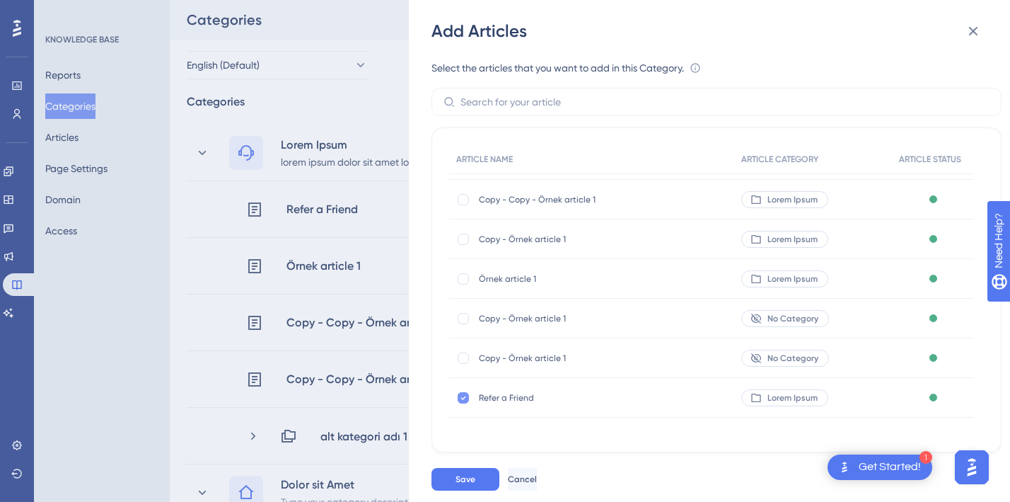
click at [462, 402] on icon at bounding box center [464, 397] width 6 height 11
checkbox input "false"
click at [978, 25] on icon at bounding box center [973, 31] width 17 height 17
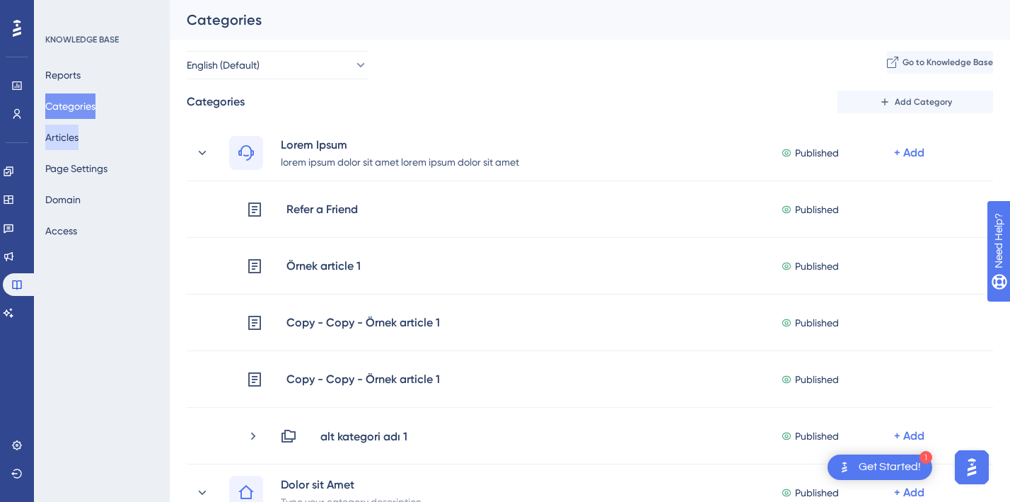
click at [69, 132] on button "Articles" at bounding box center [61, 137] width 33 height 25
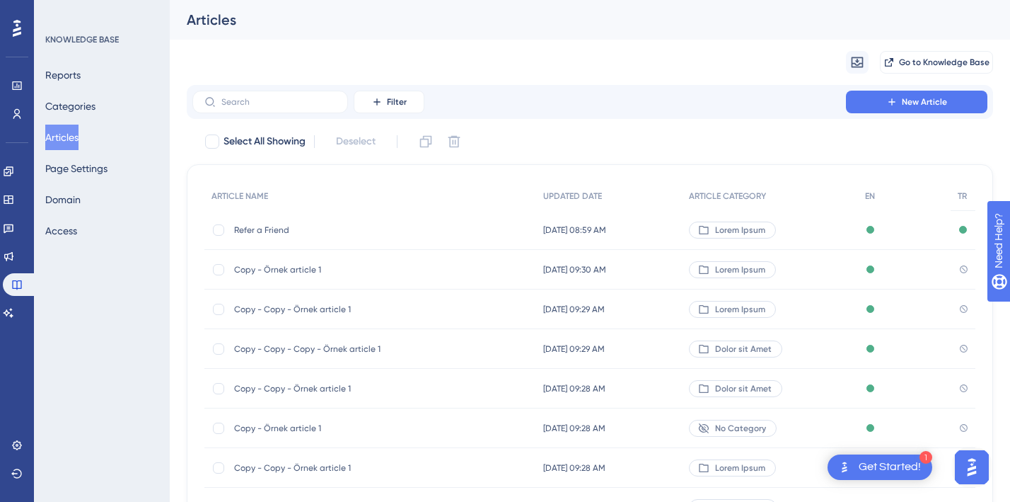
click at [267, 227] on span "Refer a Friend" at bounding box center [347, 229] width 226 height 11
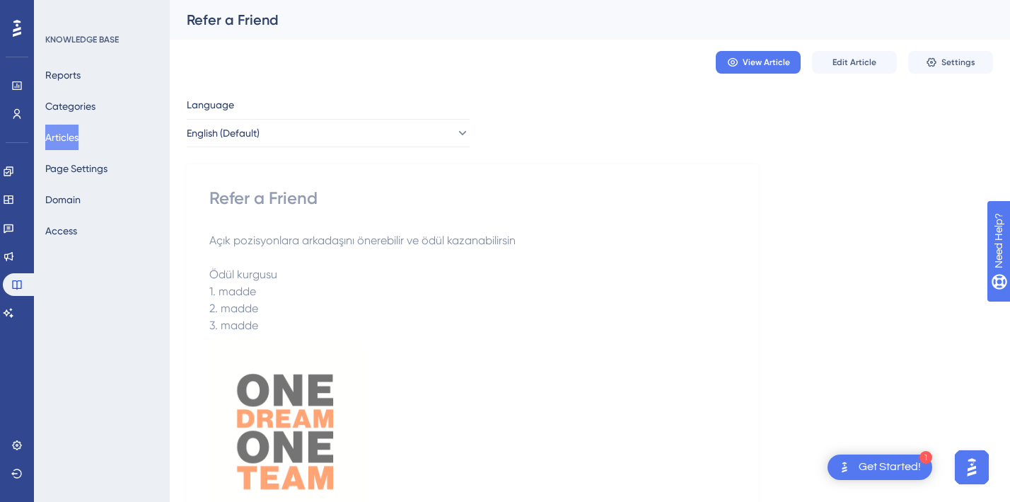
click at [241, 198] on div "Refer a Friend" at bounding box center [472, 198] width 526 height 23
click at [296, 204] on div "Refer a Friend" at bounding box center [472, 198] width 526 height 23
click at [282, 125] on button "English (Default)" at bounding box center [328, 133] width 283 height 28
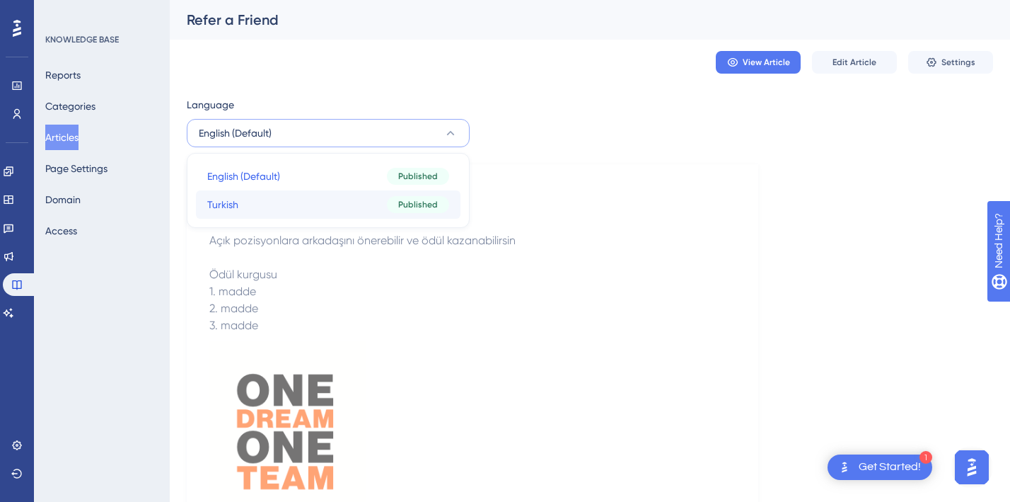
click at [253, 200] on button "Turkish Turkish Published" at bounding box center [328, 204] width 265 height 28
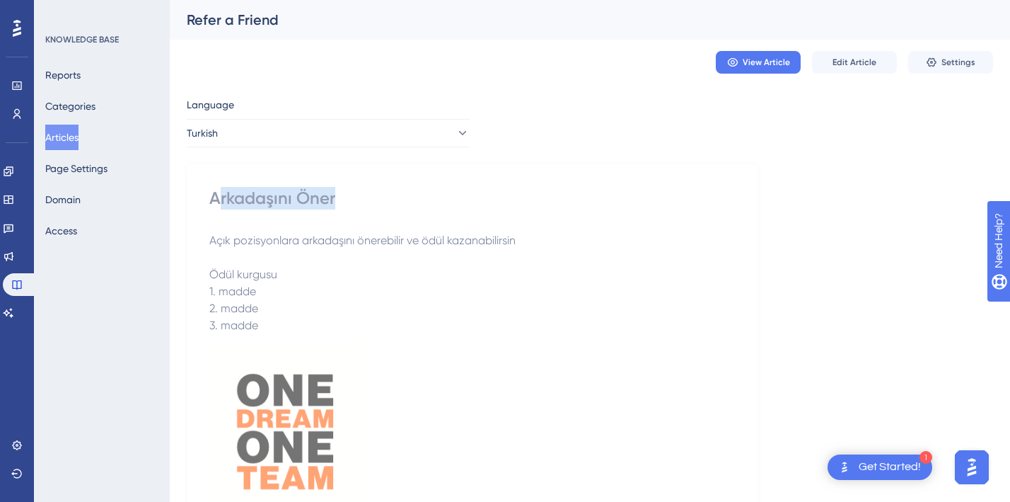
drag, startPoint x: 220, startPoint y: 192, endPoint x: 392, endPoint y: 197, distance: 172.0
click at [392, 197] on div "Arkadaşını Öner" at bounding box center [472, 198] width 526 height 23
click at [385, 224] on div "Arkadaşını Öner Açık pozisyonlara arkadaşını önerebilir ve ödül kazanabilirsin …" at bounding box center [472, 454] width 526 height 534
drag, startPoint x: 345, startPoint y: 193, endPoint x: 131, endPoint y: 194, distance: 213.7
click at [0, 0] on div "Performance Users Engagement Widgets Feedback Product Updates Knowledge Base AI…" at bounding box center [0, 0] width 0 height 0
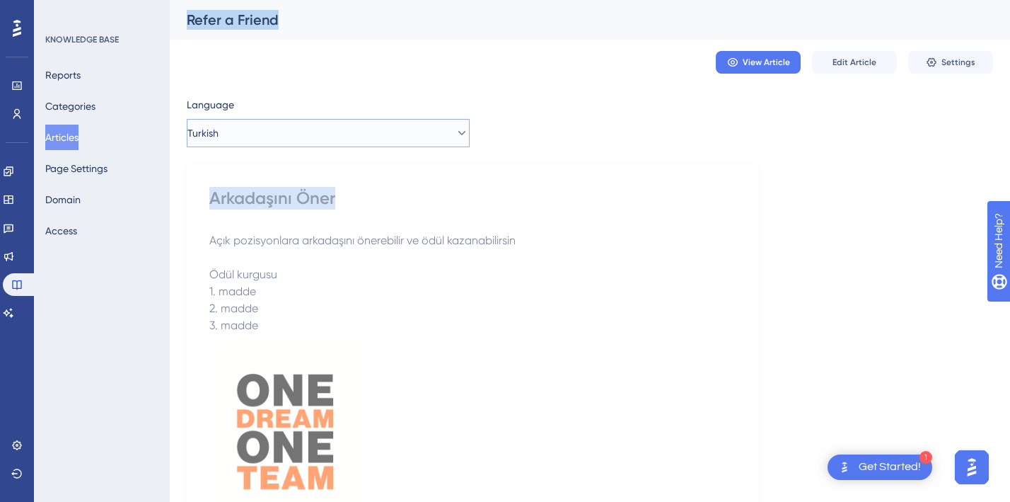
click at [235, 132] on button "Turkish" at bounding box center [328, 133] width 283 height 28
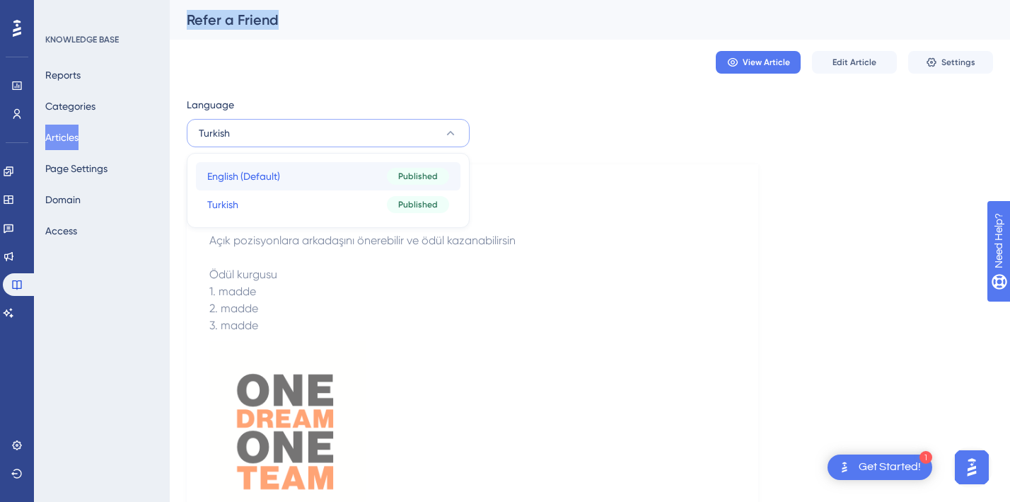
click at [220, 169] on span "English (Default)" at bounding box center [243, 176] width 73 height 17
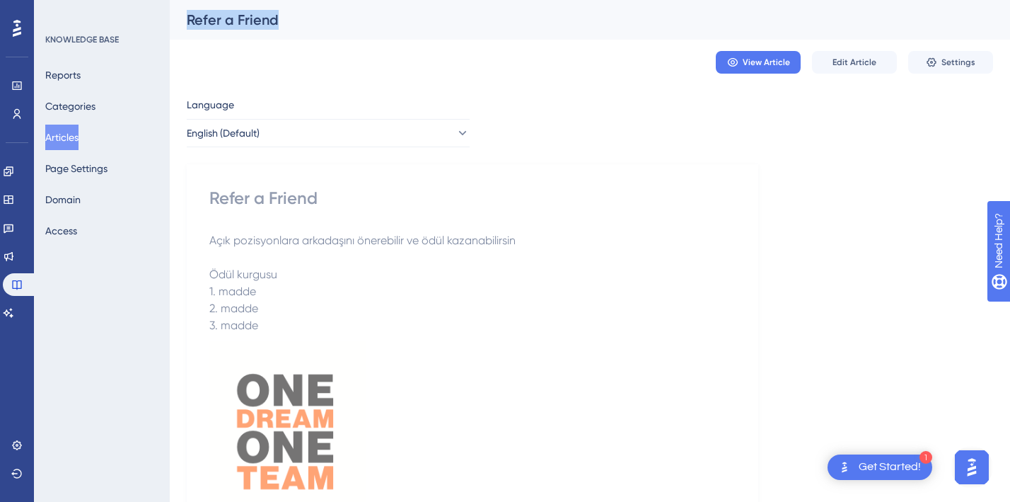
click at [291, 115] on div "Language" at bounding box center [328, 107] width 283 height 23
click at [279, 132] on button "English (Default)" at bounding box center [328, 133] width 283 height 28
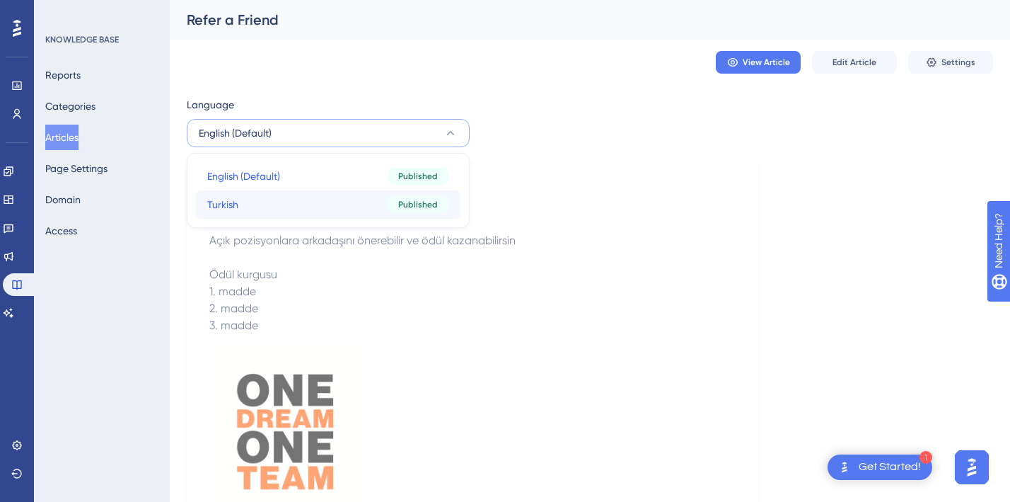
click at [241, 200] on button "Turkish Turkish Published" at bounding box center [328, 204] width 265 height 28
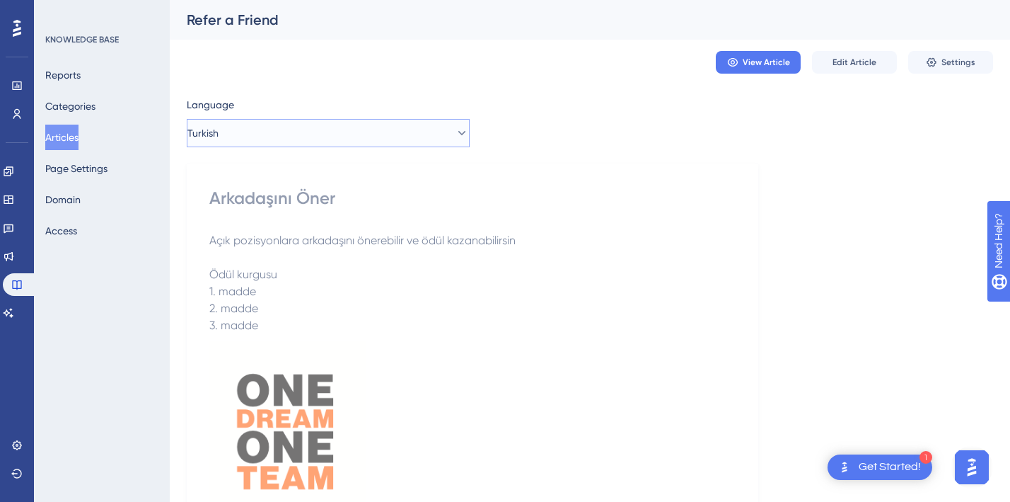
click at [254, 132] on button "Turkish" at bounding box center [328, 133] width 283 height 28
click at [620, 322] on p "3. madde" at bounding box center [472, 325] width 526 height 17
click at [77, 231] on button "Access" at bounding box center [61, 230] width 32 height 25
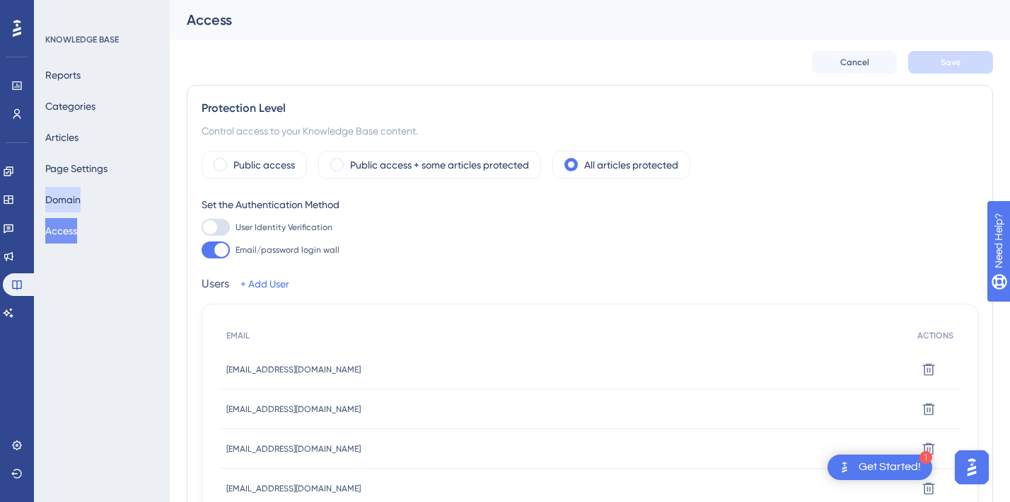
click at [81, 202] on button "Domain" at bounding box center [62, 199] width 35 height 25
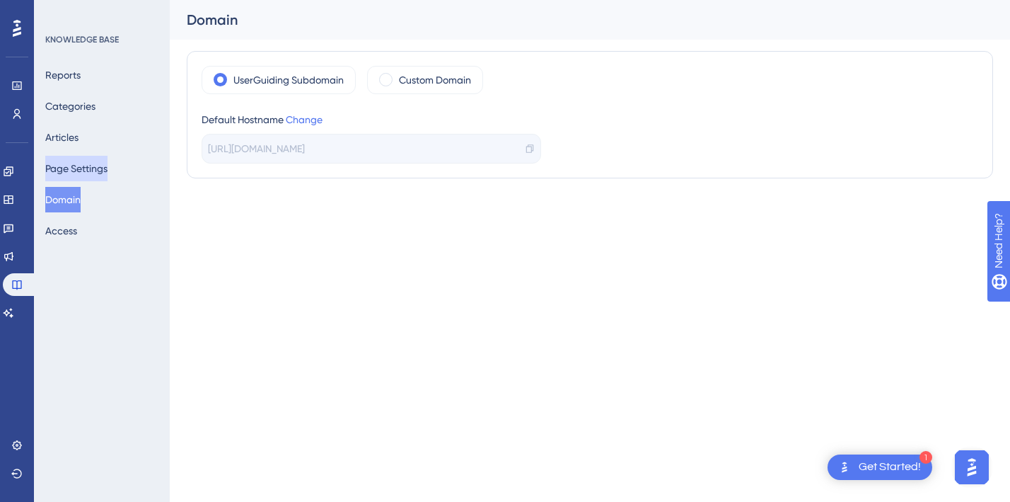
click at [81, 172] on button "Page Settings" at bounding box center [76, 168] width 62 height 25
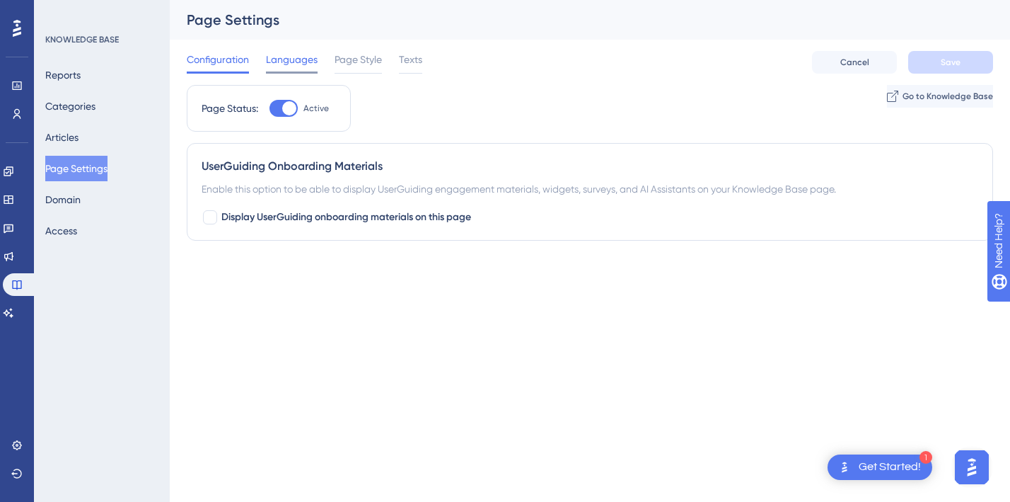
click at [308, 59] on span "Languages" at bounding box center [292, 59] width 52 height 17
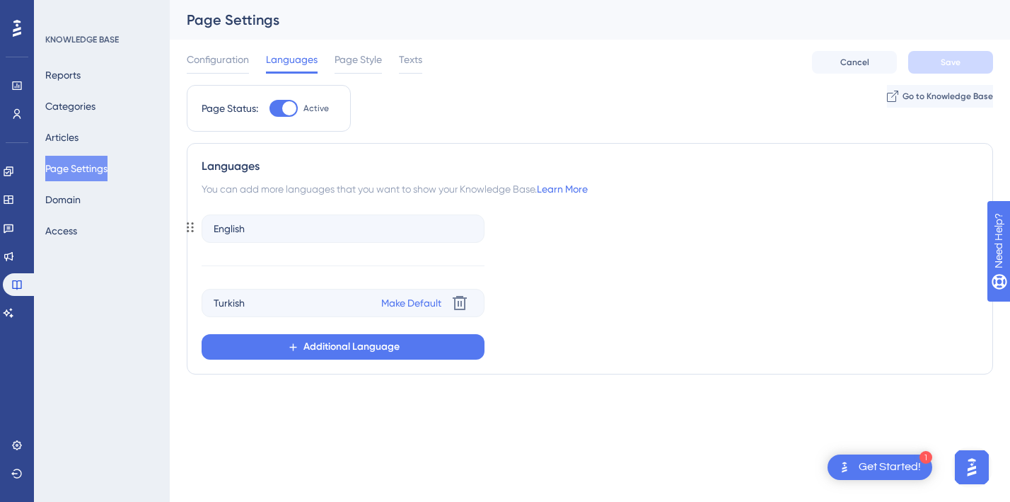
click at [246, 226] on div "English" at bounding box center [343, 228] width 283 height 28
drag, startPoint x: 190, startPoint y: 302, endPoint x: 196, endPoint y: 255, distance: 47.0
click at [196, 255] on div "Languages You can add more languages that you want to show your Knowledge Base.…" at bounding box center [590, 258] width 807 height 231
click at [354, 63] on span "Page Style" at bounding box center [358, 59] width 47 height 17
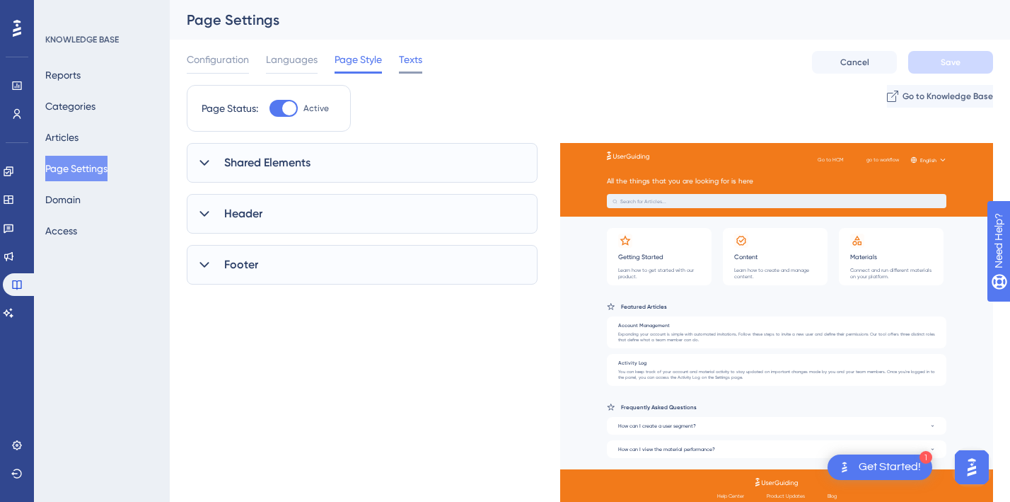
click at [403, 57] on span "Texts" at bounding box center [410, 59] width 23 height 17
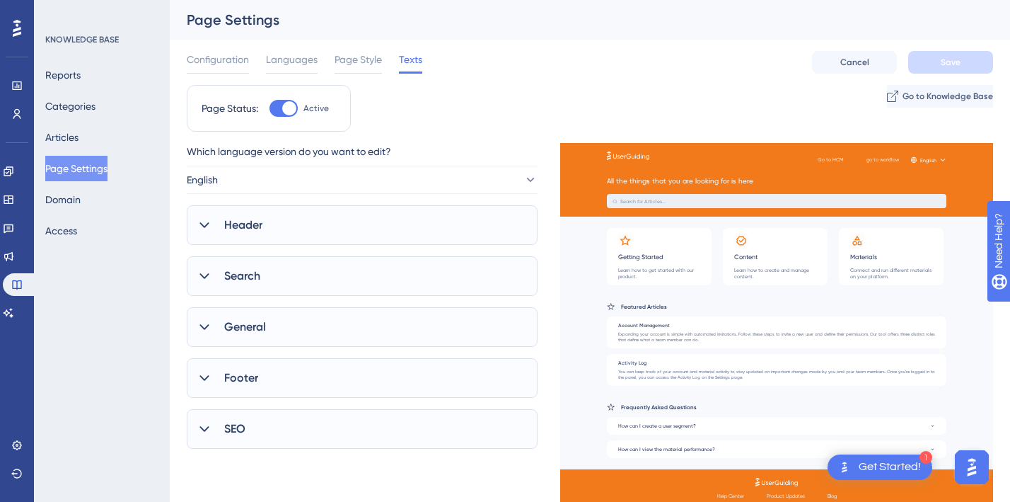
click at [270, 427] on div "SEO" at bounding box center [362, 429] width 351 height 40
click at [280, 67] on span "Languages" at bounding box center [292, 59] width 52 height 17
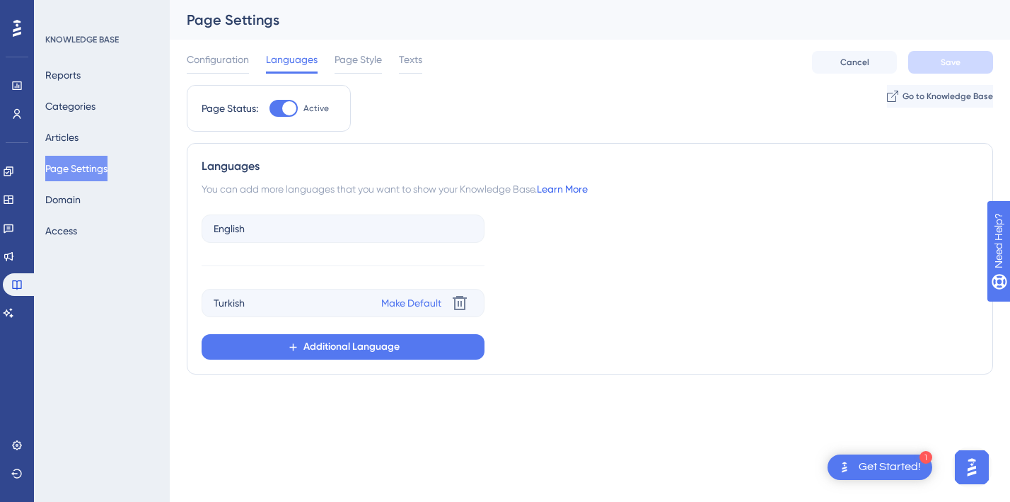
click at [570, 192] on link "Learn More" at bounding box center [562, 188] width 51 height 11
click at [69, 127] on button "Articles" at bounding box center [61, 137] width 33 height 25
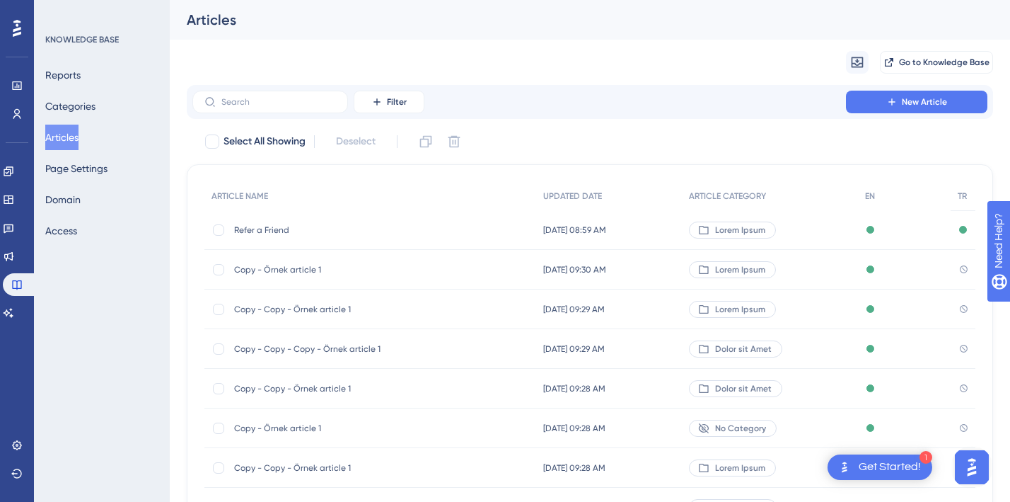
click at [255, 227] on span "Refer a Friend" at bounding box center [347, 229] width 226 height 11
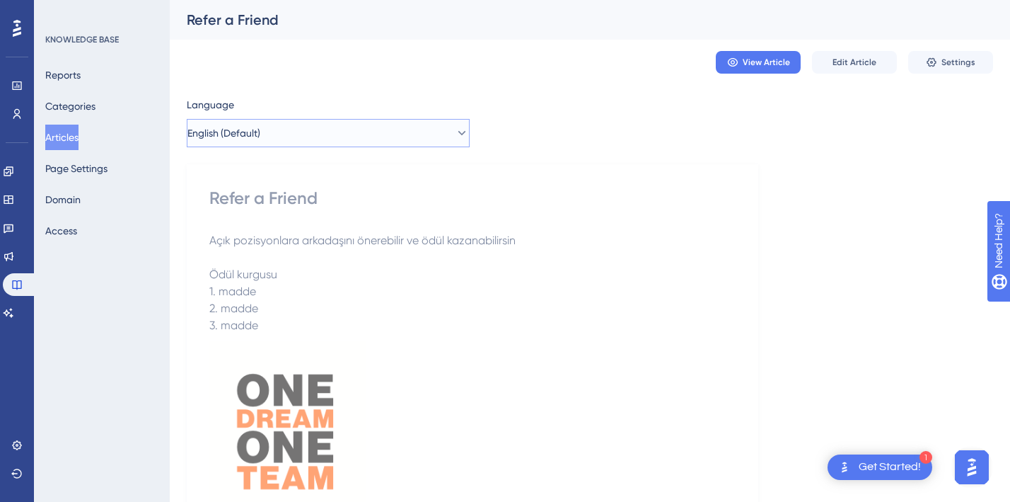
click at [246, 134] on span "English (Default)" at bounding box center [224, 133] width 73 height 17
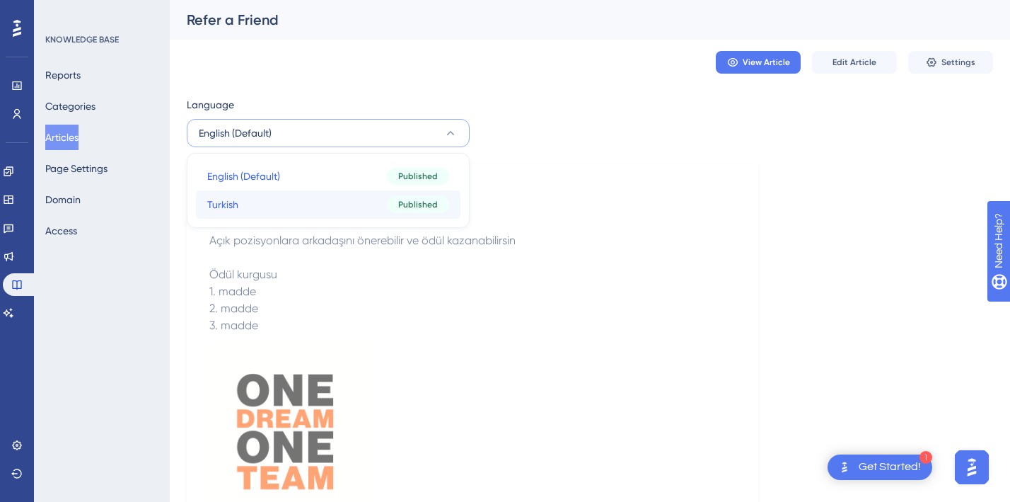
click at [246, 204] on button "Turkish Turkish Published" at bounding box center [328, 204] width 265 height 28
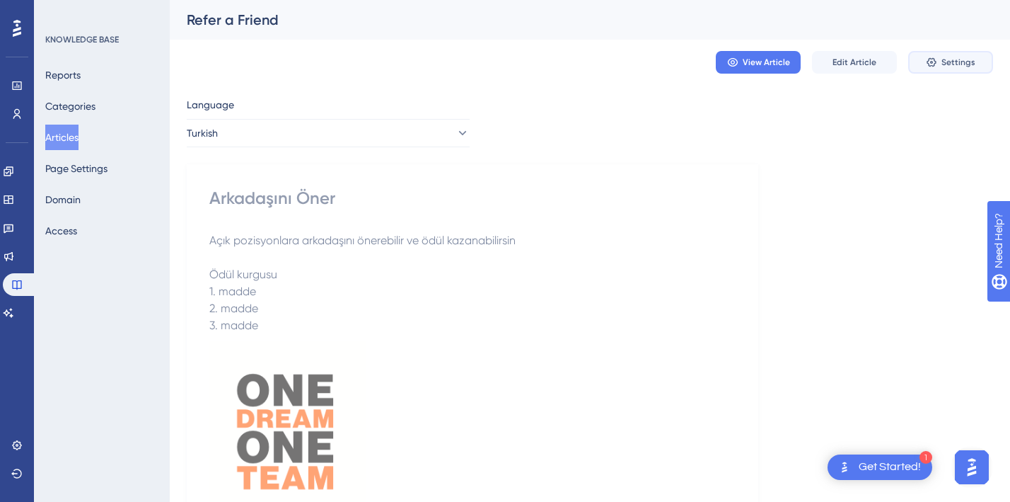
click at [951, 57] on span "Settings" at bounding box center [959, 62] width 34 height 11
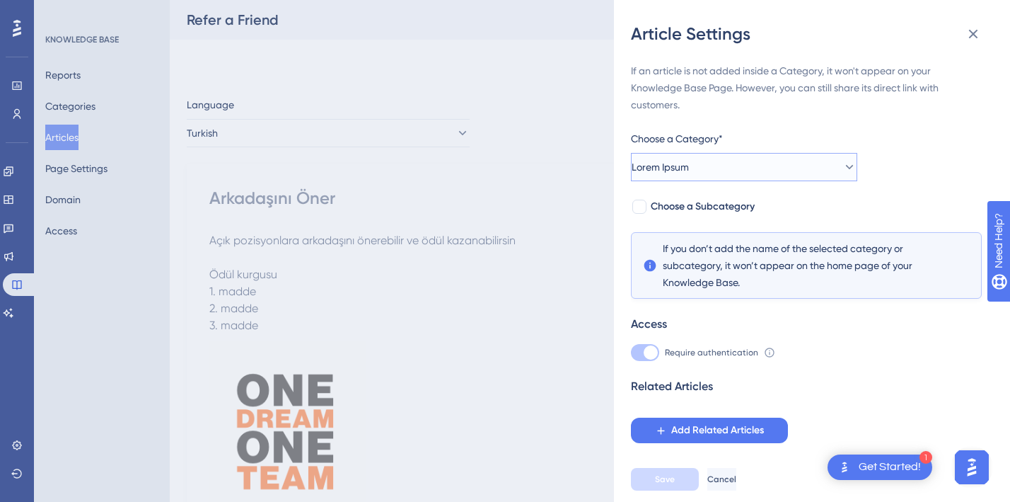
click at [698, 156] on button "Lorem Ipsum" at bounding box center [744, 167] width 226 height 28
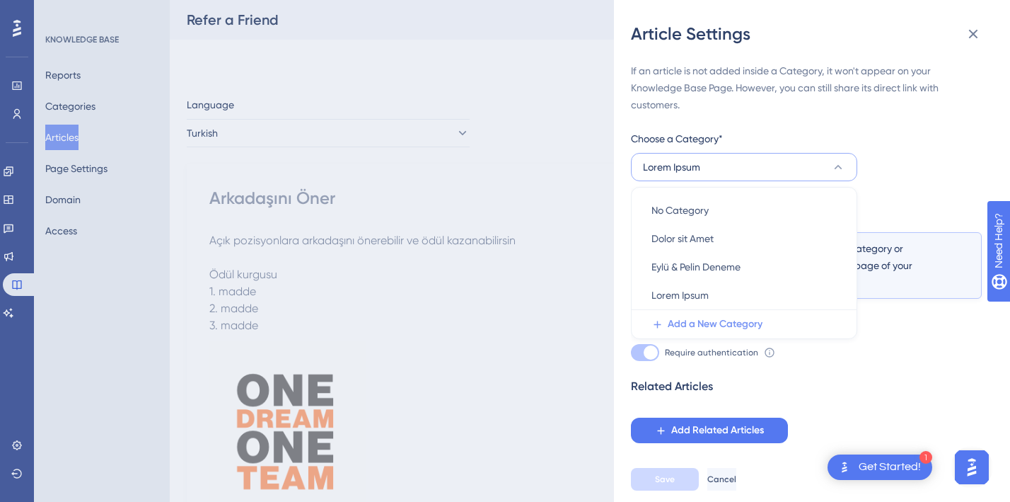
click at [711, 323] on span "Add a New Category" at bounding box center [715, 324] width 95 height 17
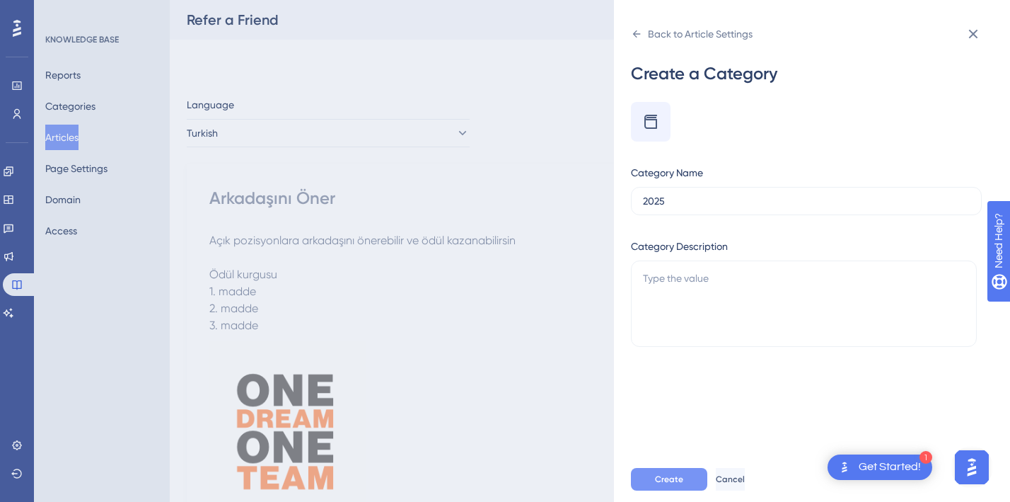
type input "2025"
click at [666, 482] on span "Create" at bounding box center [669, 478] width 28 height 11
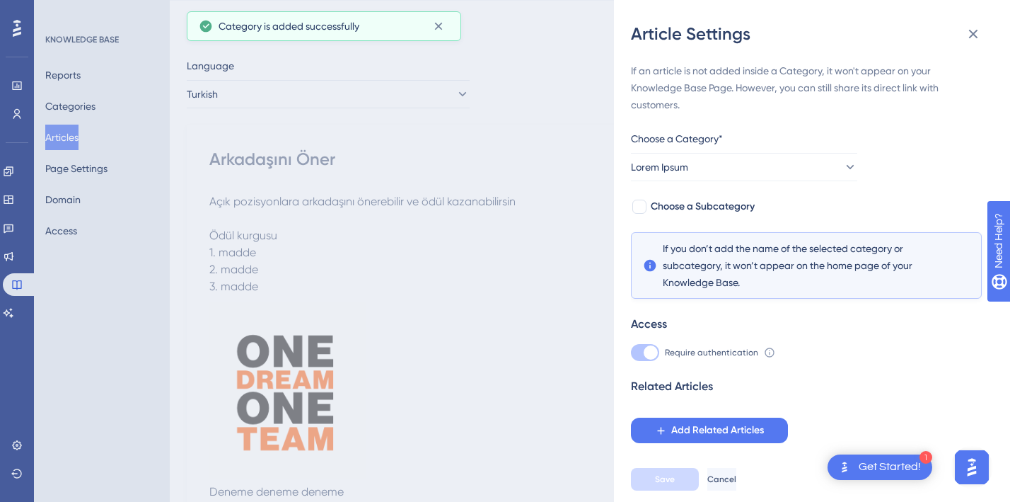
scroll to position [38, 0]
click at [714, 434] on span "Add Related Articles" at bounding box center [718, 430] width 93 height 17
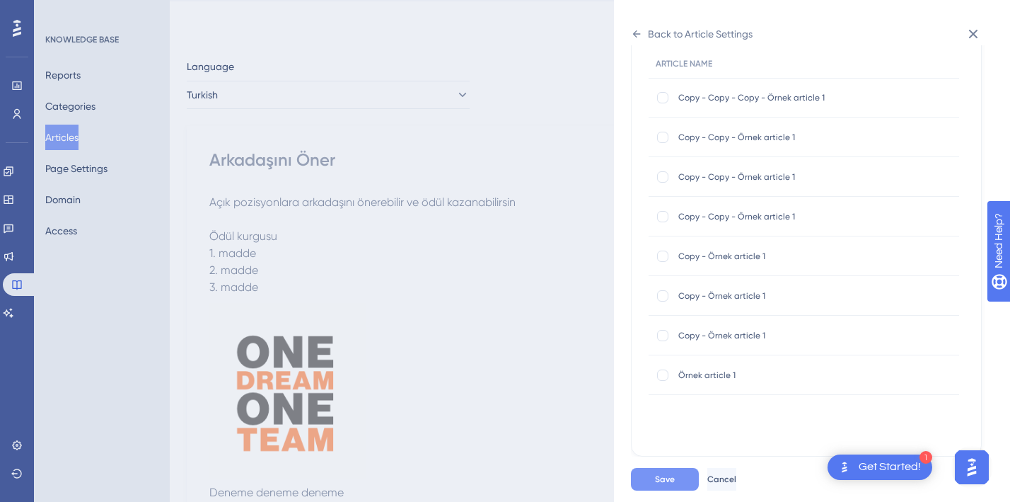
scroll to position [0, 0]
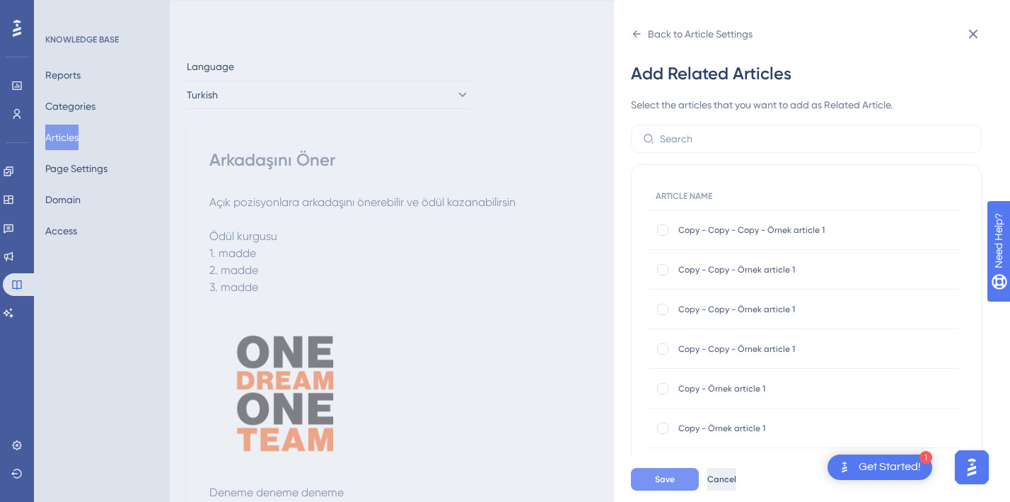
click at [737, 472] on button "Cancel" at bounding box center [722, 479] width 29 height 23
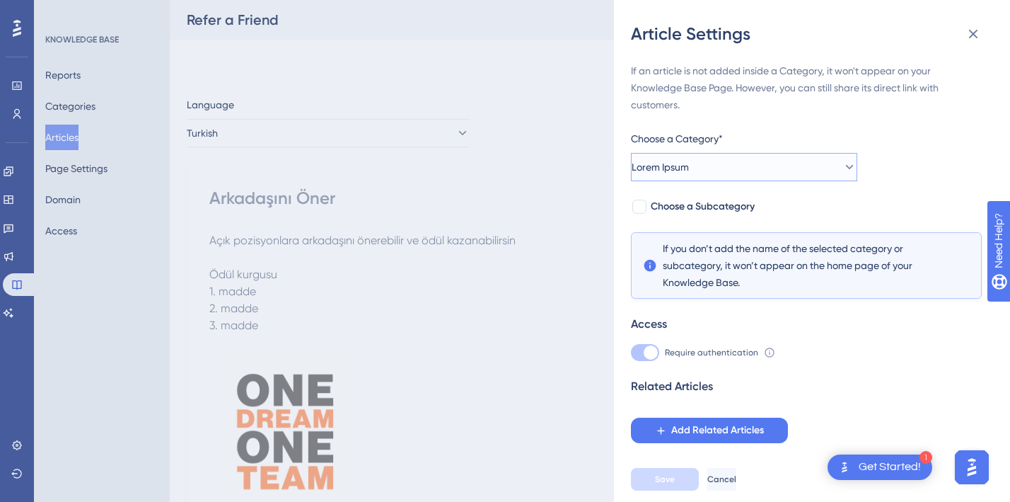
click at [732, 168] on button "Lorem Ipsum" at bounding box center [744, 167] width 226 height 28
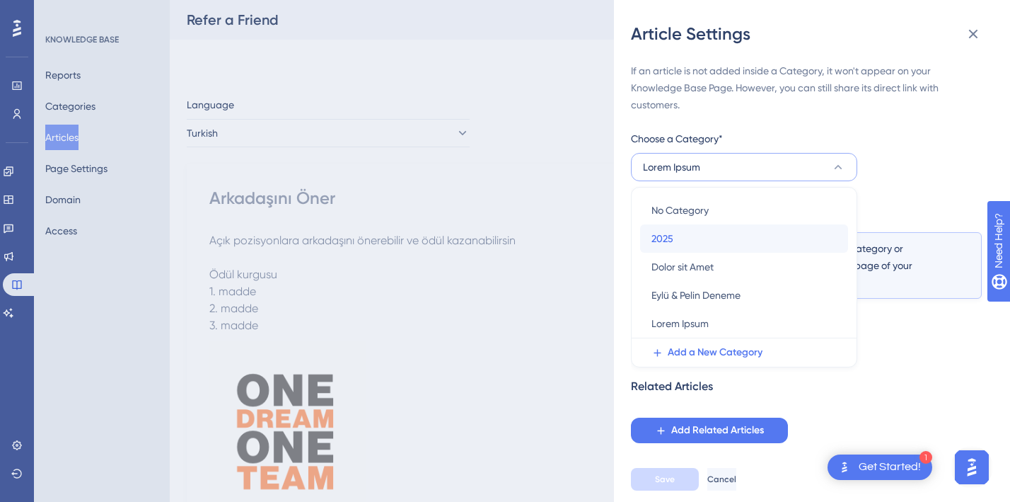
click at [725, 234] on div "2025 2025" at bounding box center [744, 238] width 185 height 28
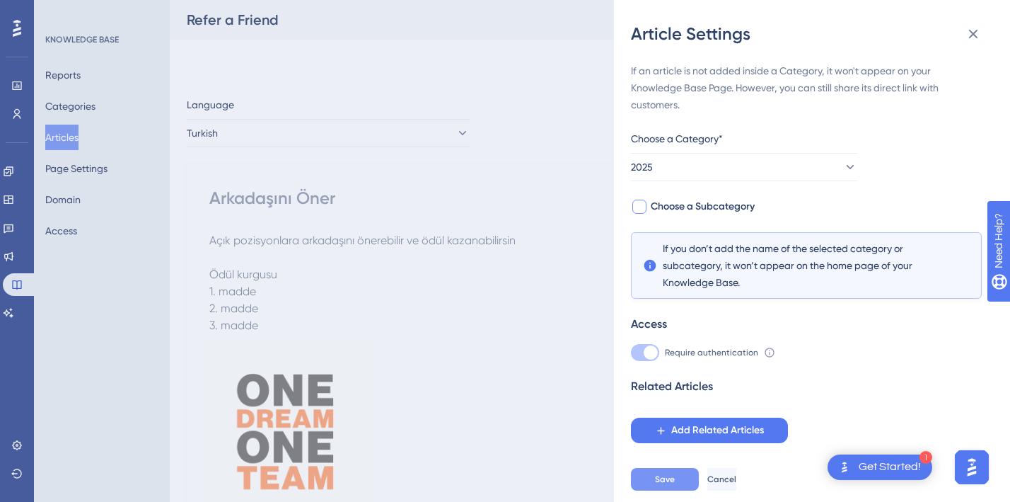
click at [642, 204] on div at bounding box center [640, 207] width 14 height 14
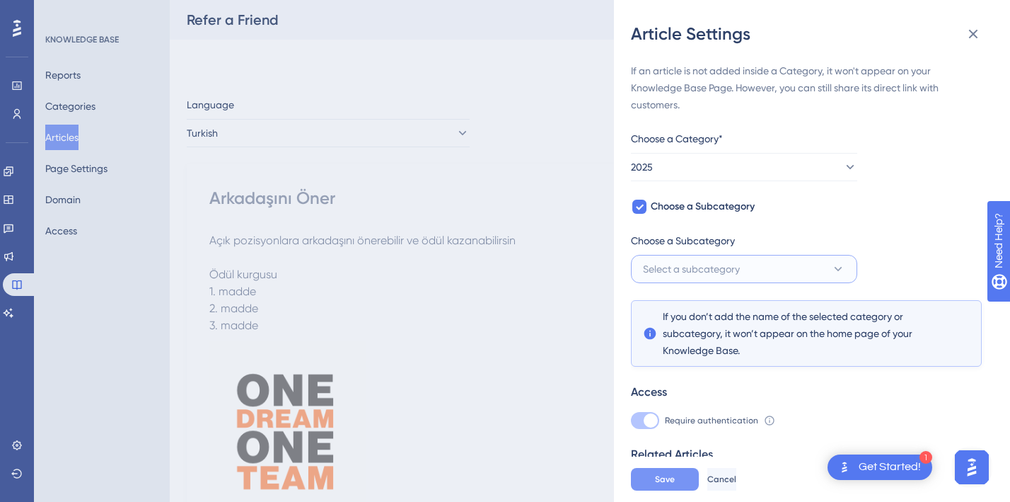
click at [693, 265] on span "Select a subcategory" at bounding box center [691, 268] width 97 height 17
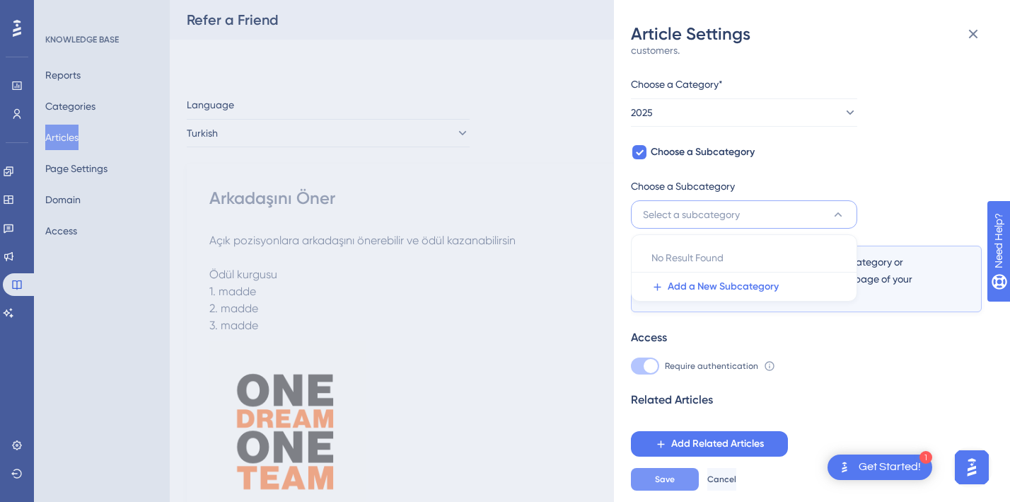
click at [865, 154] on div "If an article is not added inside a Category, it won't appear on your Knowledge…" at bounding box center [806, 232] width 351 height 449
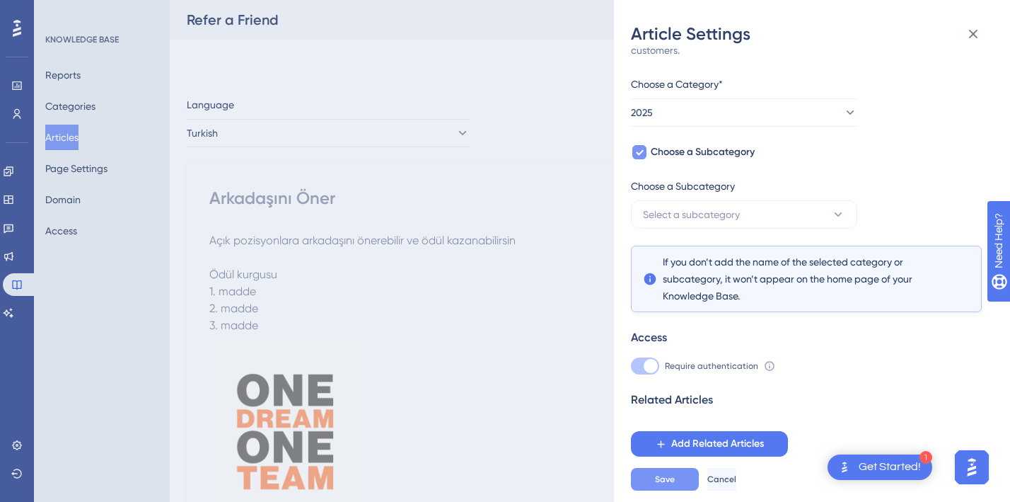
click at [638, 146] on icon at bounding box center [639, 151] width 8 height 11
checkbox input "false"
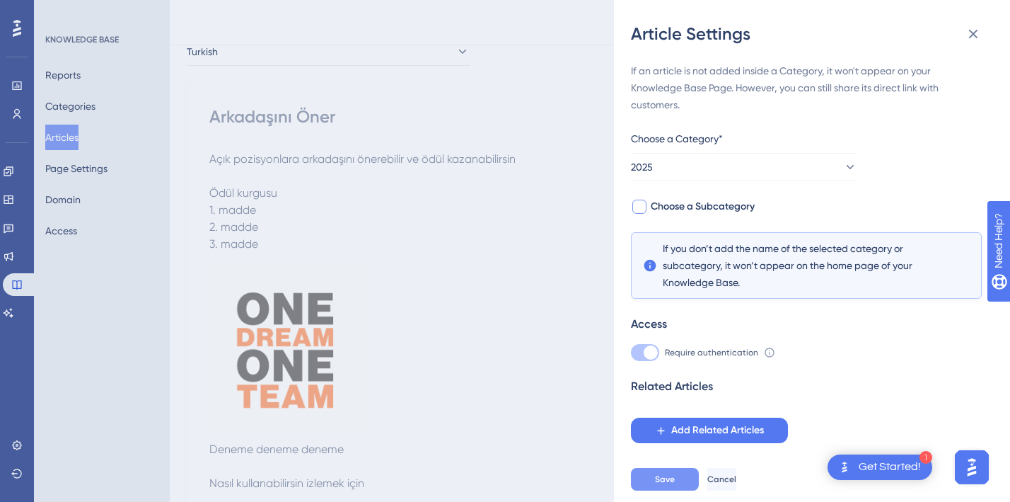
scroll to position [77, 0]
click at [663, 478] on span "Save" at bounding box center [665, 478] width 20 height 11
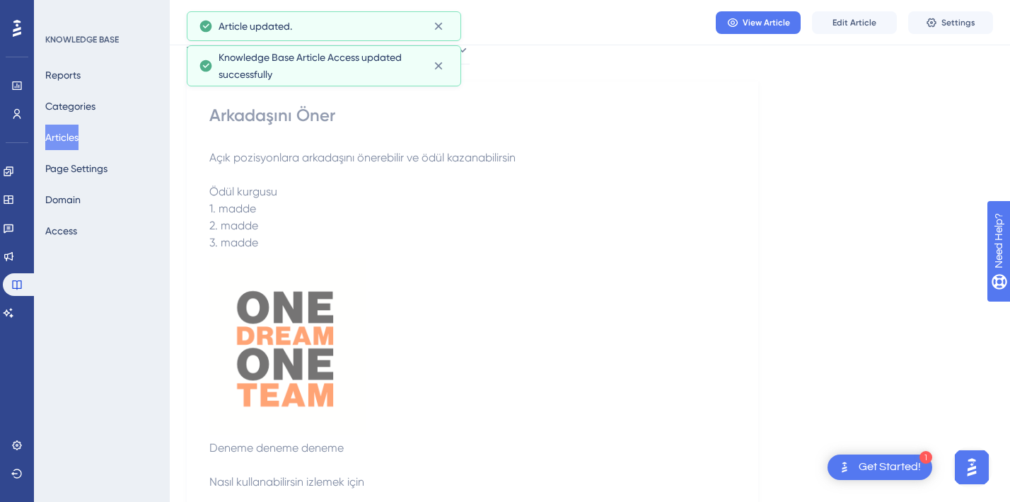
click at [679, 229] on p "2. madde" at bounding box center [472, 225] width 526 height 17
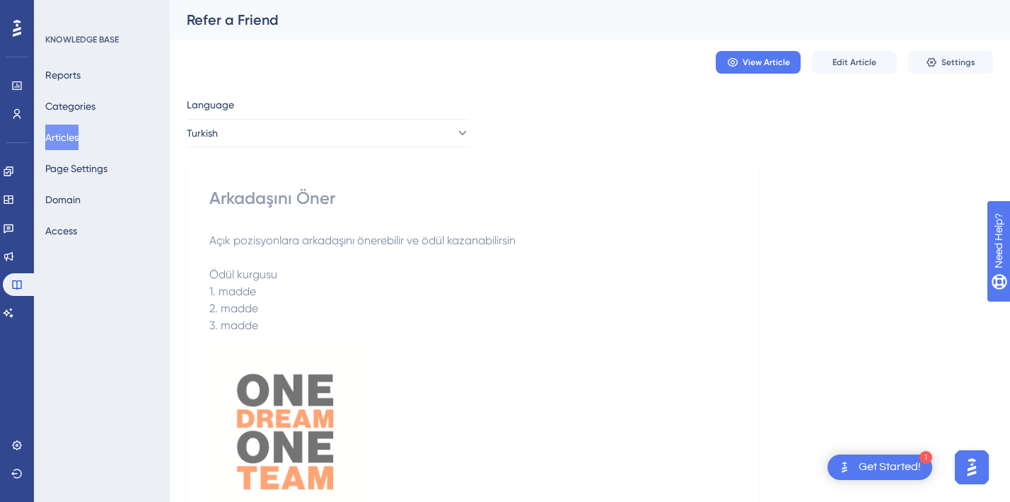
click at [449, 296] on p "1. madde" at bounding box center [472, 291] width 526 height 17
click at [248, 137] on button "Turkish" at bounding box center [328, 133] width 283 height 28
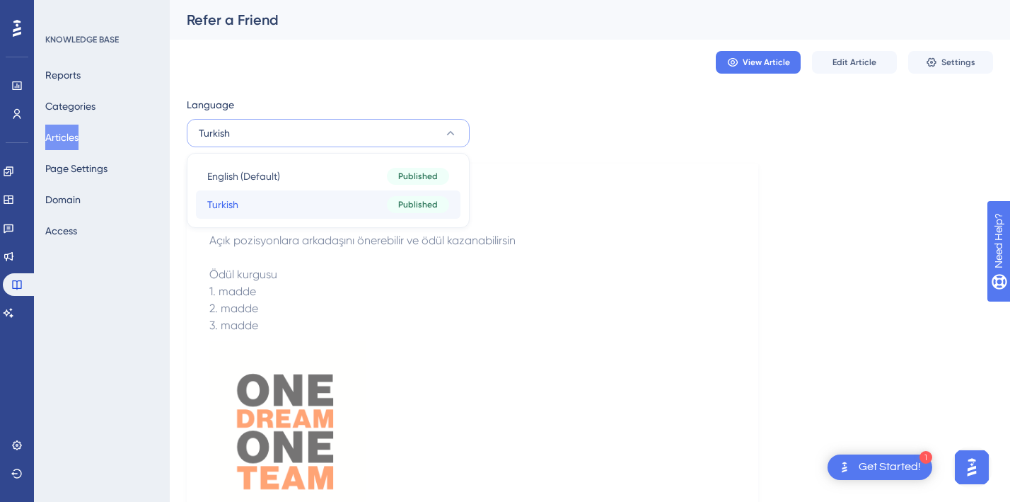
click at [427, 202] on span "Published" at bounding box center [418, 204] width 40 height 11
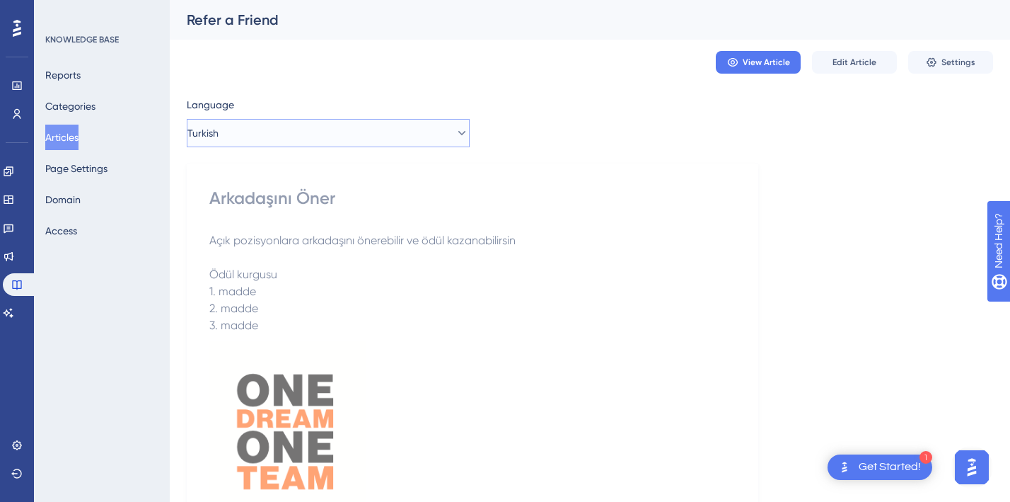
click at [236, 134] on button "Turkish" at bounding box center [328, 133] width 283 height 28
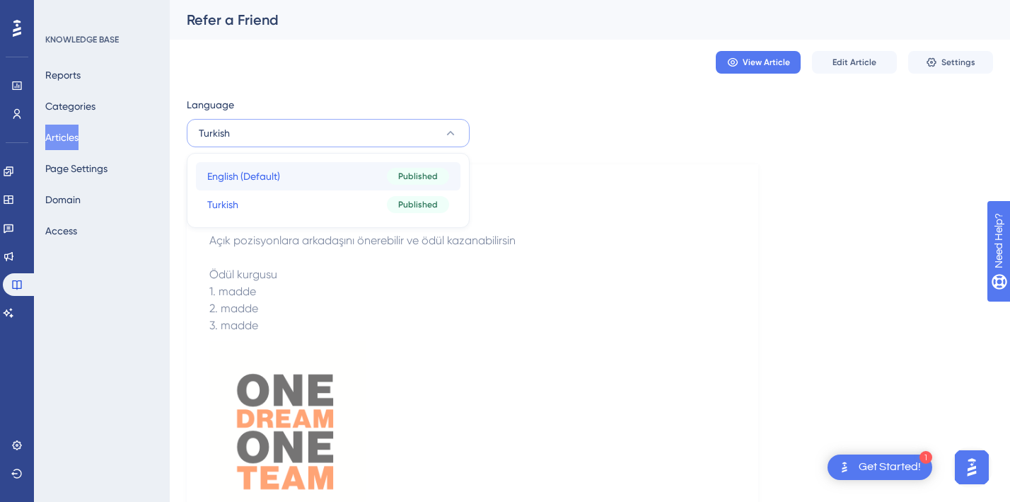
click at [246, 171] on span "English (Default)" at bounding box center [243, 176] width 73 height 17
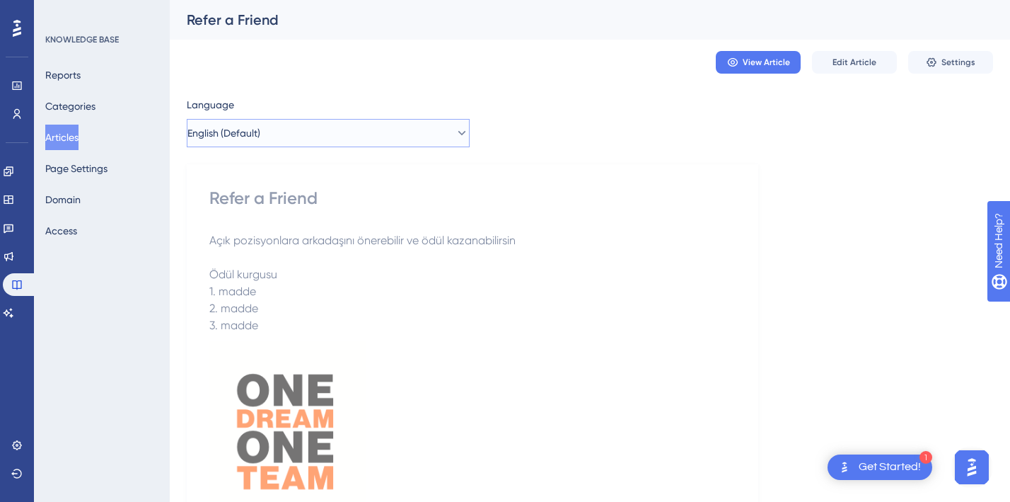
click at [247, 144] on button "English (Default)" at bounding box center [328, 133] width 283 height 28
click at [946, 62] on span "Settings" at bounding box center [959, 62] width 34 height 11
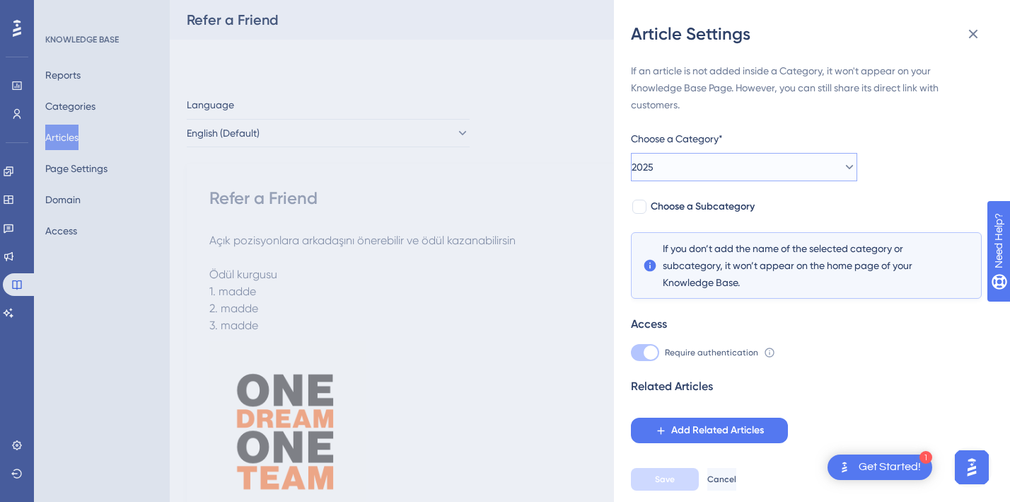
click at [781, 156] on button "2025" at bounding box center [744, 167] width 226 height 28
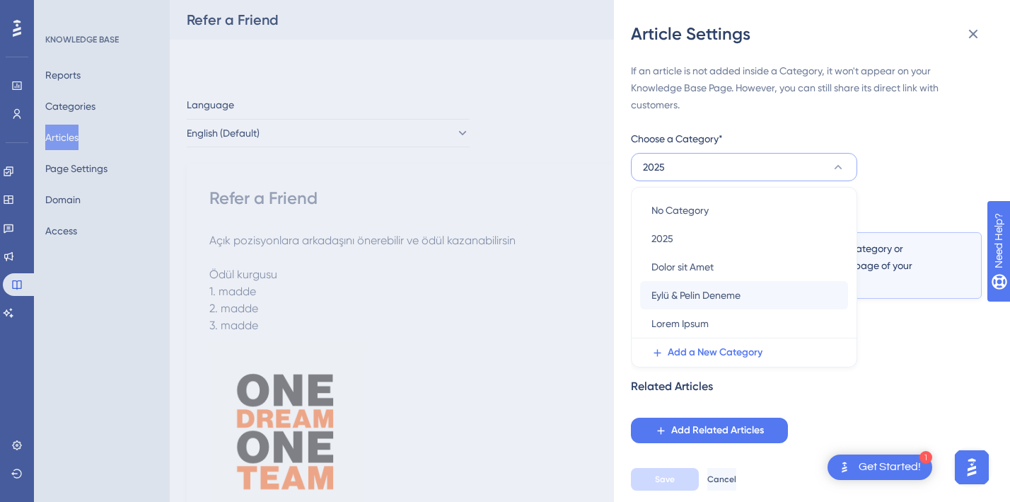
scroll to position [7, 0]
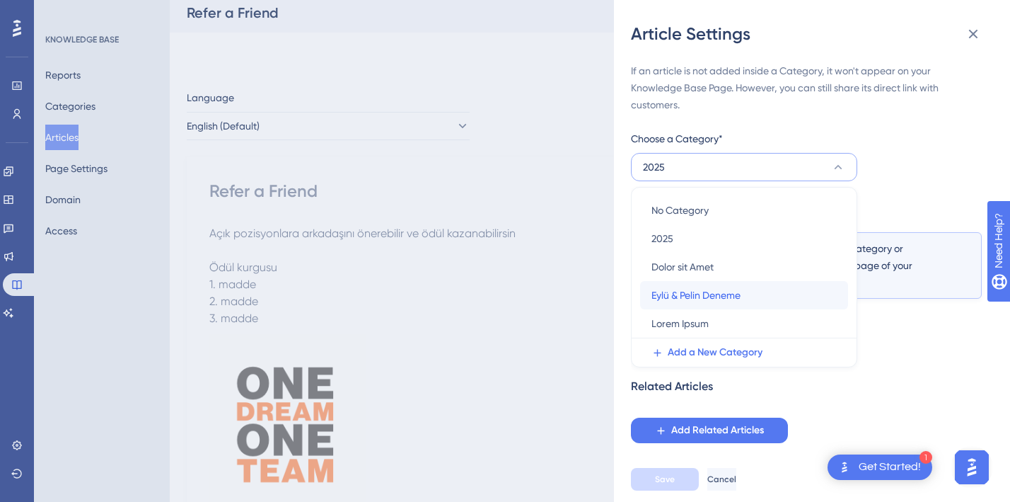
click at [722, 295] on span "Eylü & Pelin Deneme" at bounding box center [696, 295] width 89 height 17
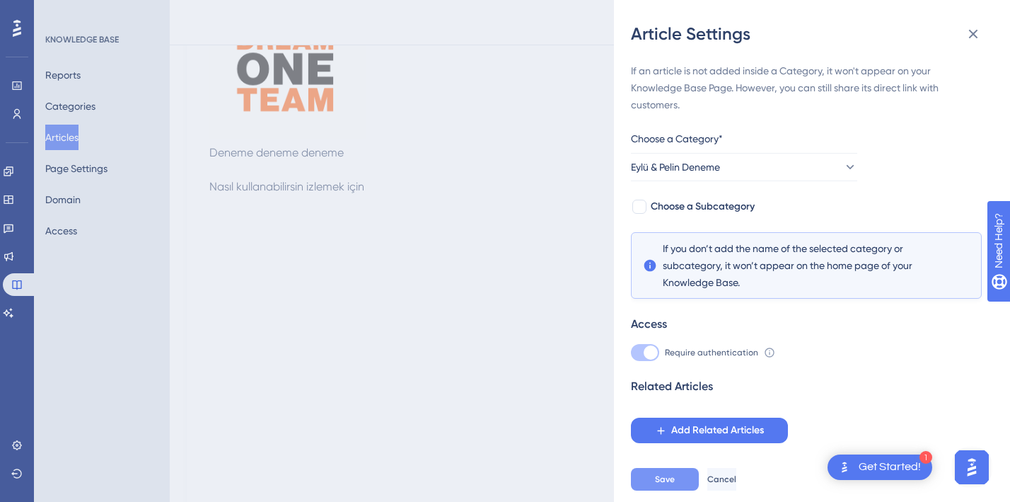
scroll to position [377, 0]
click at [668, 484] on button "Save" at bounding box center [665, 479] width 68 height 23
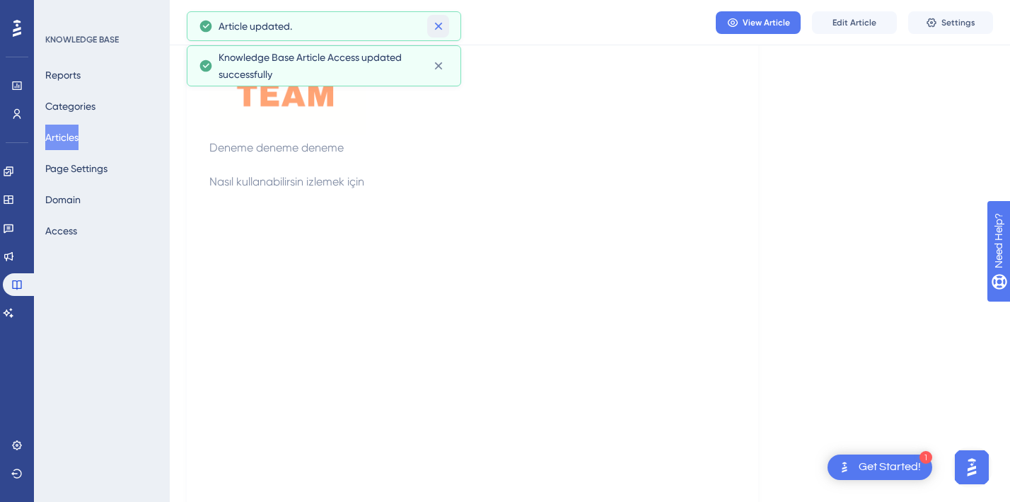
click at [437, 24] on icon at bounding box center [438, 27] width 8 height 8
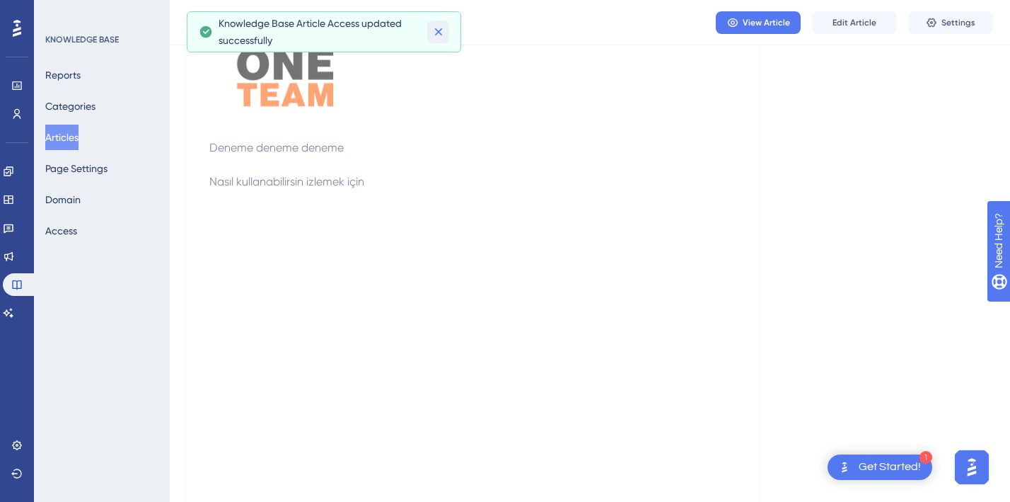
click at [438, 42] on button at bounding box center [438, 32] width 22 height 23
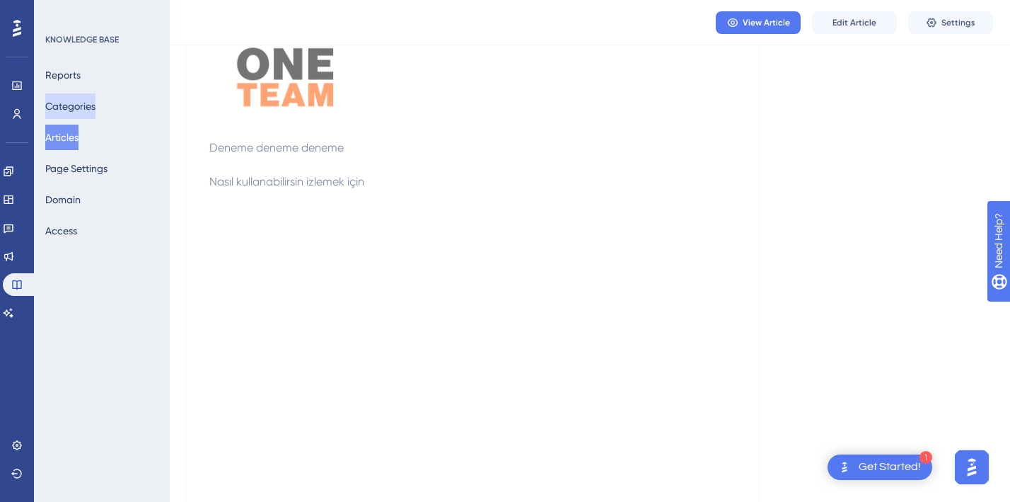
click at [82, 104] on button "Categories" at bounding box center [70, 105] width 50 height 25
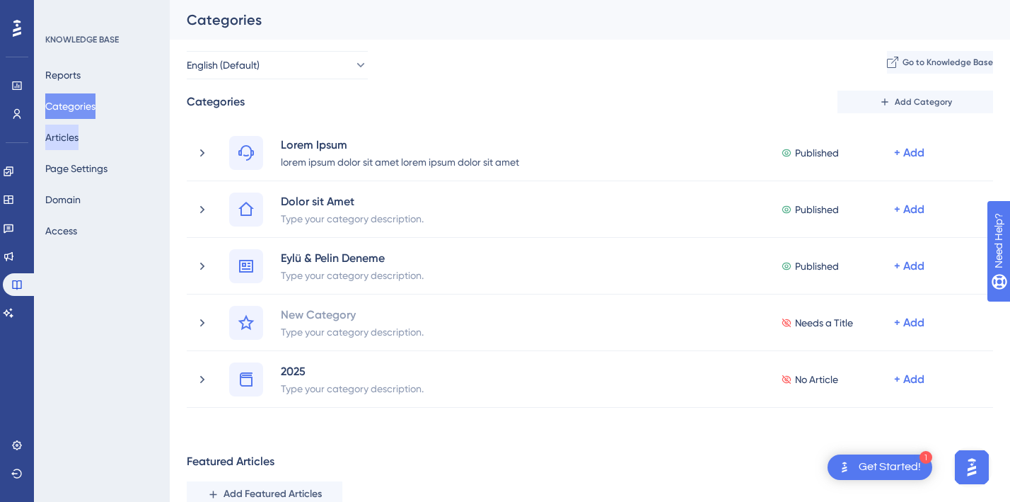
click at [79, 137] on button "Articles" at bounding box center [61, 137] width 33 height 25
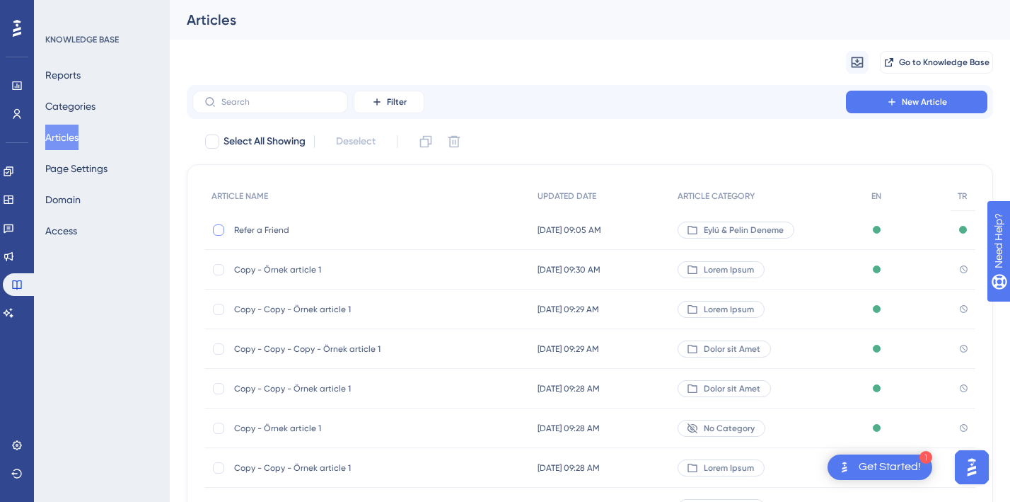
click at [226, 229] on label at bounding box center [220, 230] width 17 height 14
checkbox input "true"
click at [769, 230] on span "Eylü & Pelin Deneme" at bounding box center [744, 229] width 80 height 11
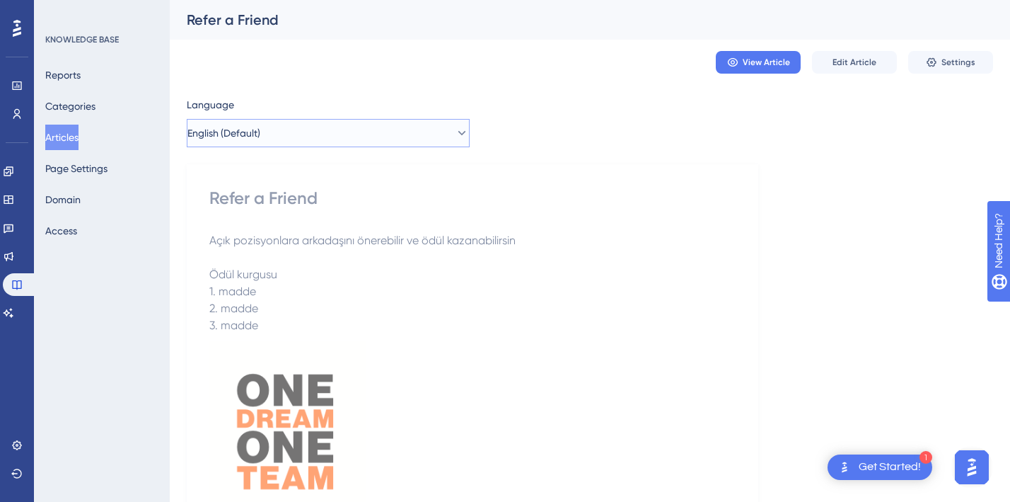
click at [282, 129] on button "English (Default)" at bounding box center [328, 133] width 283 height 28
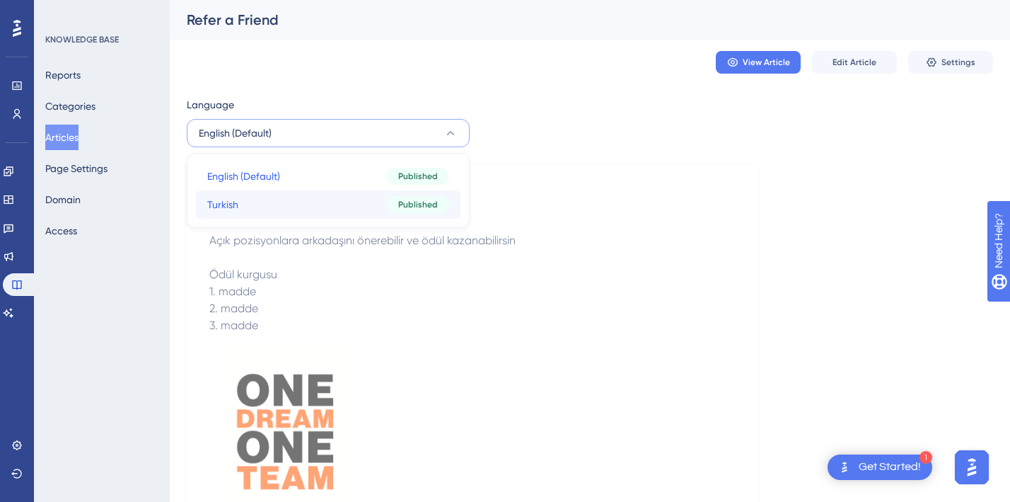
click at [280, 200] on button "Turkish Turkish Published" at bounding box center [328, 204] width 265 height 28
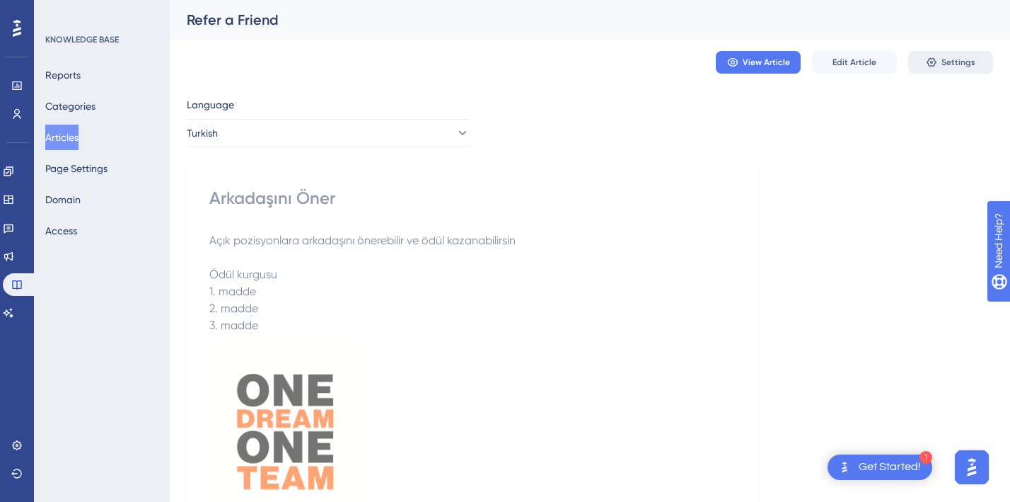
click at [953, 67] on span "Settings" at bounding box center [959, 62] width 34 height 11
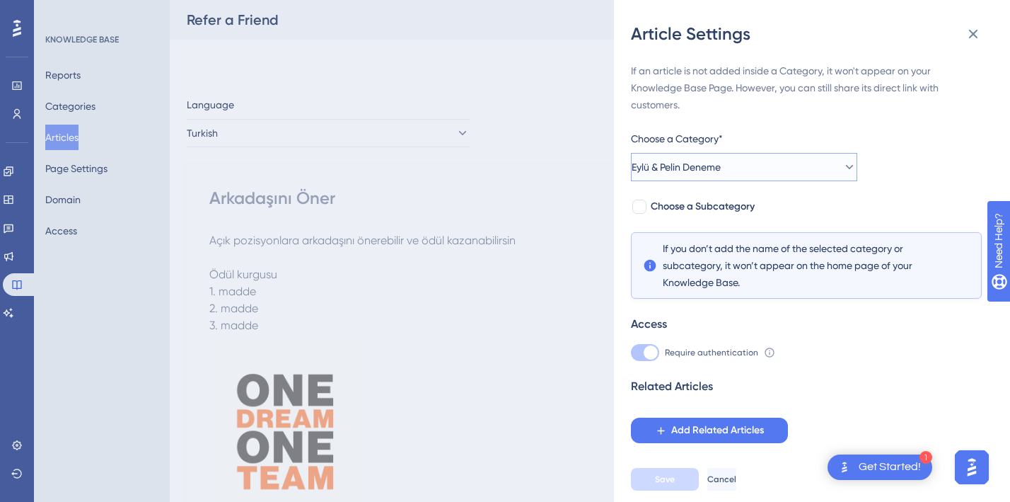
click at [708, 167] on span "Eylü & Pelin Deneme" at bounding box center [676, 167] width 89 height 17
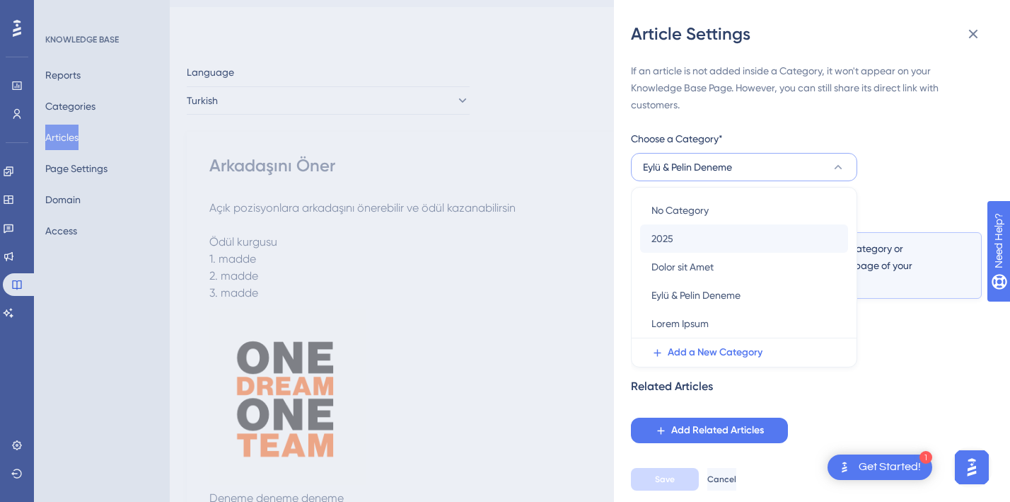
scroll to position [35, 0]
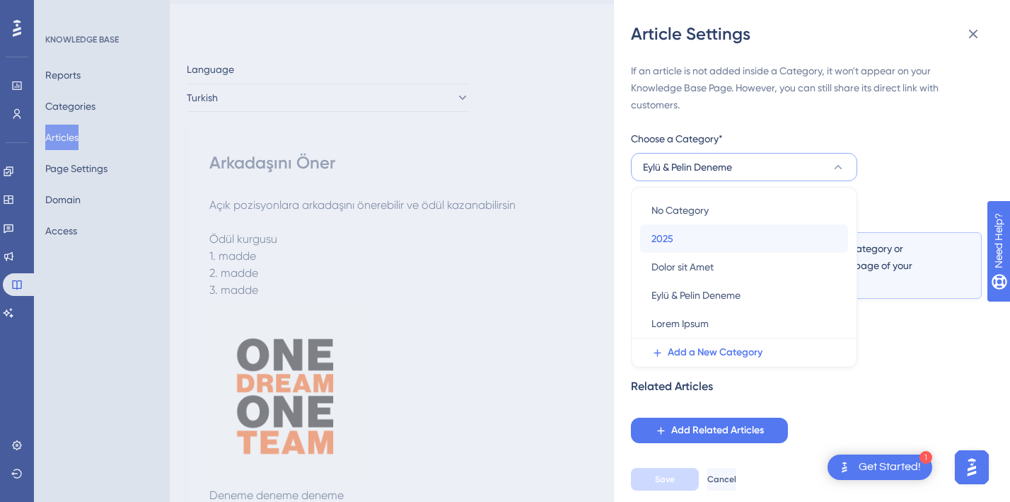
click at [691, 246] on div "2025 2025" at bounding box center [744, 238] width 185 height 28
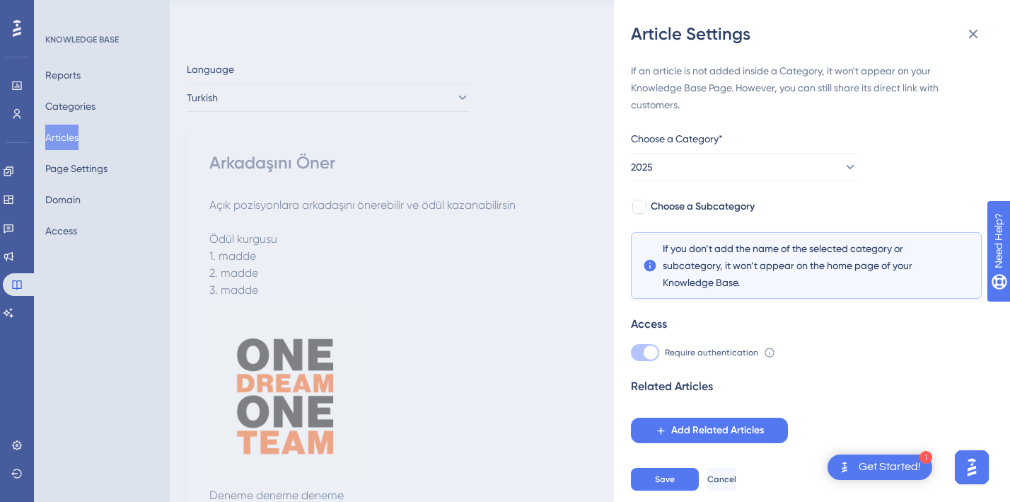
click at [707, 241] on span "If you don’t add the name of the selected category or subcategory, it won’t app…" at bounding box center [806, 265] width 287 height 51
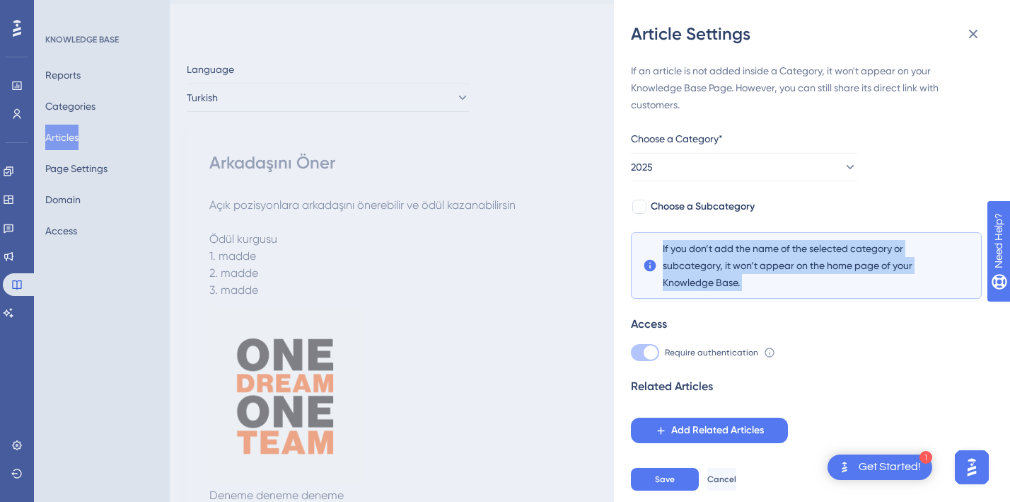
click at [707, 241] on span "If you don’t add the name of the selected category or subcategory, it won’t app…" at bounding box center [806, 265] width 287 height 51
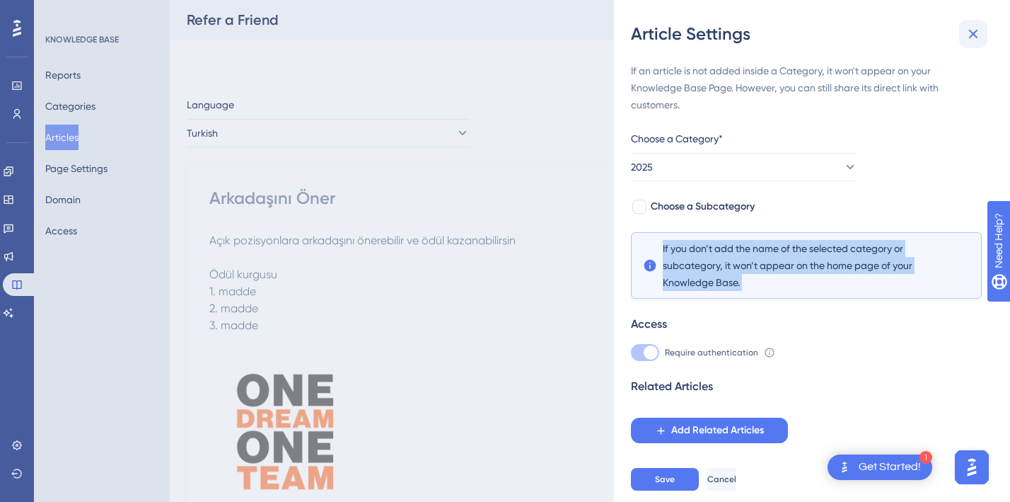
click at [963, 32] on button at bounding box center [974, 34] width 28 height 28
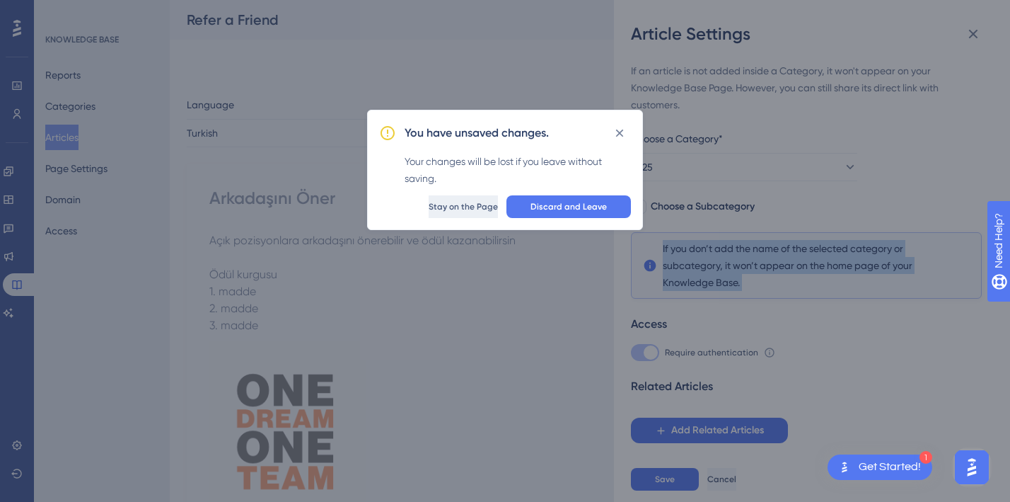
click at [429, 213] on button "Stay on the Page" at bounding box center [463, 206] width 69 height 23
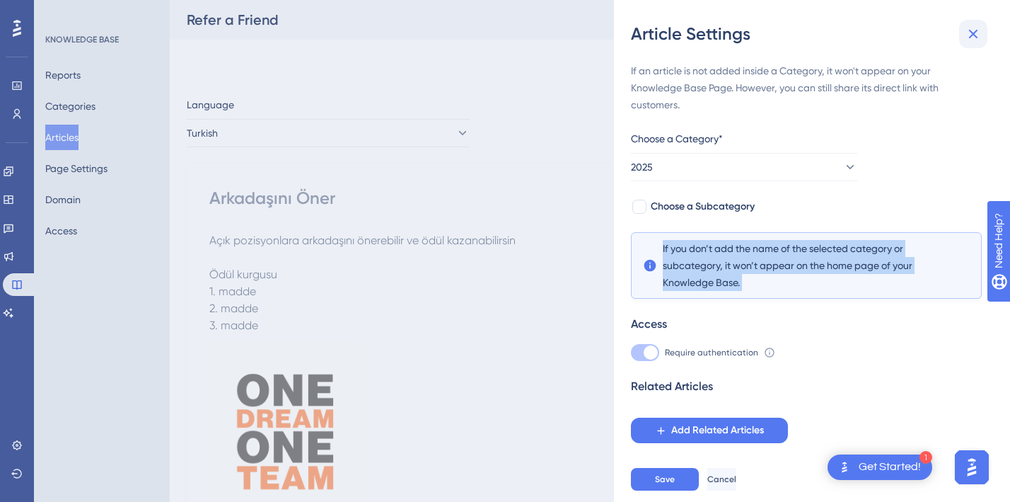
click at [976, 40] on icon at bounding box center [973, 33] width 17 height 17
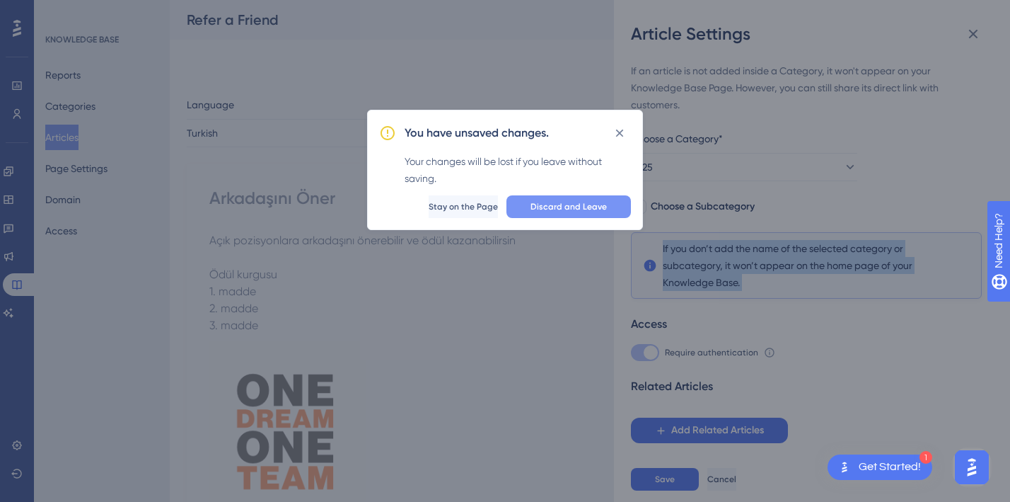
click at [557, 203] on span "Discard and Leave" at bounding box center [569, 206] width 76 height 11
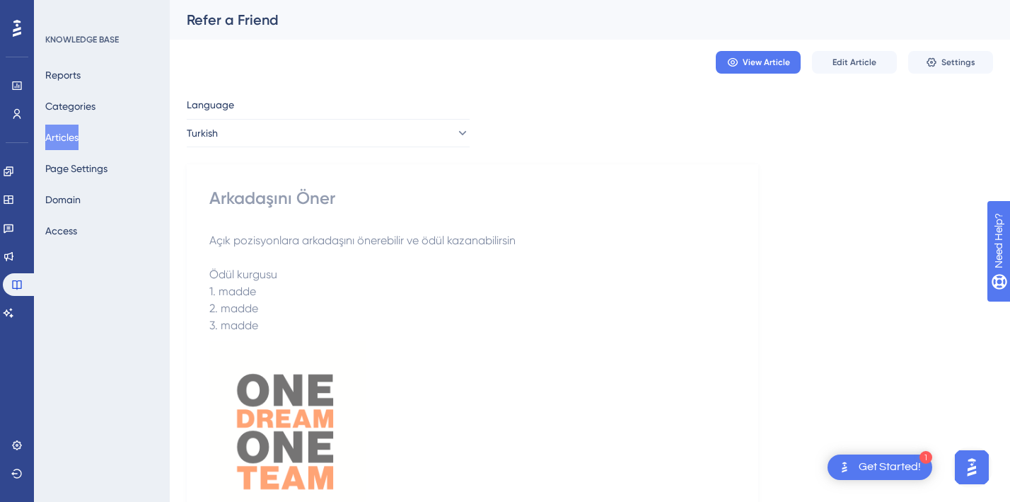
scroll to position [284, 0]
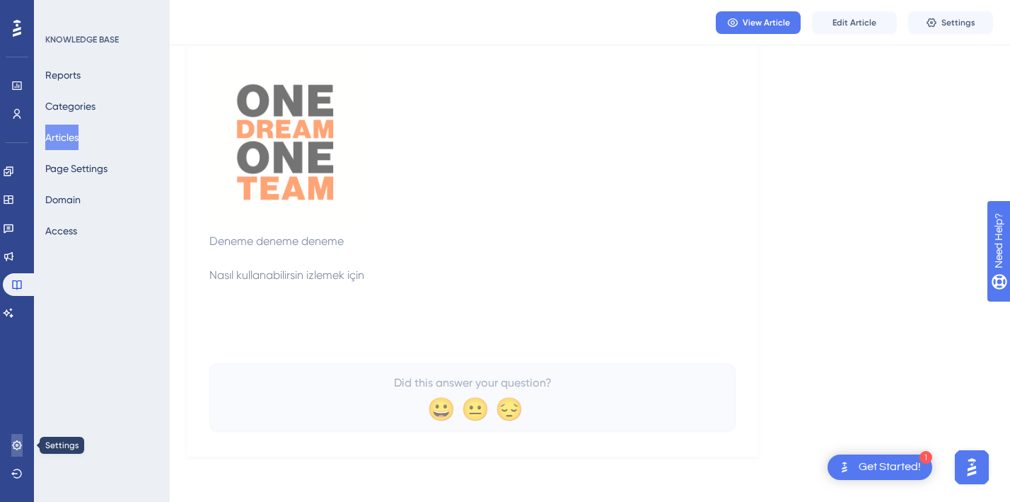
click at [16, 451] on link at bounding box center [16, 445] width 11 height 23
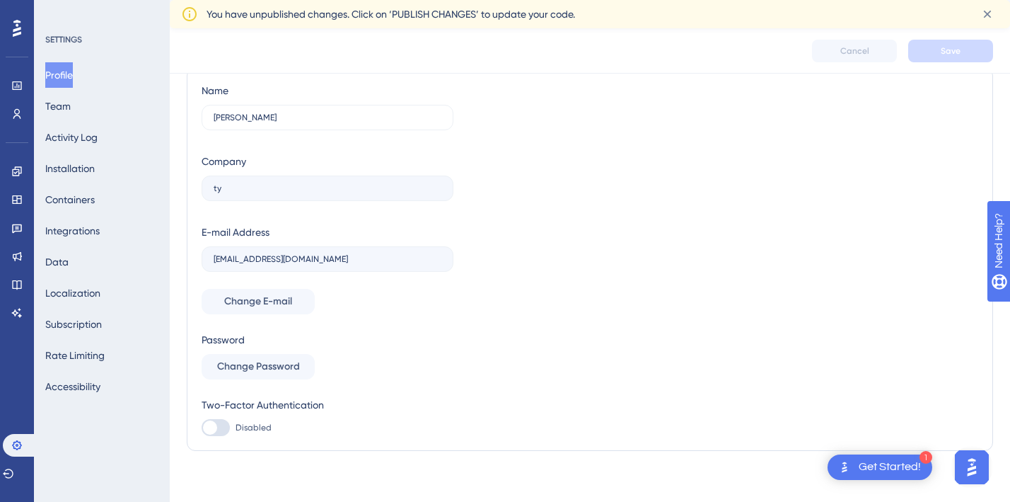
scroll to position [57, 0]
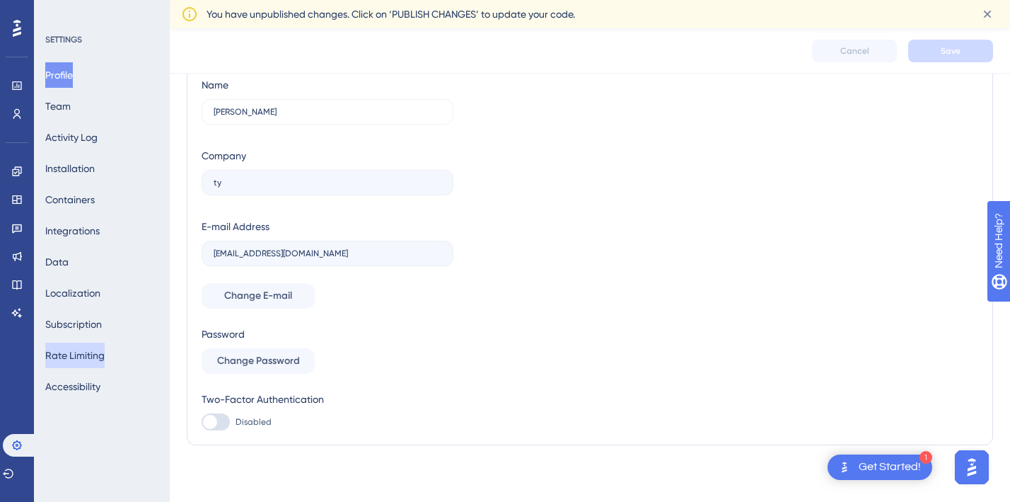
click at [90, 350] on button "Rate Limiting" at bounding box center [74, 354] width 59 height 25
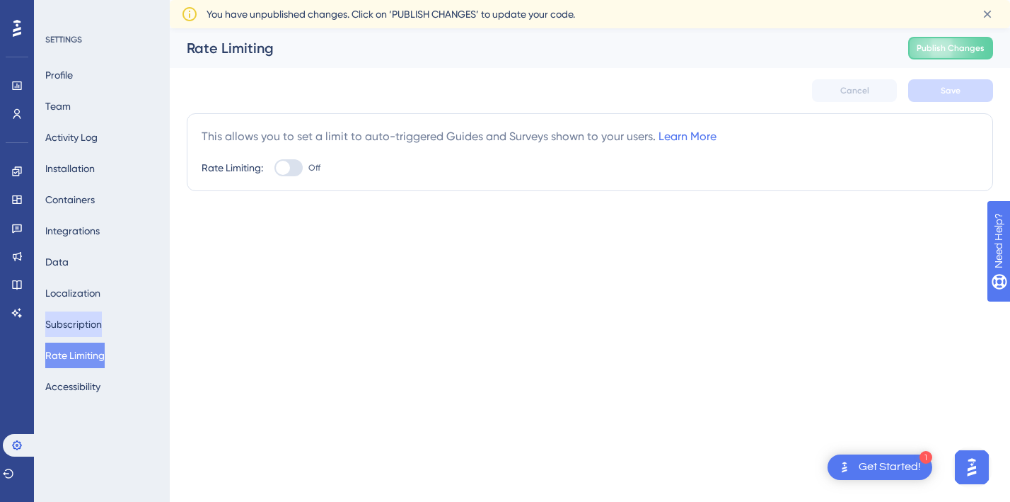
click at [81, 321] on button "Subscription" at bounding box center [73, 323] width 57 height 25
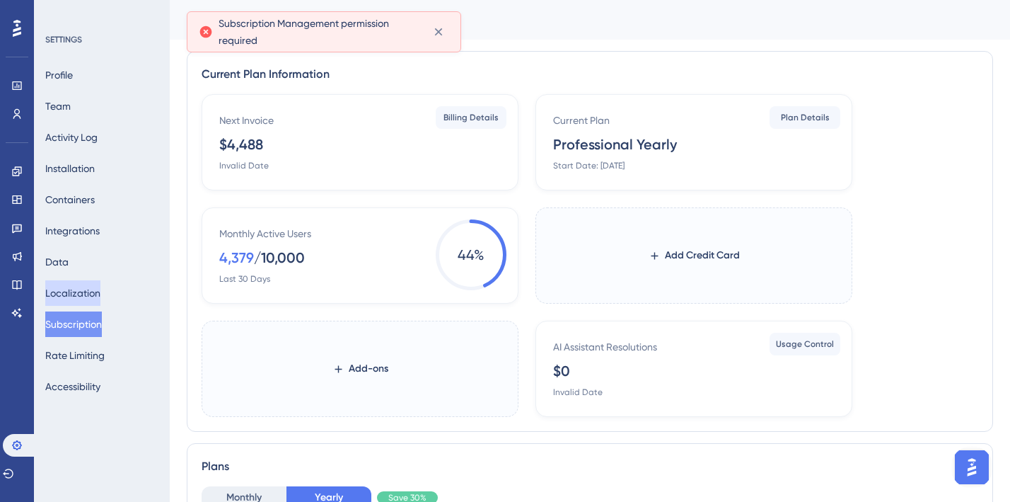
click at [79, 292] on button "Localization" at bounding box center [72, 292] width 55 height 25
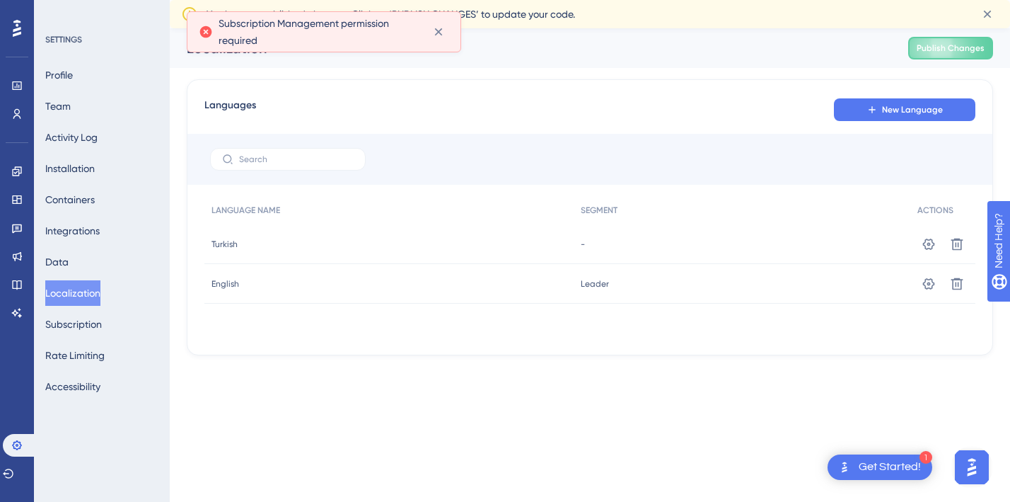
click at [575, 242] on div "-" at bounding box center [743, 244] width 338 height 40
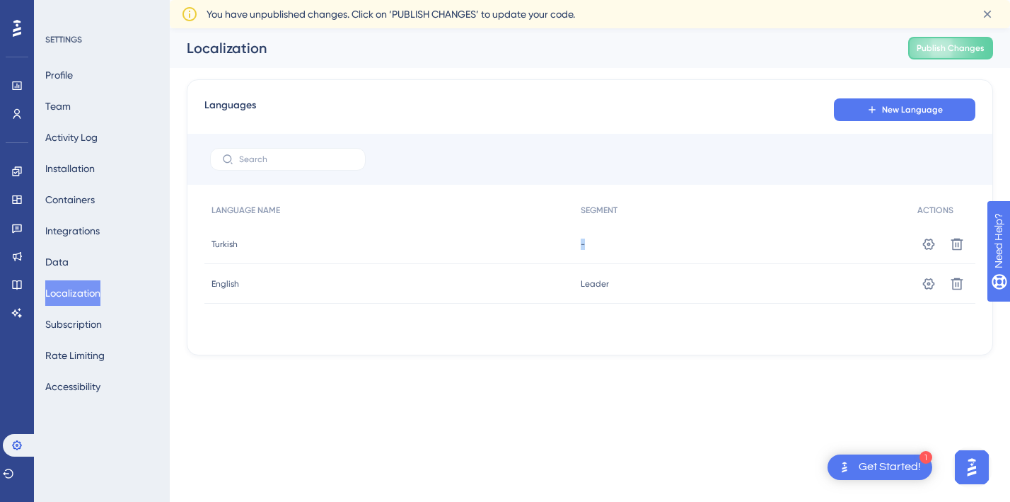
click at [575, 242] on div "-" at bounding box center [743, 244] width 338 height 40
click at [595, 286] on span "Leader" at bounding box center [595, 283] width 28 height 11
click at [585, 243] on div "-" at bounding box center [743, 244] width 338 height 40
click at [928, 238] on icon at bounding box center [929, 244] width 14 height 14
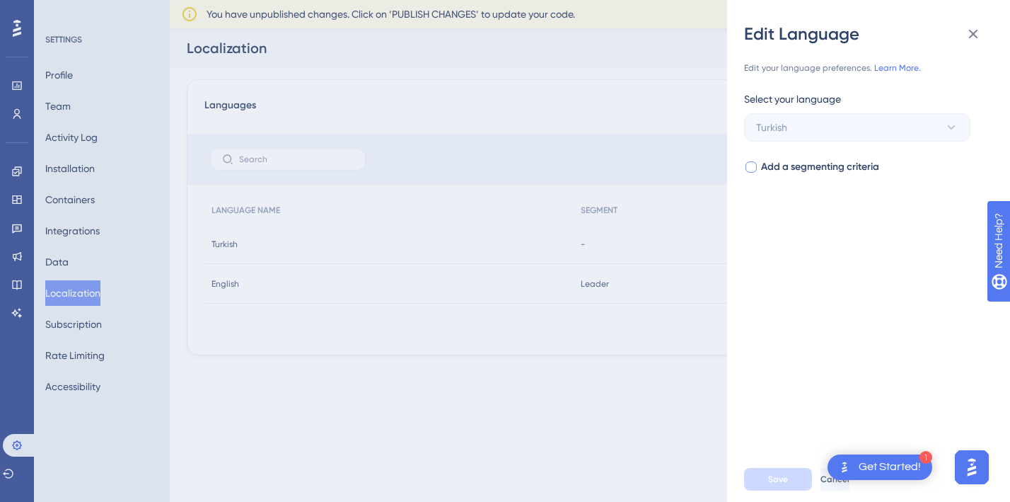
click at [757, 162] on div at bounding box center [751, 167] width 14 height 14
checkbox input "true"
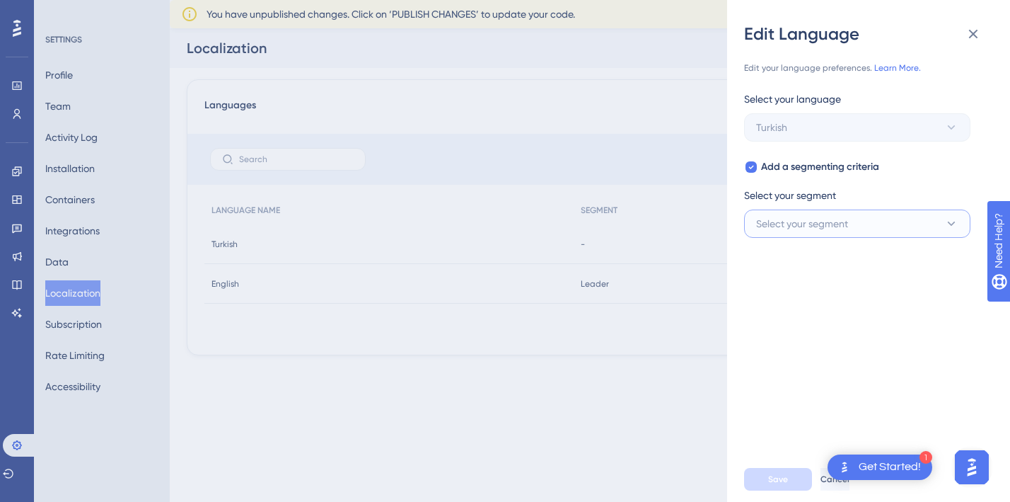
click at [788, 233] on button "Select your segment" at bounding box center [857, 223] width 226 height 28
click at [790, 312] on span "Leader" at bounding box center [781, 309] width 33 height 17
click at [773, 476] on span "Save" at bounding box center [778, 478] width 20 height 11
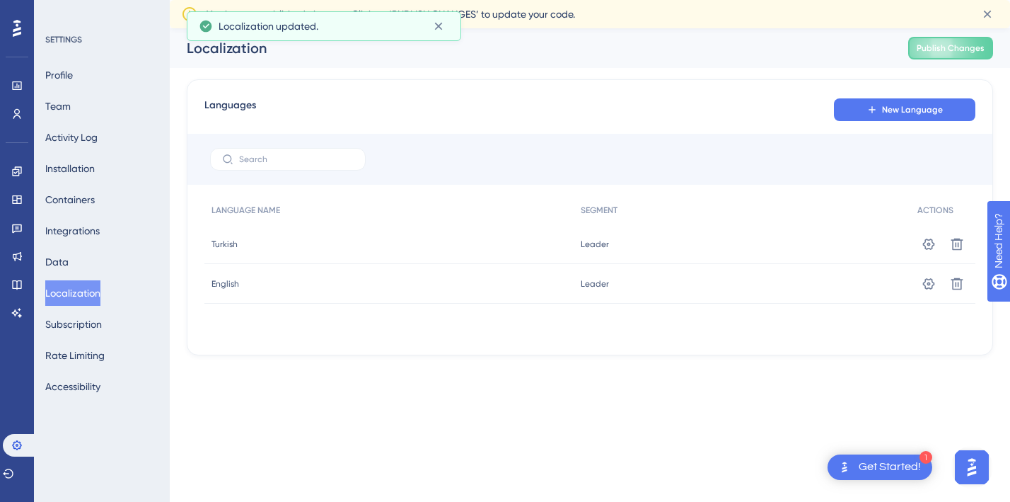
click at [585, 278] on span "Leader" at bounding box center [595, 283] width 28 height 11
click at [0, 0] on div "Performance Users Engagement Widgets Feedback Product Updates Knowledge Base AI…" at bounding box center [0, 0] width 0 height 0
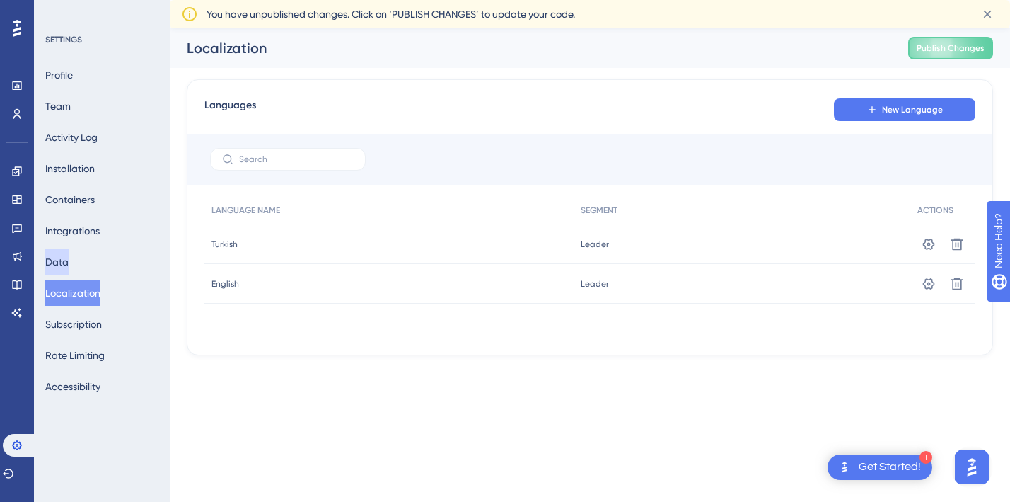
click at [69, 262] on button "Data" at bounding box center [56, 261] width 23 height 25
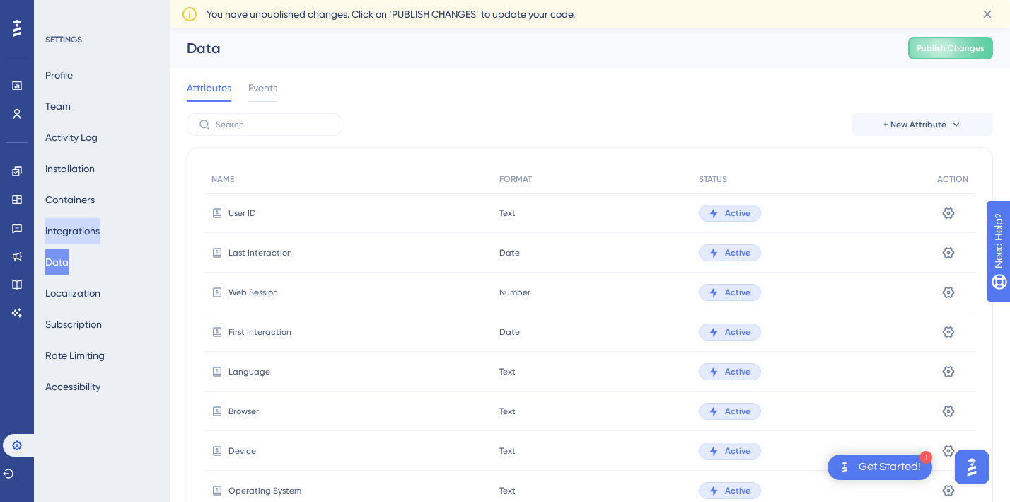
click at [77, 229] on button "Integrations" at bounding box center [72, 230] width 54 height 25
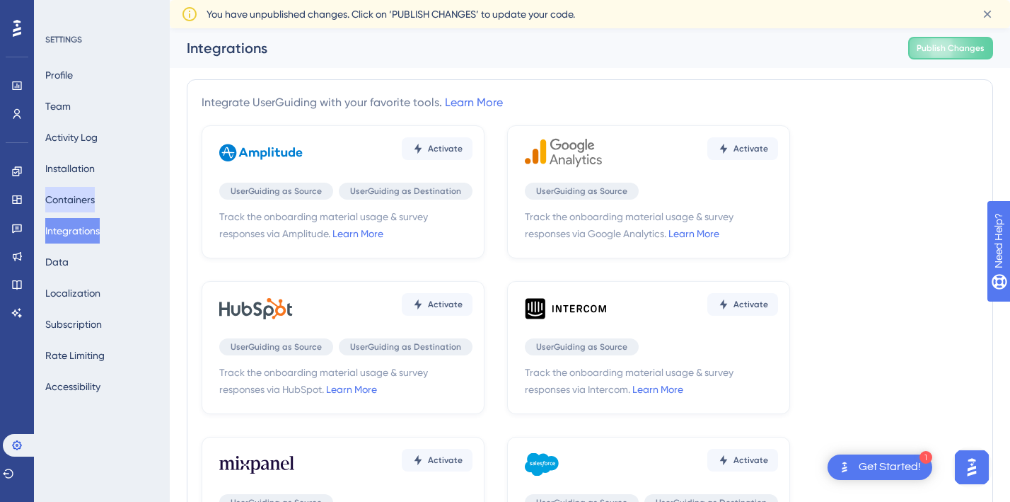
click at [74, 189] on button "Containers" at bounding box center [70, 199] width 50 height 25
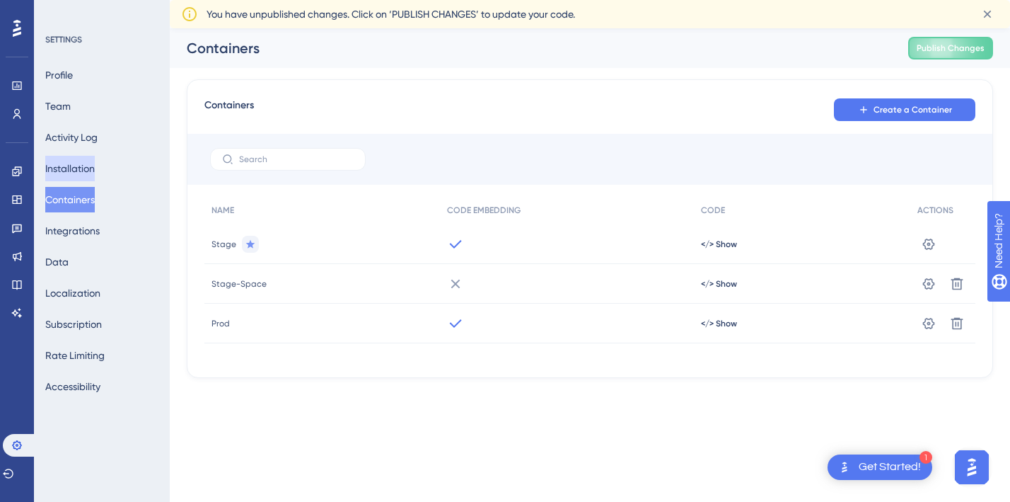
click at [70, 163] on button "Installation" at bounding box center [70, 168] width 50 height 25
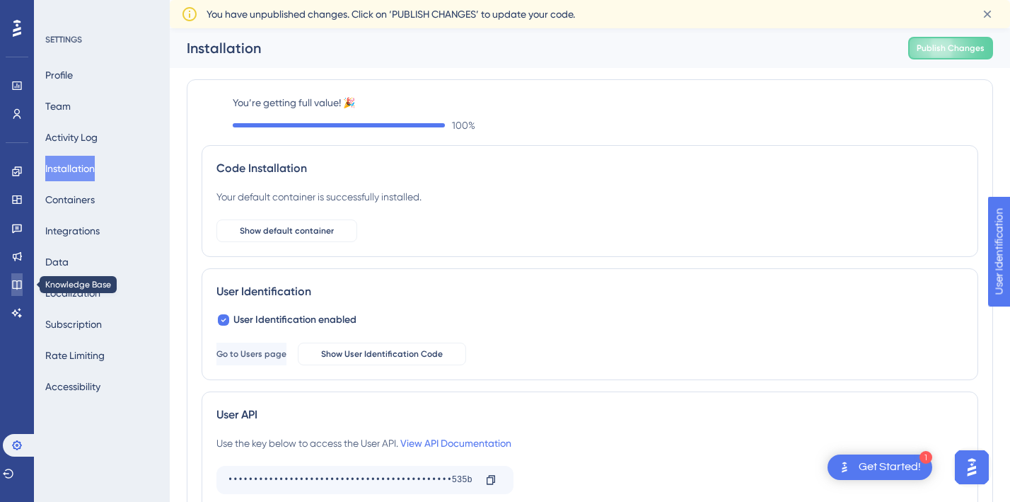
click at [13, 281] on icon at bounding box center [16, 284] width 11 height 11
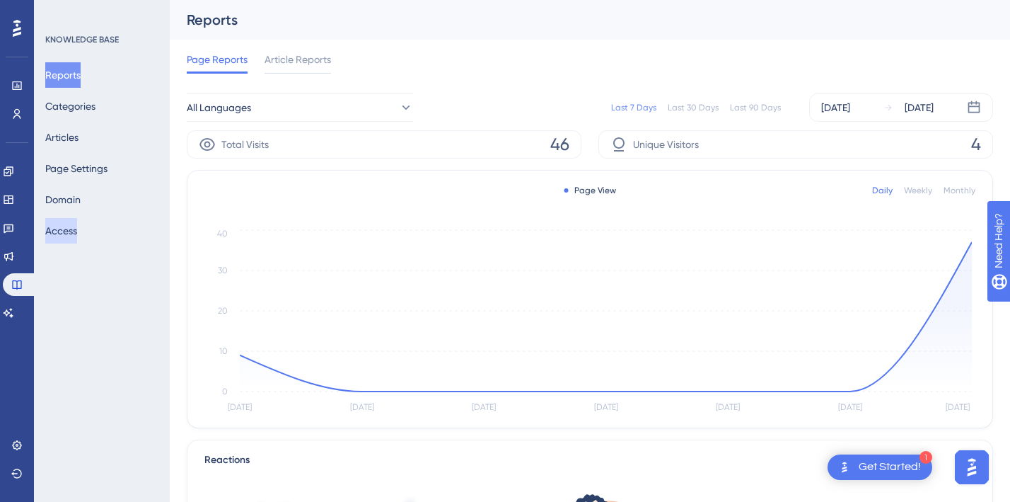
click at [72, 229] on button "Access" at bounding box center [61, 230] width 32 height 25
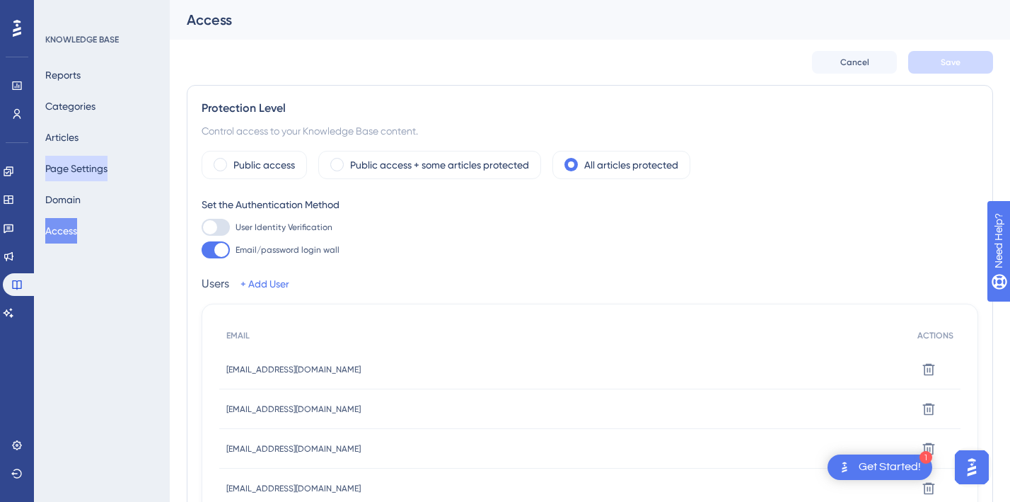
click at [80, 169] on button "Page Settings" at bounding box center [76, 168] width 62 height 25
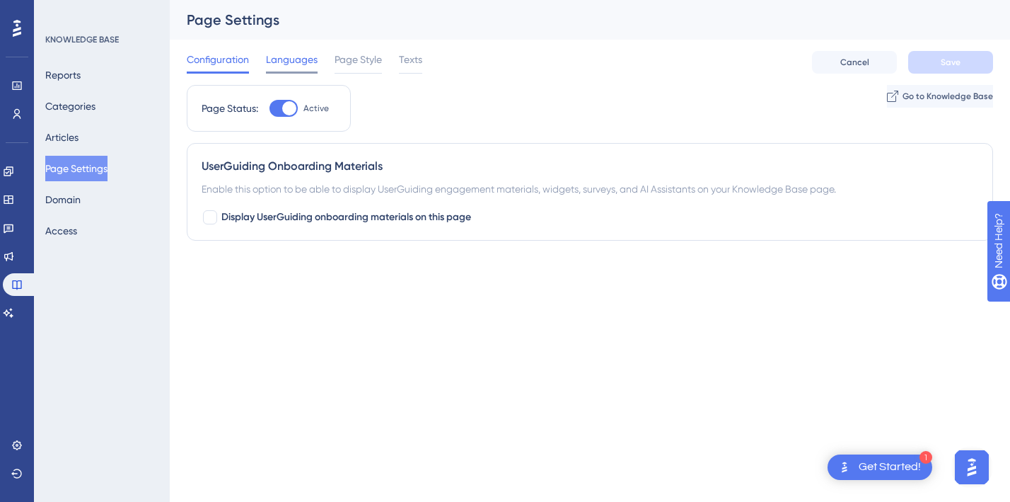
click at [294, 63] on span "Languages" at bounding box center [292, 59] width 52 height 17
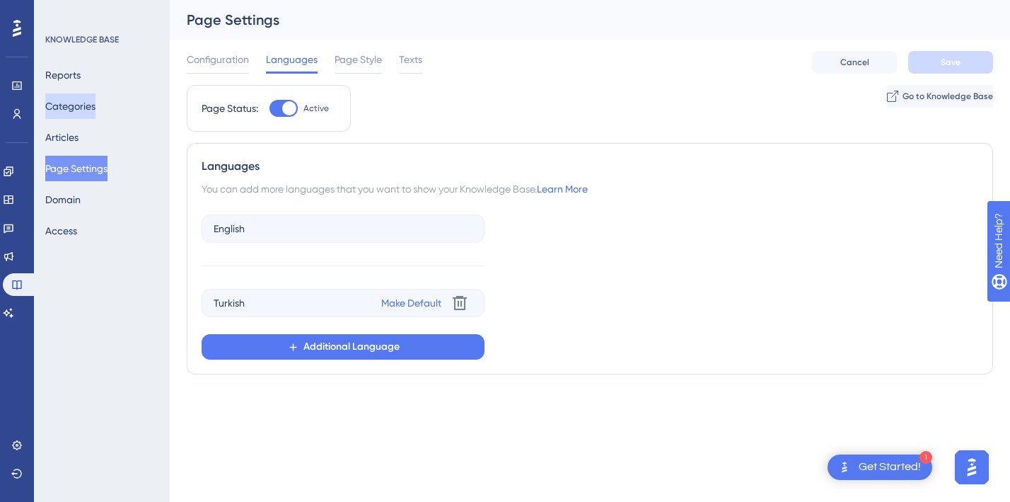
click at [76, 109] on button "Categories" at bounding box center [70, 105] width 50 height 25
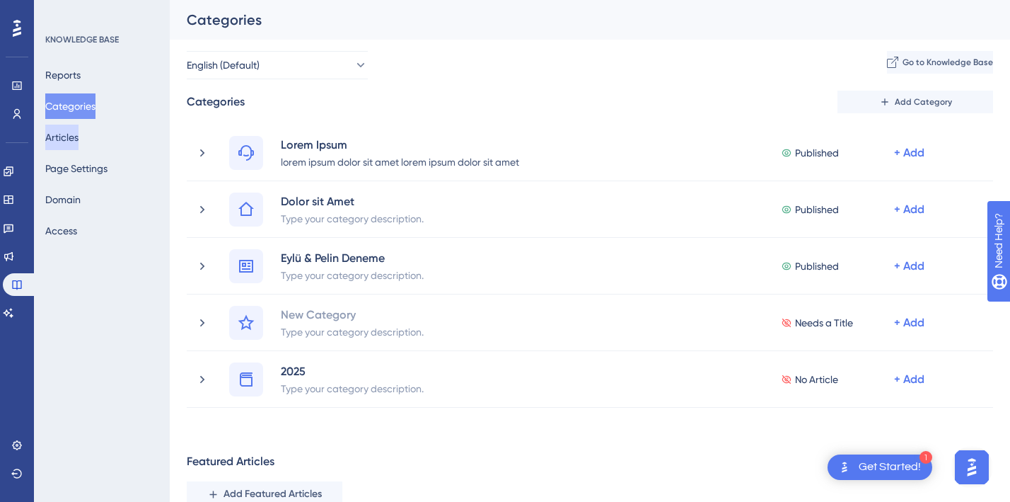
click at [79, 130] on button "Articles" at bounding box center [61, 137] width 33 height 25
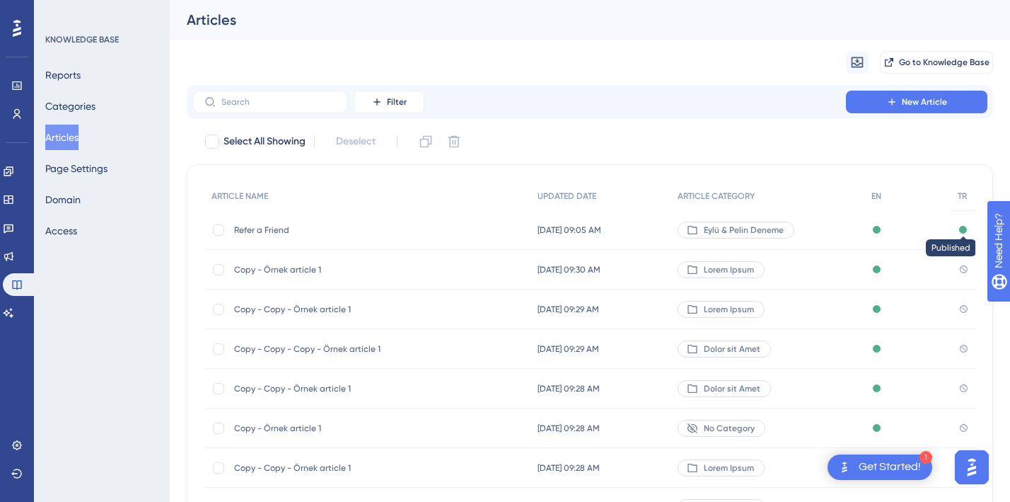
click at [967, 229] on div at bounding box center [964, 230] width 8 height 8
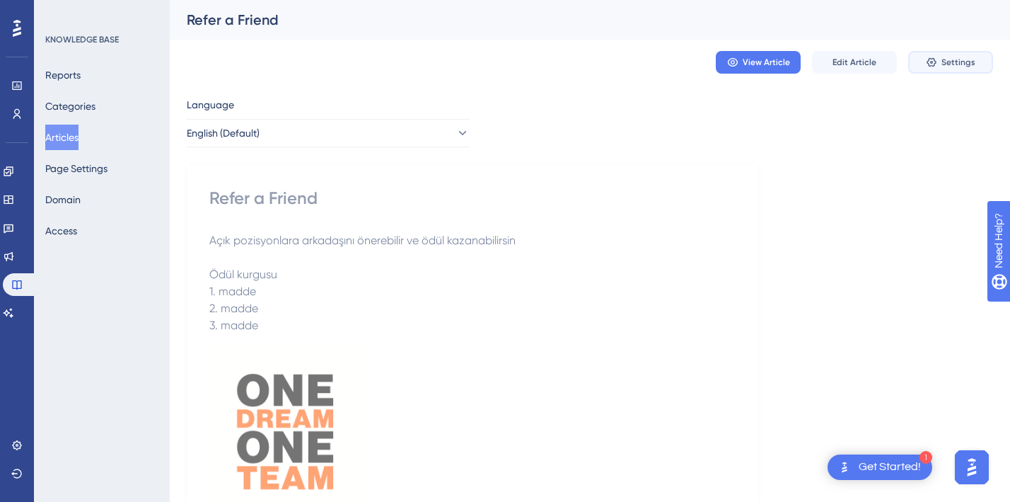
click at [963, 68] on button "Settings" at bounding box center [951, 62] width 85 height 23
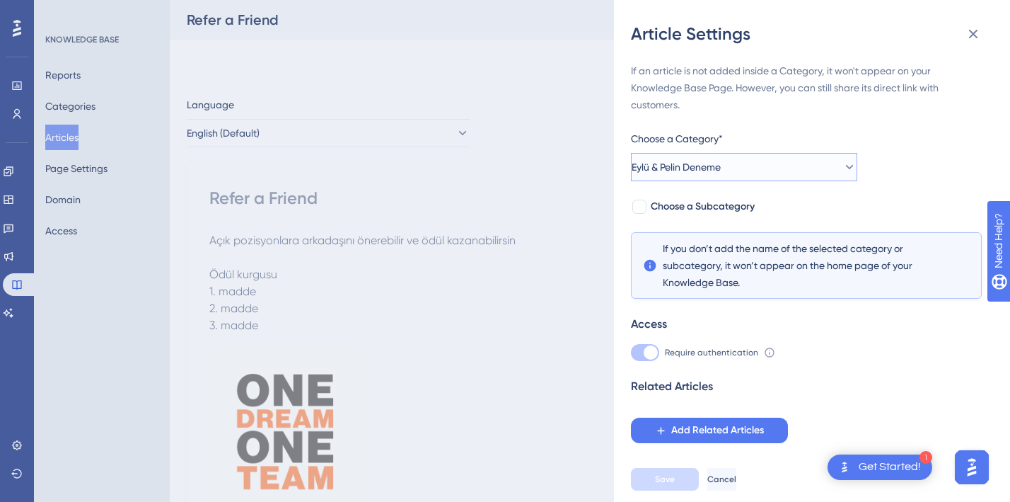
click at [739, 167] on button "Eylü & Pelin Deneme" at bounding box center [744, 167] width 226 height 28
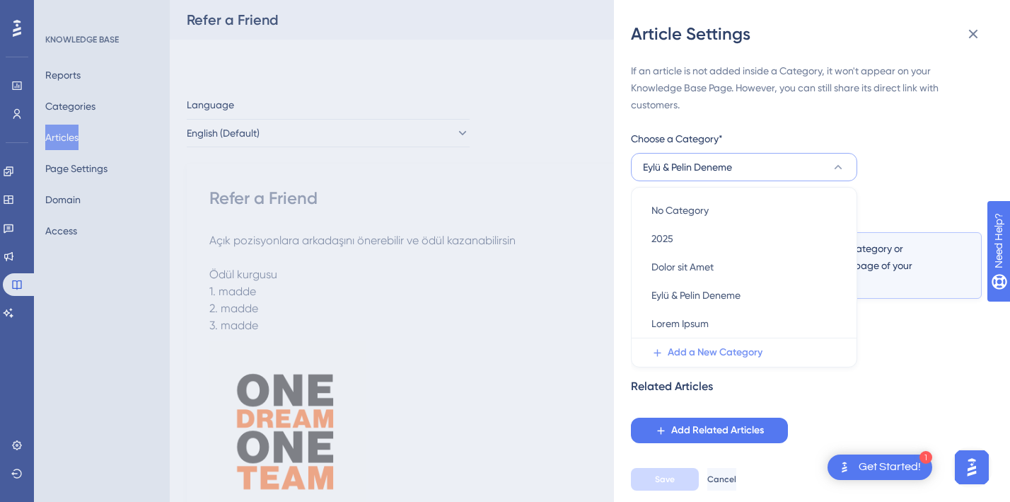
click at [713, 352] on span "Add a New Category" at bounding box center [715, 352] width 95 height 17
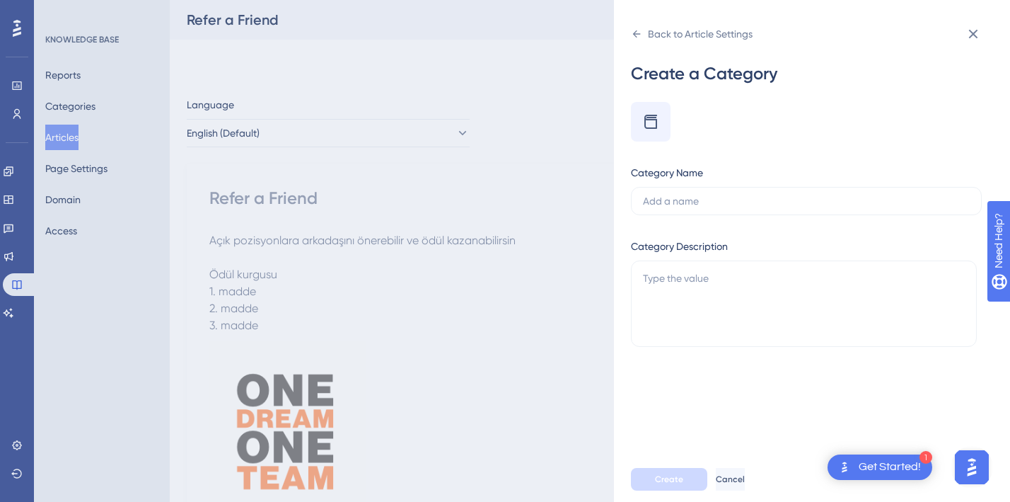
click at [651, 122] on icon at bounding box center [651, 121] width 17 height 17
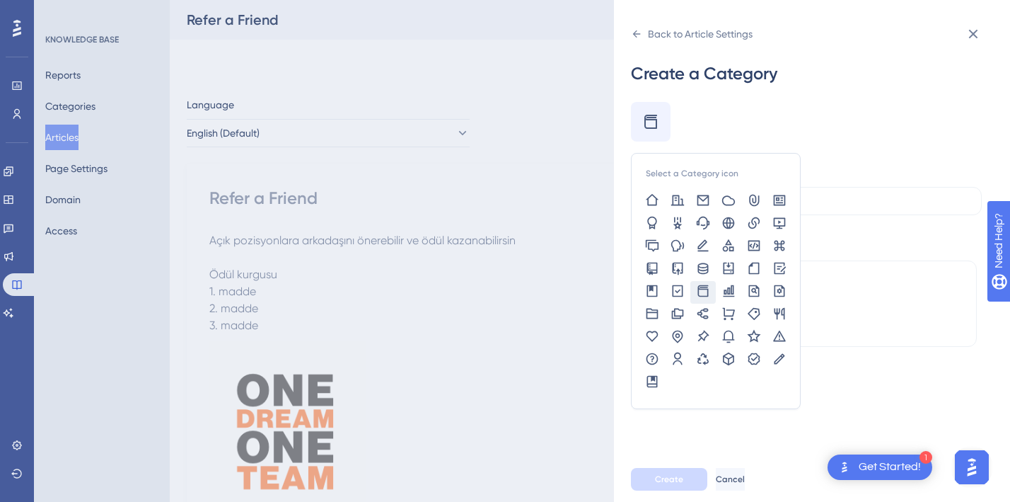
click at [802, 137] on div "Select a Category icon Category Name Category Description" at bounding box center [806, 226] width 351 height 248
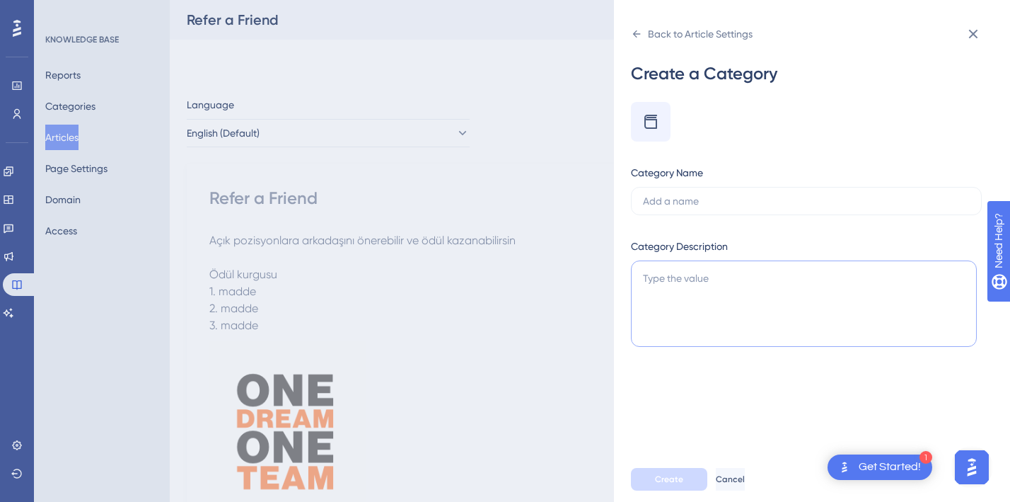
click at [687, 289] on textarea at bounding box center [804, 303] width 346 height 86
click at [688, 191] on label at bounding box center [806, 201] width 351 height 28
click at [688, 193] on input "text" at bounding box center [806, 201] width 327 height 16
click at [957, 29] on div "Back to Article Settings" at bounding box center [812, 34] width 362 height 23
click at [979, 39] on icon at bounding box center [973, 33] width 17 height 17
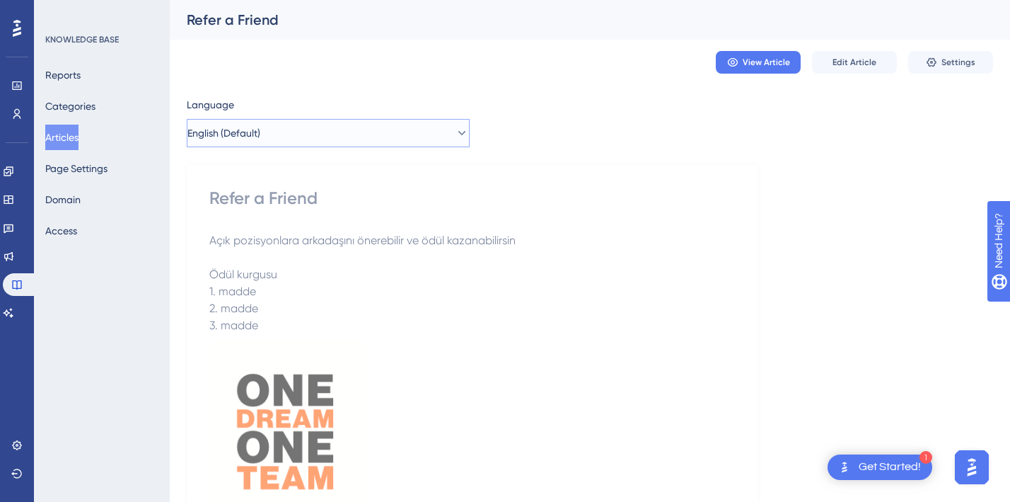
click at [351, 135] on button "English (Default)" at bounding box center [328, 133] width 283 height 28
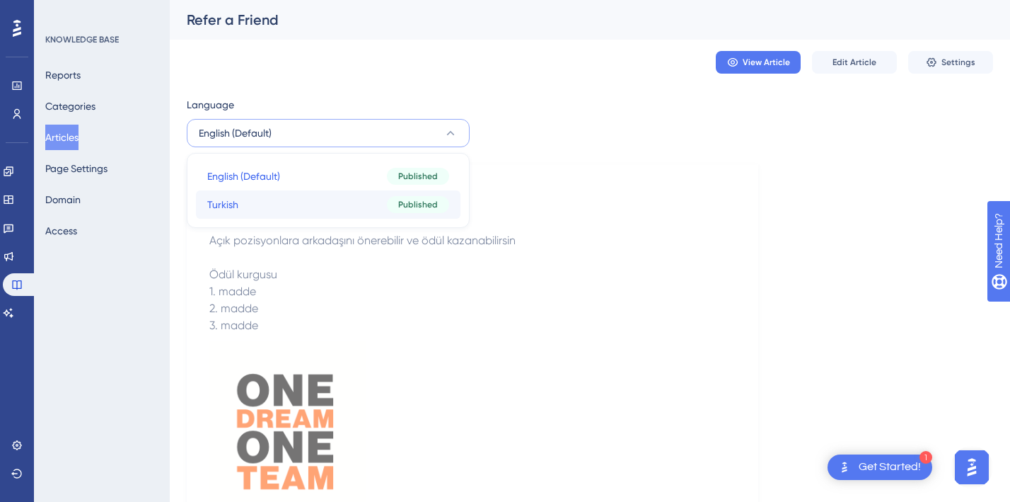
click at [244, 204] on button "Turkish Turkish Published" at bounding box center [328, 204] width 265 height 28
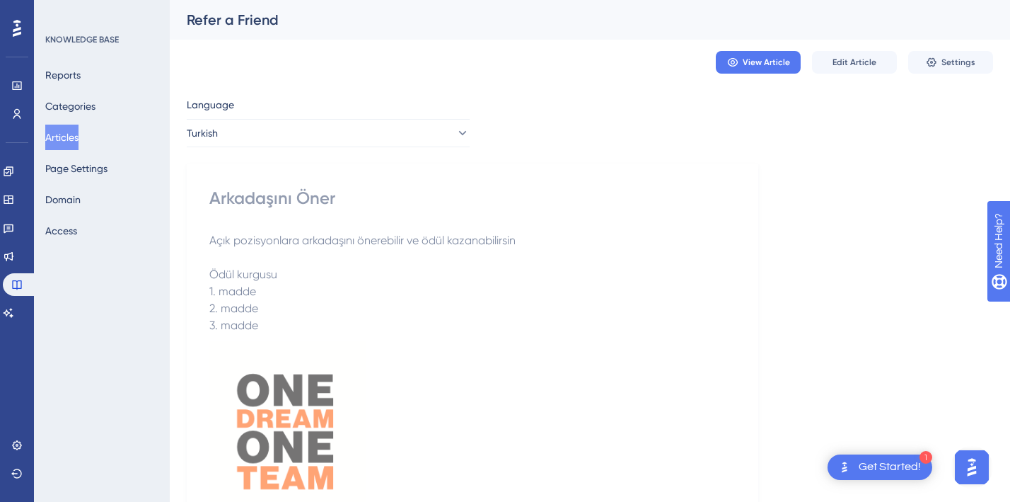
click at [499, 238] on span "Açık pozisyonlara arkadaşını önerebilir ve ödül kazanabilirsin" at bounding box center [362, 240] width 306 height 13
click at [918, 69] on button "Settings" at bounding box center [951, 62] width 85 height 23
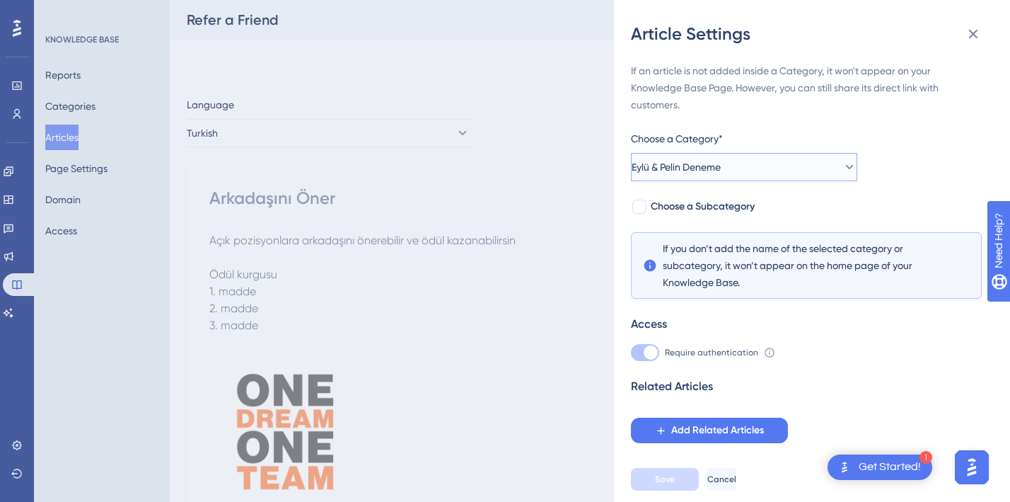
click at [755, 166] on button "Eylü & Pelin Deneme" at bounding box center [744, 167] width 226 height 28
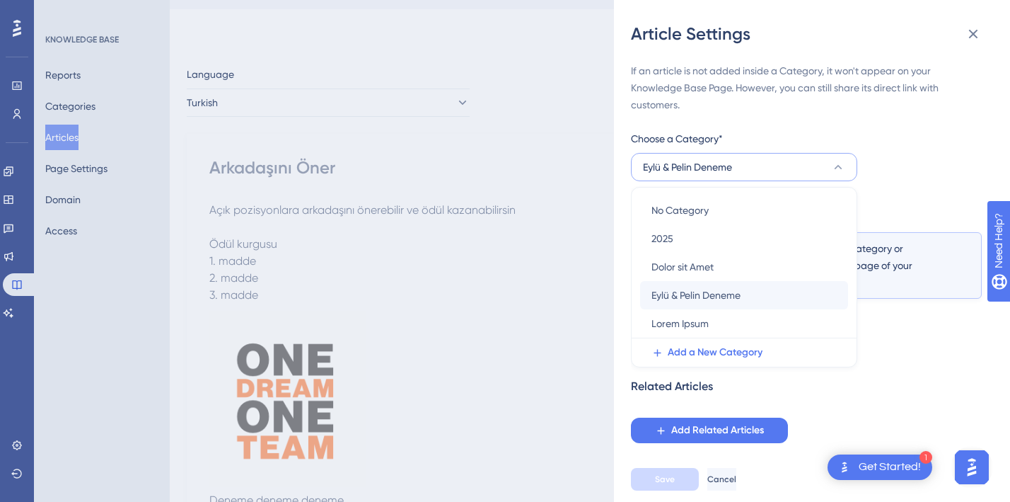
scroll to position [21, 0]
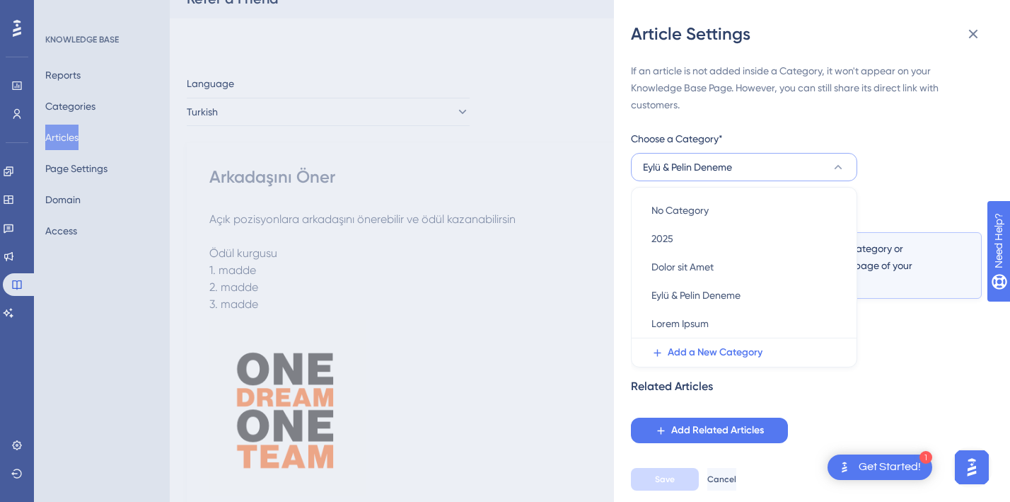
click at [893, 154] on div "If an article is not added inside a Category, it won't appear on your Knowledge…" at bounding box center [806, 252] width 351 height 381
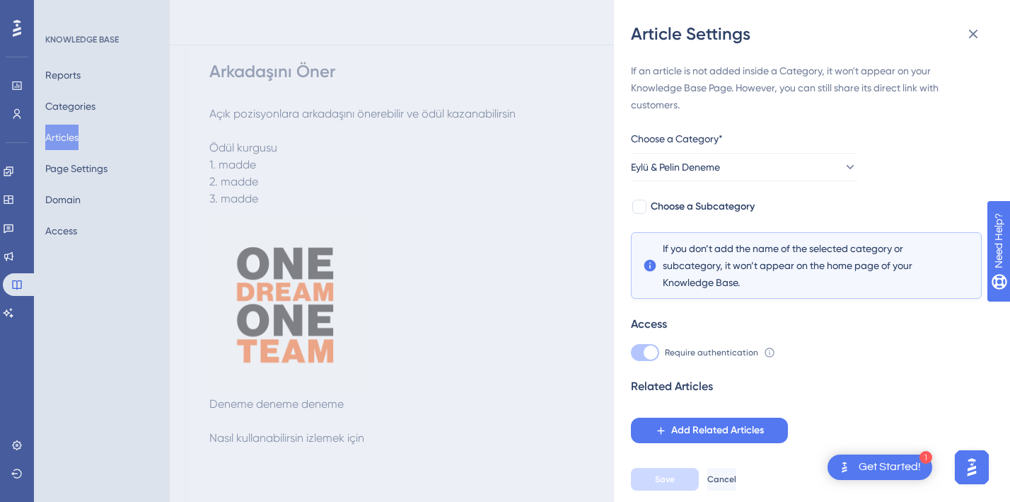
scroll to position [120, 0]
click at [741, 83] on div "If an article is not added inside a Category, it won't appear on your Knowledge…" at bounding box center [806, 87] width 351 height 51
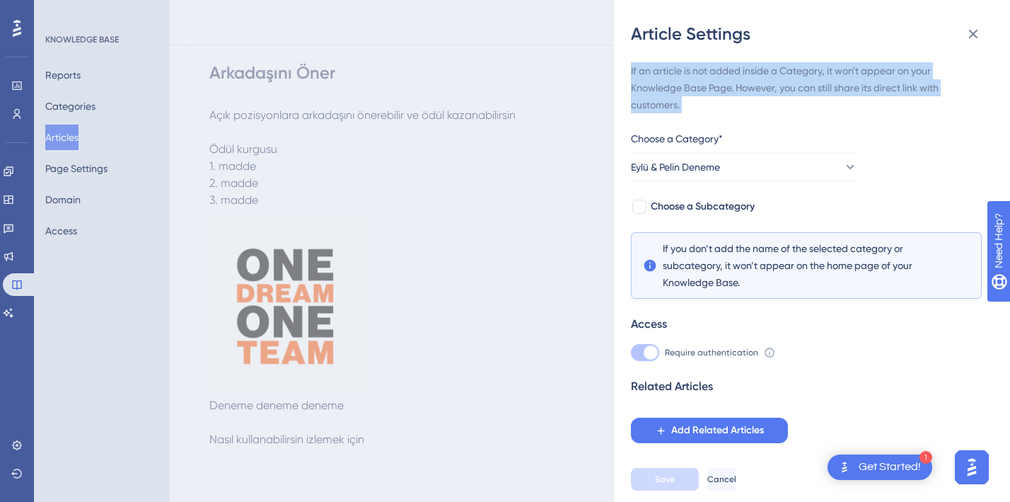
click at [741, 83] on div "If an article is not added inside a Category, it won't appear on your Knowledge…" at bounding box center [806, 87] width 351 height 51
click at [825, 159] on button "Eylü & Pelin Deneme" at bounding box center [744, 167] width 226 height 28
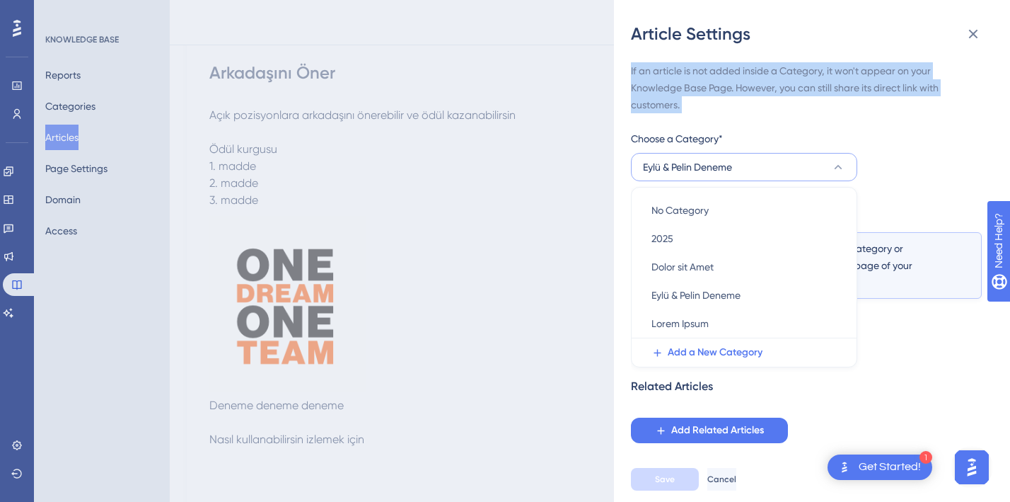
click at [887, 176] on div "If an article is not added inside a Category, it won't appear on your Knowledge…" at bounding box center [806, 252] width 351 height 381
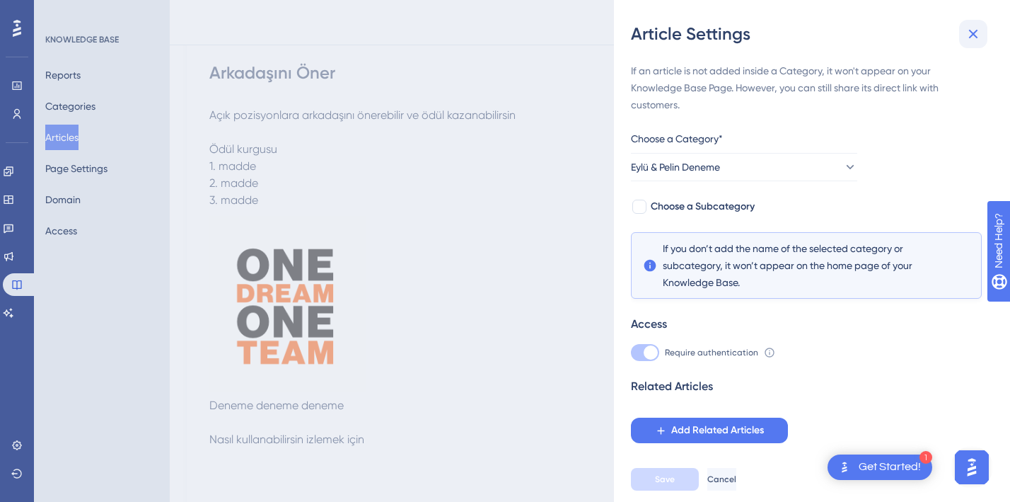
click at [974, 38] on icon at bounding box center [973, 33] width 17 height 17
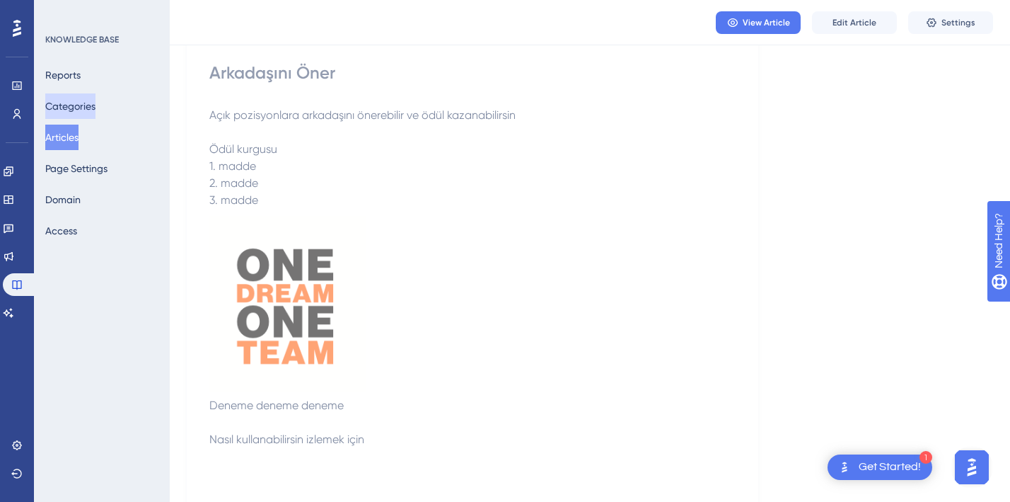
click at [96, 115] on button "Categories" at bounding box center [70, 105] width 50 height 25
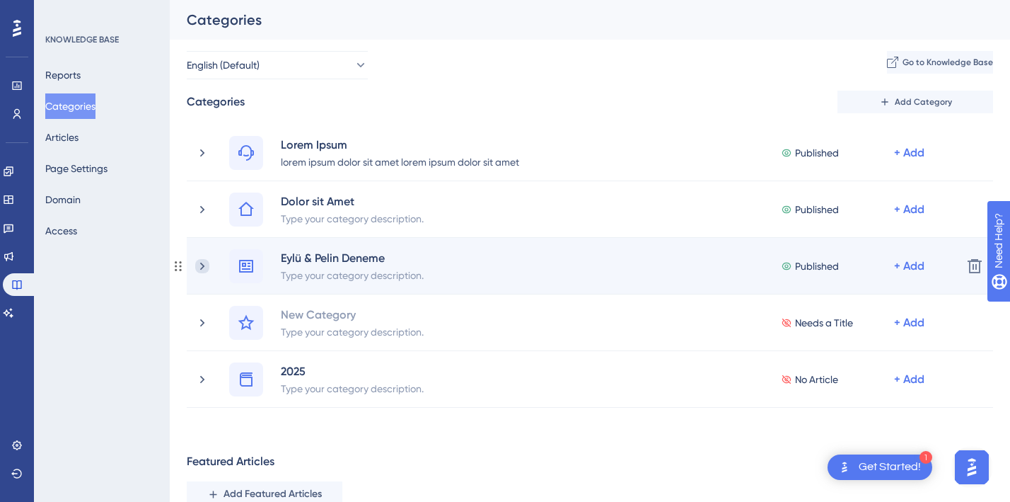
click at [201, 262] on icon at bounding box center [202, 266] width 14 height 14
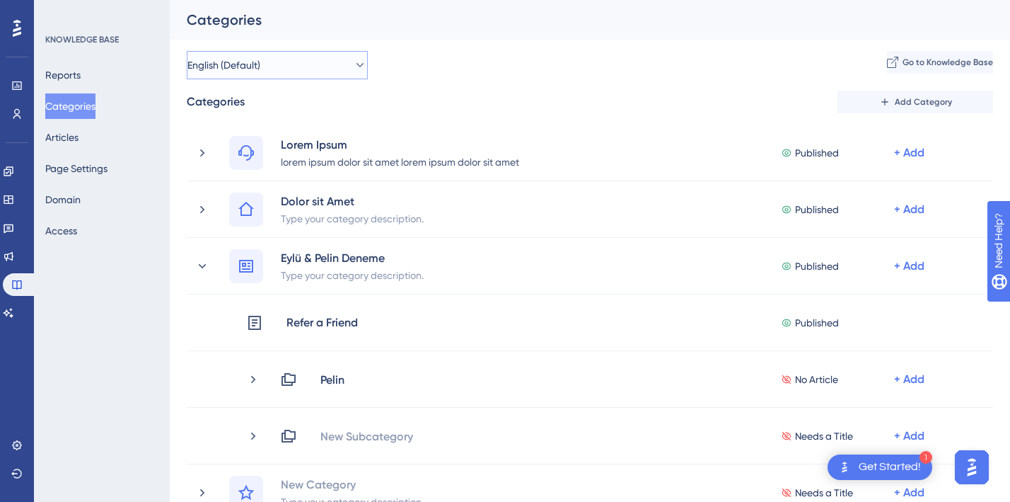
click at [294, 74] on button "English (Default)" at bounding box center [277, 65] width 181 height 28
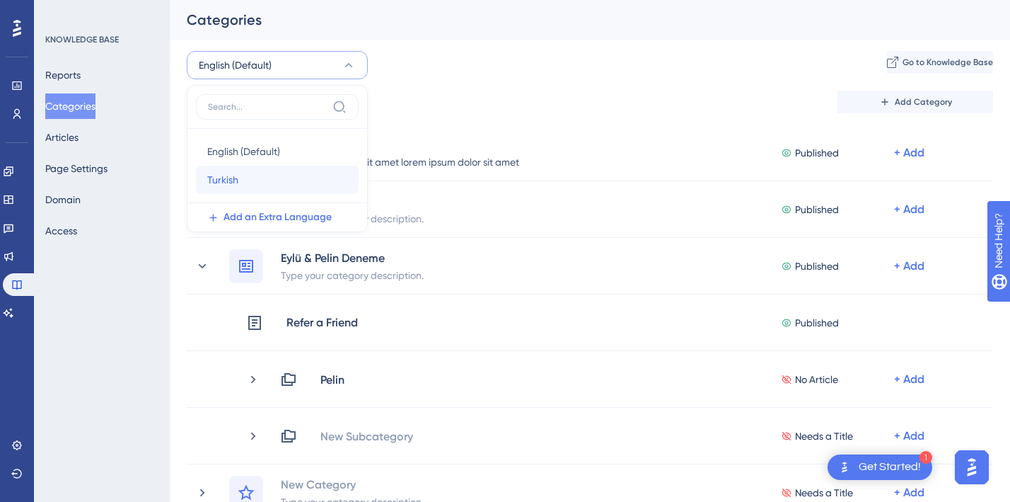
click at [250, 180] on div "Turkish Turkish" at bounding box center [277, 180] width 140 height 28
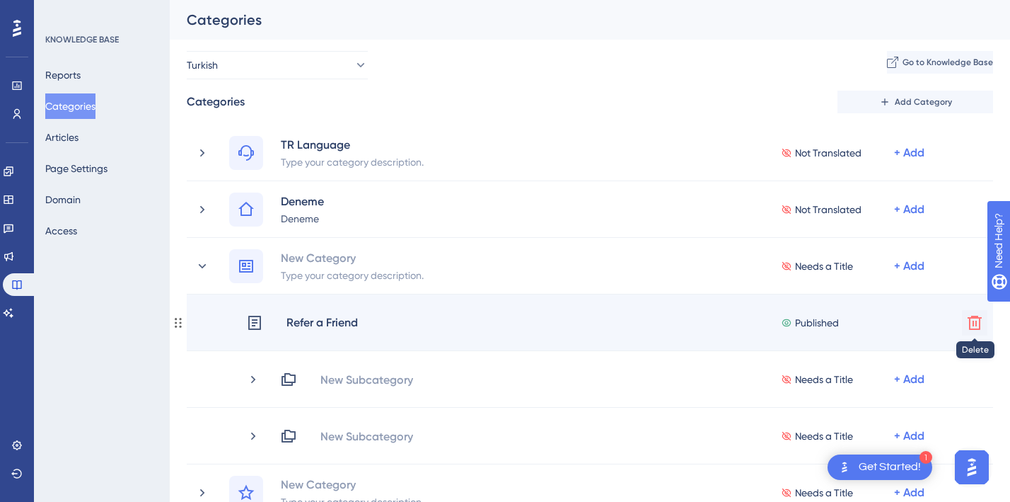
click at [974, 320] on icon at bounding box center [975, 322] width 17 height 17
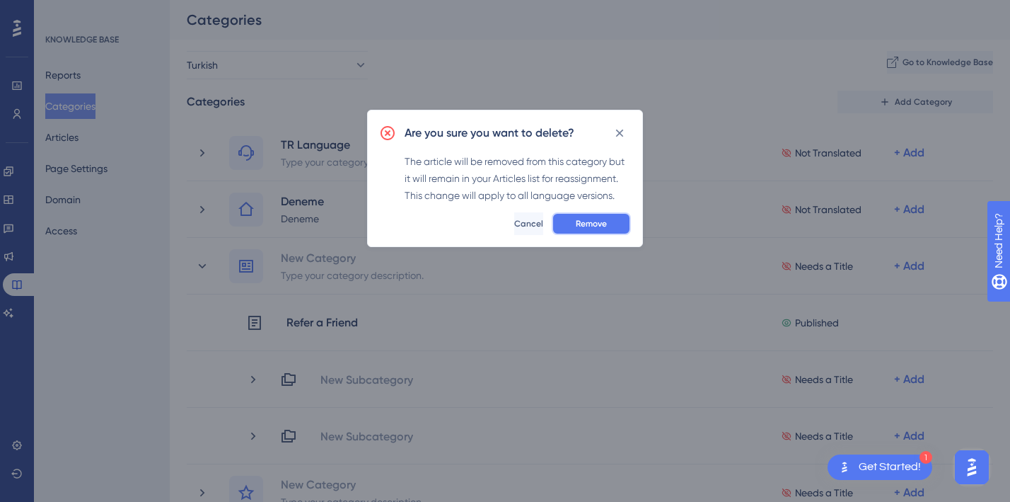
click at [590, 224] on span "Remove" at bounding box center [591, 223] width 31 height 11
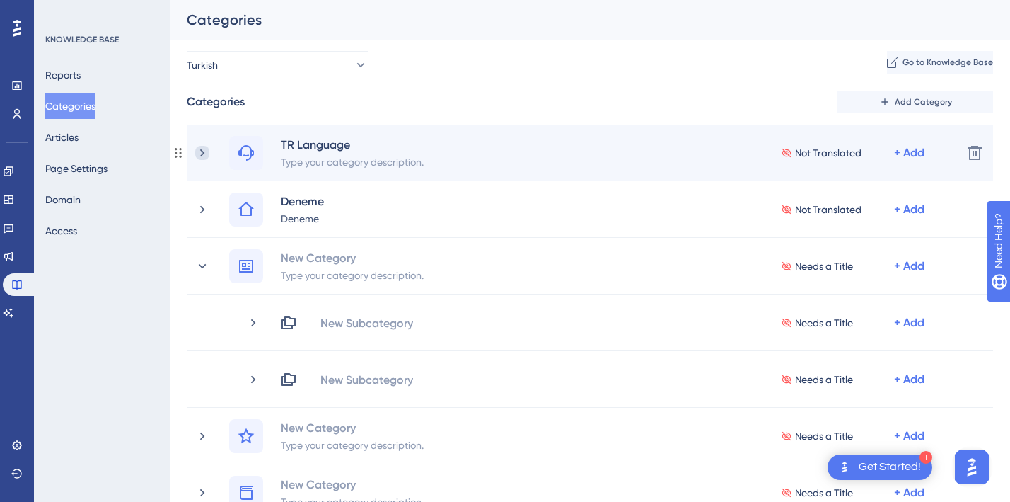
click at [204, 152] on icon at bounding box center [202, 153] width 14 height 14
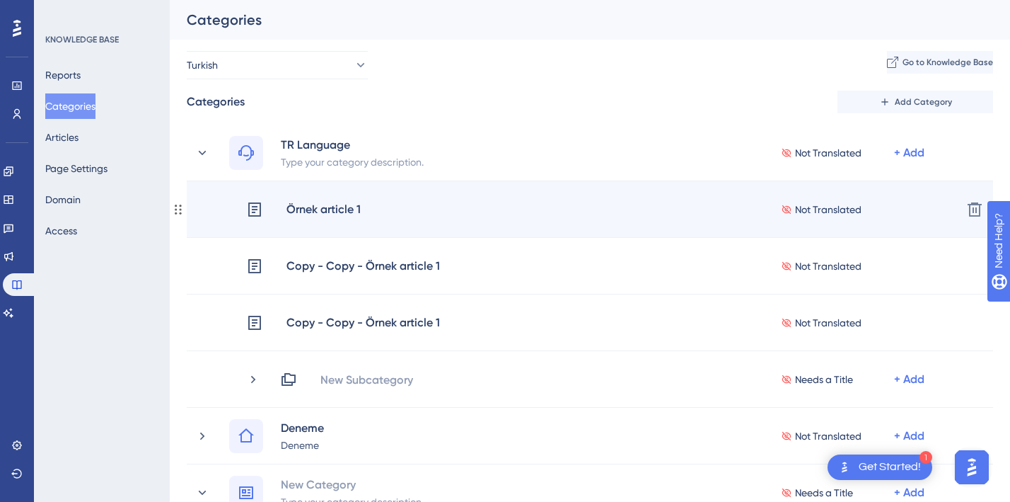
click at [952, 215] on div "Örnek article 1 Not Translated + Add Delete" at bounding box center [590, 209] width 807 height 57
click at [974, 211] on icon at bounding box center [975, 209] width 17 height 17
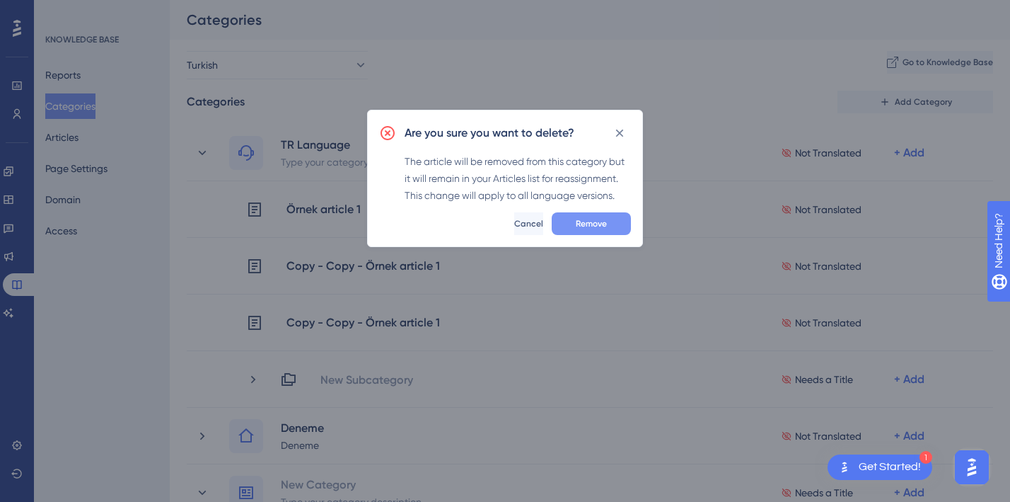
click at [594, 220] on span "Remove" at bounding box center [591, 223] width 31 height 11
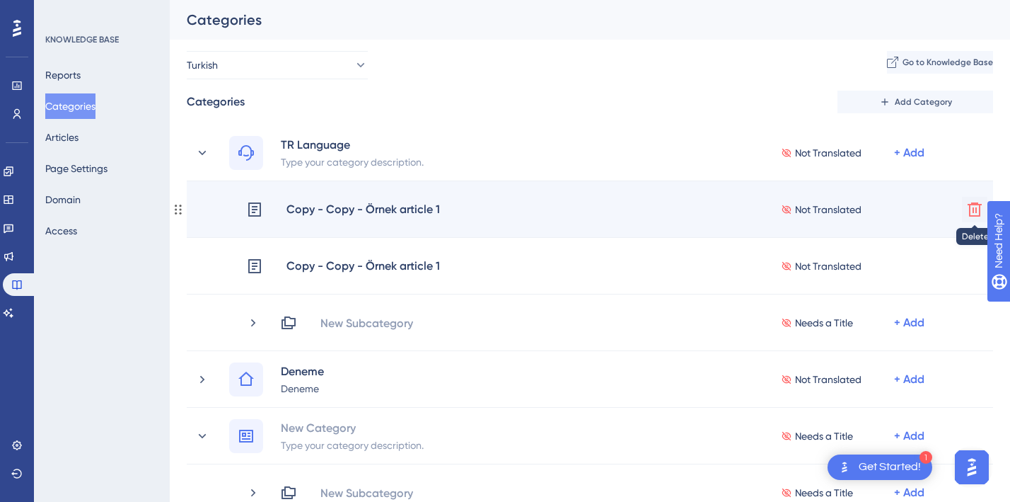
click at [972, 209] on icon at bounding box center [975, 209] width 17 height 17
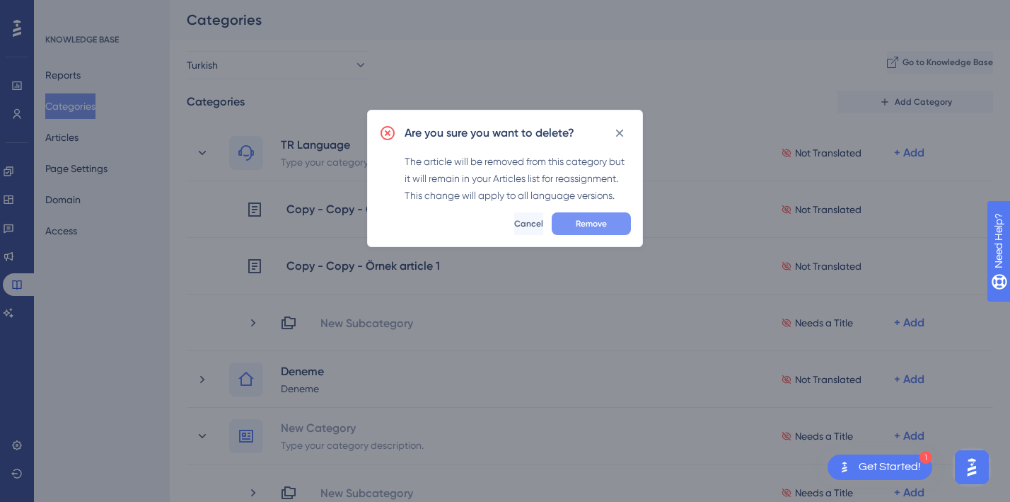
click at [590, 218] on span "Remove" at bounding box center [591, 223] width 31 height 11
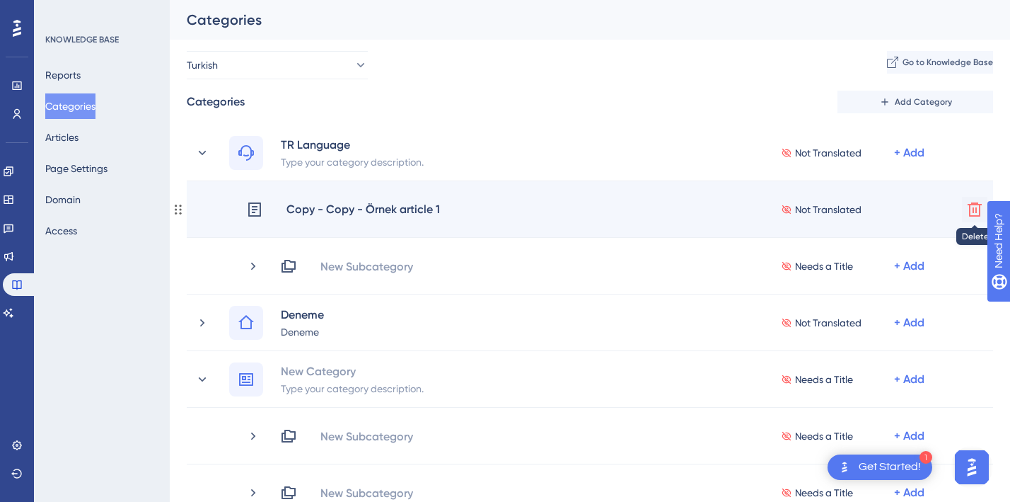
click at [974, 212] on icon at bounding box center [975, 209] width 14 height 14
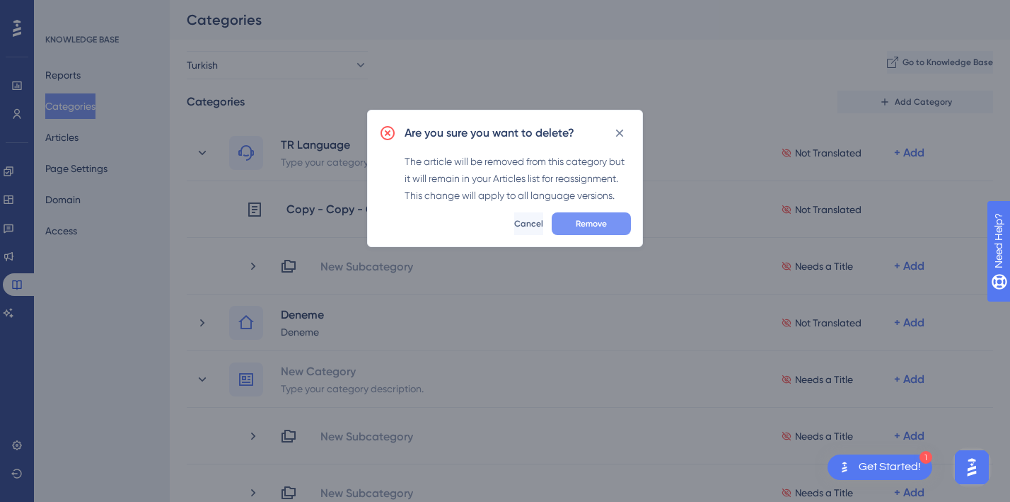
click at [610, 221] on button "Remove" at bounding box center [591, 223] width 79 height 23
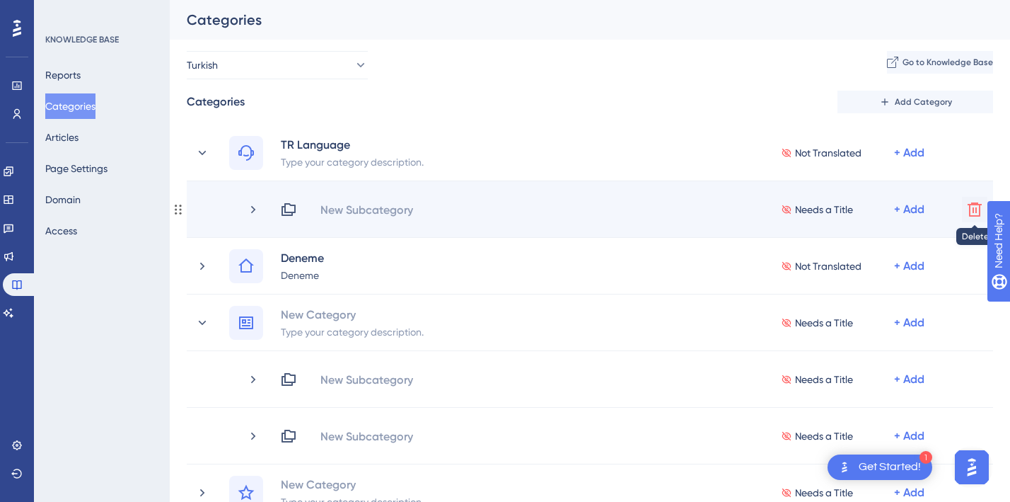
click at [977, 197] on button at bounding box center [974, 209] width 25 height 25
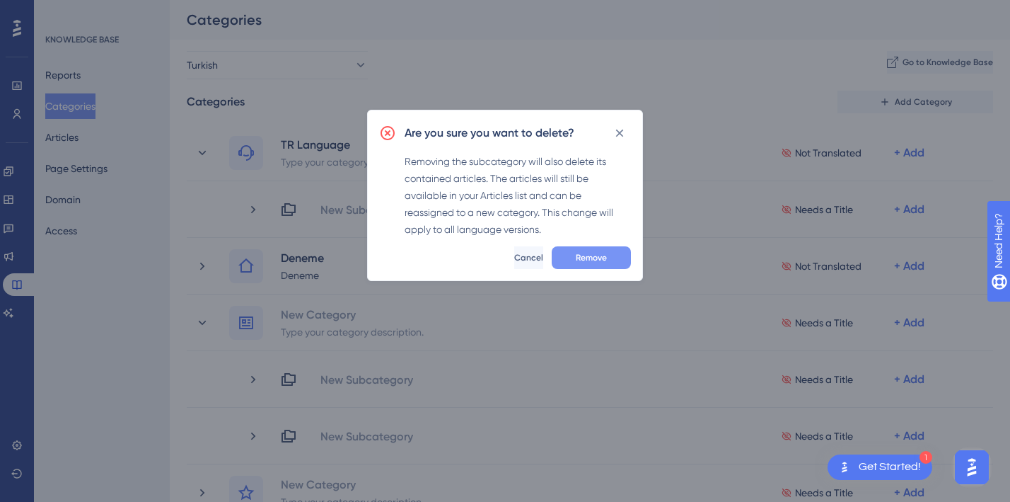
click at [592, 253] on span "Remove" at bounding box center [591, 257] width 31 height 11
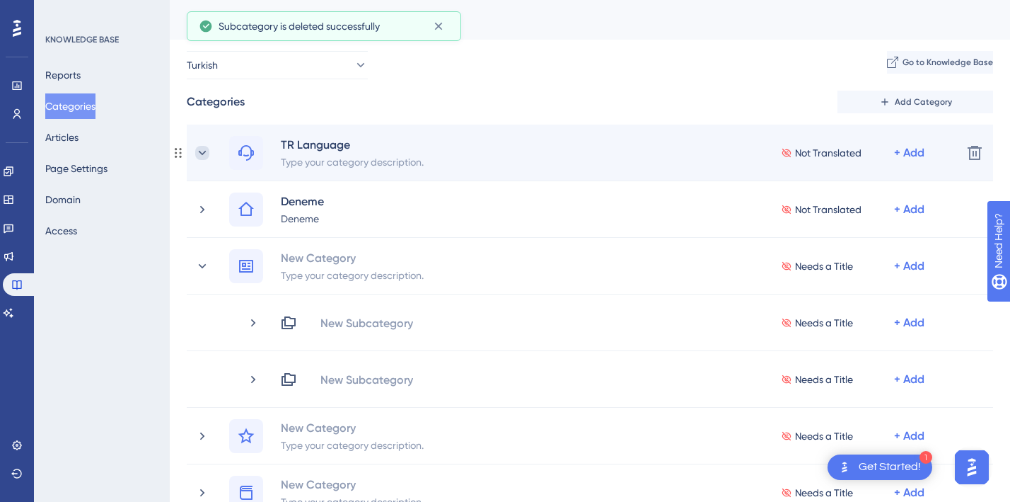
click at [207, 154] on icon at bounding box center [202, 153] width 14 height 14
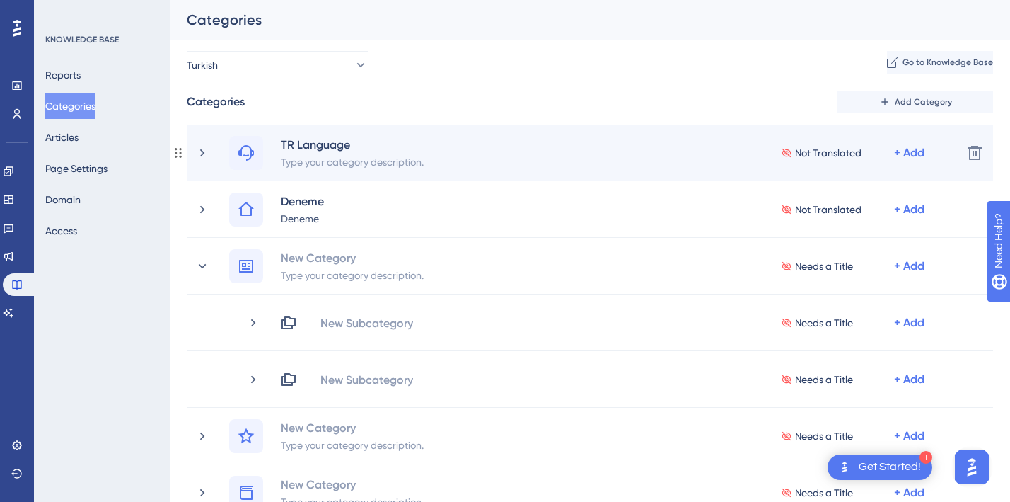
click at [178, 153] on icon at bounding box center [178, 152] width 11 height 11
click at [314, 143] on div "TR Language" at bounding box center [352, 144] width 144 height 17
click at [251, 154] on icon at bounding box center [246, 153] width 16 height 16
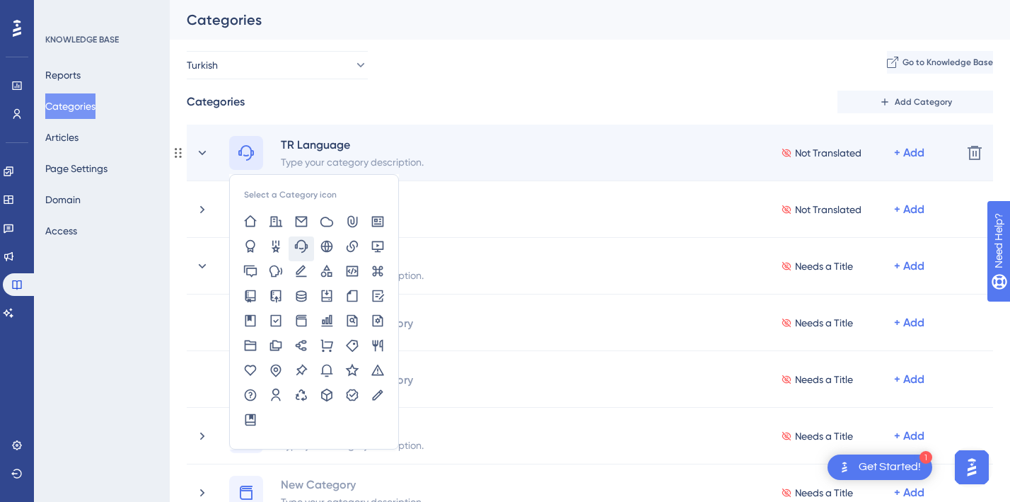
click at [251, 154] on icon at bounding box center [246, 153] width 16 height 16
click at [351, 146] on div "TR Language" at bounding box center [352, 144] width 144 height 17
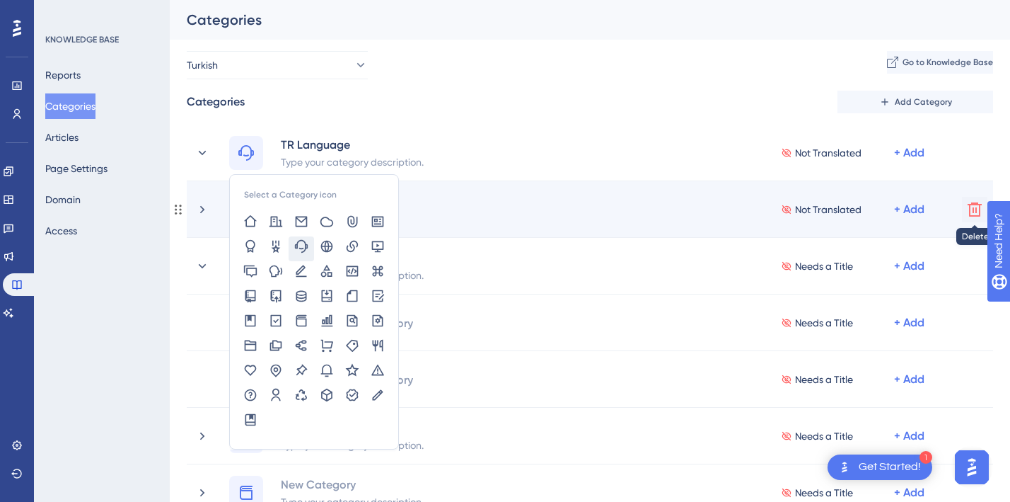
click at [967, 203] on icon at bounding box center [975, 209] width 17 height 17
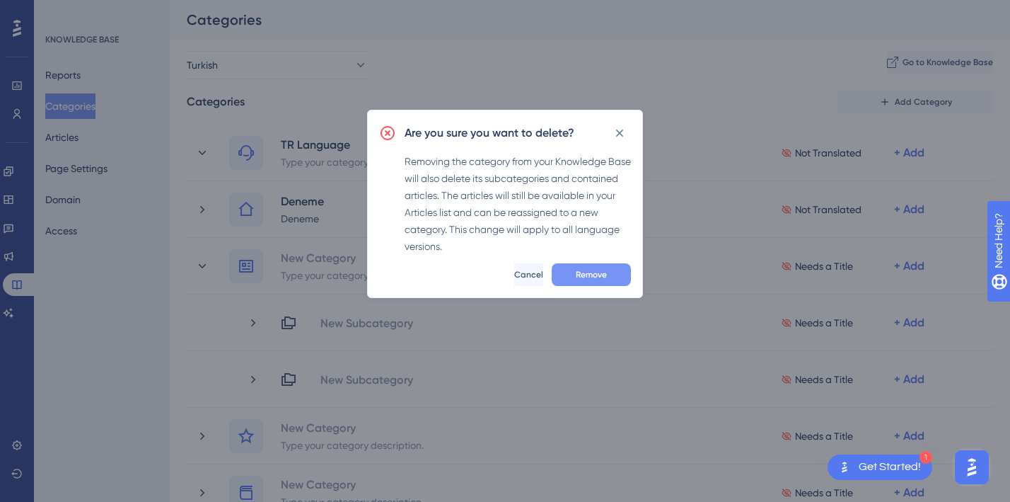
click at [609, 274] on button "Remove" at bounding box center [591, 274] width 79 height 23
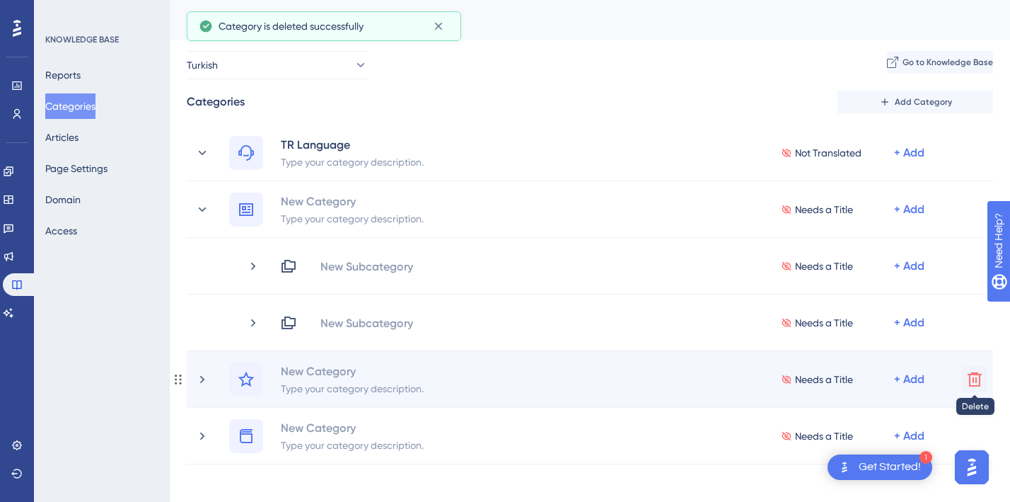
click at [976, 378] on icon at bounding box center [975, 379] width 14 height 14
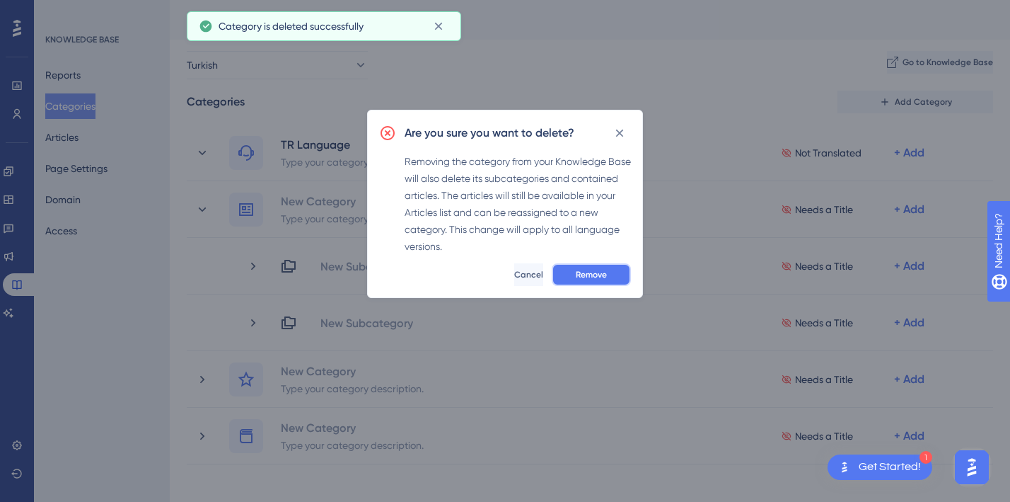
click at [586, 272] on span "Remove" at bounding box center [591, 274] width 31 height 11
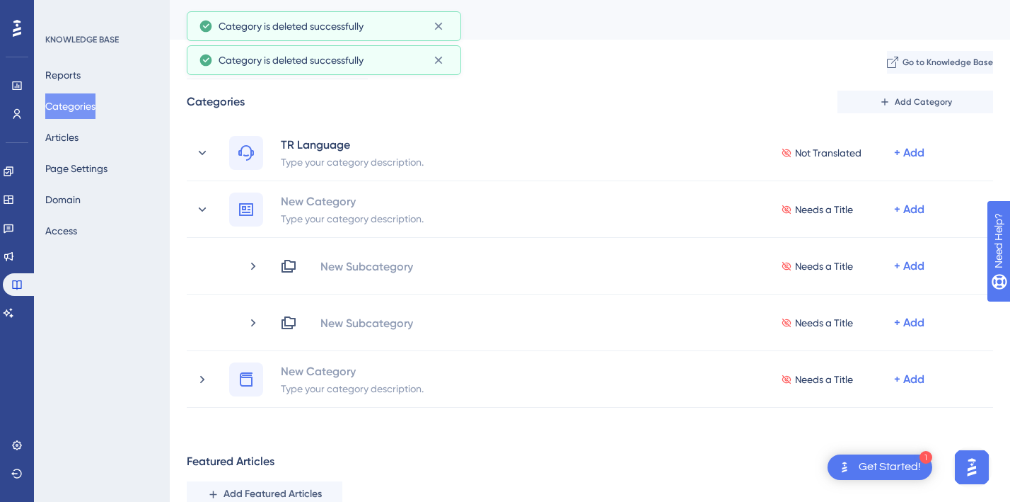
click at [289, 72] on div "Category is deleted successfully" at bounding box center [324, 60] width 275 height 30
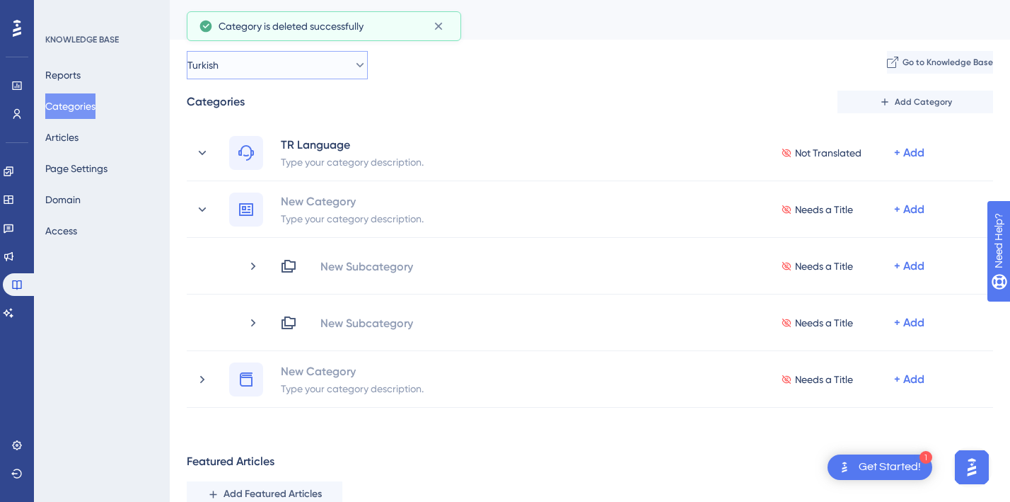
click at [307, 68] on button "Turkish" at bounding box center [277, 65] width 181 height 28
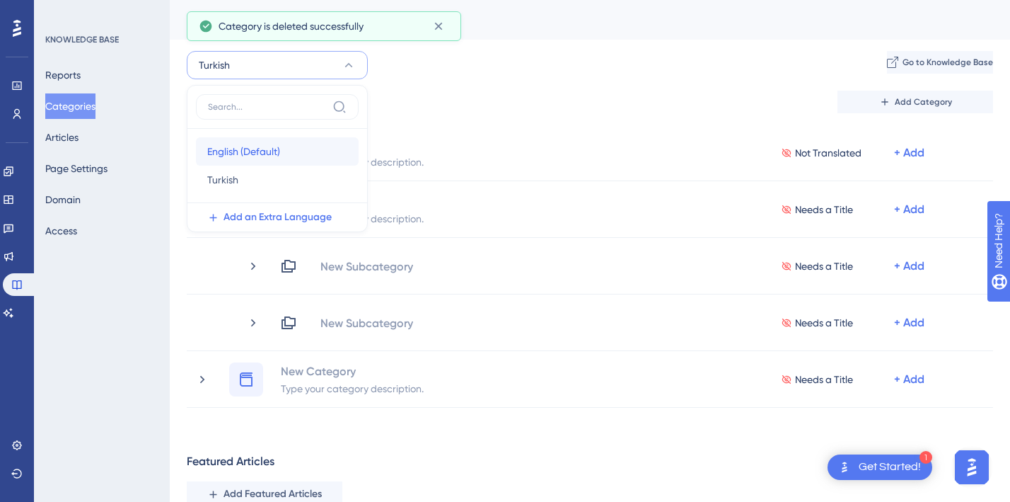
click at [263, 152] on span "English (Default)" at bounding box center [243, 151] width 73 height 17
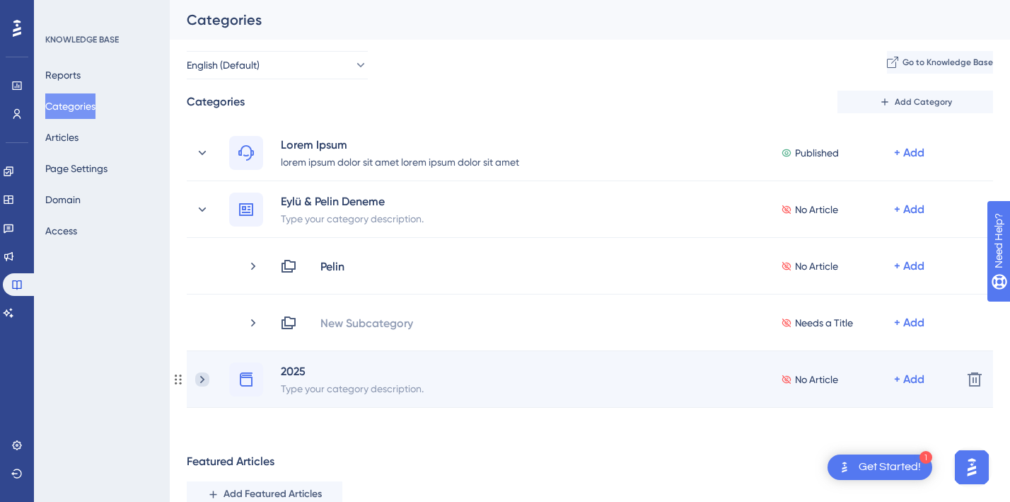
click at [200, 381] on icon at bounding box center [202, 379] width 14 height 14
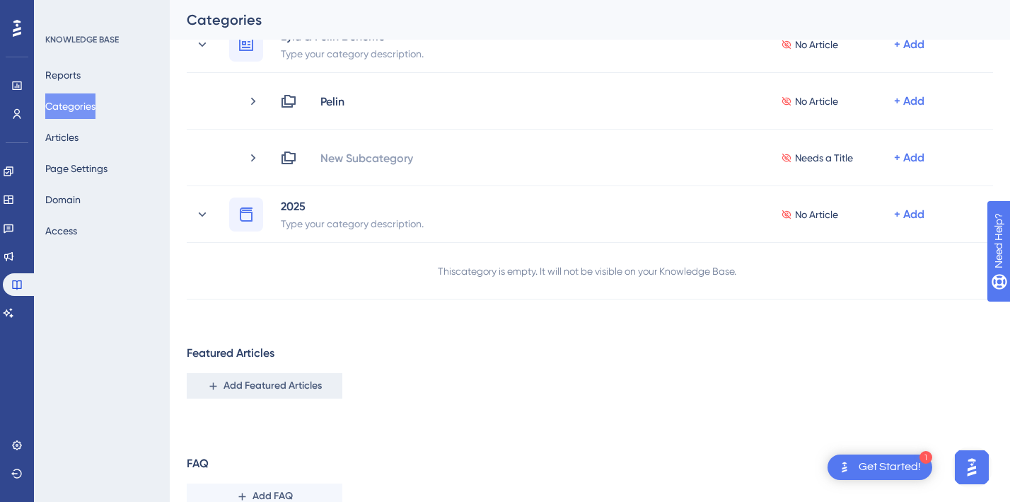
scroll to position [229, 0]
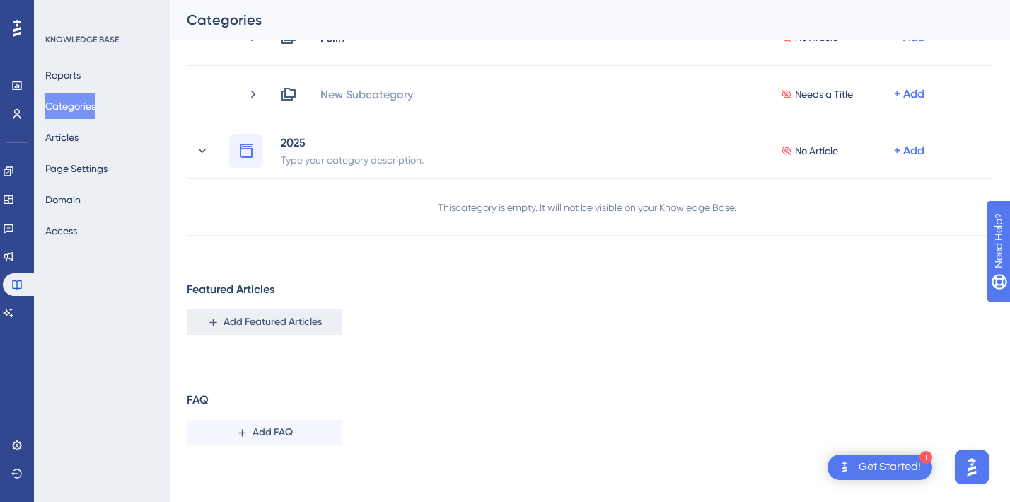
click at [263, 328] on span "Add Featured Articles" at bounding box center [273, 321] width 98 height 17
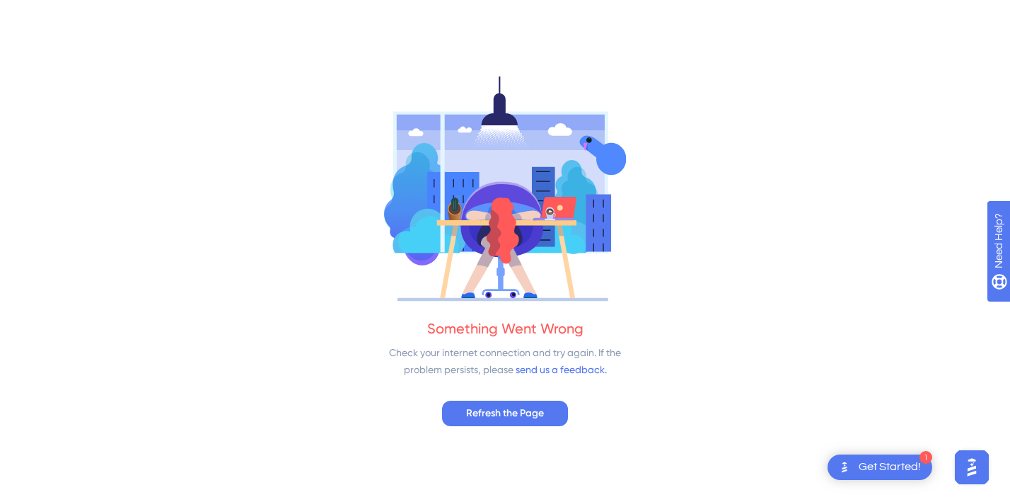
scroll to position [0, 0]
click at [487, 413] on span "Refresh the Page" at bounding box center [505, 413] width 78 height 17
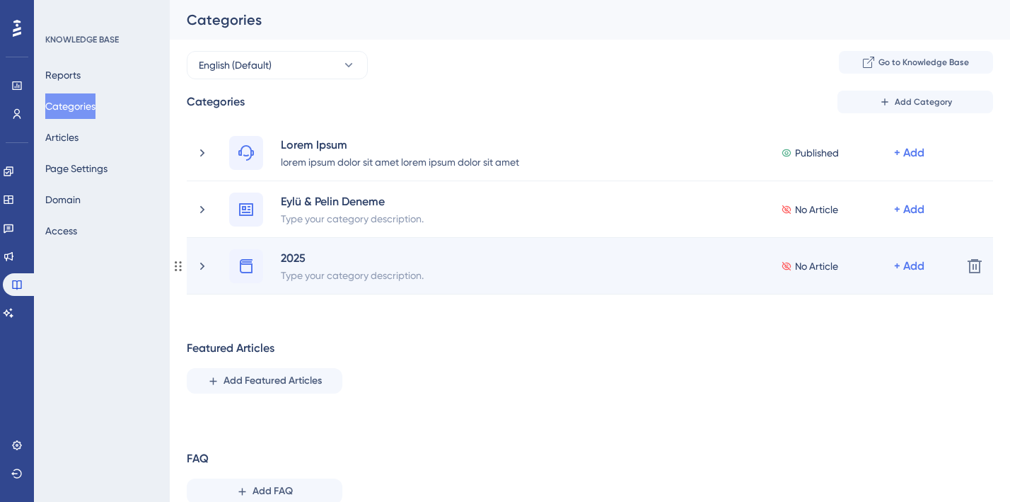
click at [814, 264] on span "No Article" at bounding box center [816, 266] width 43 height 17
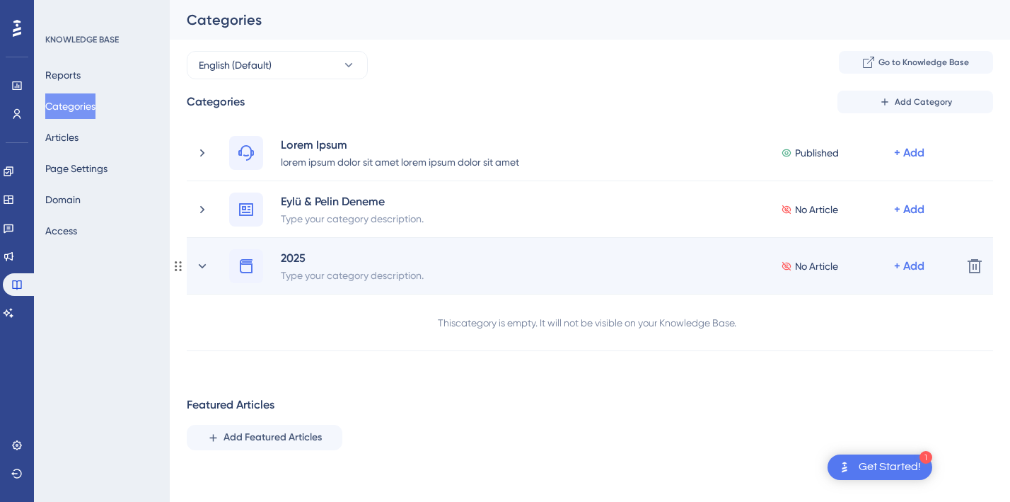
click at [793, 265] on div "No Article" at bounding box center [837, 266] width 113 height 17
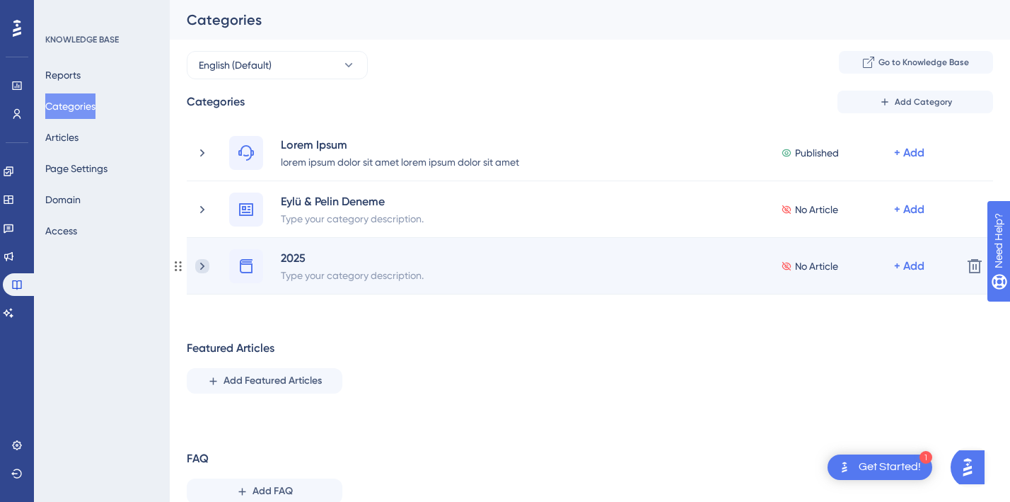
click at [202, 269] on icon at bounding box center [202, 266] width 14 height 14
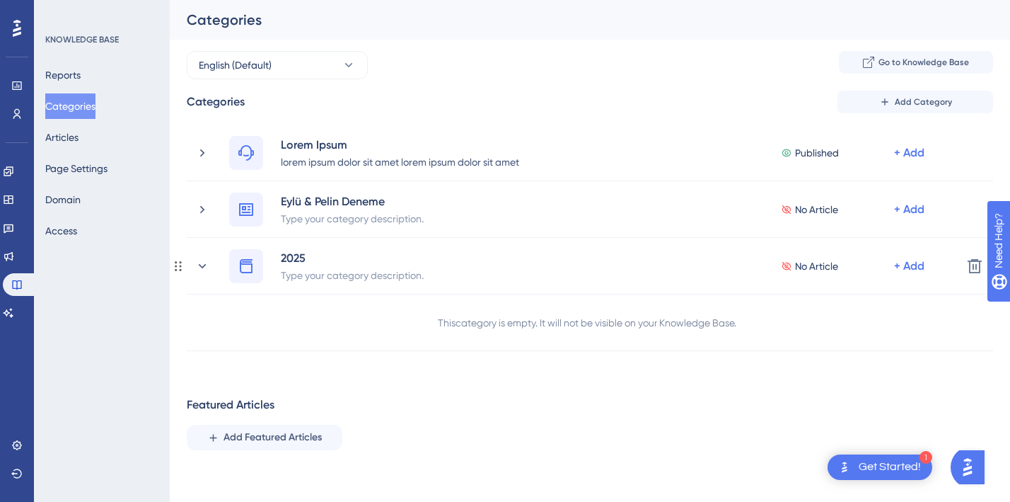
click at [202, 269] on icon at bounding box center [202, 266] width 14 height 14
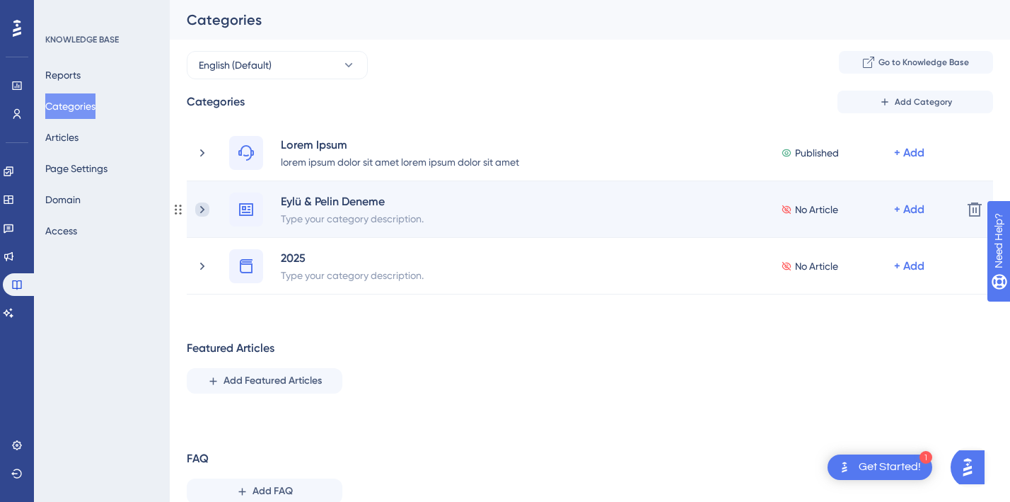
click at [204, 204] on icon at bounding box center [202, 209] width 14 height 14
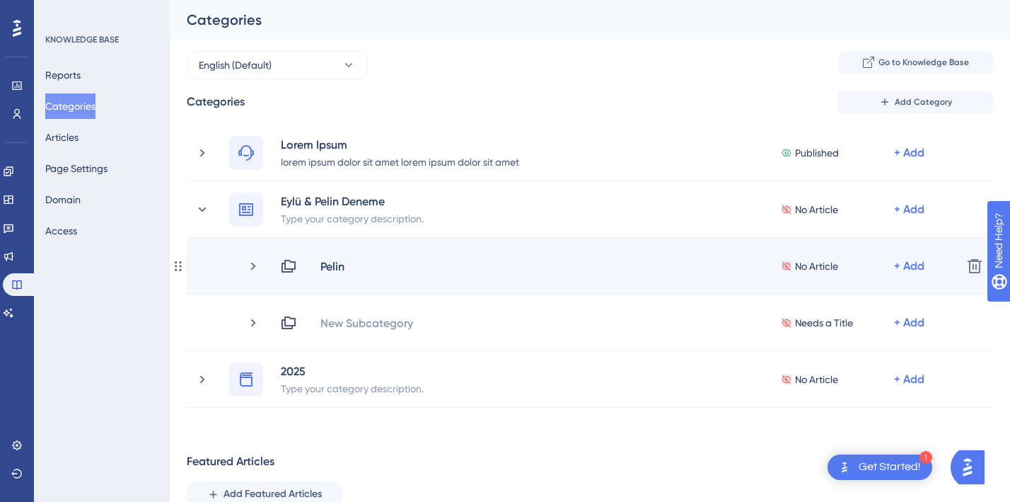
click at [314, 267] on div "Pelin" at bounding box center [318, 266] width 76 height 17
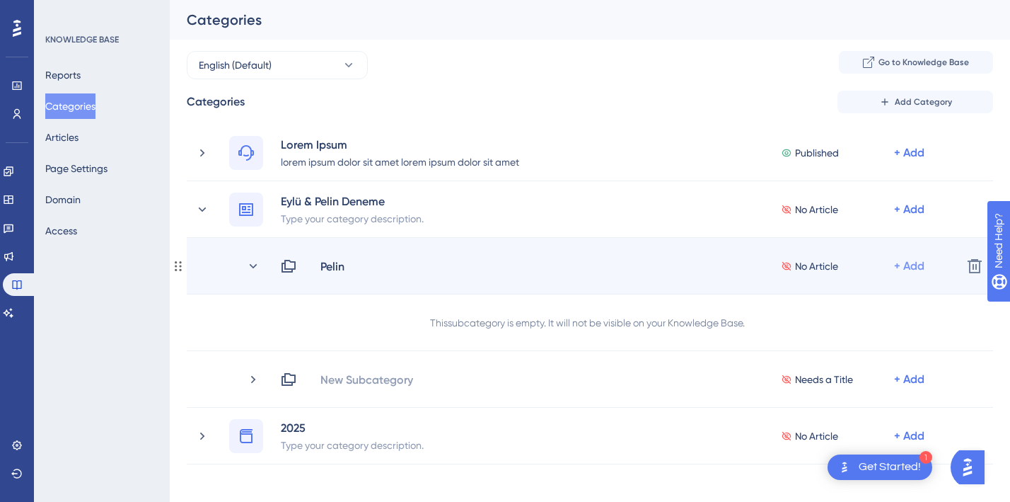
click at [925, 261] on div "+ Add" at bounding box center [911, 266] width 34 height 17
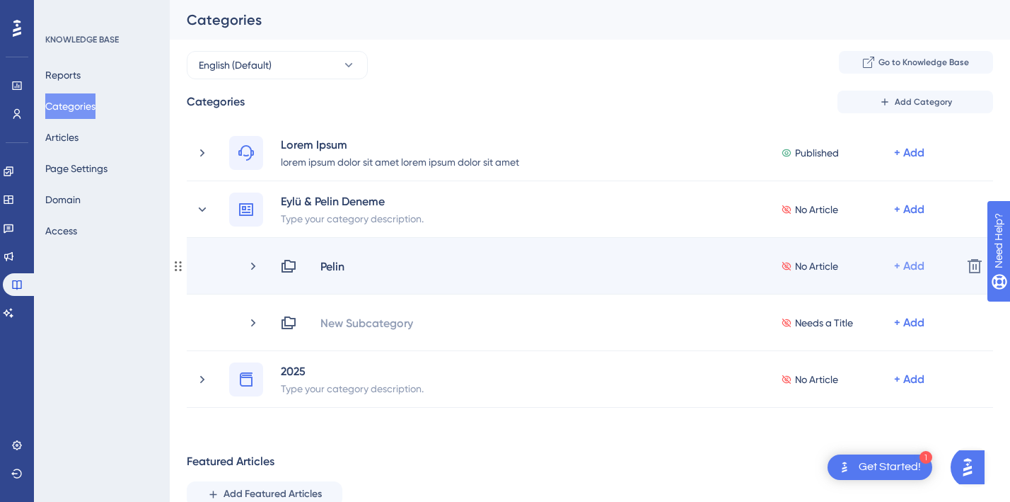
click at [916, 267] on div "+ Add" at bounding box center [909, 266] width 30 height 17
click at [834, 305] on span "Add Articles" at bounding box center [831, 303] width 54 height 17
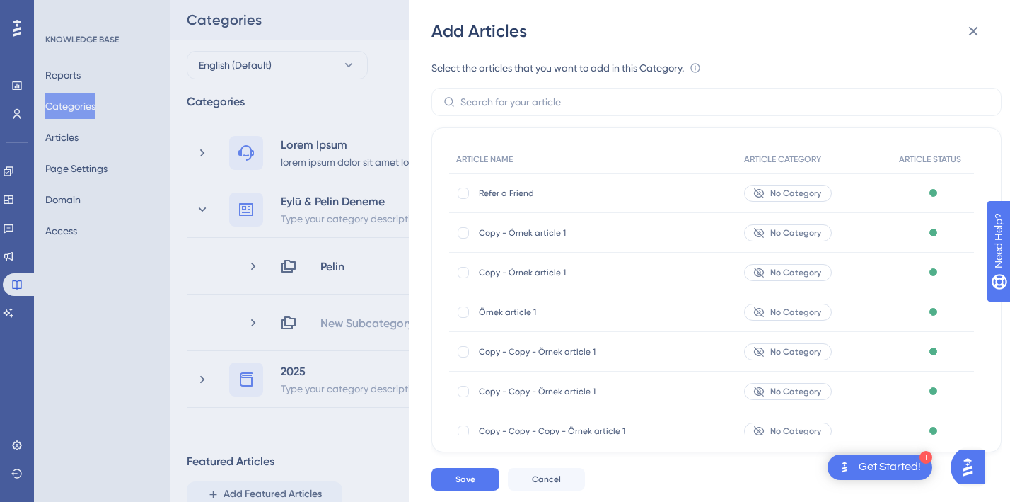
click at [505, 188] on span "Refer a Friend" at bounding box center [578, 193] width 198 height 11
click at [468, 194] on div at bounding box center [463, 193] width 14 height 14
checkbox input "true"
click at [471, 480] on span "Save" at bounding box center [466, 478] width 20 height 11
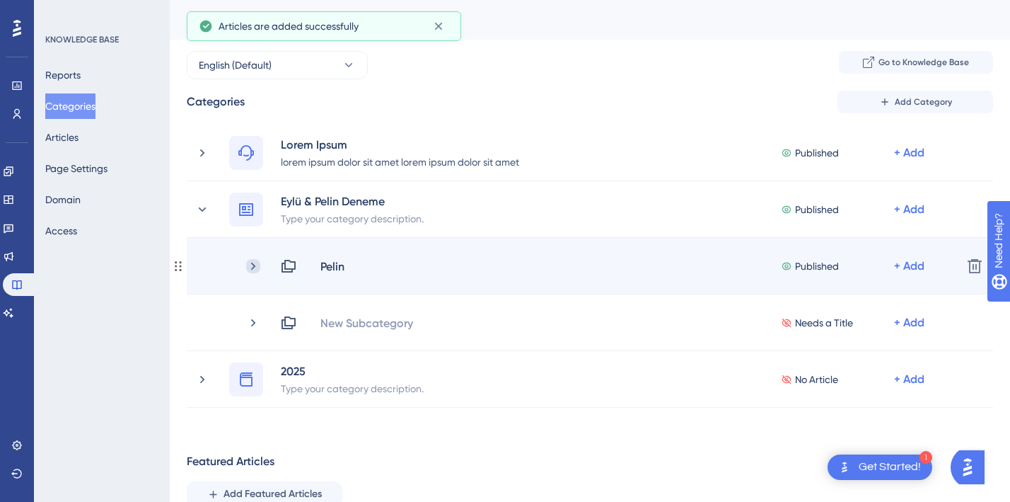
click at [251, 265] on icon at bounding box center [253, 266] width 14 height 14
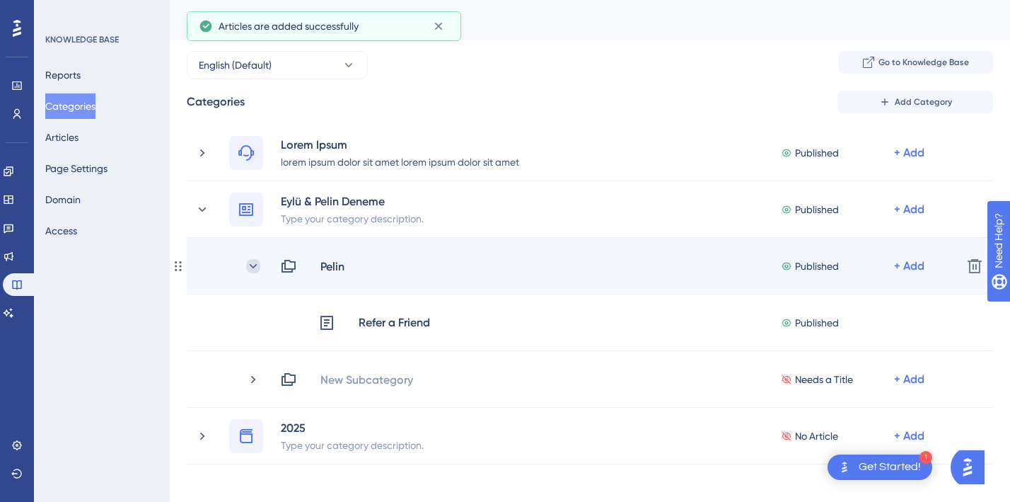
click at [251, 263] on icon at bounding box center [253, 266] width 14 height 14
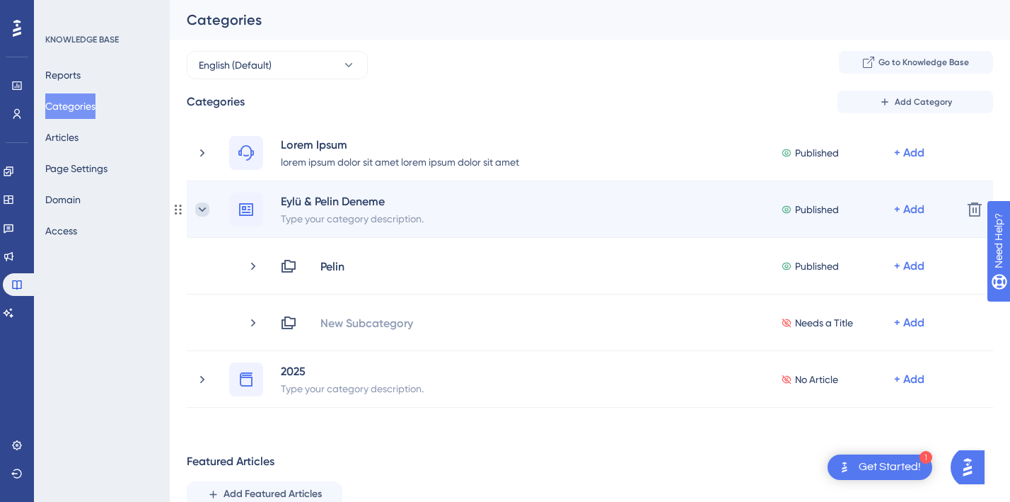
click at [203, 206] on icon at bounding box center [202, 209] width 14 height 14
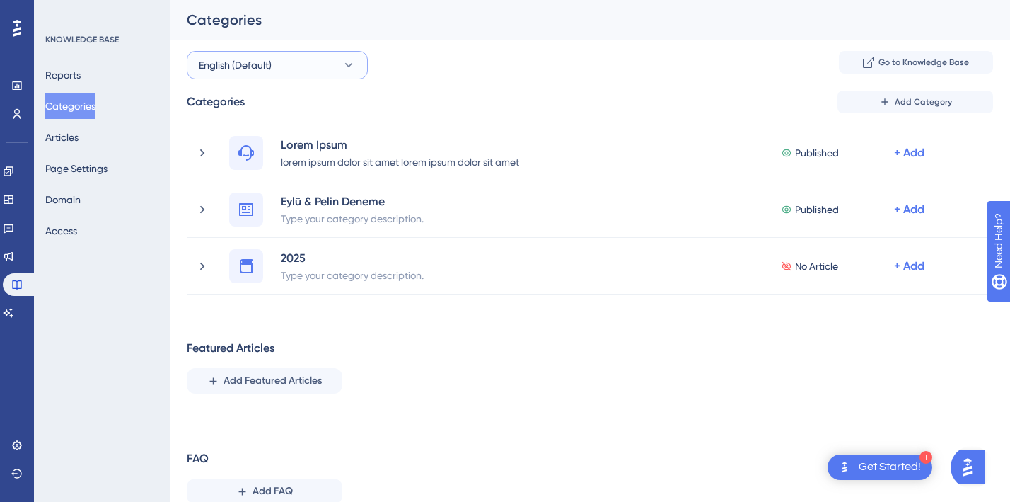
click at [217, 58] on span "English (Default)" at bounding box center [235, 65] width 73 height 17
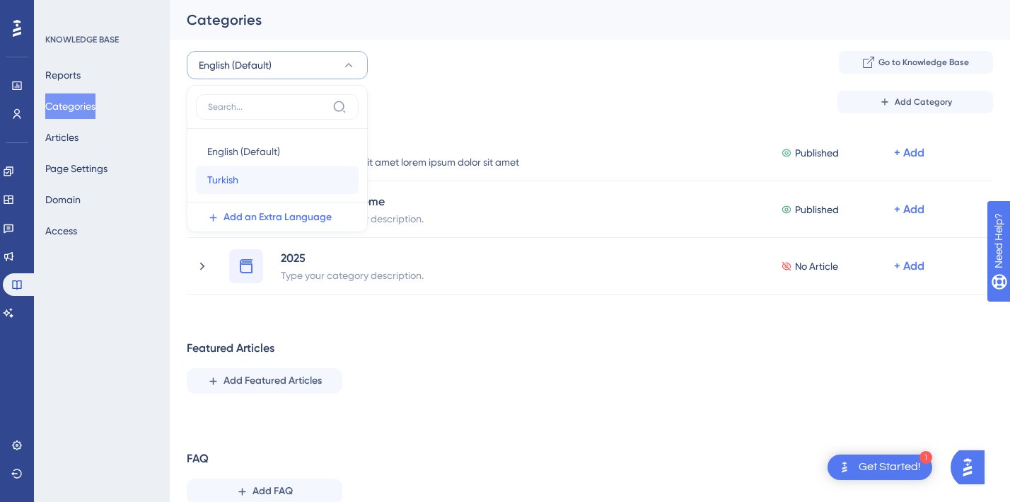
click at [234, 174] on span "Turkish" at bounding box center [222, 179] width 31 height 17
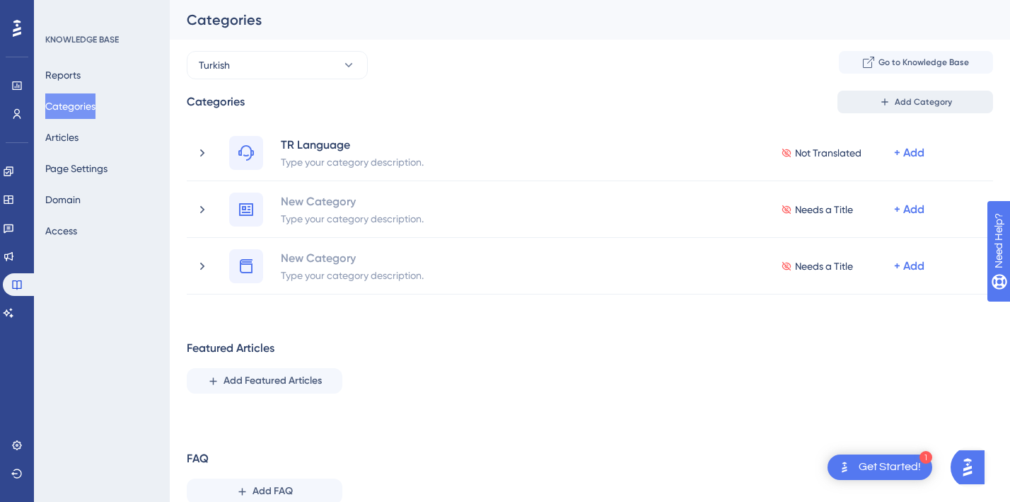
click at [893, 103] on button "Add Category" at bounding box center [916, 102] width 156 height 23
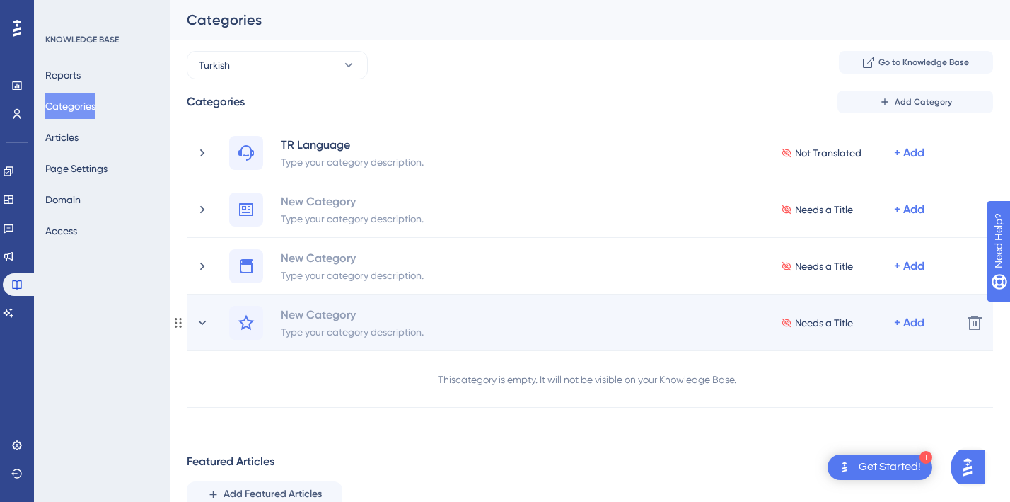
click at [806, 319] on span "Needs a Title" at bounding box center [824, 322] width 58 height 17
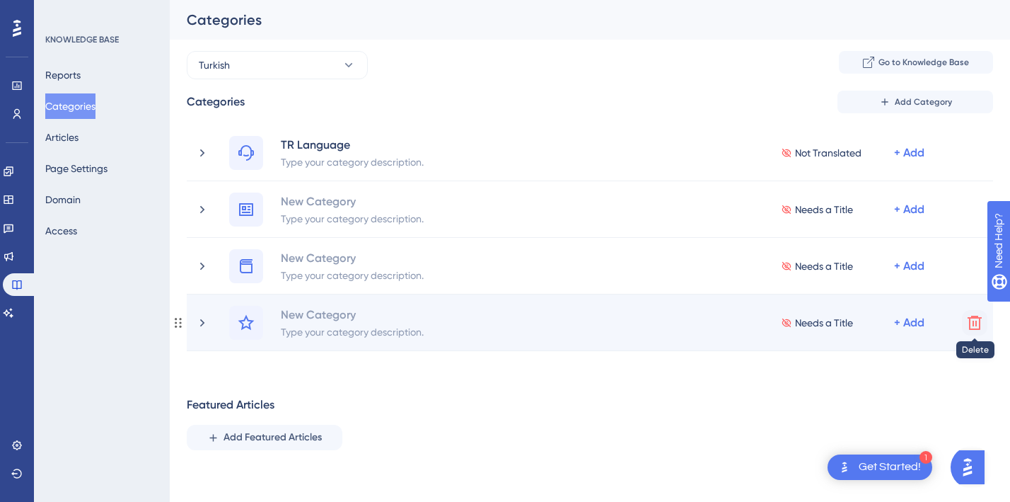
click at [973, 325] on icon at bounding box center [975, 323] width 14 height 14
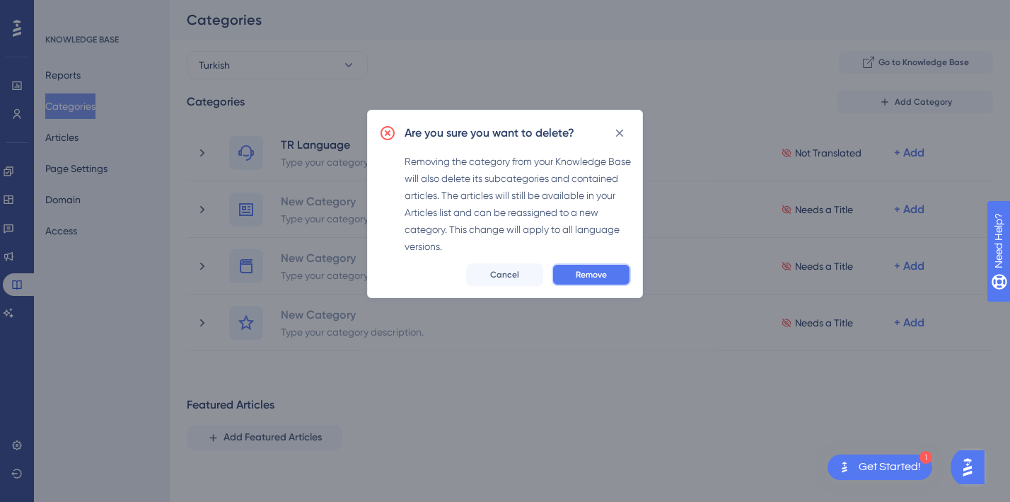
click at [595, 279] on span "Remove" at bounding box center [591, 274] width 31 height 11
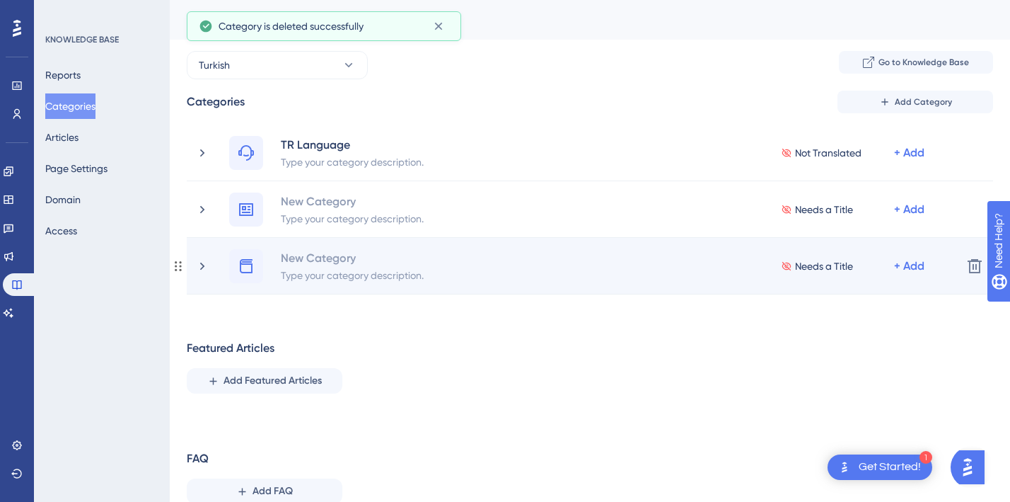
click at [961, 267] on div "New Category Type your category description. Needs a Title + Add Delete" at bounding box center [590, 266] width 807 height 57
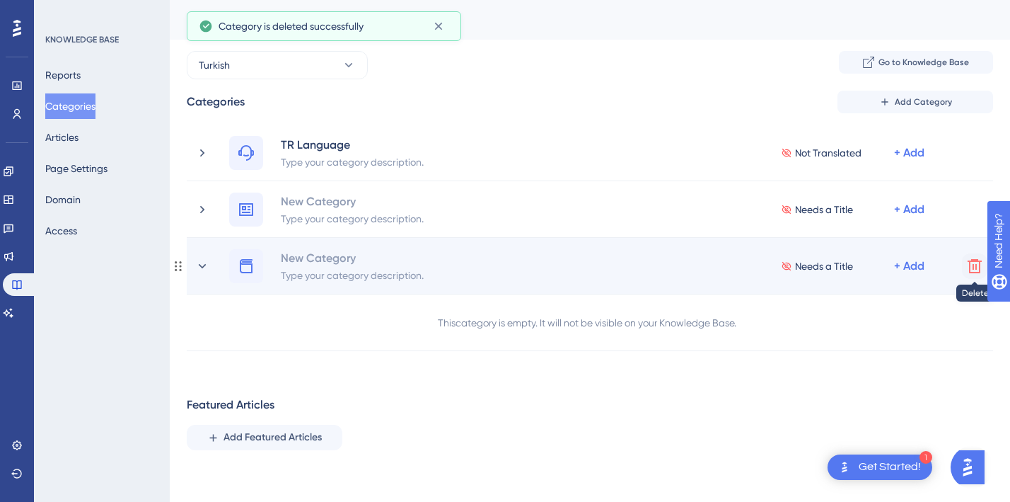
click at [975, 260] on icon at bounding box center [975, 266] width 14 height 14
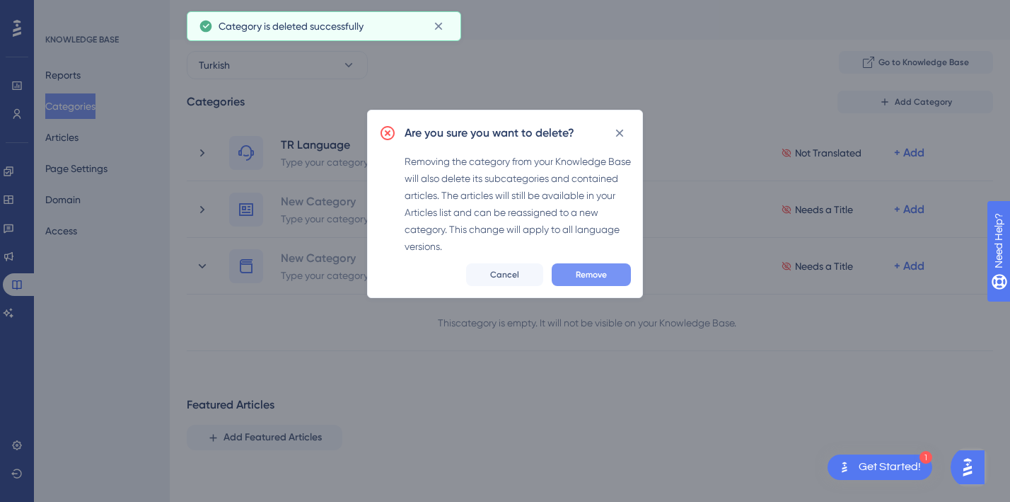
click at [606, 270] on button "Remove" at bounding box center [591, 274] width 79 height 23
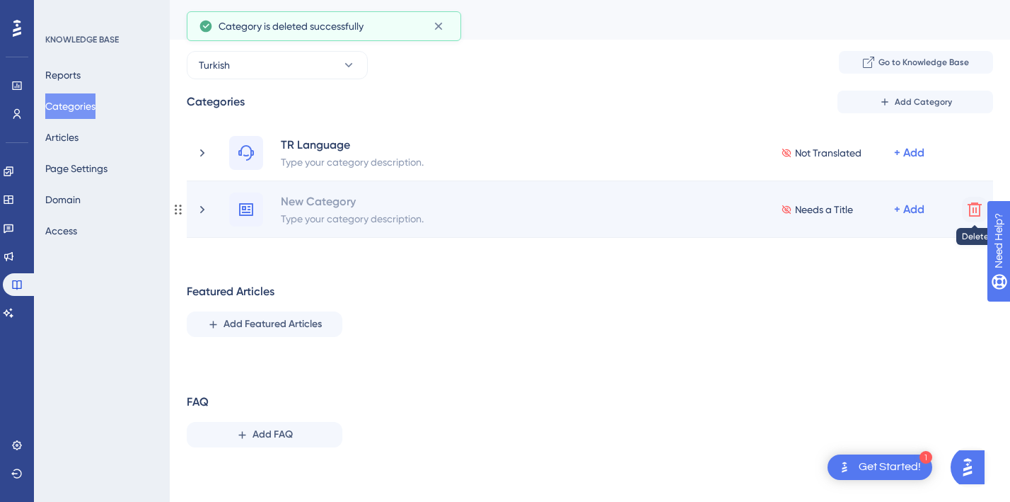
click at [973, 208] on icon at bounding box center [975, 209] width 14 height 14
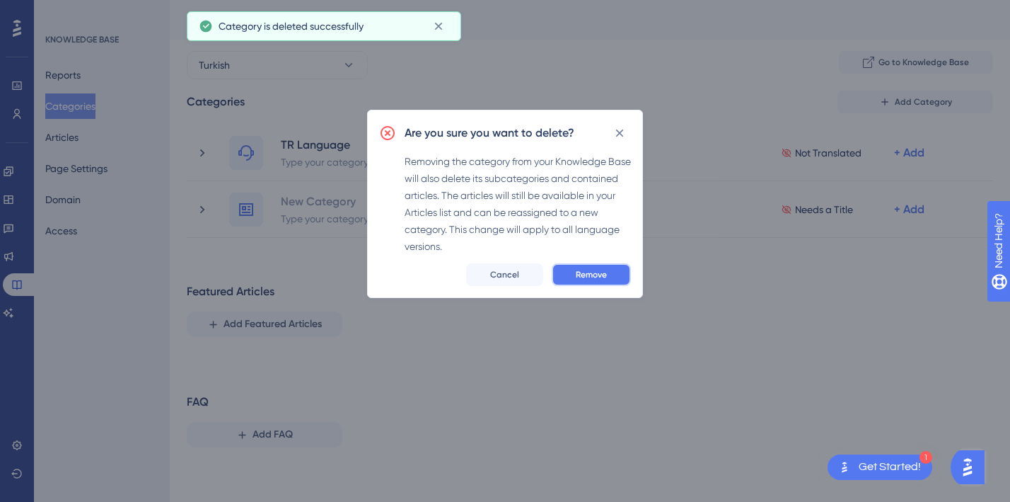
click at [601, 277] on span "Remove" at bounding box center [591, 274] width 31 height 11
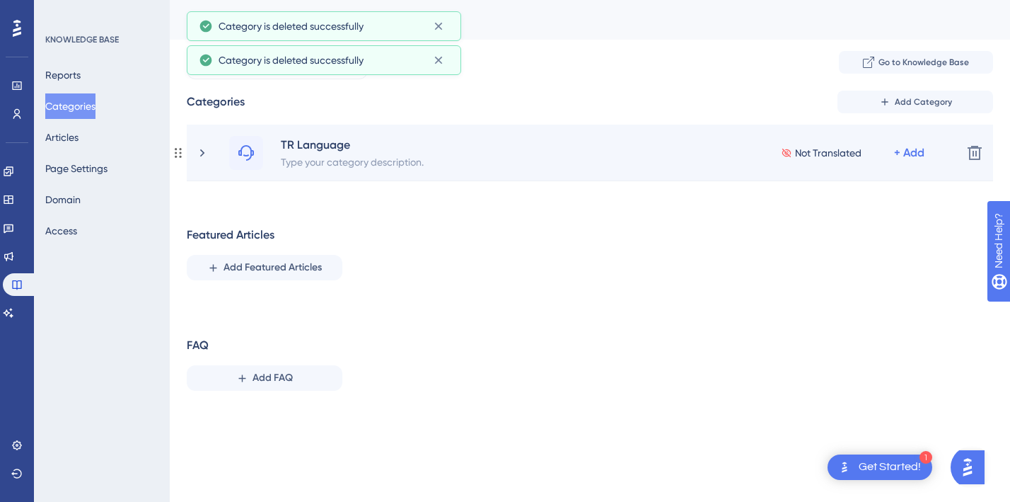
click at [810, 156] on span "Not Translated" at bounding box center [828, 152] width 67 height 17
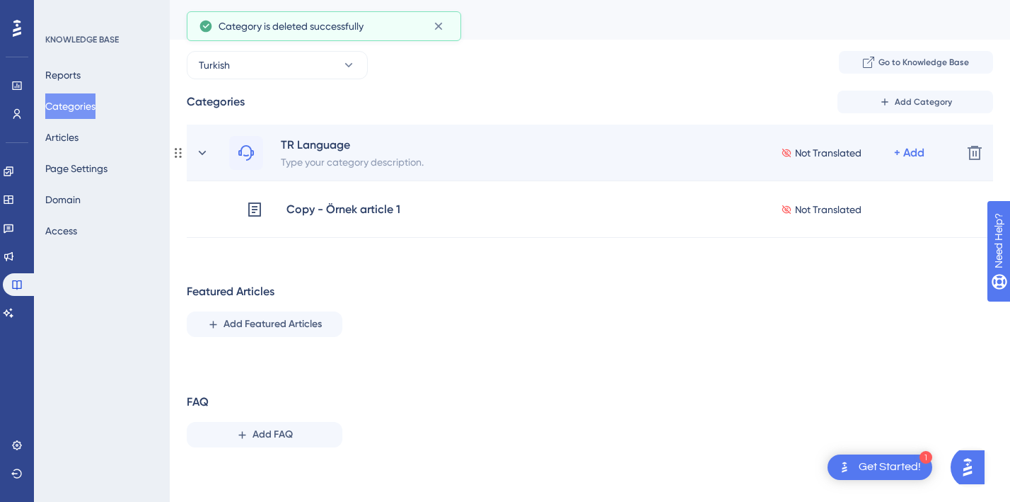
click at [788, 151] on icon at bounding box center [787, 152] width 9 height 8
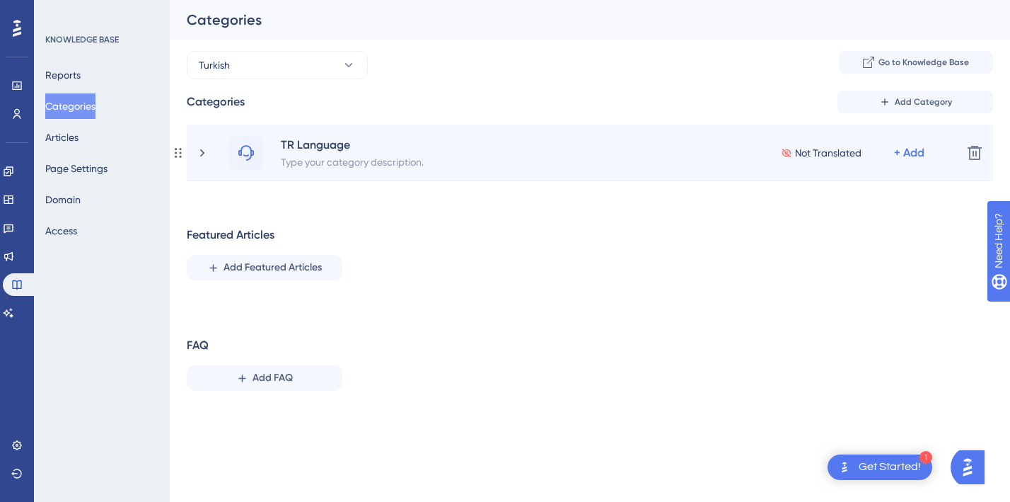
click at [826, 151] on span "Not Translated" at bounding box center [828, 152] width 67 height 17
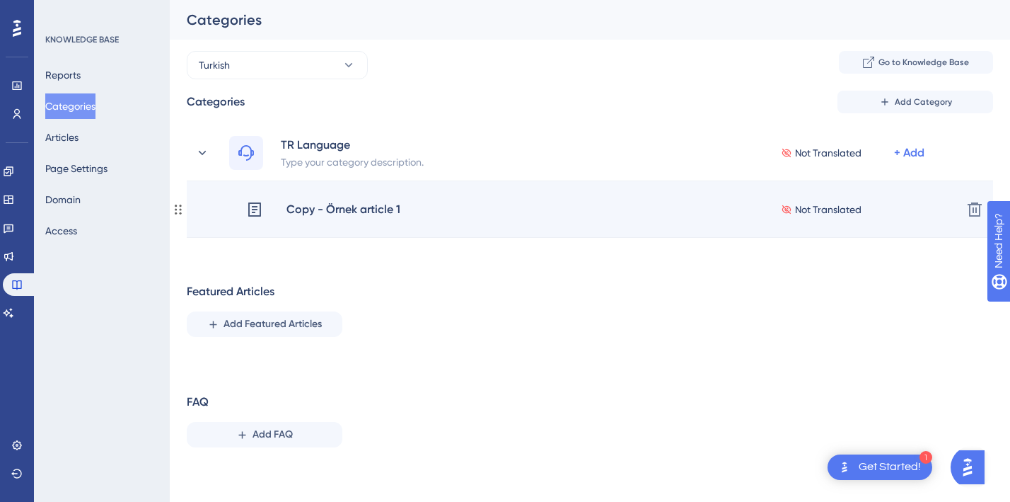
click at [800, 208] on span "Not Translated" at bounding box center [828, 209] width 67 height 17
click at [785, 209] on icon at bounding box center [787, 208] width 9 height 8
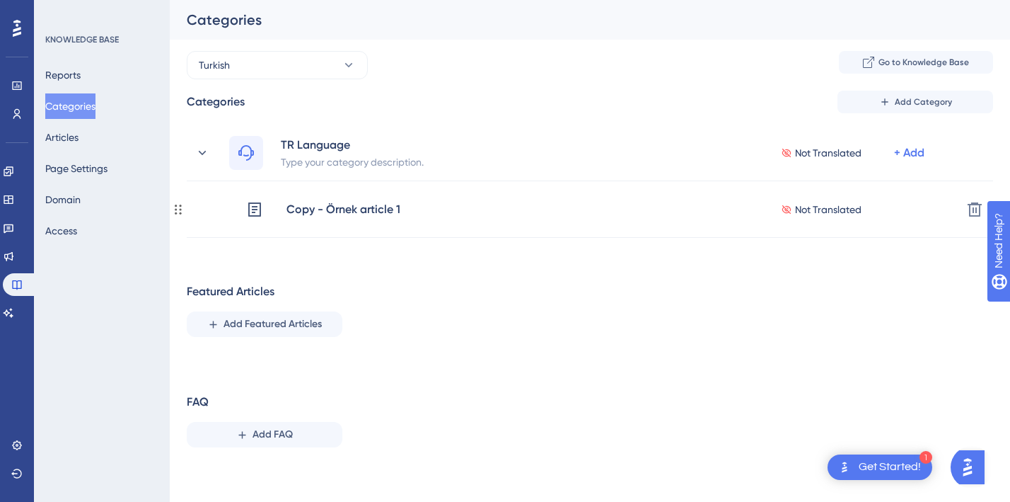
click at [785, 209] on icon at bounding box center [787, 208] width 9 height 8
click at [255, 69] on button "Turkish" at bounding box center [277, 65] width 181 height 28
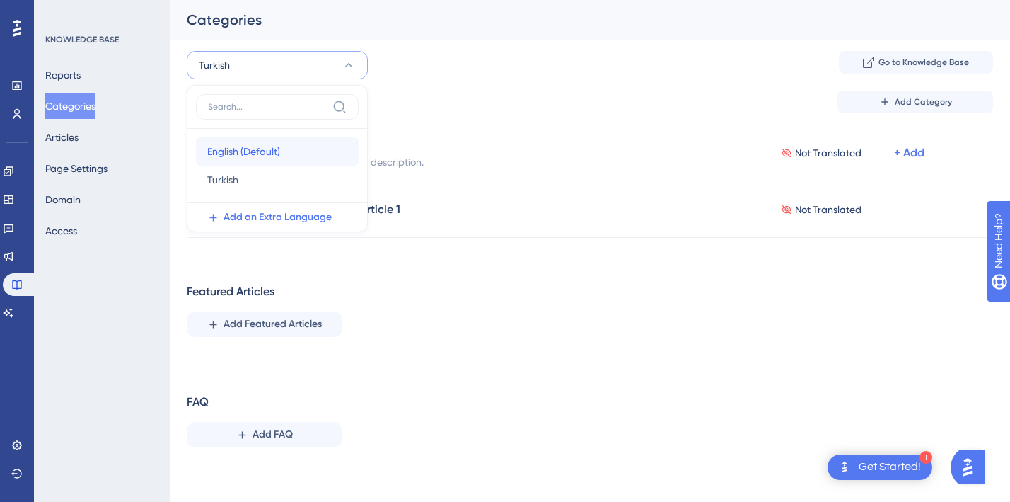
click at [258, 149] on span "English (Default)" at bounding box center [243, 151] width 73 height 17
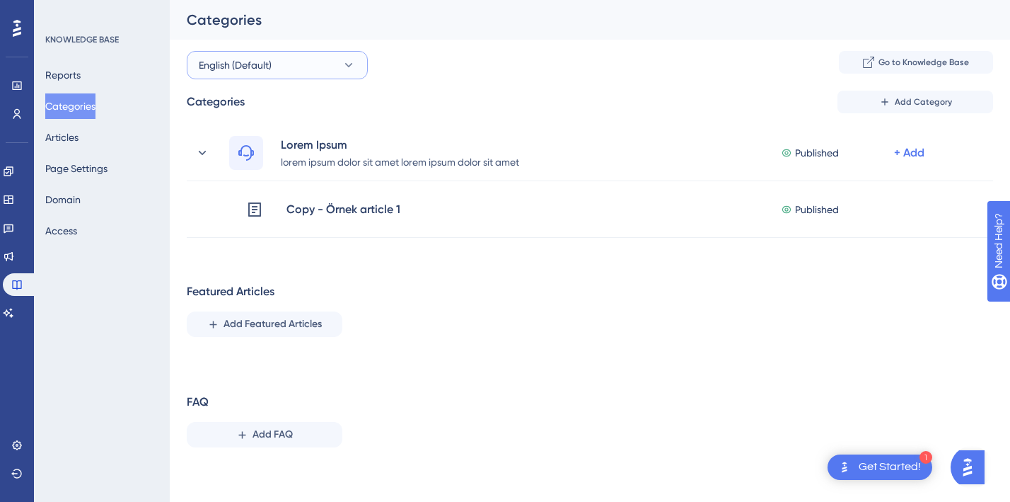
click at [356, 56] on button "English (Default)" at bounding box center [277, 65] width 181 height 28
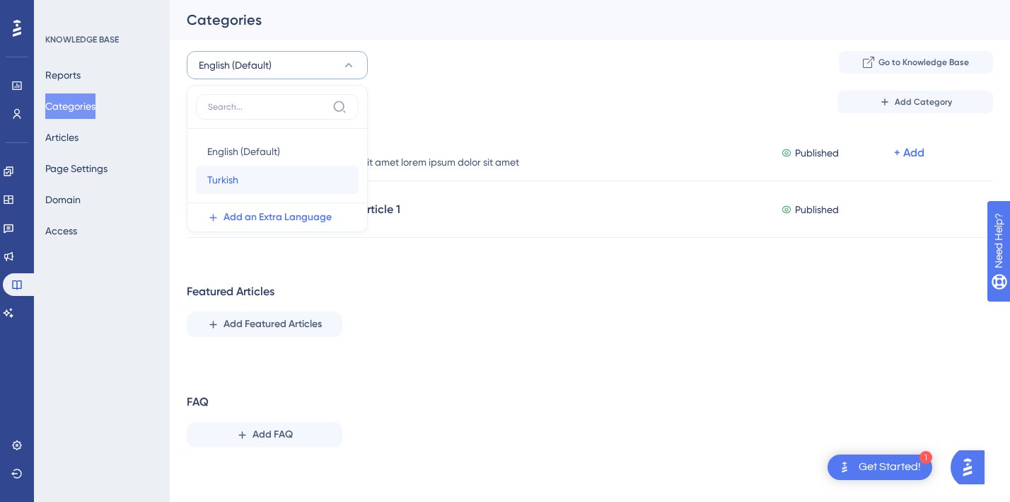
click at [268, 185] on div "Turkish Turkish" at bounding box center [277, 180] width 140 height 28
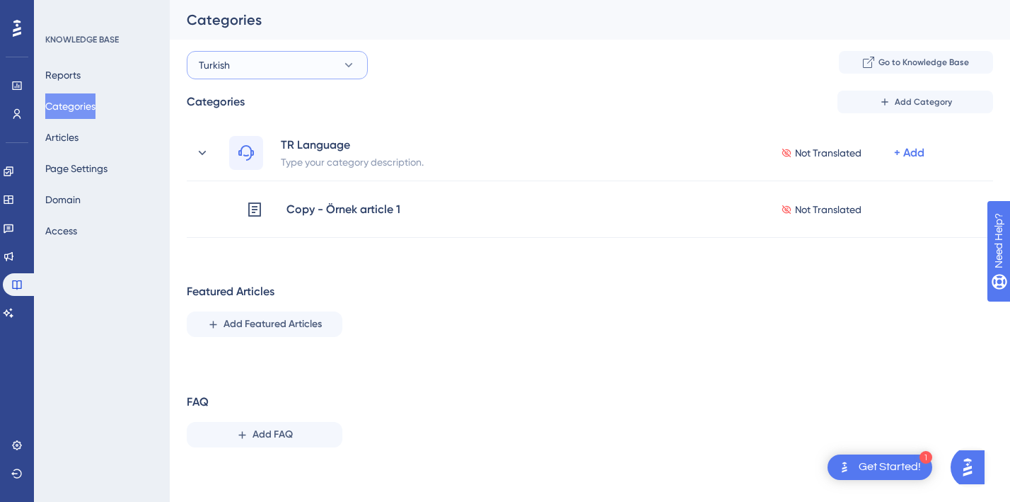
click at [345, 70] on icon at bounding box center [349, 65] width 14 height 14
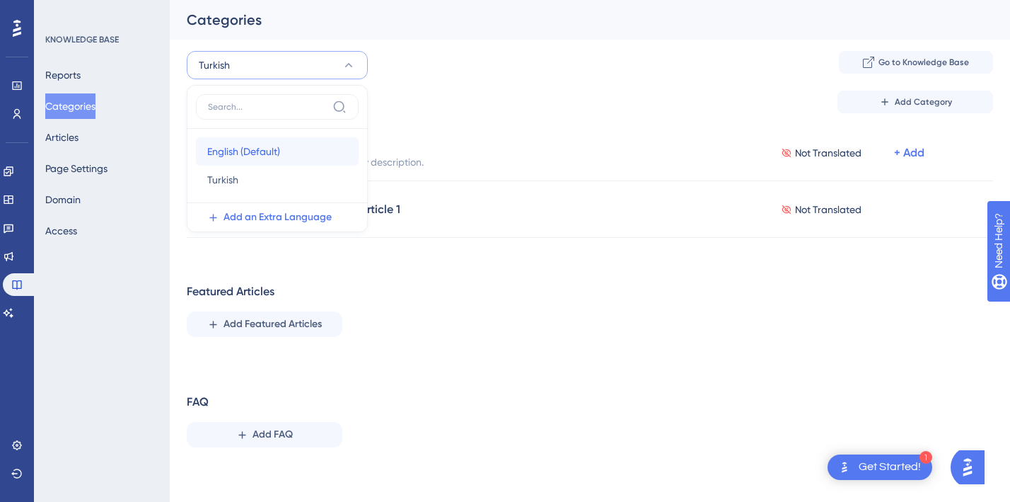
click at [273, 151] on span "English (Default)" at bounding box center [243, 151] width 73 height 17
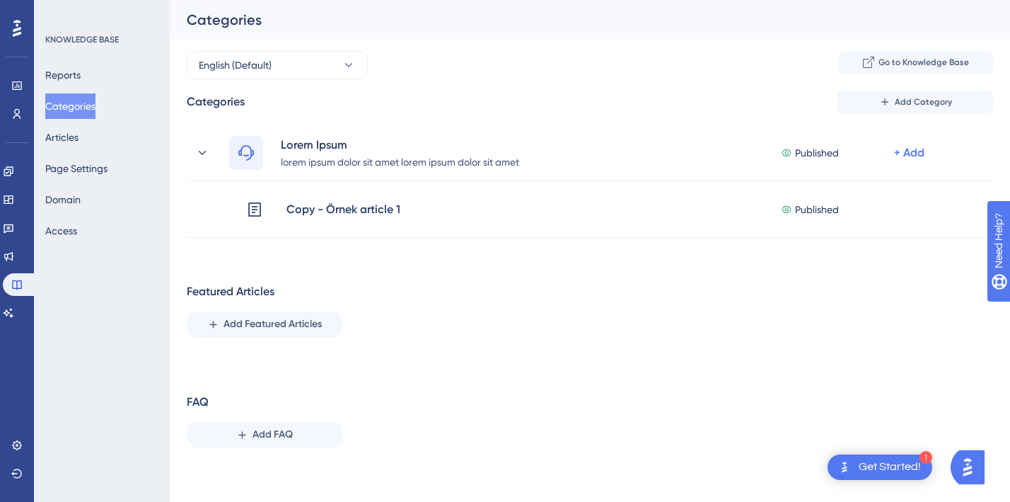
click at [478, 327] on div "Featured Articles Add Featured Articles" at bounding box center [590, 310] width 807 height 54
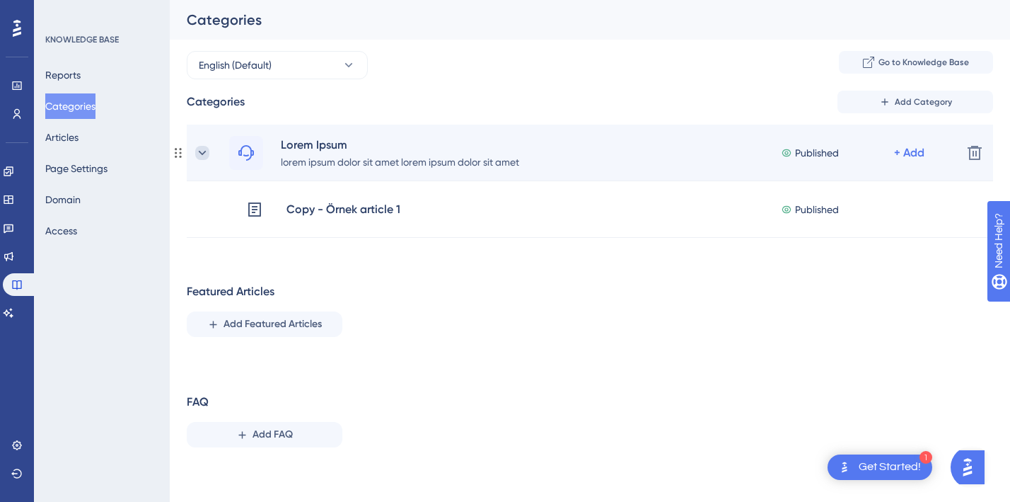
click at [203, 146] on icon at bounding box center [202, 153] width 14 height 14
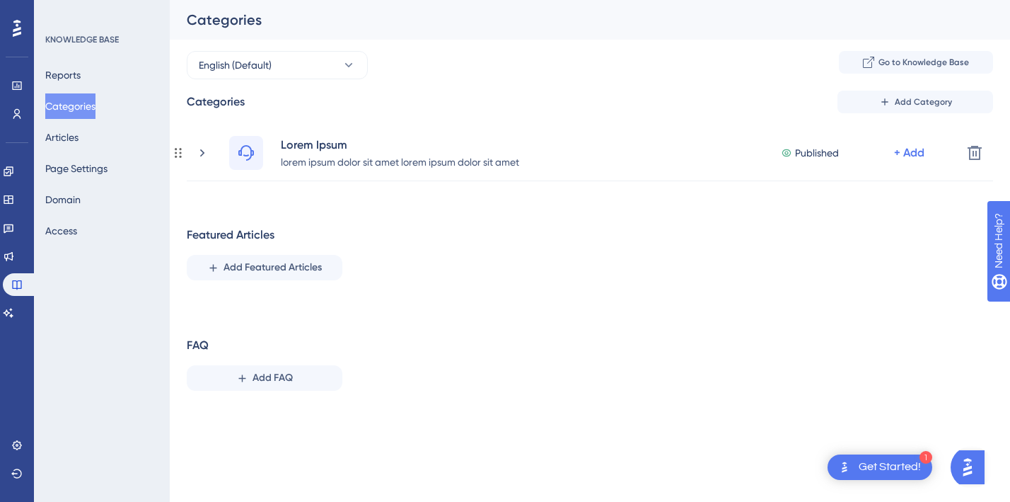
click at [203, 146] on icon at bounding box center [202, 153] width 14 height 14
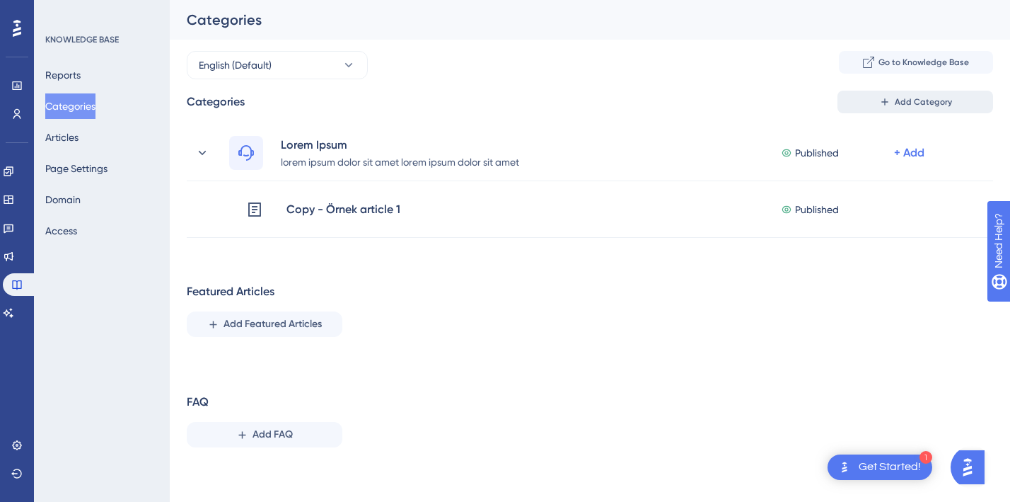
click at [884, 92] on button "Add Category" at bounding box center [916, 102] width 156 height 23
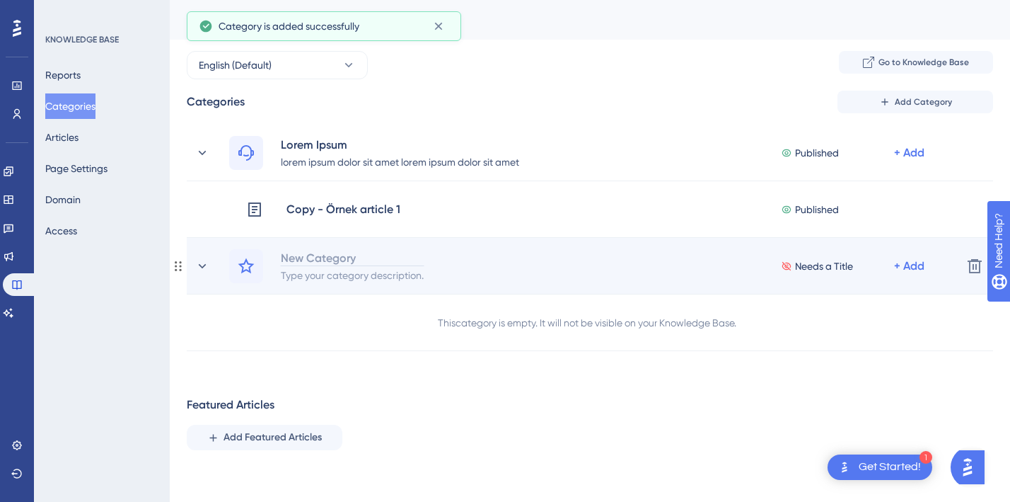
click at [303, 254] on div "New Category" at bounding box center [352, 257] width 144 height 17
click at [921, 267] on div "+ Add" at bounding box center [909, 266] width 30 height 17
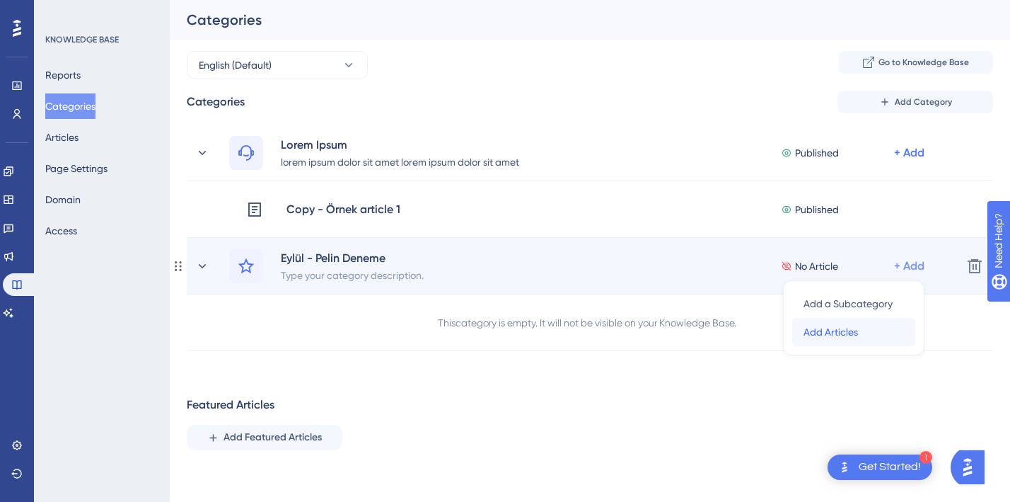
click at [826, 336] on span "Add Articles" at bounding box center [831, 331] width 54 height 17
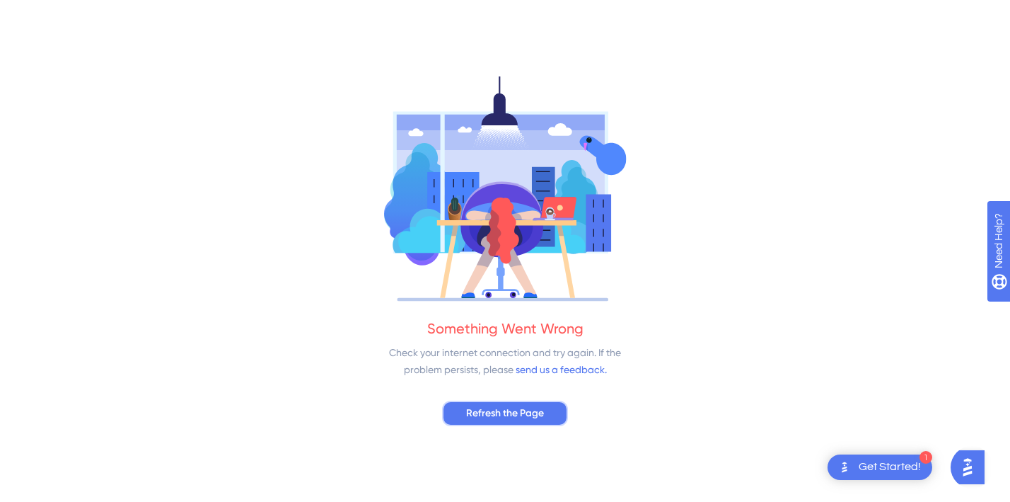
click at [514, 408] on span "Refresh the Page" at bounding box center [505, 413] width 78 height 17
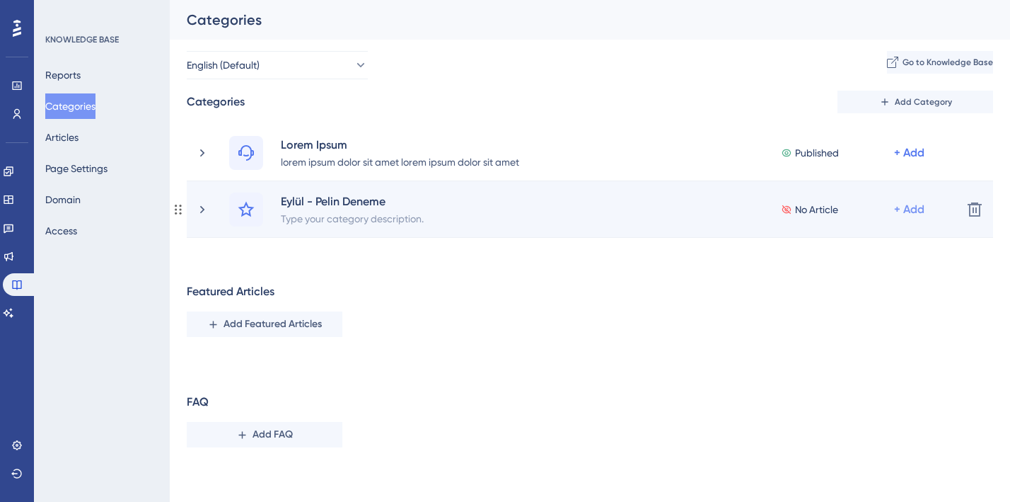
click at [904, 209] on div "+ Add" at bounding box center [909, 209] width 30 height 17
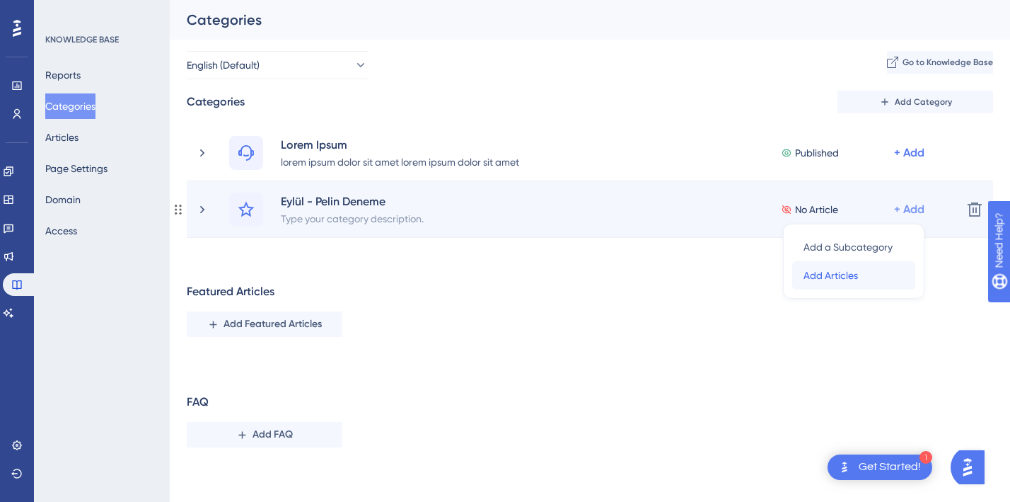
click at [843, 276] on span "Add Articles" at bounding box center [831, 275] width 54 height 17
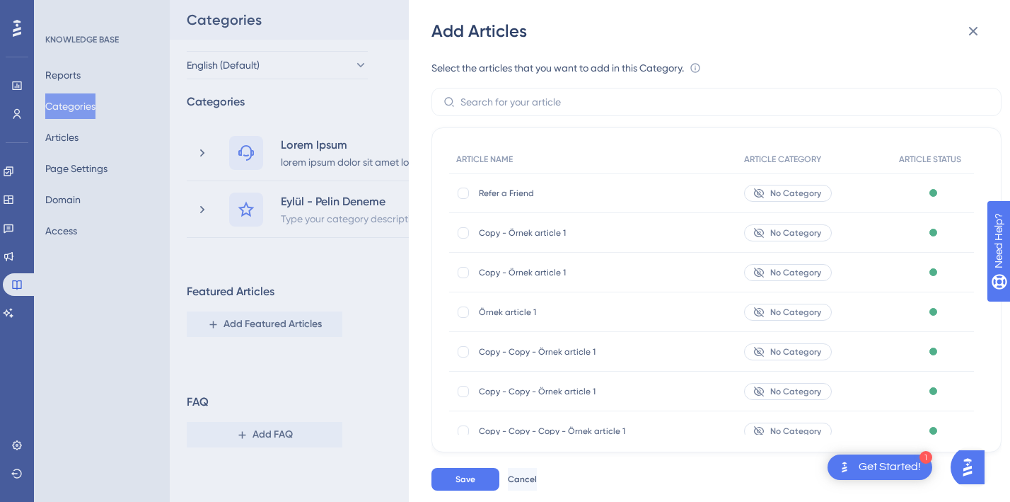
click at [523, 200] on div "Refer a Friend Refer a Friend" at bounding box center [578, 193] width 198 height 40
click at [458, 197] on div at bounding box center [463, 193] width 14 height 14
checkbox input "true"
click at [468, 475] on span "Save" at bounding box center [466, 478] width 20 height 11
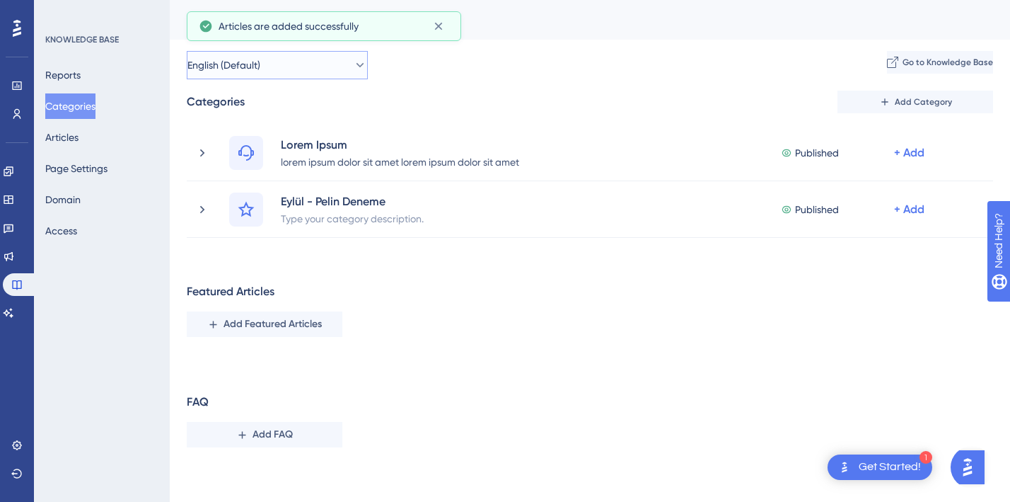
click at [231, 62] on span "English (Default)" at bounding box center [224, 65] width 73 height 17
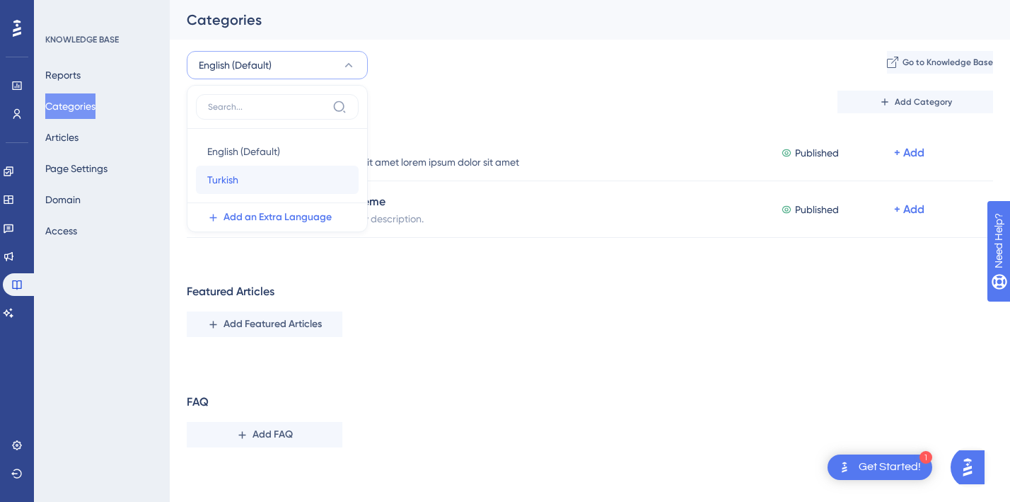
click at [247, 177] on div "Turkish Turkish" at bounding box center [277, 180] width 140 height 28
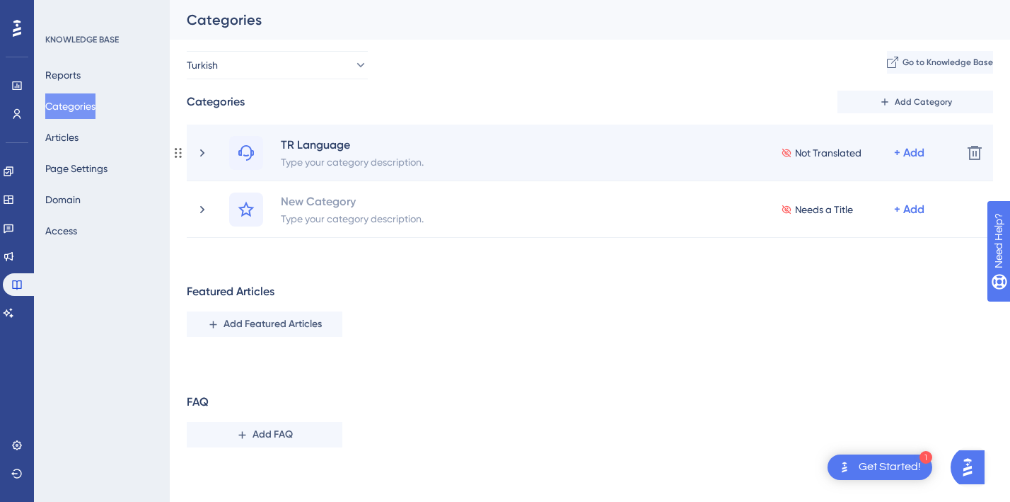
click at [796, 147] on span "Not Translated" at bounding box center [828, 152] width 67 height 17
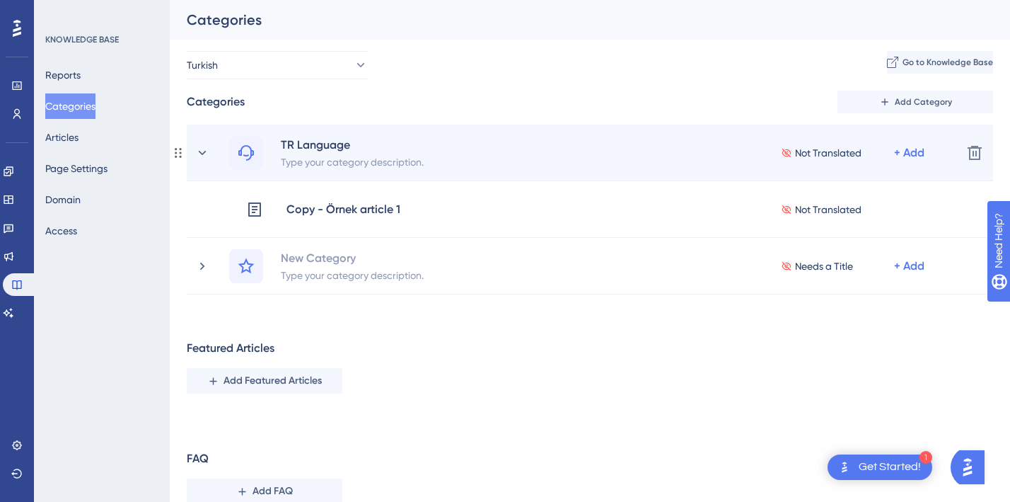
click at [781, 152] on icon at bounding box center [786, 153] width 11 height 10
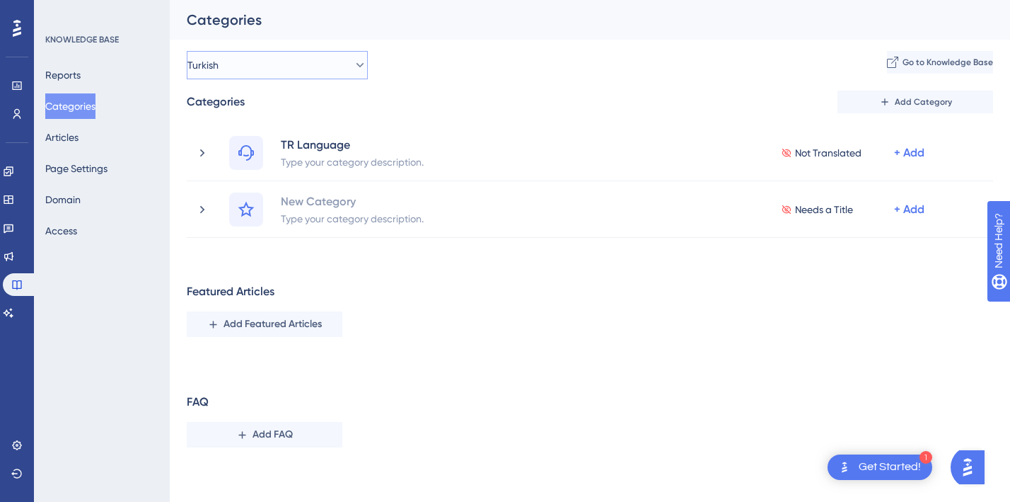
click at [296, 63] on button "Turkish" at bounding box center [277, 65] width 181 height 28
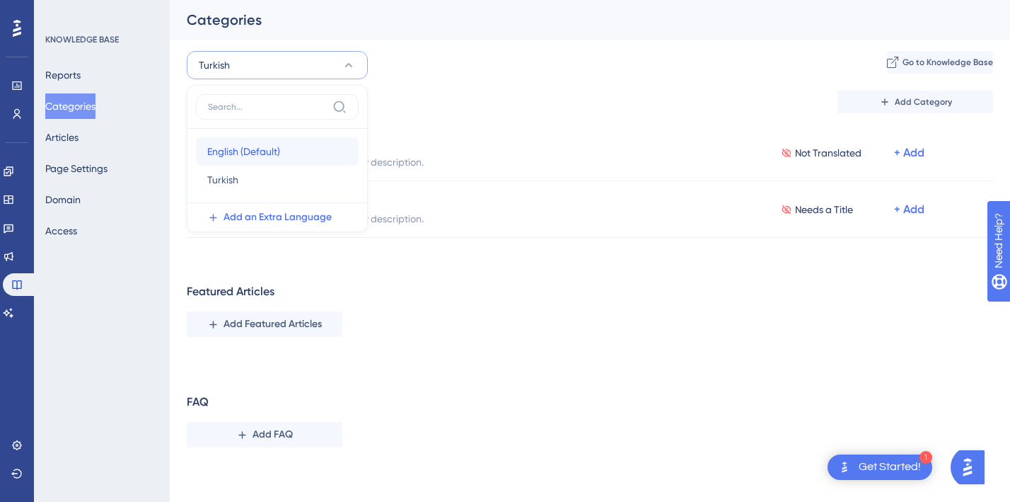
click at [280, 158] on span "English (Default)" at bounding box center [243, 151] width 73 height 17
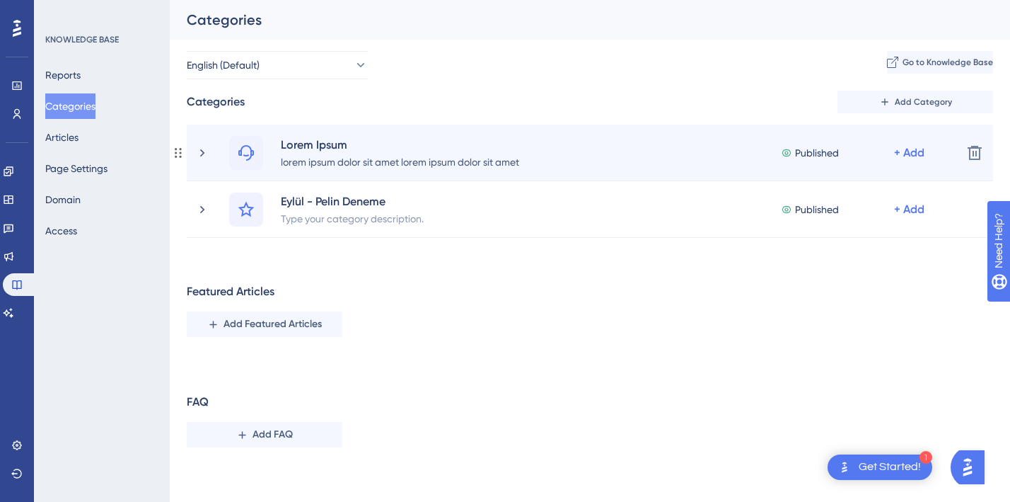
click at [800, 153] on span "Published" at bounding box center [817, 152] width 44 height 17
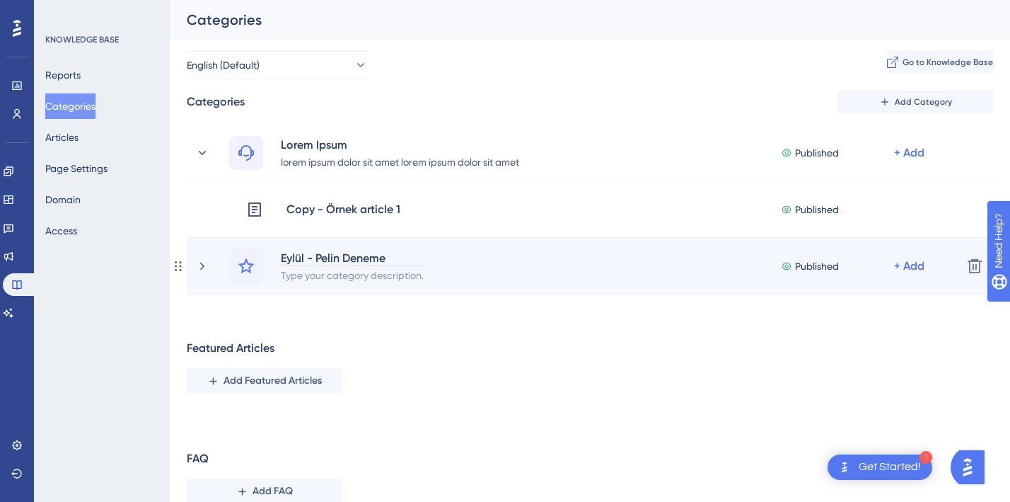
click at [398, 264] on div "Eylül - Pelin Deneme" at bounding box center [352, 257] width 144 height 17
click at [204, 271] on icon at bounding box center [202, 266] width 14 height 14
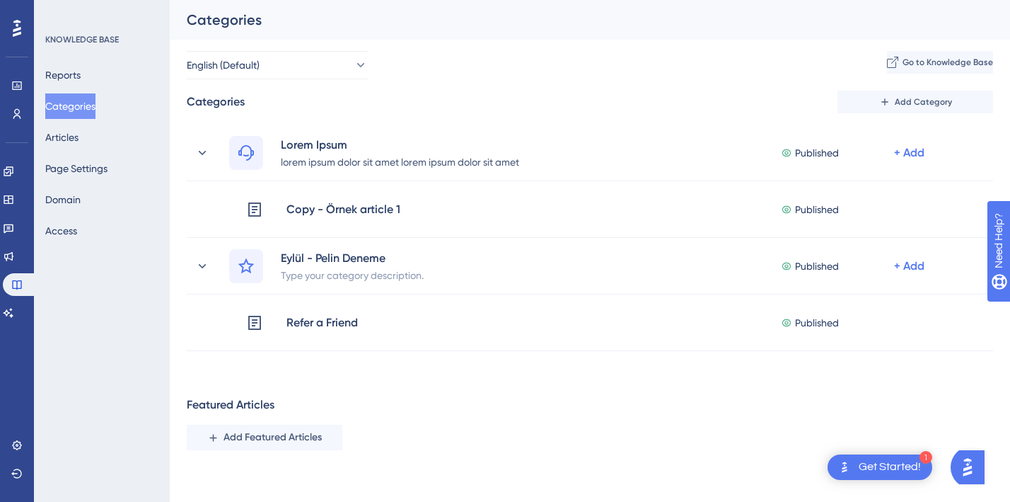
click at [559, 423] on div "Featured Articles Add Featured Articles" at bounding box center [590, 423] width 807 height 54
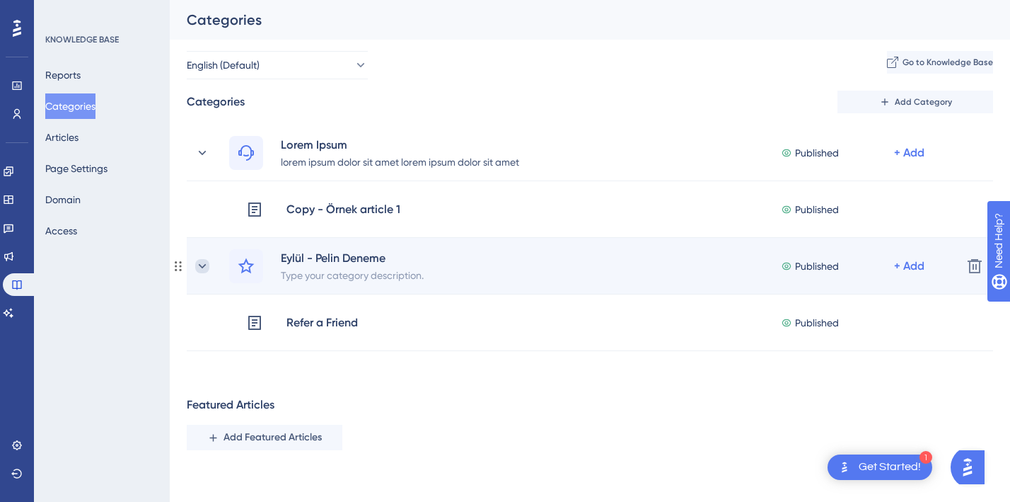
click at [202, 263] on icon at bounding box center [202, 266] width 14 height 14
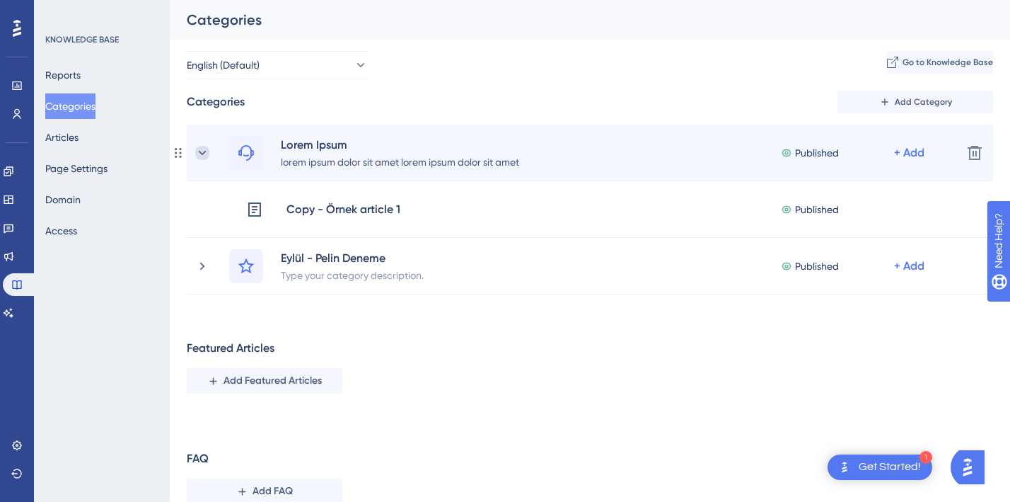
click at [204, 154] on icon at bounding box center [202, 153] width 14 height 14
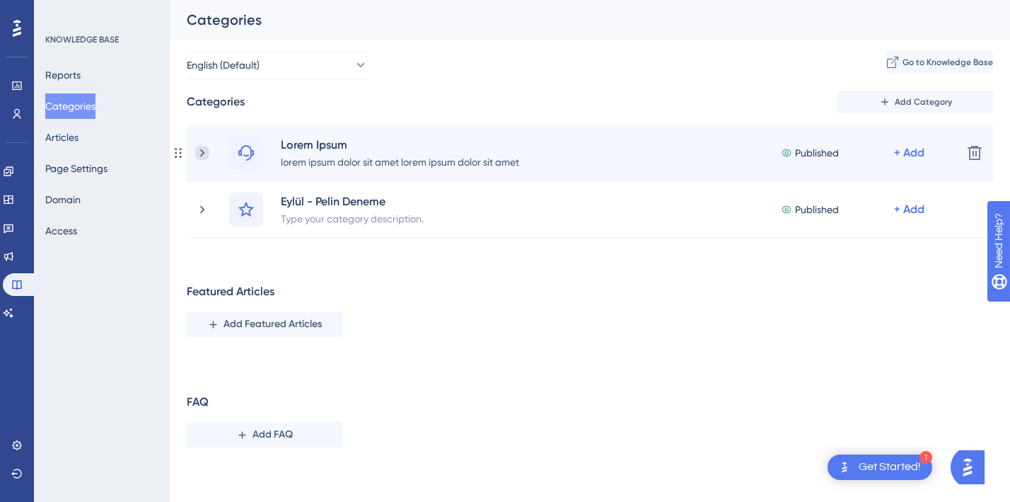
click at [200, 154] on icon at bounding box center [202, 153] width 14 height 14
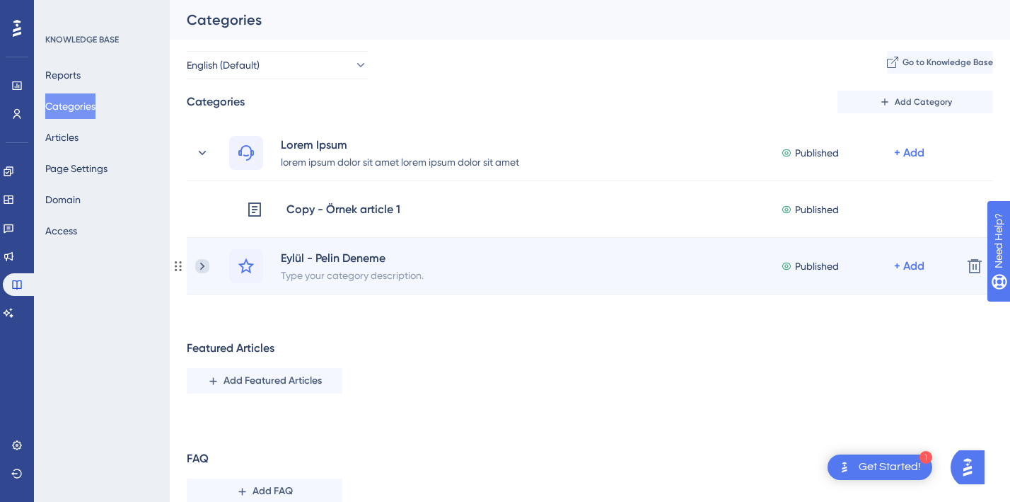
click at [203, 269] on icon at bounding box center [202, 266] width 14 height 14
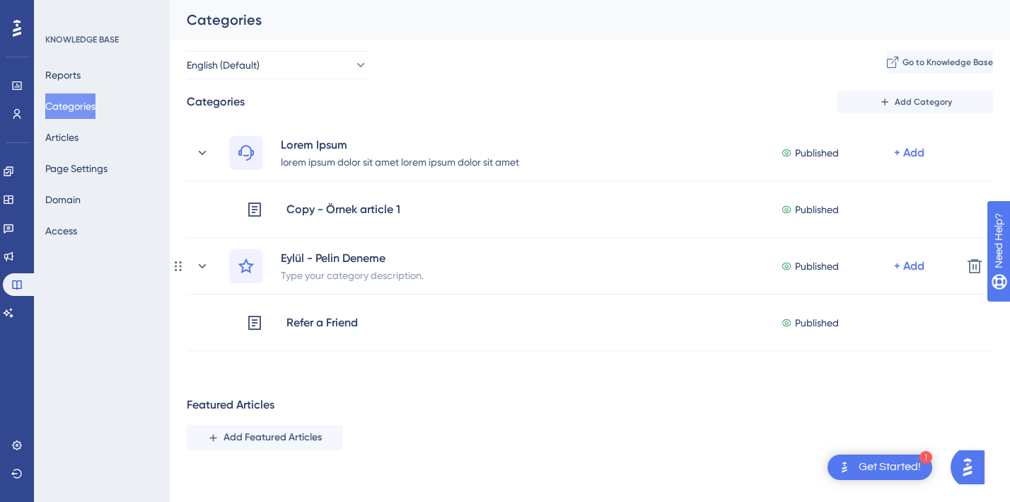
click at [203, 269] on icon at bounding box center [202, 266] width 14 height 14
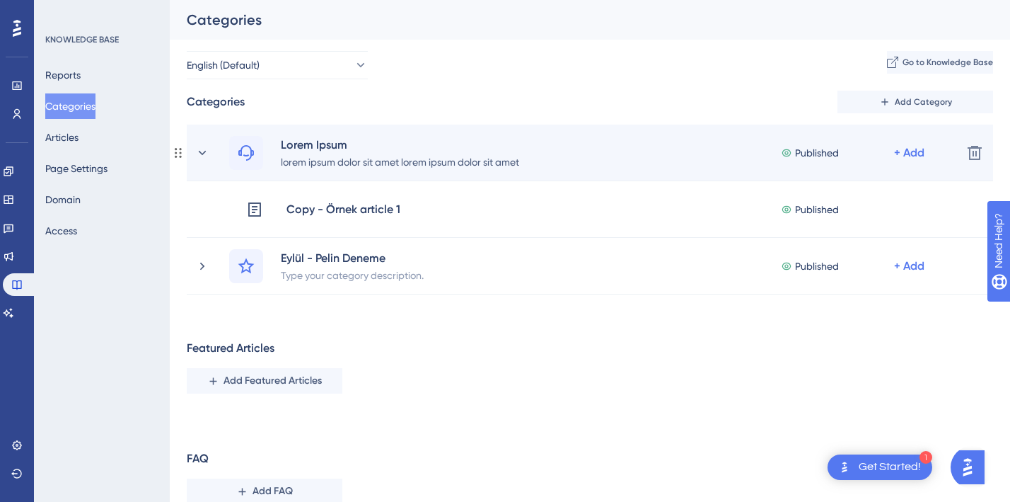
click at [192, 156] on div "Lorem Ipsum lorem ipsum dolor sit amet lorem ipsum dolor sit amet Published + A…" at bounding box center [590, 153] width 807 height 57
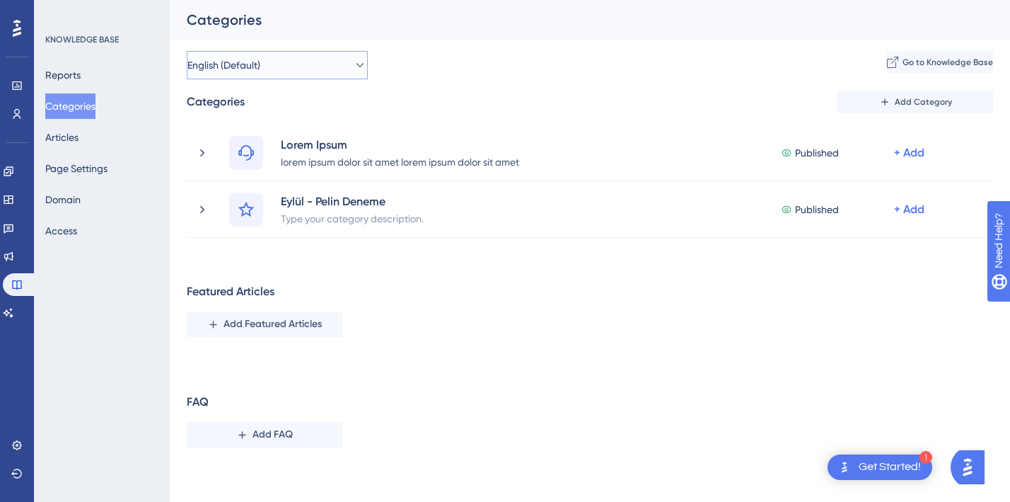
click at [277, 67] on button "English (Default)" at bounding box center [277, 65] width 181 height 28
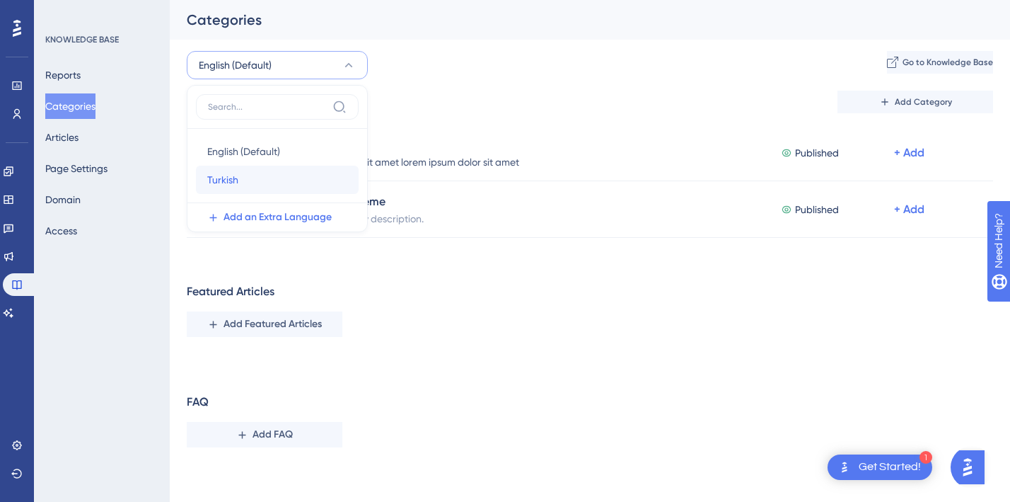
click at [260, 186] on div "Turkish Turkish" at bounding box center [277, 180] width 140 height 28
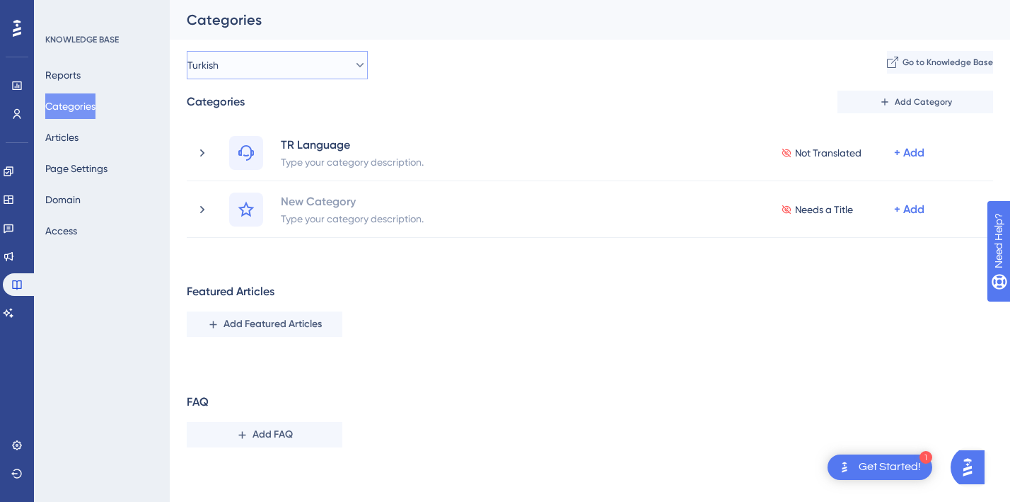
click at [214, 72] on span "Turkish" at bounding box center [203, 65] width 31 height 17
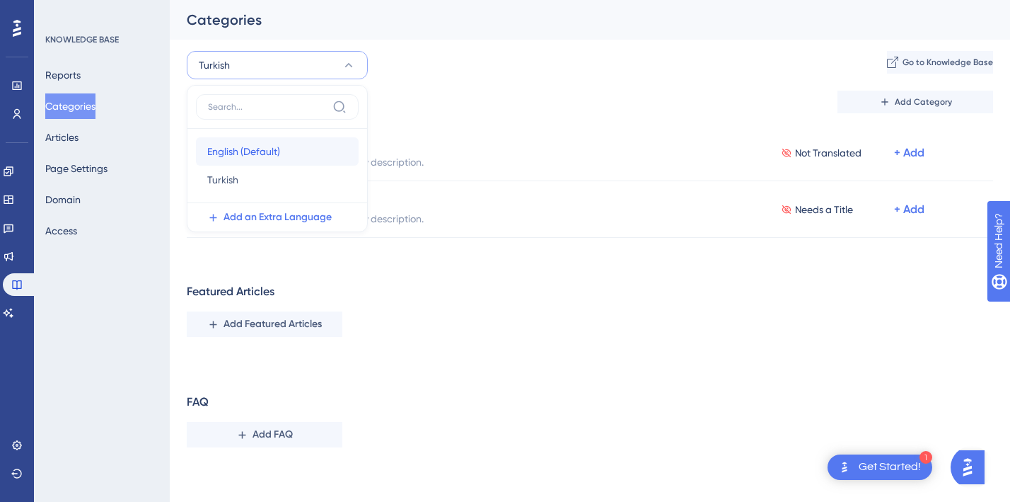
click at [221, 154] on span "English (Default)" at bounding box center [243, 151] width 73 height 17
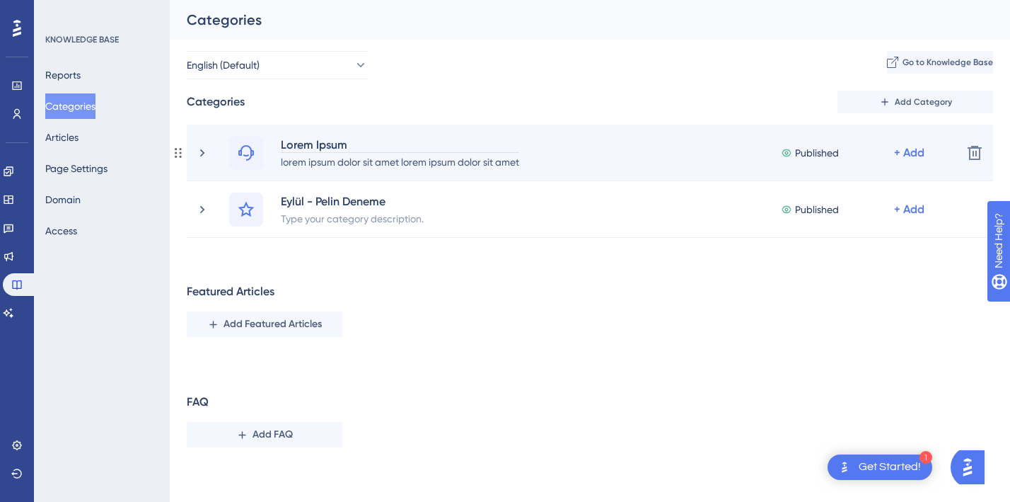
click at [292, 142] on div "Lorem Ipsum" at bounding box center [400, 144] width 240 height 17
click at [204, 152] on icon at bounding box center [202, 153] width 14 height 14
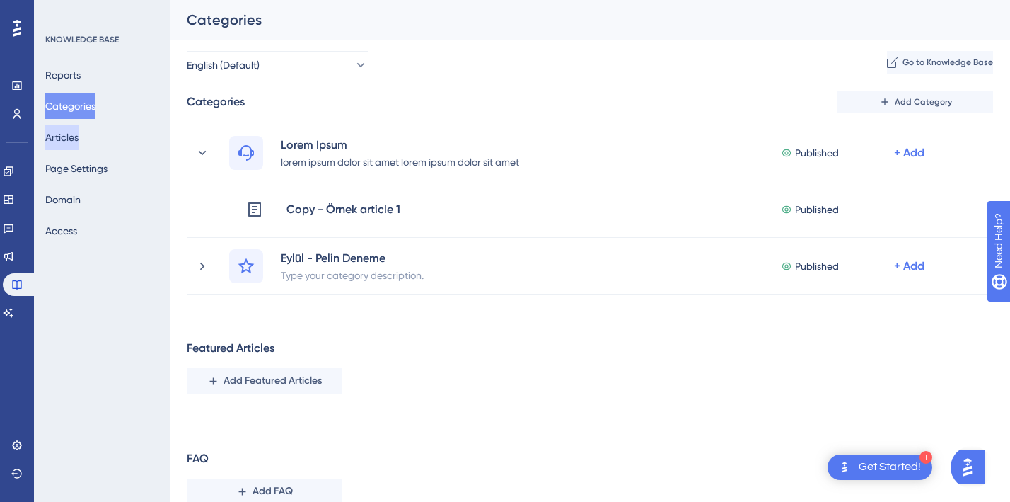
click at [74, 139] on button "Articles" at bounding box center [61, 137] width 33 height 25
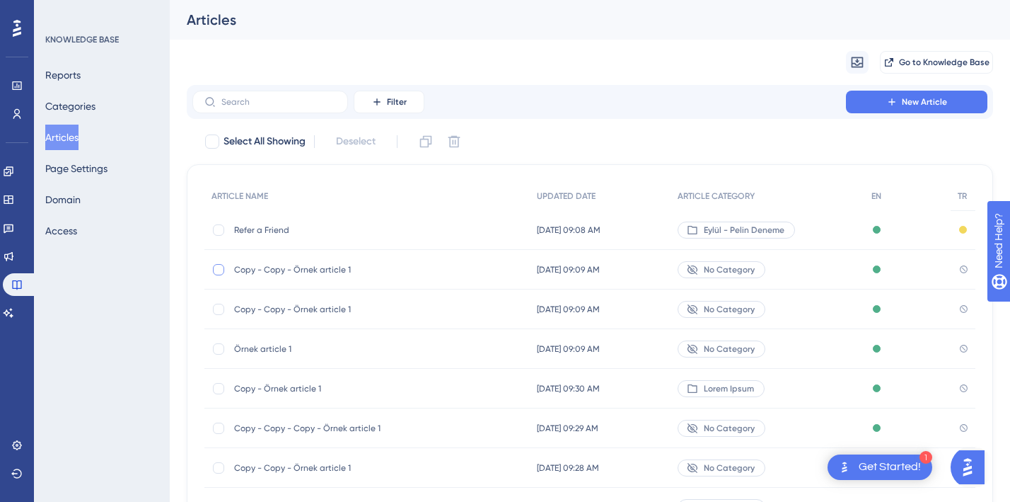
click at [224, 264] on div at bounding box center [219, 270] width 14 height 14
checkbox input "true"
click at [208, 227] on div "Refer a Friend Refer a Friend" at bounding box center [366, 230] width 325 height 40
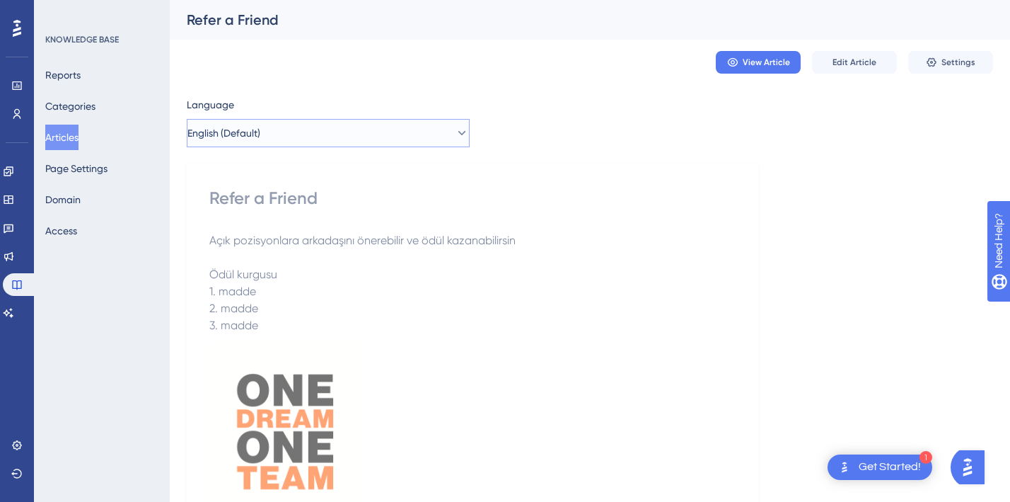
click at [231, 134] on span "English (Default)" at bounding box center [224, 133] width 73 height 17
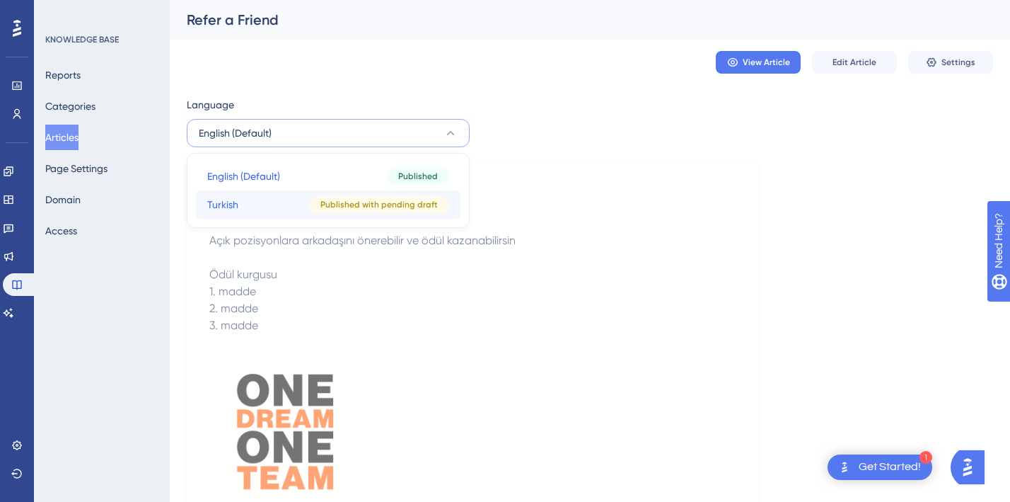
click at [250, 202] on button "Turkish Turkish Published with pending draft" at bounding box center [328, 204] width 265 height 28
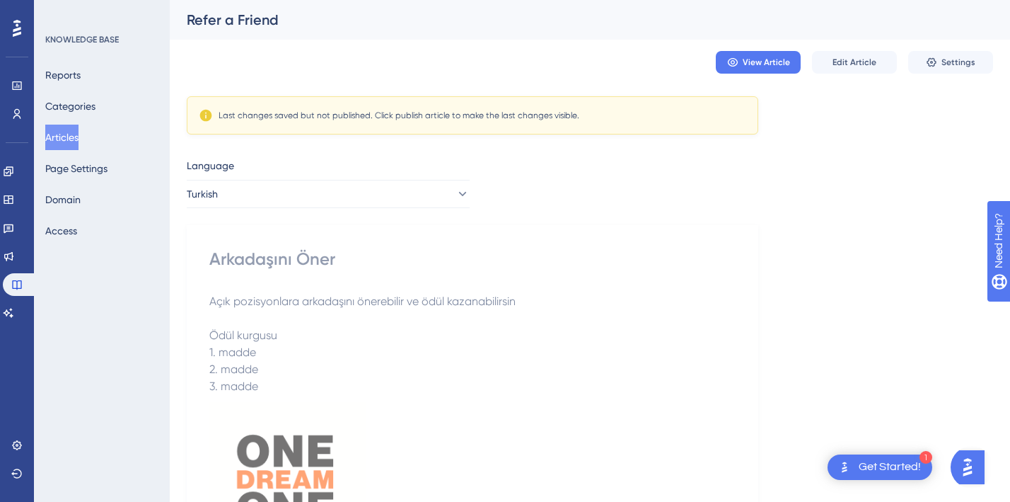
click at [650, 209] on div "Language Turkish Arkadaşını Öner Açık pozisyonlara arkadaşını önerebilir ve ödü…" at bounding box center [590, 482] width 807 height 650
click at [855, 58] on span "Edit Article" at bounding box center [855, 62] width 44 height 11
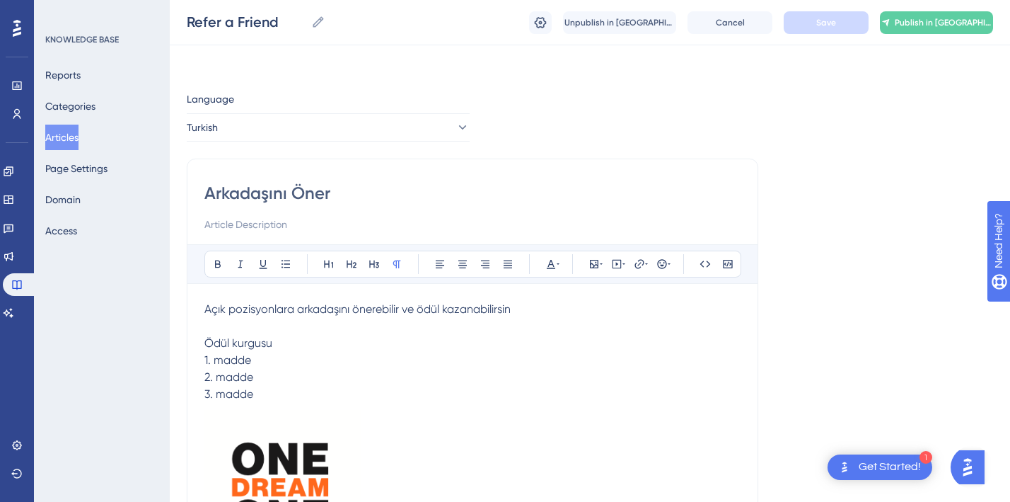
scroll to position [40, 0]
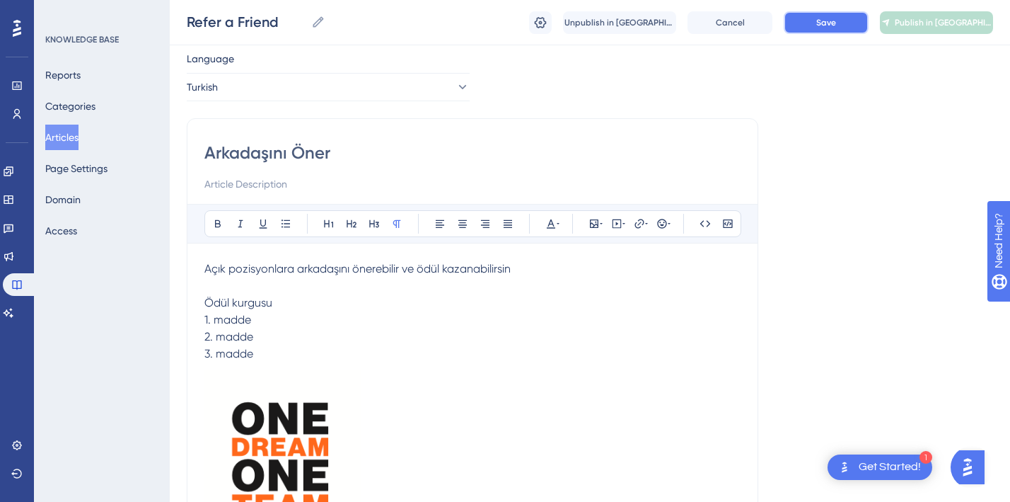
click at [803, 30] on button "Save" at bounding box center [826, 22] width 85 height 23
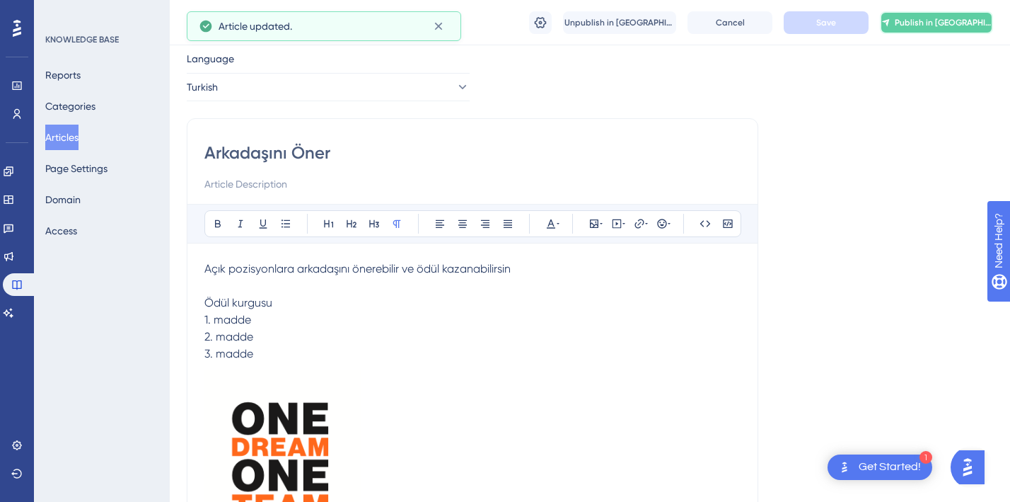
click at [947, 31] on button "Publish in [GEOGRAPHIC_DATA]" at bounding box center [936, 22] width 113 height 23
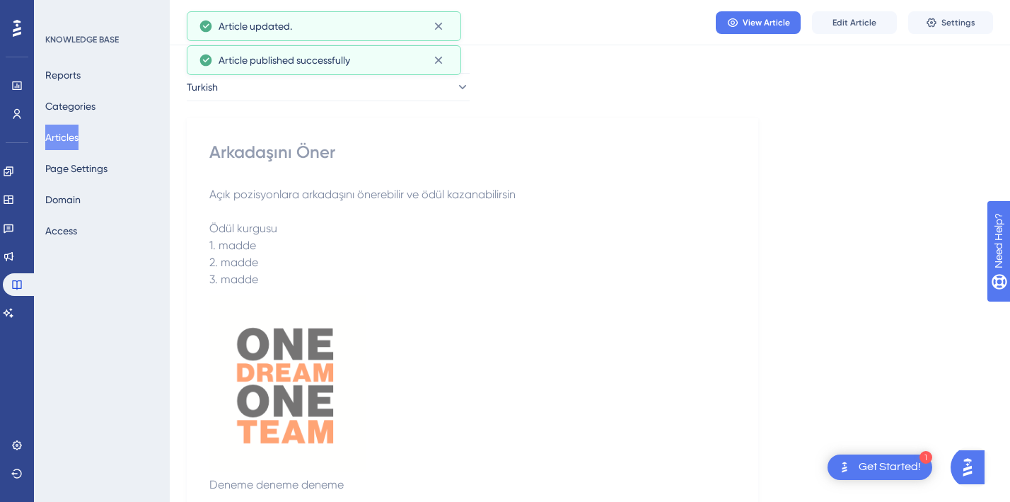
click at [71, 134] on button "Articles" at bounding box center [61, 137] width 33 height 25
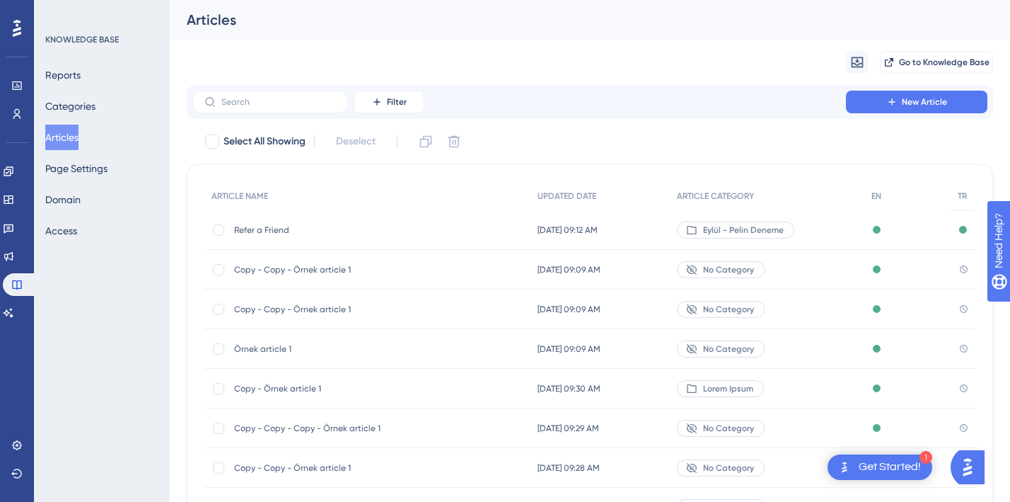
click at [217, 236] on div "Refer a Friend Refer a Friend" at bounding box center [367, 230] width 326 height 40
click at [221, 228] on div at bounding box center [218, 229] width 11 height 11
click at [425, 142] on icon at bounding box center [426, 141] width 14 height 14
checkbox input "false"
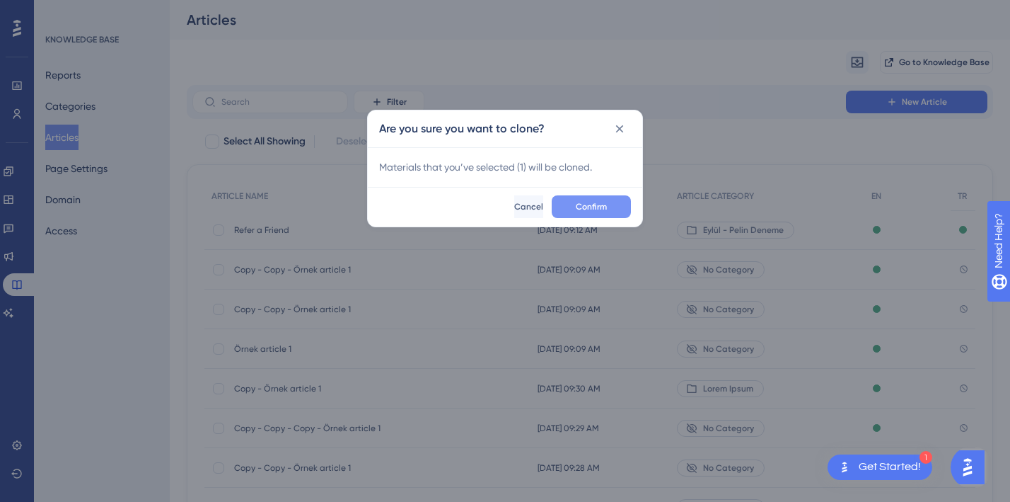
click at [576, 204] on span "Confirm" at bounding box center [591, 206] width 31 height 11
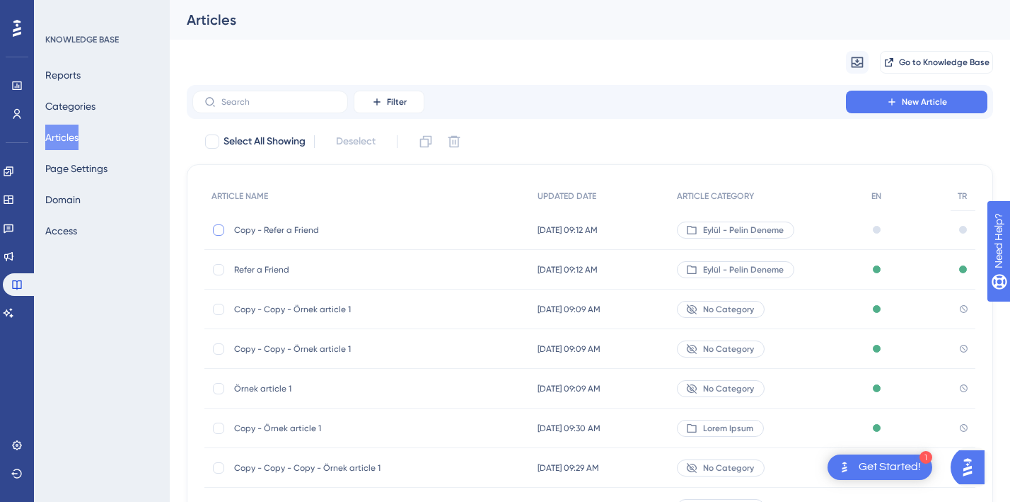
click at [217, 227] on div at bounding box center [218, 229] width 11 height 11
click at [453, 141] on icon at bounding box center [454, 141] width 14 height 14
checkbox input "false"
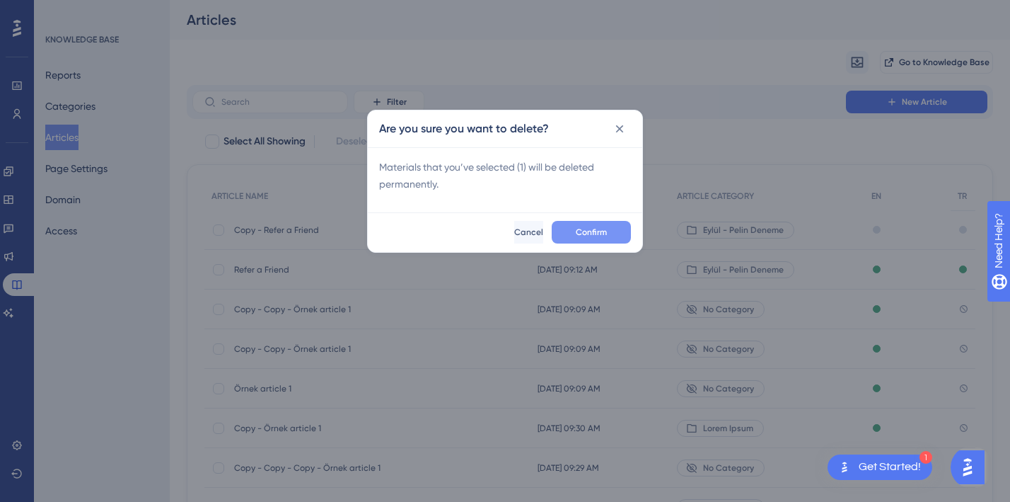
click at [606, 226] on span "Confirm" at bounding box center [591, 231] width 31 height 11
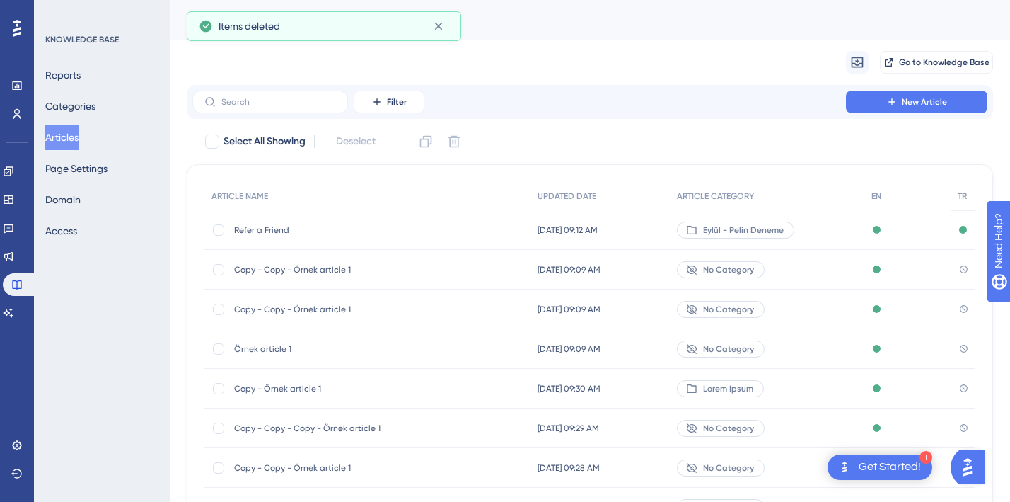
click at [77, 181] on div "Reports Categories Articles Page Settings Domain Access" at bounding box center [102, 152] width 115 height 181
click at [77, 171] on button "Page Settings" at bounding box center [76, 168] width 62 height 25
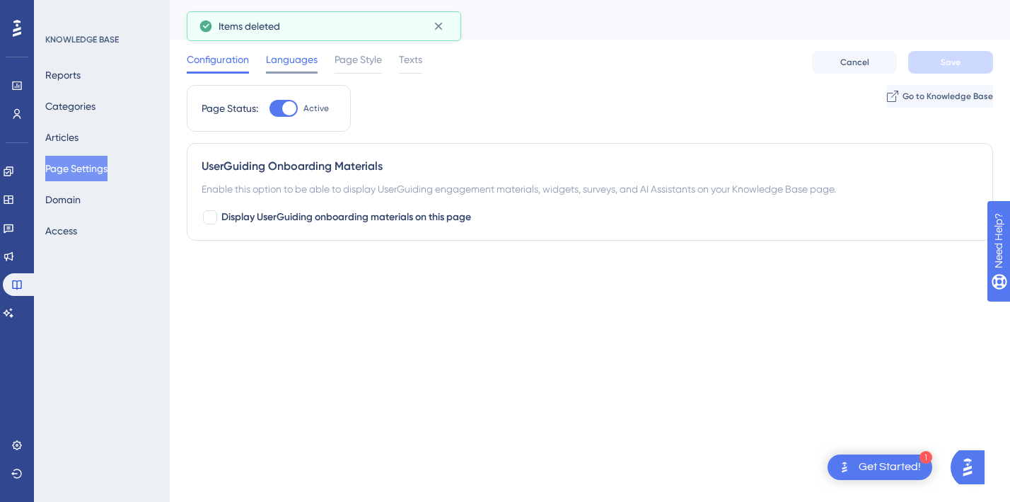
click at [288, 59] on span "Languages" at bounding box center [292, 59] width 52 height 17
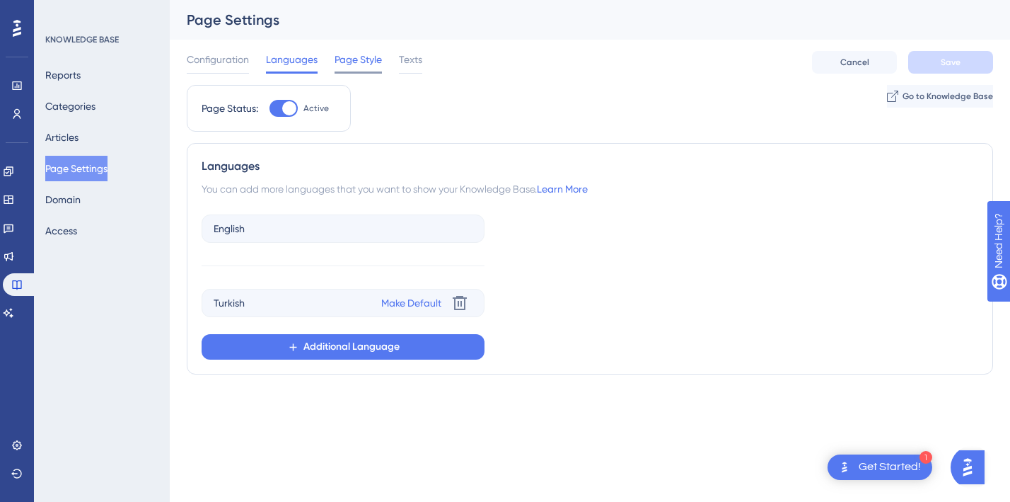
click at [376, 61] on span "Page Style" at bounding box center [358, 59] width 47 height 17
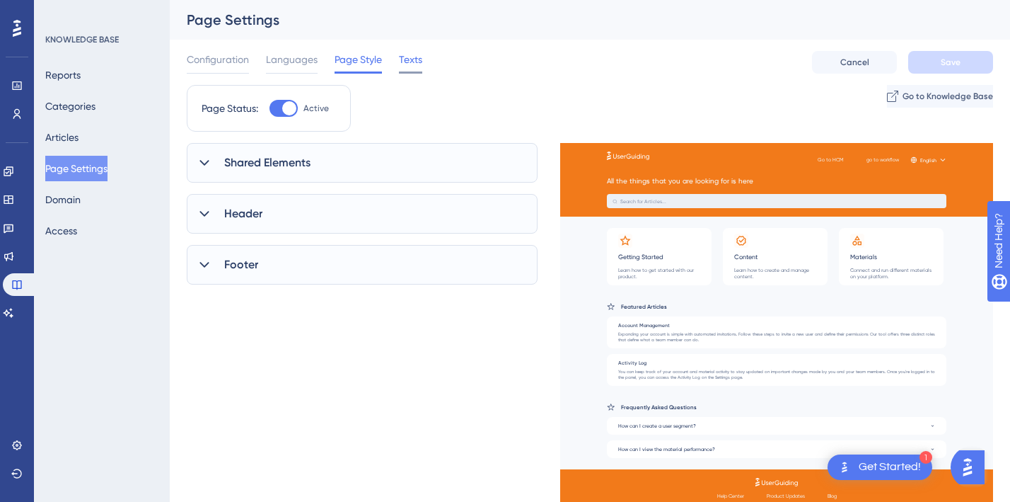
click at [415, 61] on span "Texts" at bounding box center [410, 59] width 23 height 17
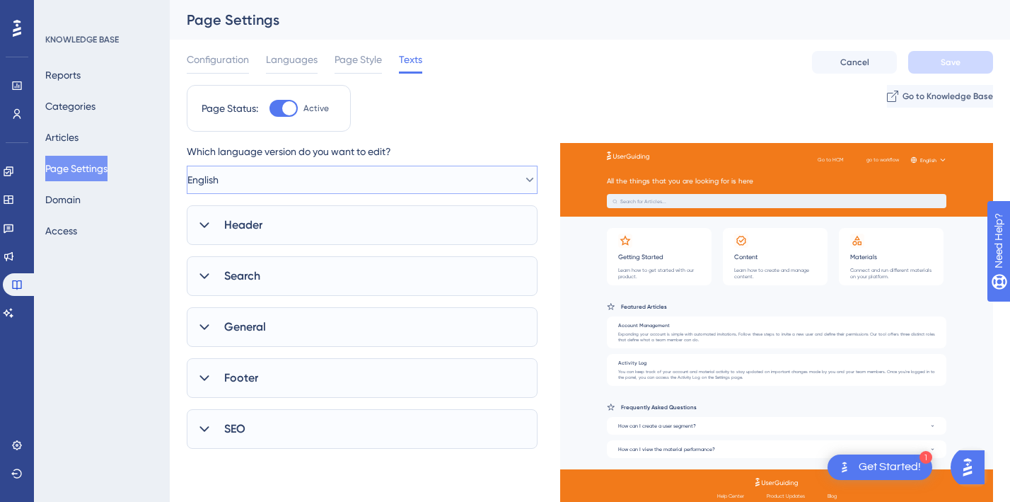
click at [250, 177] on button "English" at bounding box center [362, 180] width 351 height 28
click at [234, 296] on span "Turkish" at bounding box center [222, 294] width 31 height 17
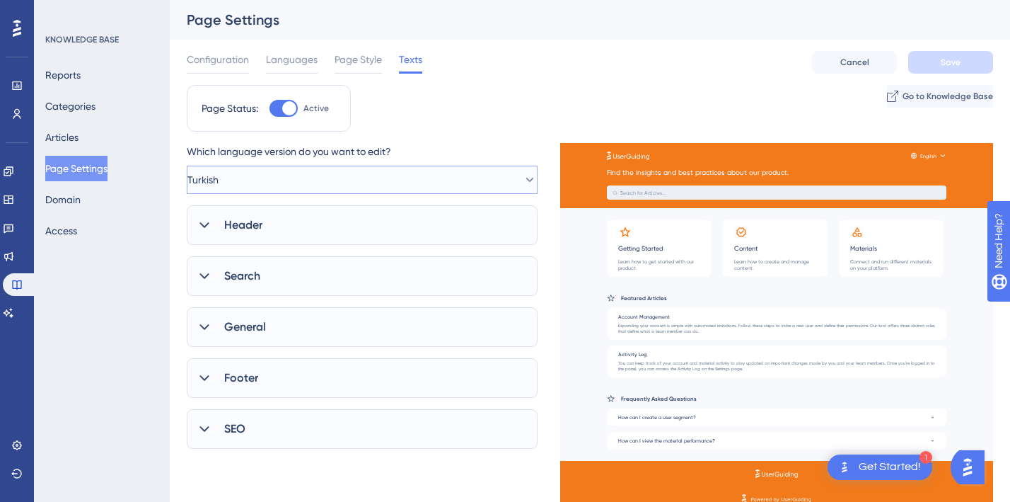
click at [238, 185] on button "Turkish" at bounding box center [362, 180] width 351 height 28
click at [238, 263] on div "English English" at bounding box center [362, 266] width 310 height 28
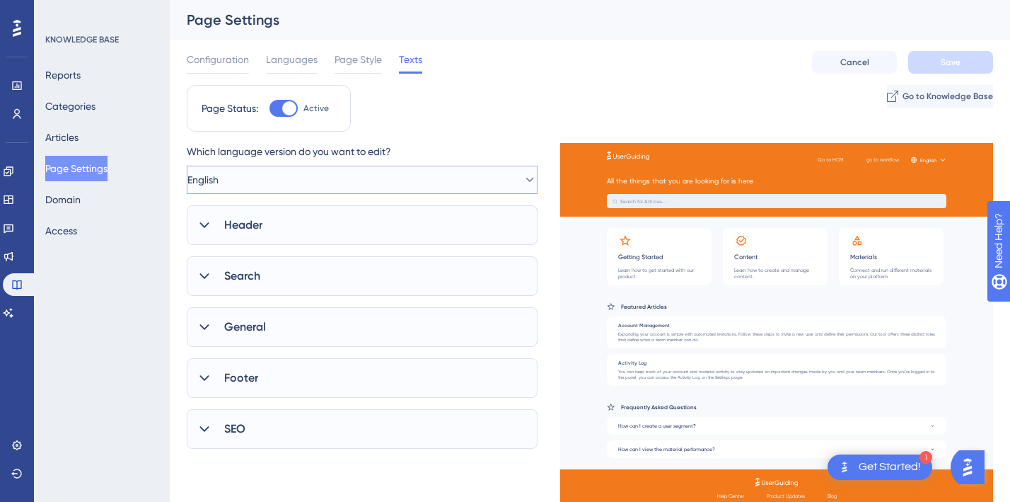
click at [250, 185] on button "English" at bounding box center [362, 180] width 351 height 28
click at [234, 287] on span "Turkish" at bounding box center [222, 294] width 31 height 17
type input "Find the insights and best practices about our product."
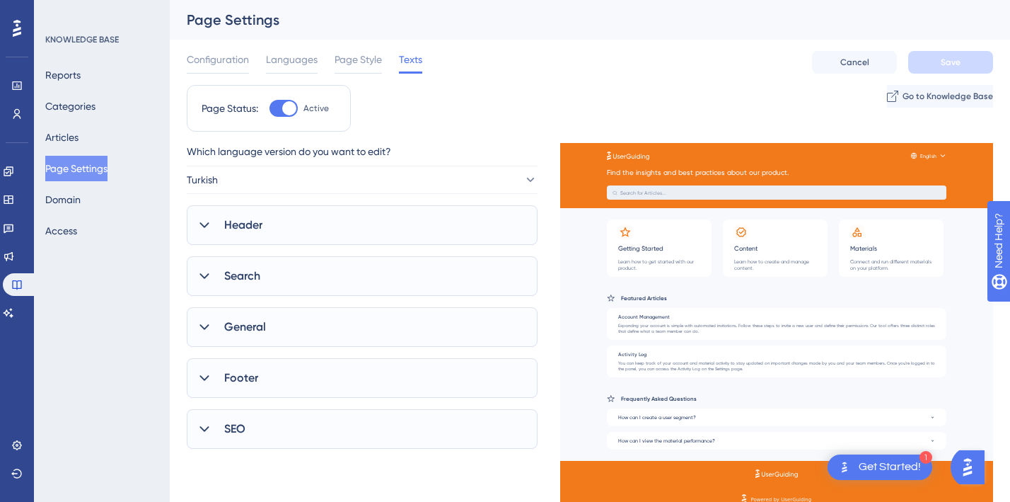
click at [214, 221] on div "Header" at bounding box center [362, 225] width 351 height 40
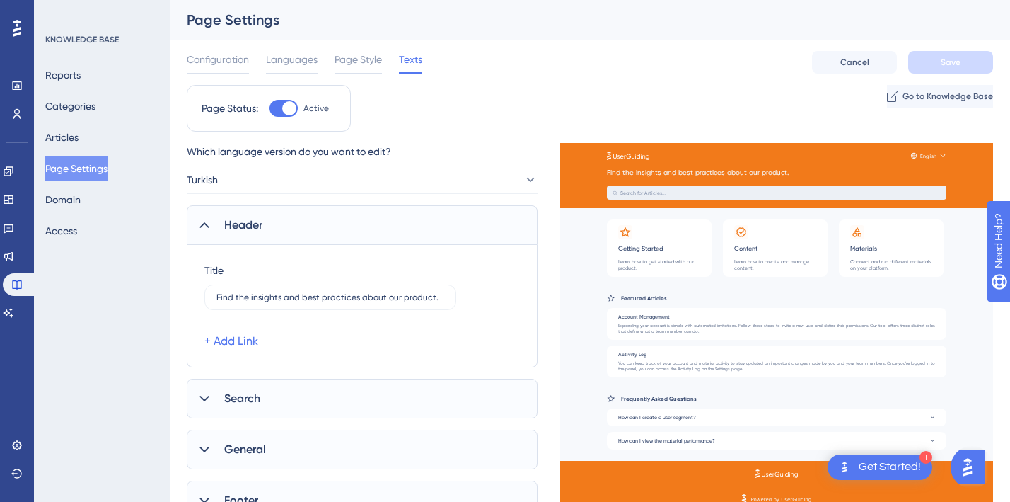
click at [227, 402] on span "Search" at bounding box center [242, 398] width 36 height 17
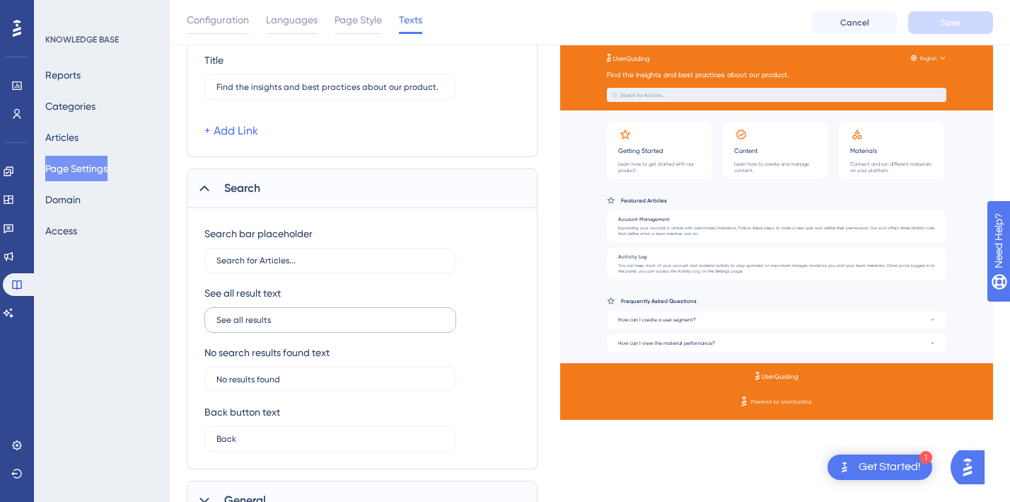
scroll to position [214, 0]
click at [204, 193] on icon at bounding box center [204, 190] width 14 height 14
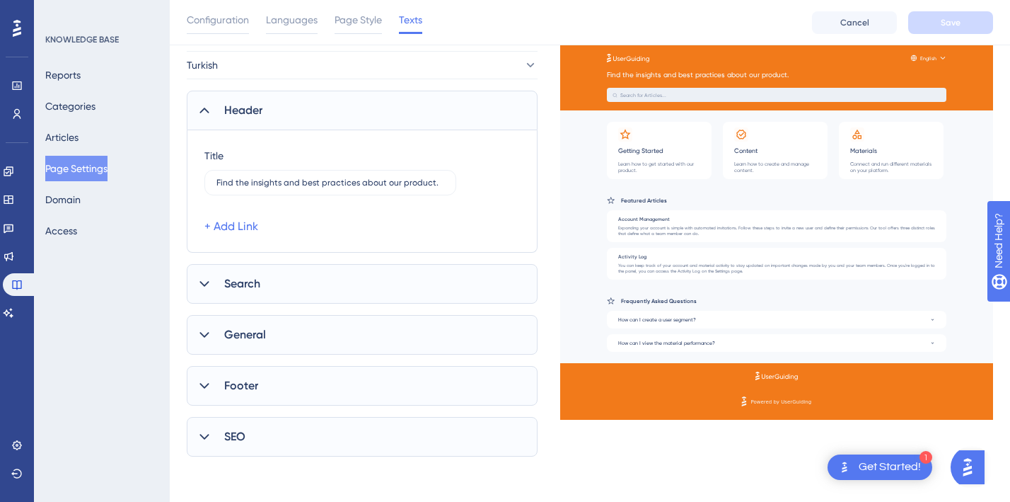
click at [242, 324] on div "General" at bounding box center [362, 335] width 351 height 40
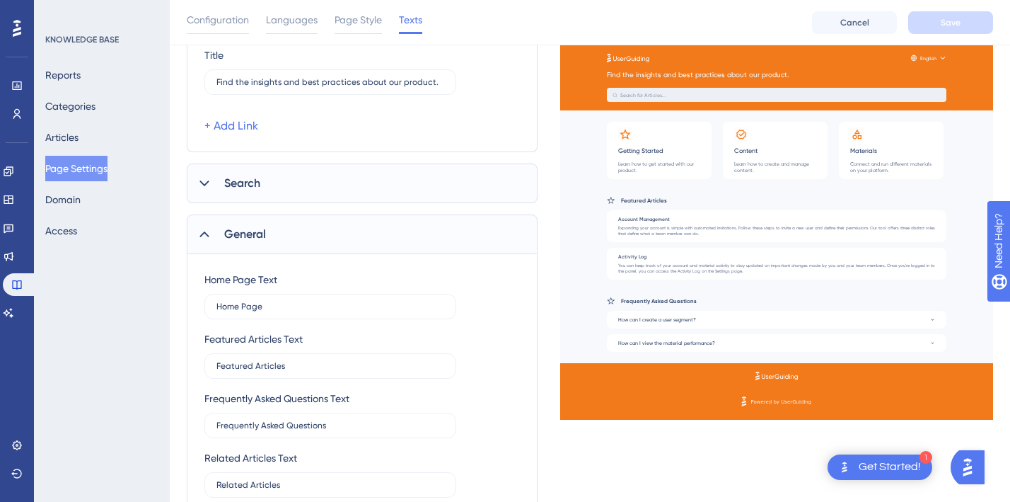
scroll to position [0, 0]
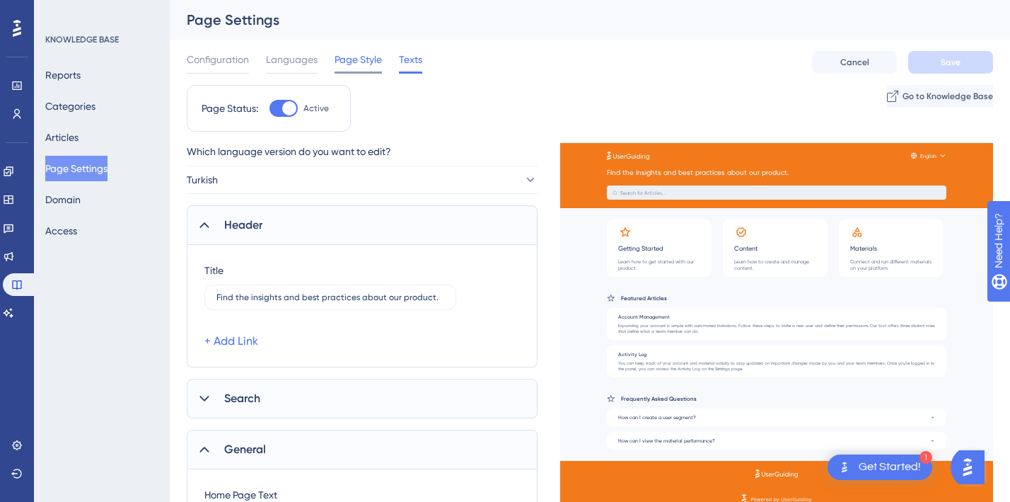
click at [357, 56] on span "Page Style" at bounding box center [358, 59] width 47 height 17
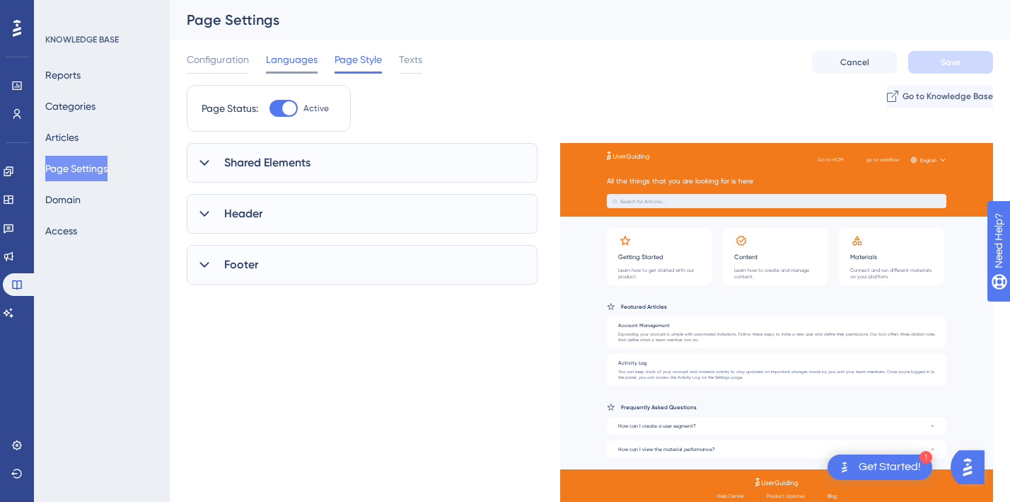
click at [277, 58] on span "Languages" at bounding box center [292, 59] width 52 height 17
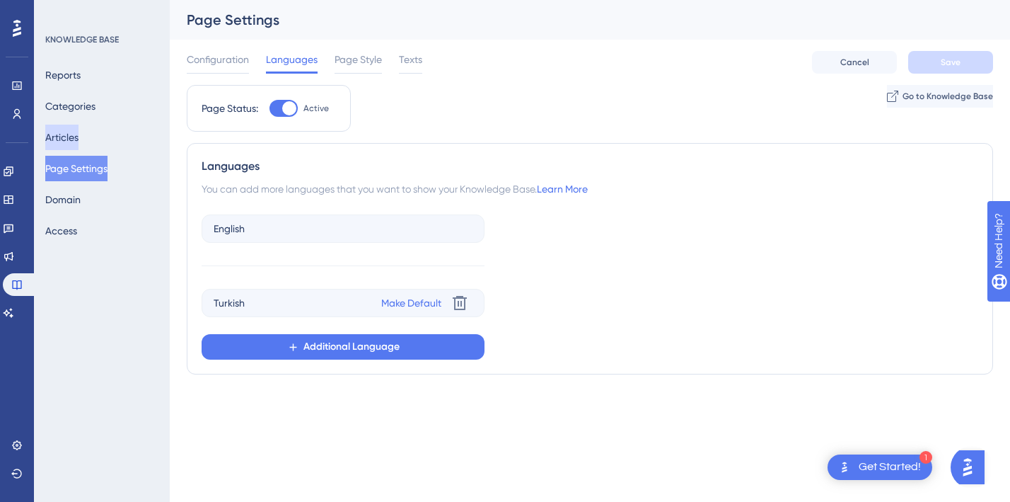
click at [64, 132] on button "Articles" at bounding box center [61, 137] width 33 height 25
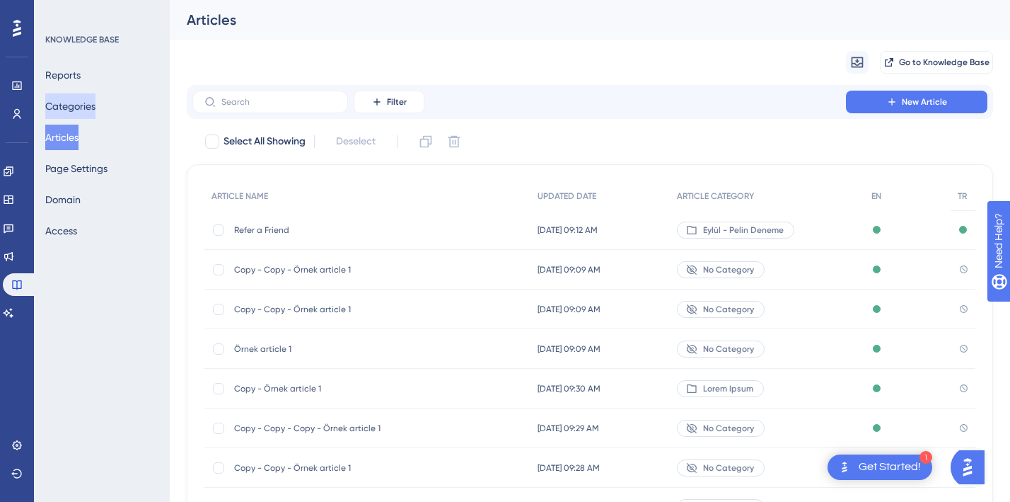
click at [75, 105] on button "Categories" at bounding box center [70, 105] width 50 height 25
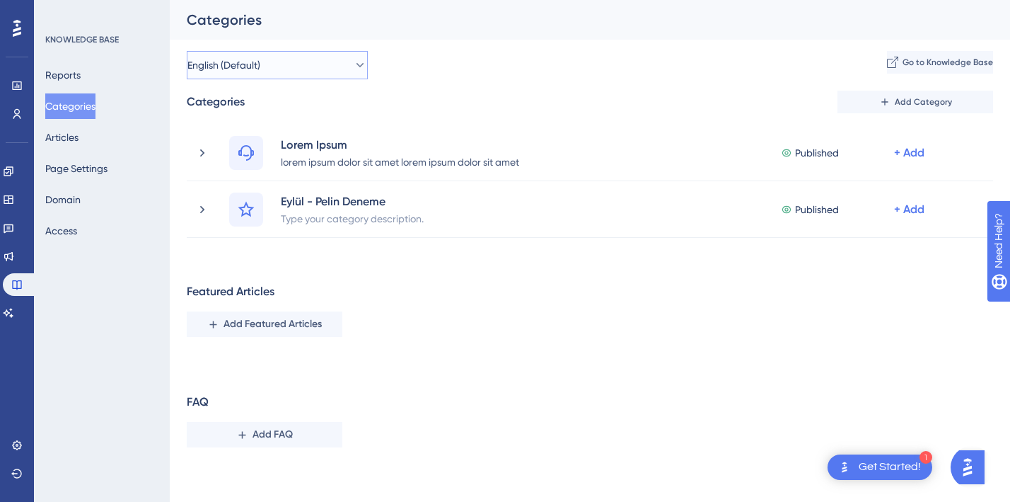
click at [299, 70] on button "English (Default)" at bounding box center [277, 65] width 181 height 28
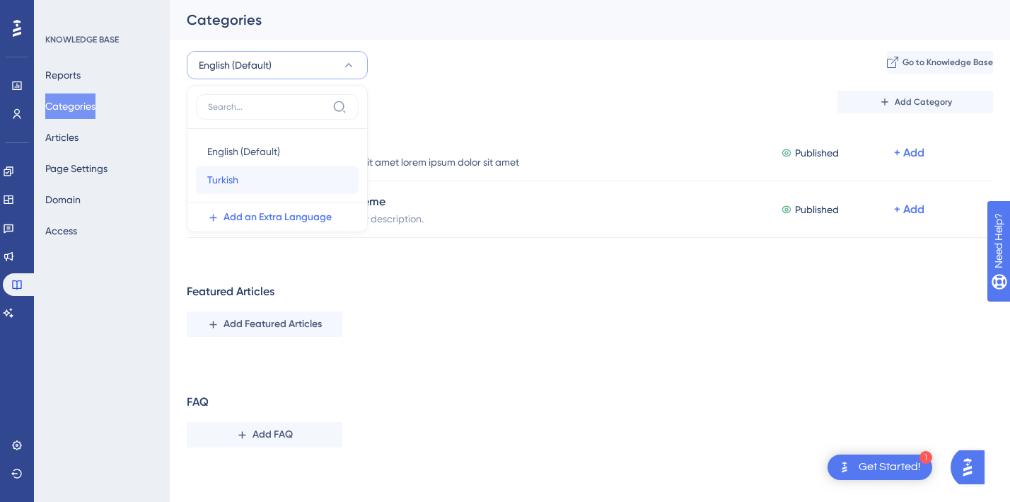
click at [238, 179] on div "Turkish Turkish" at bounding box center [277, 180] width 140 height 28
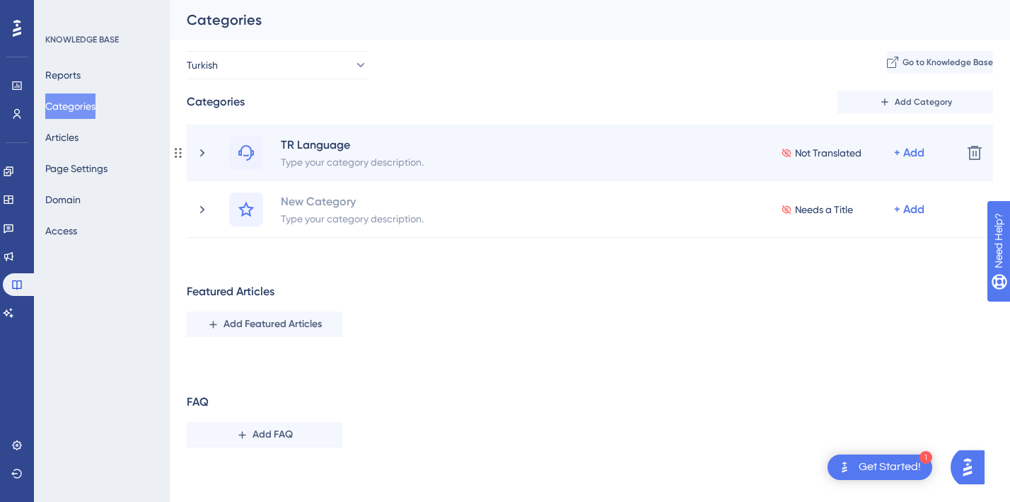
click at [801, 151] on span "Not Translated" at bounding box center [828, 152] width 67 height 17
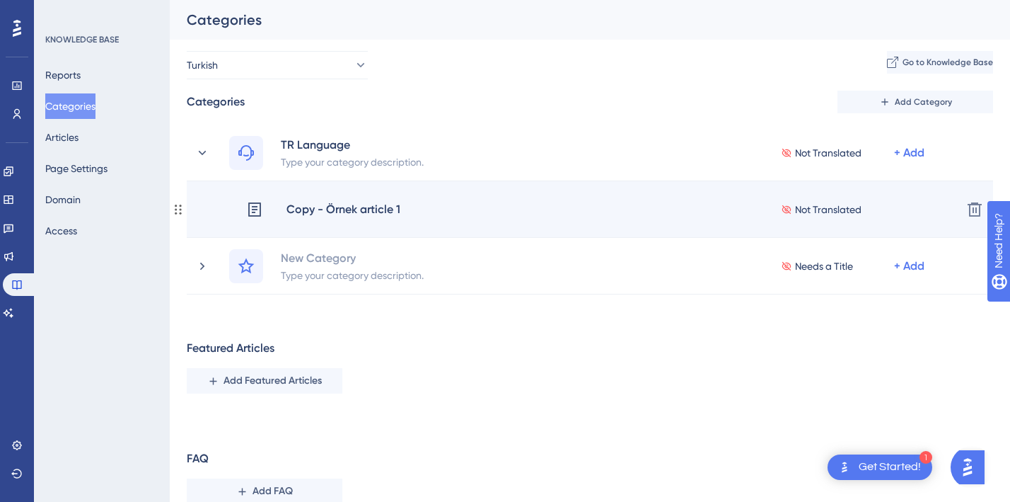
click at [788, 213] on icon at bounding box center [786, 209] width 11 height 10
click at [788, 205] on icon at bounding box center [786, 209] width 11 height 10
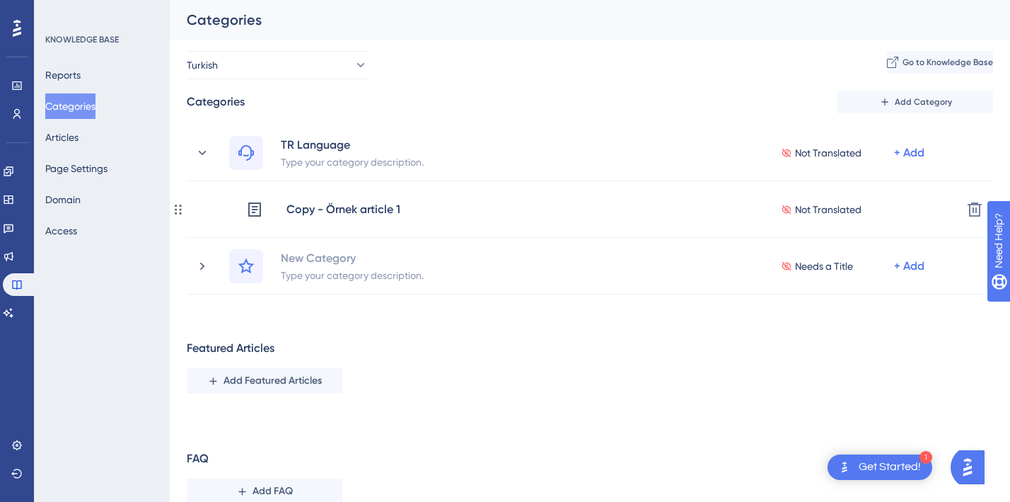
click at [788, 205] on icon at bounding box center [786, 209] width 11 height 10
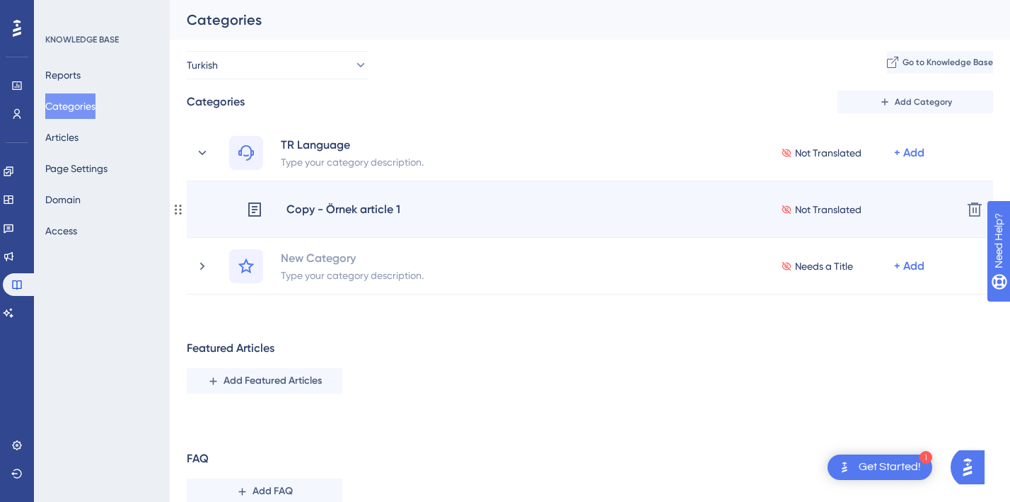
click at [824, 211] on span "Not Translated" at bounding box center [828, 209] width 67 height 17
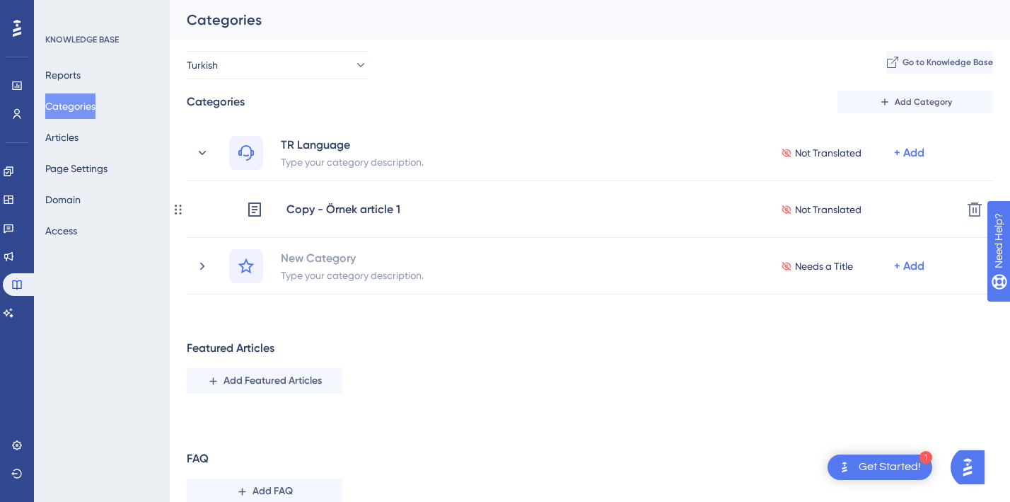
click at [824, 211] on span "Not Translated" at bounding box center [828, 209] width 67 height 17
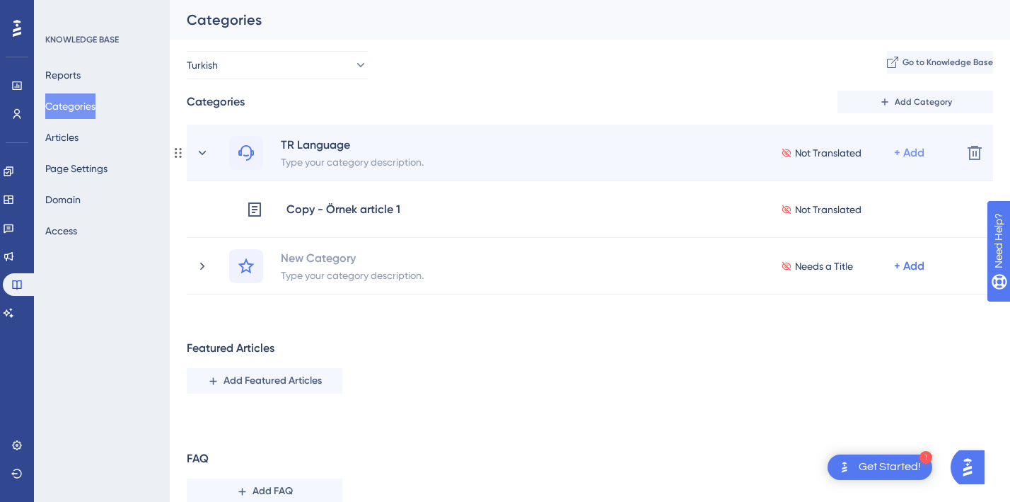
click at [906, 153] on div "+ Add" at bounding box center [909, 152] width 30 height 17
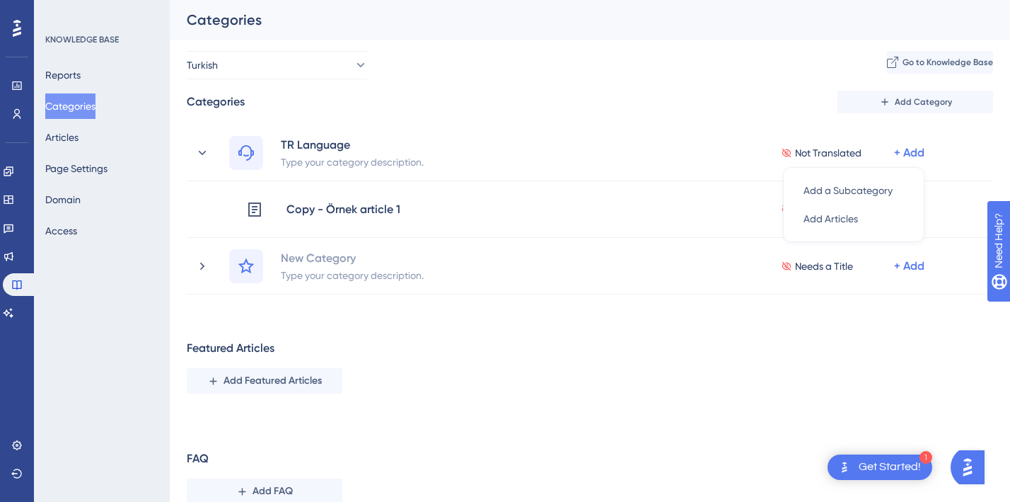
click at [763, 112] on div "Categories Add Category" at bounding box center [590, 102] width 807 height 23
click at [77, 142] on button "Articles" at bounding box center [61, 137] width 33 height 25
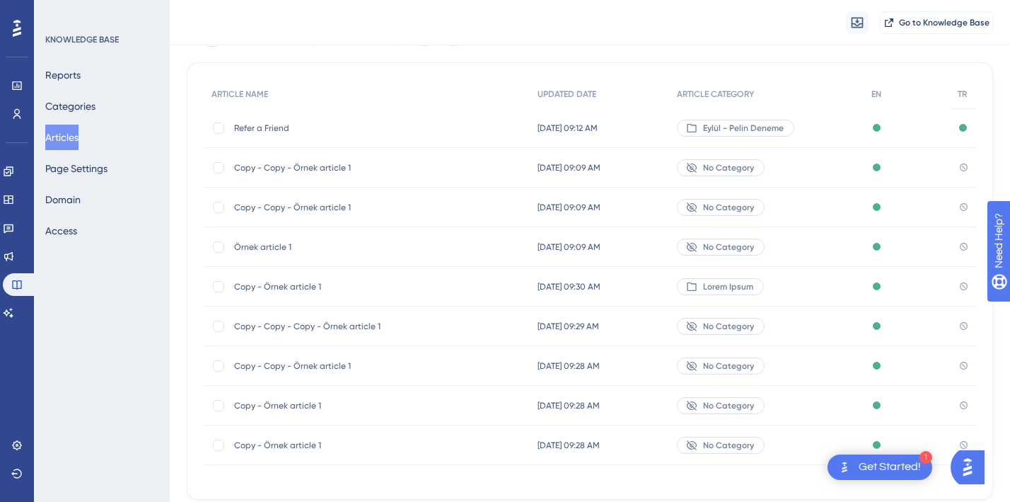
scroll to position [110, 0]
click at [296, 285] on span "Copy - Örnek article 1" at bounding box center [347, 283] width 226 height 11
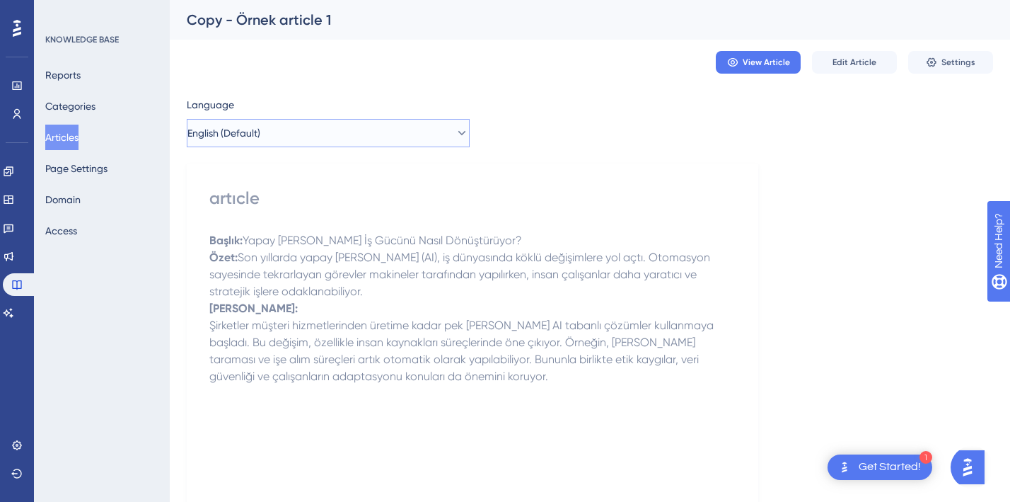
click at [273, 133] on button "English (Default)" at bounding box center [328, 133] width 283 height 28
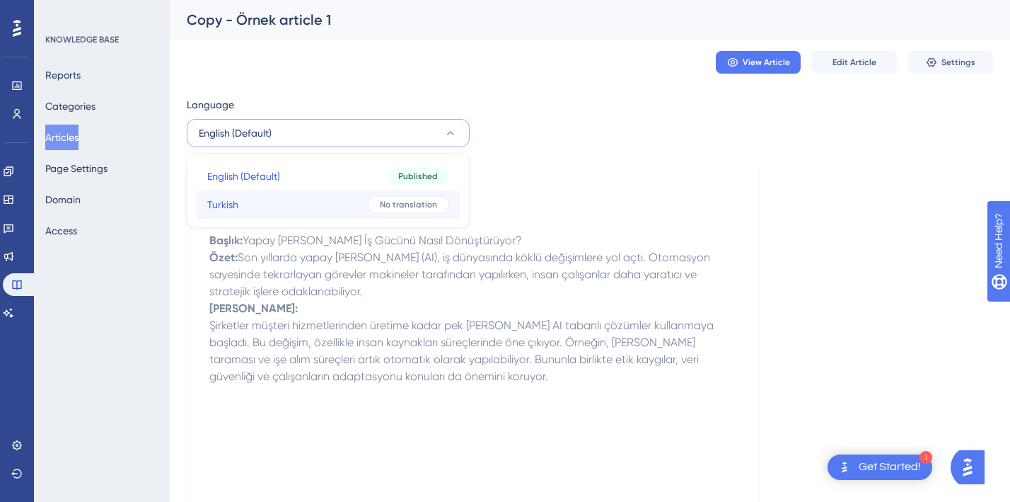
click at [250, 204] on button "Turkish Turkish No translation" at bounding box center [328, 204] width 265 height 28
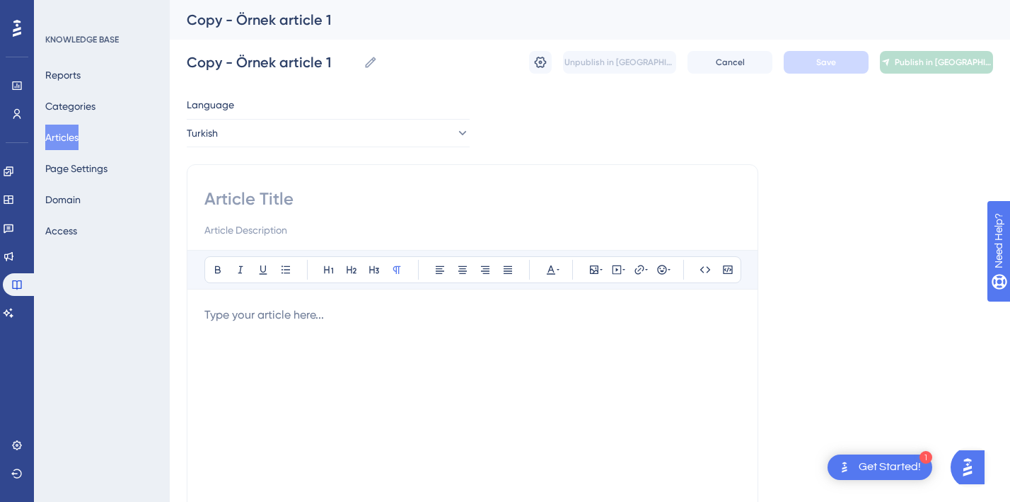
click at [243, 347] on div at bounding box center [472, 461] width 536 height 311
click at [316, 194] on input at bounding box center [472, 199] width 536 height 23
click at [209, 313] on span "deneme deneme" at bounding box center [248, 314] width 88 height 13
copy span "deneme"
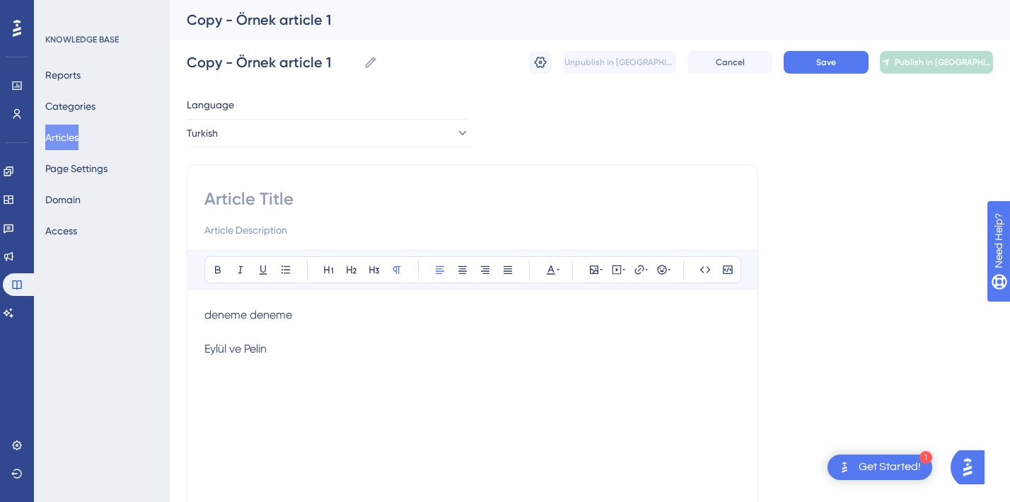
click at [226, 199] on input at bounding box center [472, 199] width 536 height 23
paste input "deneme"
type input "deneme"
click at [839, 64] on button "Save" at bounding box center [826, 62] width 85 height 23
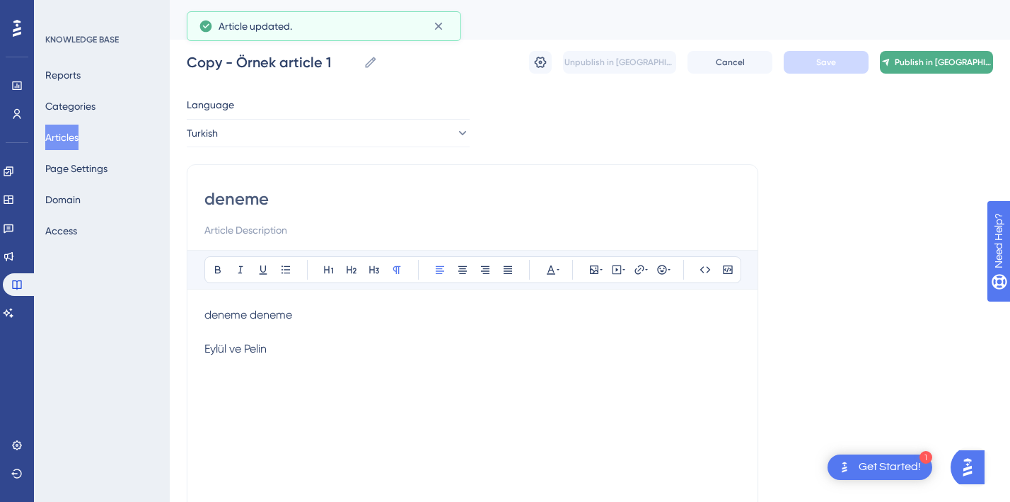
click at [928, 66] on span "Publish in [GEOGRAPHIC_DATA]" at bounding box center [944, 62] width 98 height 11
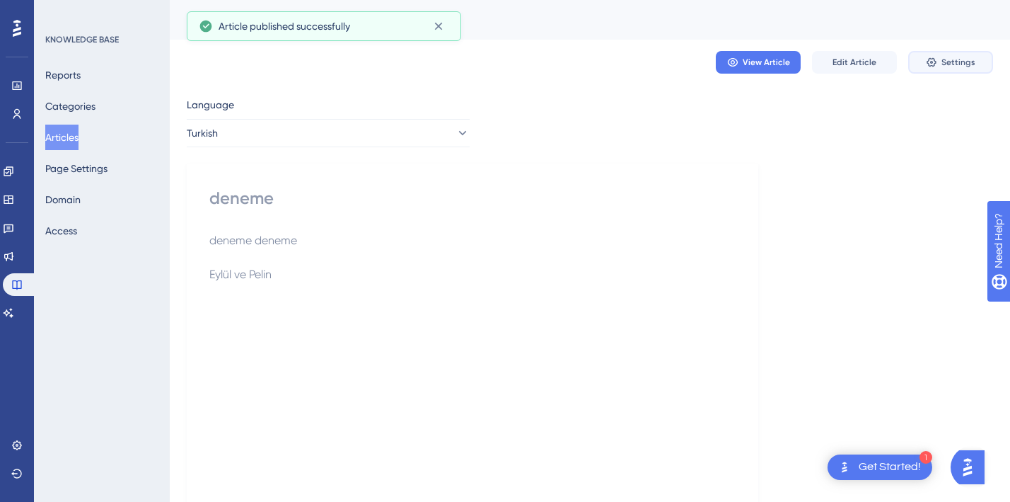
click at [928, 66] on icon at bounding box center [931, 62] width 11 height 11
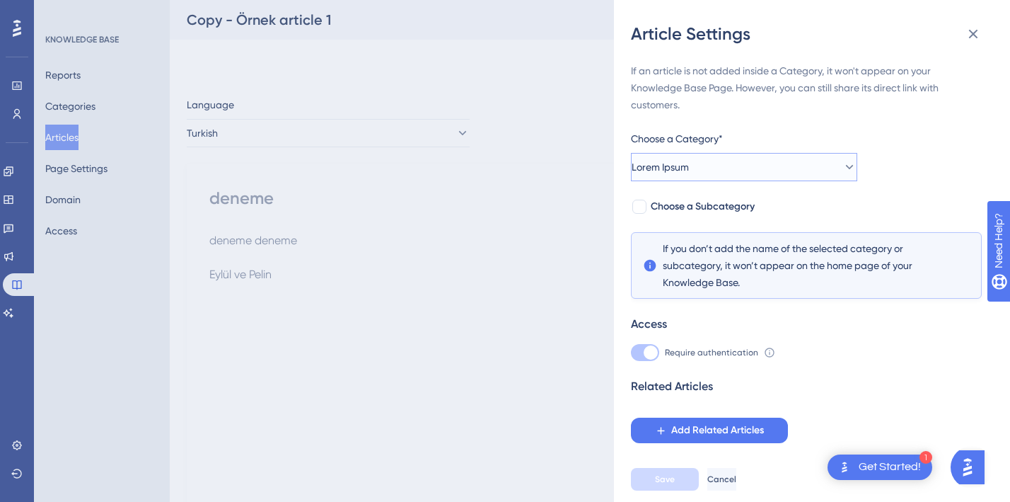
click at [795, 168] on button "Lorem Ipsum" at bounding box center [744, 167] width 226 height 28
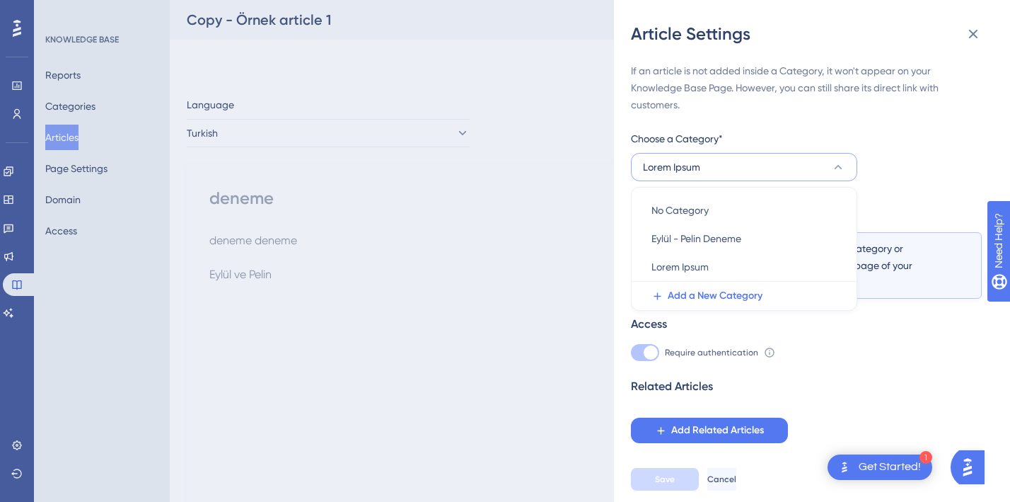
click at [887, 158] on div "If an article is not added inside a Category, it won't appear on your Knowledge…" at bounding box center [806, 252] width 351 height 381
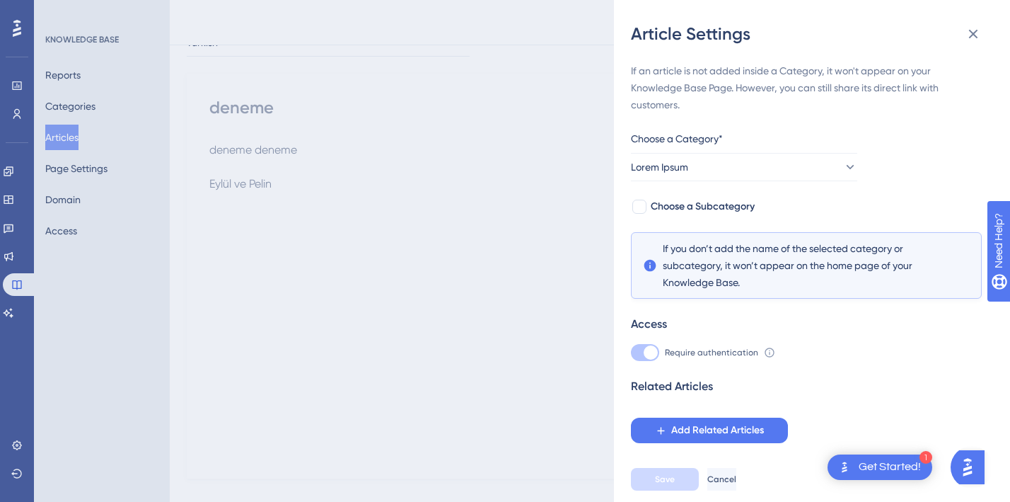
scroll to position [107, 0]
click at [657, 351] on div at bounding box center [651, 352] width 14 height 14
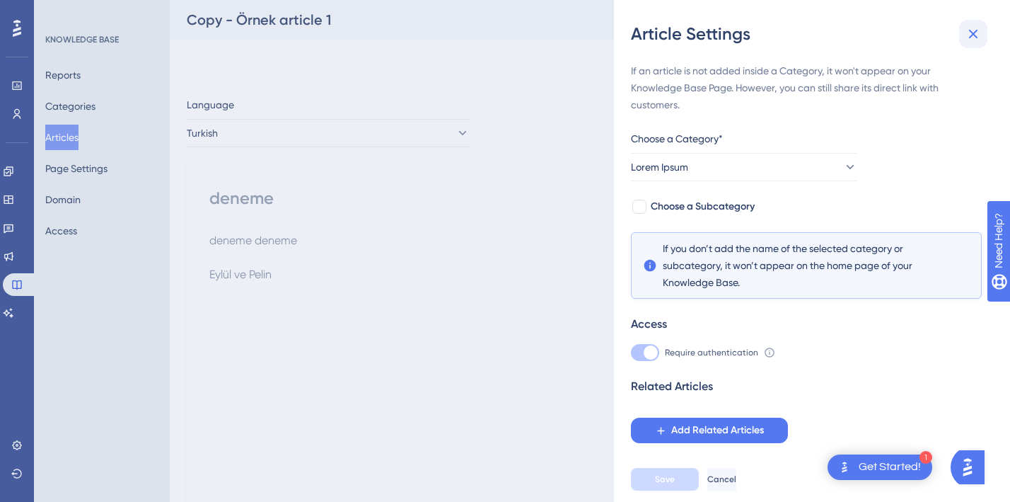
click at [974, 33] on icon at bounding box center [973, 34] width 9 height 9
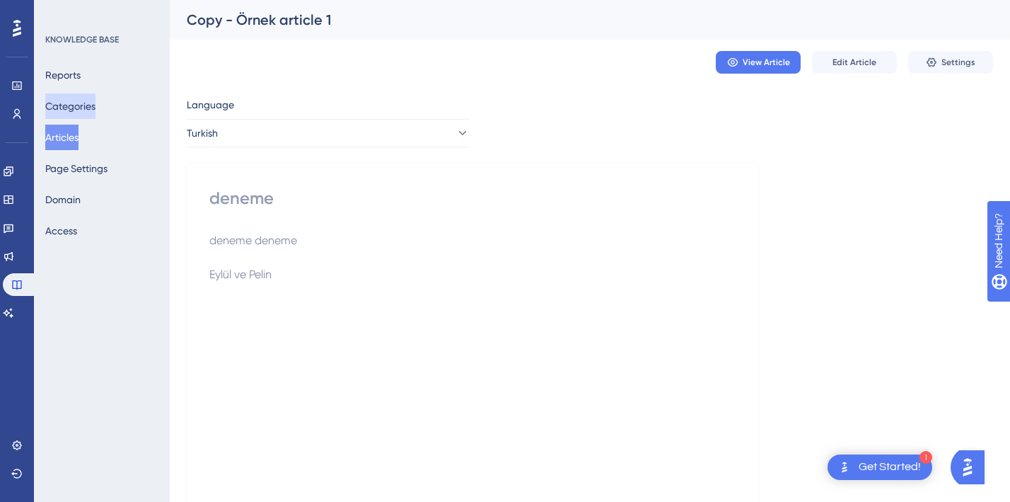
click at [69, 101] on button "Categories" at bounding box center [70, 105] width 50 height 25
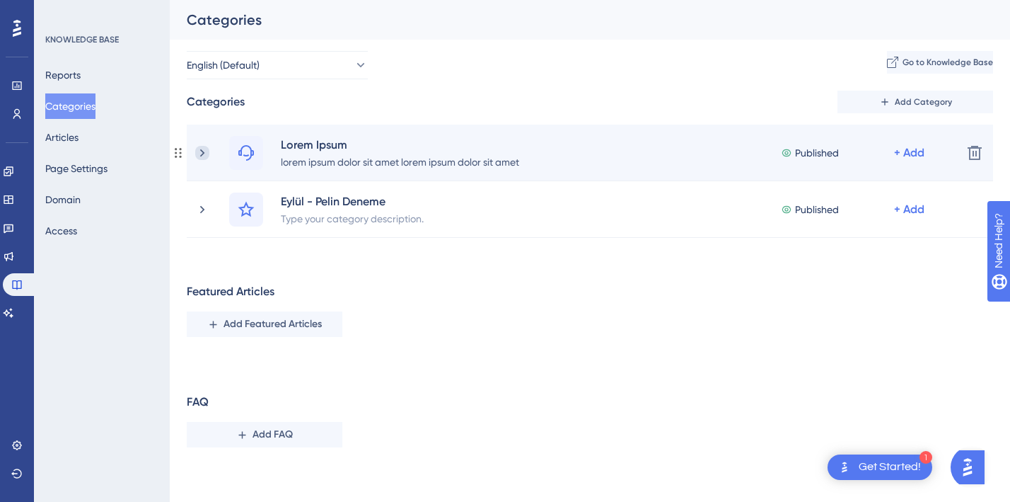
click at [202, 151] on icon at bounding box center [202, 153] width 4 height 8
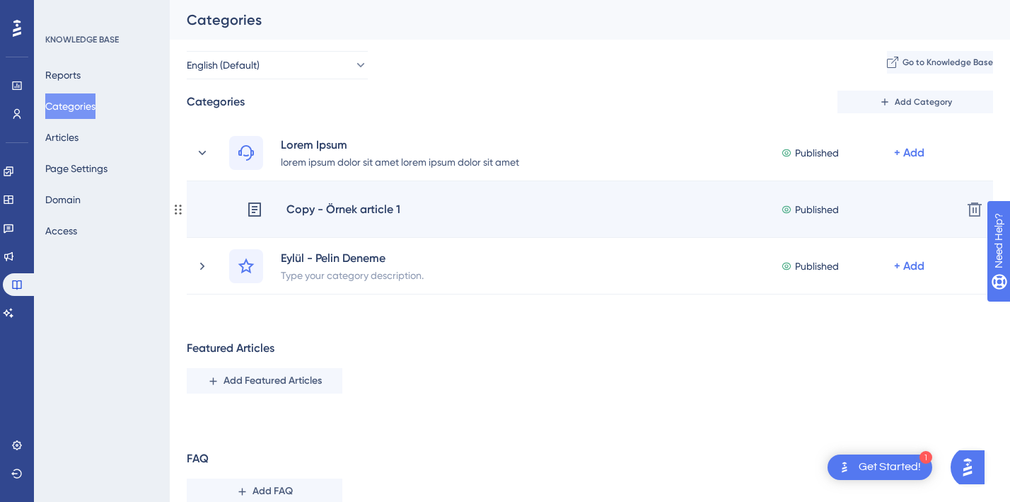
click at [379, 207] on div "Copy - Örnek article 1" at bounding box center [343, 209] width 115 height 18
click at [792, 207] on icon at bounding box center [786, 209] width 11 height 10
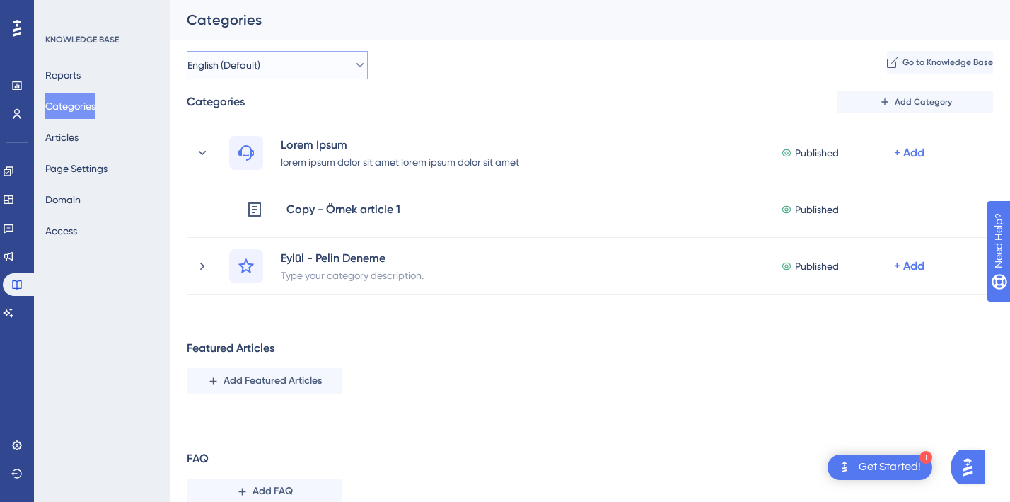
click at [255, 57] on span "English (Default)" at bounding box center [224, 65] width 73 height 17
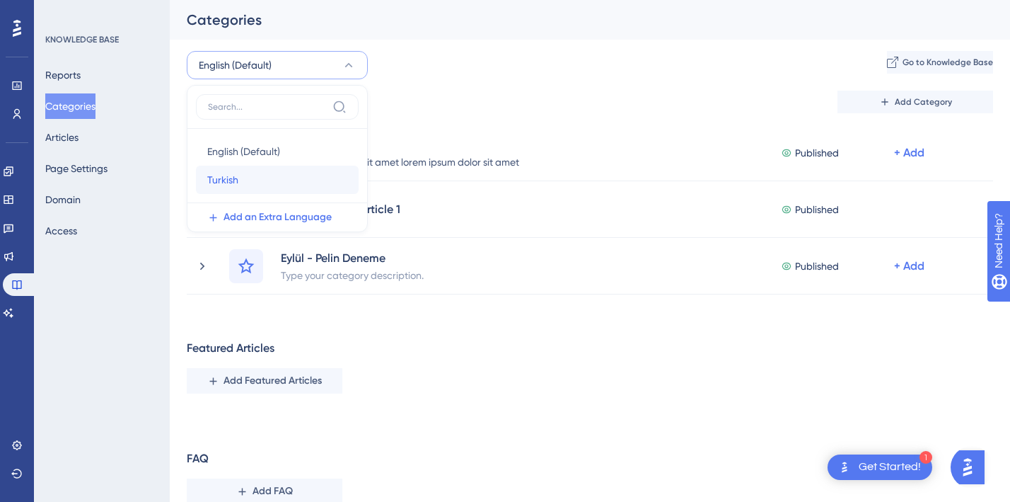
click at [236, 178] on span "Turkish" at bounding box center [222, 179] width 31 height 17
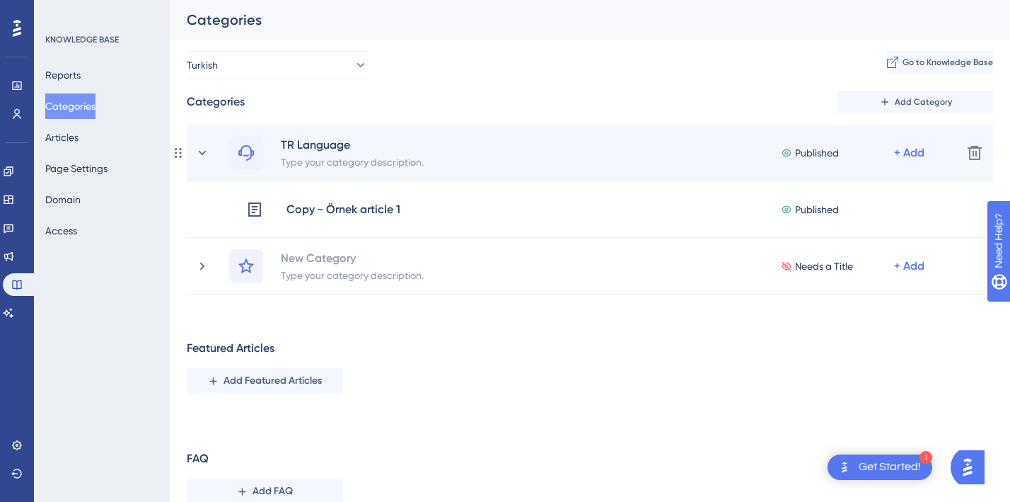
click at [194, 150] on div "TR Language Type your category description. Published + Add Delete" at bounding box center [590, 153] width 807 height 57
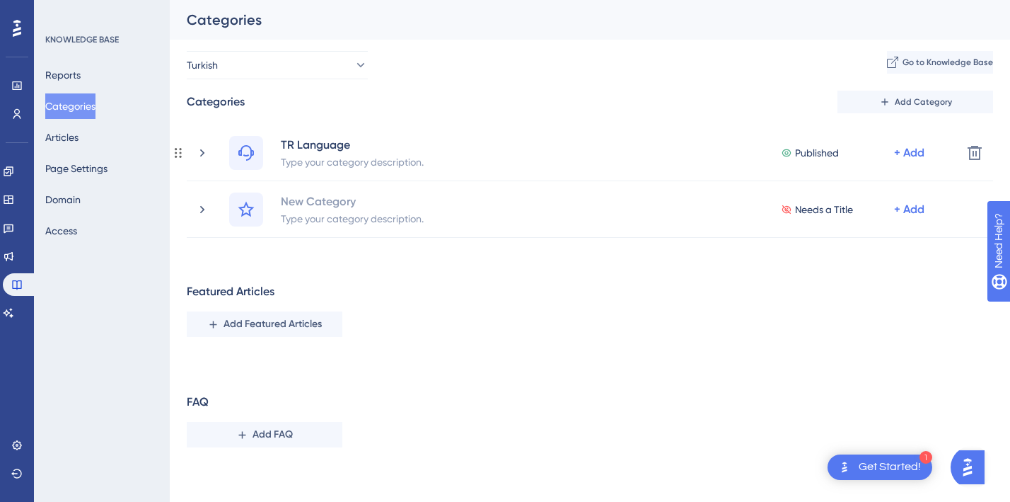
click at [194, 150] on div "TR Language Type your category description. Published + Add Delete" at bounding box center [590, 153] width 807 height 57
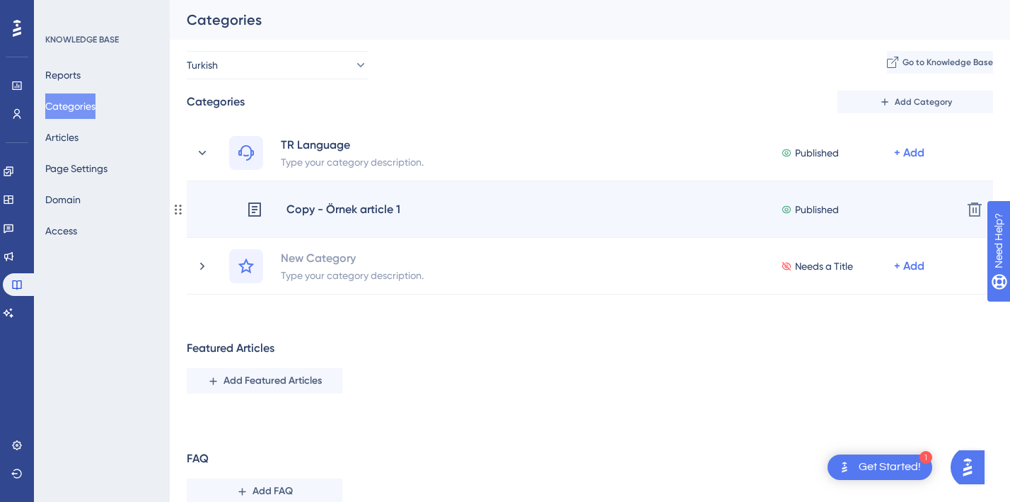
click at [372, 208] on div "Copy - Örnek article 1" at bounding box center [343, 209] width 115 height 18
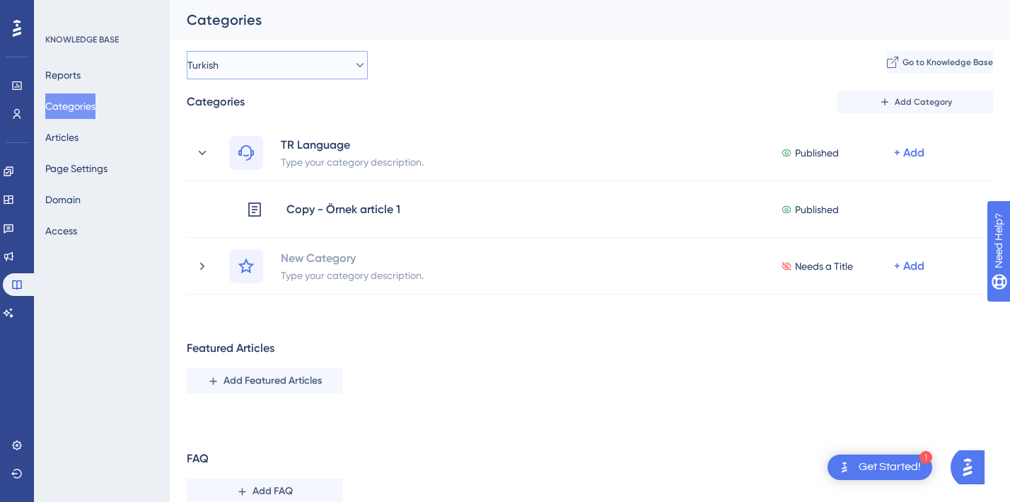
click at [266, 56] on button "Turkish" at bounding box center [277, 65] width 181 height 28
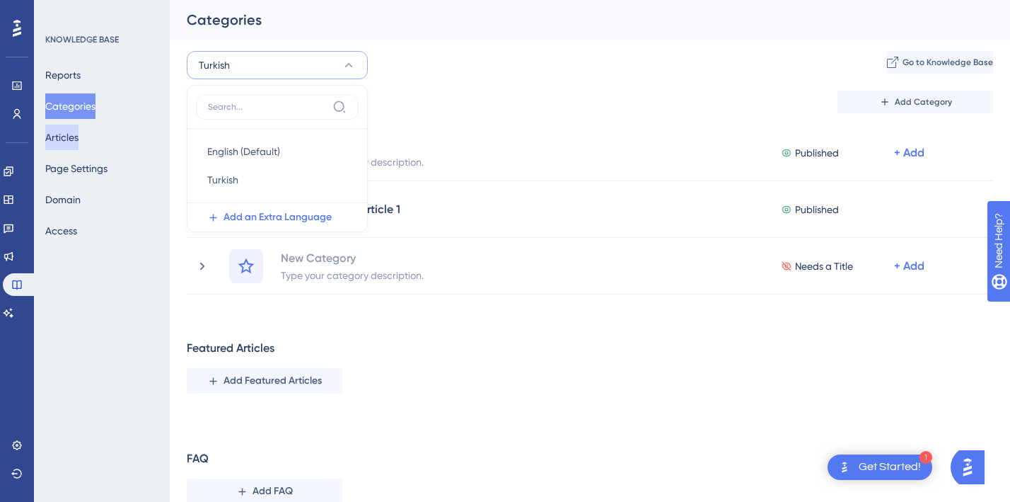
click at [74, 139] on button "Articles" at bounding box center [61, 137] width 33 height 25
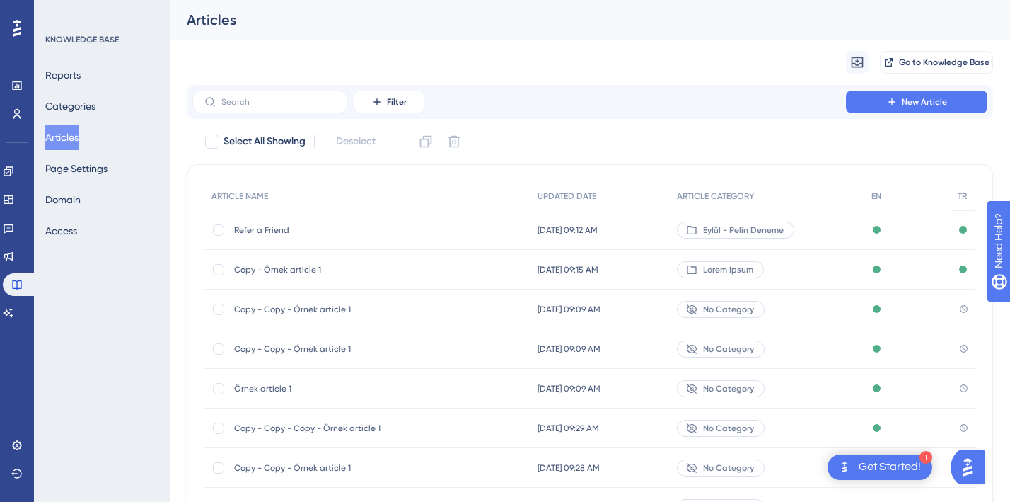
click at [256, 227] on span "Refer a Friend" at bounding box center [347, 229] width 226 height 11
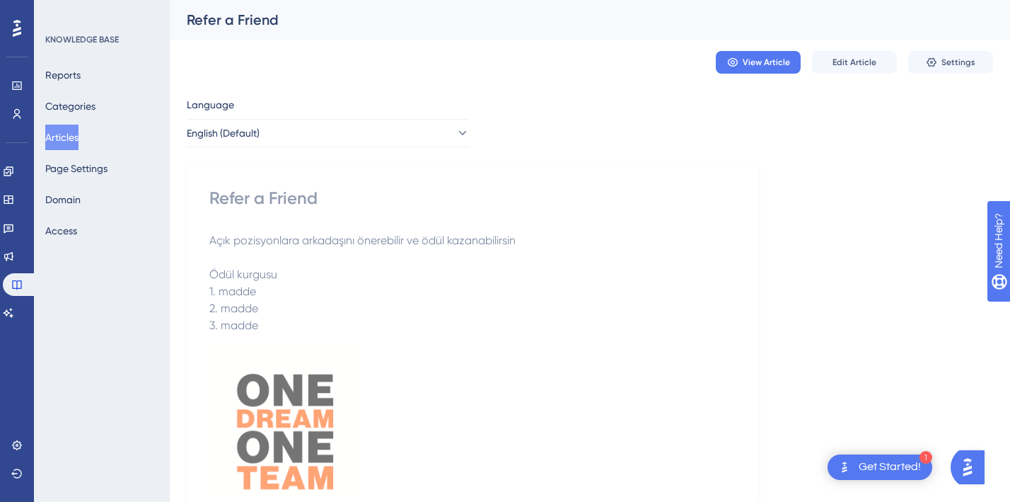
click at [865, 62] on span "Edit Article" at bounding box center [855, 62] width 44 height 11
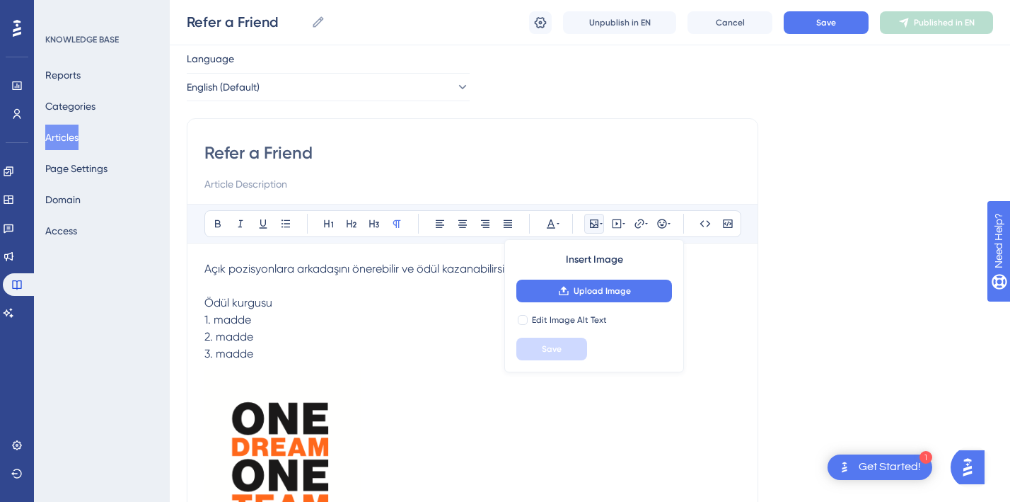
click at [720, 277] on p at bounding box center [472, 285] width 536 height 17
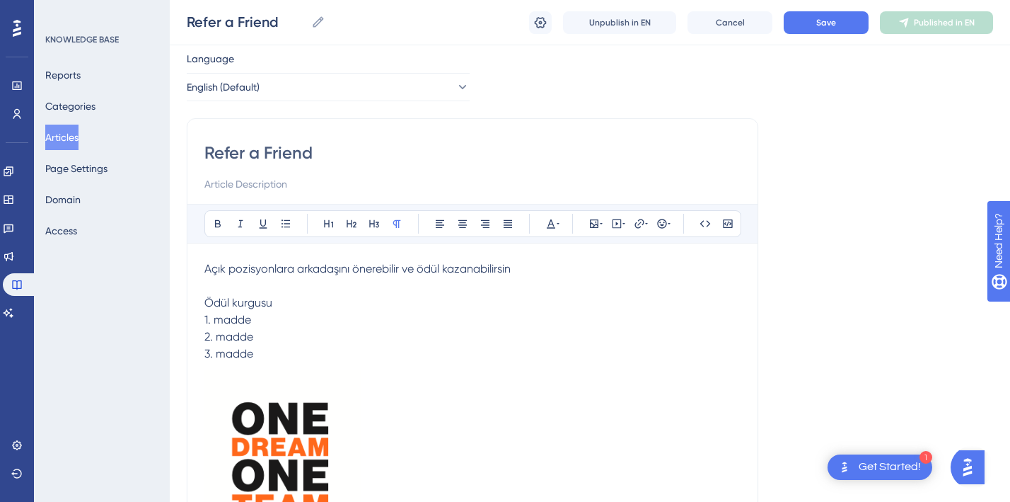
scroll to position [0, 0]
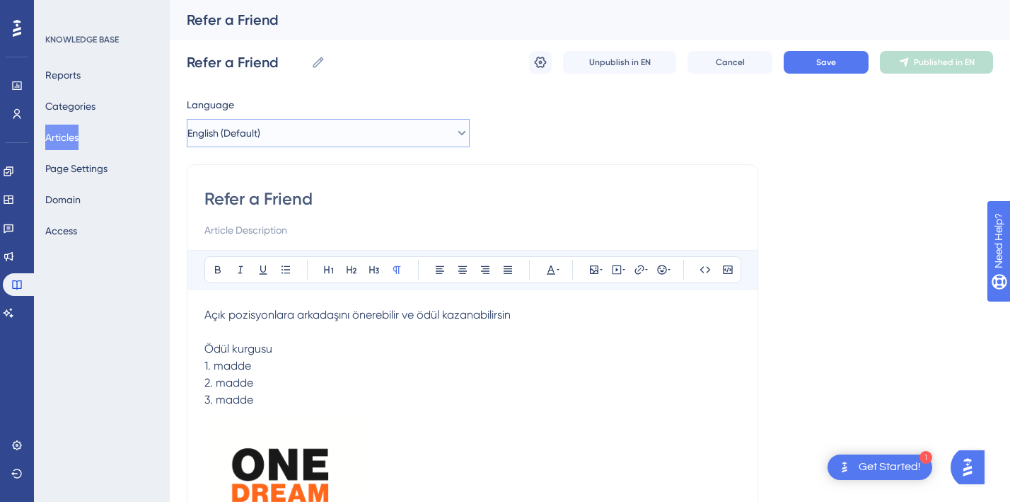
click at [260, 127] on span "English (Default)" at bounding box center [224, 133] width 73 height 17
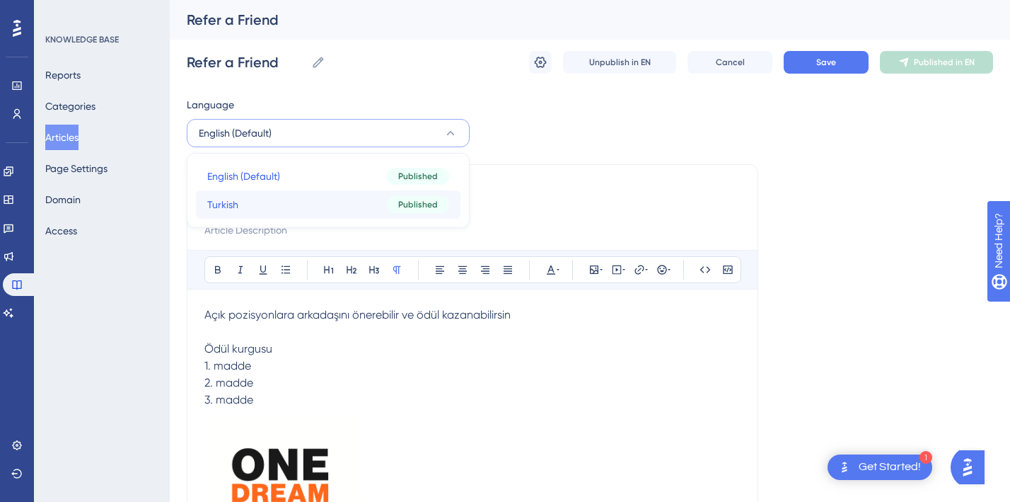
click at [276, 207] on button "Turkish Turkish Published" at bounding box center [328, 204] width 265 height 28
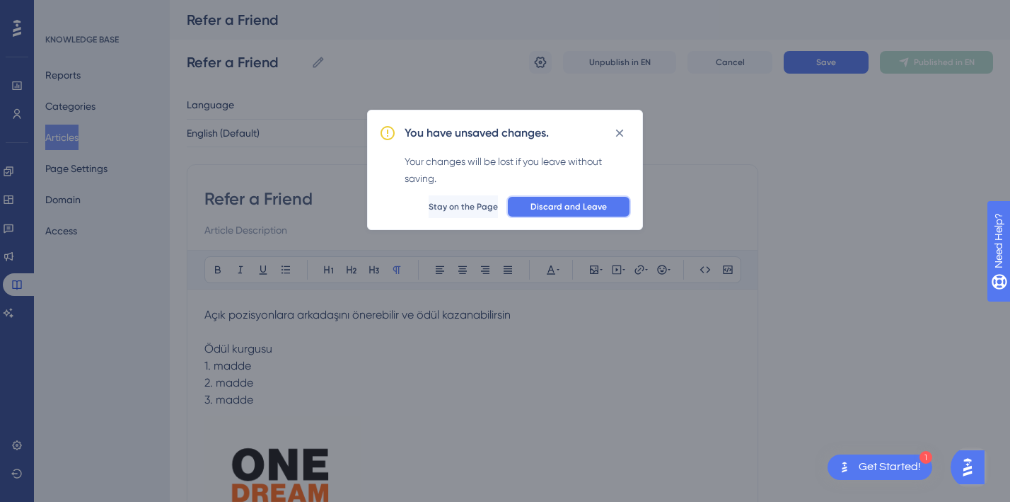
click at [555, 207] on span "Discard and Leave" at bounding box center [569, 206] width 76 height 11
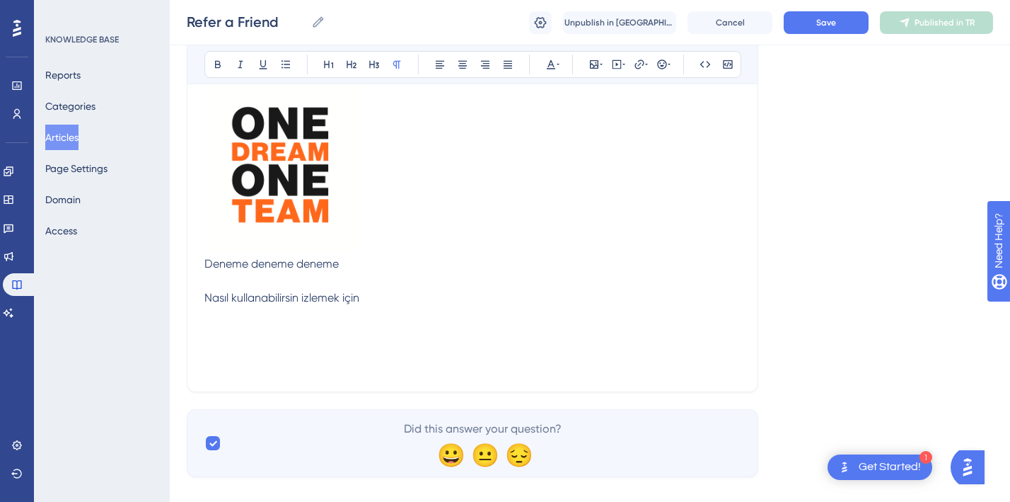
scroll to position [356, 0]
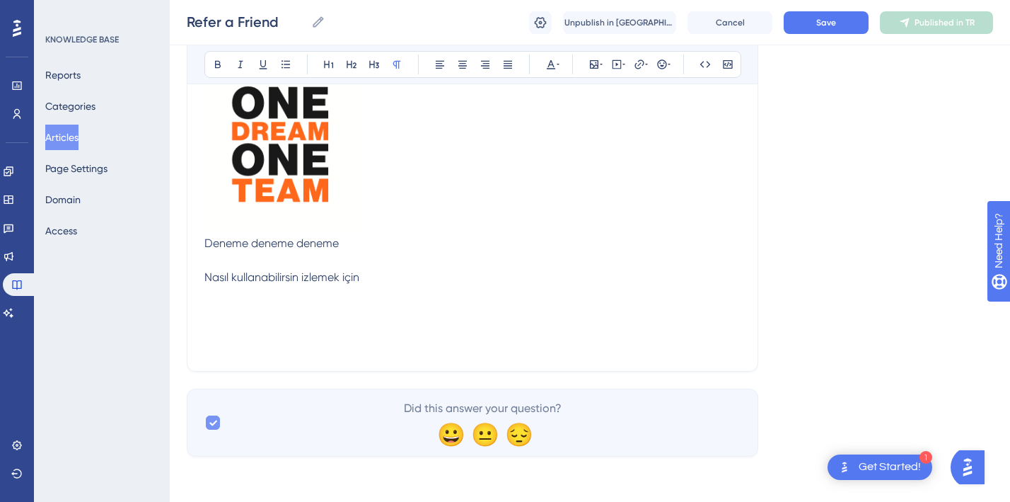
click at [212, 418] on icon at bounding box center [213, 422] width 8 height 11
click at [213, 423] on div at bounding box center [213, 422] width 14 height 14
checkbox input "true"
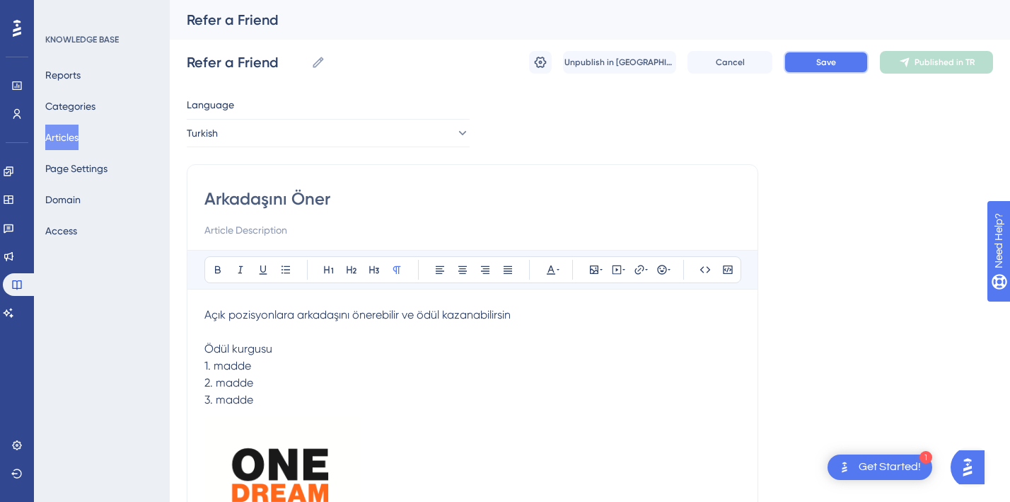
click at [822, 58] on span "Save" at bounding box center [827, 62] width 20 height 11
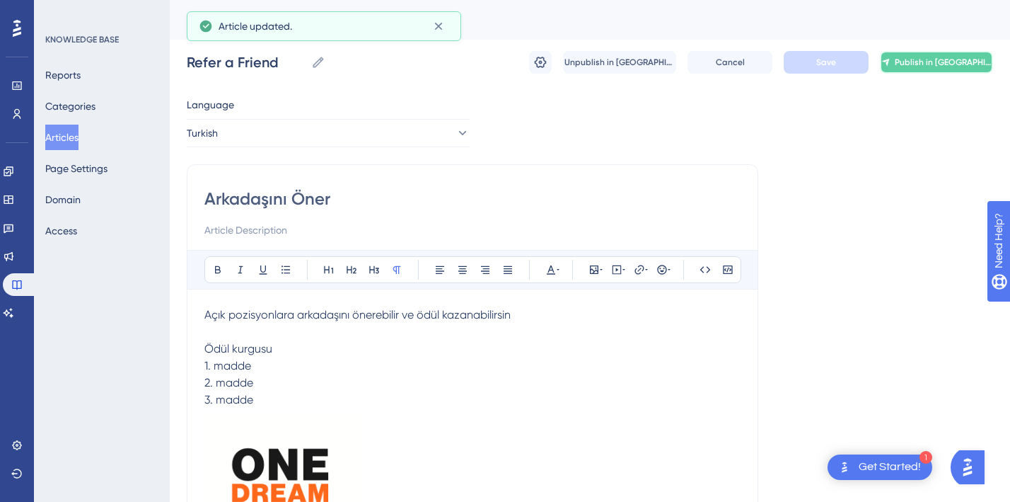
click at [918, 66] on button "Publish in [GEOGRAPHIC_DATA]" at bounding box center [936, 62] width 113 height 23
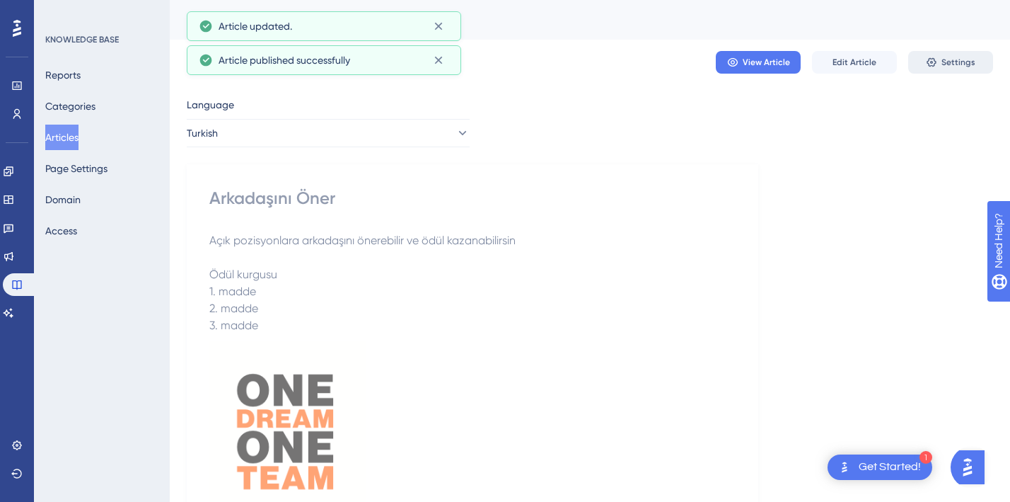
click at [957, 54] on button "Settings" at bounding box center [951, 62] width 85 height 23
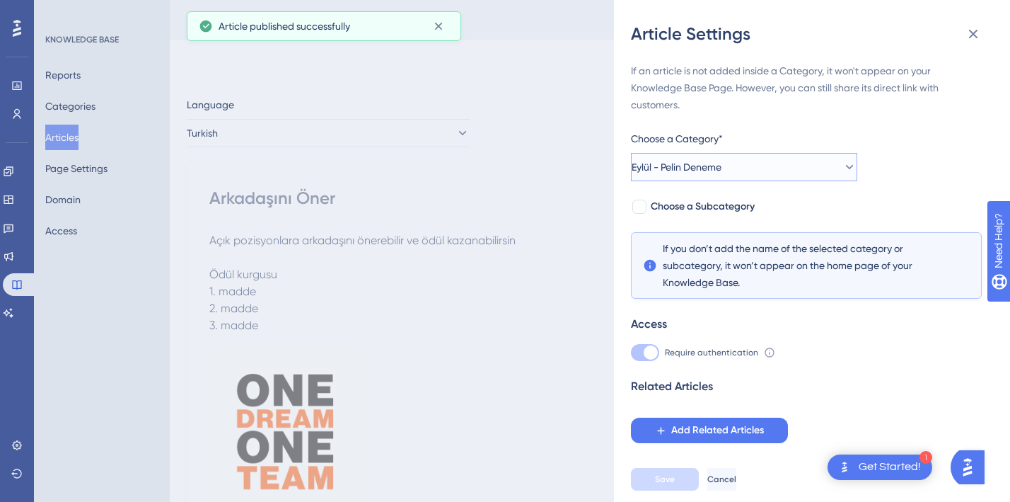
click at [722, 171] on span "Eylül - Pelin Deneme" at bounding box center [677, 167] width 90 height 17
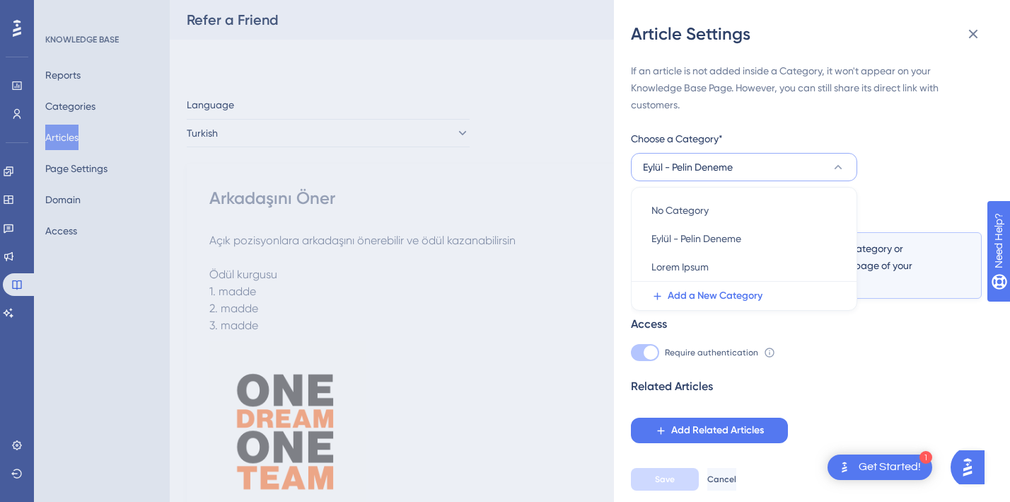
click at [733, 171] on span "Eylül - Pelin Deneme" at bounding box center [688, 167] width 90 height 17
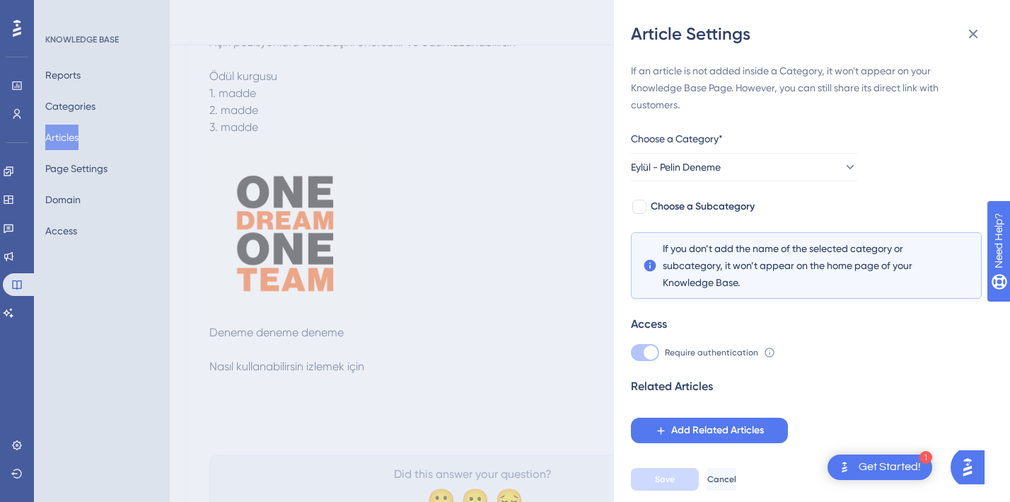
scroll to position [195, 0]
click at [642, 205] on div at bounding box center [640, 207] width 14 height 14
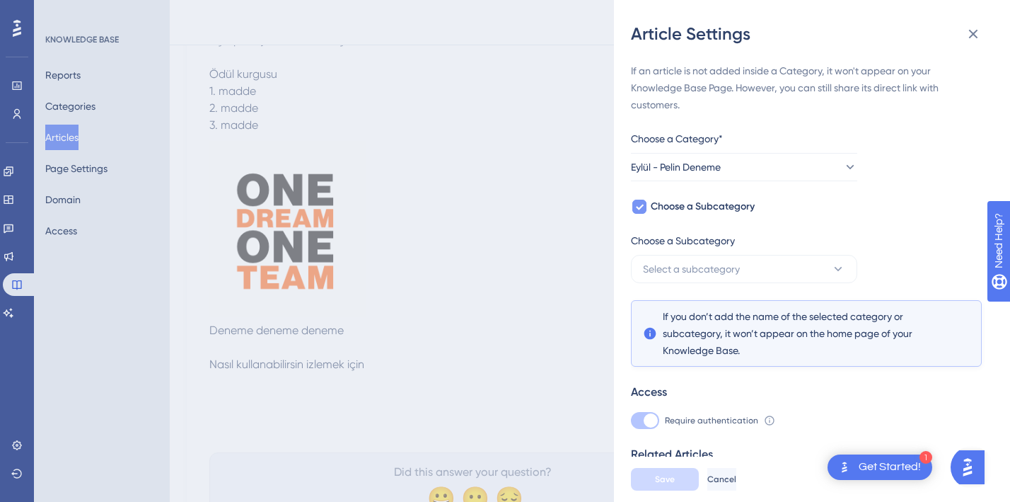
click at [642, 205] on icon at bounding box center [640, 207] width 8 height 6
checkbox input "false"
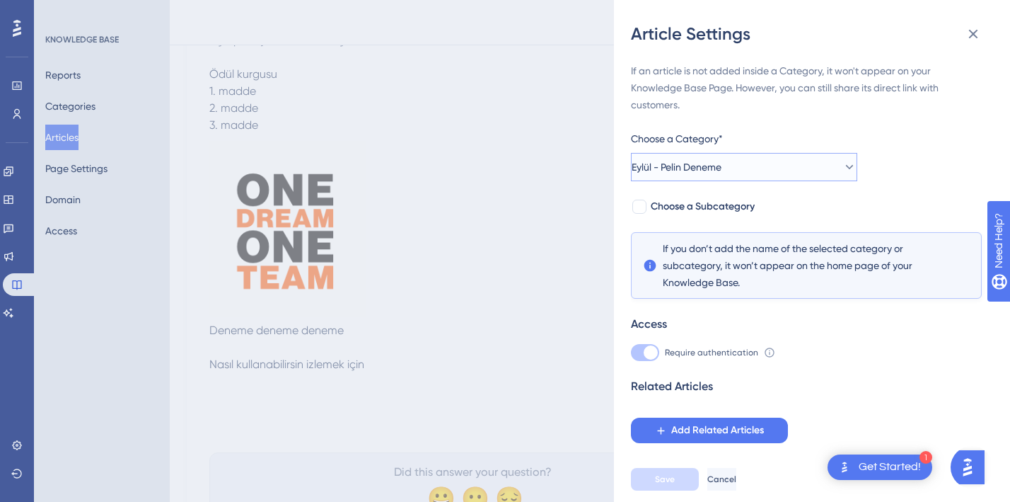
click at [689, 156] on button "Eylül - Pelin Deneme" at bounding box center [744, 167] width 226 height 28
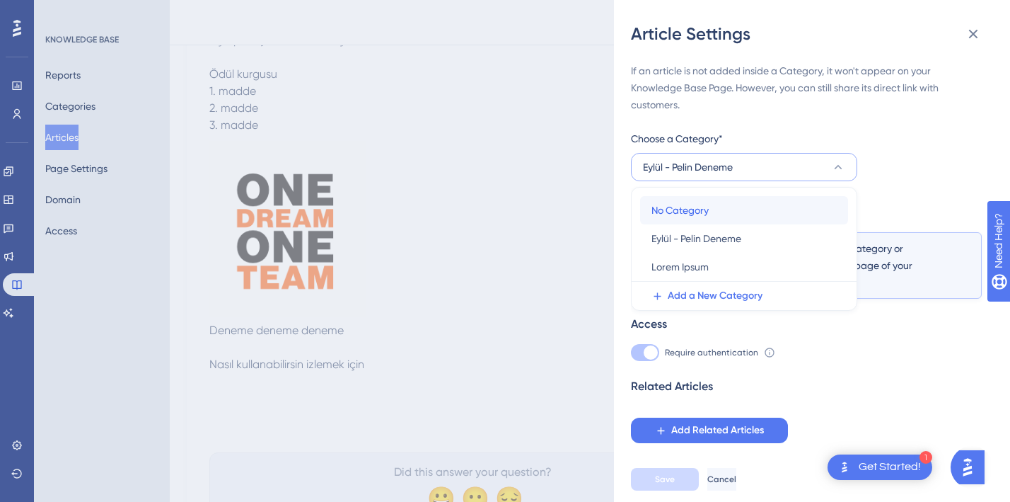
click at [667, 207] on span "No Category" at bounding box center [680, 210] width 57 height 17
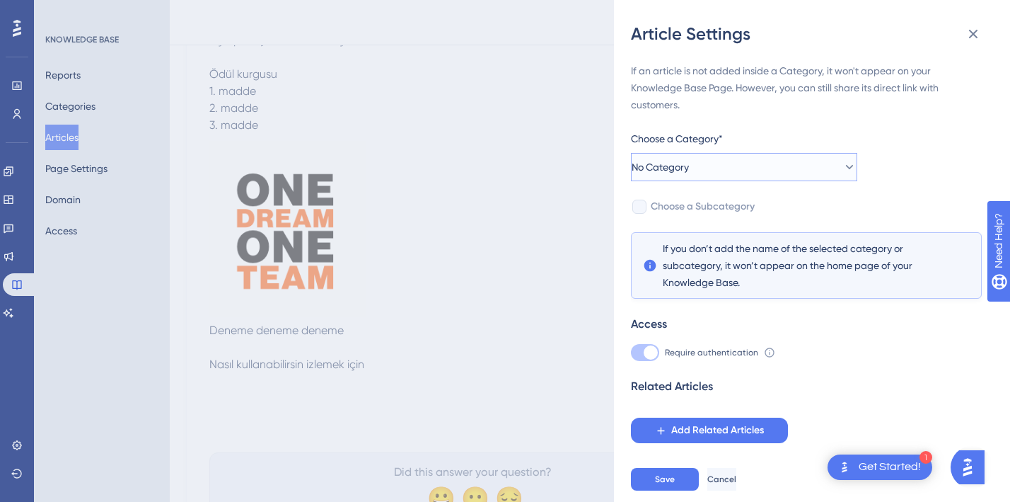
click at [776, 171] on button "No Category" at bounding box center [744, 167] width 226 height 28
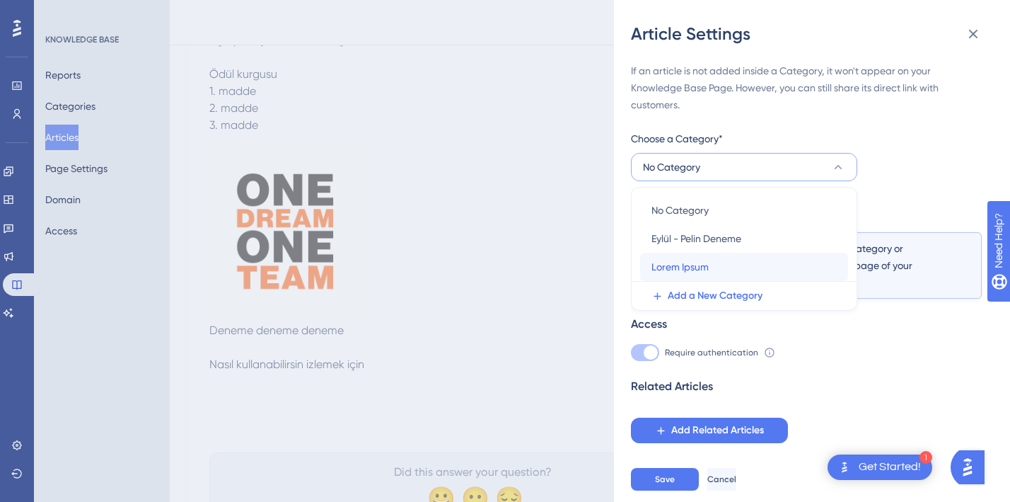
click at [720, 266] on div "Lorem Ipsum Lorem Ipsum" at bounding box center [744, 267] width 185 height 28
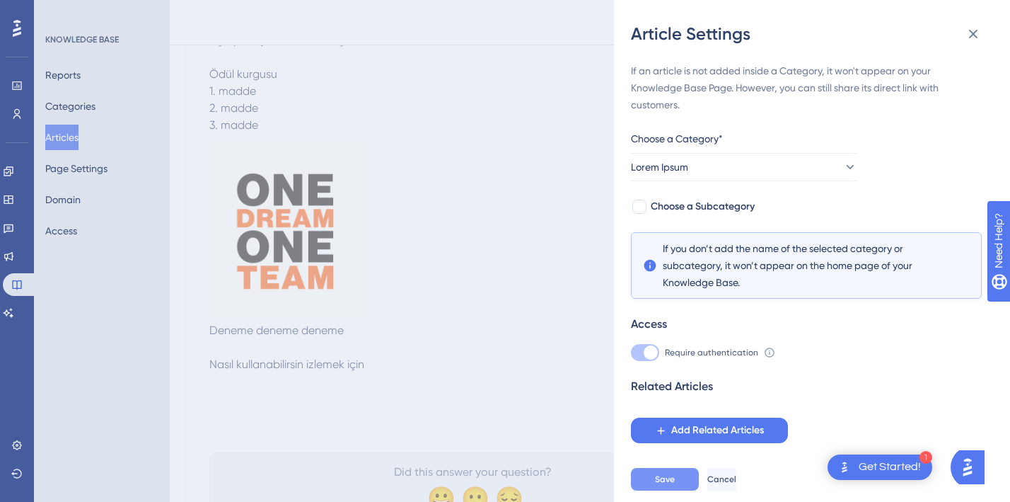
click at [653, 485] on button "Save" at bounding box center [665, 479] width 68 height 23
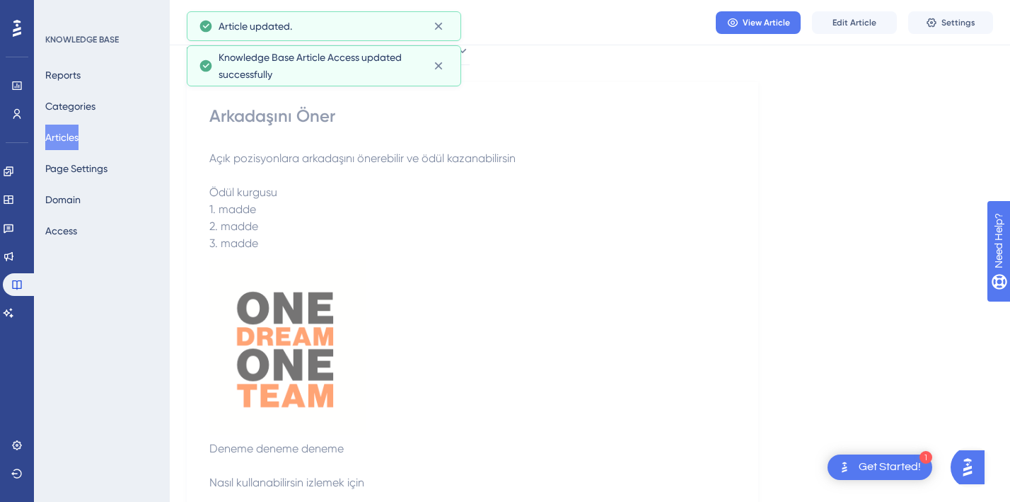
scroll to position [0, 0]
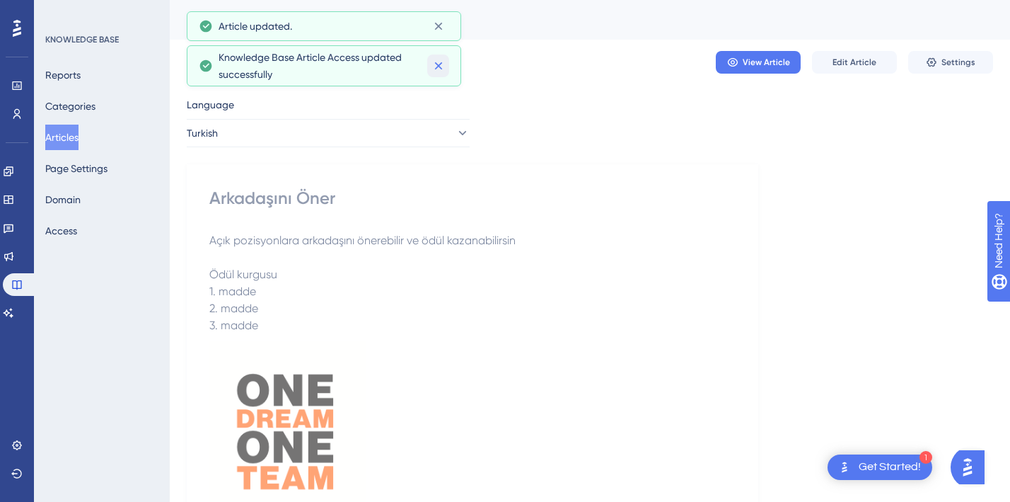
click at [442, 67] on icon at bounding box center [439, 66] width 14 height 14
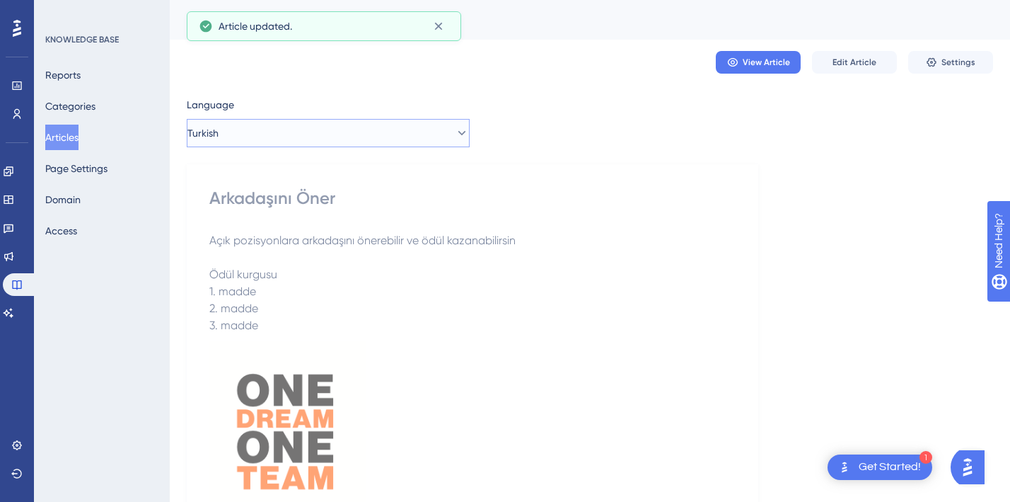
click at [313, 133] on button "Turkish" at bounding box center [328, 133] width 283 height 28
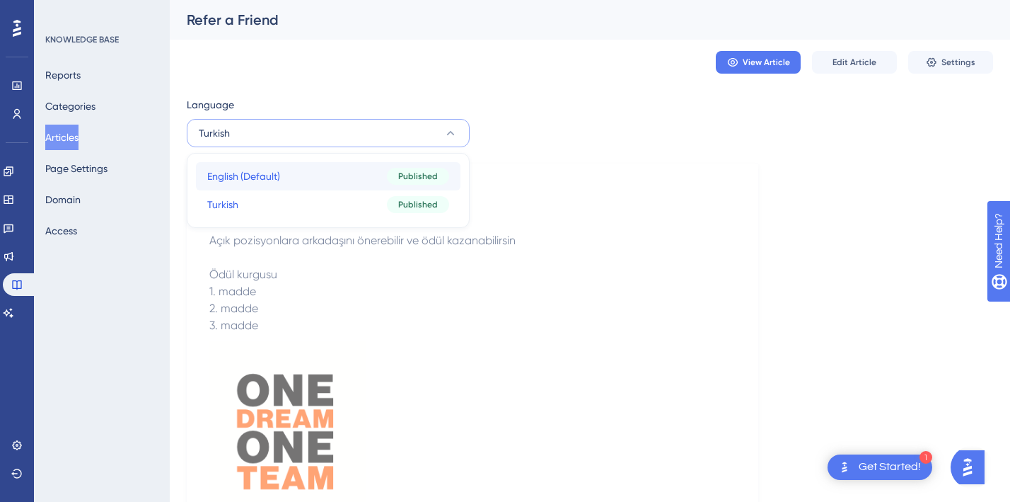
click at [282, 171] on button "English (Default) English (Default) Published" at bounding box center [328, 176] width 265 height 28
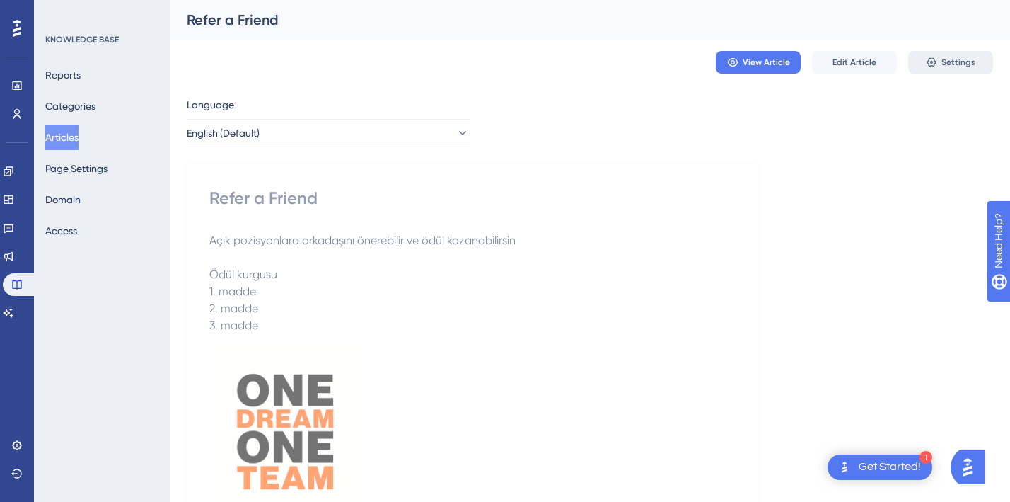
click at [967, 65] on span "Settings" at bounding box center [959, 62] width 34 height 11
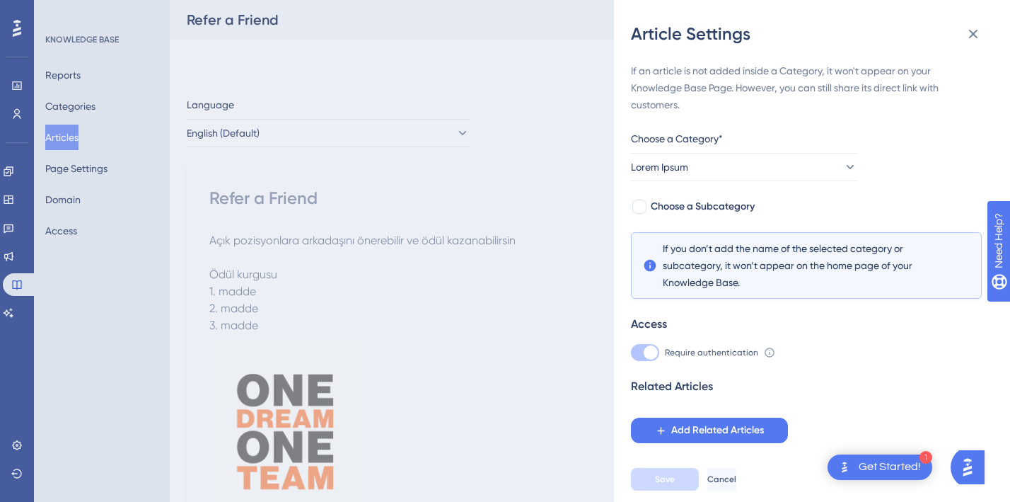
scroll to position [104, 0]
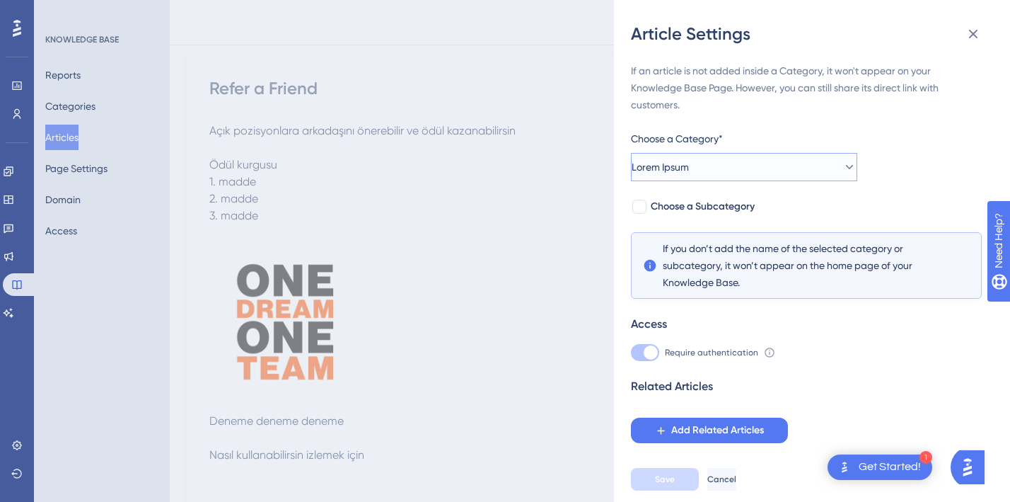
click at [689, 175] on span "Lorem Ipsum" at bounding box center [660, 167] width 57 height 17
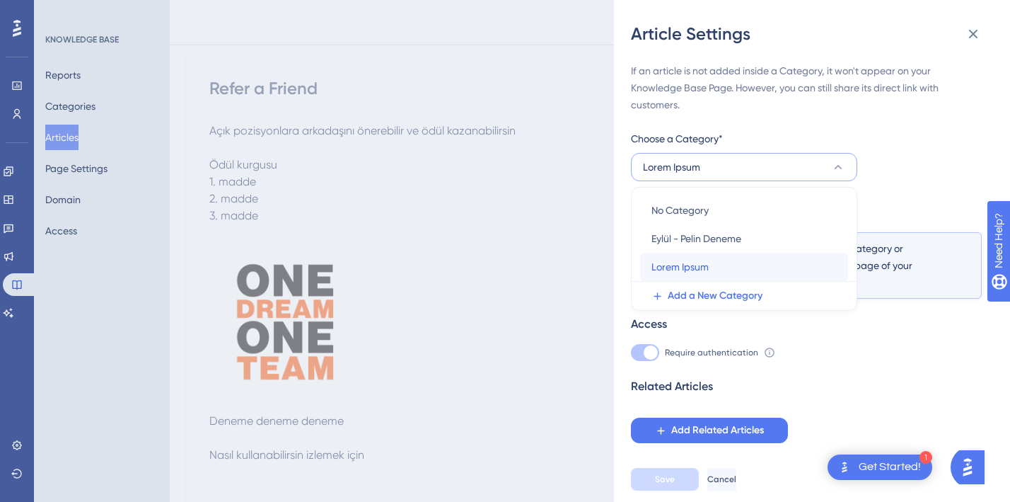
click at [679, 262] on span "Lorem Ipsum" at bounding box center [680, 266] width 57 height 17
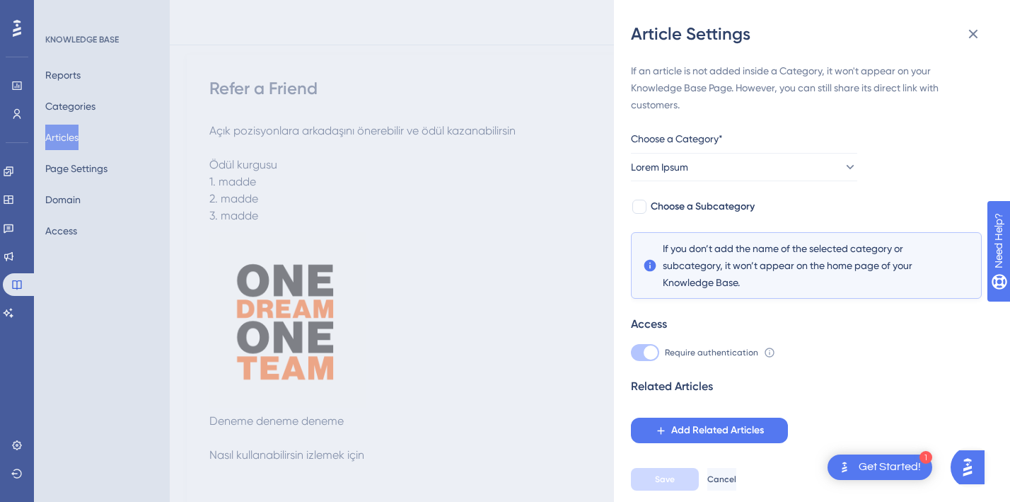
click at [536, 330] on div "Article Settings If an article is not added inside a Category, it won't appear …" at bounding box center [505, 251] width 1010 height 502
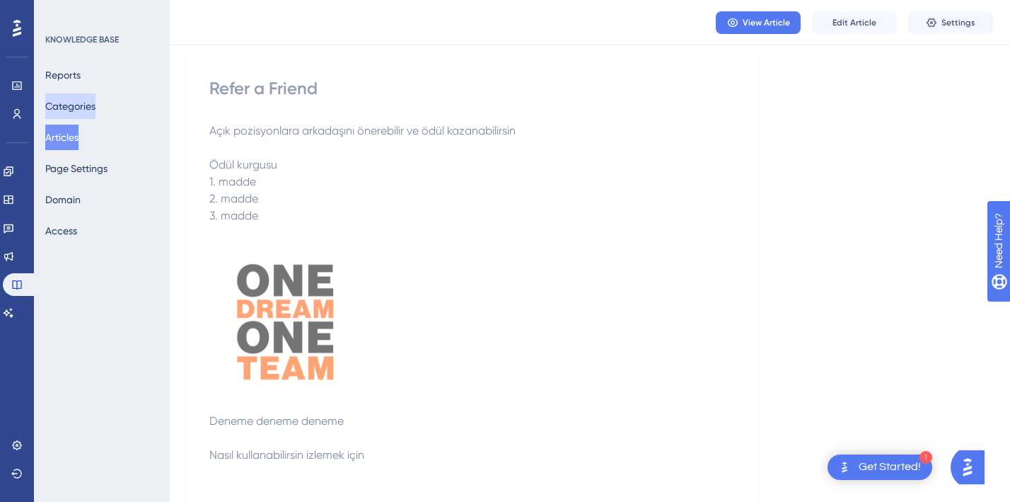
click at [81, 101] on button "Categories" at bounding box center [70, 105] width 50 height 25
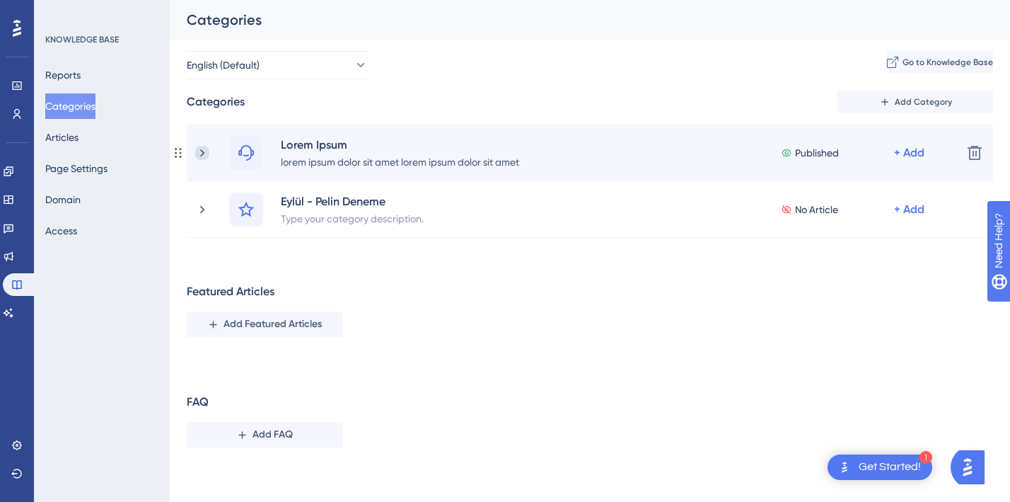
click at [207, 154] on icon at bounding box center [202, 153] width 14 height 14
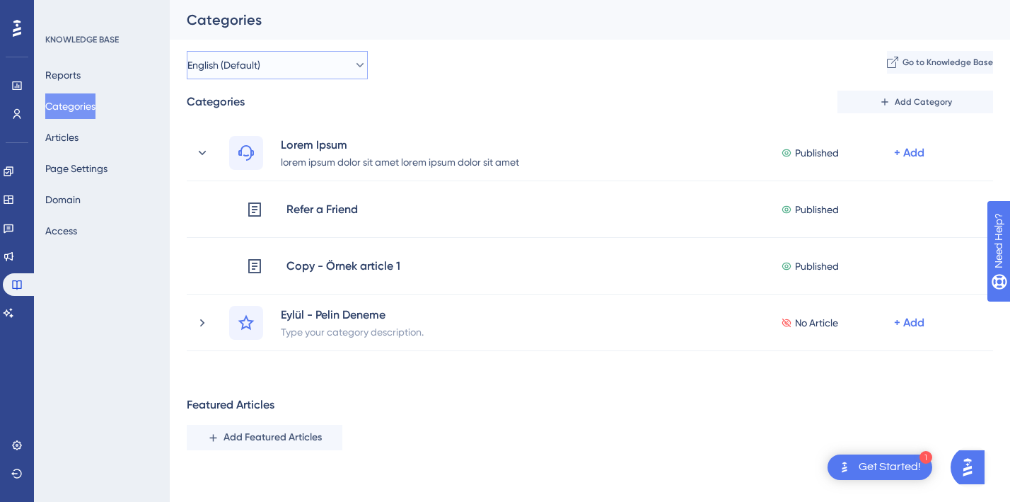
click at [284, 64] on button "English (Default)" at bounding box center [277, 65] width 181 height 28
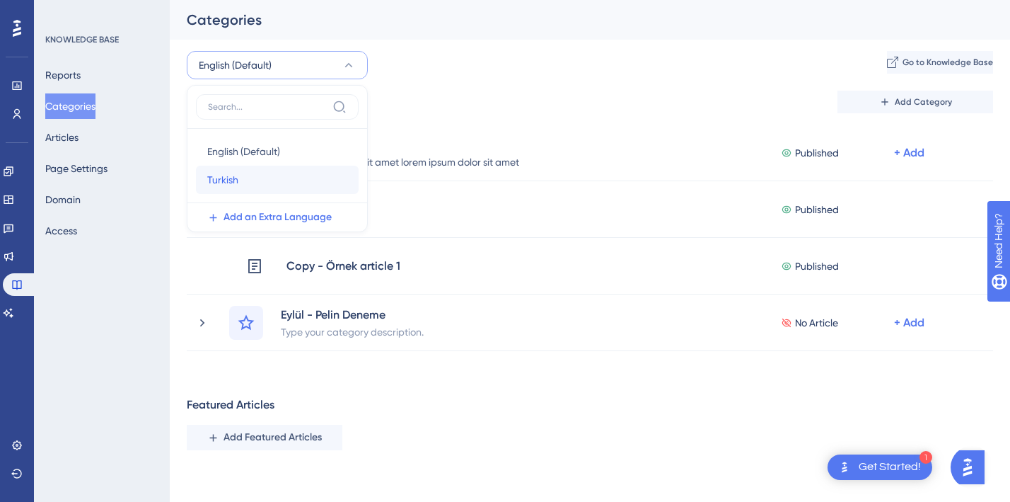
click at [238, 175] on div "Turkish Turkish" at bounding box center [277, 180] width 140 height 28
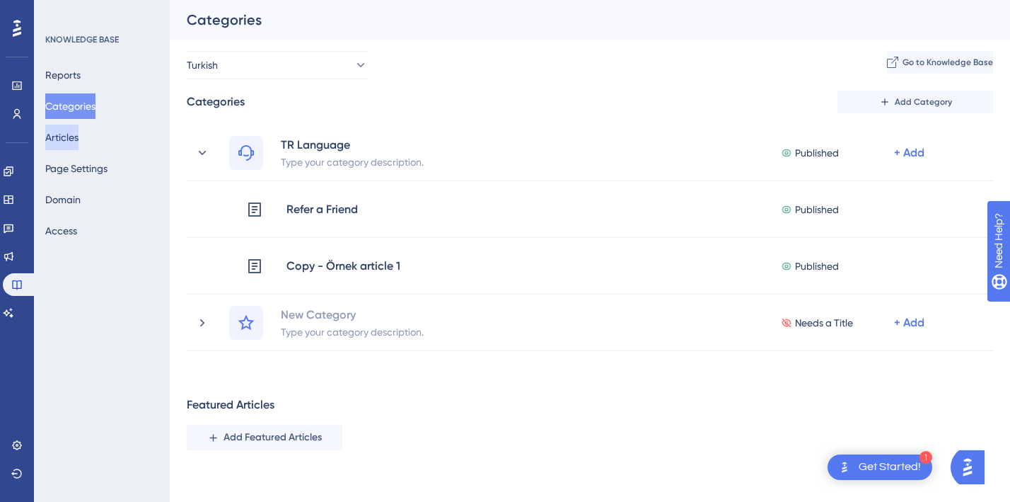
click at [76, 141] on button "Articles" at bounding box center [61, 137] width 33 height 25
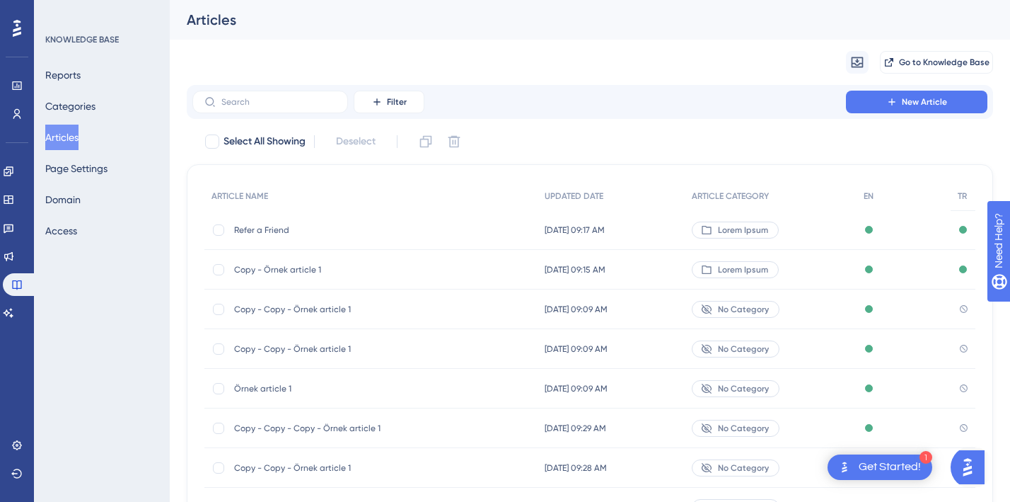
click at [76, 139] on button "Articles" at bounding box center [61, 137] width 33 height 25
click at [75, 108] on button "Categories" at bounding box center [70, 105] width 50 height 25
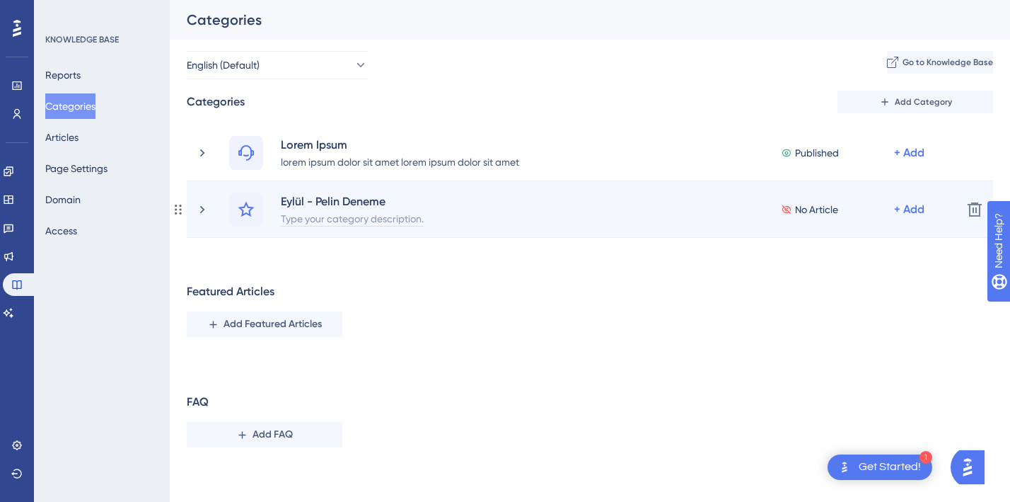
click at [342, 217] on div "Type your category description." at bounding box center [352, 217] width 144 height 17
click at [207, 208] on icon at bounding box center [202, 209] width 14 height 14
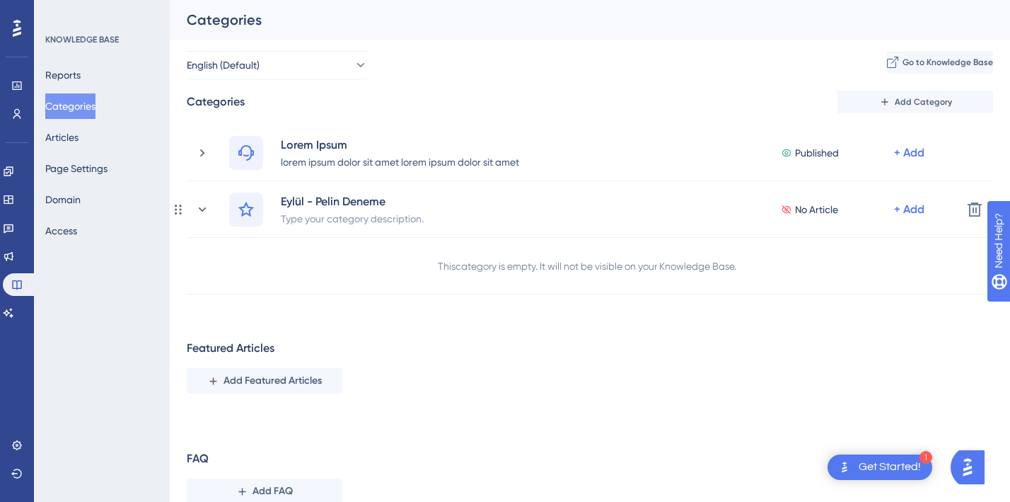
click at [207, 208] on icon at bounding box center [202, 209] width 14 height 14
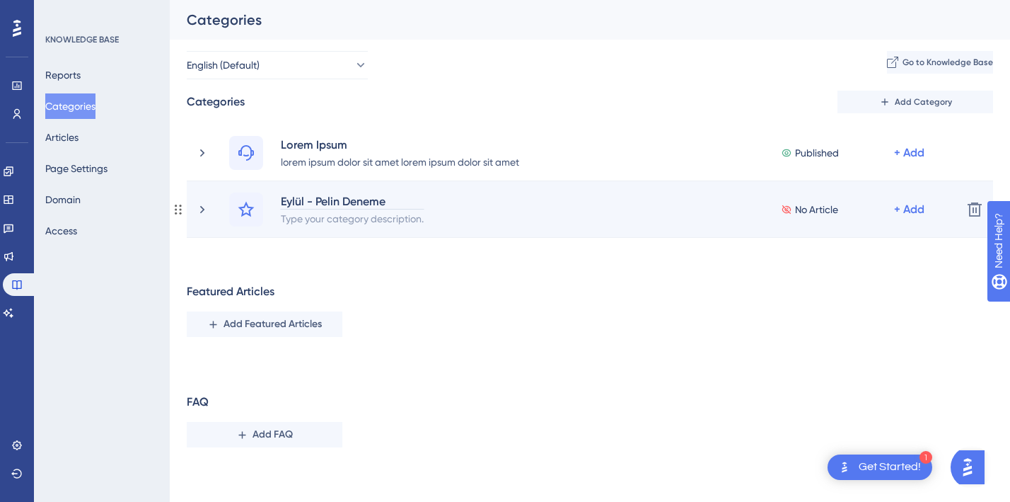
click at [323, 196] on div "Eylül - Pelin Deneme" at bounding box center [352, 200] width 144 height 17
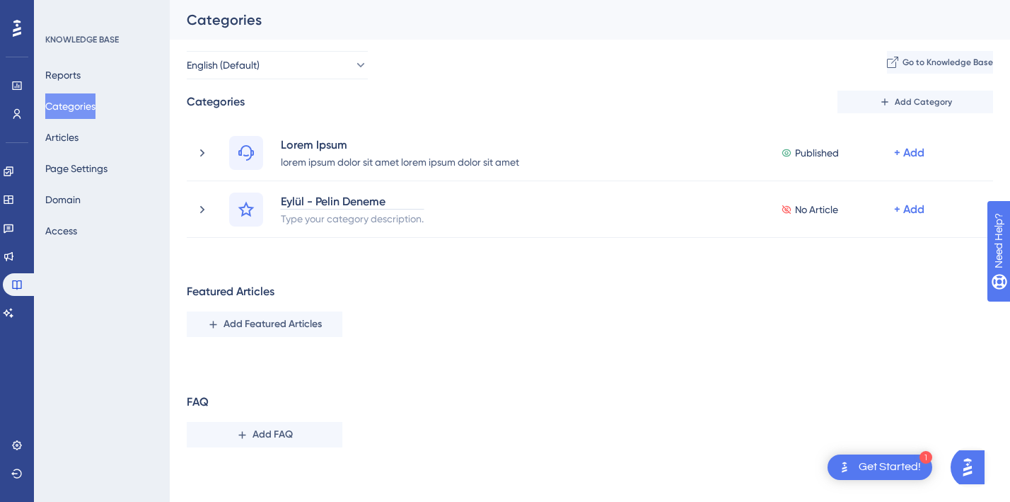
click at [524, 333] on div "Featured Articles Add Featured Articles" at bounding box center [590, 310] width 807 height 54
click at [898, 111] on button "Add Category" at bounding box center [916, 102] width 156 height 23
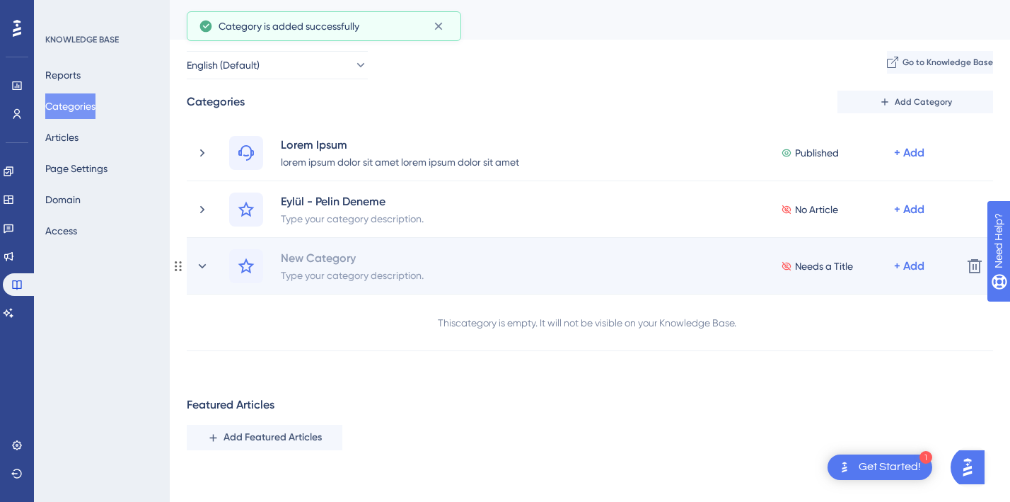
click at [179, 265] on icon at bounding box center [178, 265] width 11 height 11
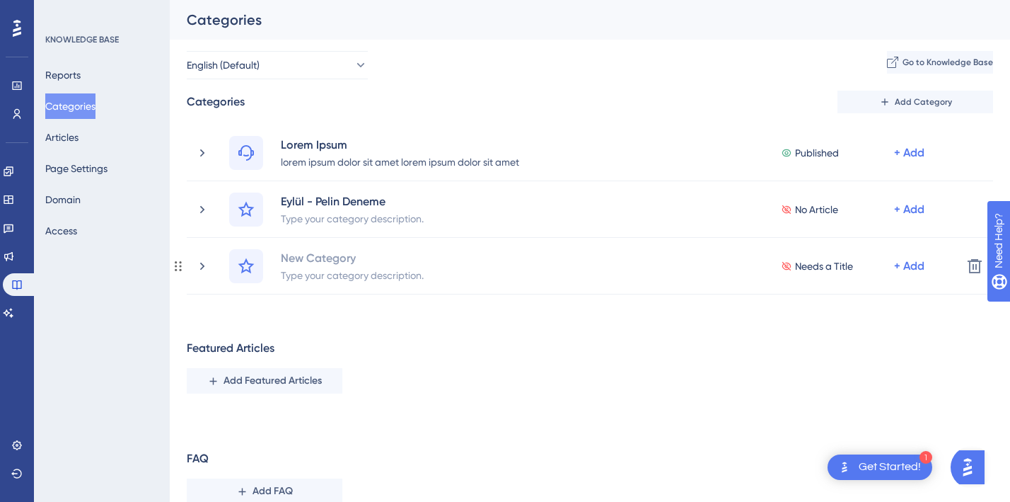
click at [179, 265] on icon at bounding box center [178, 265] width 11 height 11
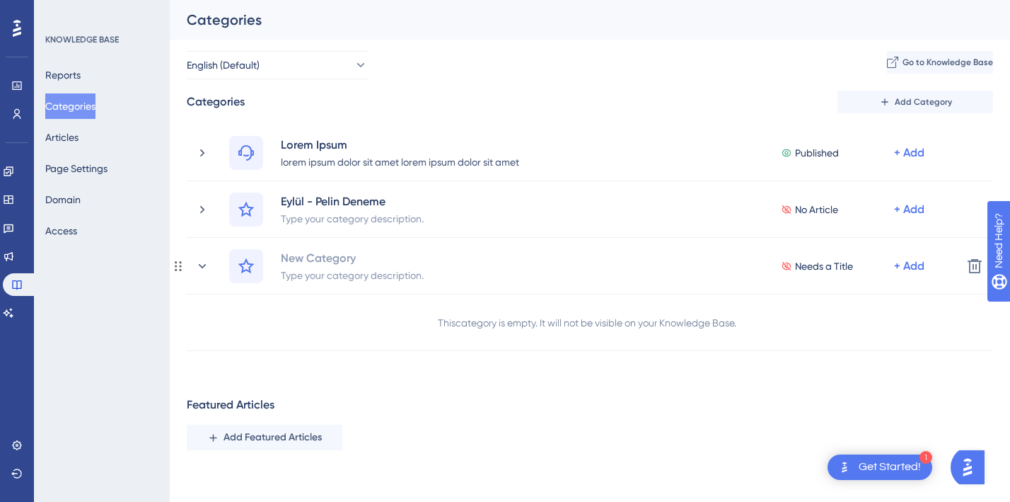
click at [179, 265] on icon at bounding box center [178, 265] width 11 height 11
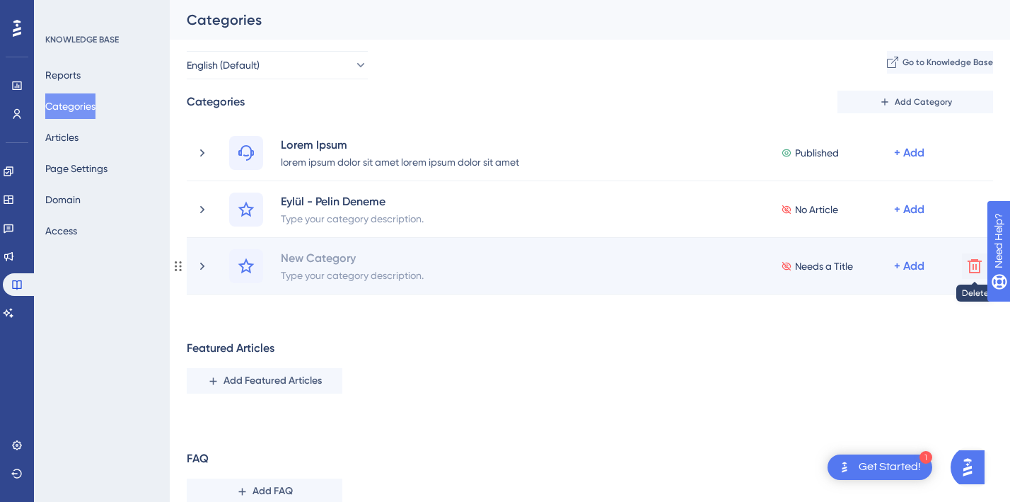
click at [972, 263] on icon at bounding box center [975, 266] width 17 height 17
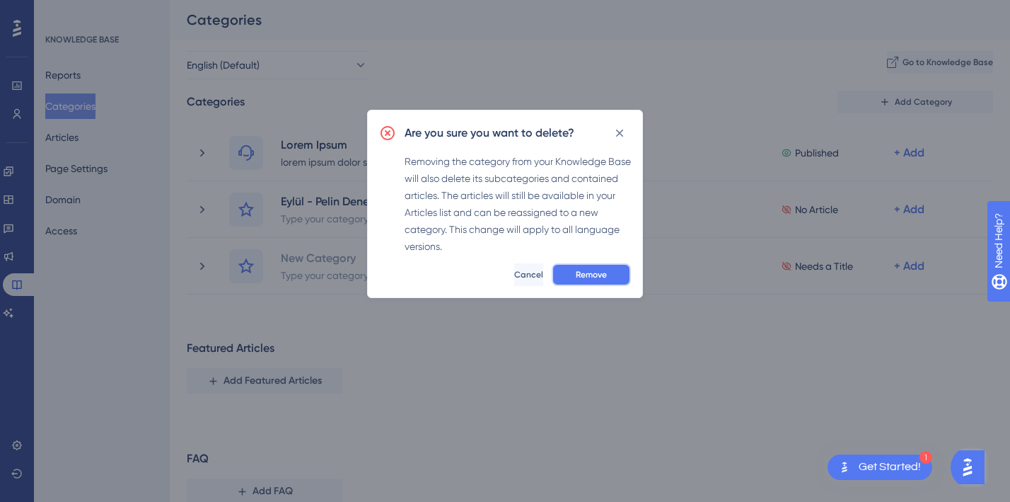
click at [602, 274] on span "Remove" at bounding box center [591, 274] width 31 height 11
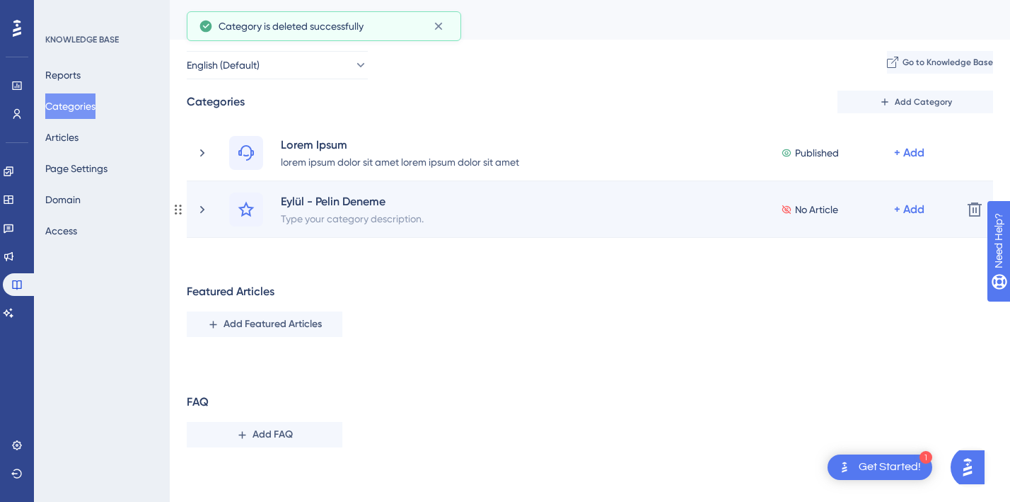
click at [178, 207] on icon at bounding box center [178, 209] width 11 height 11
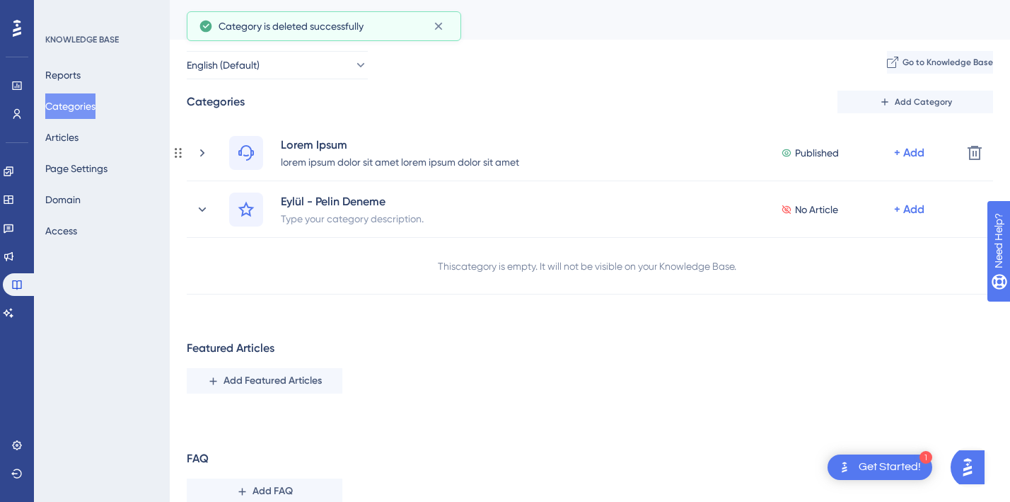
click at [178, 165] on div "Lorem Ipsum lorem ipsum dolor sit amet lorem ipsum dolor sit amet Published + A…" at bounding box center [583, 210] width 821 height 170
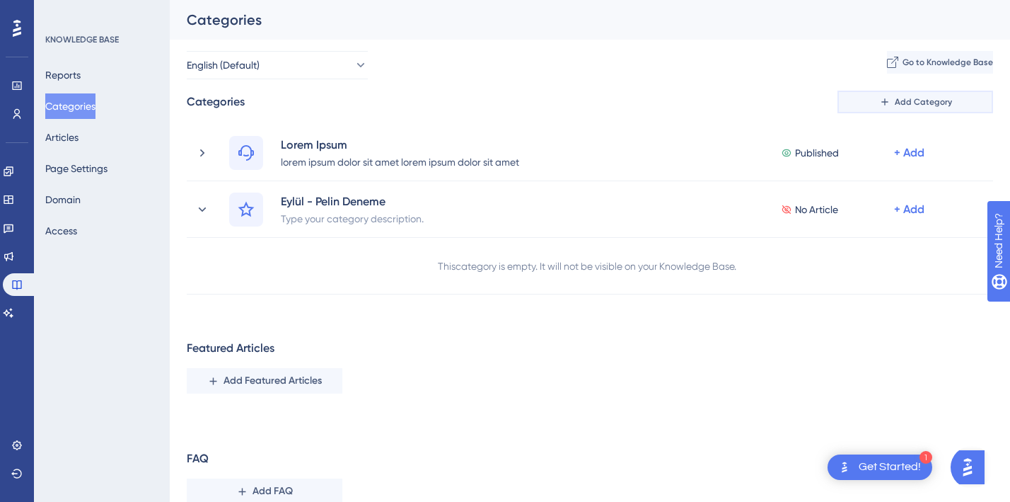
click at [909, 95] on button "Add Category" at bounding box center [916, 102] width 156 height 23
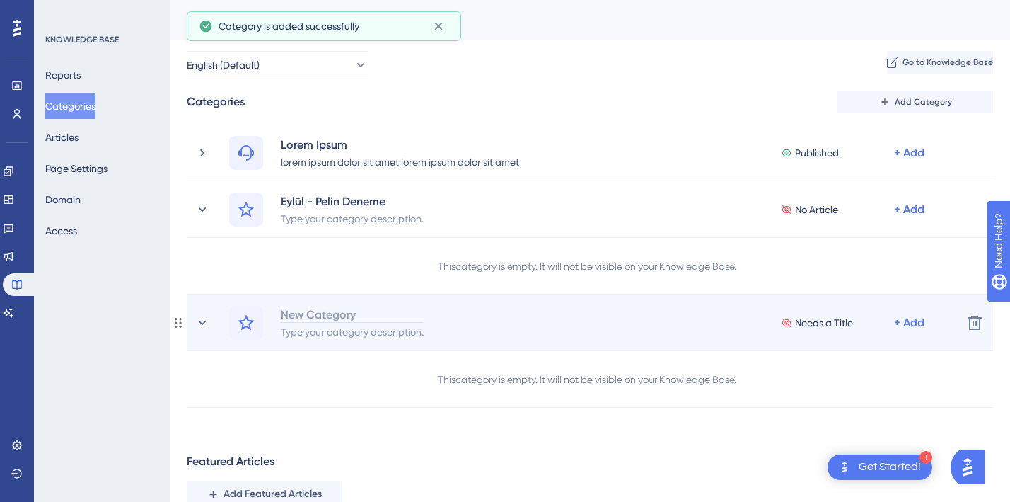
click at [284, 314] on div "New Category" at bounding box center [352, 314] width 144 height 17
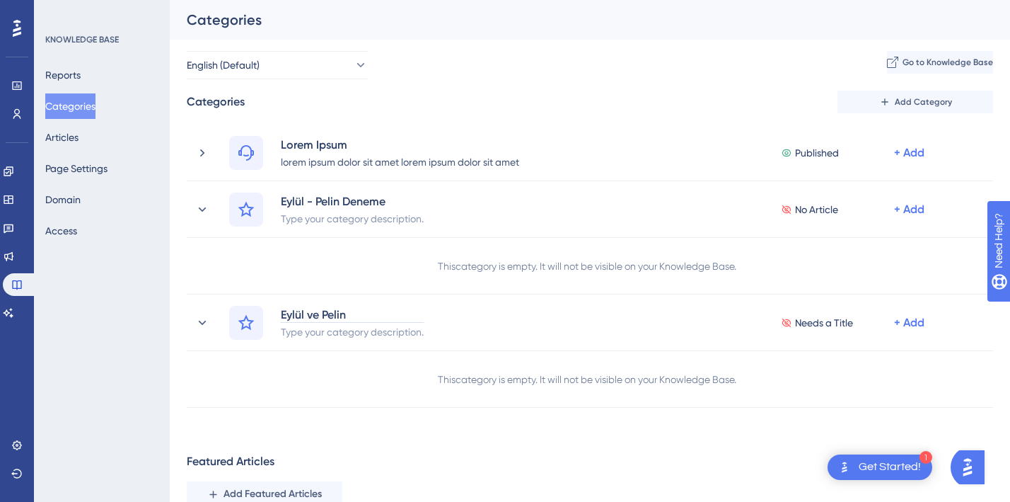
click at [0, 0] on div "Performance Users Engagement Widgets Feedback Product Updates Knowledge Base AI…" at bounding box center [0, 0] width 0 height 0
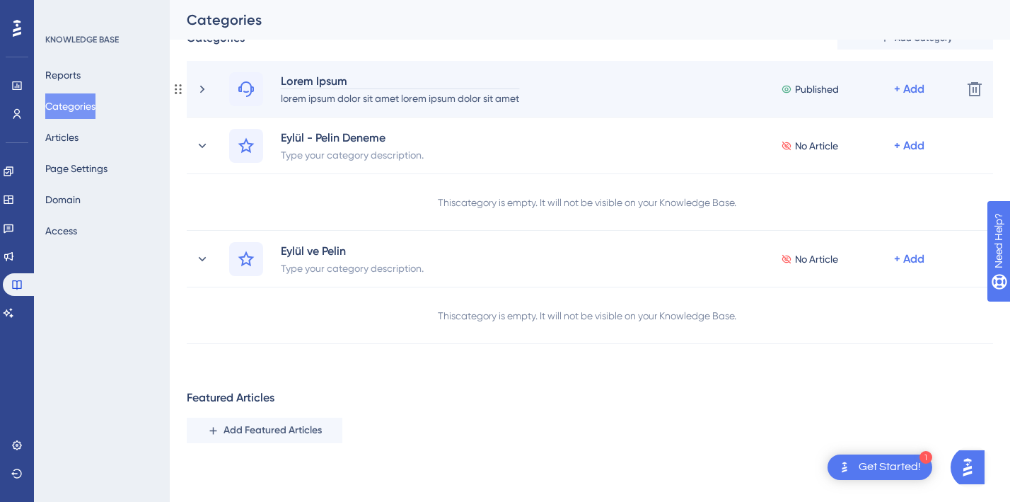
click at [307, 84] on div "Lorem Ipsum" at bounding box center [400, 80] width 240 height 17
click at [299, 96] on div "lorem ipsum dolor sit amet lorem ipsum dolor sit amet" at bounding box center [400, 97] width 240 height 17
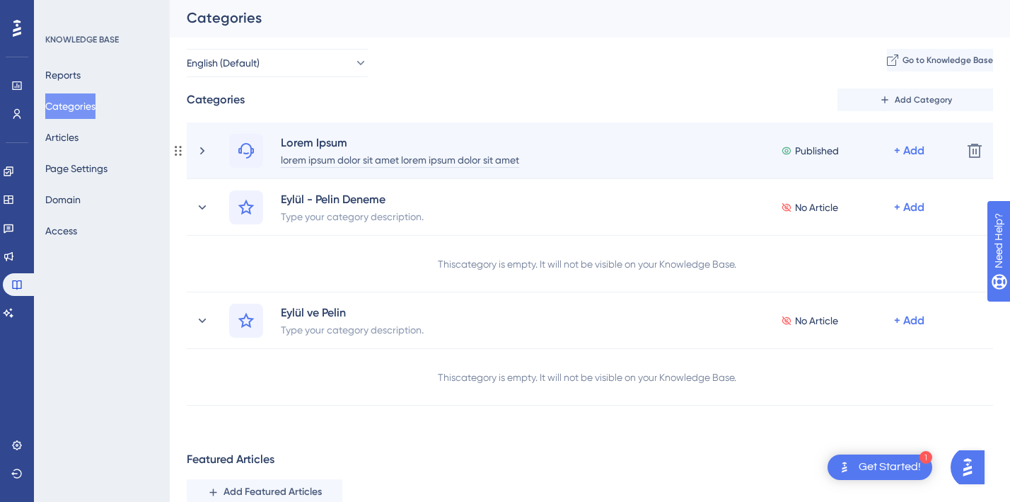
scroll to position [0, 0]
click at [199, 152] on icon at bounding box center [202, 153] width 14 height 14
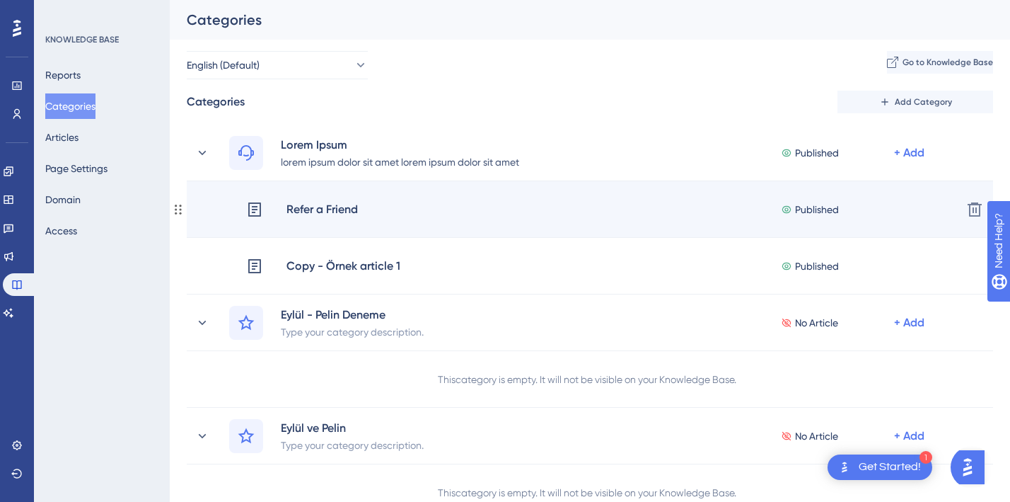
click at [337, 216] on div "Refer a Friend" at bounding box center [322, 209] width 73 height 18
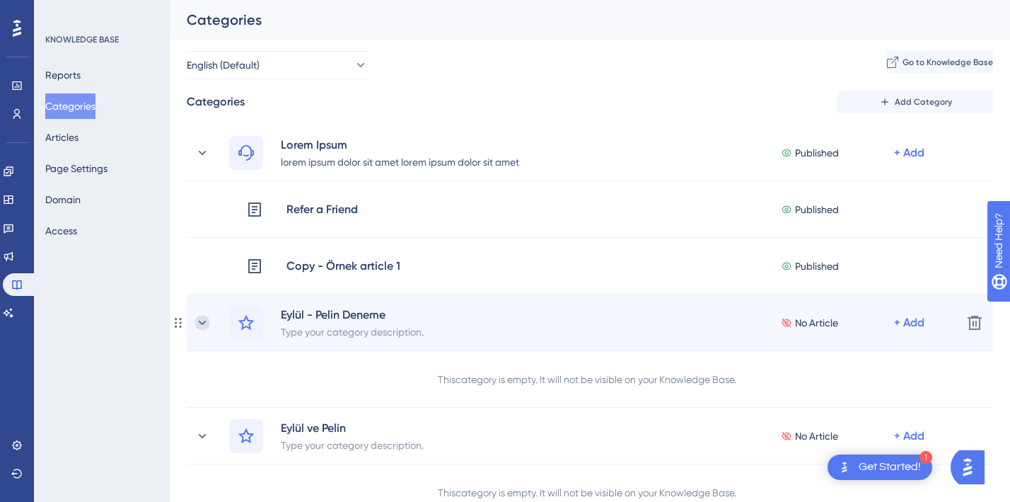
click at [204, 325] on icon at bounding box center [202, 323] width 14 height 14
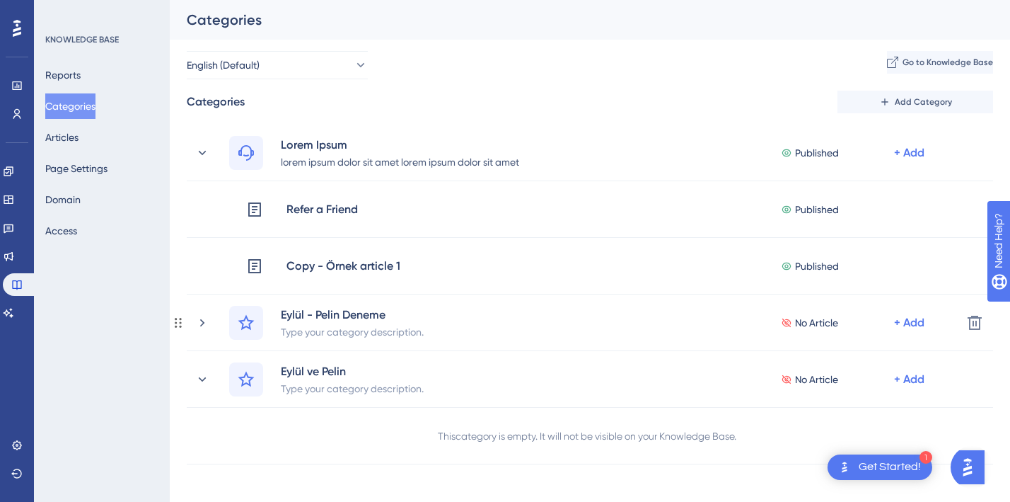
click at [204, 325] on icon at bounding box center [202, 323] width 14 height 14
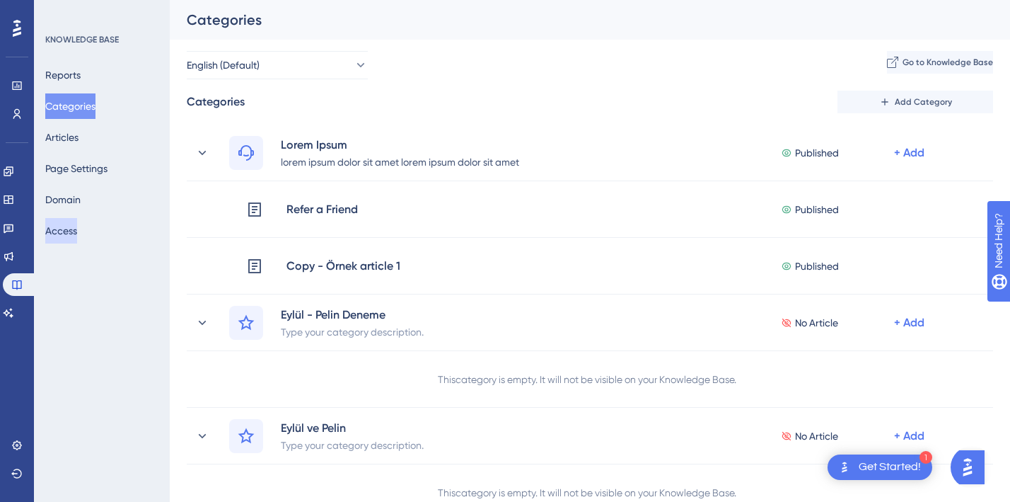
click at [72, 229] on button "Access" at bounding box center [61, 230] width 32 height 25
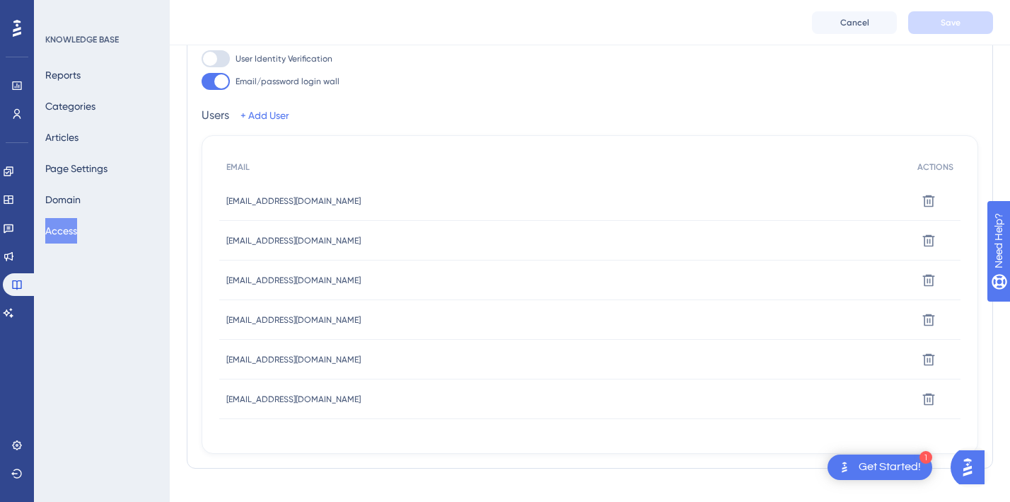
scroll to position [178, 0]
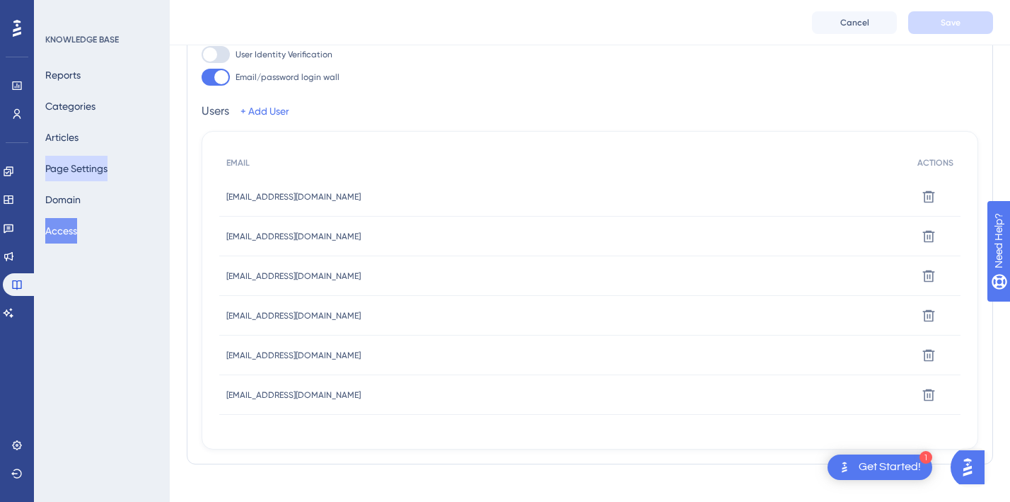
click at [64, 175] on button "Page Settings" at bounding box center [76, 168] width 62 height 25
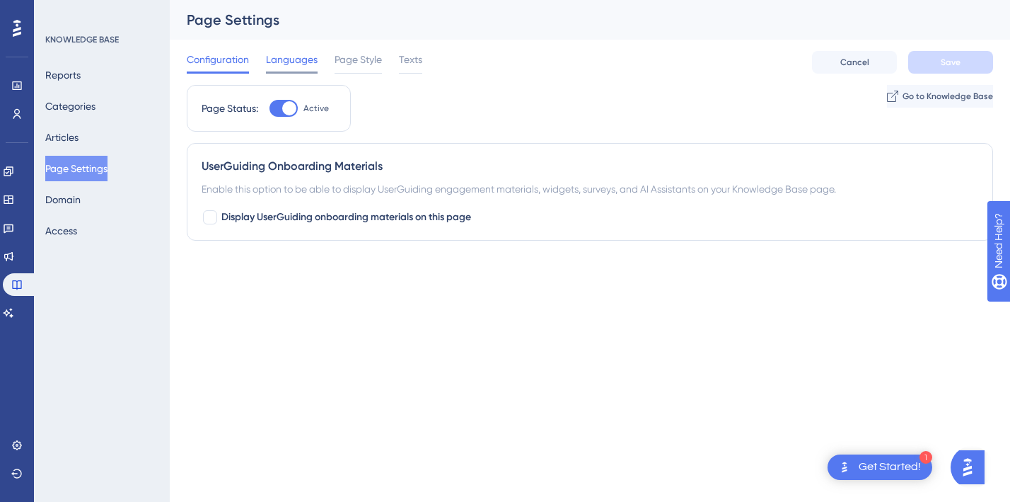
click at [281, 62] on span "Languages" at bounding box center [292, 59] width 52 height 17
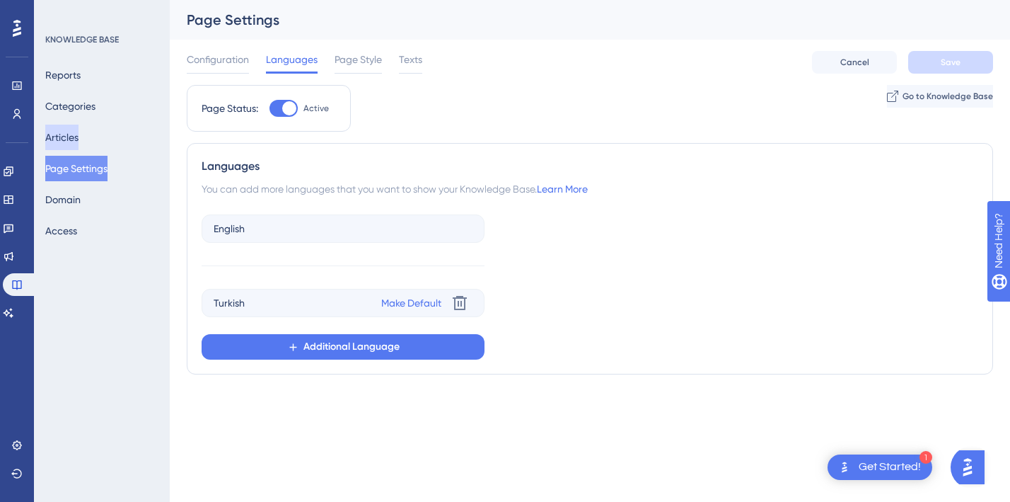
click at [70, 129] on button "Articles" at bounding box center [61, 137] width 33 height 25
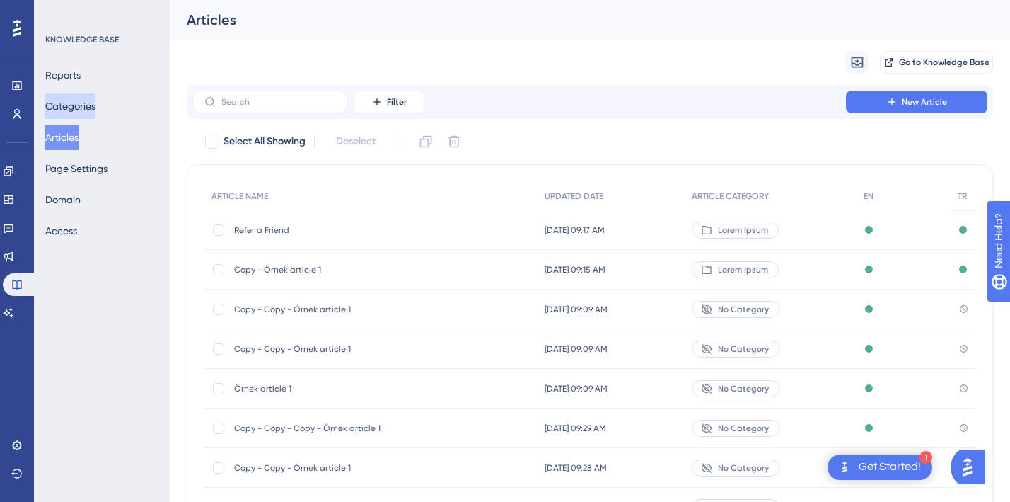
click at [79, 100] on button "Categories" at bounding box center [70, 105] width 50 height 25
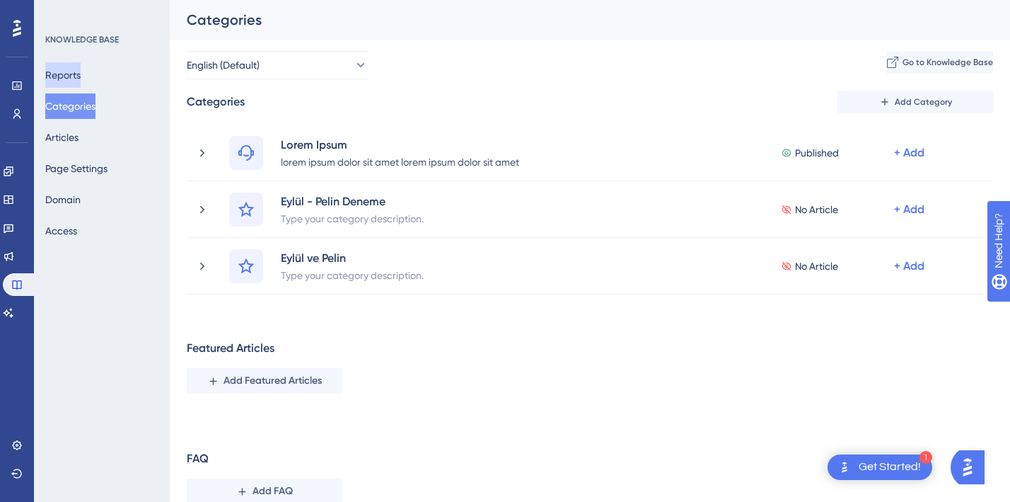
click at [81, 74] on button "Reports" at bounding box center [62, 74] width 35 height 25
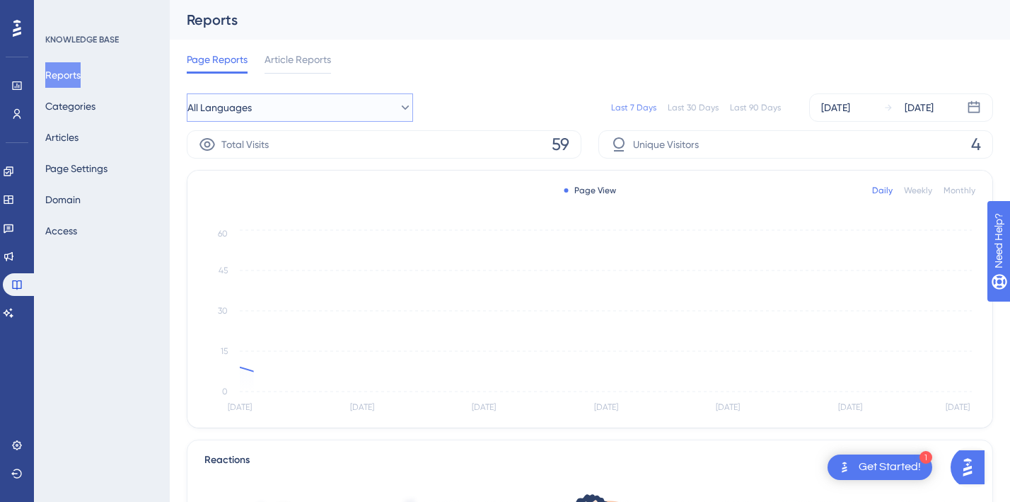
click at [292, 103] on button "All Languages" at bounding box center [300, 107] width 226 height 28
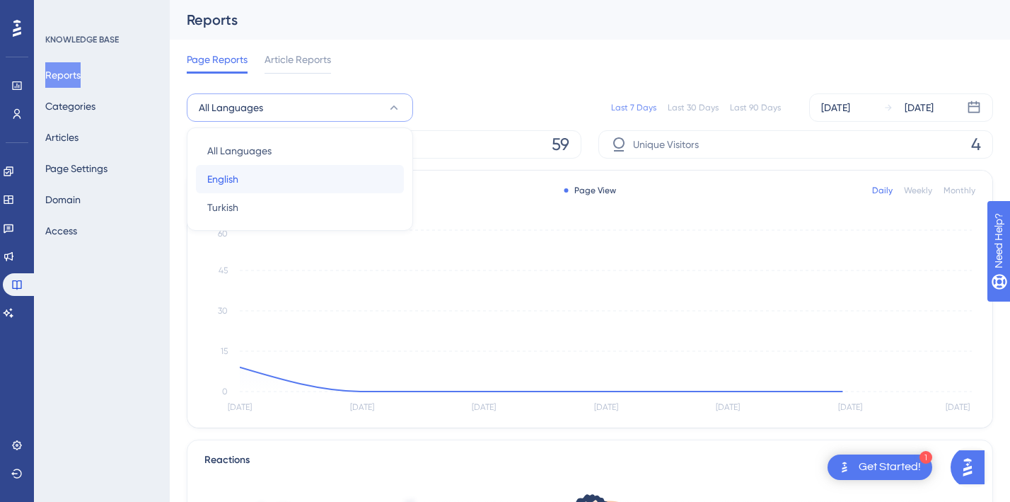
click at [253, 186] on div "English English" at bounding box center [299, 179] width 185 height 28
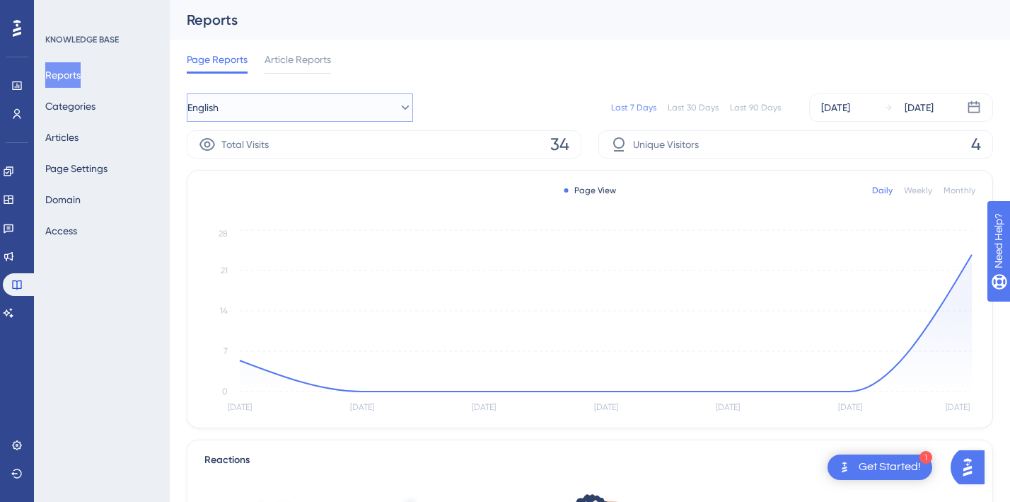
click at [261, 108] on button "English" at bounding box center [300, 107] width 226 height 28
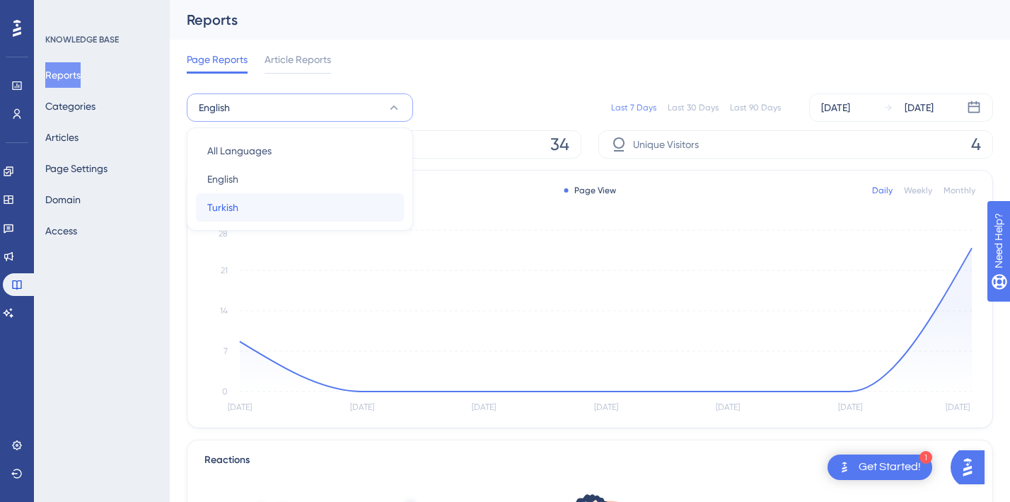
click at [232, 214] on span "Turkish" at bounding box center [222, 207] width 31 height 17
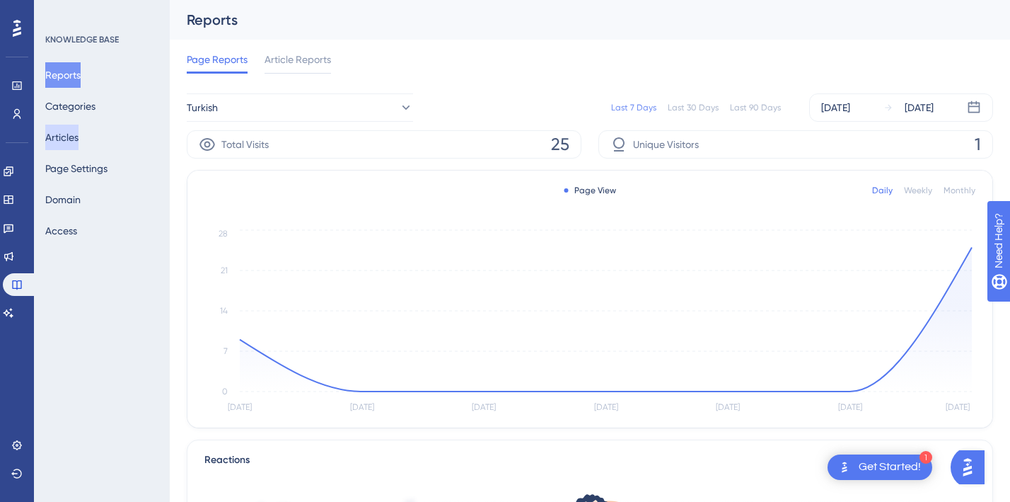
click at [73, 130] on button "Articles" at bounding box center [61, 137] width 33 height 25
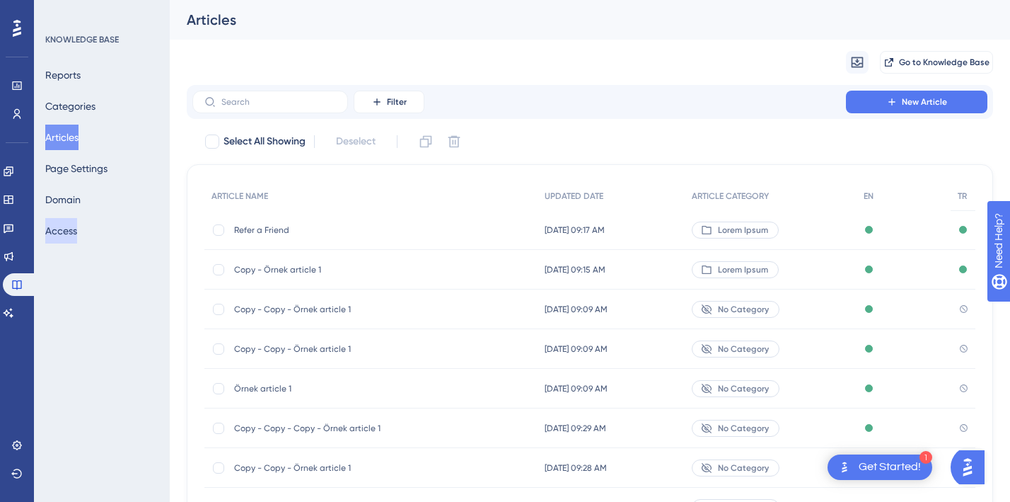
click at [77, 234] on button "Access" at bounding box center [61, 230] width 32 height 25
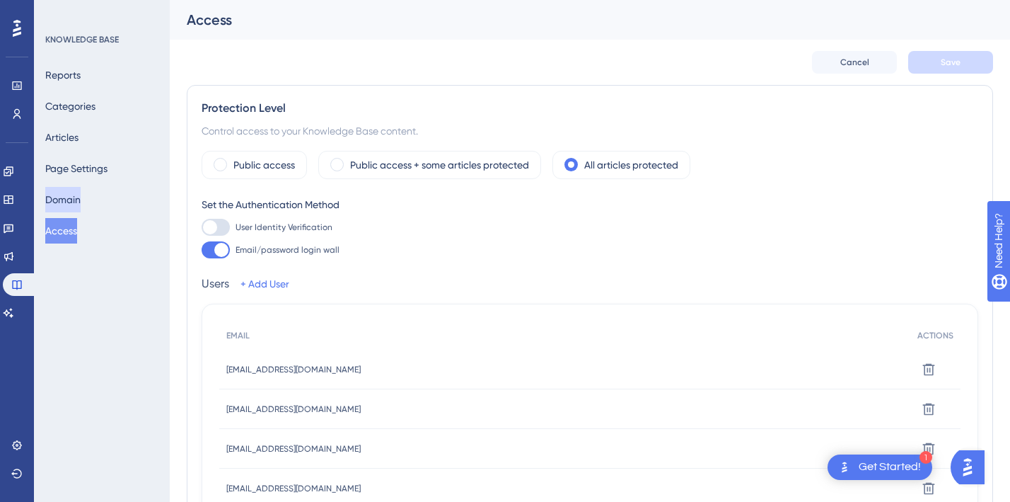
click at [80, 199] on button "Domain" at bounding box center [62, 199] width 35 height 25
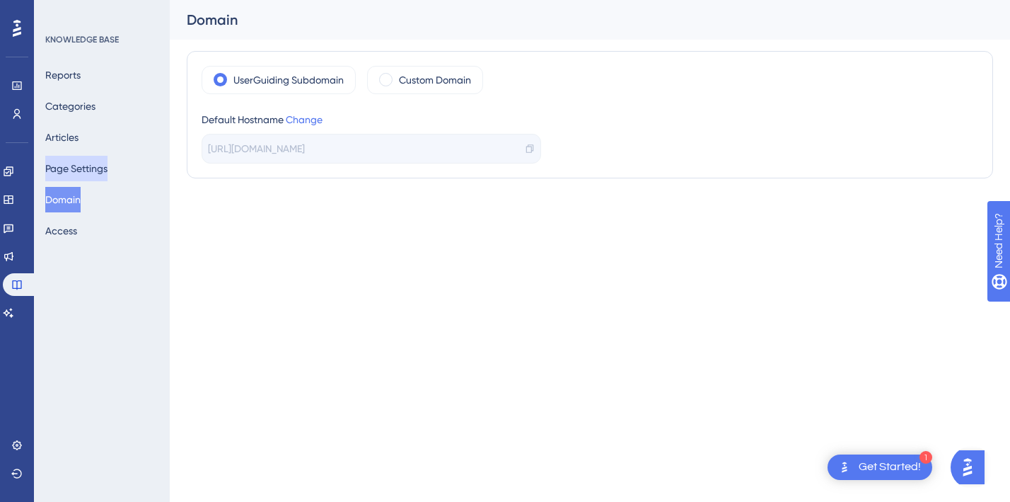
click at [79, 178] on button "Page Settings" at bounding box center [76, 168] width 62 height 25
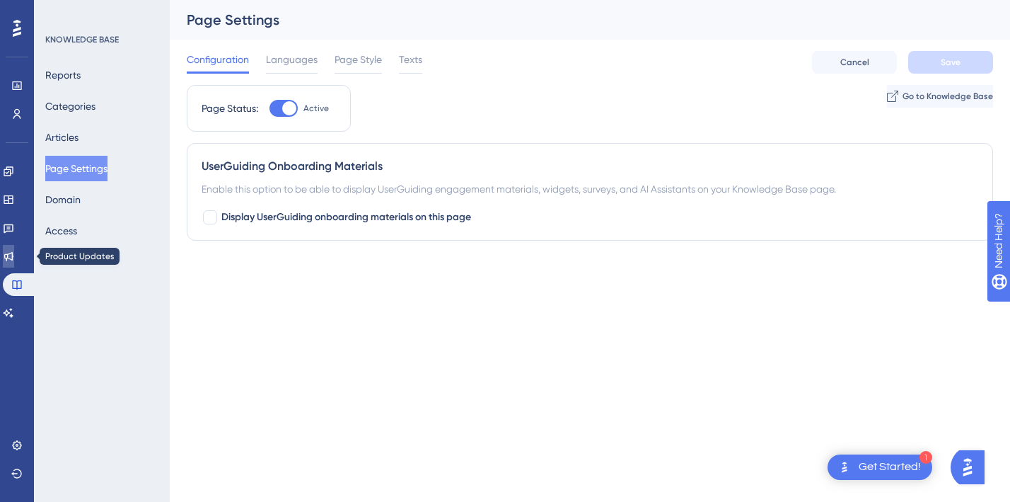
click at [13, 255] on icon at bounding box center [8, 256] width 9 height 9
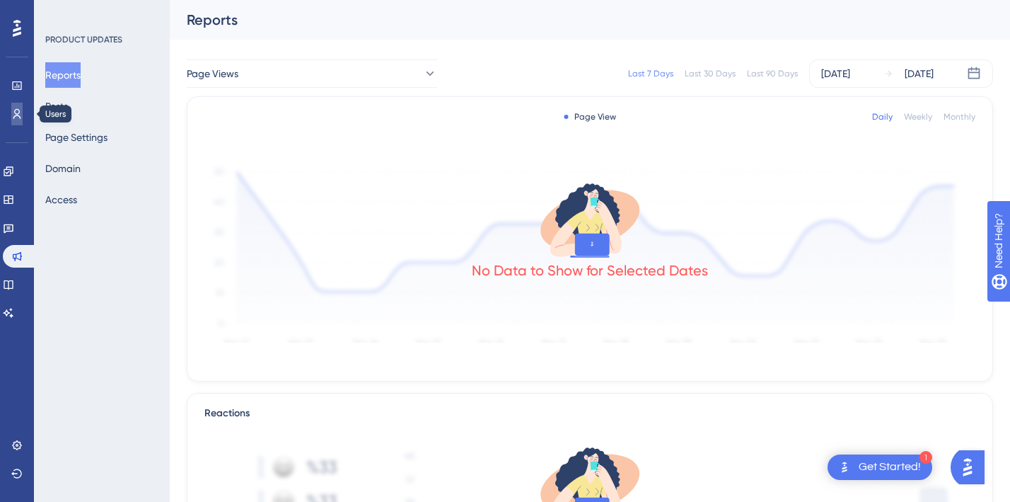
click at [0, 0] on icon at bounding box center [0, 0] width 0 height 0
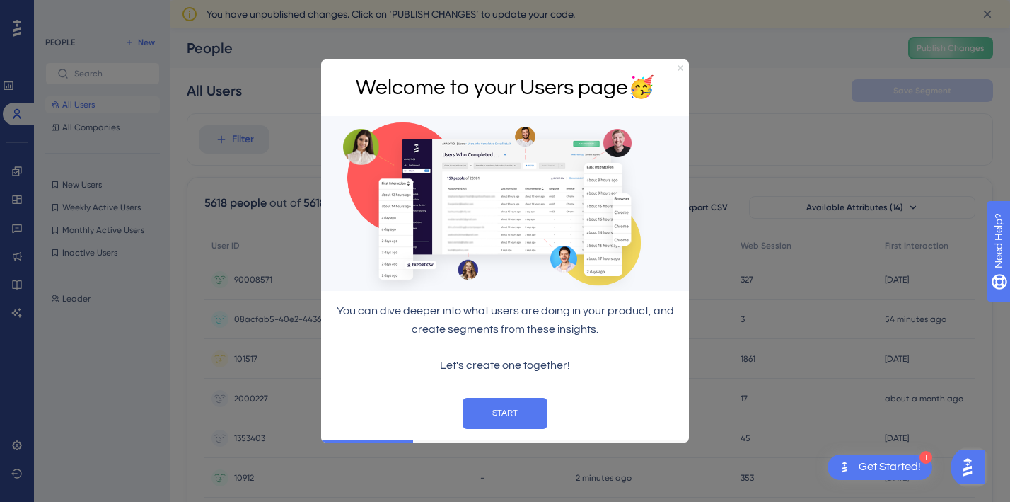
click at [679, 64] on icon "Close Preview" at bounding box center [681, 67] width 6 height 6
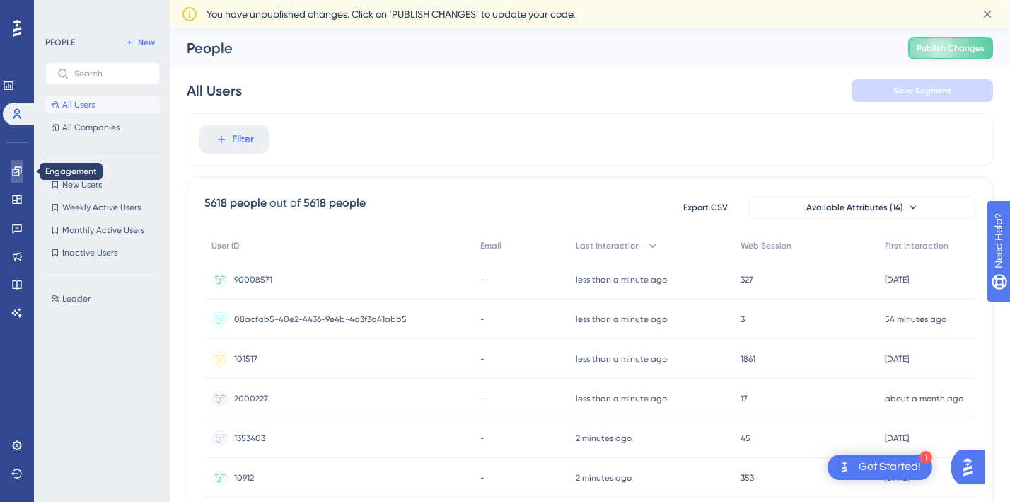
click at [18, 173] on icon at bounding box center [16, 171] width 11 height 11
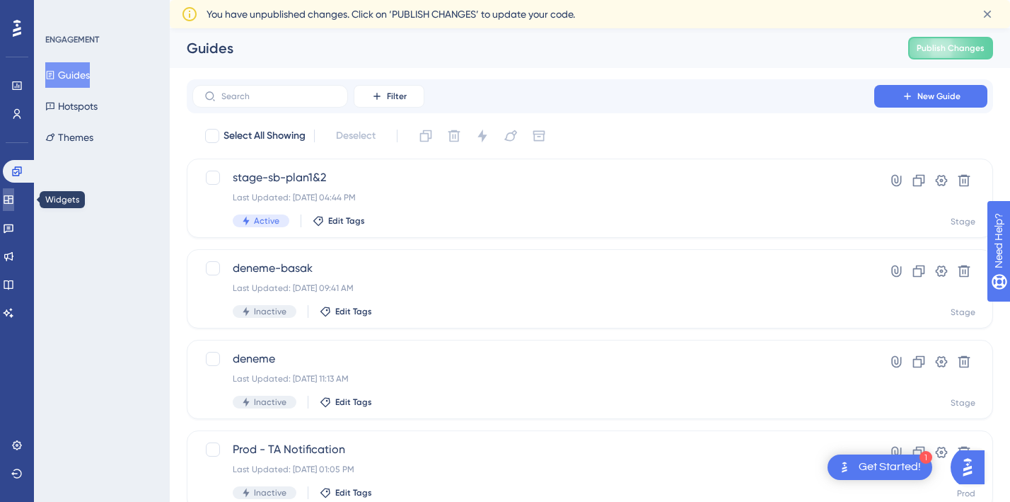
click at [14, 201] on icon at bounding box center [8, 199] width 11 height 11
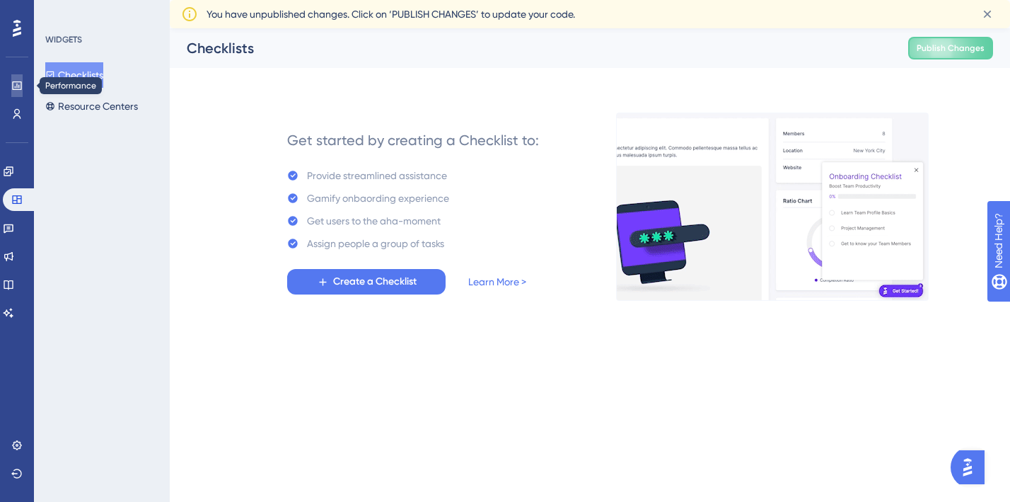
click at [0, 0] on link at bounding box center [0, 0] width 0 height 0
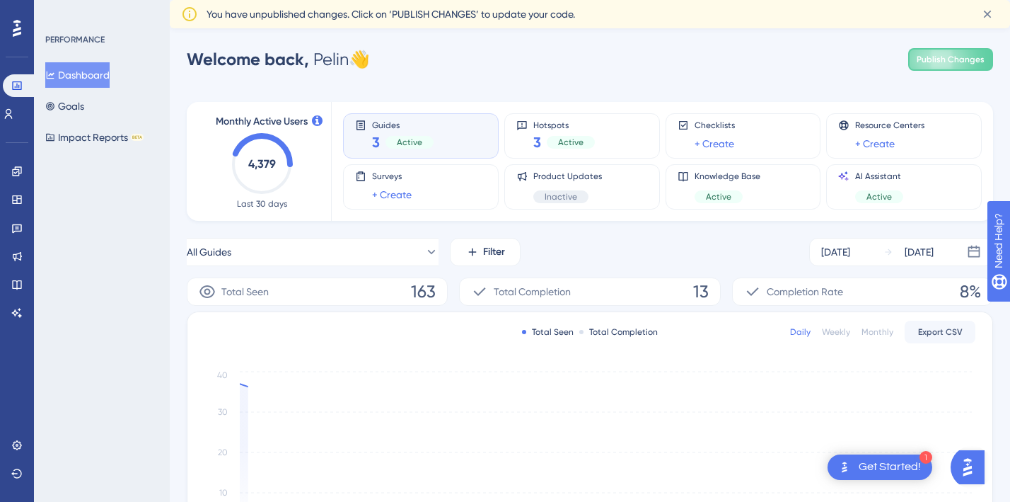
click at [0, 0] on div "Performance Users" at bounding box center [0, 0] width 0 height 0
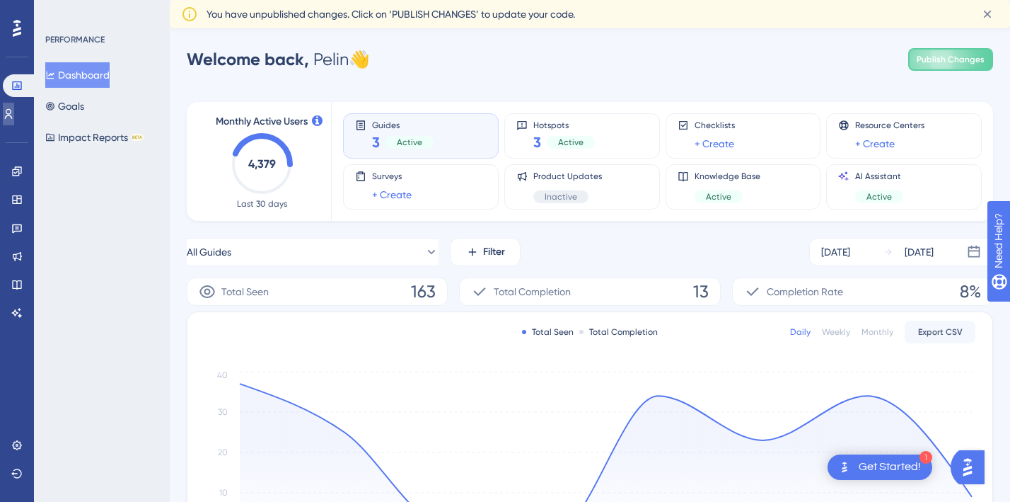
click at [0, 0] on icon at bounding box center [0, 0] width 0 height 0
